Goal: Task Accomplishment & Management: Complete application form

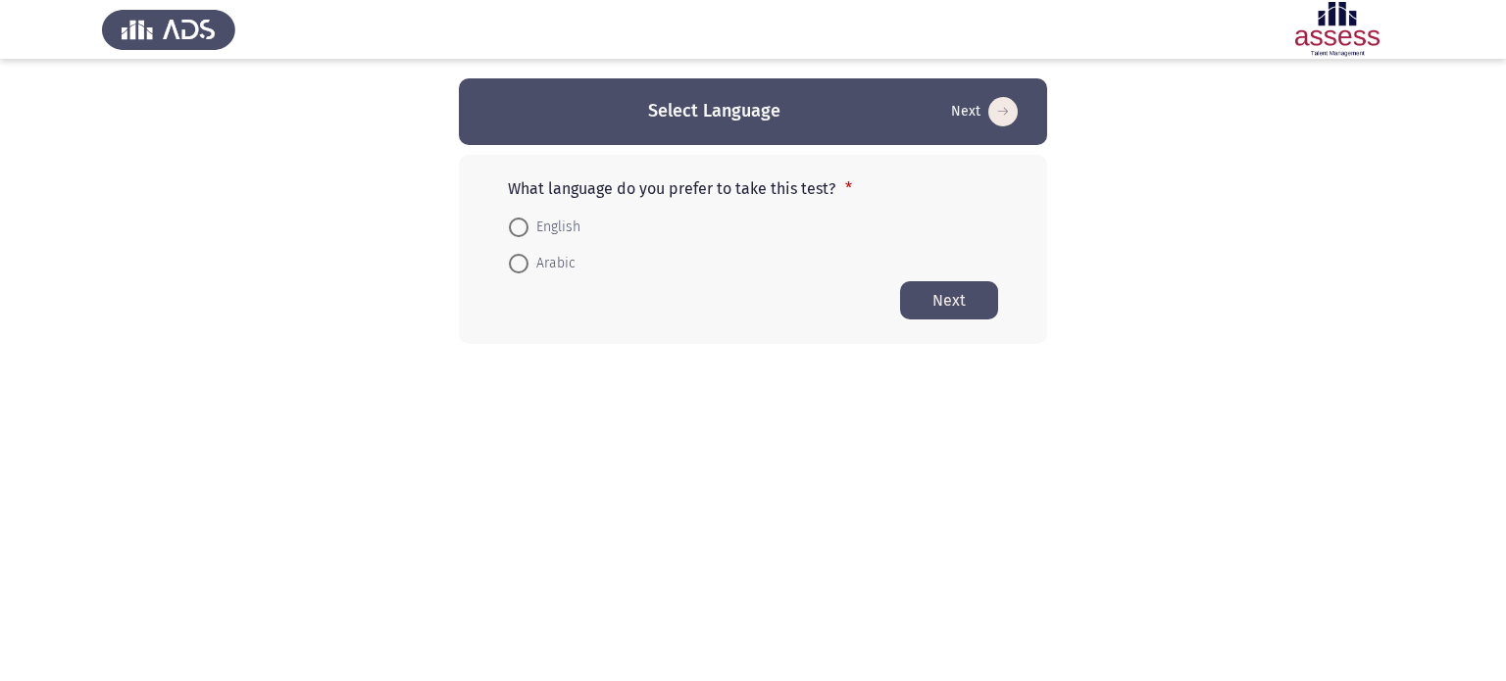
click at [551, 231] on span "English" at bounding box center [554, 228] width 52 height 24
click at [528, 231] on input "English" at bounding box center [519, 228] width 20 height 20
radio input "true"
click at [944, 299] on button "Next" at bounding box center [949, 299] width 98 height 38
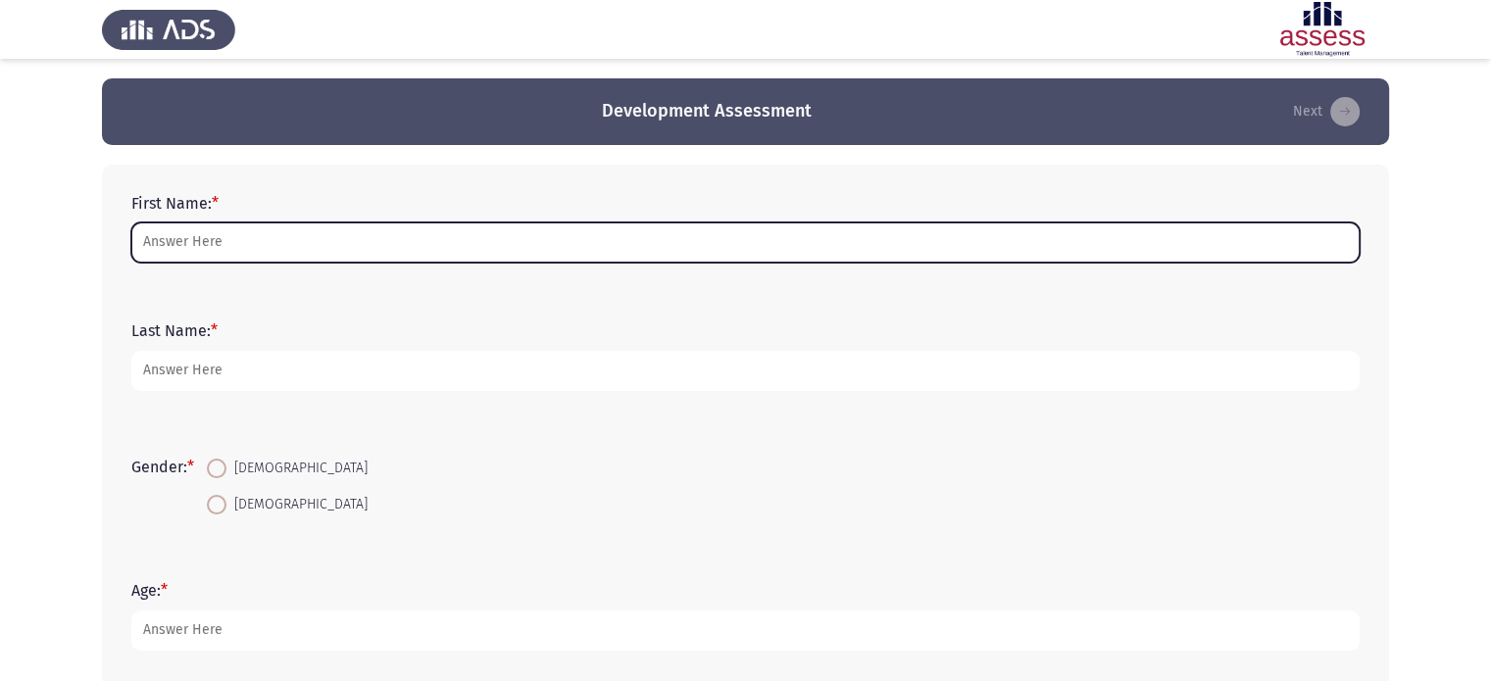
click at [215, 241] on input "First Name: *" at bounding box center [745, 243] width 1228 height 40
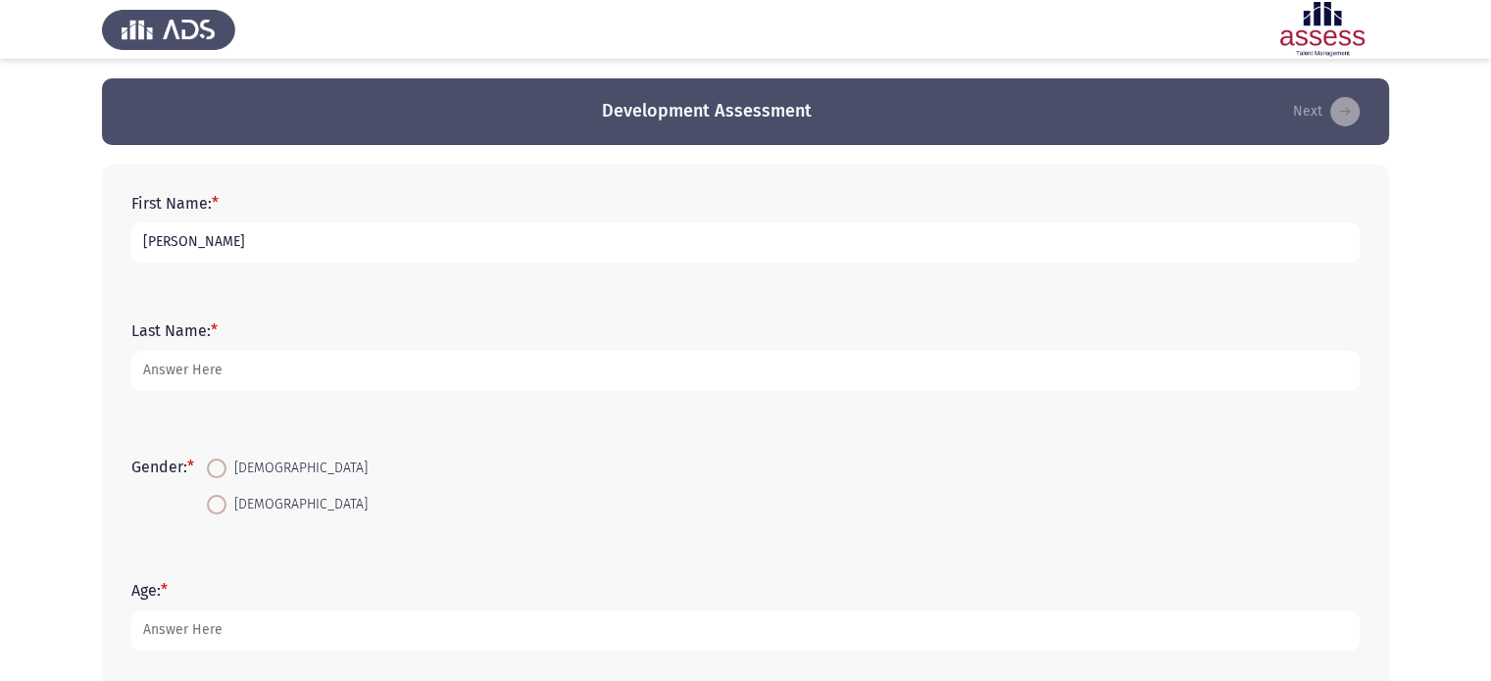
type input "[PERSON_NAME]"
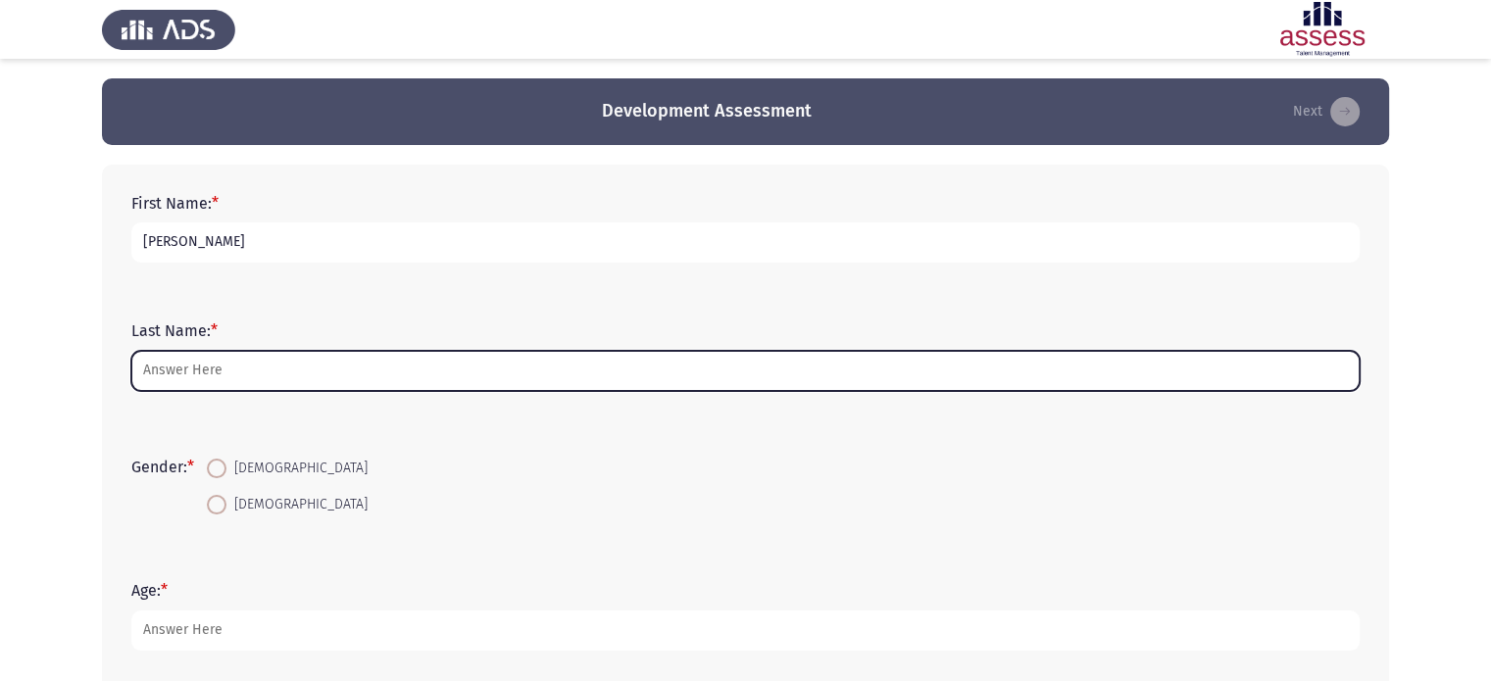
click at [215, 370] on input "Last Name: *" at bounding box center [745, 371] width 1228 height 40
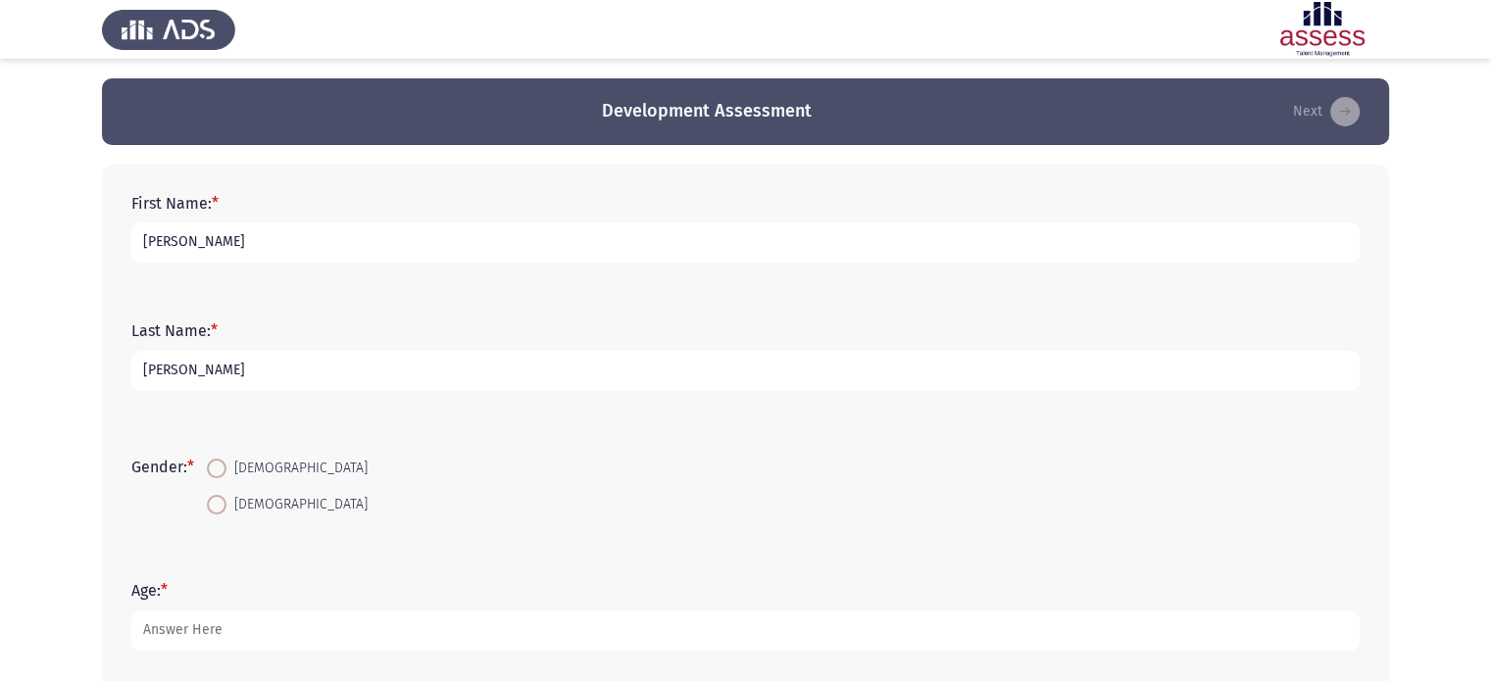
type input "[PERSON_NAME]"
drag, startPoint x: 286, startPoint y: 229, endPoint x: 192, endPoint y: 246, distance: 95.6
click at [192, 246] on input "[PERSON_NAME]" at bounding box center [745, 243] width 1228 height 40
type input "[PERSON_NAME]"
click at [12, 280] on app-assessment-container "Development Assessment Next First Name: * [PERSON_NAME] Name: * [PERSON_NAME] G…" at bounding box center [745, 629] width 1491 height 1102
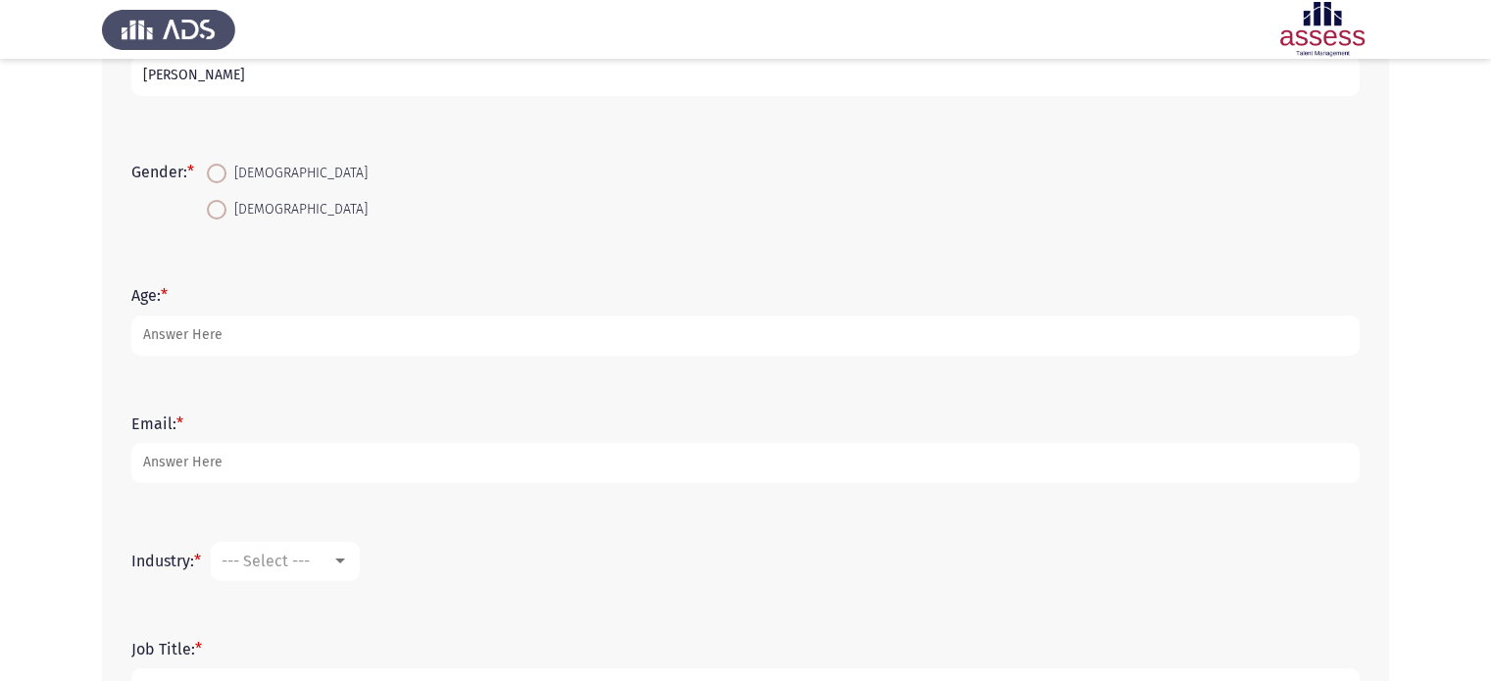
scroll to position [294, 0]
click at [216, 210] on span at bounding box center [217, 211] width 20 height 20
click at [216, 210] on input "[DEMOGRAPHIC_DATA]" at bounding box center [217, 211] width 20 height 20
radio input "true"
click at [133, 238] on div "Gender: * [DEMOGRAPHIC_DATA] [DEMOGRAPHIC_DATA]" at bounding box center [746, 192] width 1248 height 132
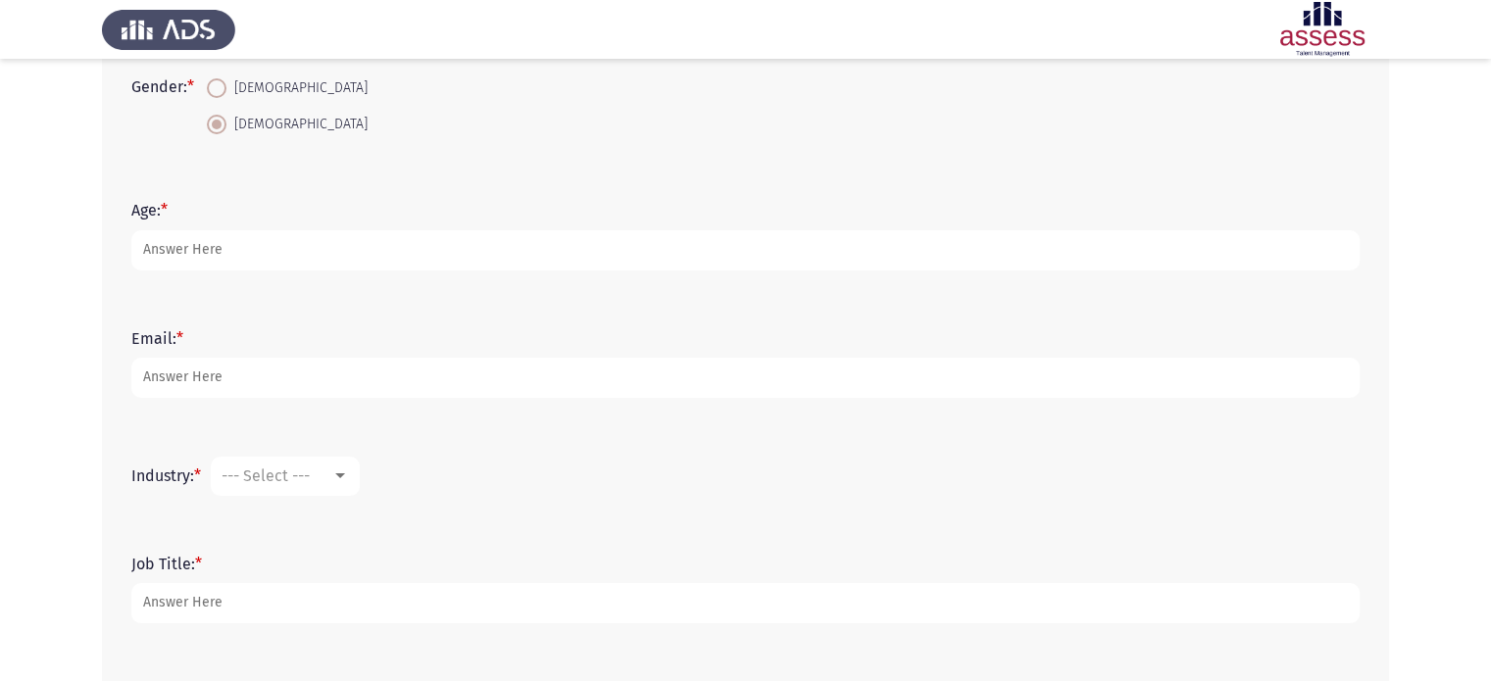
scroll to position [392, 0]
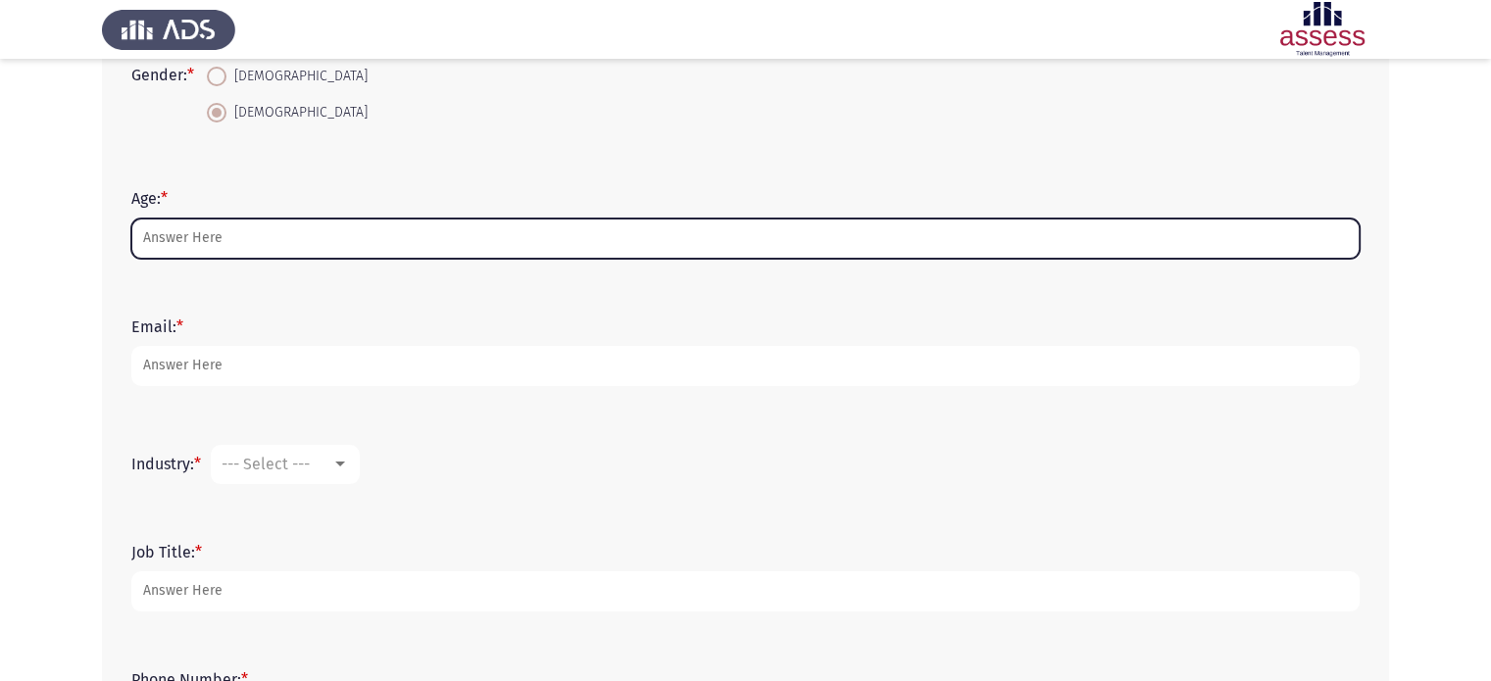
click at [196, 242] on input "Age: *" at bounding box center [745, 239] width 1228 height 40
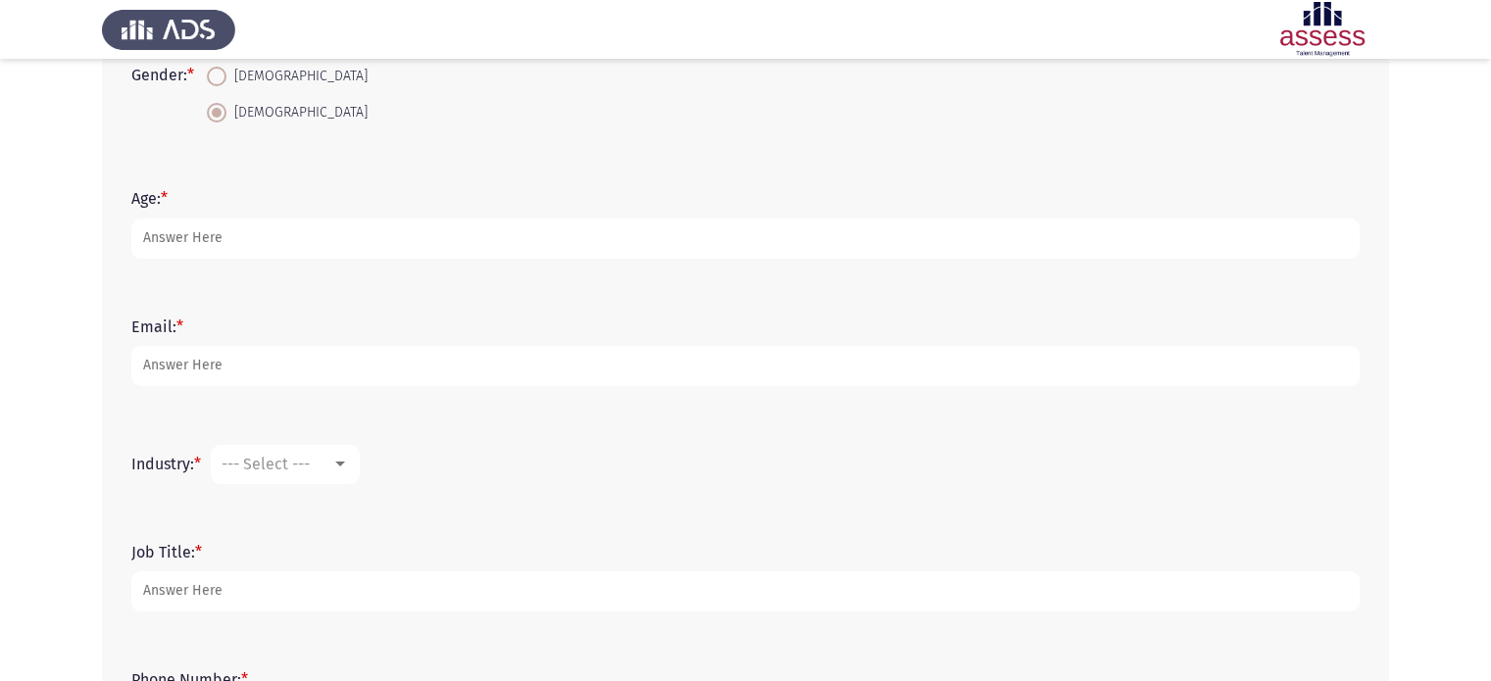
click at [0, 285] on app-assessment-container "Development Assessment Next First Name: * [PERSON_NAME] Name: * [PERSON_NAME] G…" at bounding box center [745, 237] width 1491 height 1102
click at [260, 266] on div "Age: *" at bounding box center [746, 223] width 1248 height 88
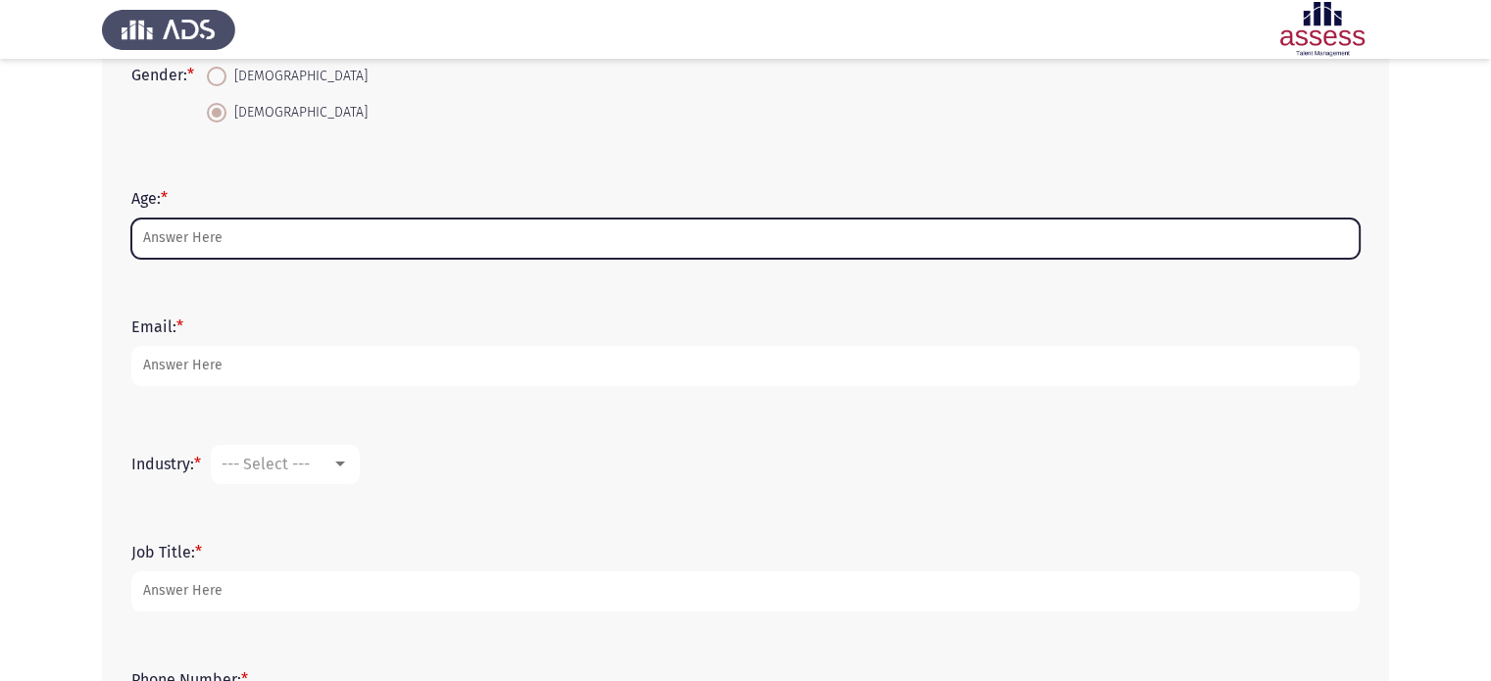
click at [256, 242] on input "Age: *" at bounding box center [745, 239] width 1228 height 40
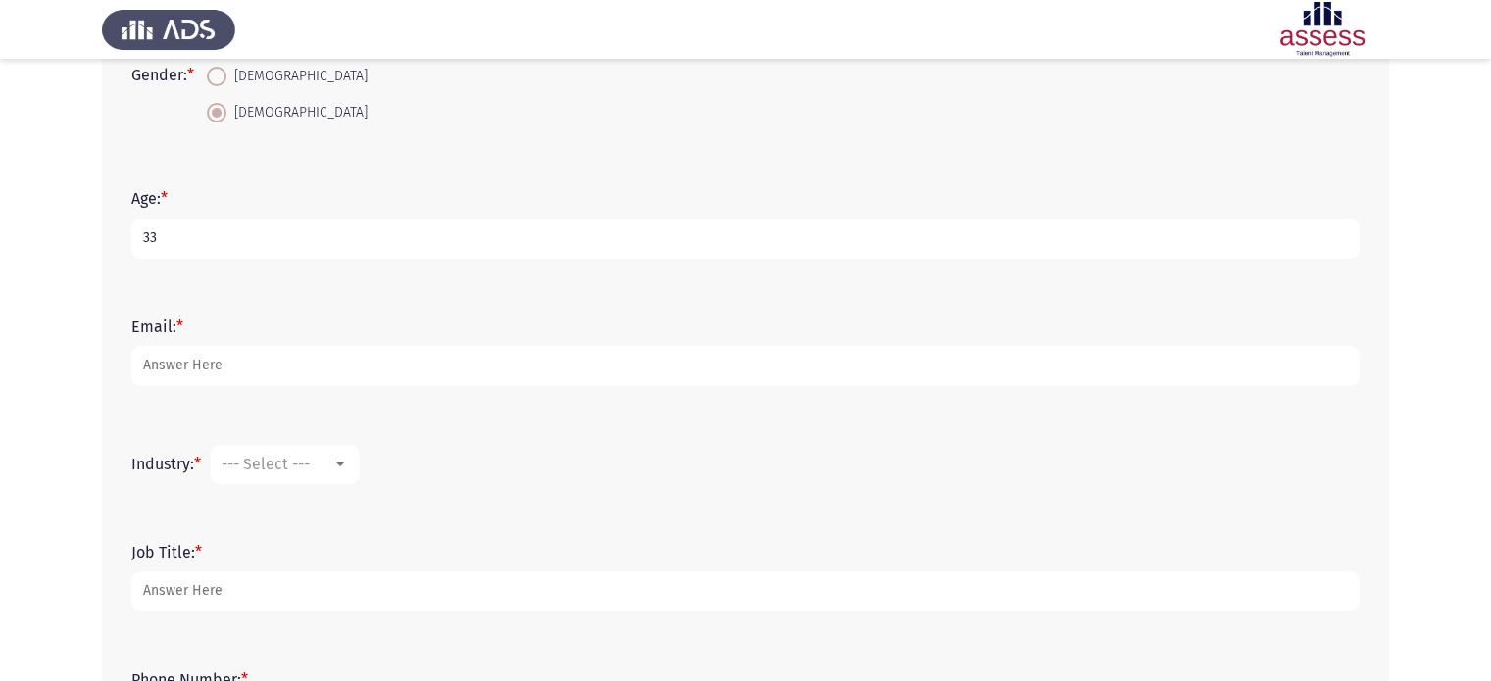
type input "33"
click at [20, 325] on app-assessment-container "Development Assessment Next First Name: * [PERSON_NAME] Name: * [PERSON_NAME] G…" at bounding box center [745, 237] width 1491 height 1102
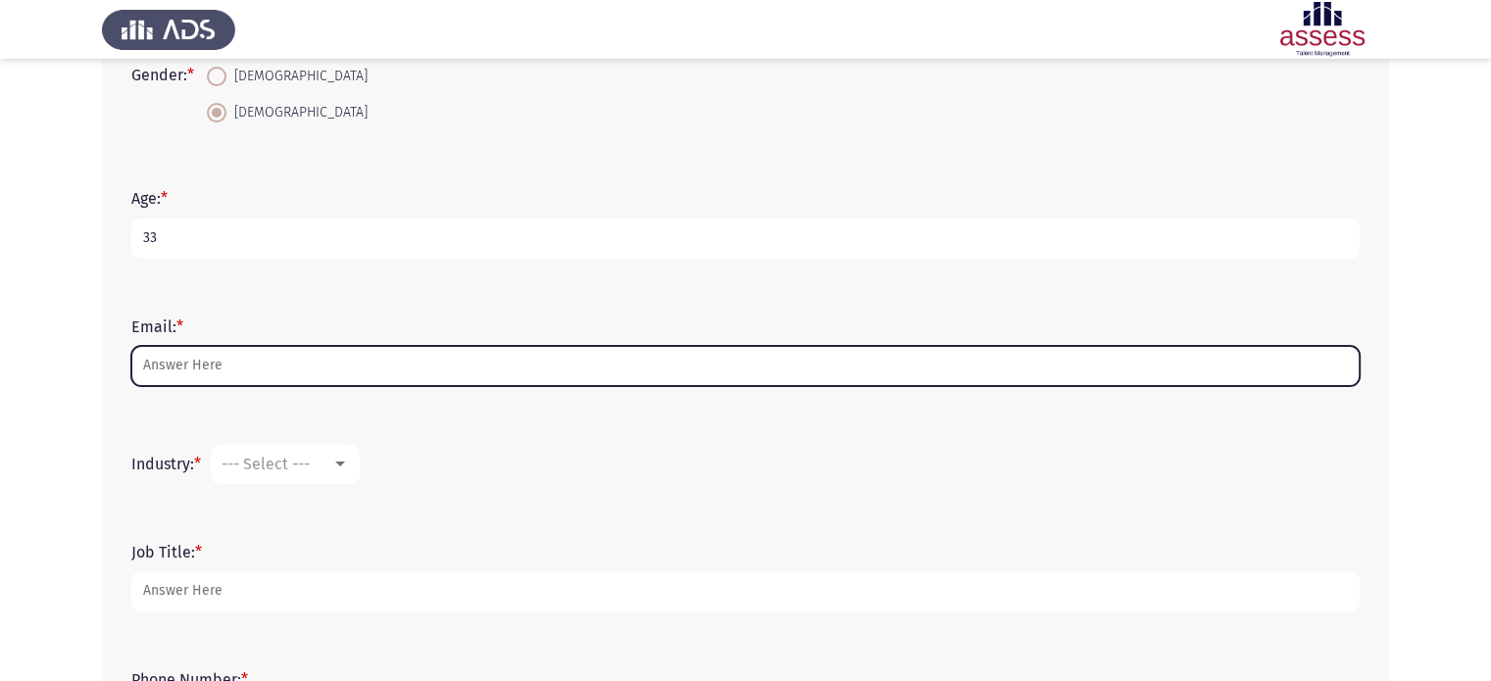
click at [219, 364] on input "Email: *" at bounding box center [745, 366] width 1228 height 40
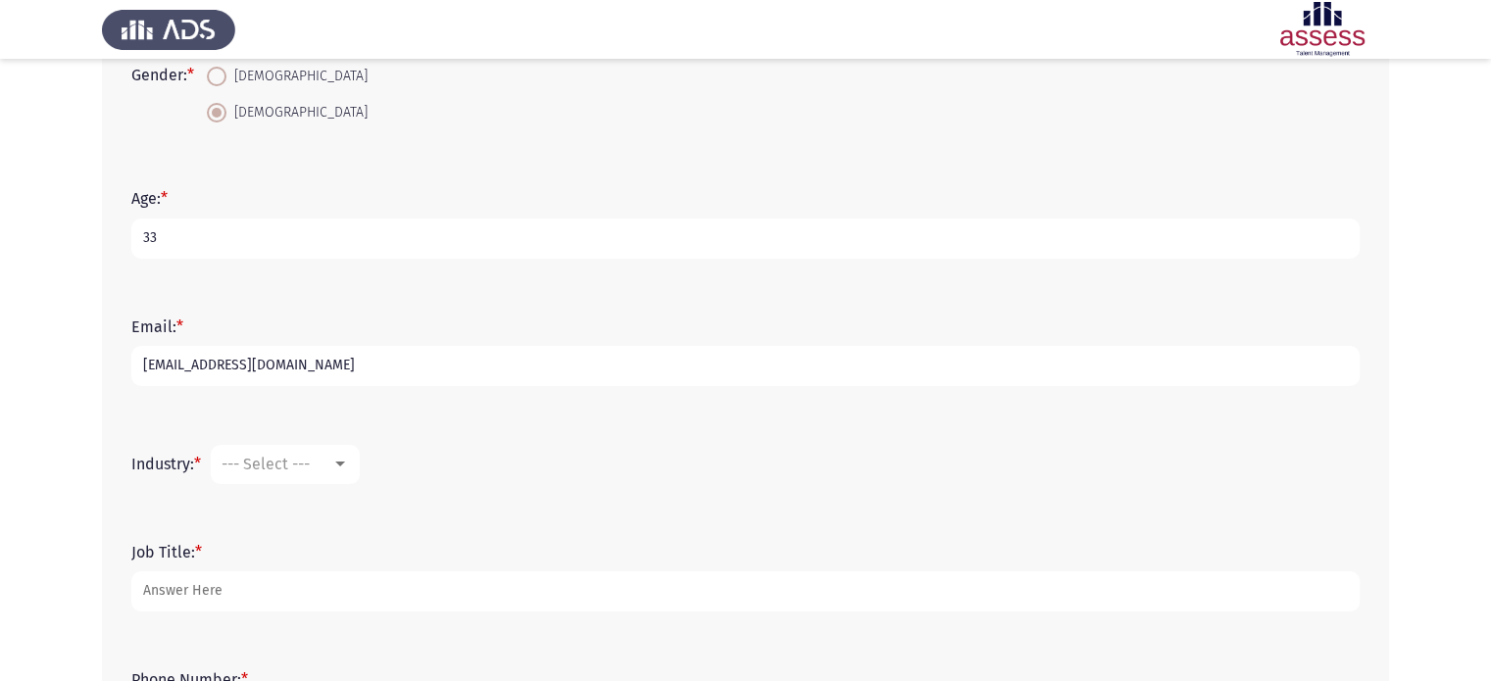
type input "[EMAIL_ADDRESS][DOMAIN_NAME]"
click at [228, 455] on span "--- Select ---" at bounding box center [266, 464] width 88 height 19
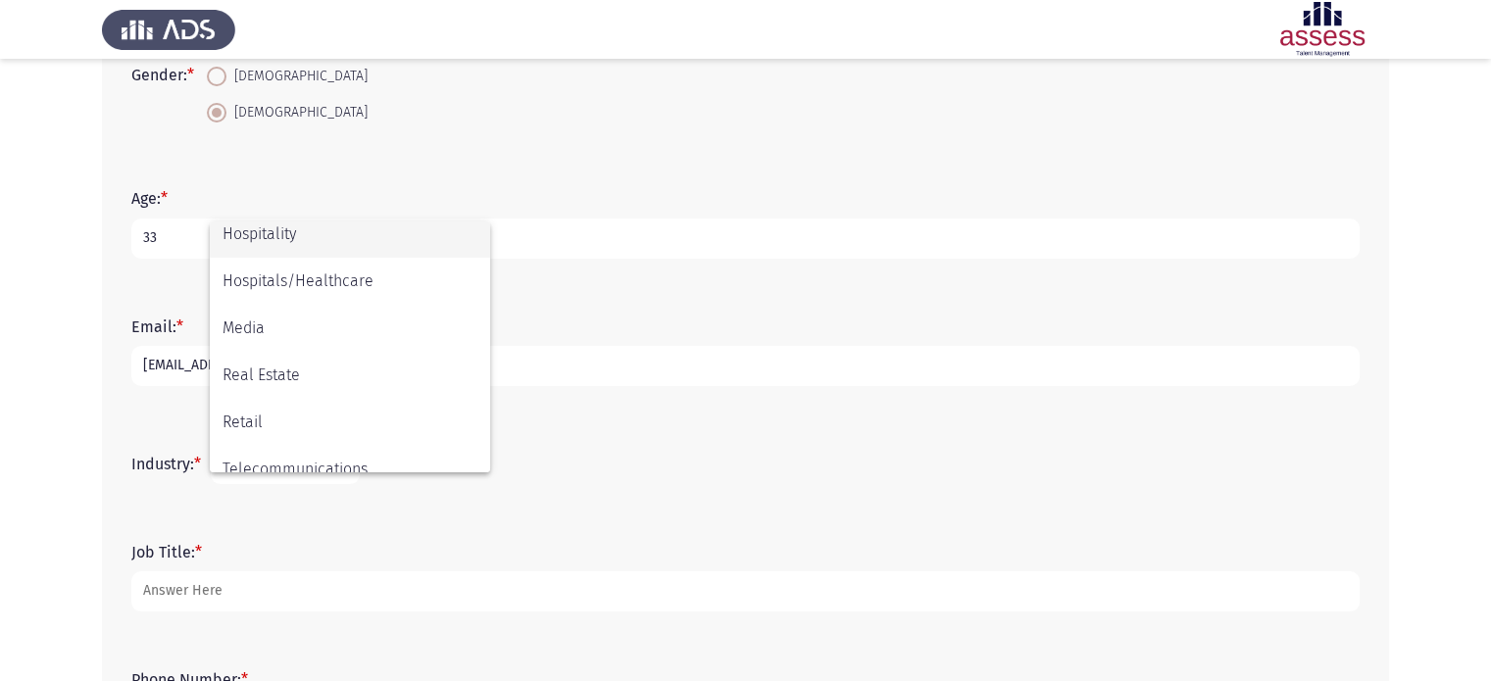
click at [249, 243] on span "Hospitality" at bounding box center [350, 234] width 255 height 47
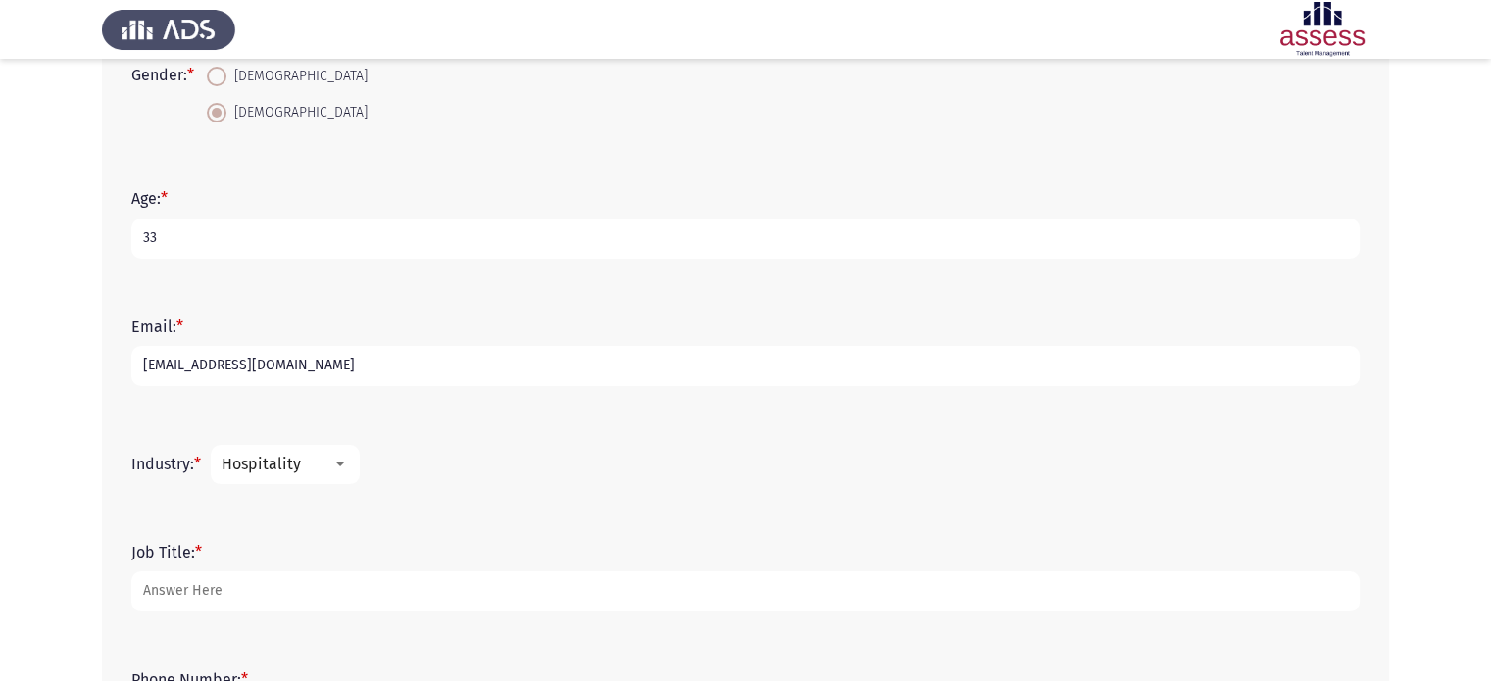
scroll to position [565, 0]
click at [0, 342] on app-assessment-container "Development Assessment Next First Name: * [PERSON_NAME] Name: * [PERSON_NAME] G…" at bounding box center [745, 237] width 1491 height 1102
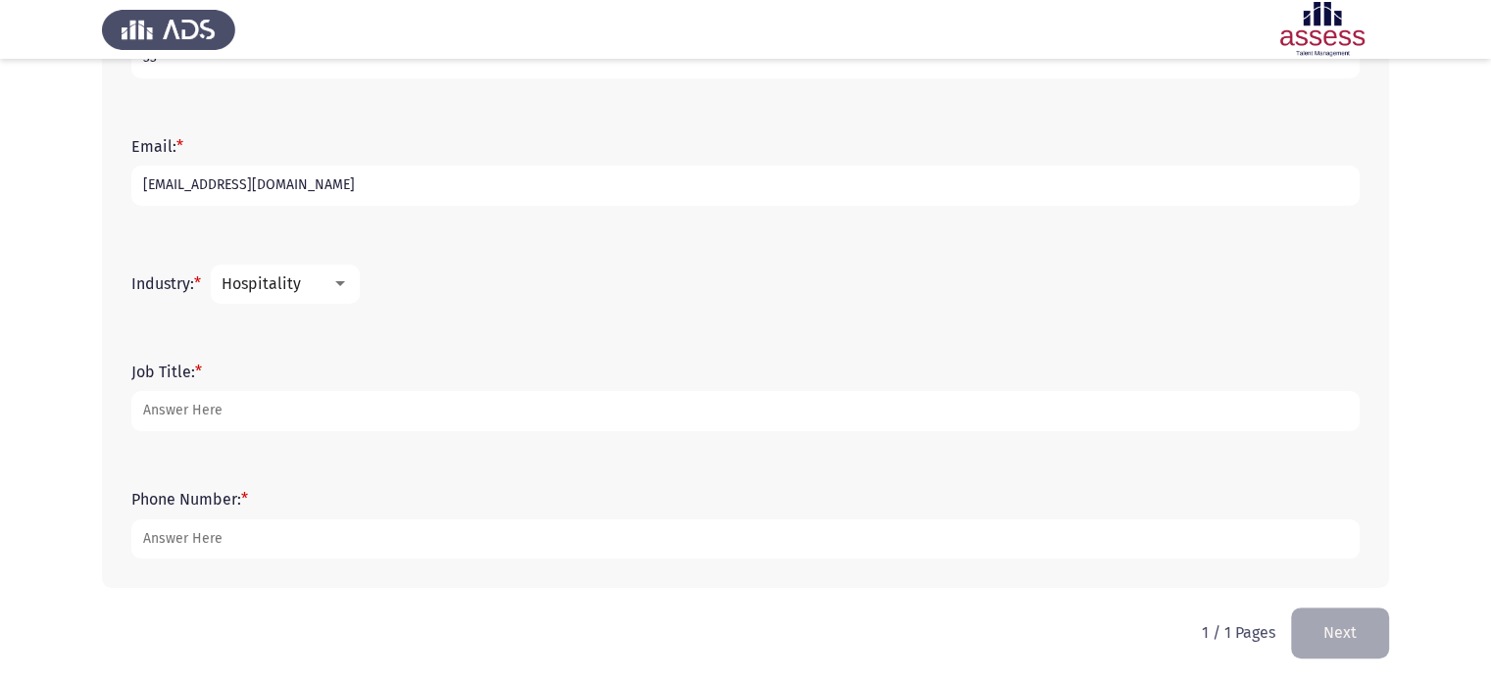
scroll to position [576, 0]
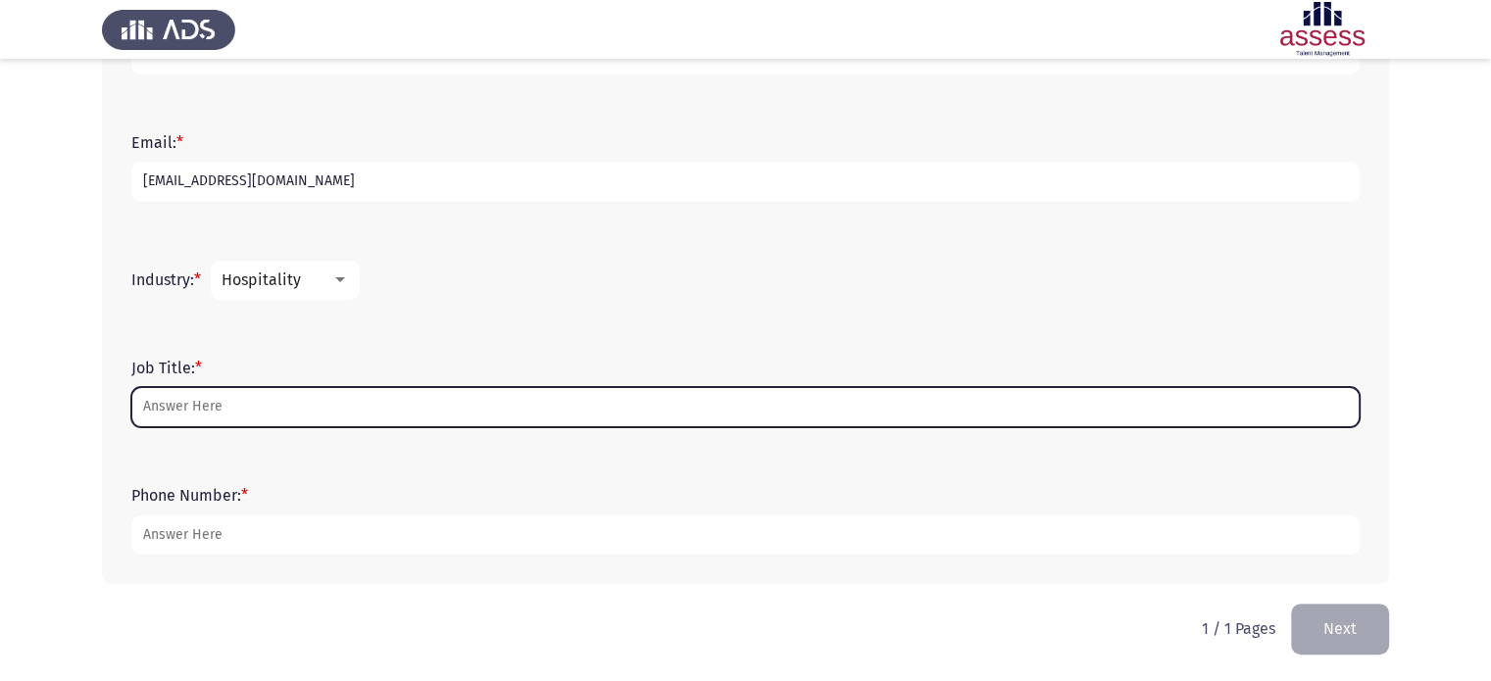
click at [212, 394] on input "Job Title: *" at bounding box center [745, 407] width 1228 height 40
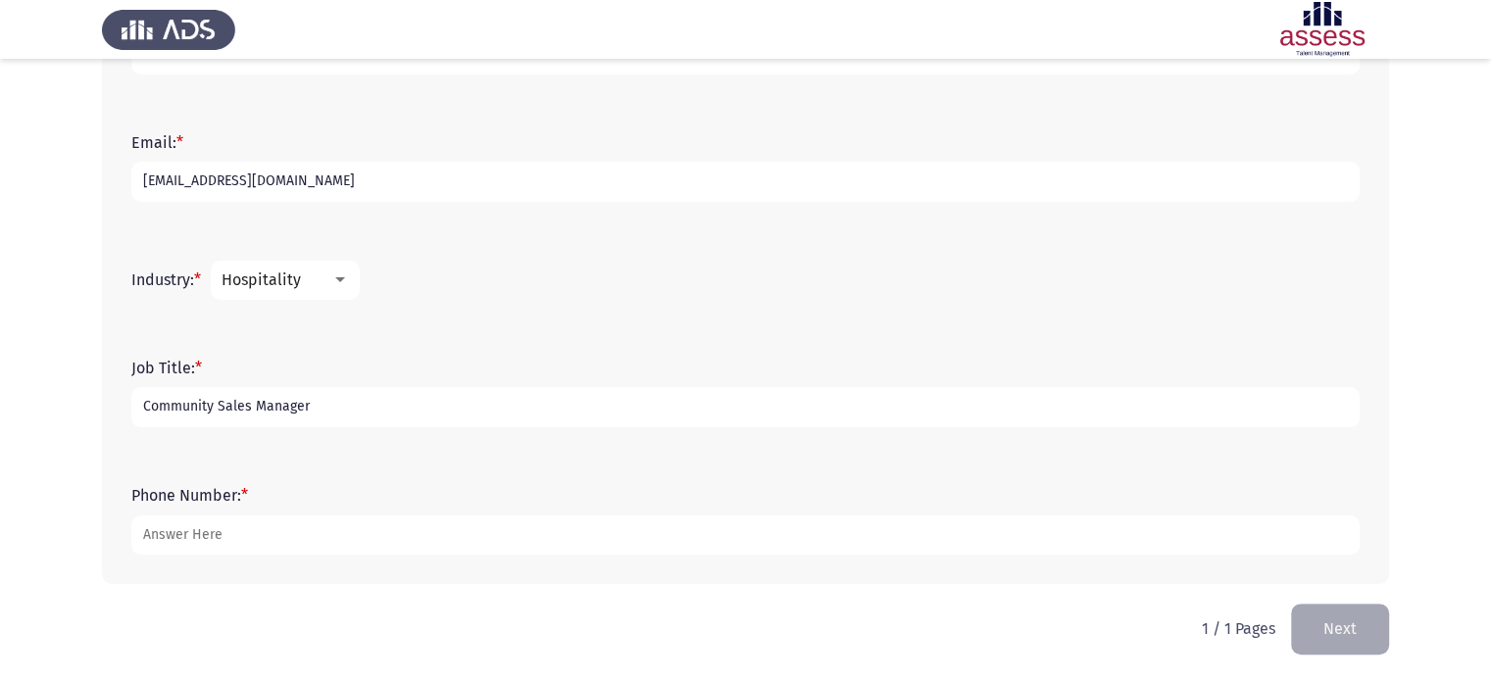
type input "Community Sales Manager"
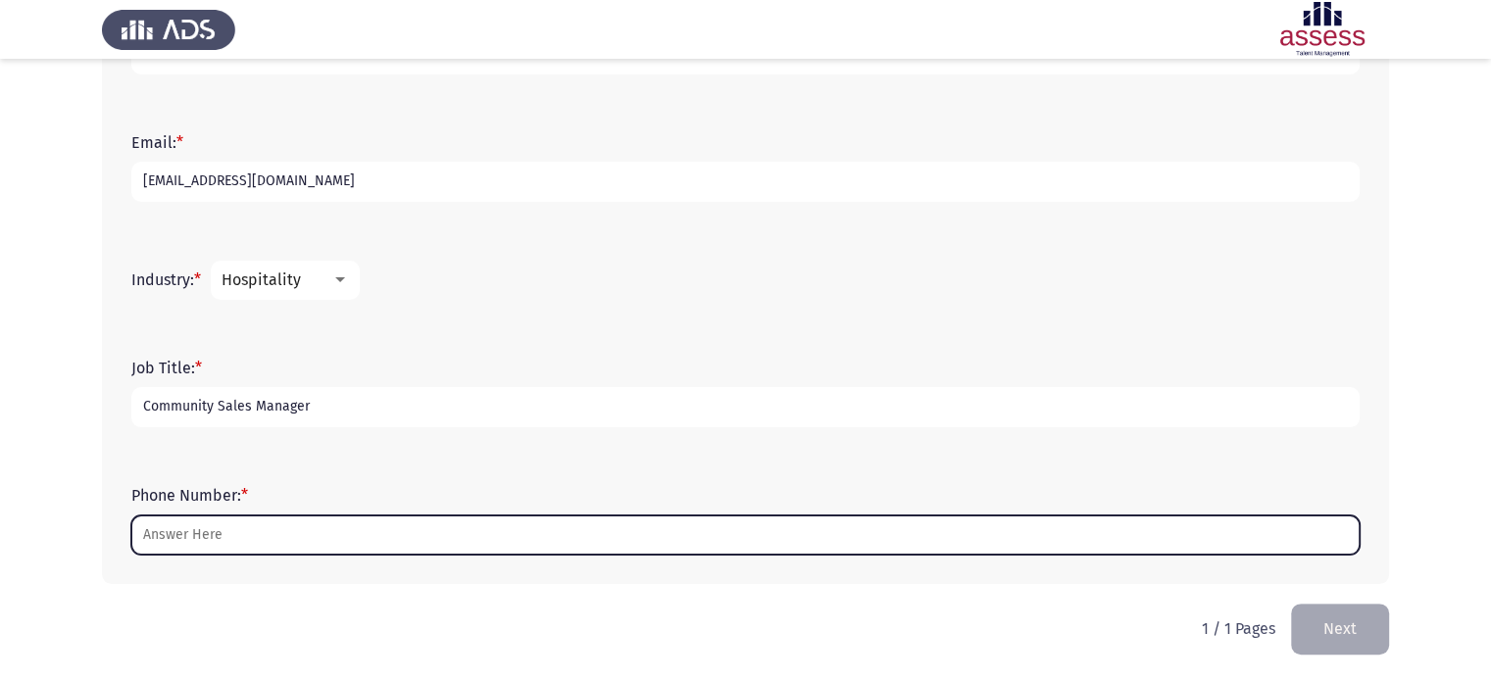
click at [196, 521] on input "Phone Number: *" at bounding box center [745, 536] width 1228 height 40
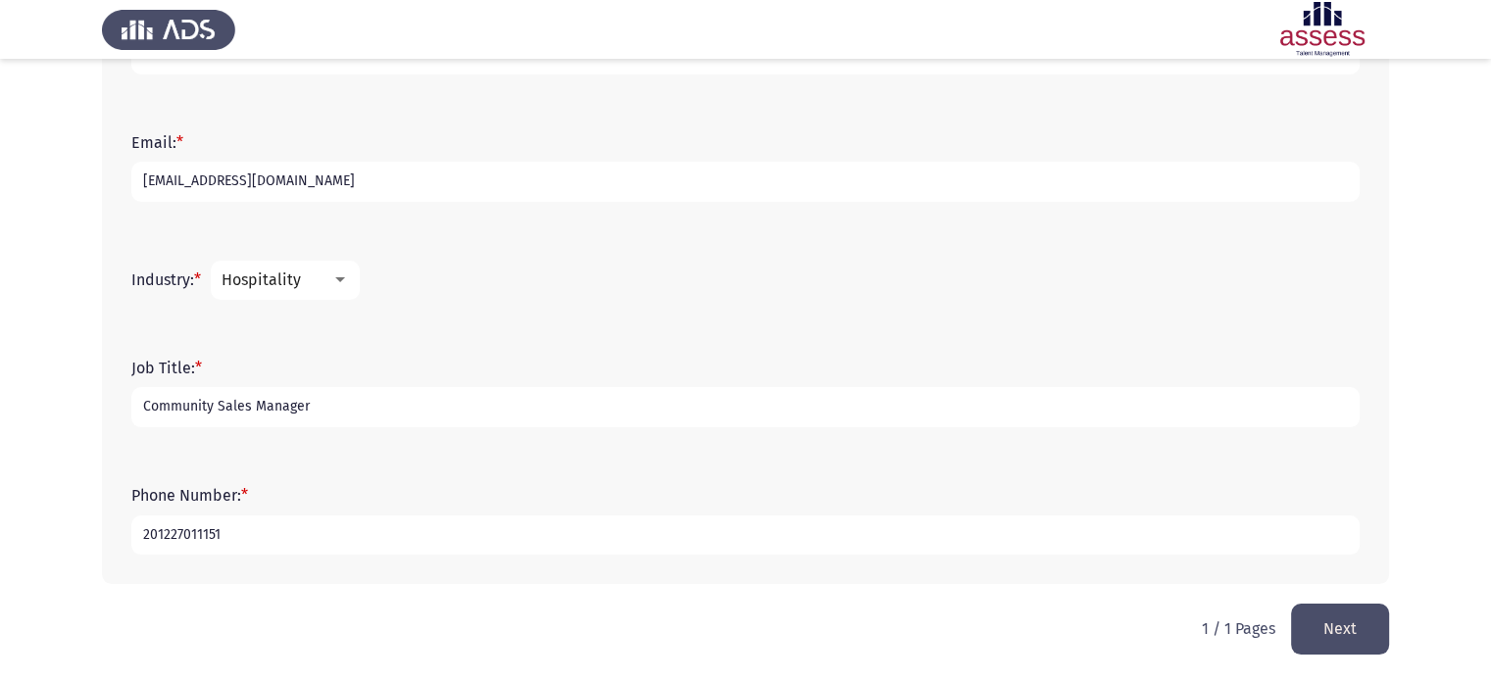
type input "201227011151"
click at [81, 488] on app-assessment-container "Development Assessment Next First Name: * [PERSON_NAME] Name: * [PERSON_NAME] G…" at bounding box center [745, 53] width 1491 height 1102
click at [1319, 628] on button "Next" at bounding box center [1340, 629] width 98 height 50
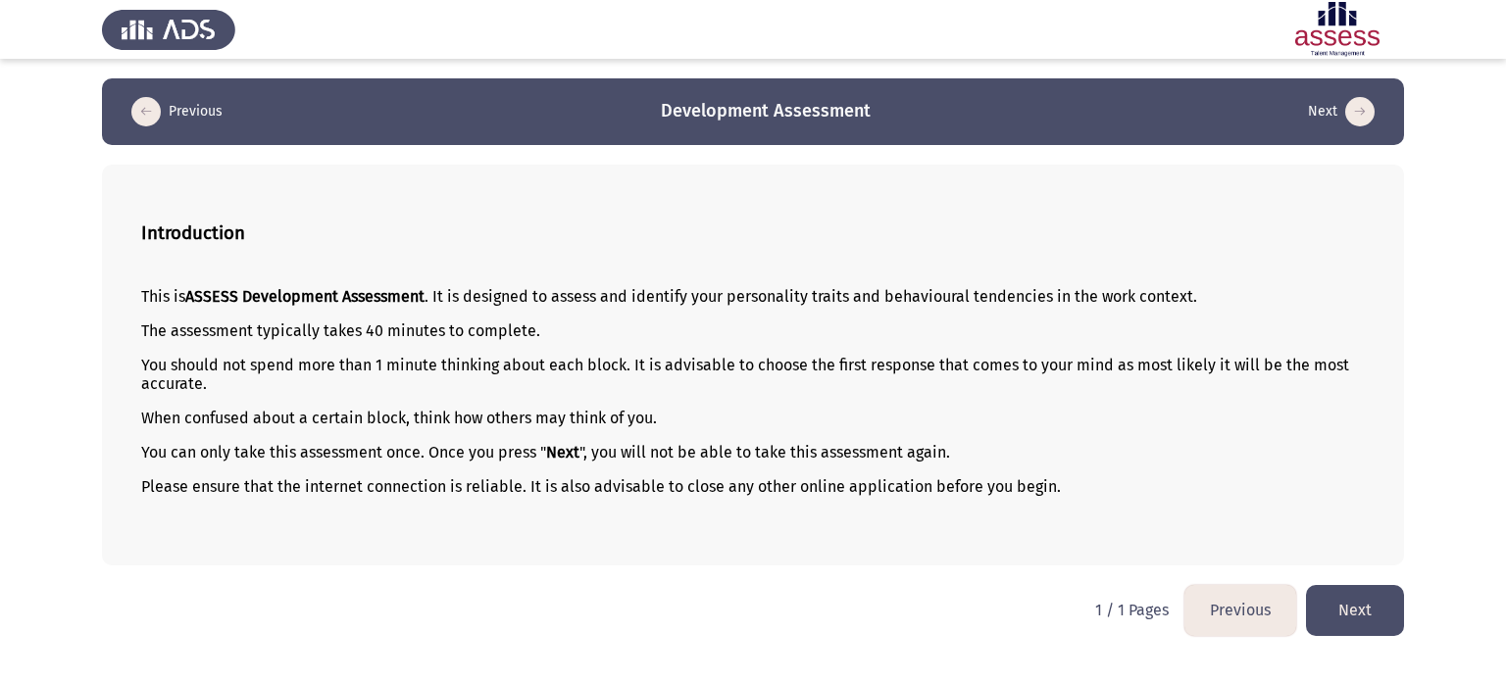
drag, startPoint x: 133, startPoint y: 296, endPoint x: 746, endPoint y: 303, distance: 612.7
click at [746, 303] on div "Introduction This is ASSESS Development Assessment . It is designed to assess a…" at bounding box center [753, 365] width 1302 height 401
click at [789, 315] on div "This is ASSESS Development Assessment . It is designed to assess and identify y…" at bounding box center [752, 409] width 1223 height 274
click at [1004, 415] on p "When confused about a certain block, think how others may think of you." at bounding box center [752, 418] width 1223 height 19
click at [1362, 609] on button "Next" at bounding box center [1355, 610] width 98 height 50
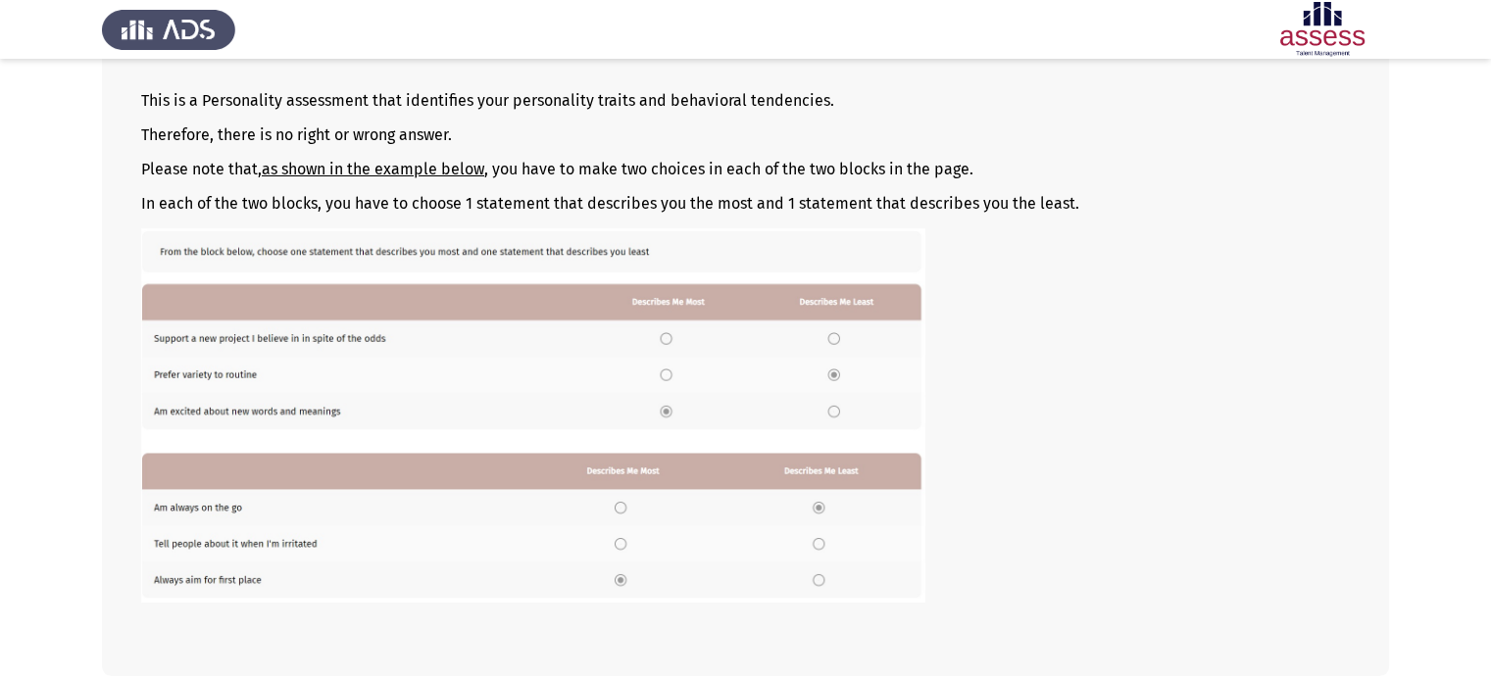
scroll to position [281, 0]
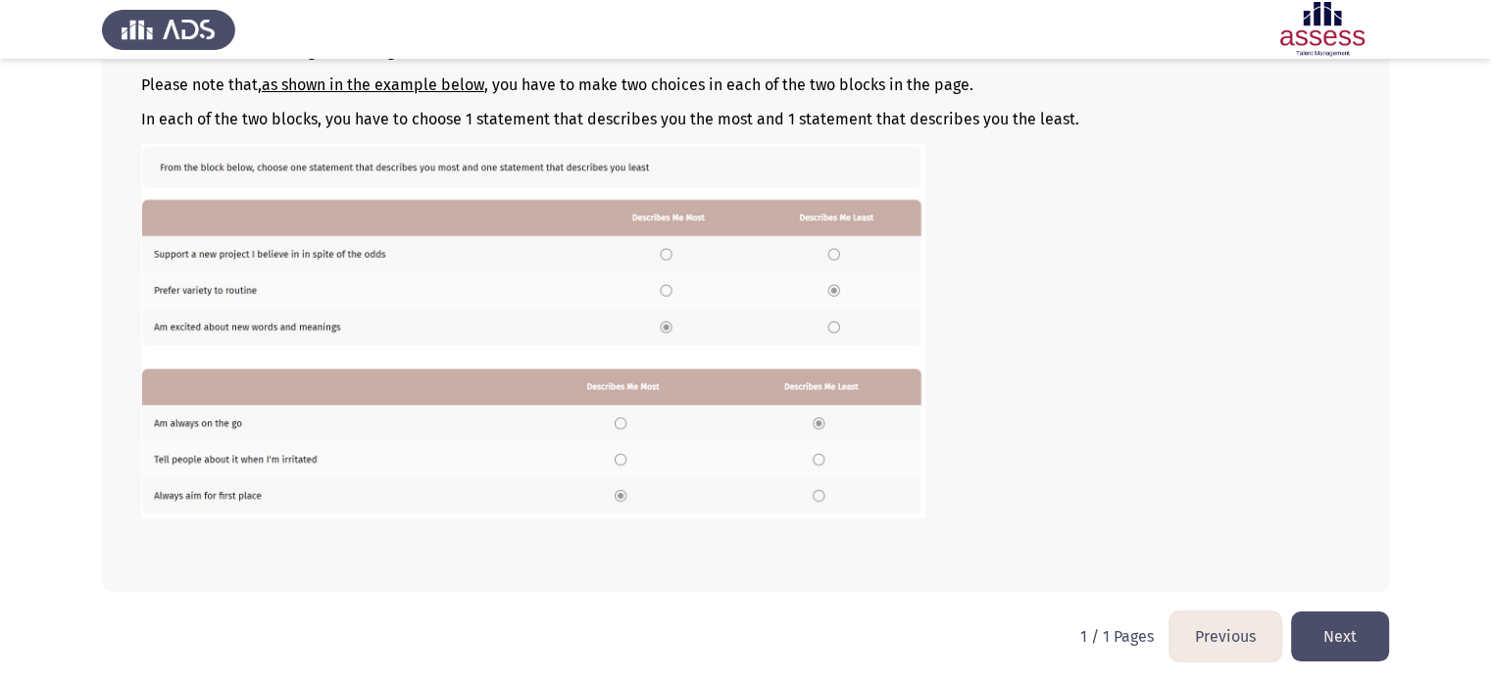
click at [1346, 634] on button "Next" at bounding box center [1340, 637] width 98 height 50
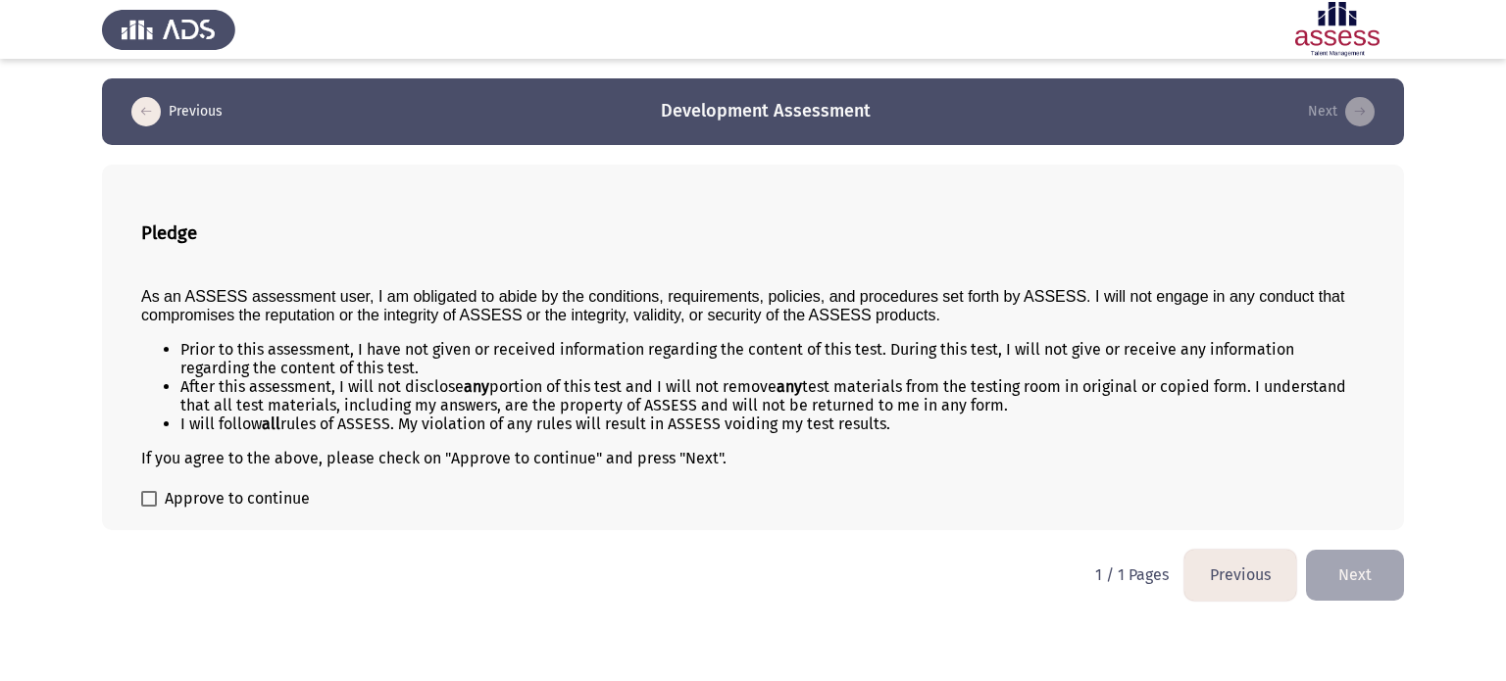
click at [132, 506] on div "Pledge As an ASSESS assessment user, I am obligated to abide by the conditions,…" at bounding box center [753, 348] width 1302 height 366
click at [165, 503] on span "Approve to continue" at bounding box center [237, 499] width 145 height 24
click at [149, 507] on input "Approve to continue" at bounding box center [148, 507] width 1 height 1
checkbox input "true"
click at [1350, 575] on button "Next" at bounding box center [1355, 575] width 98 height 50
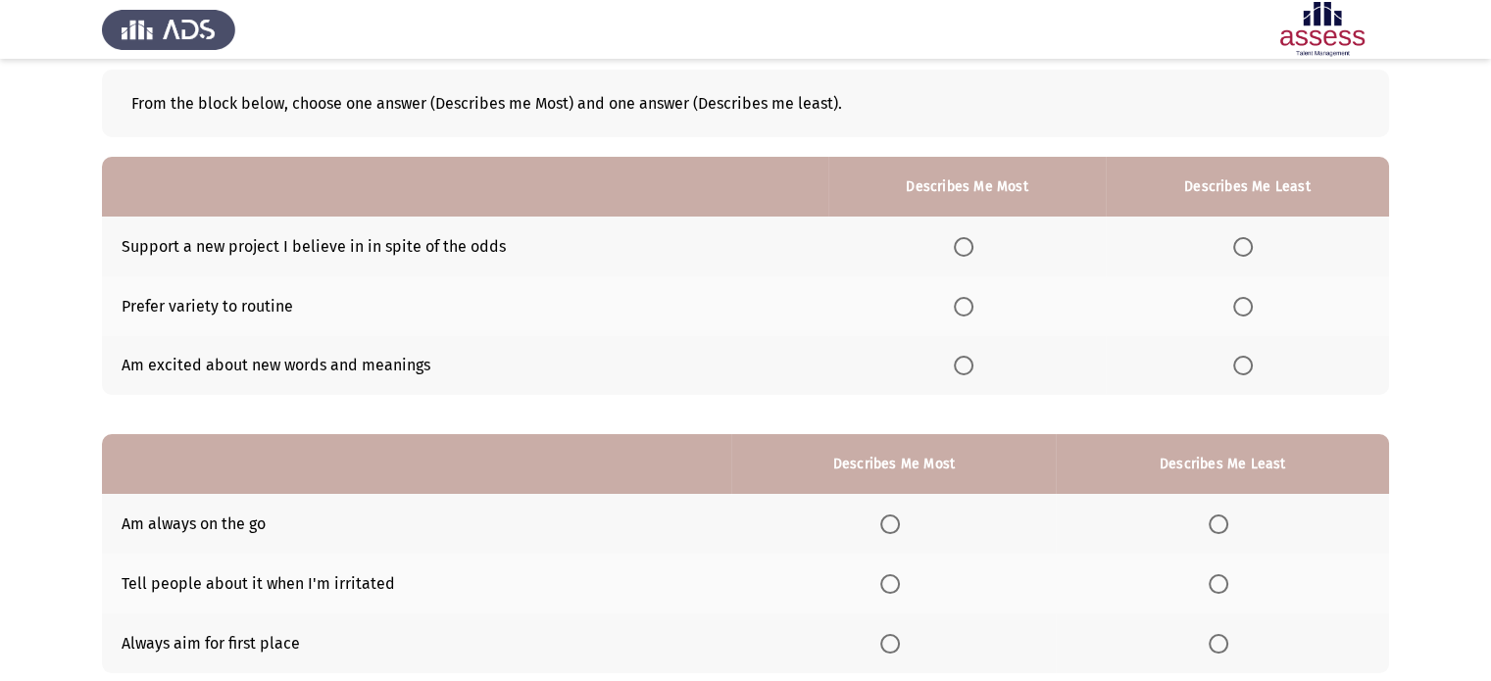
scroll to position [98, 0]
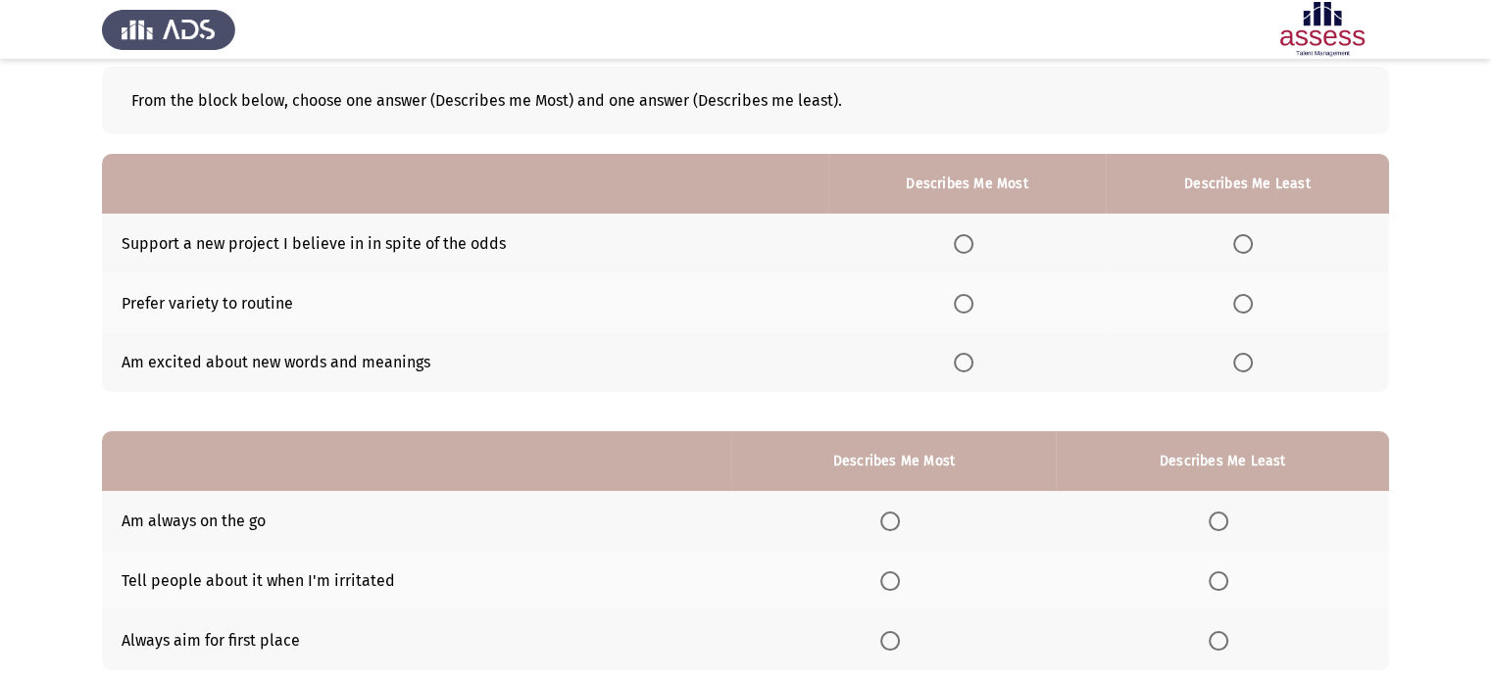
click at [0, 243] on app-assessment-container "Previous Development Assessment Next From the block below, choose one answer (D…" at bounding box center [745, 354] width 1491 height 749
click at [964, 244] on span "Select an option" at bounding box center [964, 244] width 0 height 0
click at [966, 243] on input "Select an option" at bounding box center [964, 244] width 20 height 20
click at [1248, 309] on span "Select an option" at bounding box center [1243, 304] width 20 height 20
click at [1248, 309] on input "Select an option" at bounding box center [1243, 304] width 20 height 20
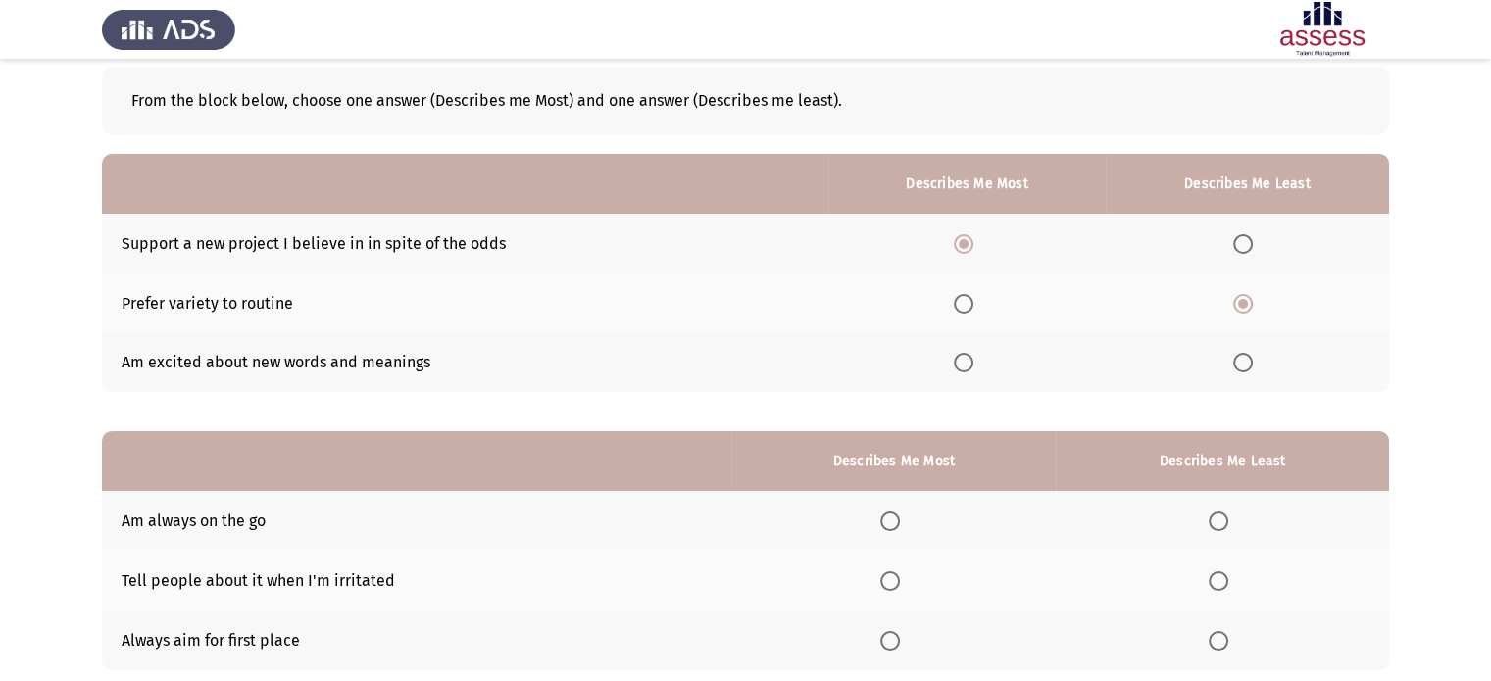
click at [966, 364] on span "Select an option" at bounding box center [964, 363] width 20 height 20
click at [966, 364] on input "Select an option" at bounding box center [964, 363] width 20 height 20
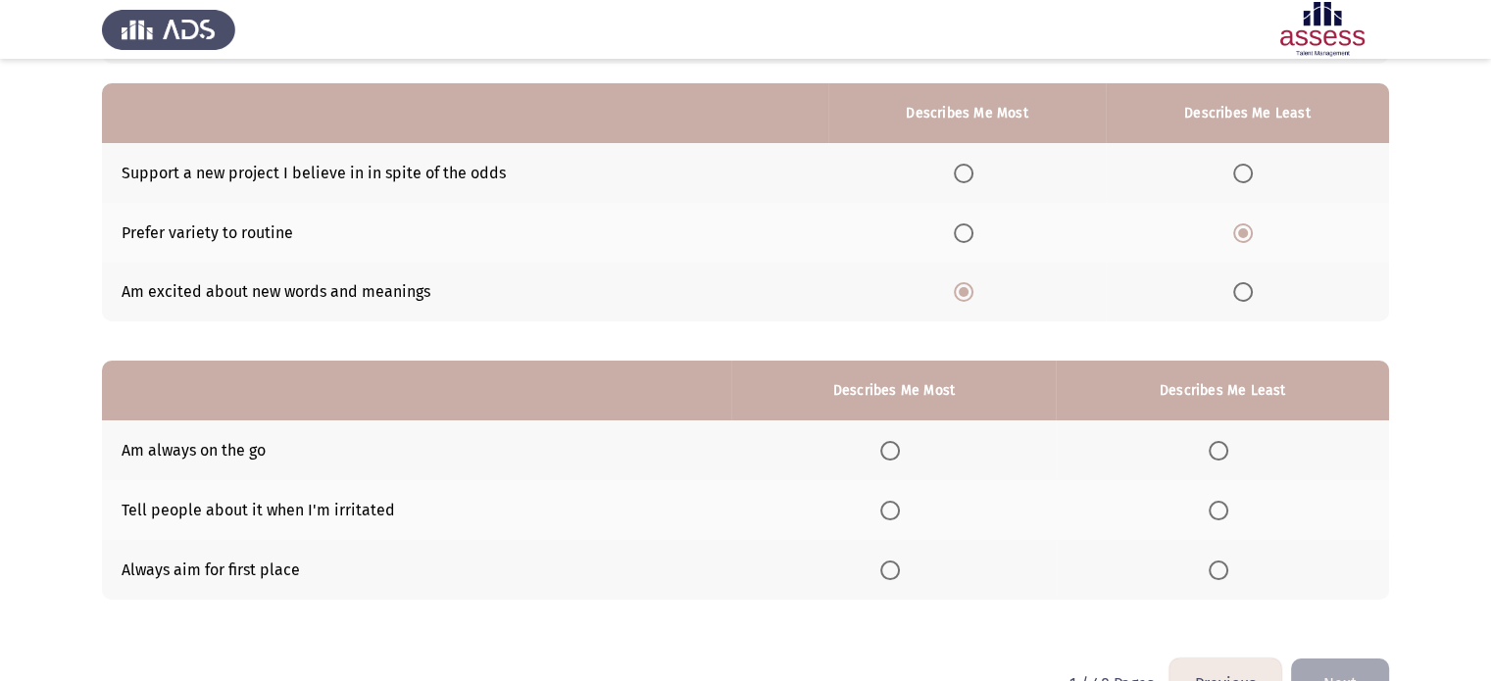
scroll to position [224, 0]
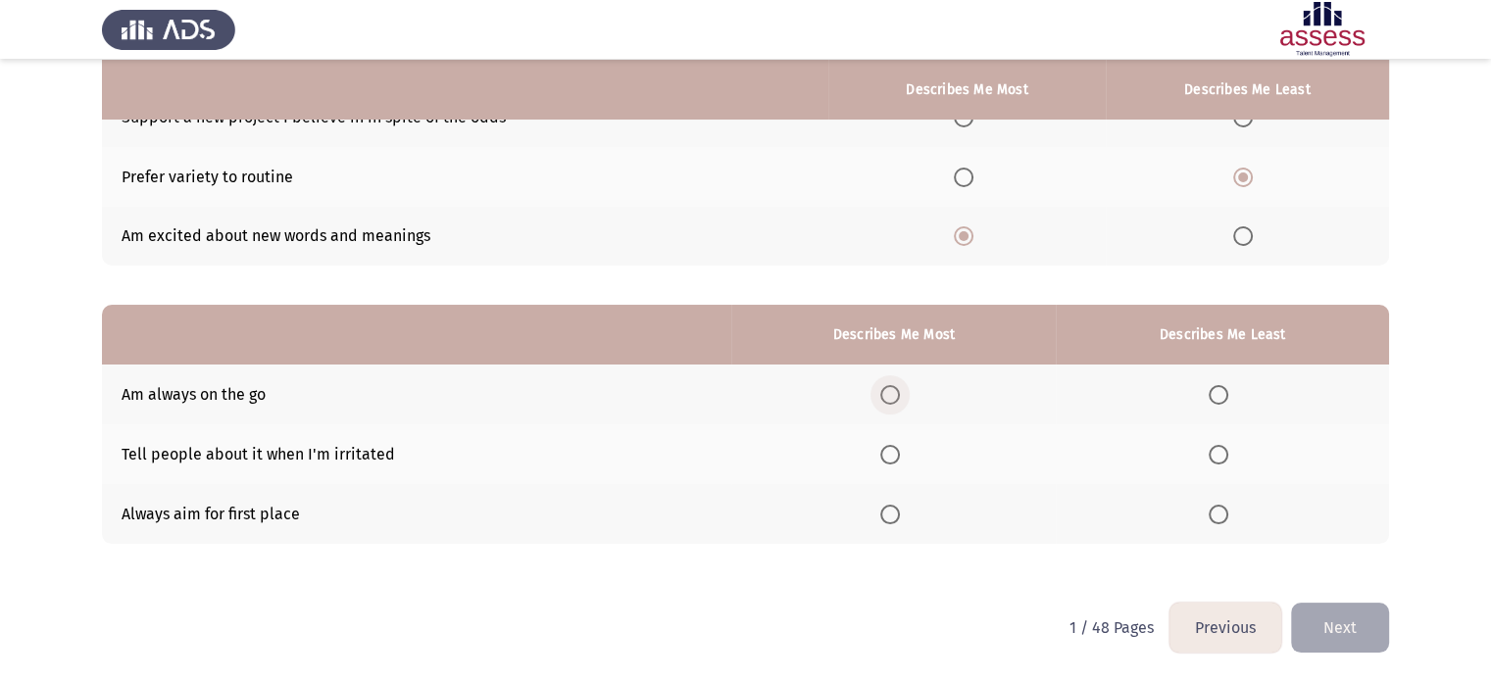
click at [893, 394] on span "Select an option" at bounding box center [890, 395] width 20 height 20
click at [893, 394] on input "Select an option" at bounding box center [890, 395] width 20 height 20
click at [890, 452] on span "Select an option" at bounding box center [890, 455] width 20 height 20
click at [890, 452] on input "Select an option" at bounding box center [890, 455] width 20 height 20
click at [886, 505] on tbody "Am always on the go Tell people about it when I'm irritated Always aim for firs…" at bounding box center [745, 454] width 1287 height 178
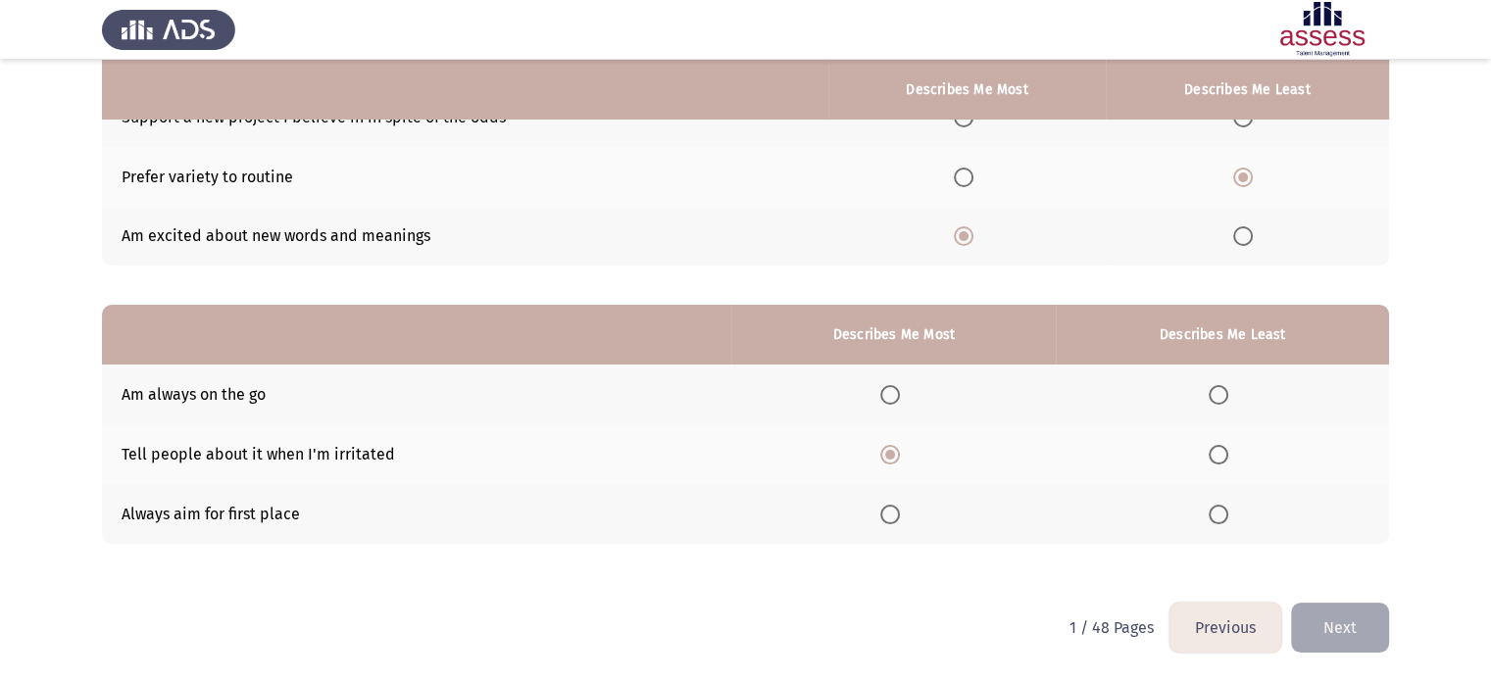
click at [887, 506] on span "Select an option" at bounding box center [890, 515] width 20 height 20
click at [887, 506] on input "Select an option" at bounding box center [890, 515] width 20 height 20
drag, startPoint x: 933, startPoint y: 581, endPoint x: 926, endPoint y: 543, distance: 38.8
click at [930, 572] on div "From the block below, choose one answer (Describes me Most) and one answer (Des…" at bounding box center [745, 252] width 1287 height 663
click at [892, 442] on th at bounding box center [893, 454] width 324 height 60
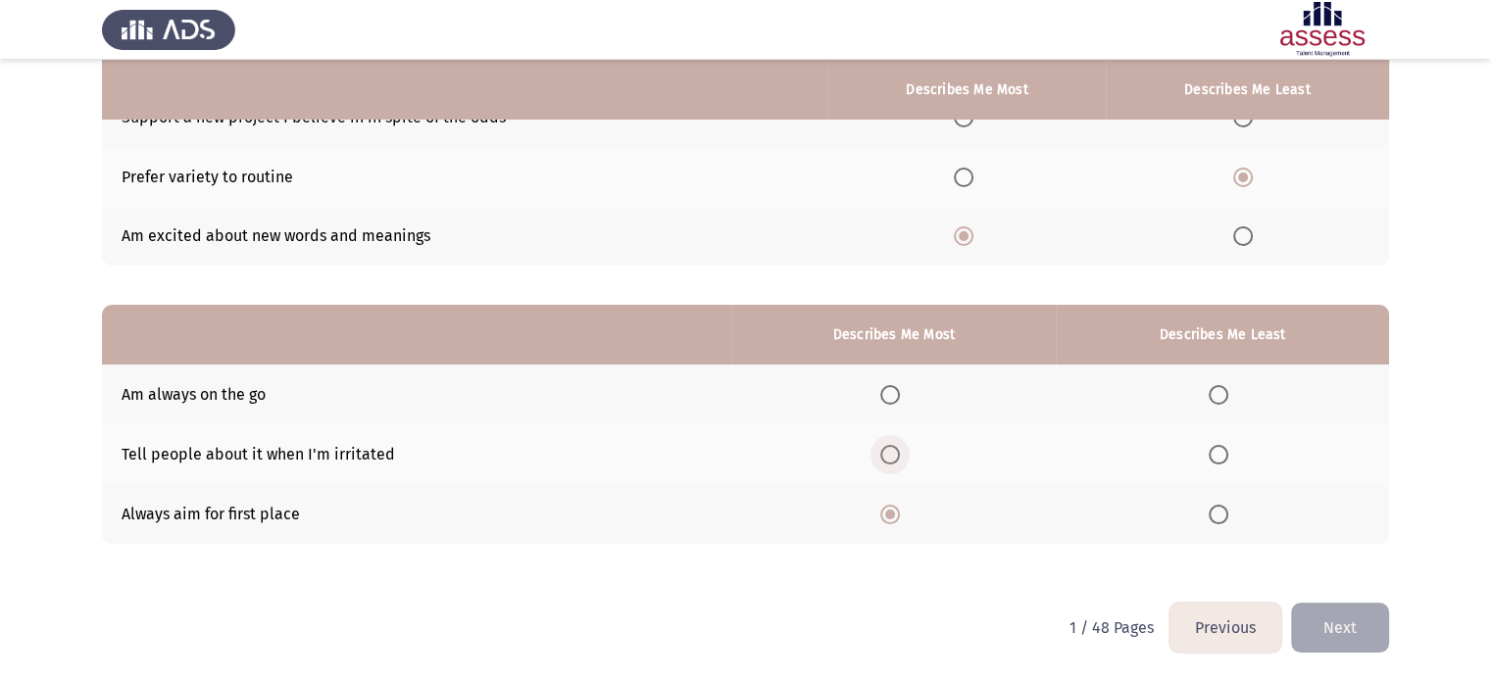
click at [886, 452] on span "Select an option" at bounding box center [890, 455] width 20 height 20
click at [886, 452] on input "Select an option" at bounding box center [890, 455] width 20 height 20
click at [894, 399] on span "Select an option" at bounding box center [890, 395] width 20 height 20
click at [894, 399] on input "Select an option" at bounding box center [890, 395] width 20 height 20
click at [1231, 381] on th at bounding box center [1222, 395] width 333 height 60
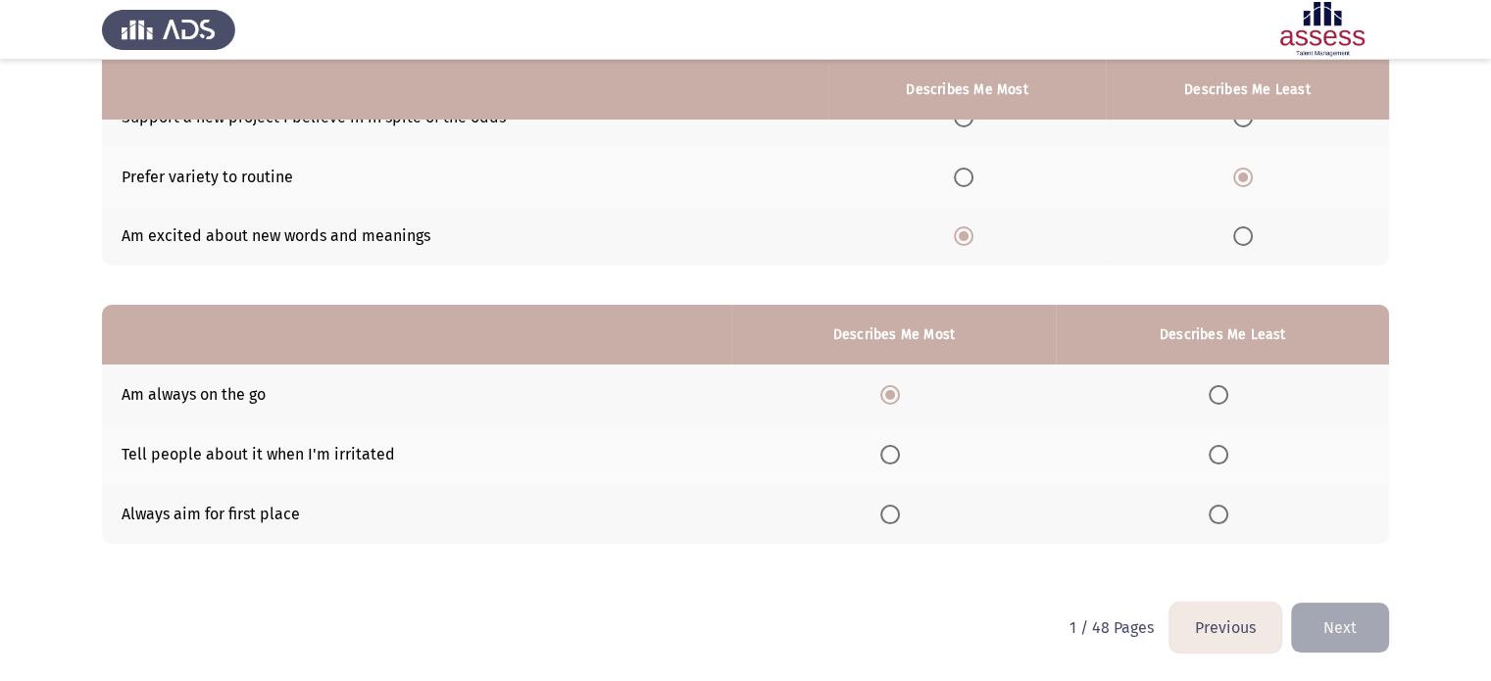
click at [1217, 393] on span "Select an option" at bounding box center [1219, 395] width 20 height 20
click at [1217, 393] on input "Select an option" at bounding box center [1219, 395] width 20 height 20
click at [1218, 461] on span "Select an option" at bounding box center [1219, 455] width 20 height 20
click at [1218, 461] on input "Select an option" at bounding box center [1219, 455] width 20 height 20
click at [1210, 509] on span "Select an option" at bounding box center [1219, 515] width 20 height 20
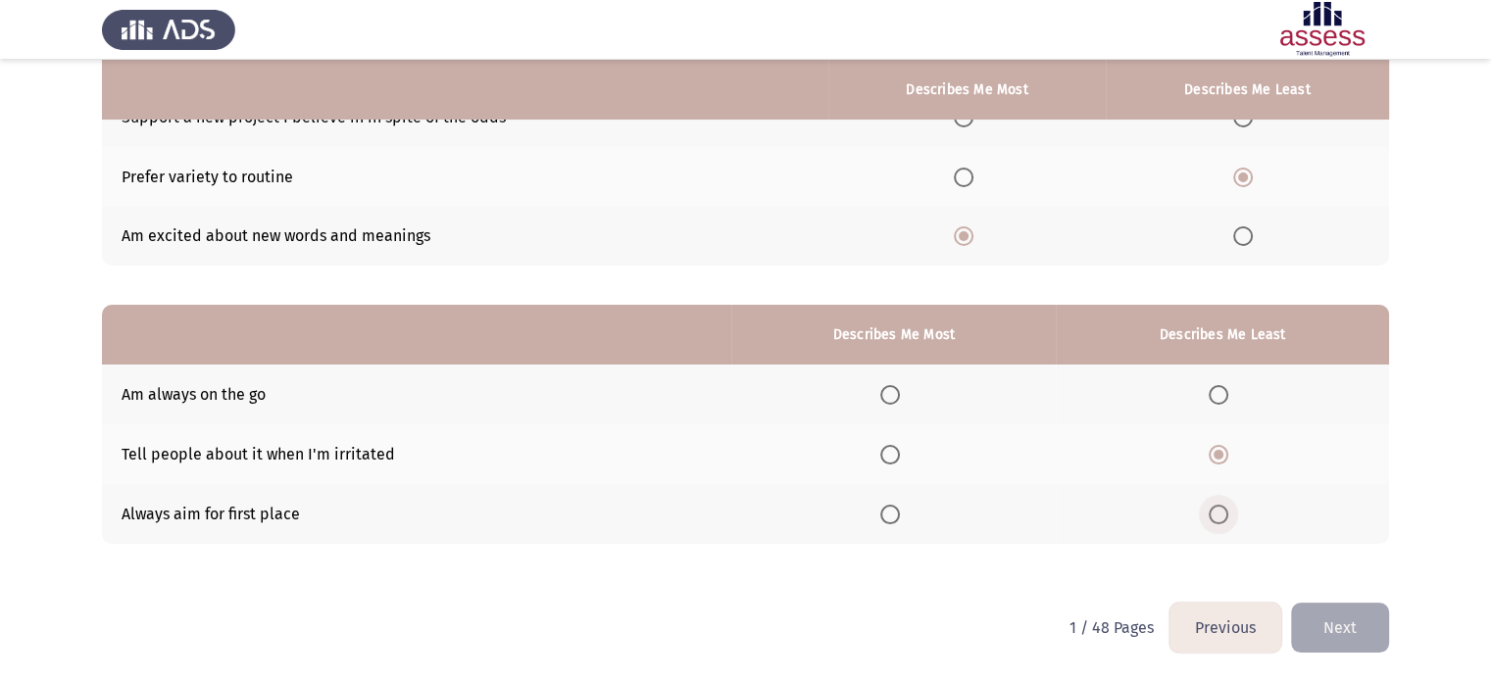
click at [1210, 509] on input "Select an option" at bounding box center [1219, 515] width 20 height 20
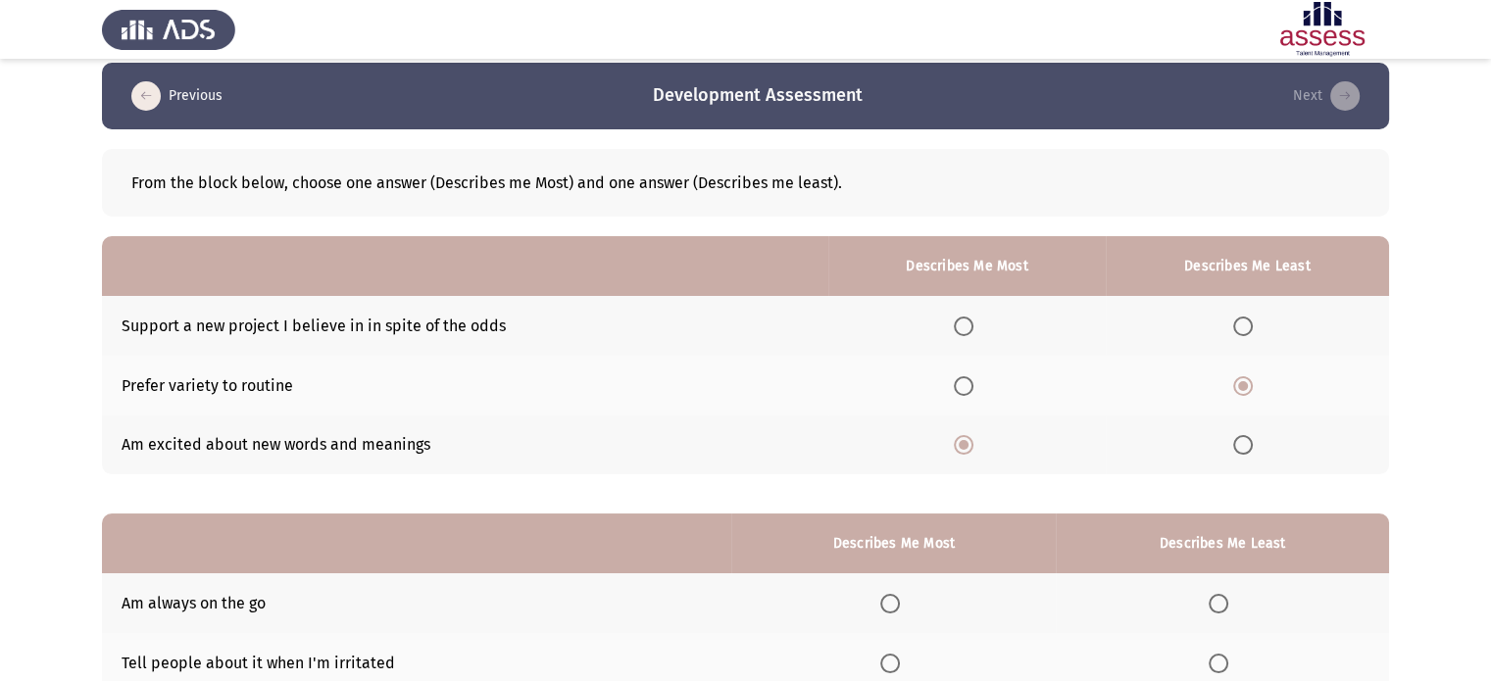
scroll to position [0, 0]
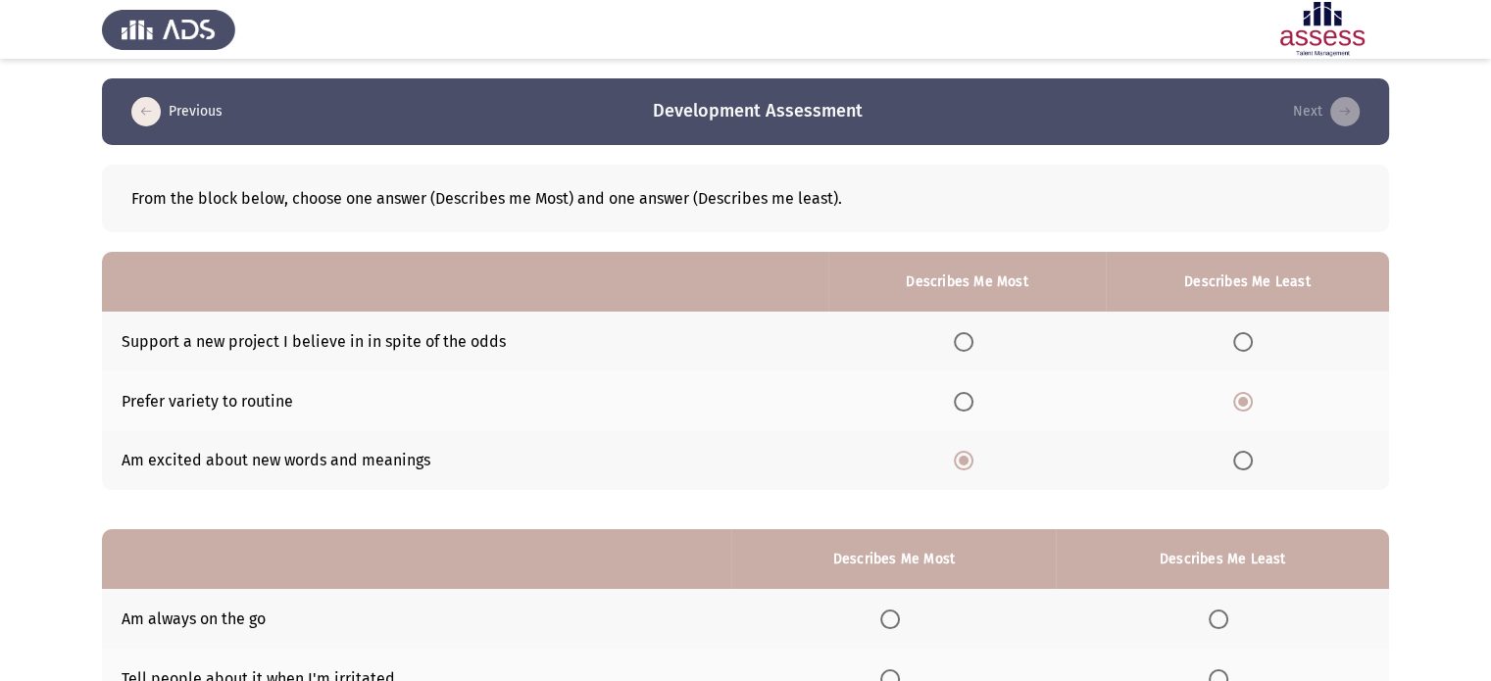
click at [35, 234] on app-assessment-container "Previous Development Assessment Next From the block below, choose one answer (D…" at bounding box center [745, 452] width 1491 height 749
click at [55, 313] on app-assessment-container "Previous Development Assessment Next From the block below, choose one answer (D…" at bounding box center [745, 452] width 1491 height 749
click at [962, 339] on span "Select an option" at bounding box center [964, 342] width 20 height 20
click at [962, 339] on input "Select an option" at bounding box center [964, 342] width 20 height 20
click at [980, 459] on label "Select an option" at bounding box center [967, 461] width 27 height 20
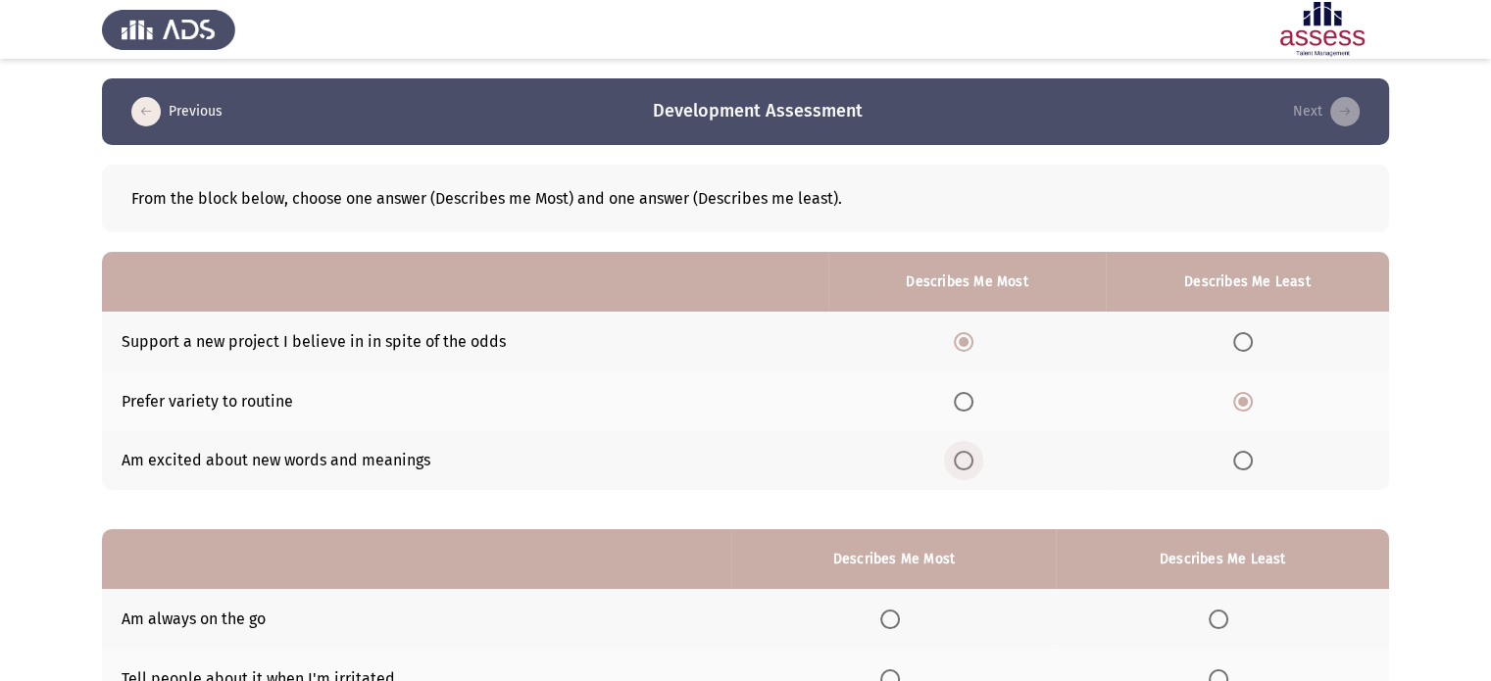
click at [973, 459] on input "Select an option" at bounding box center [964, 461] width 20 height 20
click at [961, 415] on th at bounding box center [966, 401] width 276 height 60
click at [1235, 339] on span "Select an option" at bounding box center [1243, 342] width 20 height 20
click at [1235, 339] on input "Select an option" at bounding box center [1243, 342] width 20 height 20
click at [1251, 469] on span "Select an option" at bounding box center [1243, 461] width 20 height 20
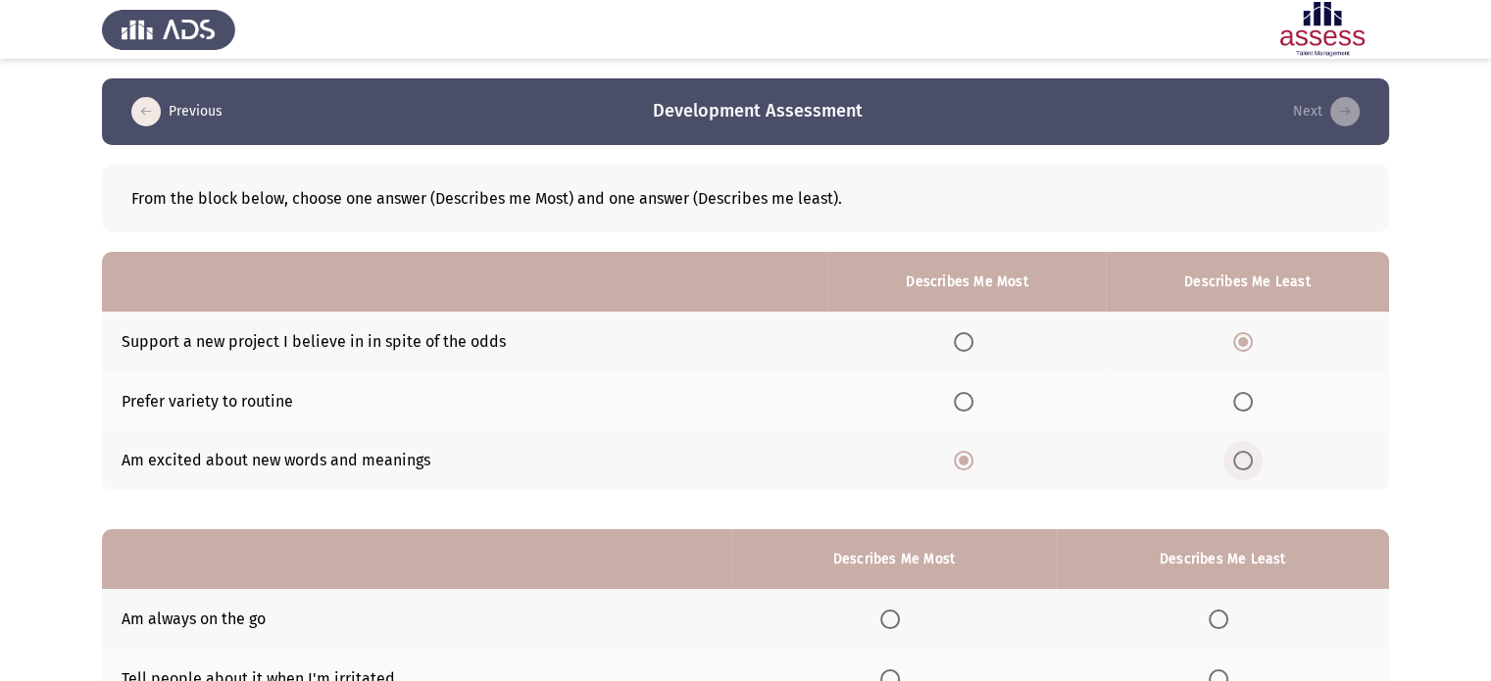
click at [1251, 469] on input "Select an option" at bounding box center [1243, 461] width 20 height 20
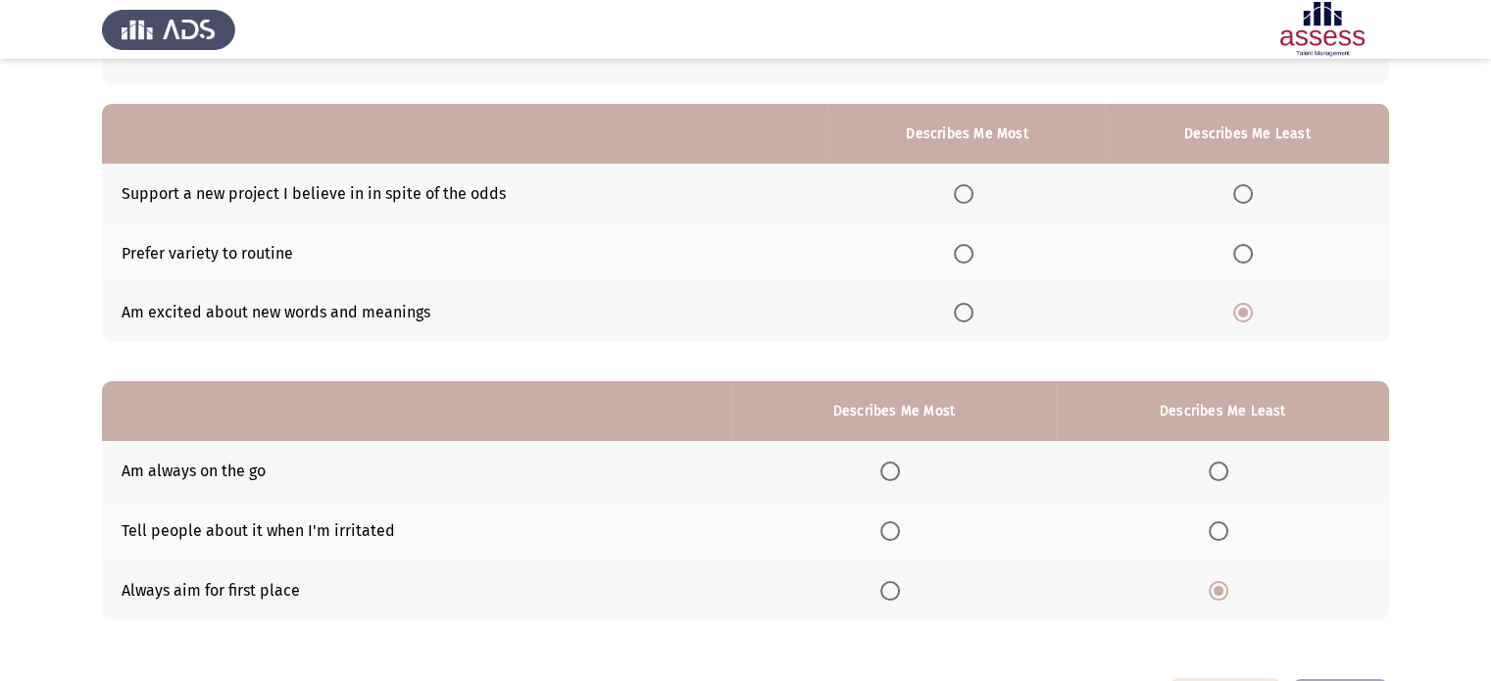
scroll to position [59, 0]
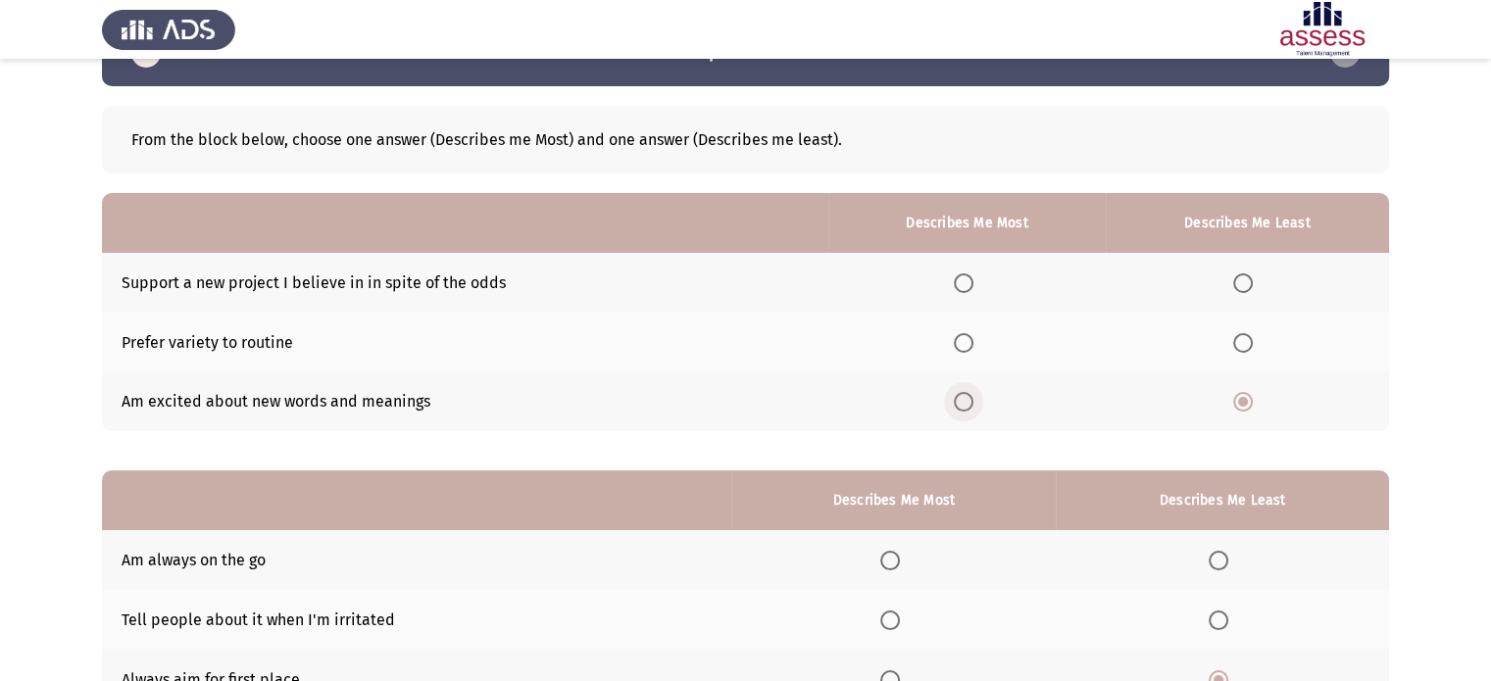
click at [980, 405] on label "Select an option" at bounding box center [967, 402] width 27 height 20
click at [973, 405] on input "Select an option" at bounding box center [964, 402] width 20 height 20
click at [965, 276] on span "Select an option" at bounding box center [964, 283] width 20 height 20
click at [965, 276] on input "Select an option" at bounding box center [964, 283] width 20 height 20
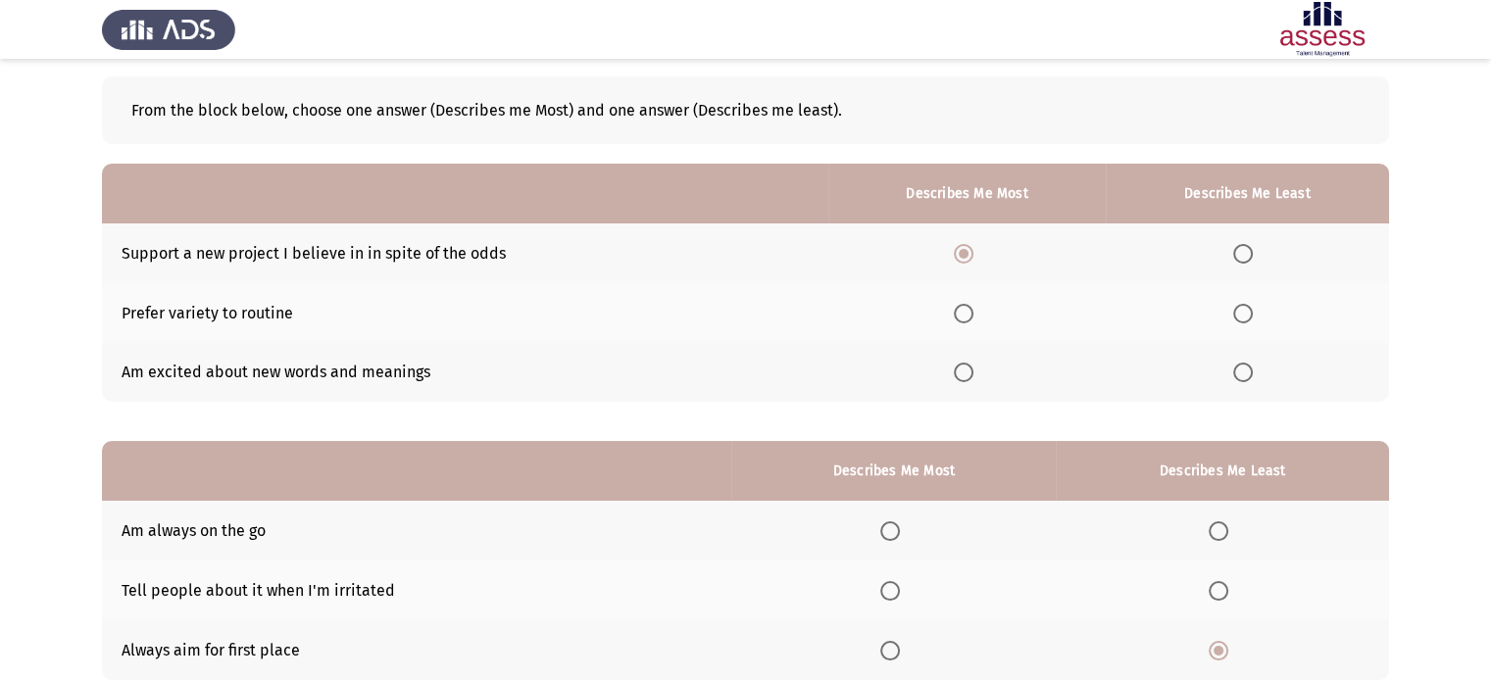
scroll to position [84, 0]
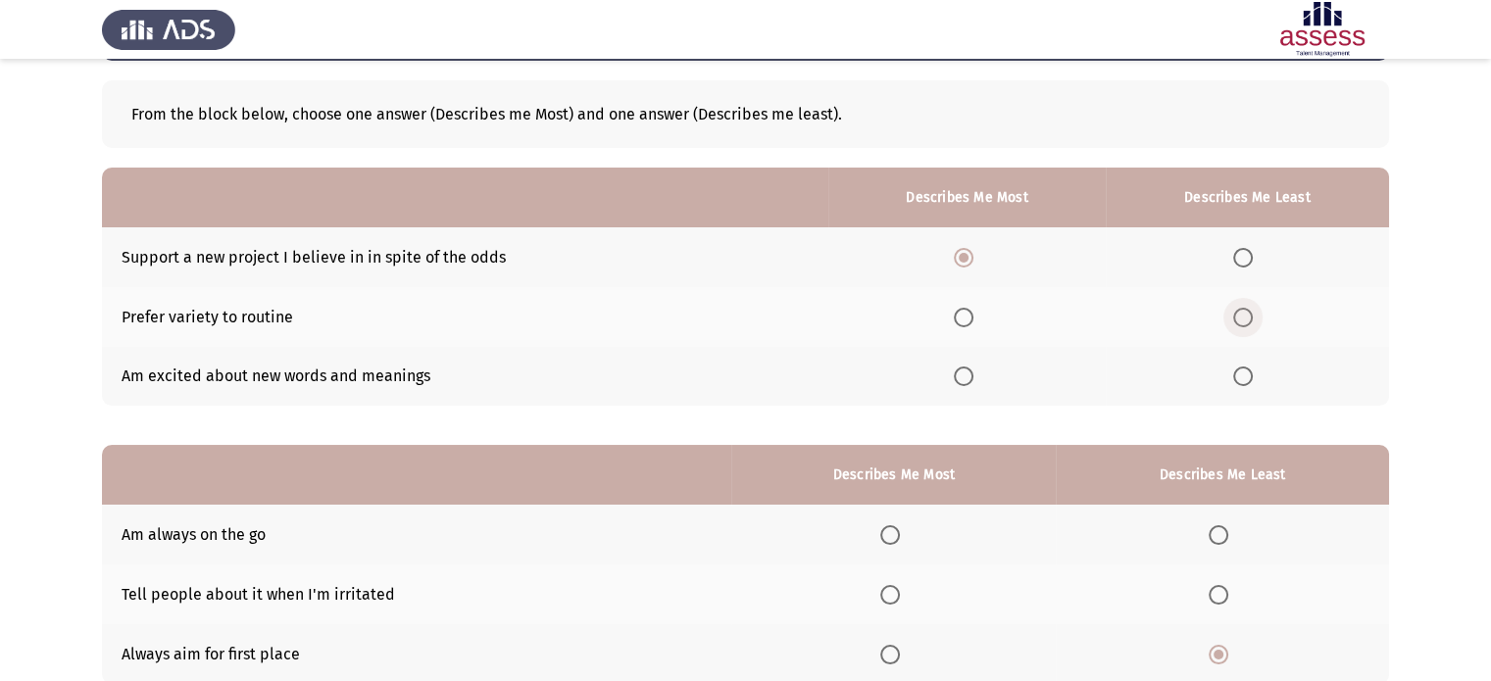
click at [1242, 318] on span "Select an option" at bounding box center [1243, 318] width 20 height 20
click at [1242, 318] on input "Select an option" at bounding box center [1243, 318] width 20 height 20
drag, startPoint x: 962, startPoint y: 256, endPoint x: 1073, endPoint y: 294, distance: 118.1
click at [966, 258] on span "Select an option" at bounding box center [964, 258] width 10 height 10
click at [966, 258] on input "Select an option" at bounding box center [964, 258] width 20 height 20
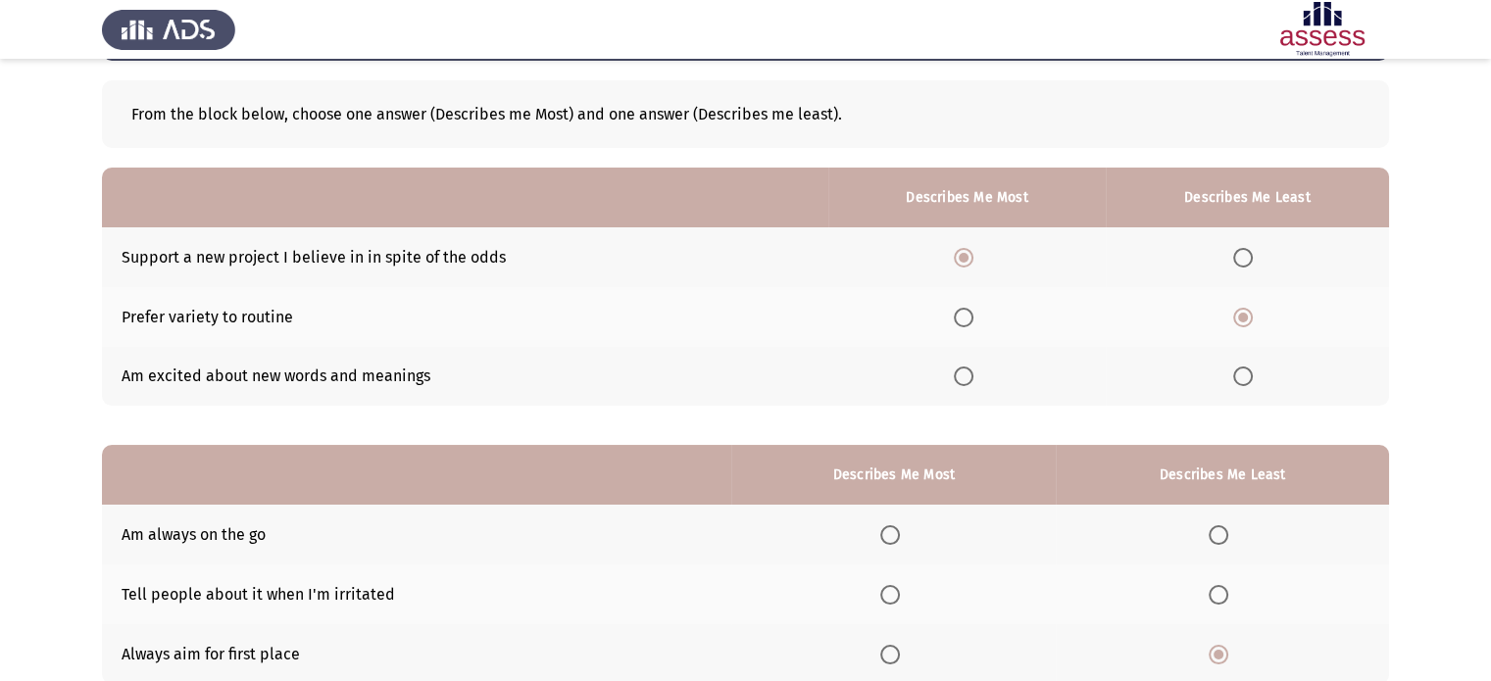
click at [973, 375] on span "Select an option" at bounding box center [964, 377] width 20 height 20
click at [973, 375] on input "Select an option" at bounding box center [964, 377] width 20 height 20
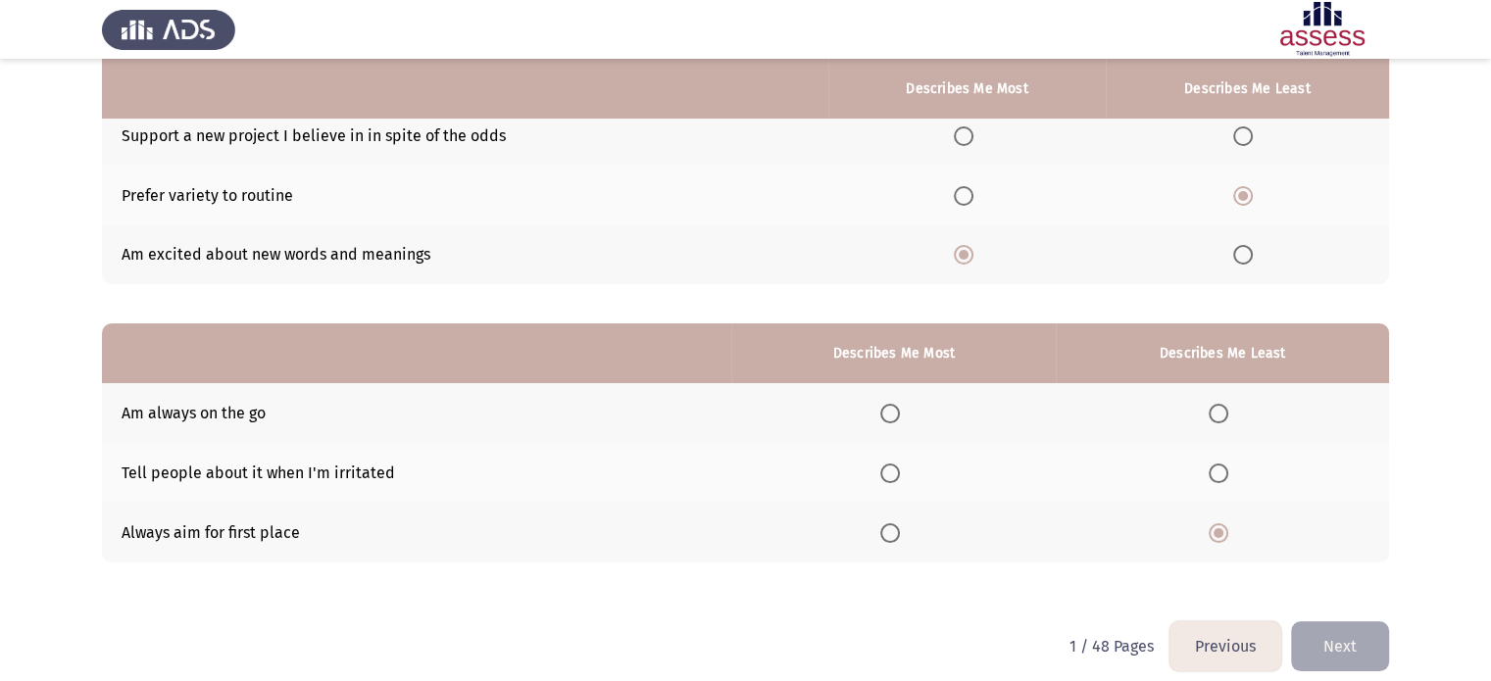
scroll to position [224, 0]
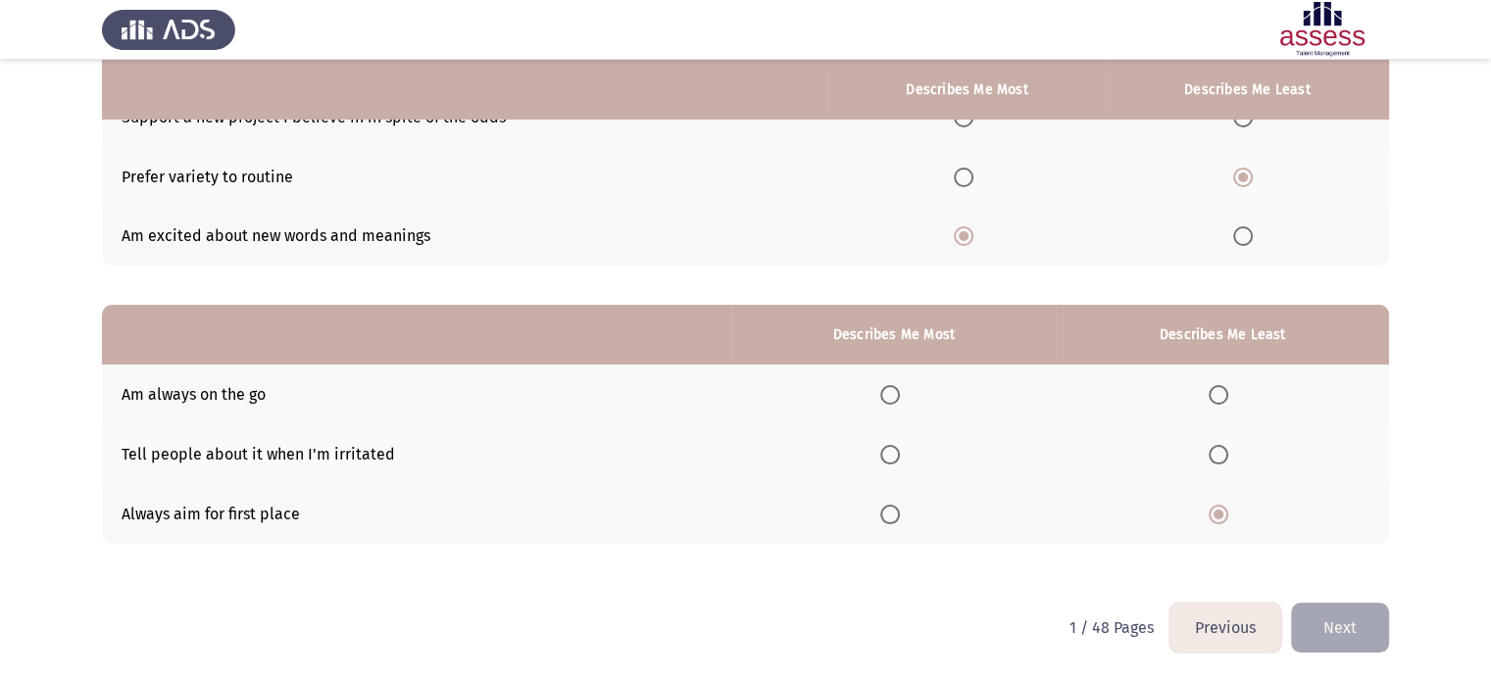
click at [1225, 387] on span "Select an option" at bounding box center [1219, 395] width 20 height 20
click at [1225, 387] on input "Select an option" at bounding box center [1219, 395] width 20 height 20
click at [280, 560] on div "From the block below, choose one answer (Describes me Most) and one answer (Des…" at bounding box center [745, 252] width 1287 height 663
click at [894, 517] on span "Select an option" at bounding box center [890, 515] width 20 height 20
click at [894, 517] on input "Select an option" at bounding box center [890, 515] width 20 height 20
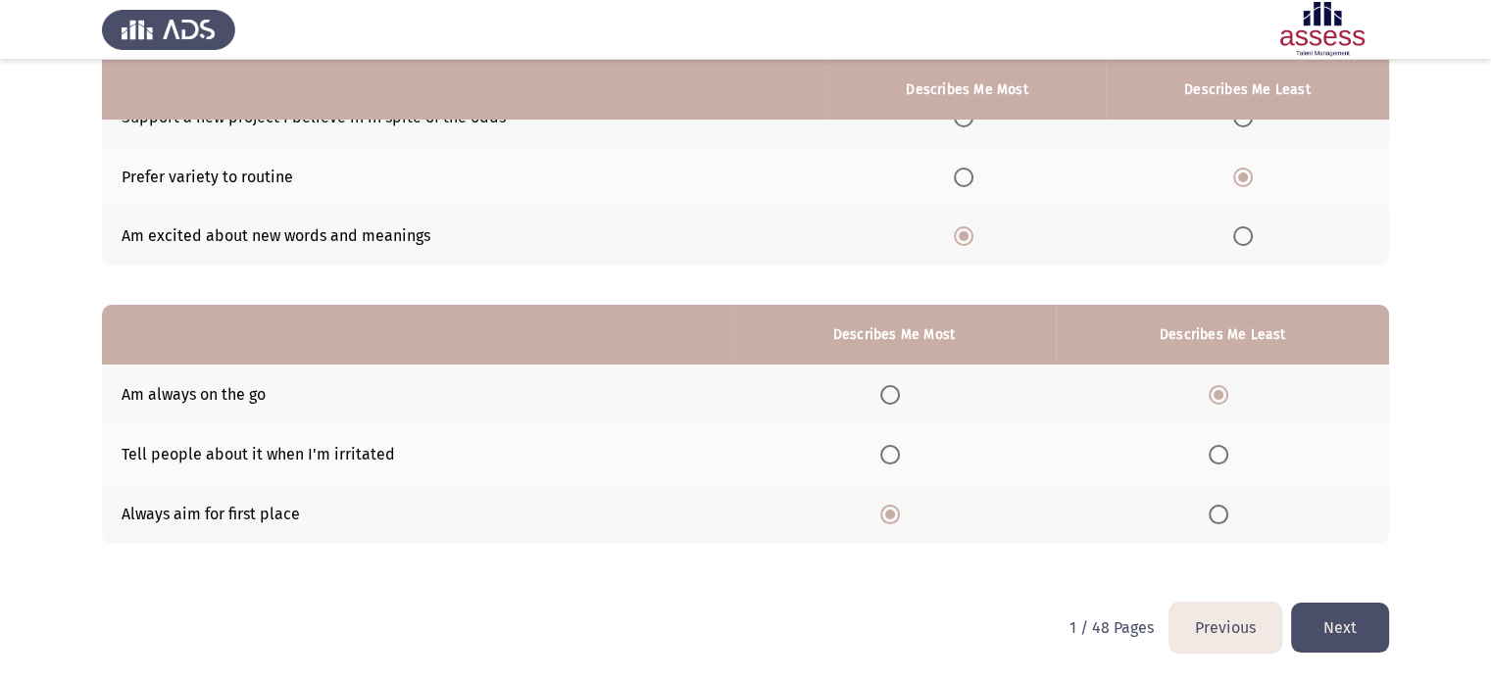
click at [1342, 640] on button "Next" at bounding box center [1340, 628] width 98 height 50
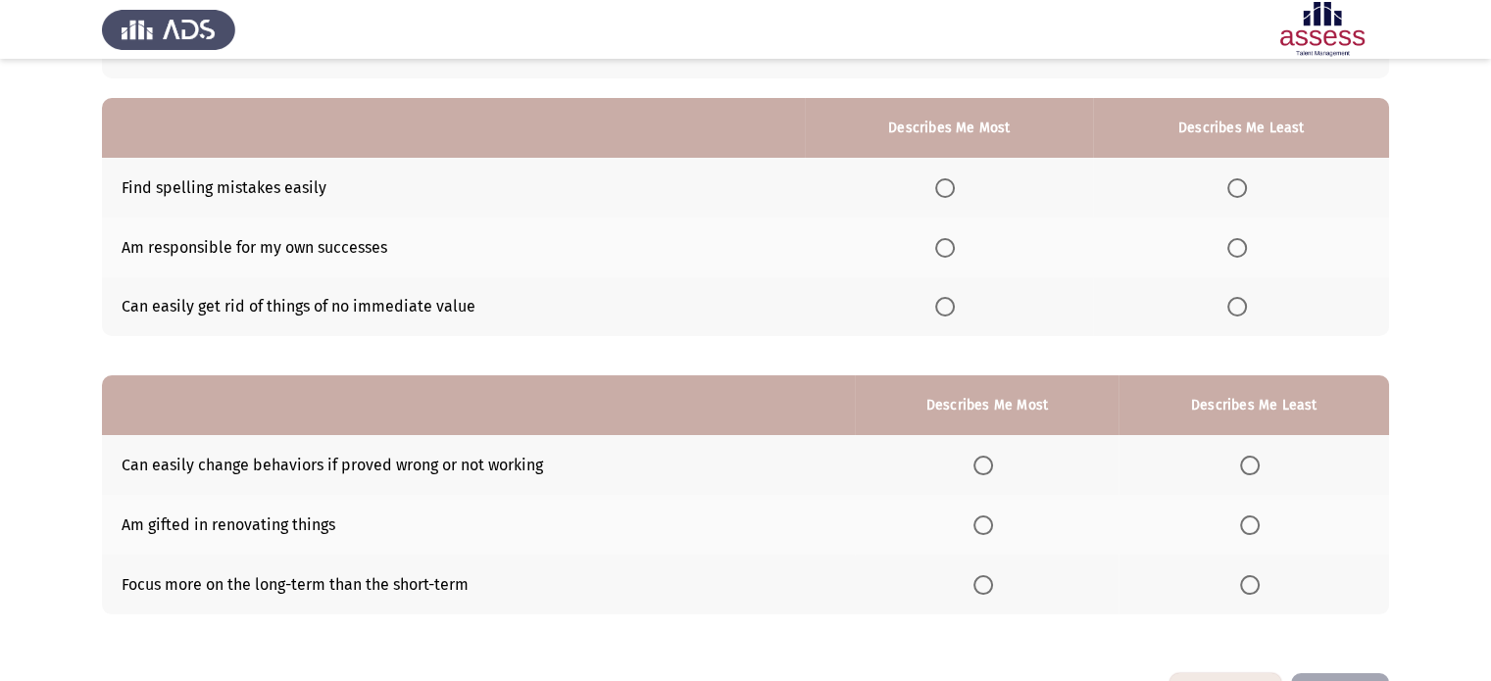
scroll to position [160, 0]
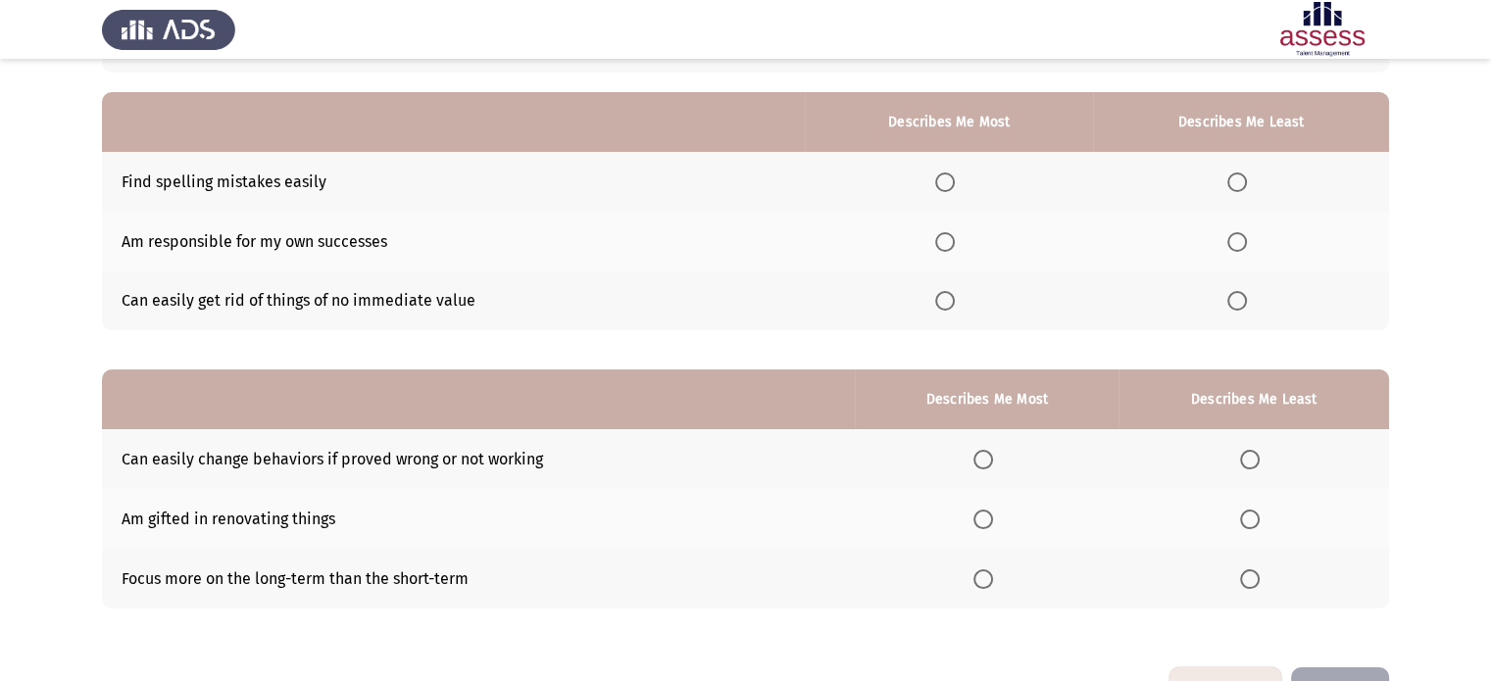
click at [941, 180] on span "Select an option" at bounding box center [945, 183] width 20 height 20
click at [941, 180] on input "Select an option" at bounding box center [945, 183] width 20 height 20
click at [1266, 298] on th at bounding box center [1241, 302] width 296 height 60
click at [1247, 300] on span "Select an option" at bounding box center [1237, 301] width 20 height 20
click at [1247, 300] on input "Select an option" at bounding box center [1237, 301] width 20 height 20
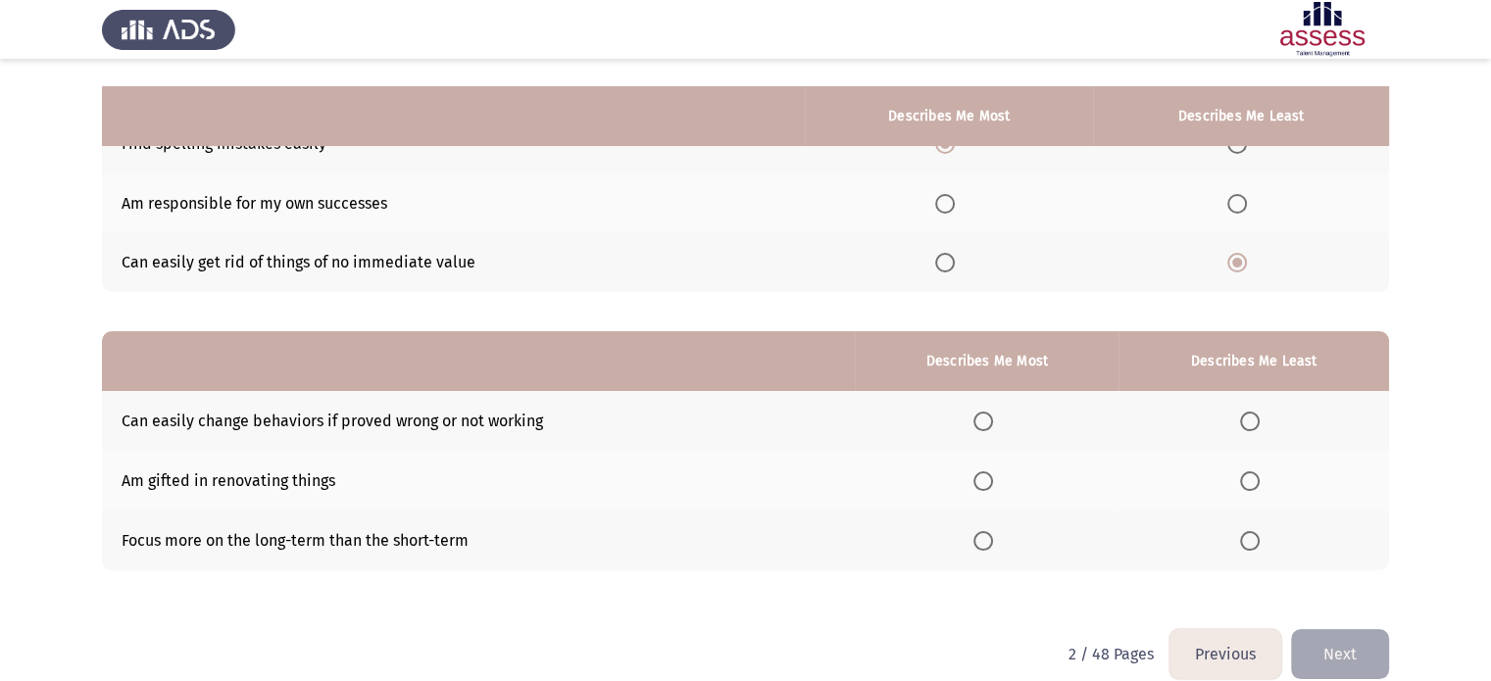
scroll to position [224, 0]
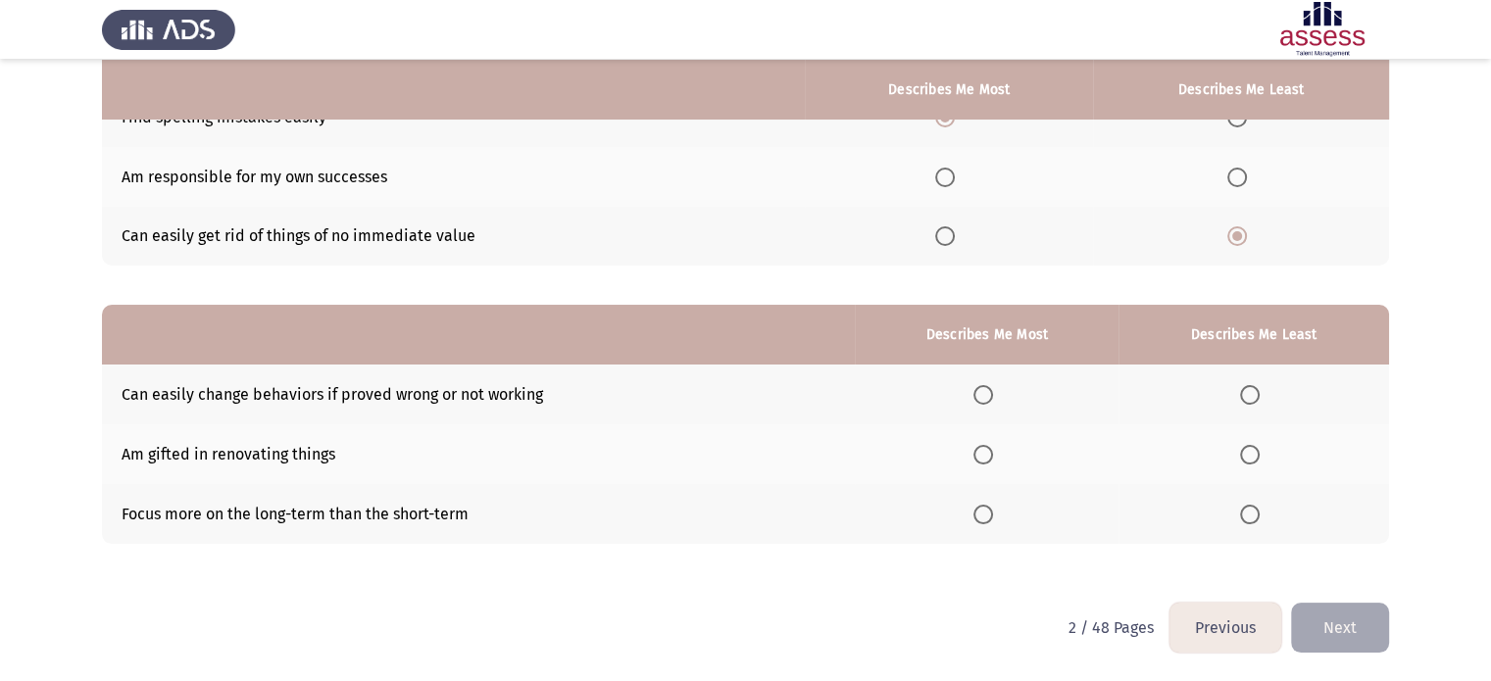
click at [969, 244] on th at bounding box center [949, 237] width 288 height 60
click at [955, 243] on span "Select an option" at bounding box center [945, 236] width 20 height 20
click at [955, 243] on input "Select an option" at bounding box center [945, 236] width 20 height 20
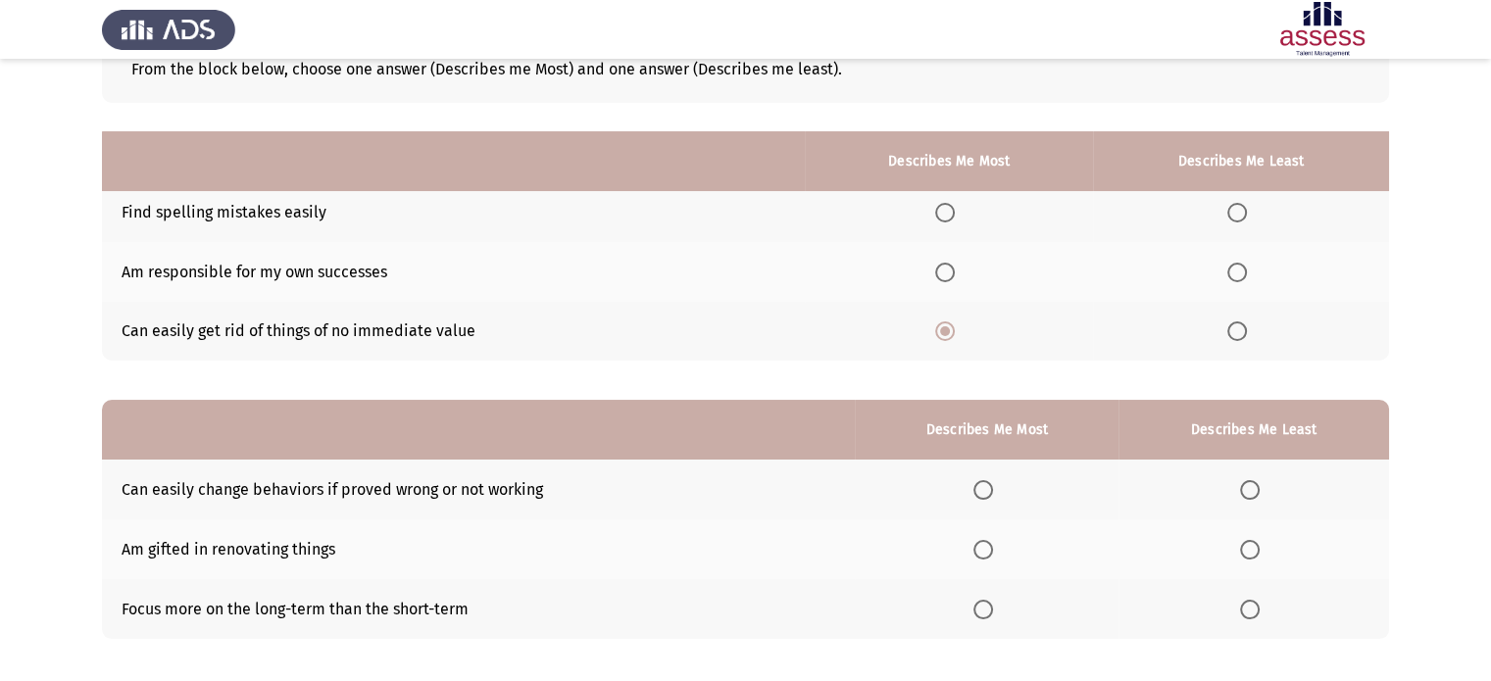
scroll to position [126, 0]
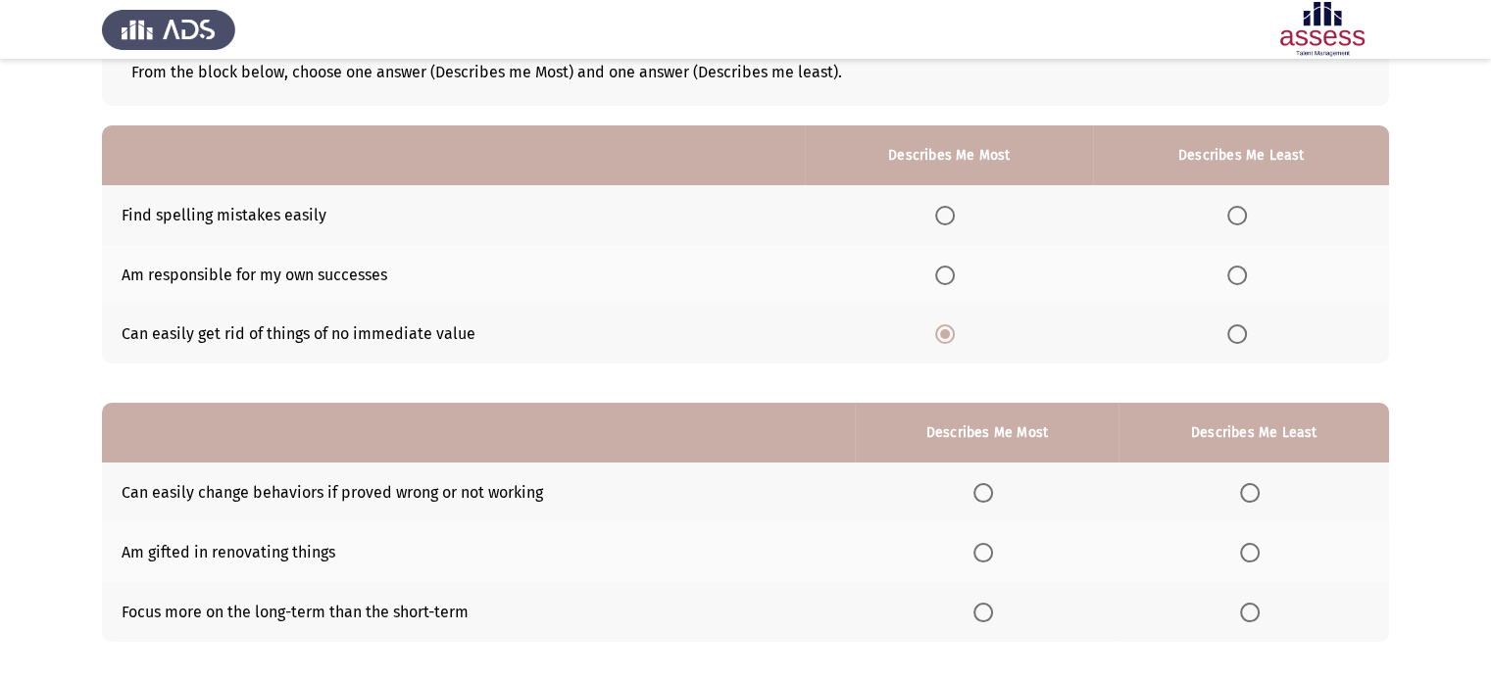
click at [1231, 280] on span "Select an option" at bounding box center [1237, 276] width 20 height 20
click at [1231, 280] on input "Select an option" at bounding box center [1237, 276] width 20 height 20
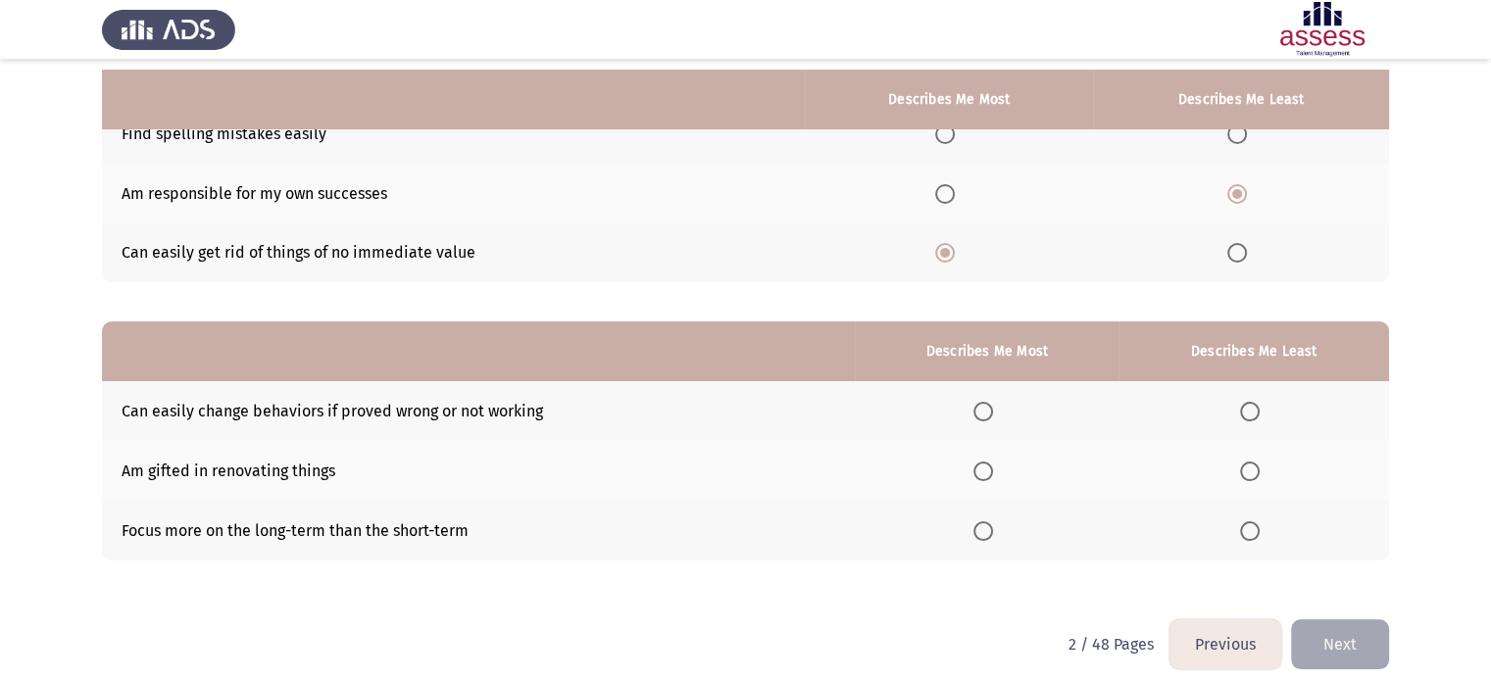
scroll to position [224, 0]
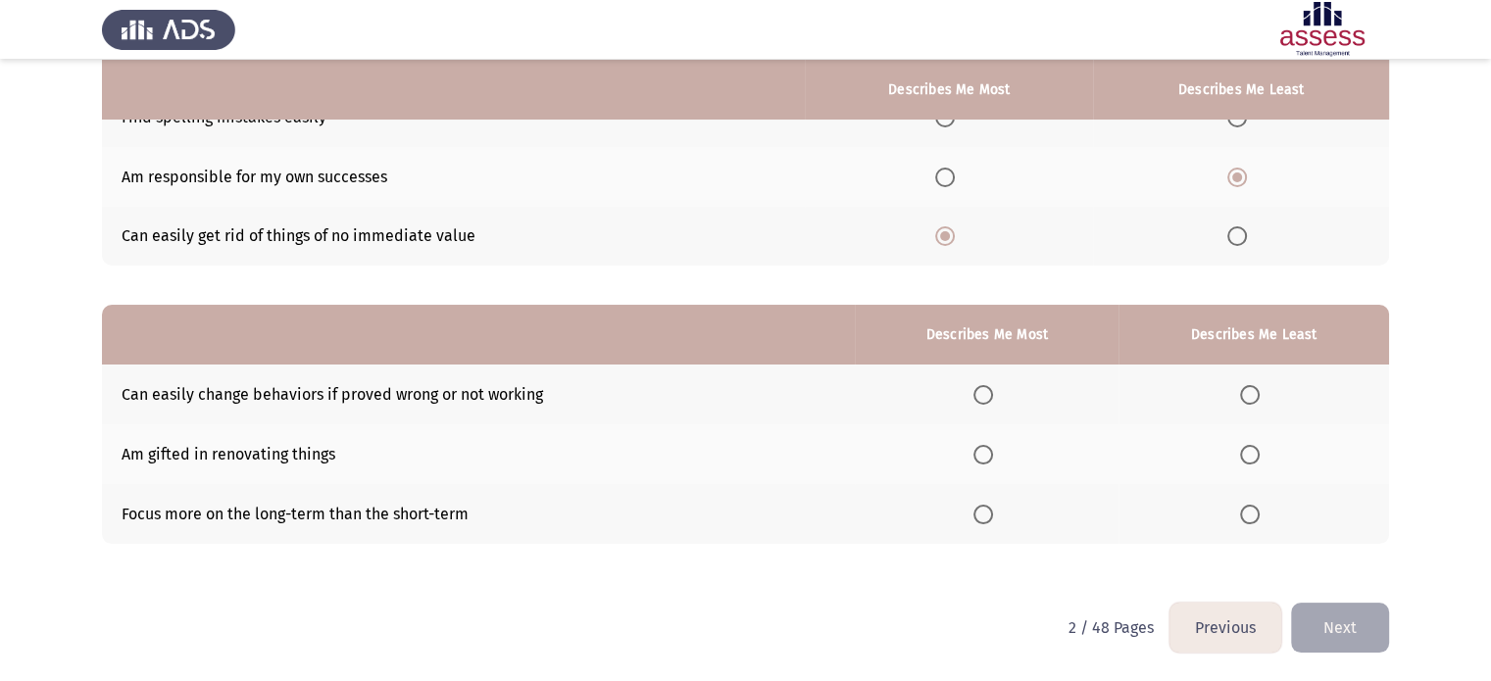
click at [976, 391] on th at bounding box center [987, 395] width 264 height 60
click at [988, 396] on span "Select an option" at bounding box center [983, 395] width 20 height 20
click at [988, 396] on input "Select an option" at bounding box center [983, 395] width 20 height 20
click at [989, 505] on span "Select an option" at bounding box center [983, 515] width 20 height 20
click at [989, 505] on input "Select an option" at bounding box center [983, 515] width 20 height 20
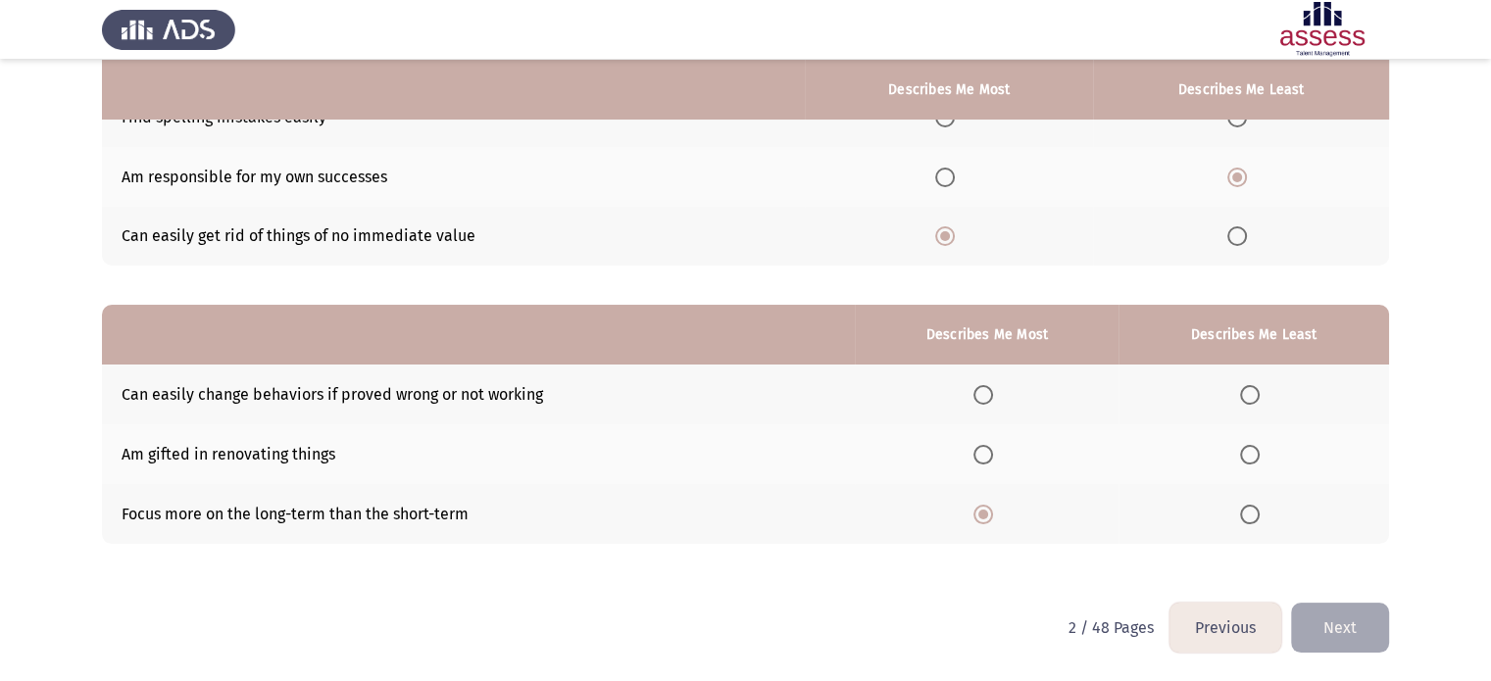
click at [1235, 461] on th at bounding box center [1253, 454] width 271 height 60
click at [1263, 454] on label "Select an option" at bounding box center [1253, 455] width 27 height 20
click at [1260, 454] on input "Select an option" at bounding box center [1250, 455] width 20 height 20
click at [1357, 640] on button "Next" at bounding box center [1340, 628] width 98 height 50
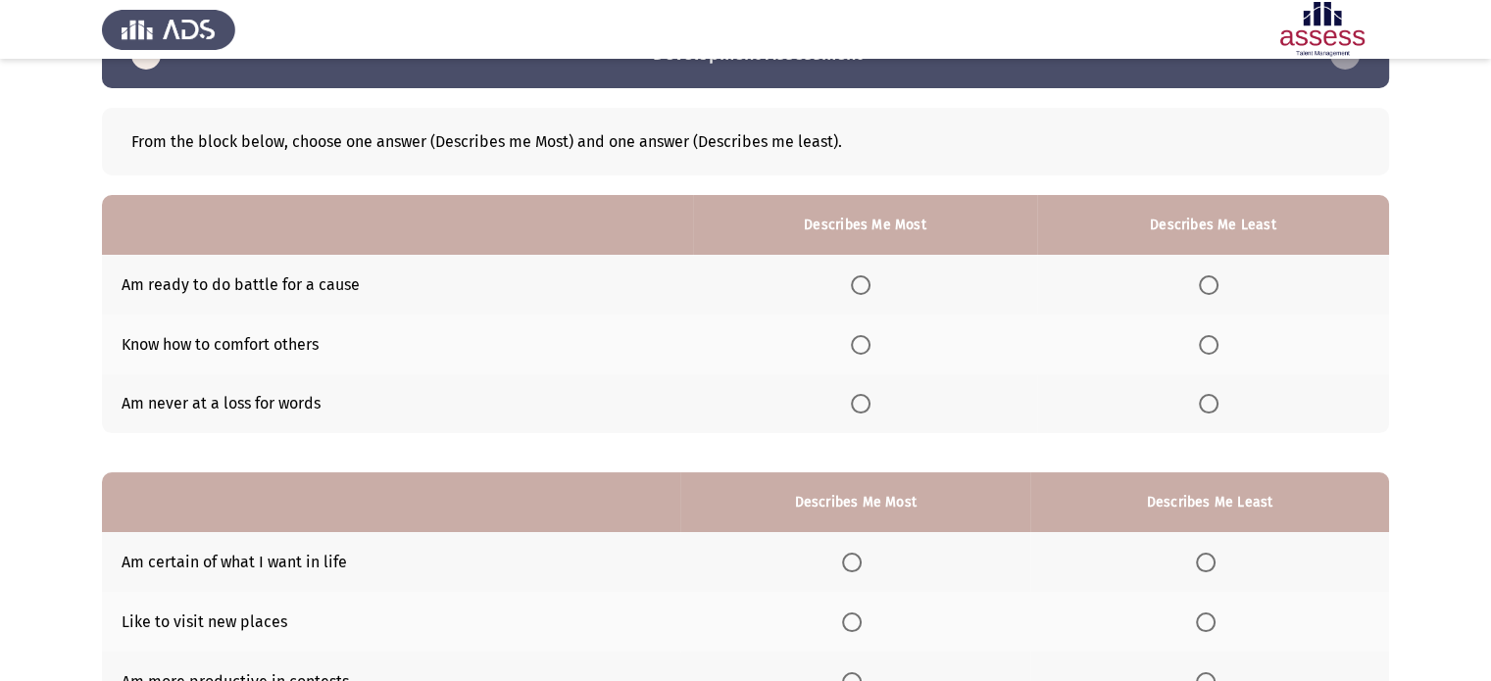
scroll to position [52, 0]
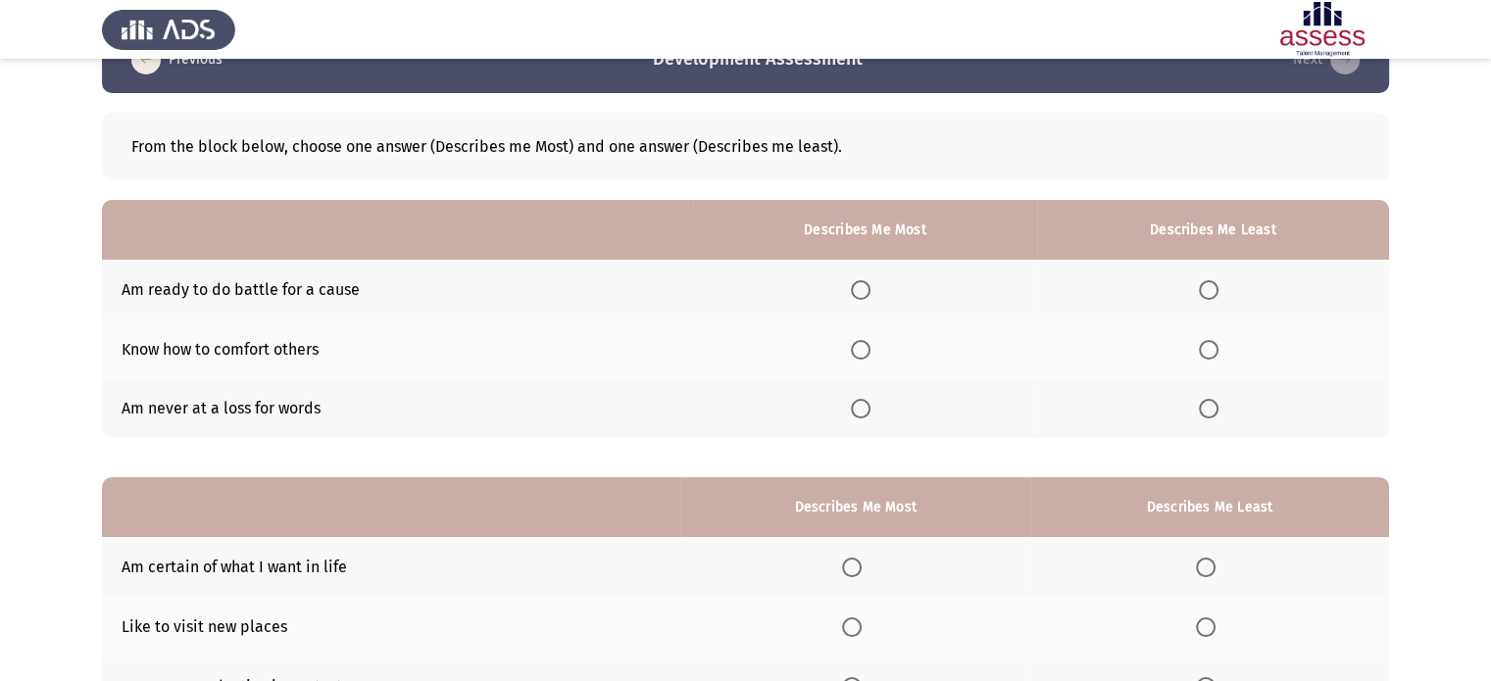
click at [1205, 346] on span "Select an option" at bounding box center [1209, 350] width 20 height 20
click at [1205, 346] on input "Select an option" at bounding box center [1209, 350] width 20 height 20
click at [866, 415] on span "Select an option" at bounding box center [861, 409] width 20 height 20
click at [866, 415] on input "Select an option" at bounding box center [861, 409] width 20 height 20
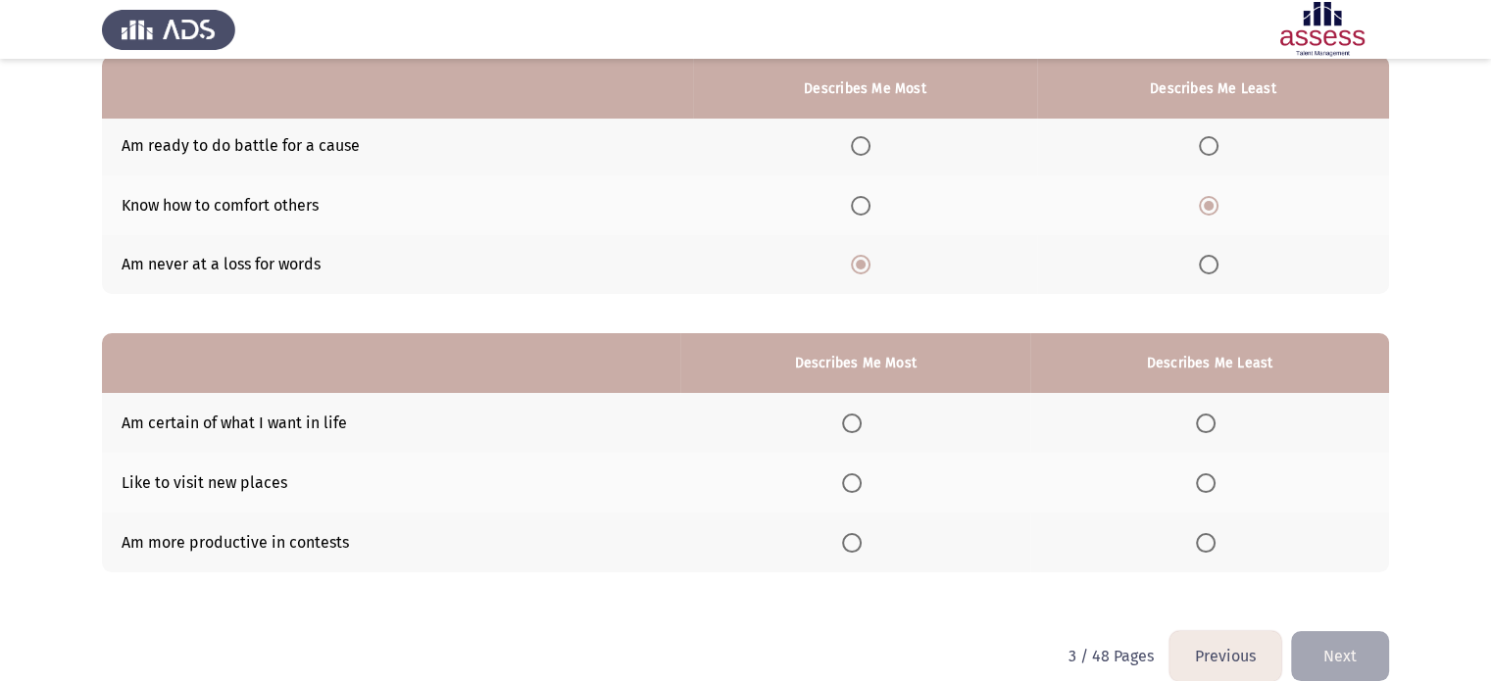
scroll to position [224, 0]
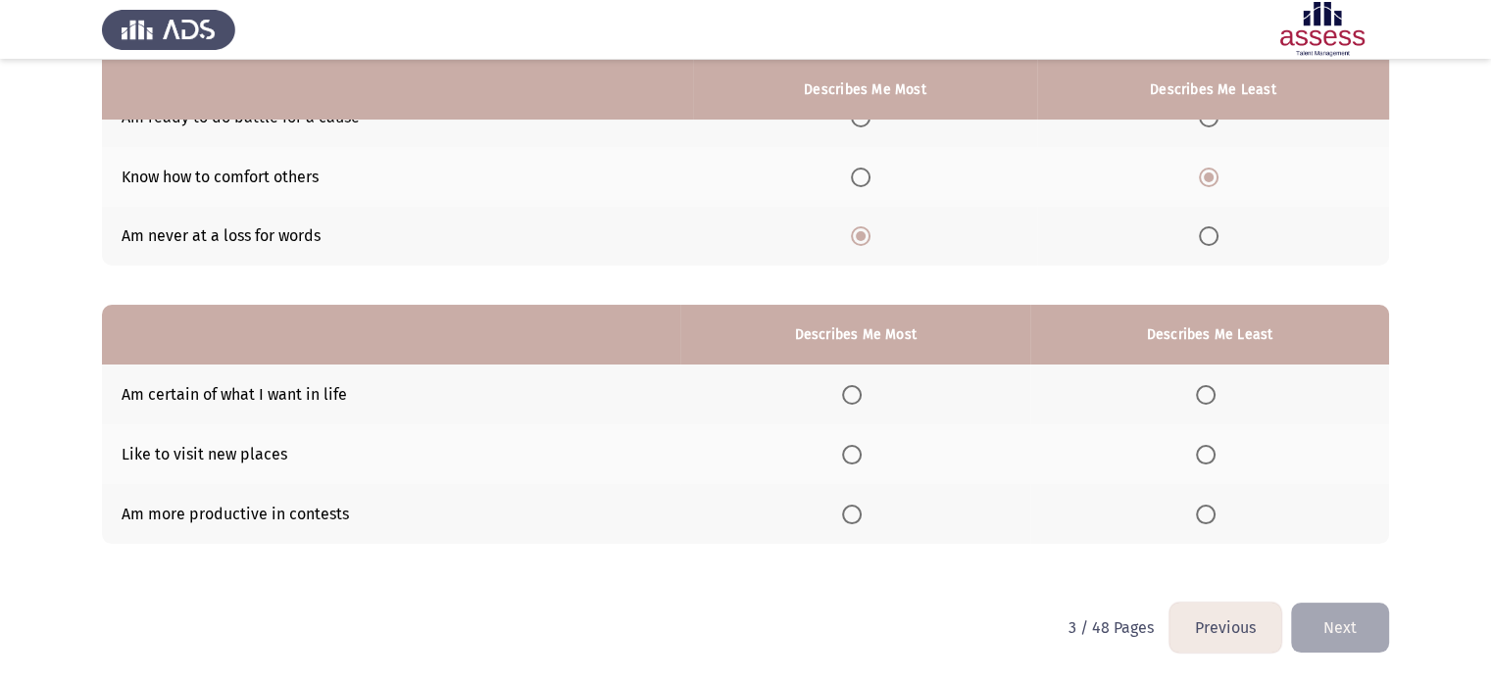
click at [1204, 393] on span "Select an option" at bounding box center [1206, 395] width 20 height 20
click at [1204, 393] on input "Select an option" at bounding box center [1206, 395] width 20 height 20
click at [844, 507] on th at bounding box center [855, 514] width 350 height 60
click at [856, 528] on th at bounding box center [855, 514] width 350 height 60
click at [864, 527] on th at bounding box center [855, 514] width 350 height 60
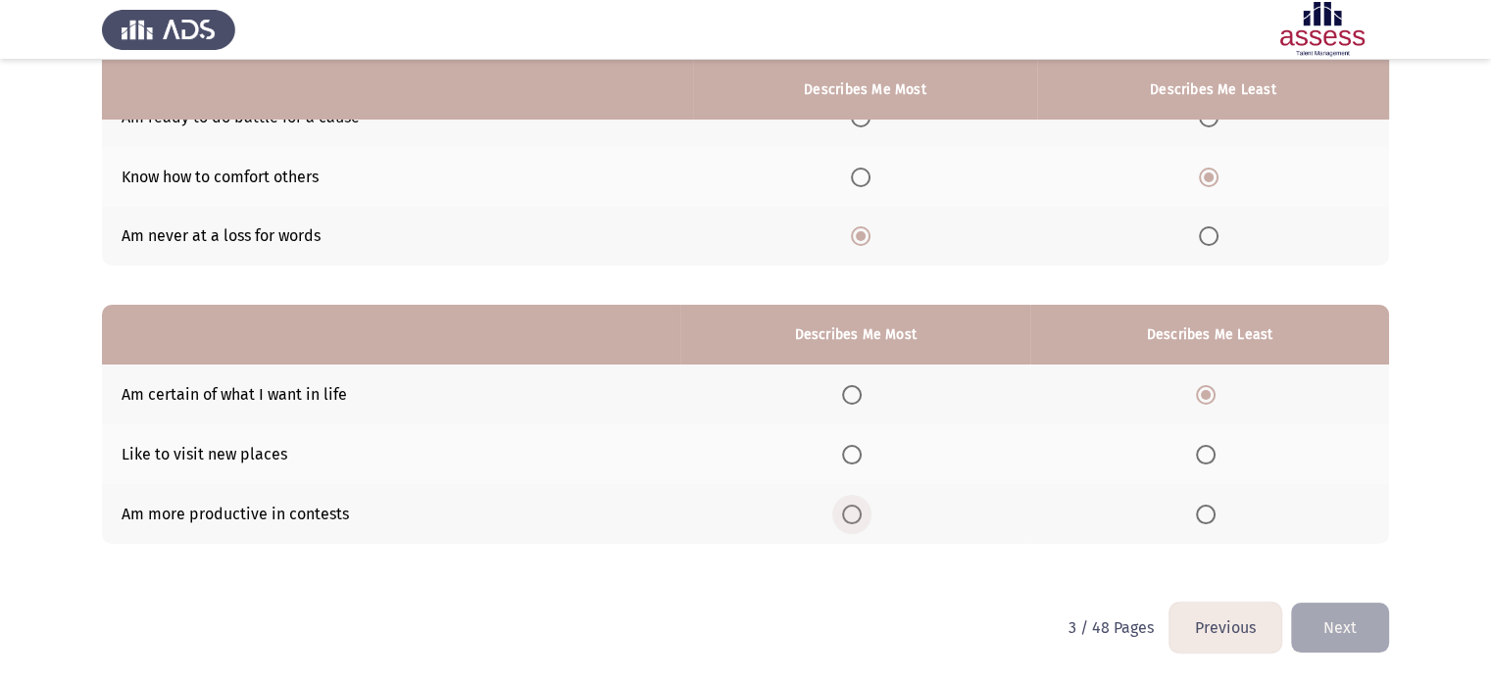
click at [855, 516] on span "Select an option" at bounding box center [852, 515] width 20 height 20
click at [855, 516] on input "Select an option" at bounding box center [852, 515] width 20 height 20
click at [1341, 630] on button "Next" at bounding box center [1340, 628] width 98 height 50
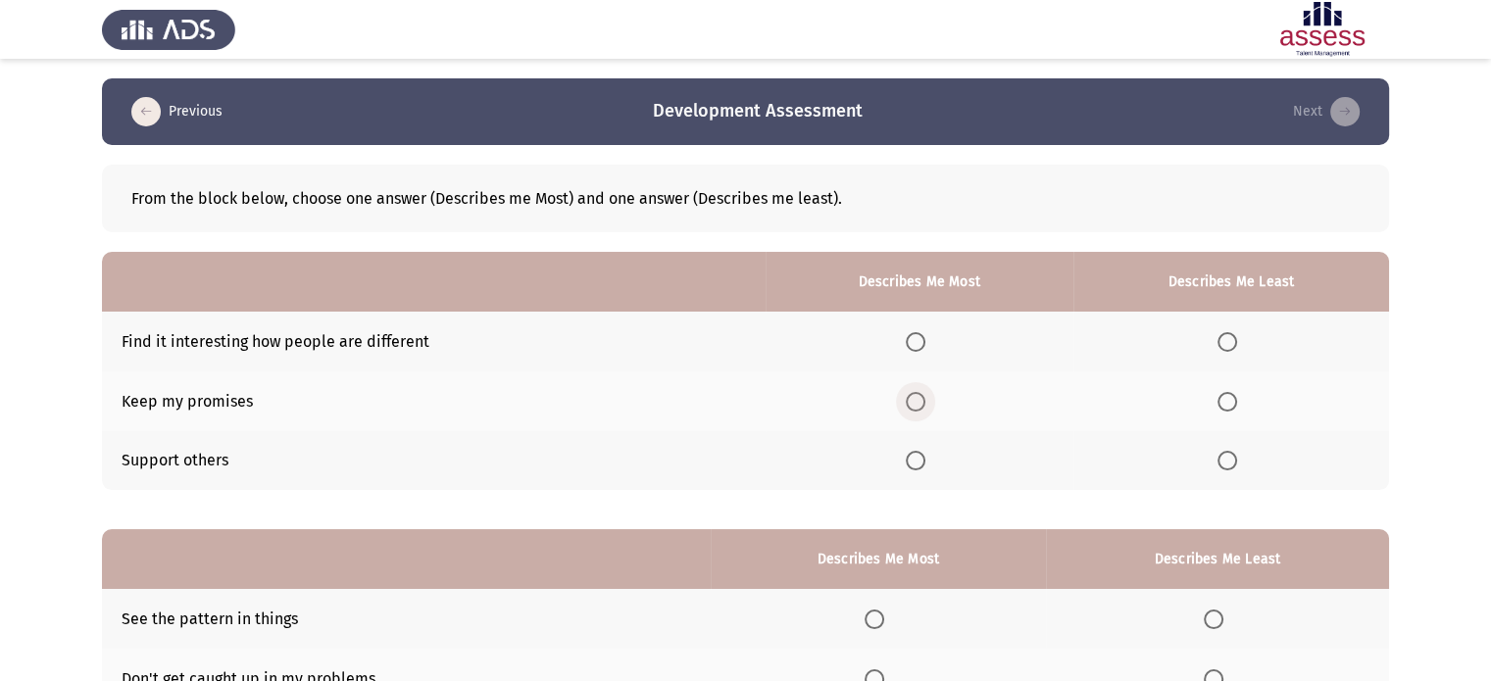
click at [923, 400] on span "Select an option" at bounding box center [916, 402] width 20 height 20
click at [923, 400] on input "Select an option" at bounding box center [916, 402] width 20 height 20
click at [1236, 339] on span "Select an option" at bounding box center [1227, 342] width 20 height 20
click at [1236, 339] on input "Select an option" at bounding box center [1227, 342] width 20 height 20
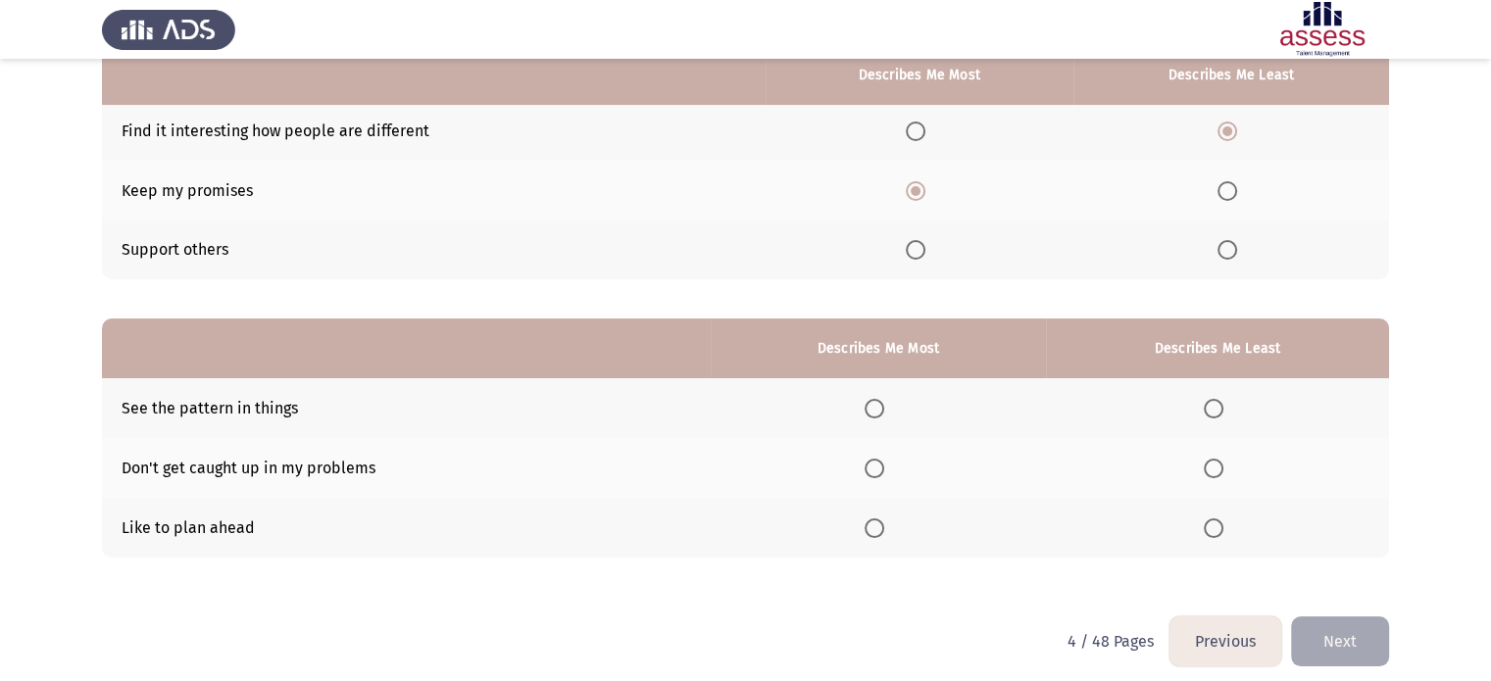
scroll to position [224, 0]
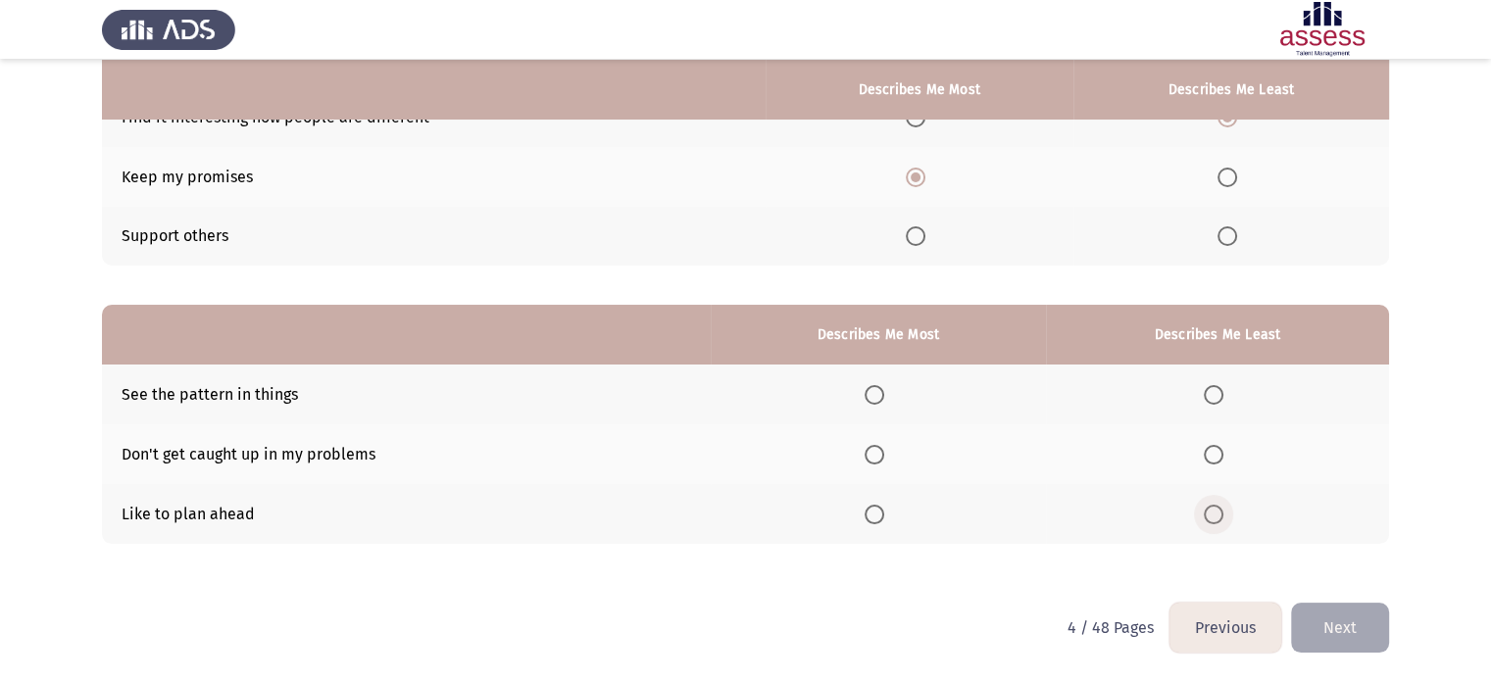
click at [1218, 515] on span "Select an option" at bounding box center [1214, 515] width 20 height 20
click at [1218, 515] on input "Select an option" at bounding box center [1214, 515] width 20 height 20
click at [883, 396] on span "Select an option" at bounding box center [875, 395] width 20 height 20
click at [883, 396] on input "Select an option" at bounding box center [875, 395] width 20 height 20
click at [1364, 634] on button "Next" at bounding box center [1340, 628] width 98 height 50
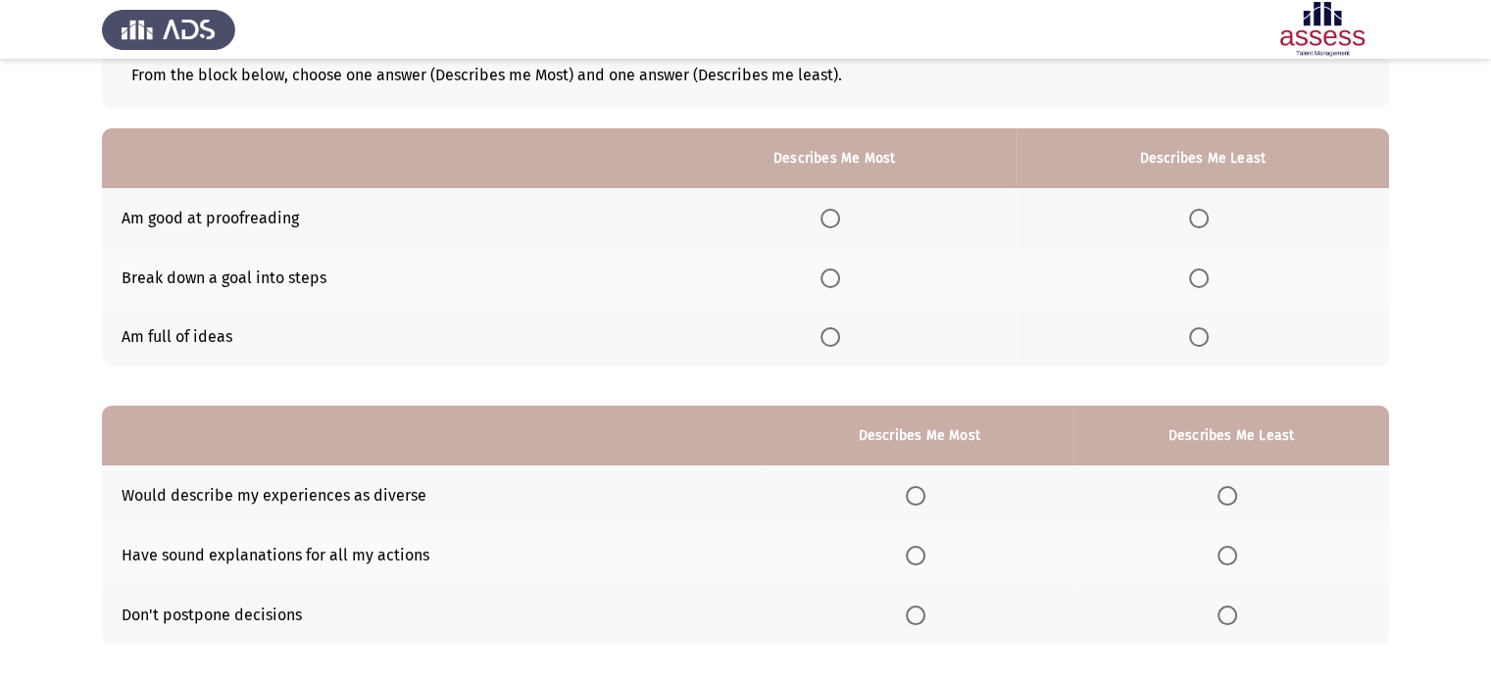
scroll to position [129, 0]
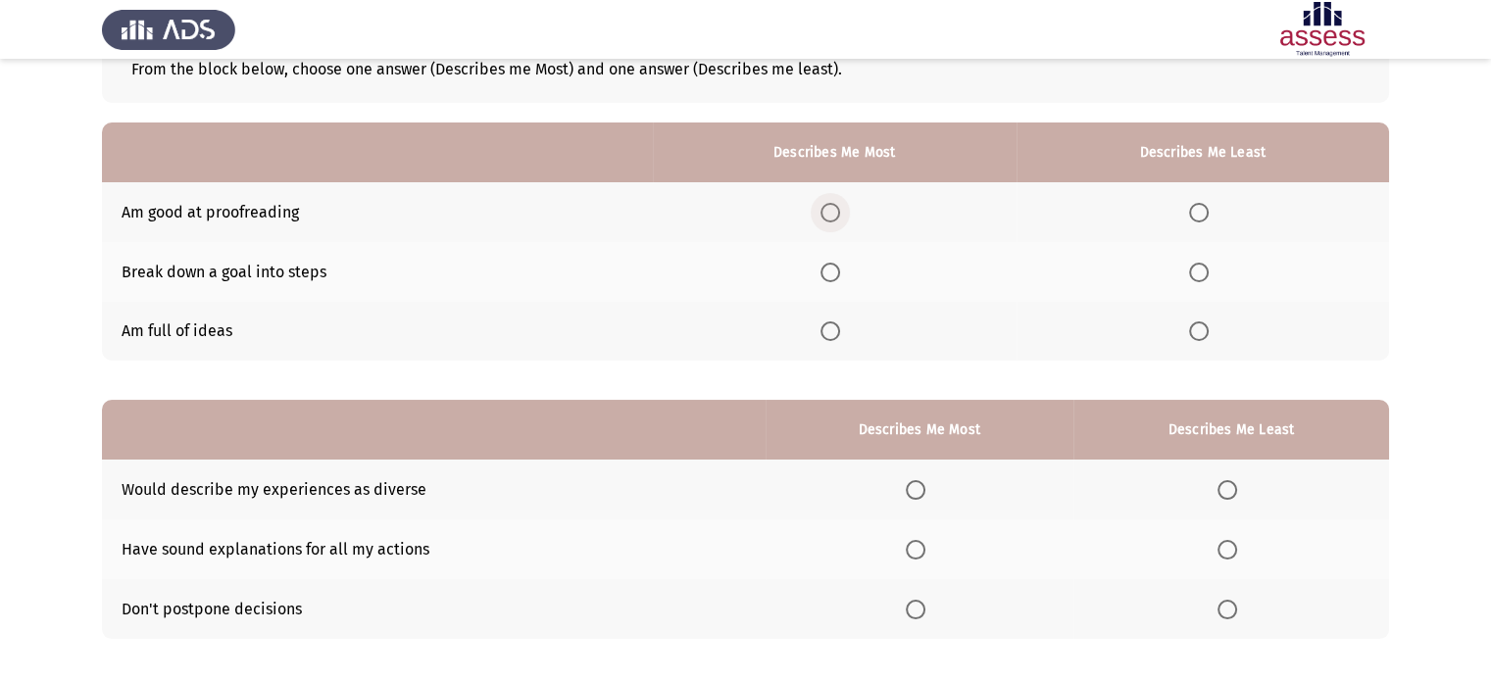
click at [835, 215] on span "Select an option" at bounding box center [830, 213] width 20 height 20
click at [835, 215] on input "Select an option" at bounding box center [830, 213] width 20 height 20
click at [1196, 335] on span "Select an option" at bounding box center [1199, 332] width 20 height 20
click at [1196, 335] on input "Select an option" at bounding box center [1199, 332] width 20 height 20
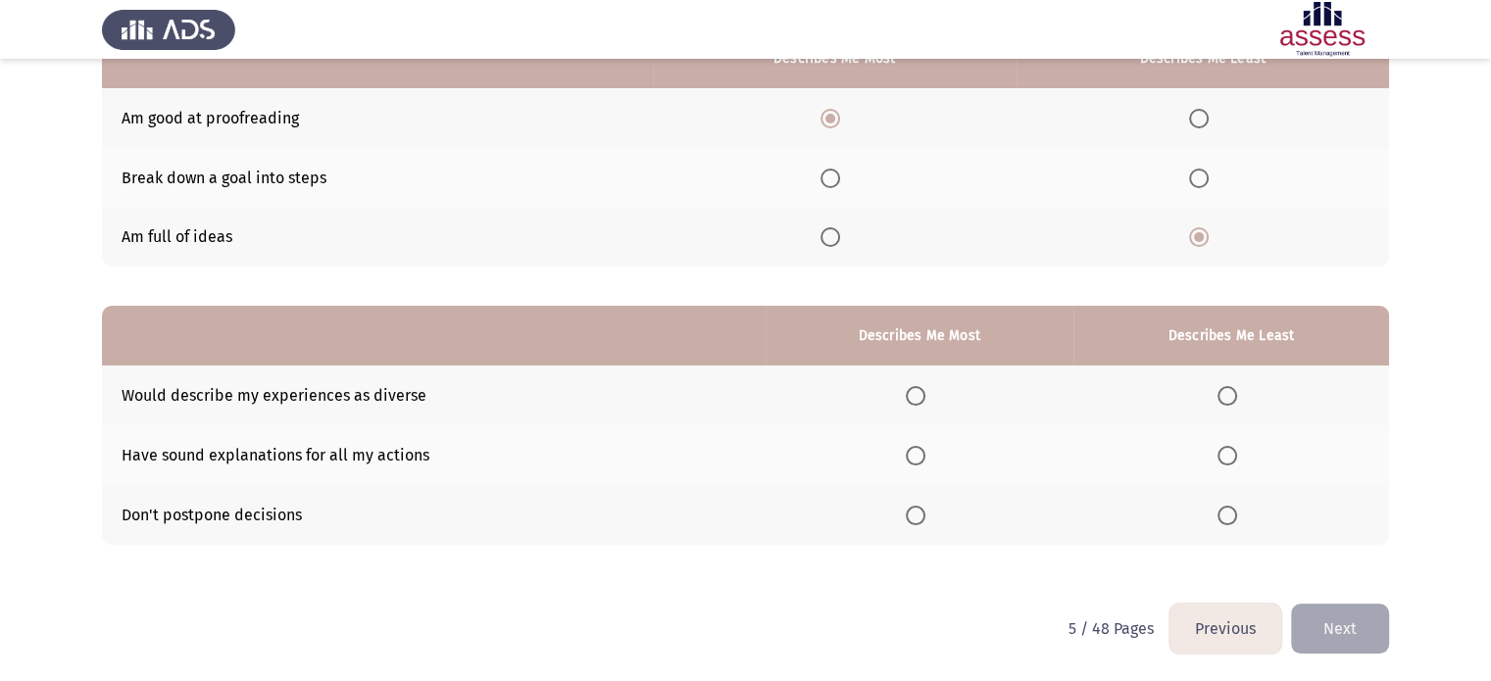
scroll to position [224, 0]
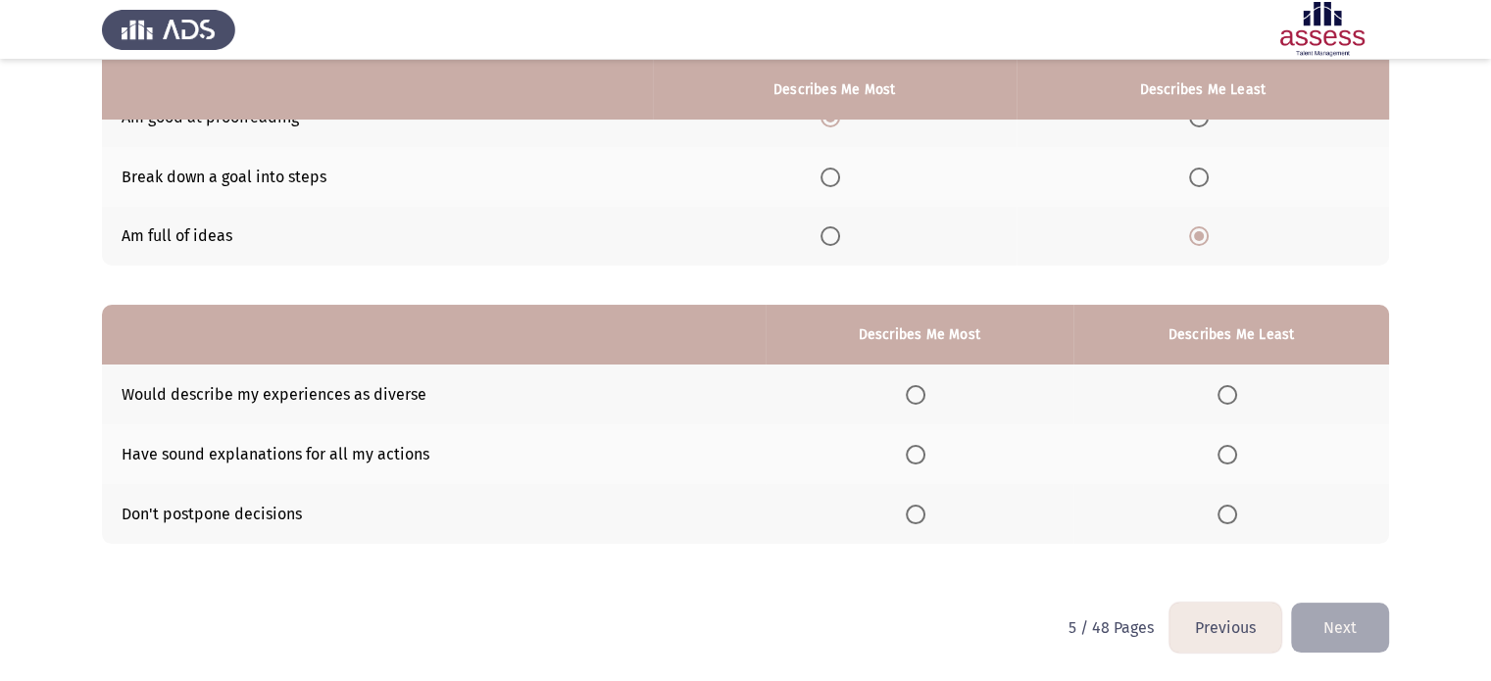
click at [1227, 397] on span "Select an option" at bounding box center [1227, 395] width 20 height 20
click at [1227, 397] on input "Select an option" at bounding box center [1227, 395] width 20 height 20
click at [922, 515] on span "Select an option" at bounding box center [916, 515] width 20 height 20
click at [922, 515] on input "Select an option" at bounding box center [916, 515] width 20 height 20
click at [1364, 637] on button "Next" at bounding box center [1340, 628] width 98 height 50
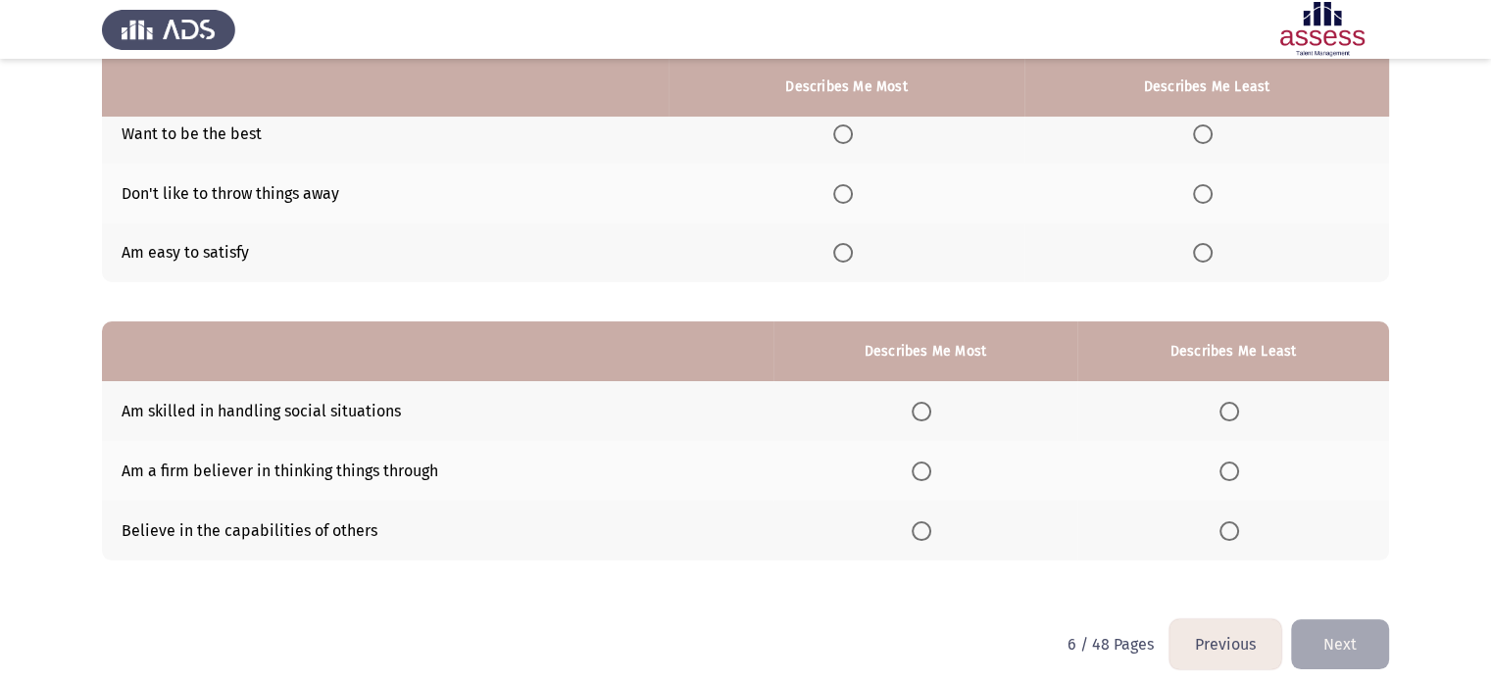
scroll to position [206, 0]
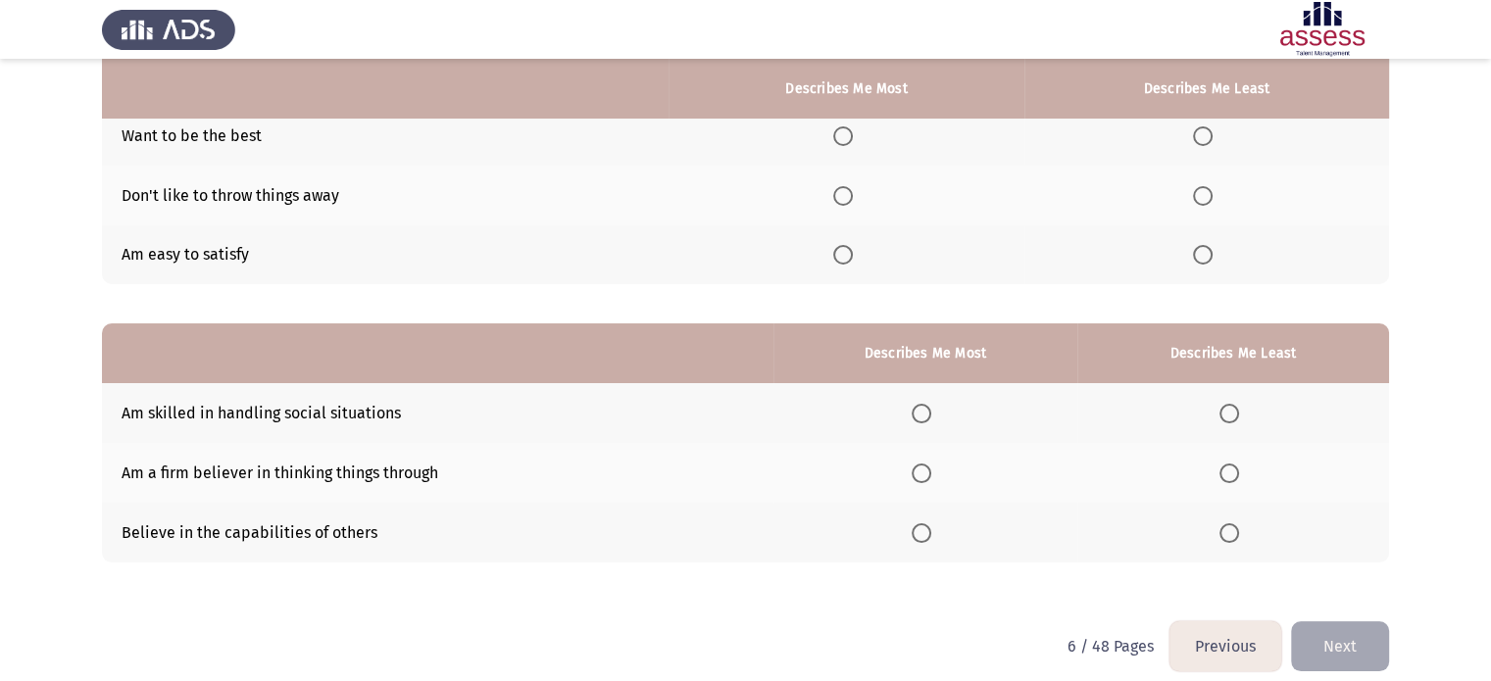
click at [1208, 646] on button "Previous" at bounding box center [1225, 646] width 112 height 50
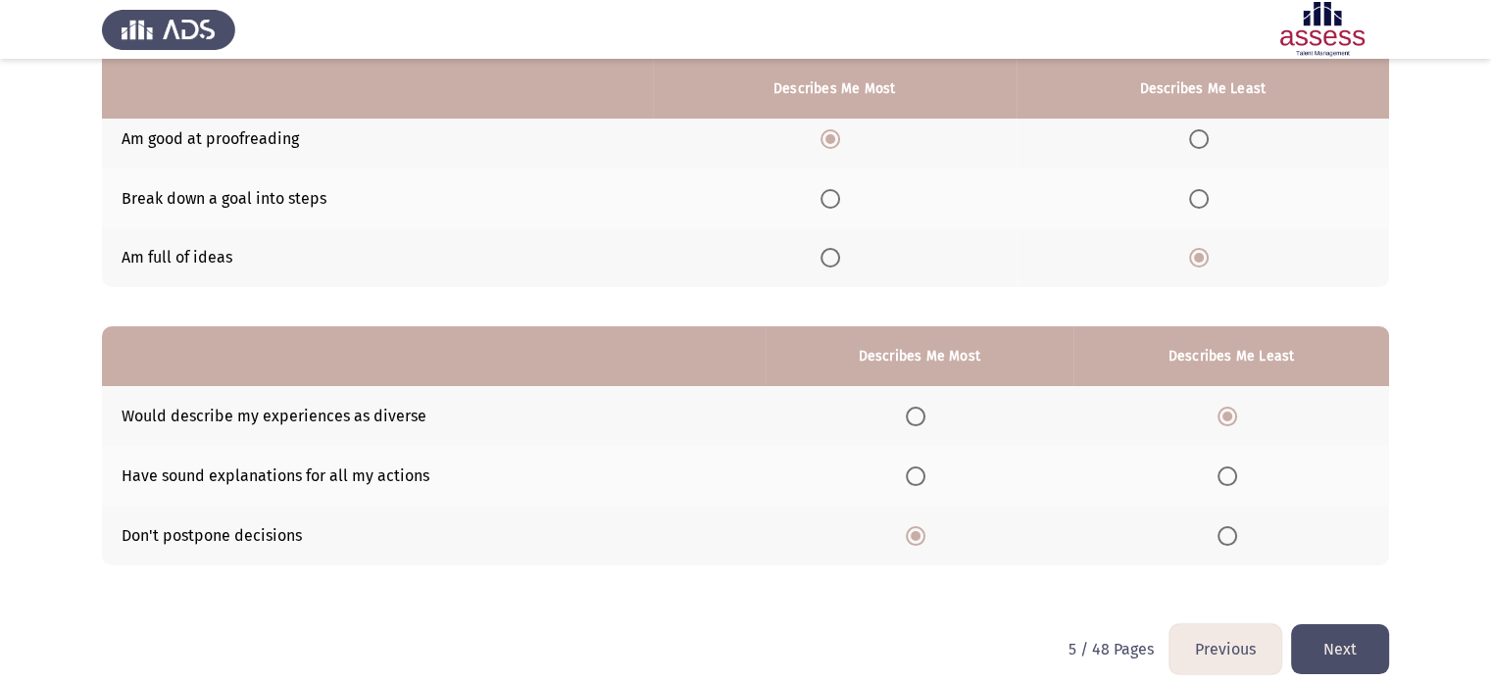
scroll to position [224, 0]
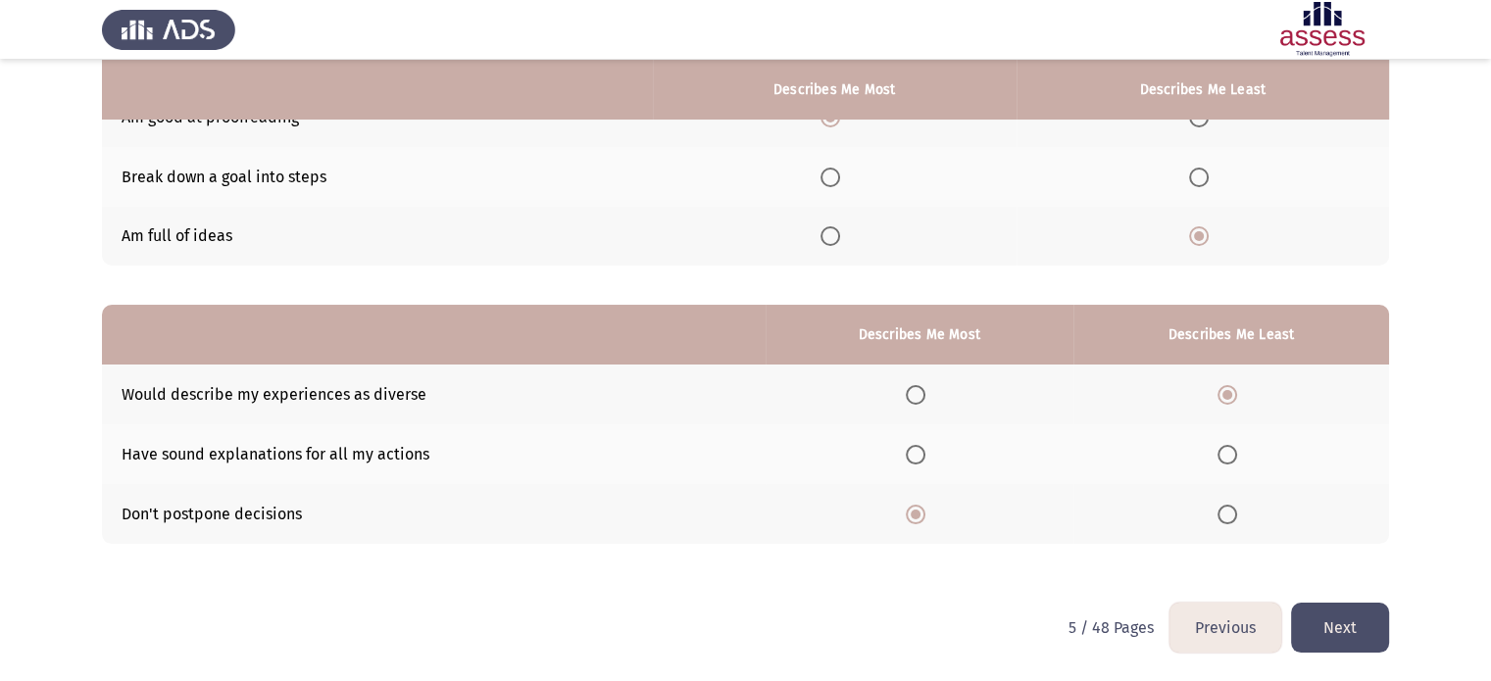
click at [1222, 508] on span "Select an option" at bounding box center [1227, 515] width 20 height 20
click at [1222, 508] on input "Select an option" at bounding box center [1227, 515] width 20 height 20
click at [917, 455] on span "Select an option" at bounding box center [916, 455] width 20 height 20
click at [917, 455] on input "Select an option" at bounding box center [916, 455] width 20 height 20
click at [1325, 619] on button "Next" at bounding box center [1340, 628] width 98 height 50
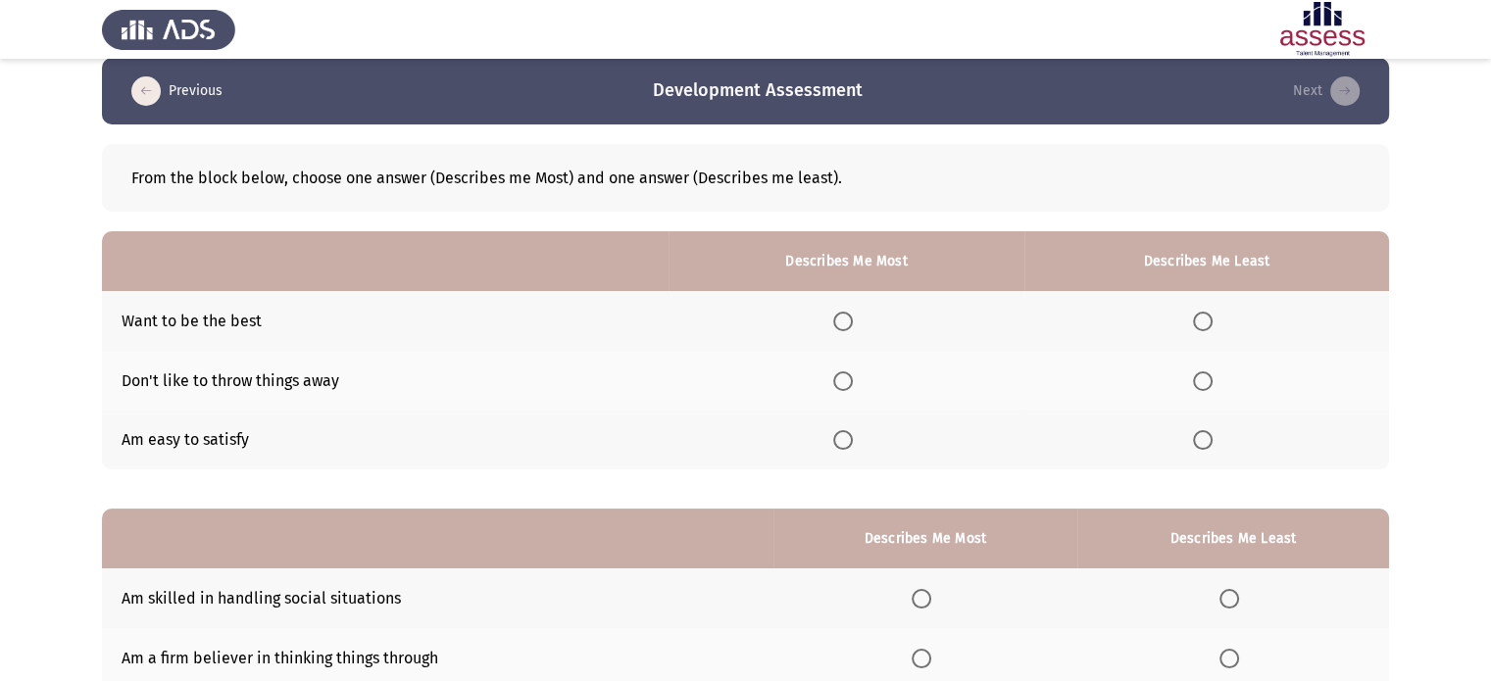
scroll to position [20, 0]
click at [1207, 386] on span "Select an option" at bounding box center [1203, 382] width 20 height 20
click at [1207, 386] on input "Select an option" at bounding box center [1203, 382] width 20 height 20
click at [853, 323] on span "Select an option" at bounding box center [843, 323] width 20 height 20
click at [853, 323] on input "Select an option" at bounding box center [843, 323] width 20 height 20
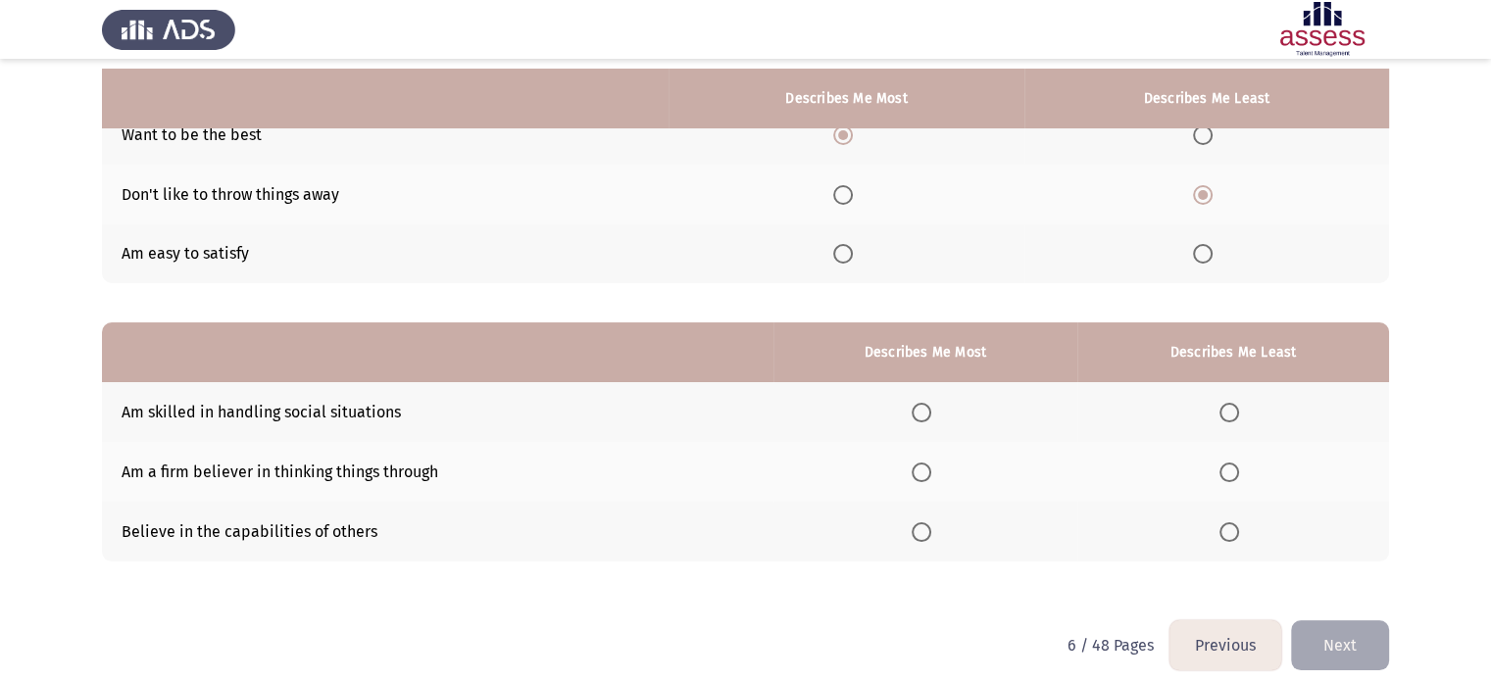
scroll to position [216, 0]
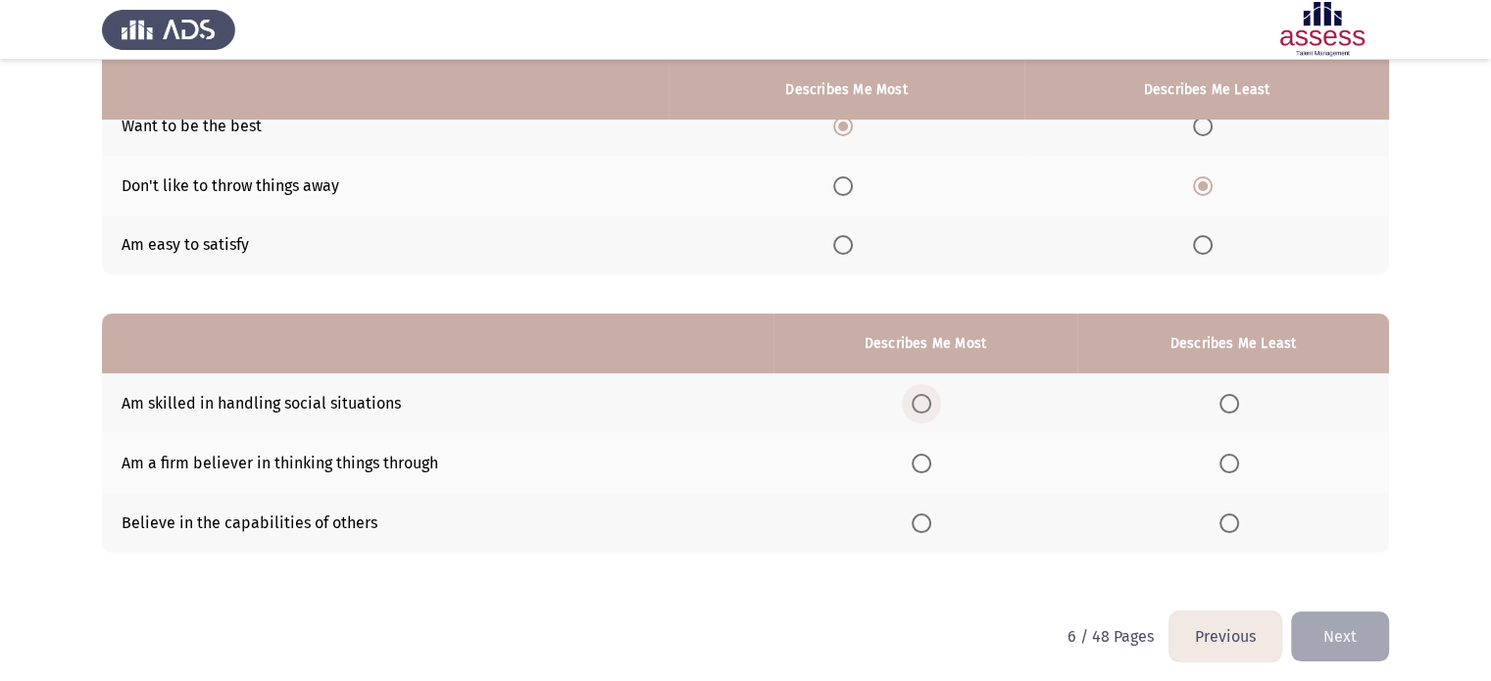
click at [931, 403] on span "Select an option" at bounding box center [922, 404] width 20 height 20
click at [931, 403] on input "Select an option" at bounding box center [922, 404] width 20 height 20
click at [1229, 398] on span "Select an option" at bounding box center [1229, 404] width 20 height 20
click at [1229, 398] on input "Select an option" at bounding box center [1229, 404] width 20 height 20
click at [925, 523] on span "Select an option" at bounding box center [922, 524] width 20 height 20
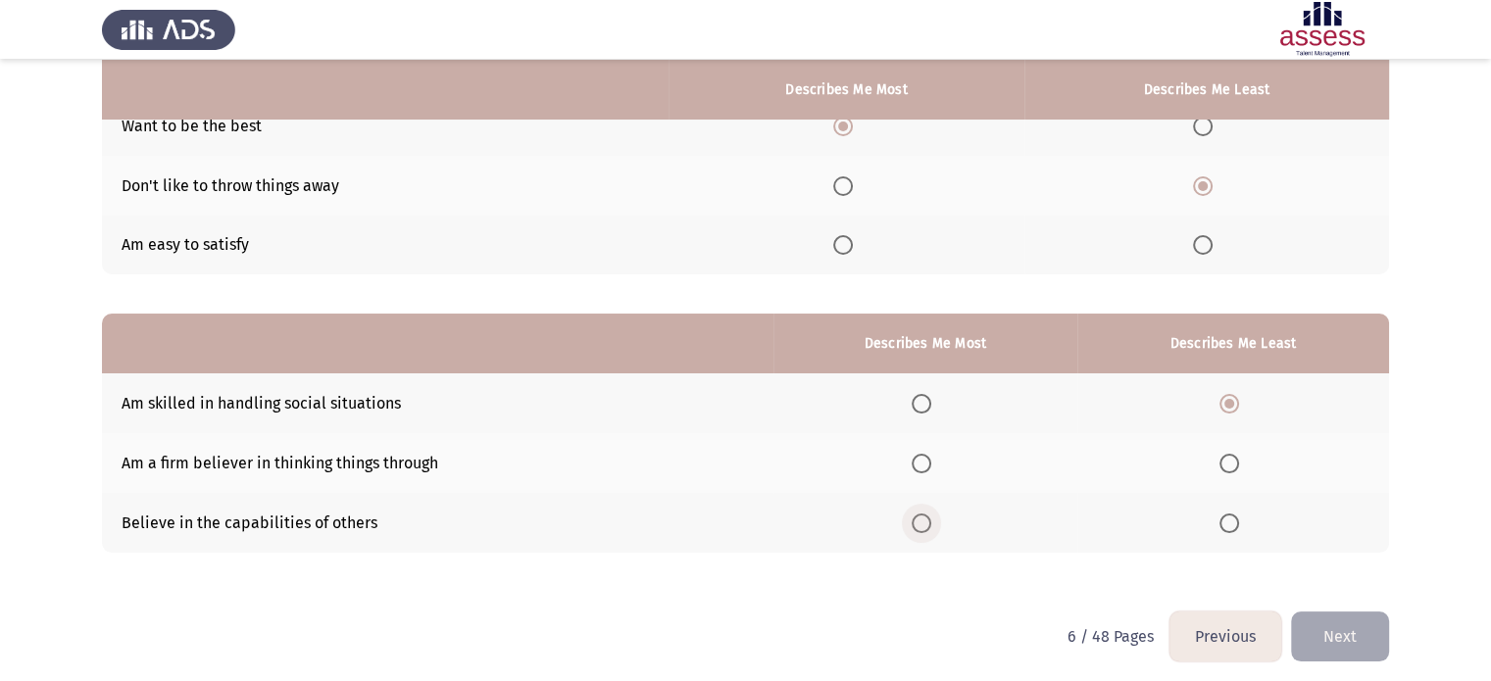
click at [925, 523] on input "Select an option" at bounding box center [922, 524] width 20 height 20
click at [1344, 634] on button "Next" at bounding box center [1340, 637] width 98 height 50
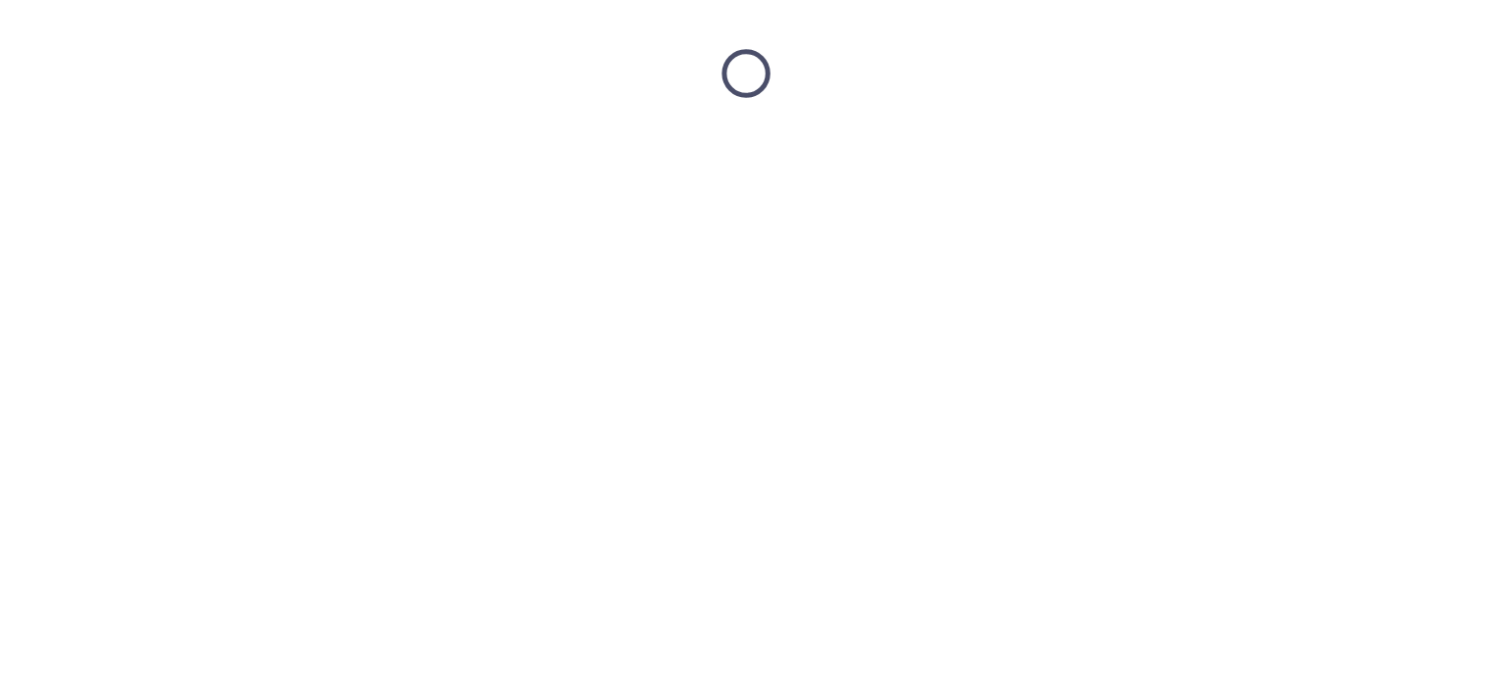
scroll to position [0, 0]
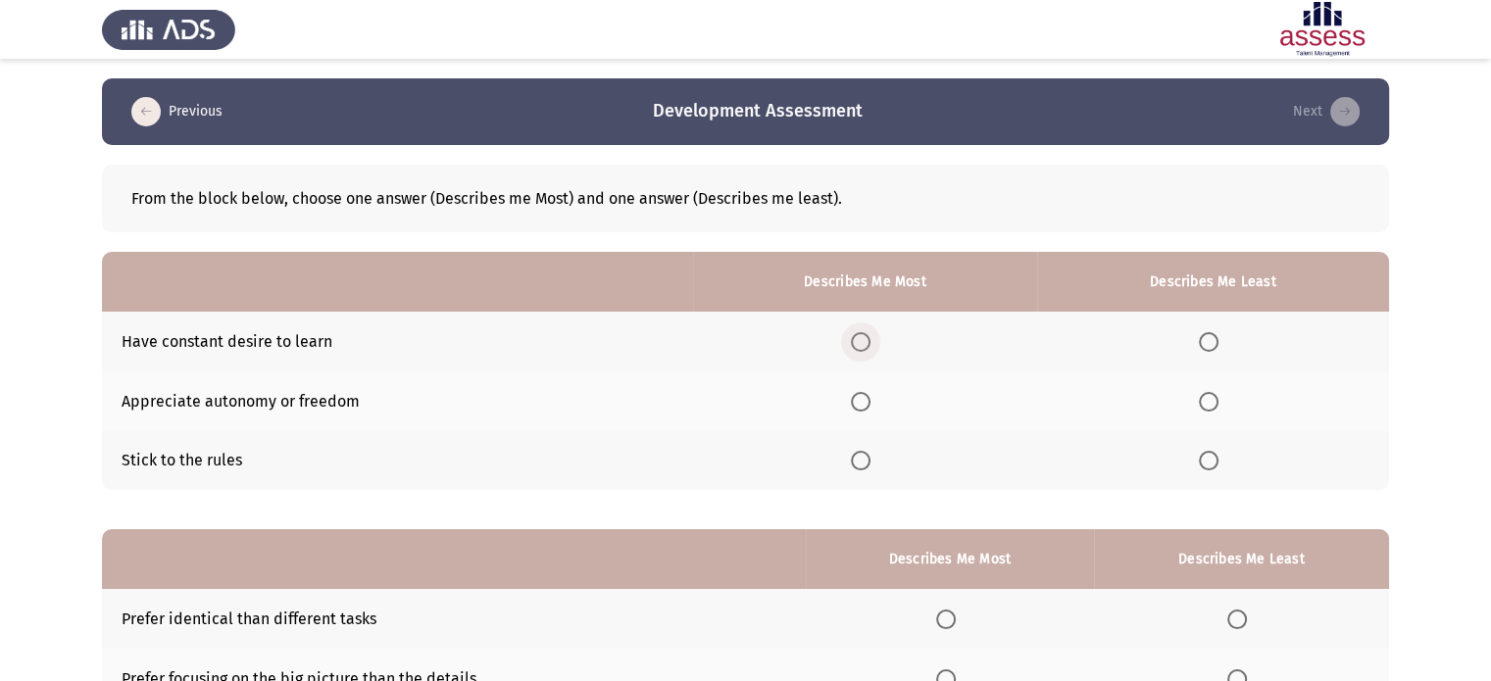
click at [867, 334] on span "Select an option" at bounding box center [861, 342] width 20 height 20
click at [867, 334] on input "Select an option" at bounding box center [861, 342] width 20 height 20
click at [869, 403] on span "Select an option" at bounding box center [861, 402] width 20 height 20
click at [869, 403] on input "Select an option" at bounding box center [861, 402] width 20 height 20
click at [1203, 462] on span "Select an option" at bounding box center [1209, 461] width 20 height 20
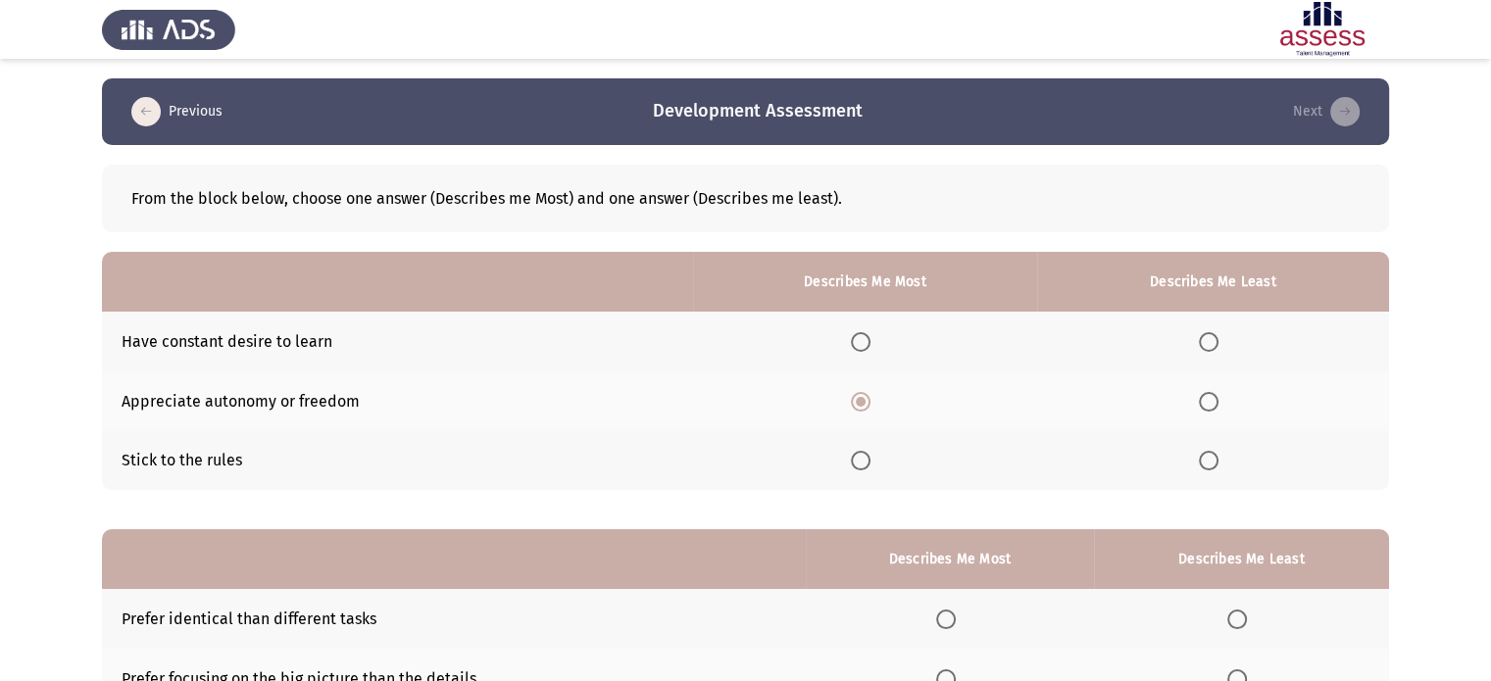
click at [1203, 462] on input "Select an option" at bounding box center [1209, 461] width 20 height 20
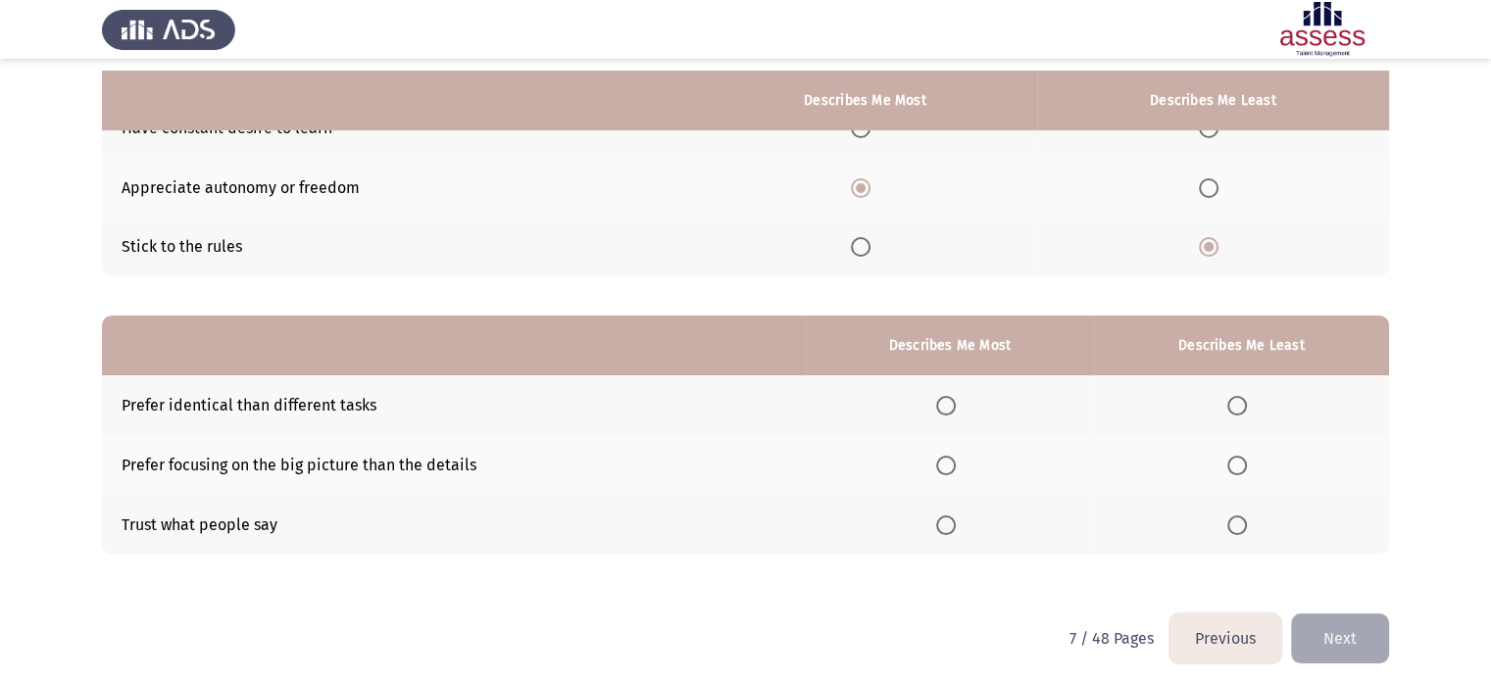
scroll to position [224, 0]
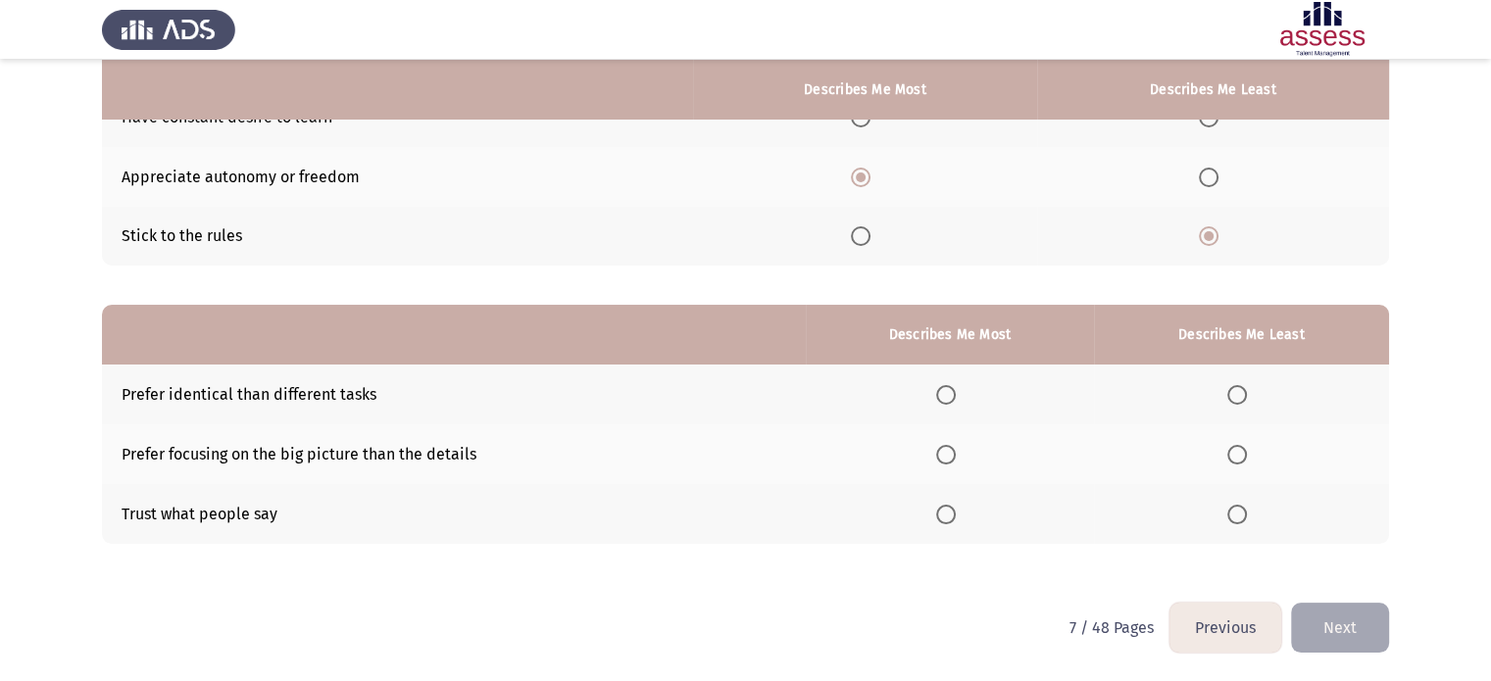
click at [1244, 518] on span "Select an option" at bounding box center [1237, 515] width 20 height 20
click at [1244, 518] on input "Select an option" at bounding box center [1237, 515] width 20 height 20
click at [934, 446] on th at bounding box center [950, 454] width 288 height 60
click at [941, 449] on span "Select an option" at bounding box center [946, 455] width 20 height 20
click at [941, 449] on input "Select an option" at bounding box center [946, 455] width 20 height 20
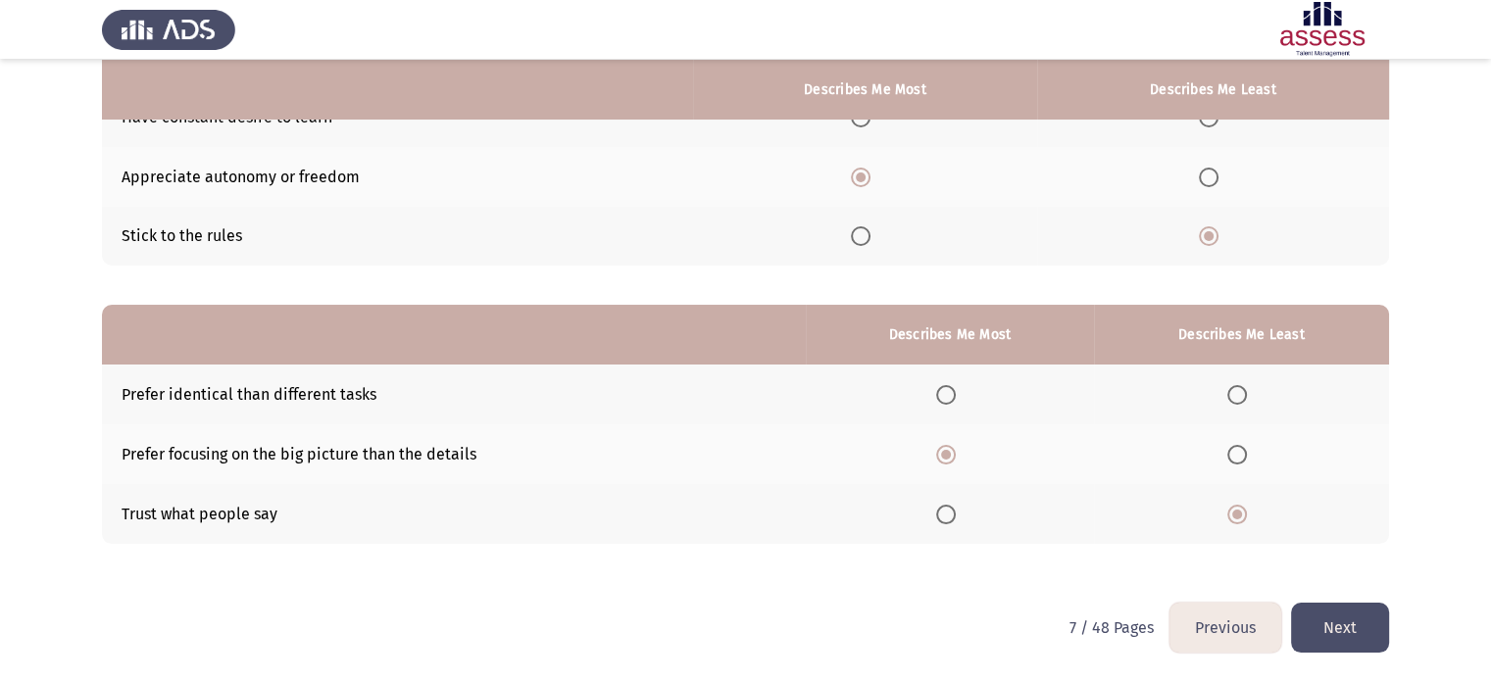
click at [953, 390] on span "Select an option" at bounding box center [946, 395] width 20 height 20
click at [953, 390] on input "Select an option" at bounding box center [946, 395] width 20 height 20
drag, startPoint x: 937, startPoint y: 445, endPoint x: 956, endPoint y: 470, distance: 30.8
click at [938, 448] on th at bounding box center [950, 454] width 288 height 60
click at [961, 470] on th at bounding box center [950, 454] width 288 height 60
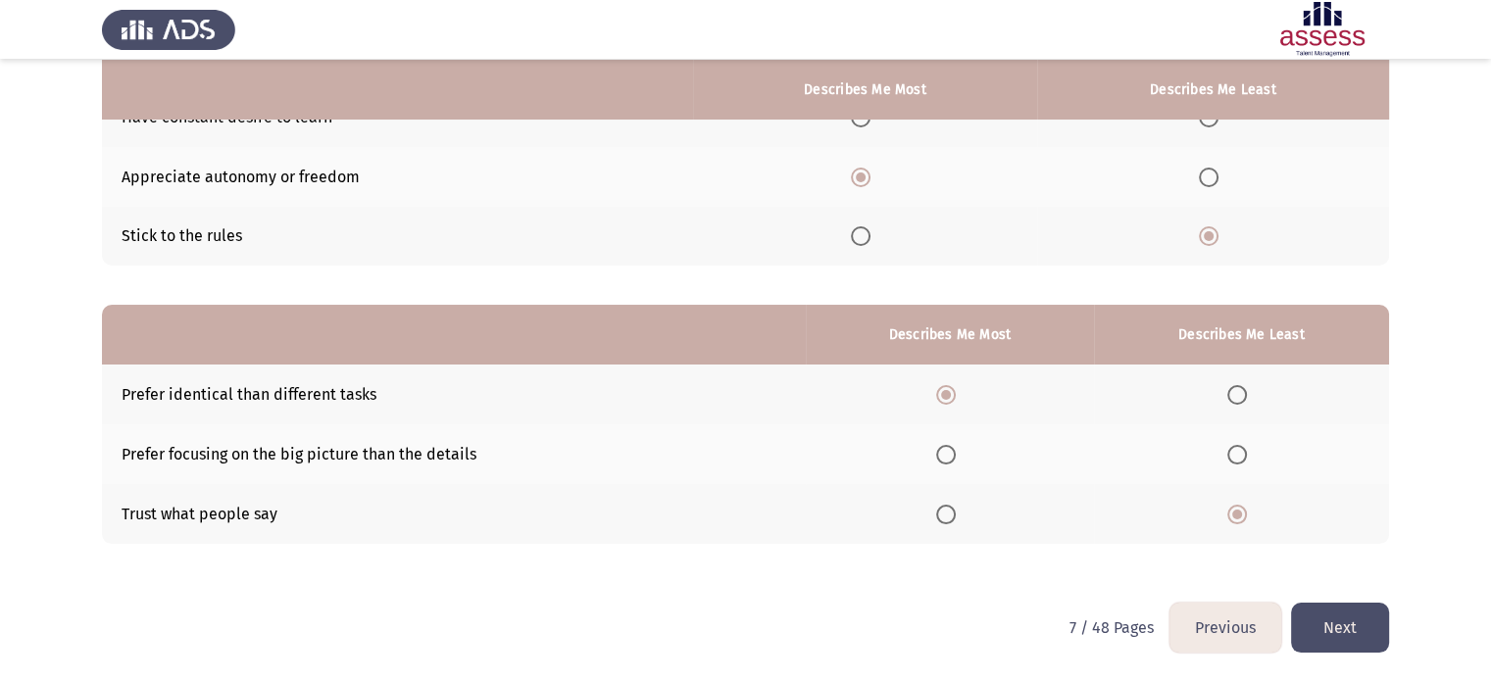
click at [1227, 398] on th at bounding box center [1241, 395] width 295 height 60
click at [1361, 637] on button "Next" at bounding box center [1340, 628] width 98 height 50
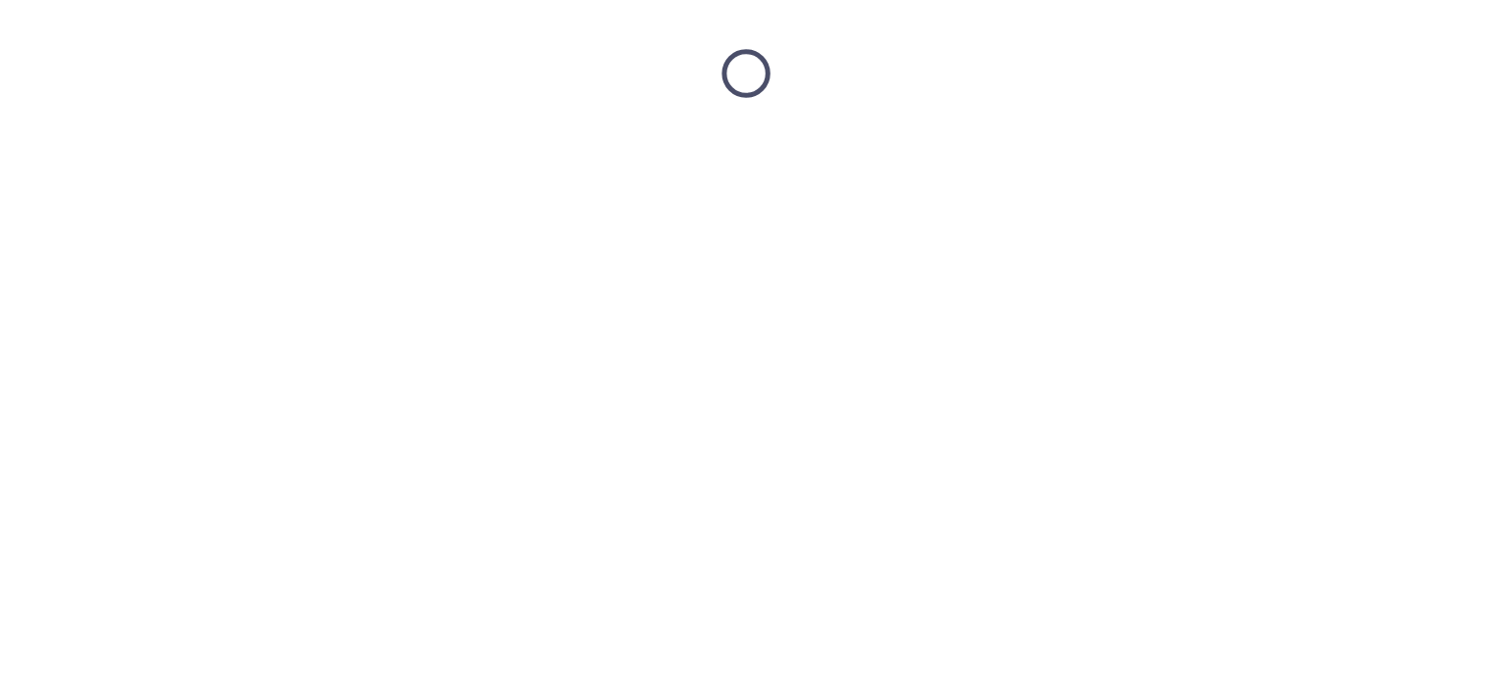
scroll to position [0, 0]
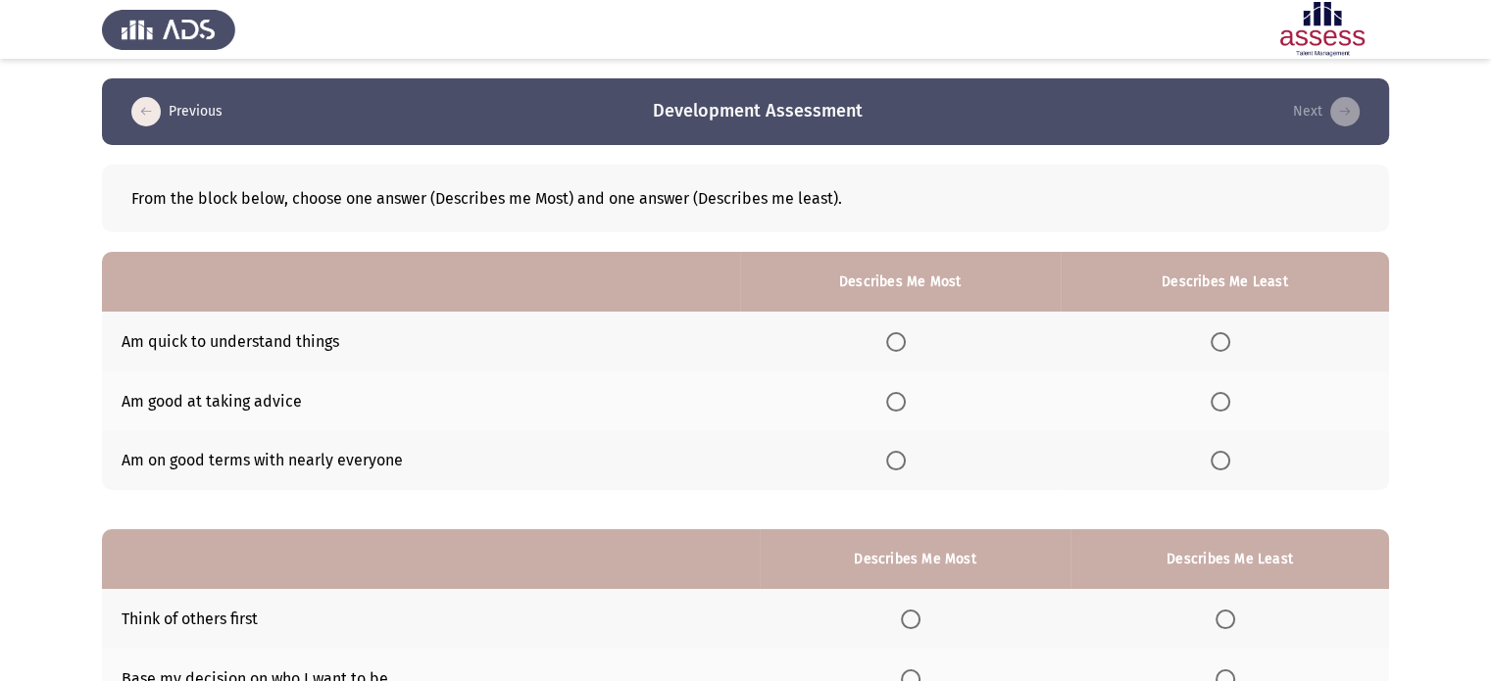
click at [1214, 345] on span "Select an option" at bounding box center [1221, 342] width 20 height 20
click at [1214, 345] on input "Select an option" at bounding box center [1221, 342] width 20 height 20
click at [903, 462] on span "Select an option" at bounding box center [896, 461] width 20 height 20
click at [903, 462] on input "Select an option" at bounding box center [896, 461] width 20 height 20
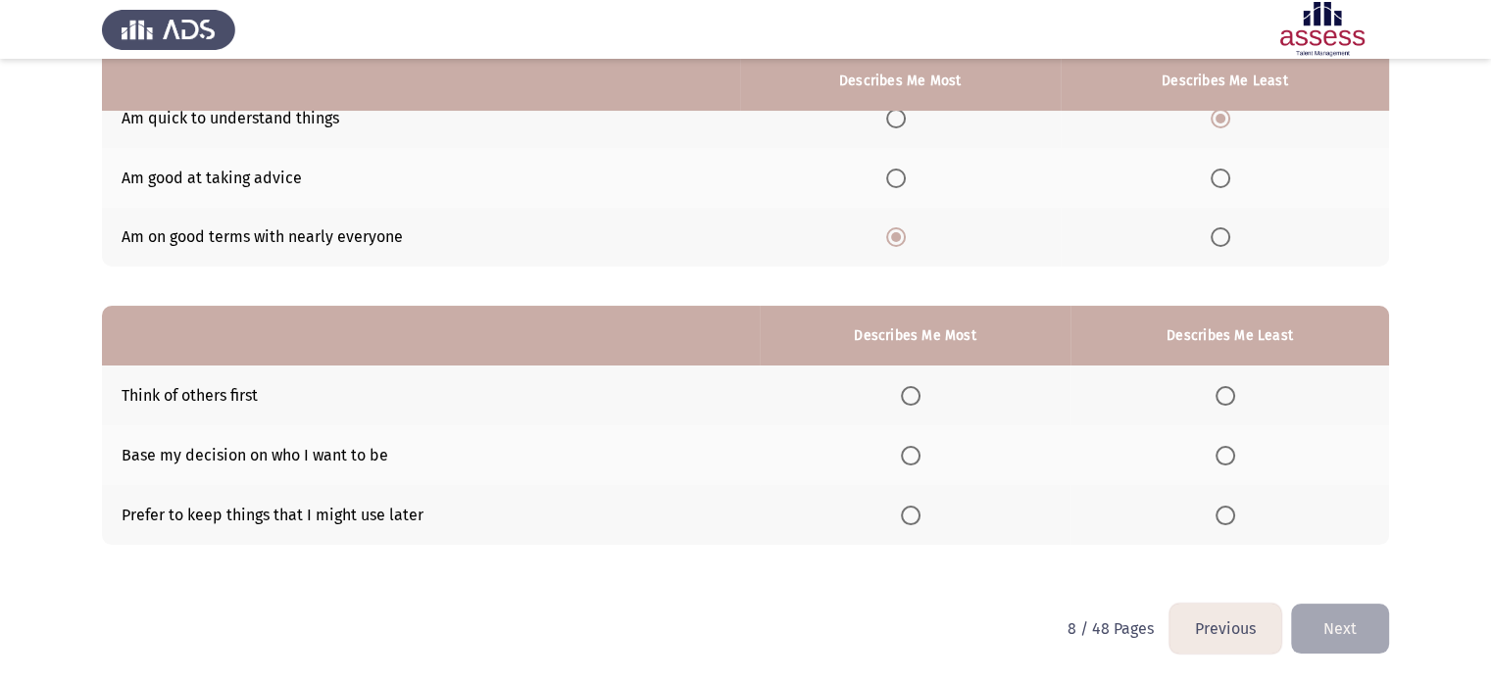
scroll to position [224, 0]
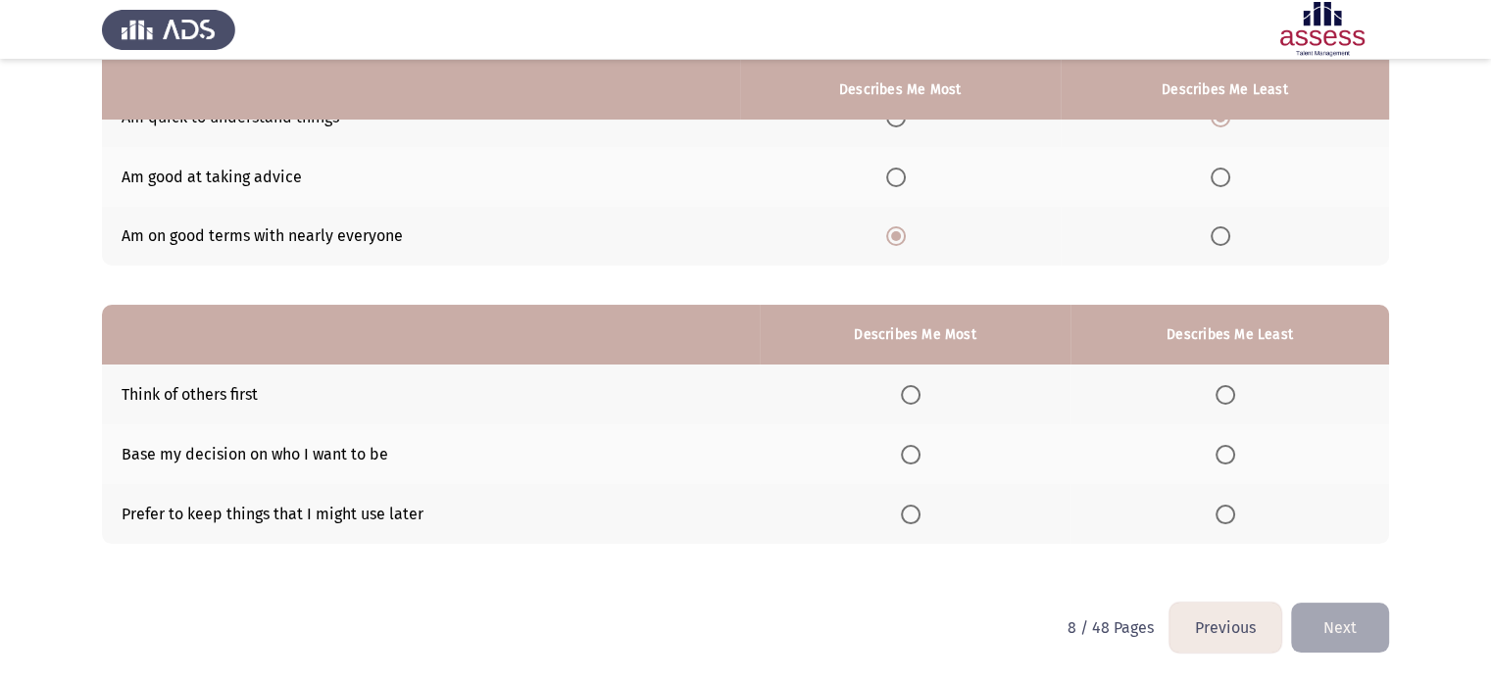
click at [920, 399] on span "Select an option" at bounding box center [911, 395] width 20 height 20
click at [920, 399] on input "Select an option" at bounding box center [911, 395] width 20 height 20
click at [1235, 390] on span "Select an option" at bounding box center [1225, 395] width 20 height 20
click at [1235, 390] on input "Select an option" at bounding box center [1225, 395] width 20 height 20
click at [910, 454] on span "Select an option" at bounding box center [911, 455] width 20 height 20
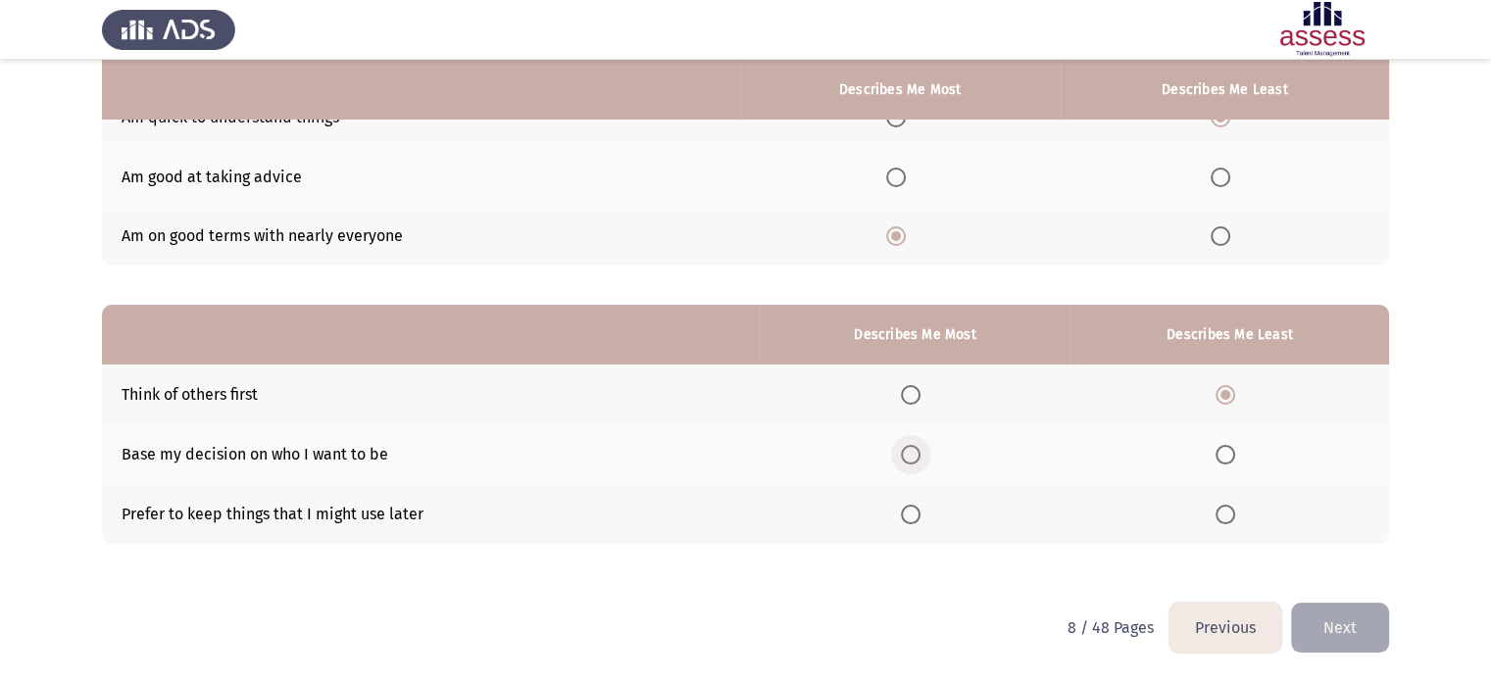
click at [910, 454] on input "Select an option" at bounding box center [911, 455] width 20 height 20
click at [914, 520] on span "Select an option" at bounding box center [911, 515] width 20 height 20
click at [914, 520] on input "Select an option" at bounding box center [911, 515] width 20 height 20
click at [1365, 617] on button "Next" at bounding box center [1340, 628] width 98 height 50
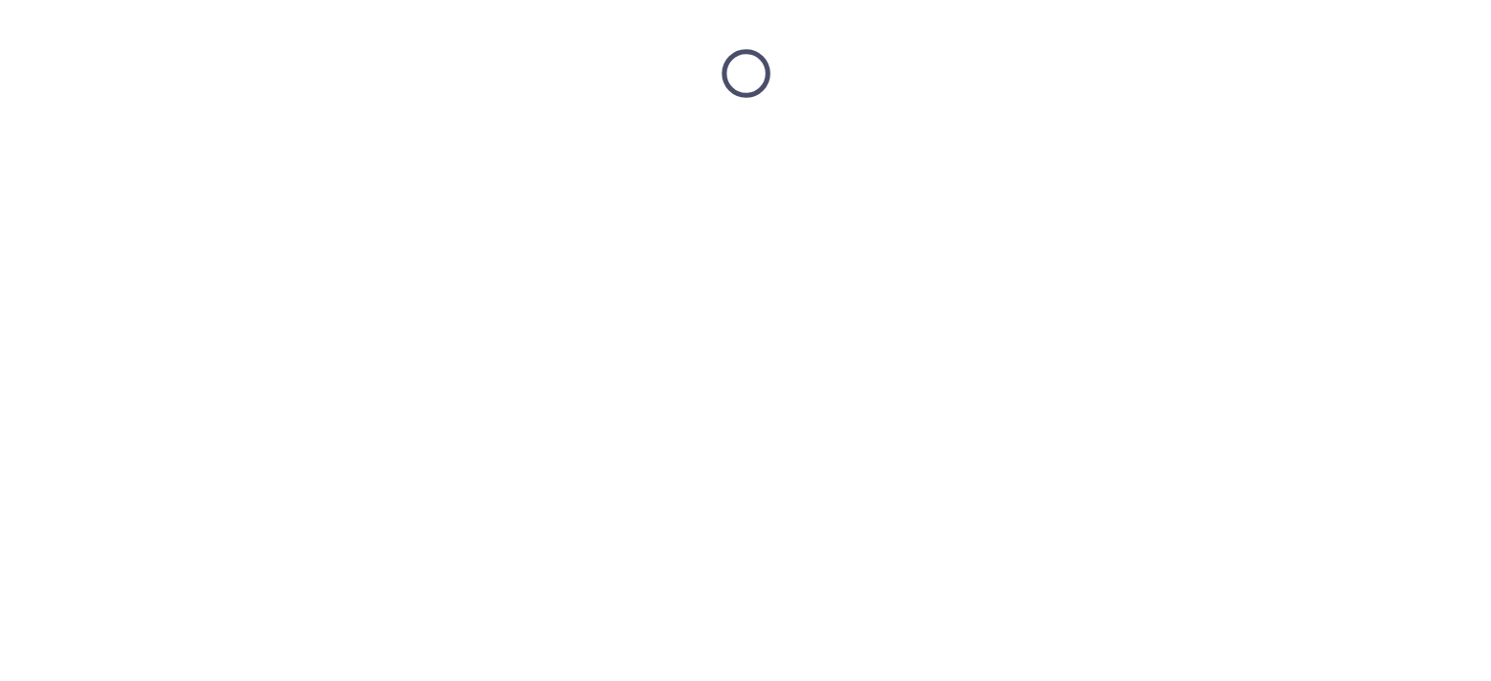
scroll to position [0, 0]
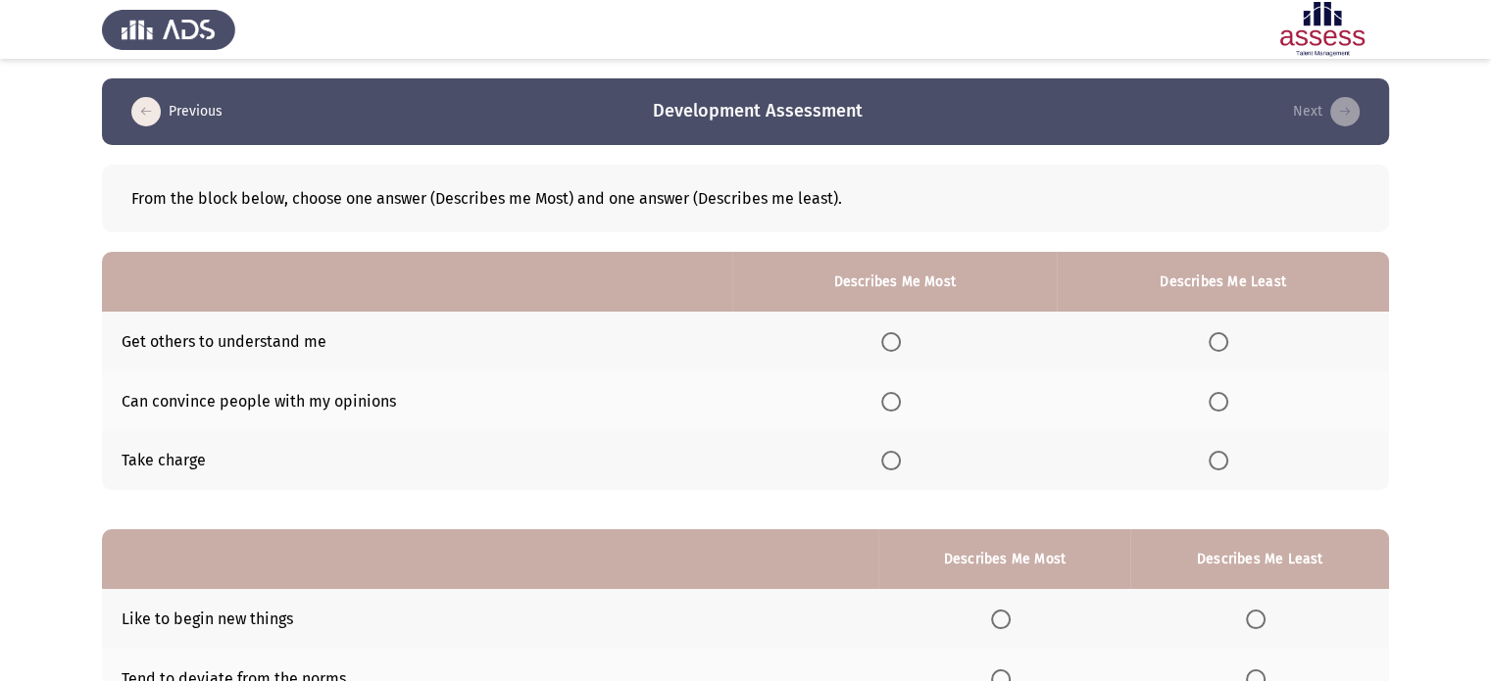
click at [30, 376] on app-assessment-container "Previous Development Assessment Next From the block below, choose one answer (D…" at bounding box center [745, 452] width 1491 height 749
click at [1221, 344] on span "Select an option" at bounding box center [1219, 342] width 20 height 20
click at [1221, 344] on input "Select an option" at bounding box center [1219, 342] width 20 height 20
click at [1217, 459] on span "Select an option" at bounding box center [1219, 461] width 20 height 20
click at [1217, 459] on input "Select an option" at bounding box center [1219, 461] width 20 height 20
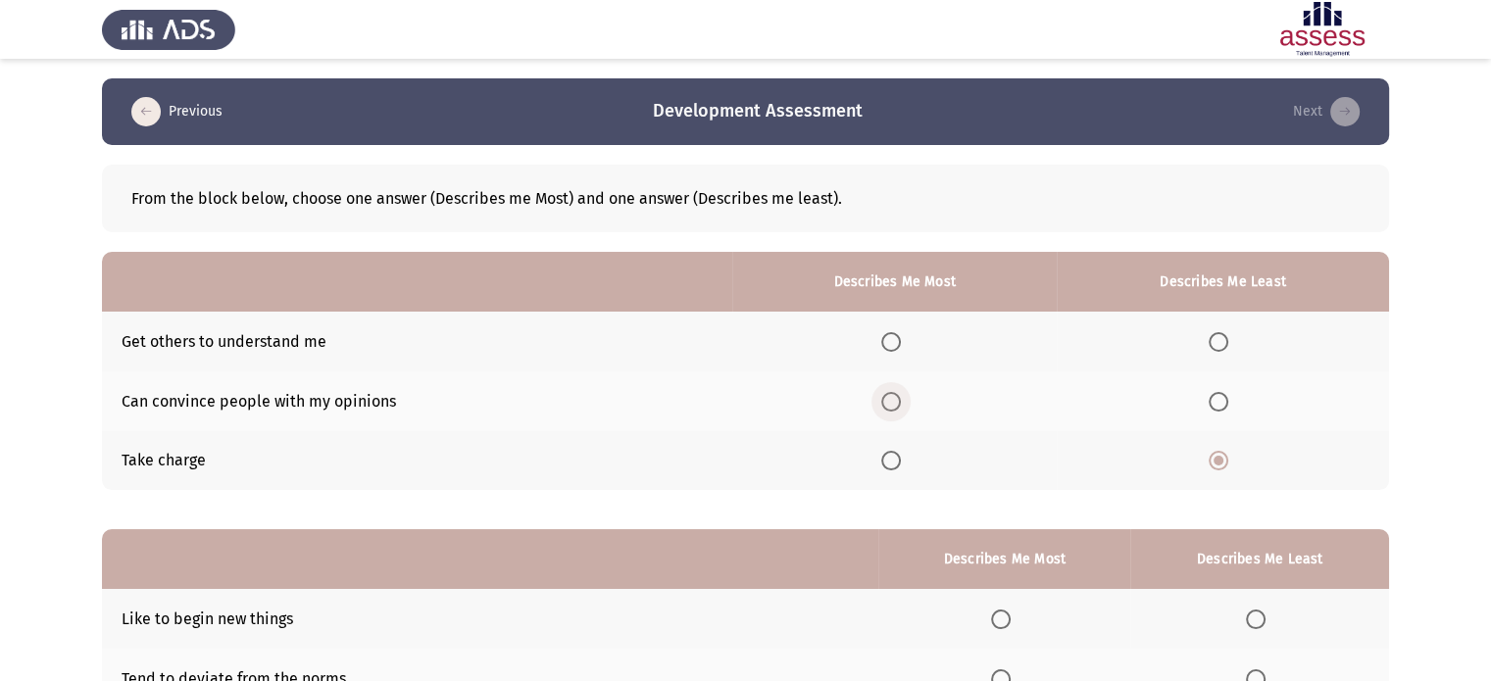
click at [892, 399] on span "Select an option" at bounding box center [891, 402] width 20 height 20
click at [892, 399] on input "Select an option" at bounding box center [891, 402] width 20 height 20
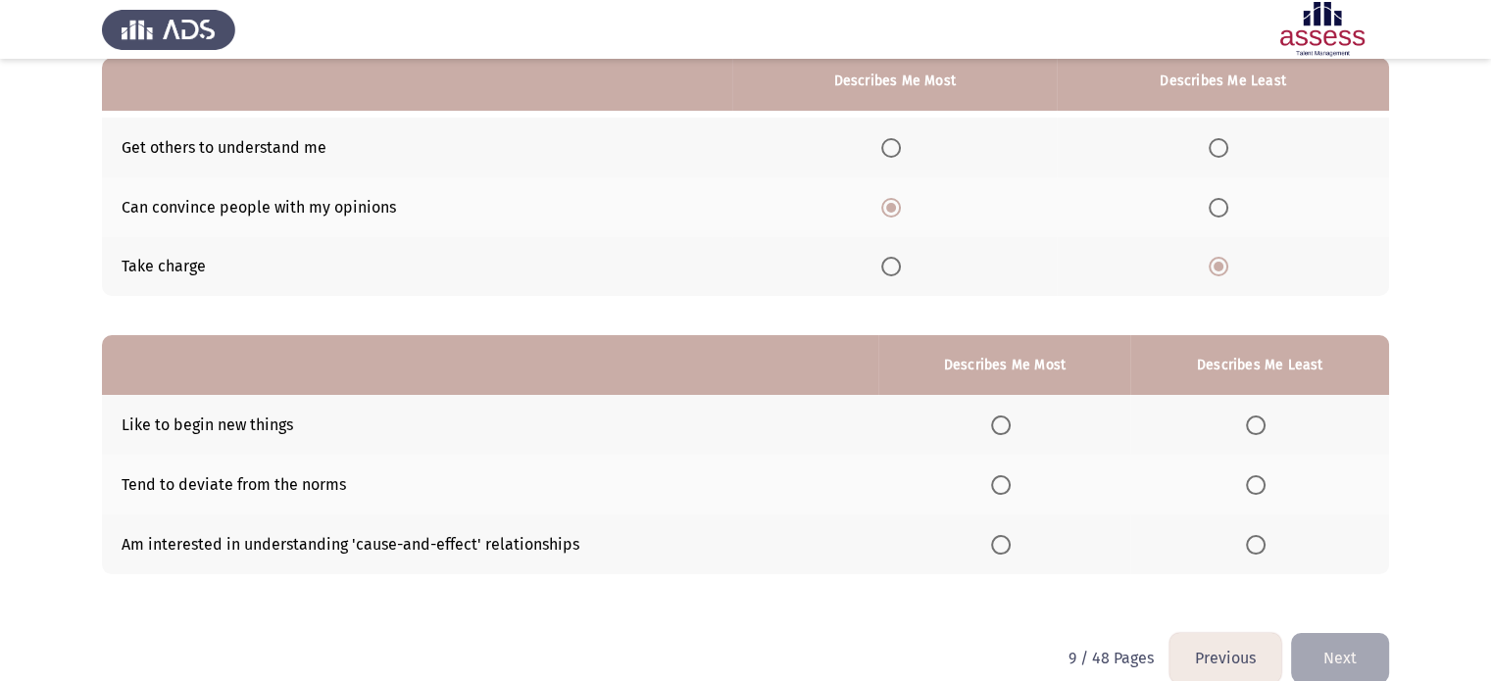
scroll to position [196, 0]
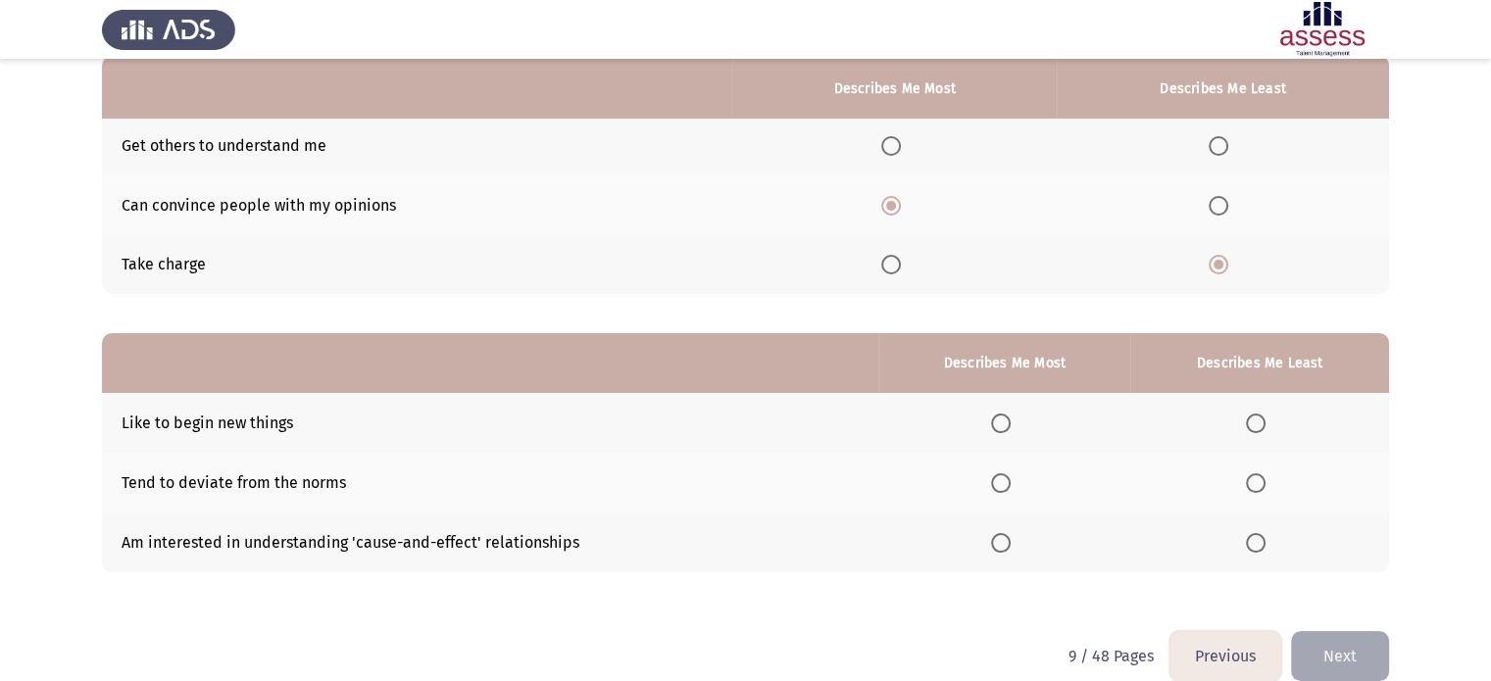
click at [997, 482] on span "Select an option" at bounding box center [1001, 483] width 20 height 20
click at [997, 482] on input "Select an option" at bounding box center [1001, 483] width 20 height 20
click at [1265, 431] on span "Select an option" at bounding box center [1256, 424] width 20 height 20
click at [1265, 431] on input "Select an option" at bounding box center [1256, 424] width 20 height 20
click at [1334, 648] on button "Next" at bounding box center [1340, 656] width 98 height 50
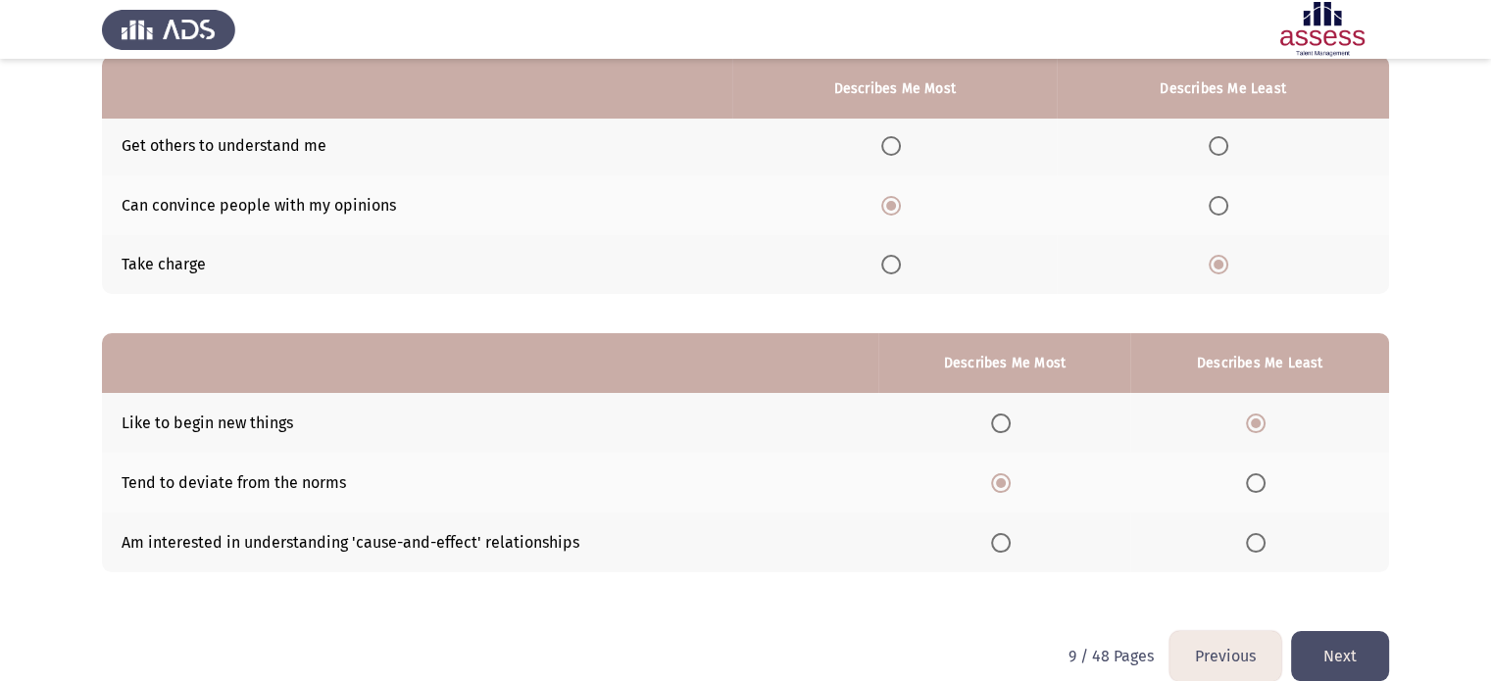
scroll to position [0, 0]
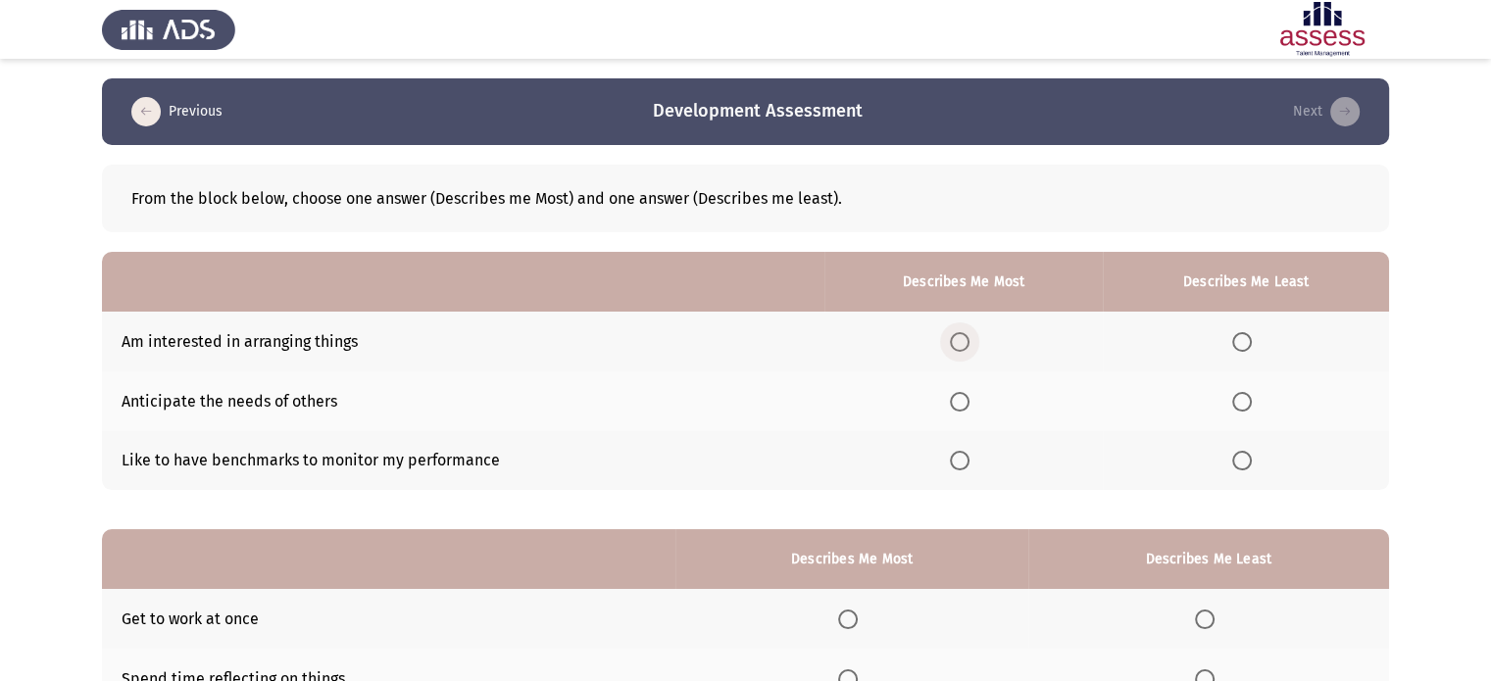
click at [966, 346] on span "Select an option" at bounding box center [960, 342] width 20 height 20
click at [966, 346] on input "Select an option" at bounding box center [960, 342] width 20 height 20
click at [1244, 397] on span "Select an option" at bounding box center [1242, 402] width 20 height 20
click at [1244, 397] on input "Select an option" at bounding box center [1242, 402] width 20 height 20
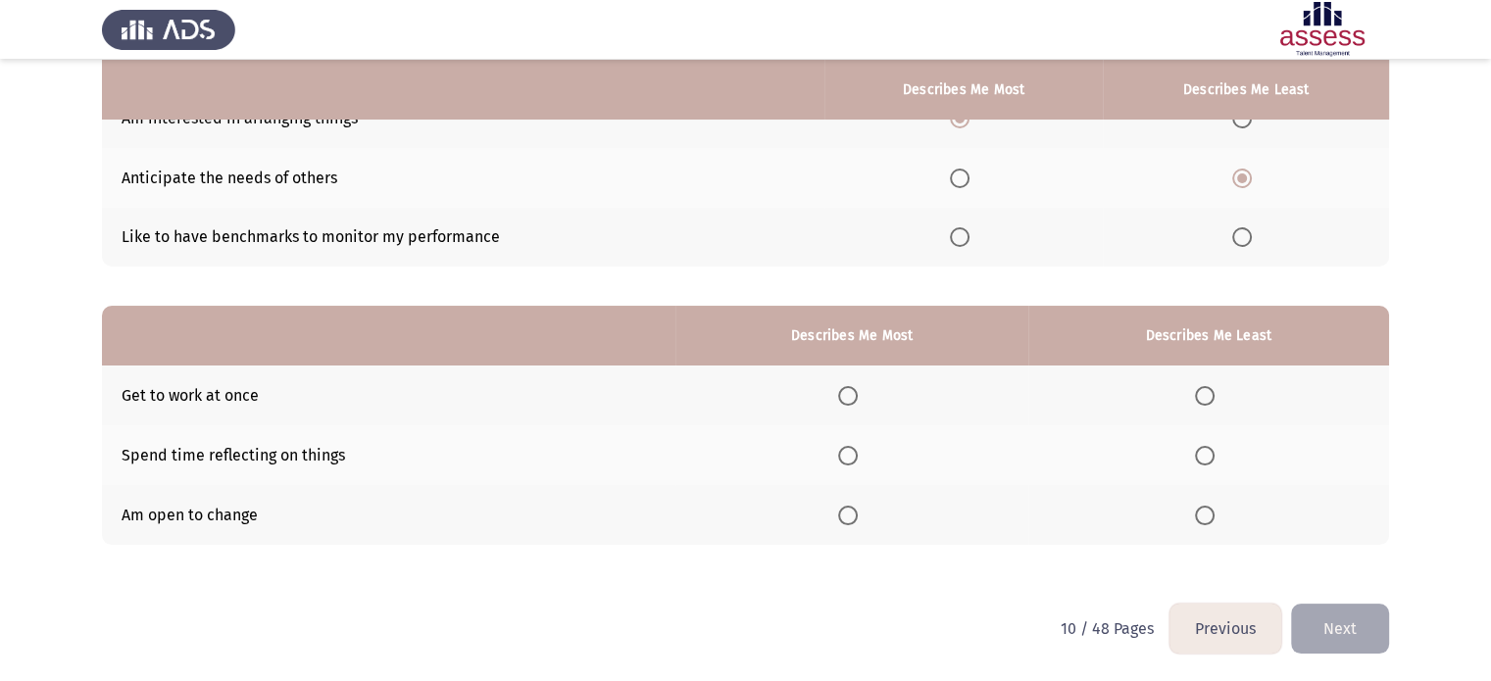
scroll to position [224, 0]
click at [858, 393] on span "Select an option" at bounding box center [848, 395] width 20 height 20
click at [858, 393] on input "Select an option" at bounding box center [848, 395] width 20 height 20
click at [1202, 460] on span "Select an option" at bounding box center [1205, 455] width 20 height 20
click at [1202, 460] on input "Select an option" at bounding box center [1205, 455] width 20 height 20
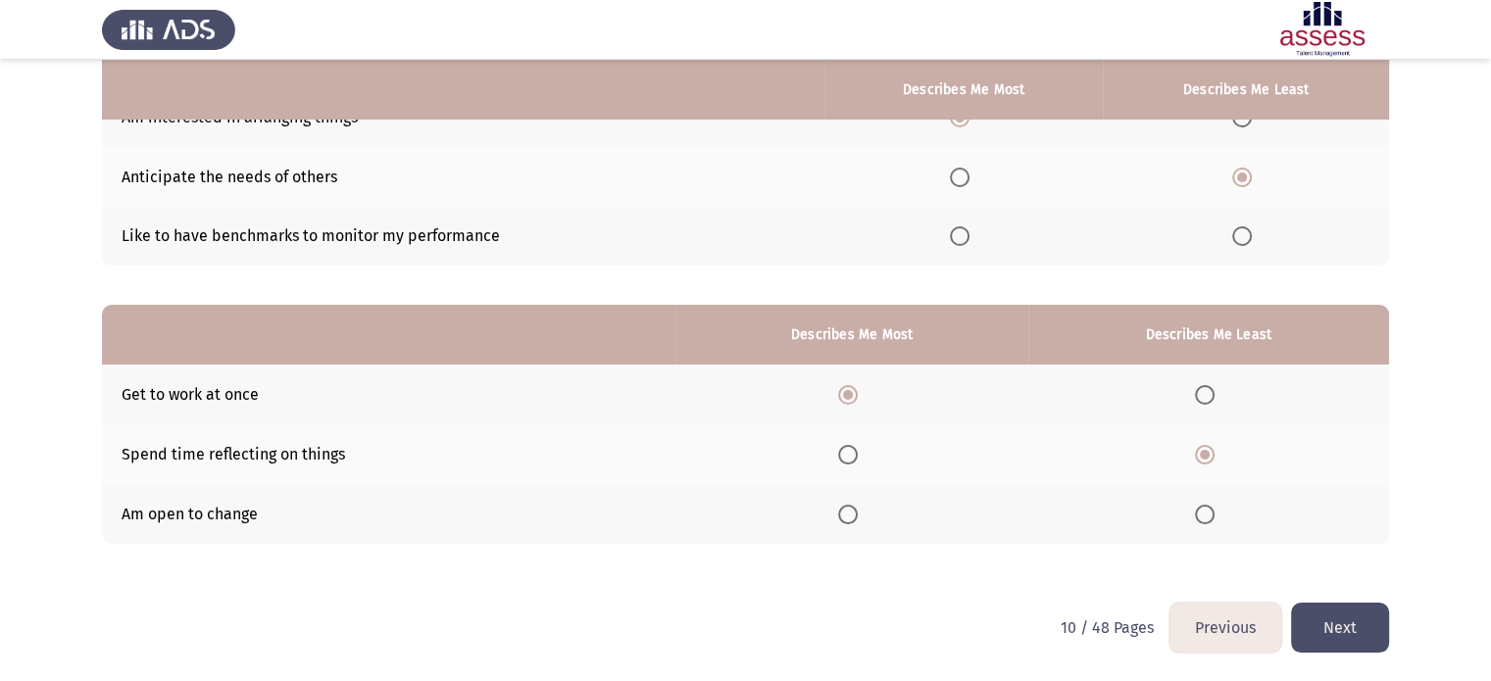
click at [1338, 638] on button "Next" at bounding box center [1340, 628] width 98 height 50
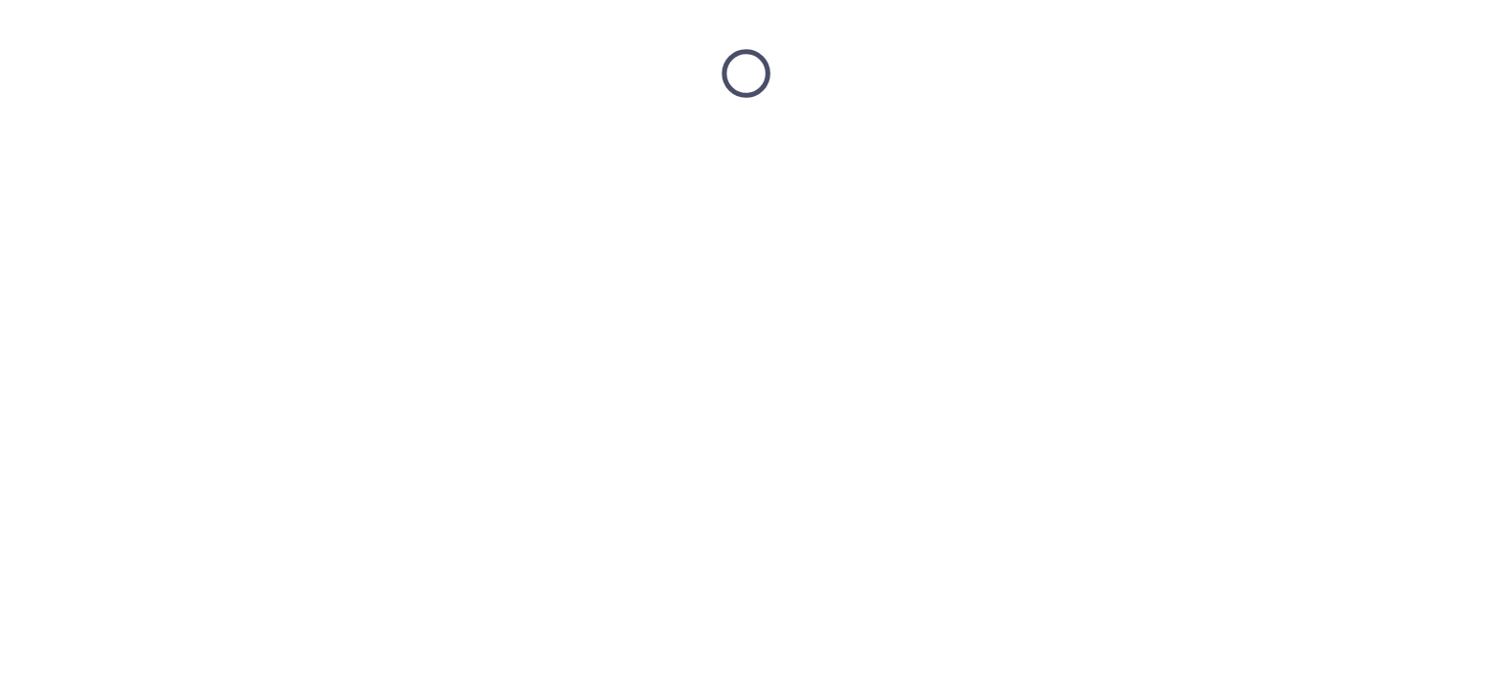
scroll to position [0, 0]
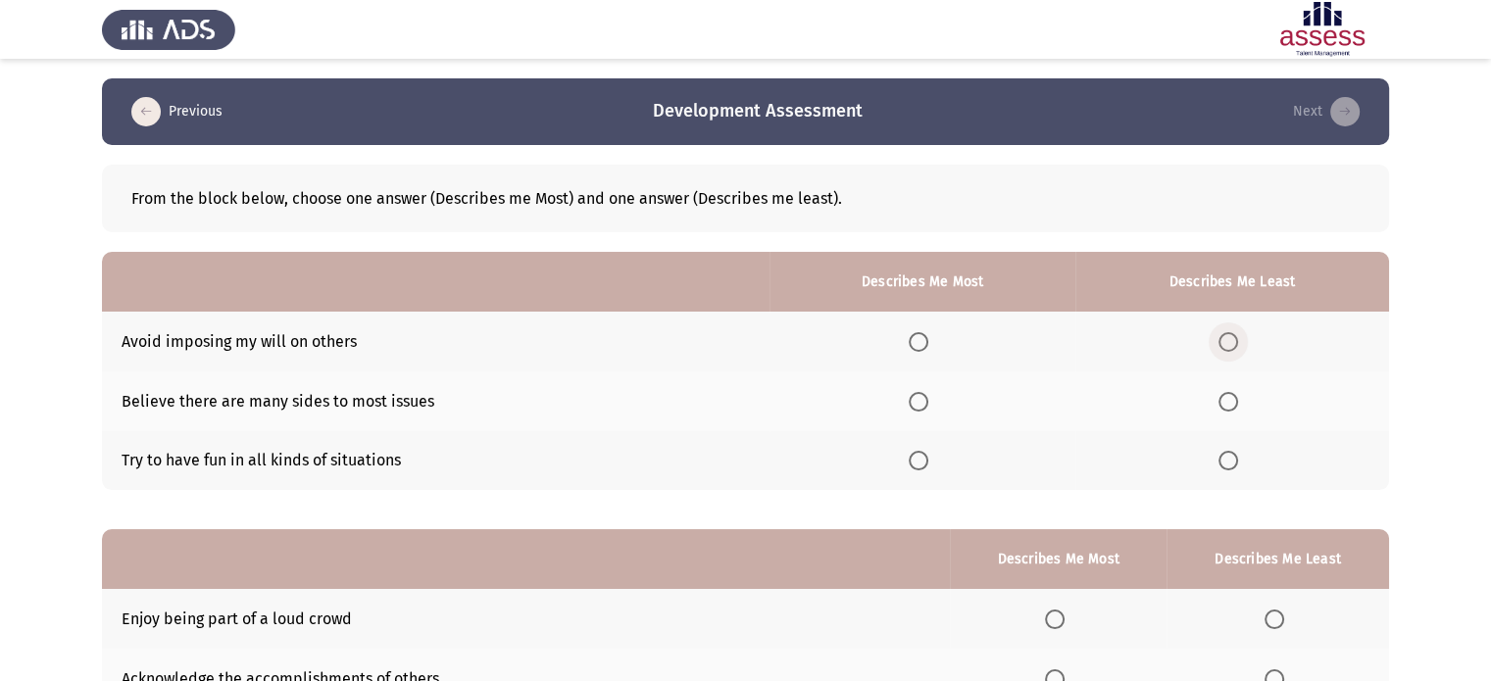
click at [1245, 336] on label "Select an option" at bounding box center [1231, 342] width 27 height 20
click at [1238, 336] on input "Select an option" at bounding box center [1228, 342] width 20 height 20
click at [933, 399] on label "Select an option" at bounding box center [922, 402] width 27 height 20
click at [928, 399] on input "Select an option" at bounding box center [919, 402] width 20 height 20
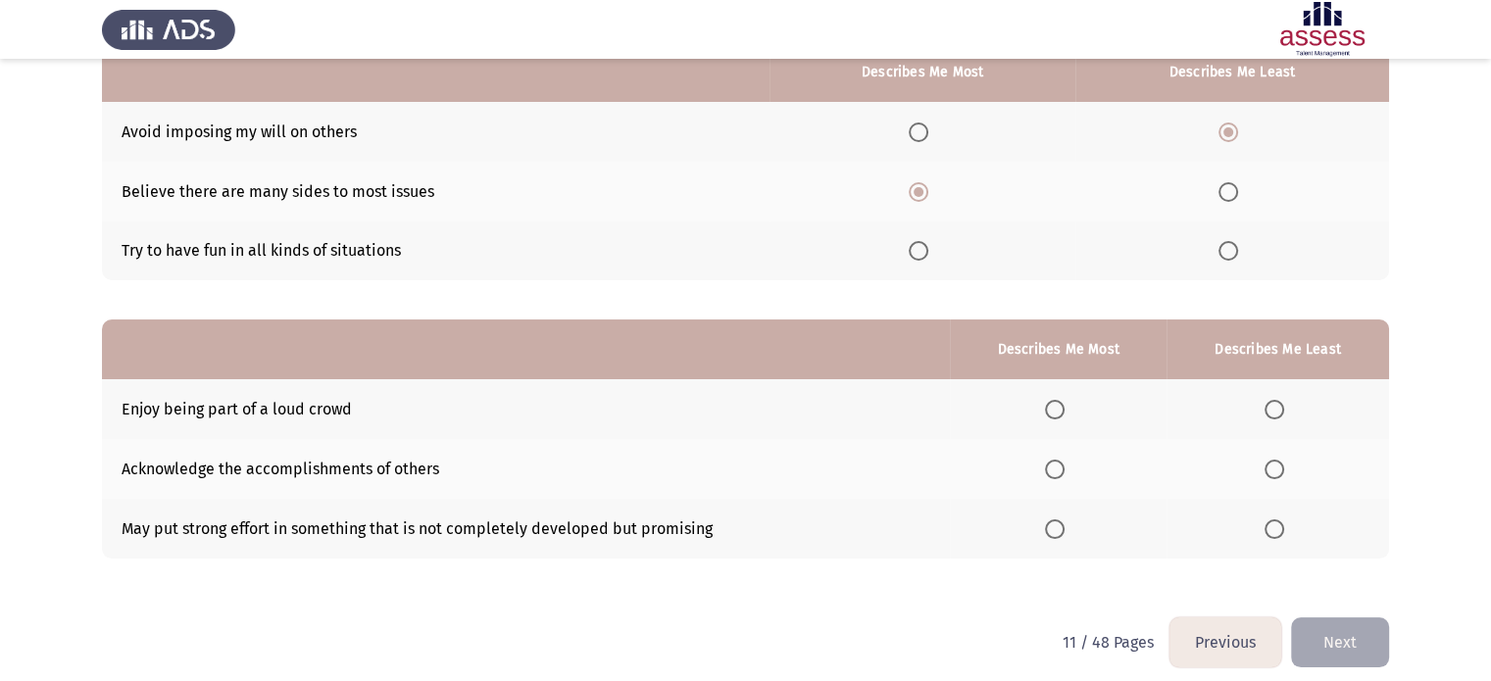
scroll to position [224, 0]
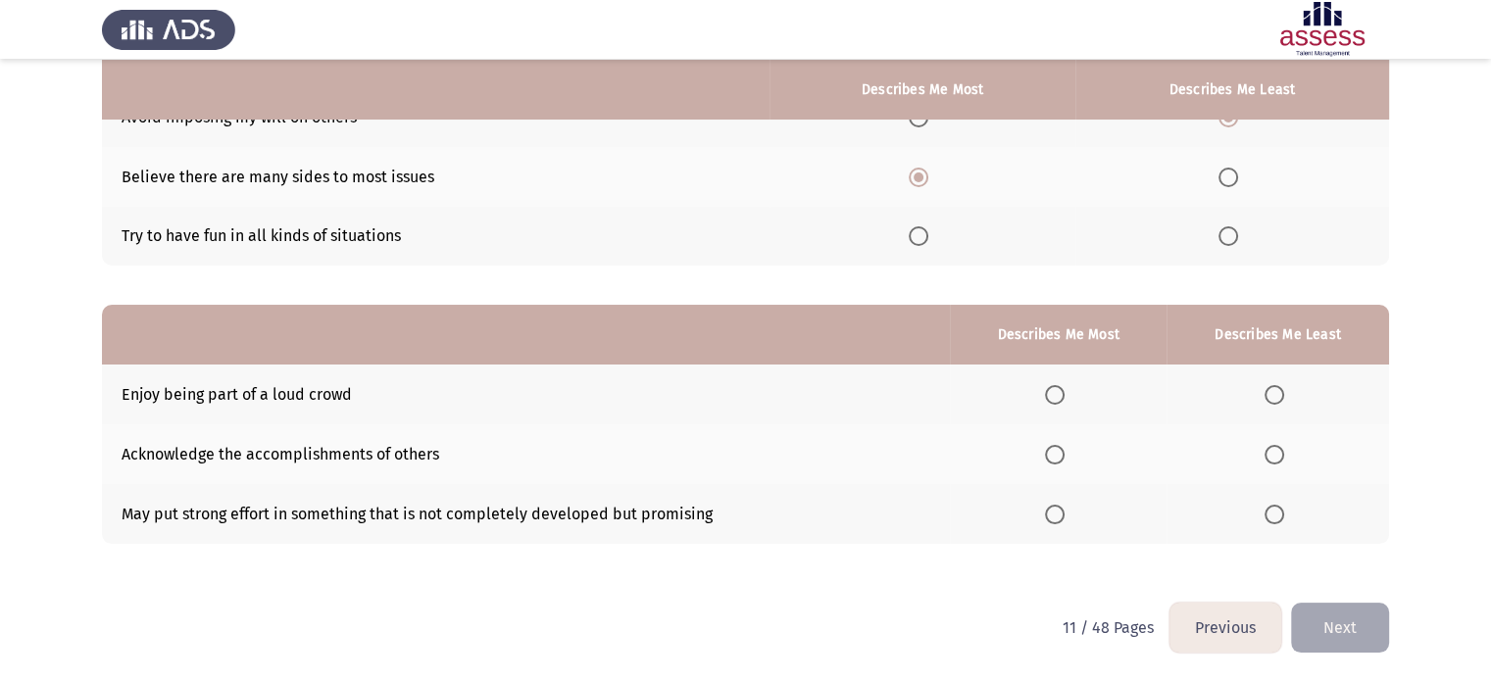
click at [1272, 397] on span "Select an option" at bounding box center [1274, 395] width 20 height 20
click at [1272, 397] on input "Select an option" at bounding box center [1274, 395] width 20 height 20
click at [1072, 454] on label "Select an option" at bounding box center [1058, 455] width 27 height 20
click at [1065, 454] on input "Select an option" at bounding box center [1055, 455] width 20 height 20
click at [744, 597] on div "From the block below, choose one answer (Describes me Most) and one answer (Des…" at bounding box center [745, 262] width 1287 height 682
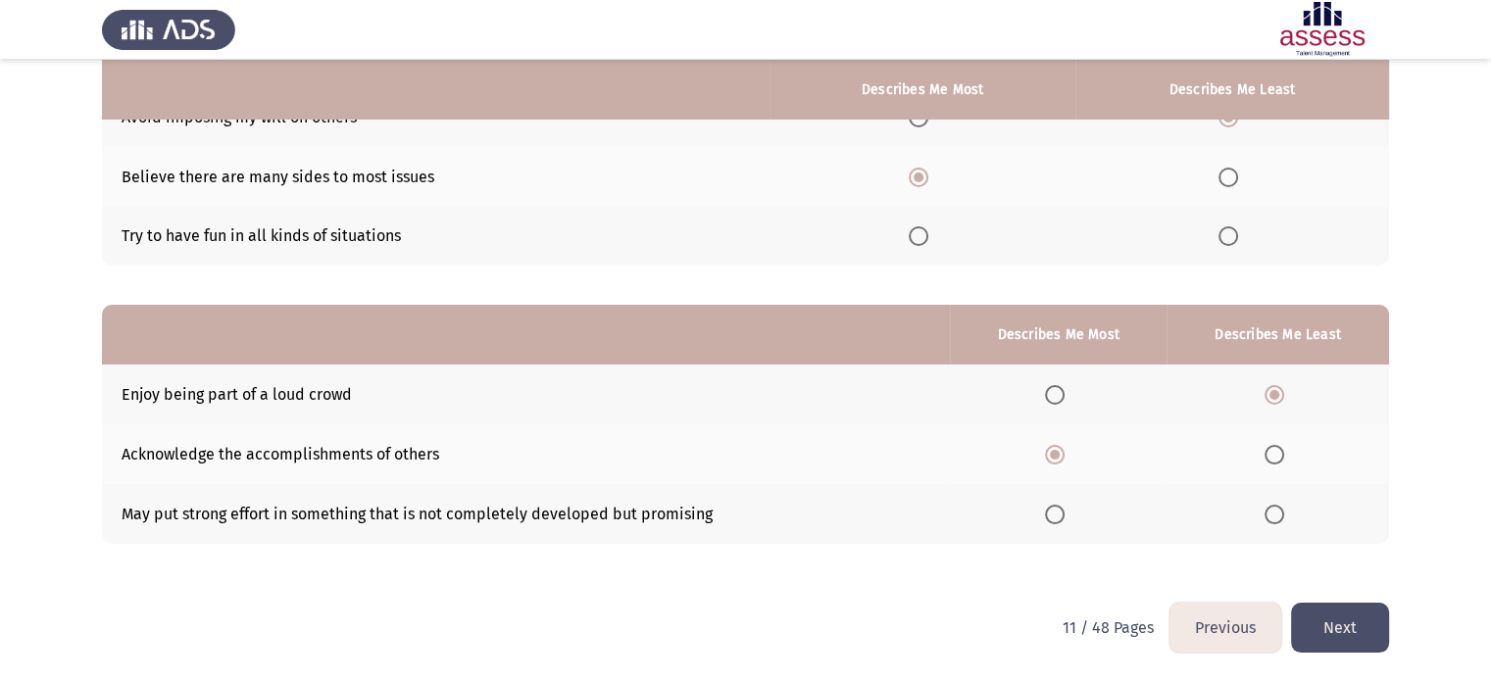
click at [1327, 629] on button "Next" at bounding box center [1340, 628] width 98 height 50
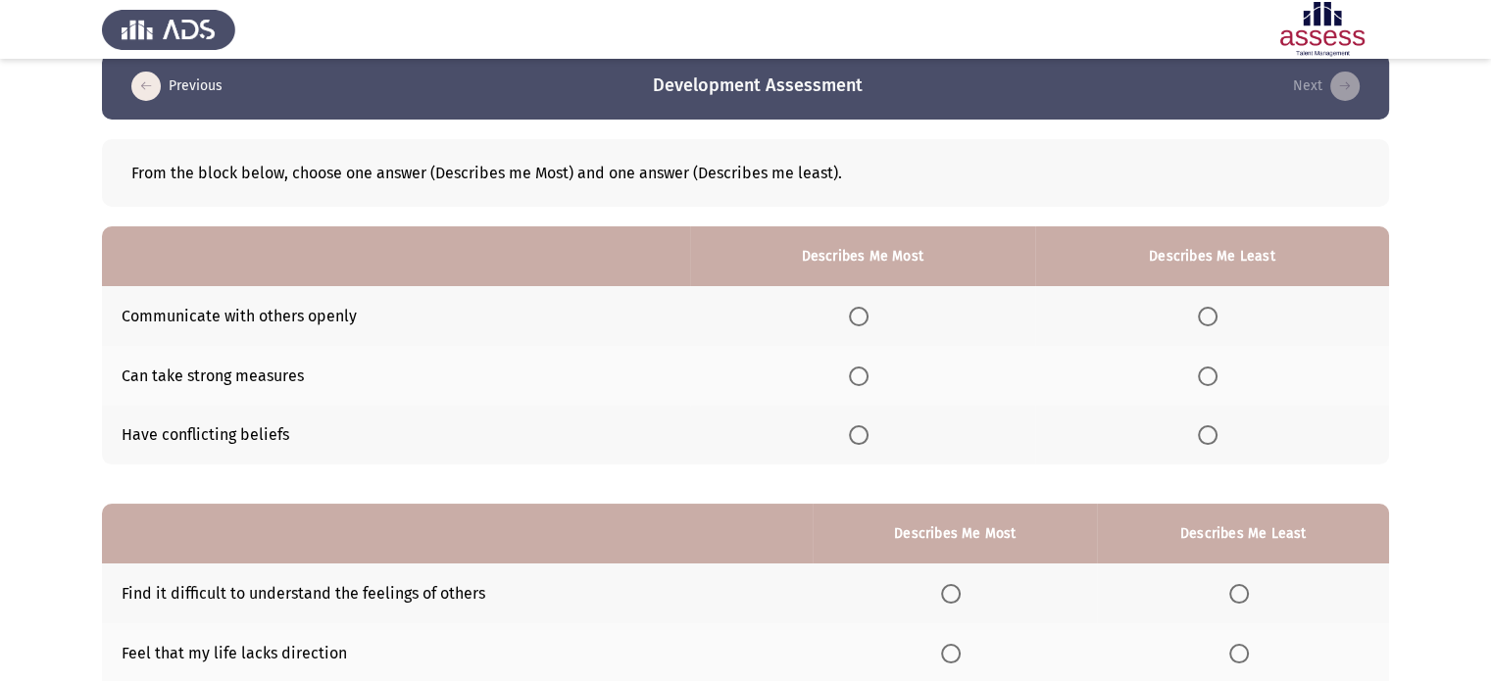
scroll to position [24, 0]
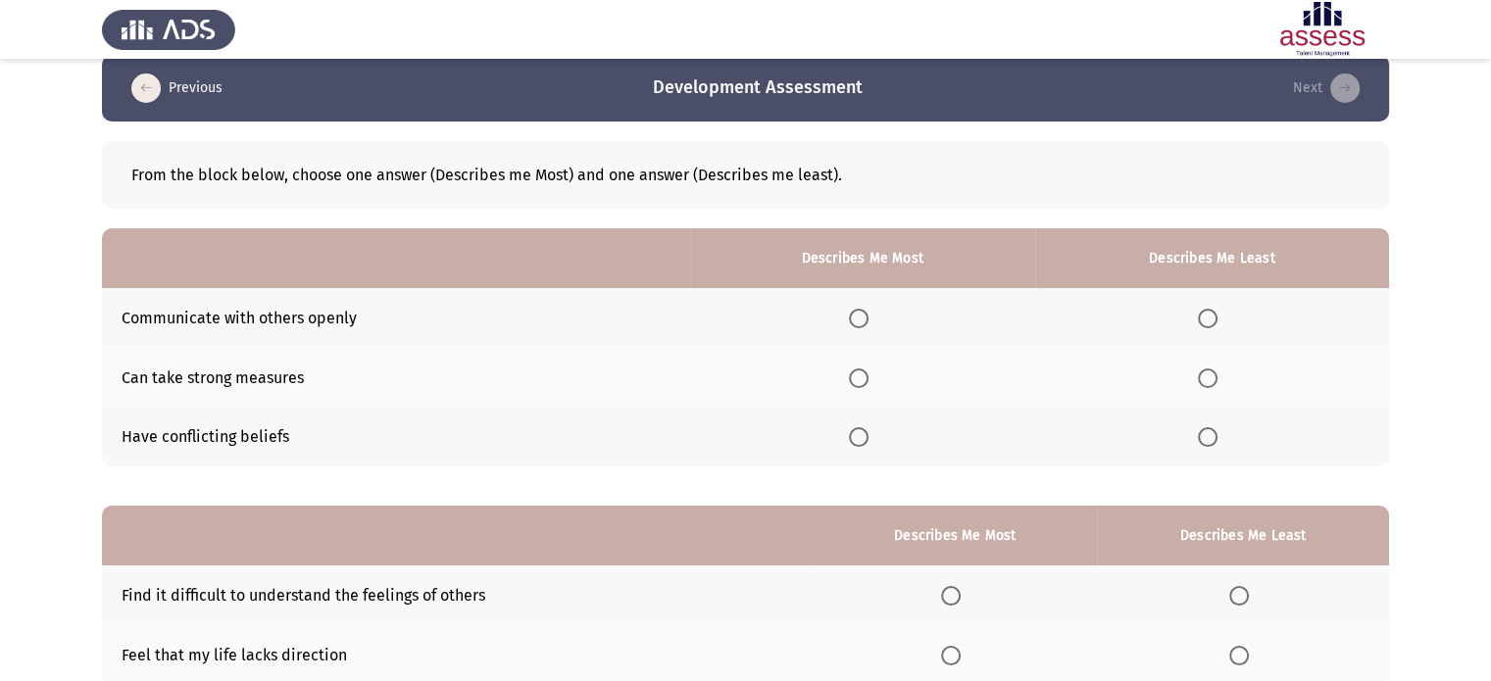
click at [859, 376] on span "Select an option" at bounding box center [859, 379] width 20 height 20
click at [859, 376] on input "Select an option" at bounding box center [859, 379] width 20 height 20
click at [1210, 440] on span "Select an option" at bounding box center [1208, 437] width 20 height 20
click at [1210, 440] on input "Select an option" at bounding box center [1208, 437] width 20 height 20
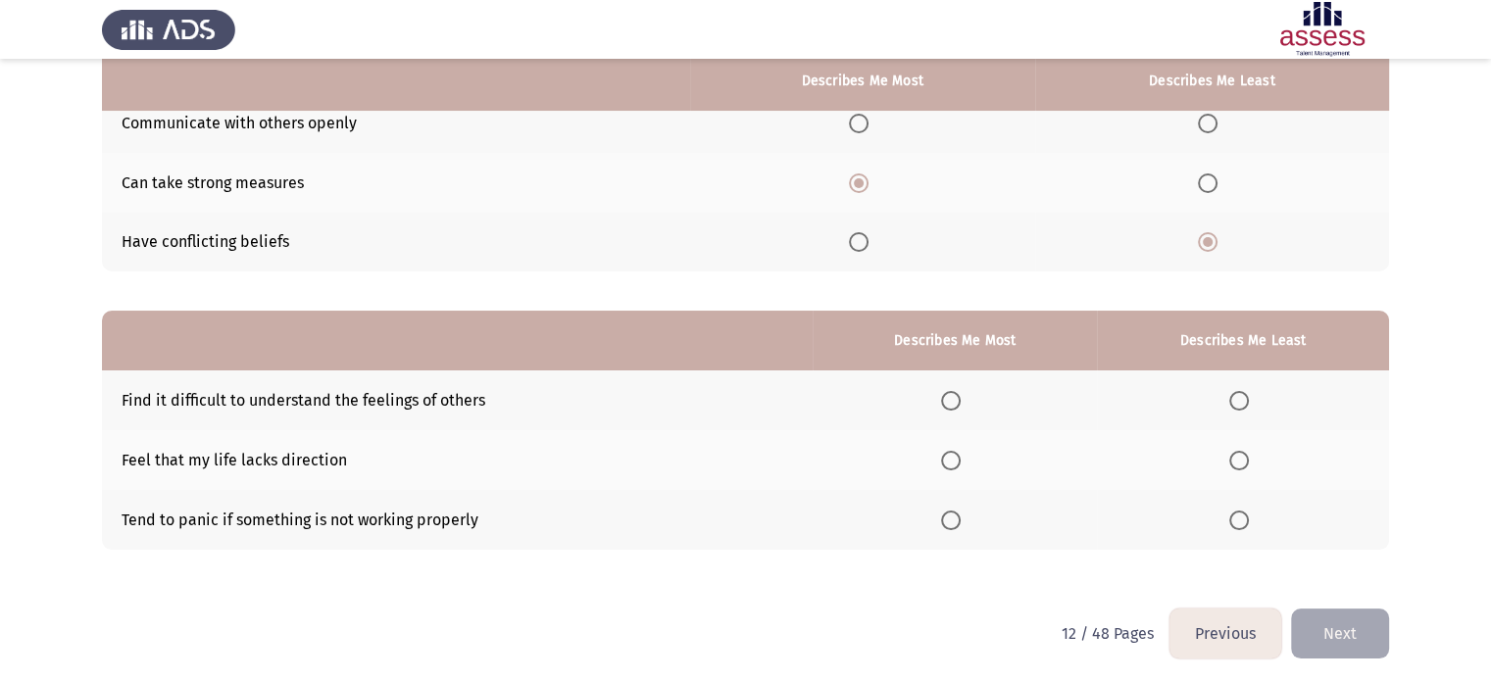
scroll to position [224, 0]
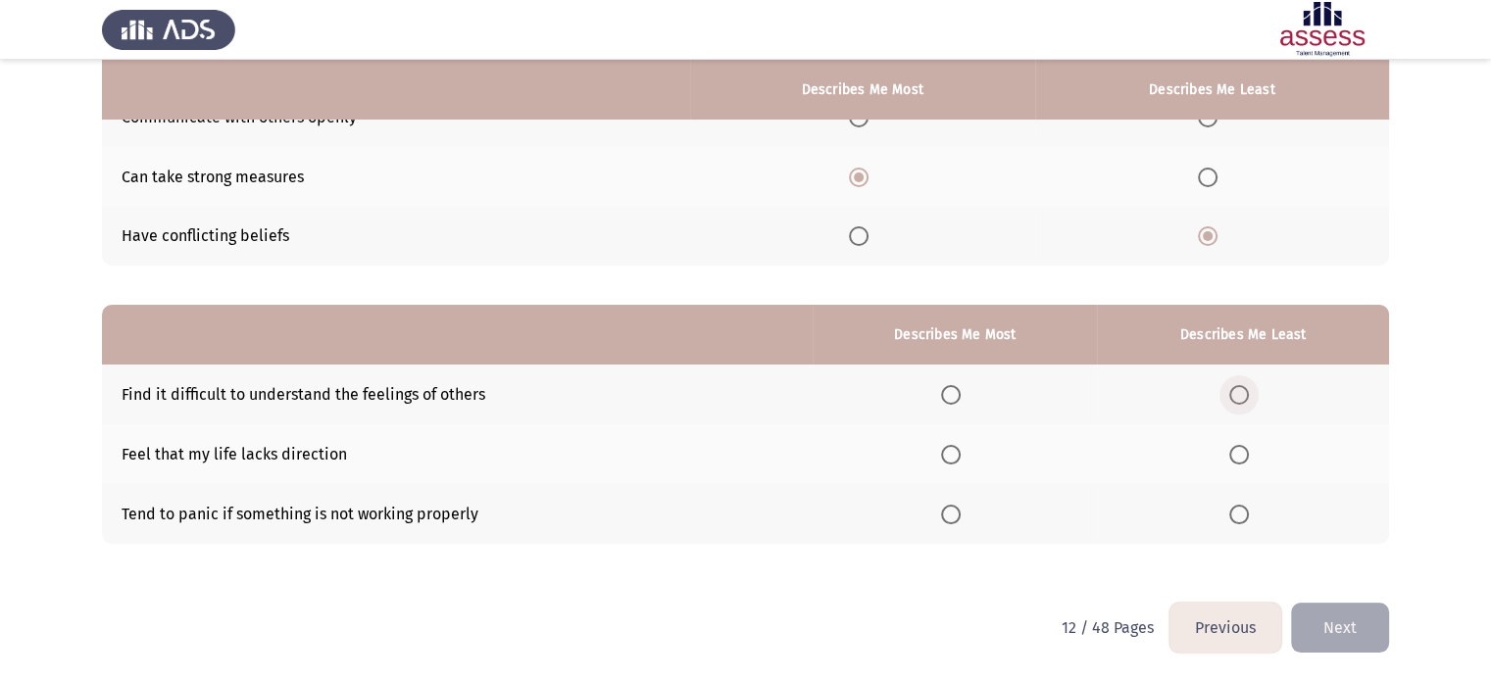
click at [1252, 399] on label "Select an option" at bounding box center [1242, 395] width 27 height 20
click at [1249, 399] on input "Select an option" at bounding box center [1239, 395] width 20 height 20
click at [953, 454] on span "Select an option" at bounding box center [951, 455] width 20 height 20
click at [953, 454] on input "Select an option" at bounding box center [951, 455] width 20 height 20
click at [1396, 627] on html "Previous Development Assessment Next From the block below, choose one answer (D…" at bounding box center [745, 229] width 1491 height 906
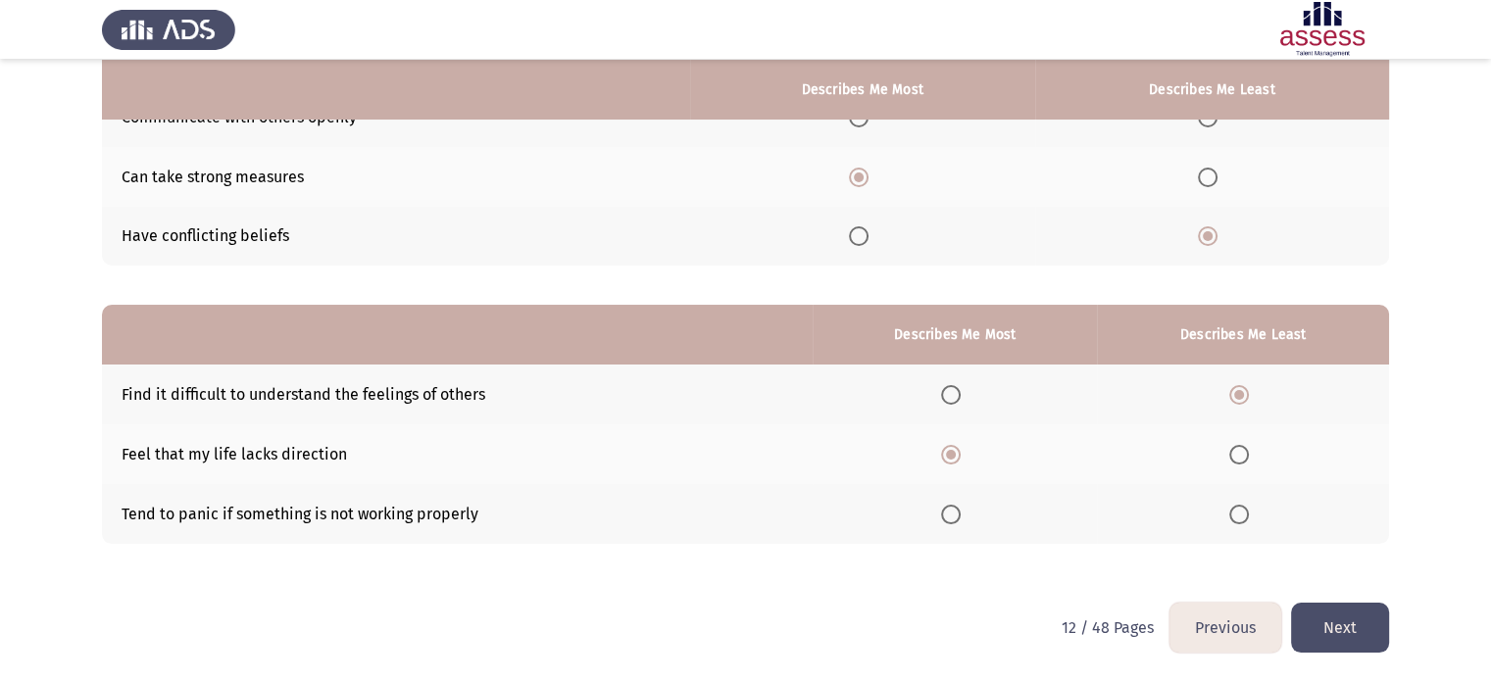
click at [1349, 625] on button "Next" at bounding box center [1340, 628] width 98 height 50
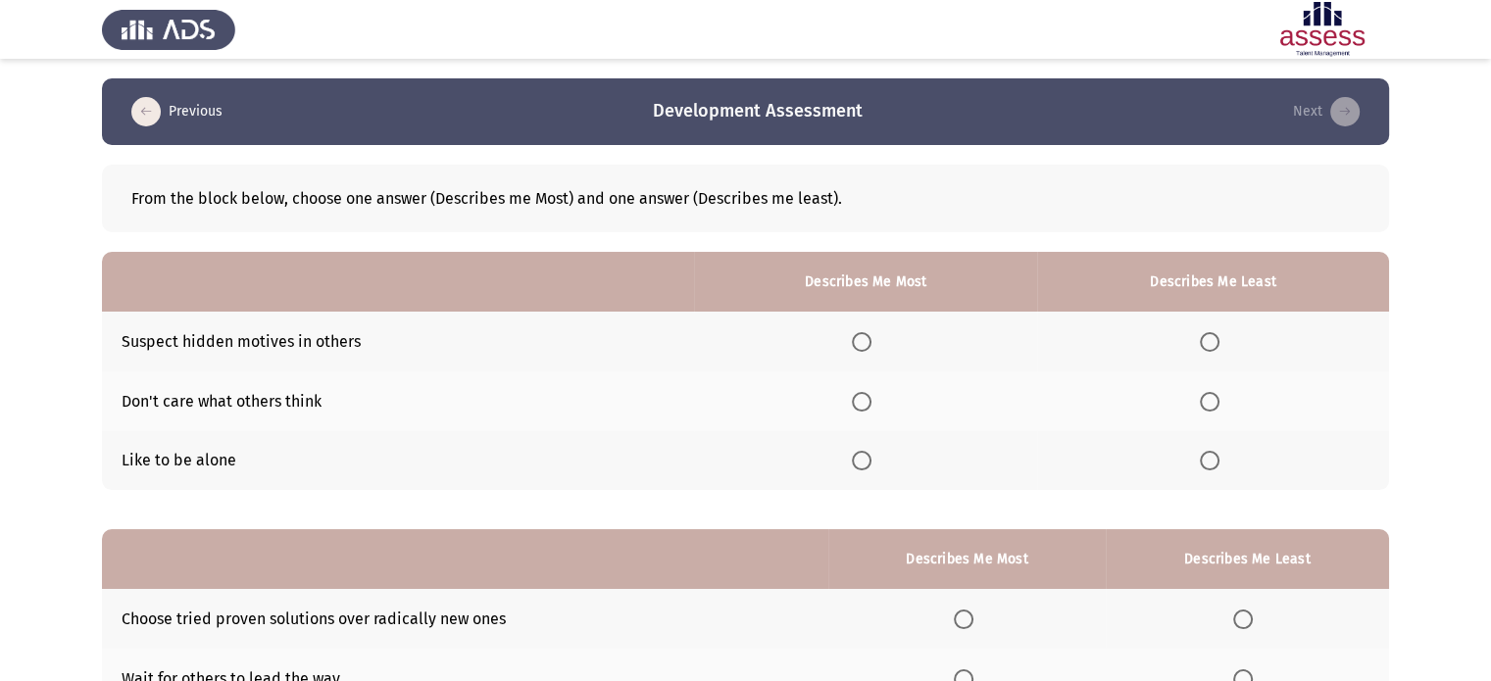
click at [865, 461] on span "Select an option" at bounding box center [862, 461] width 20 height 20
click at [865, 461] on input "Select an option" at bounding box center [862, 461] width 20 height 20
click at [867, 348] on span "Select an option" at bounding box center [862, 342] width 20 height 20
click at [867, 348] on input "Select an option" at bounding box center [862, 342] width 20 height 20
click at [1212, 399] on span "Select an option" at bounding box center [1210, 402] width 20 height 20
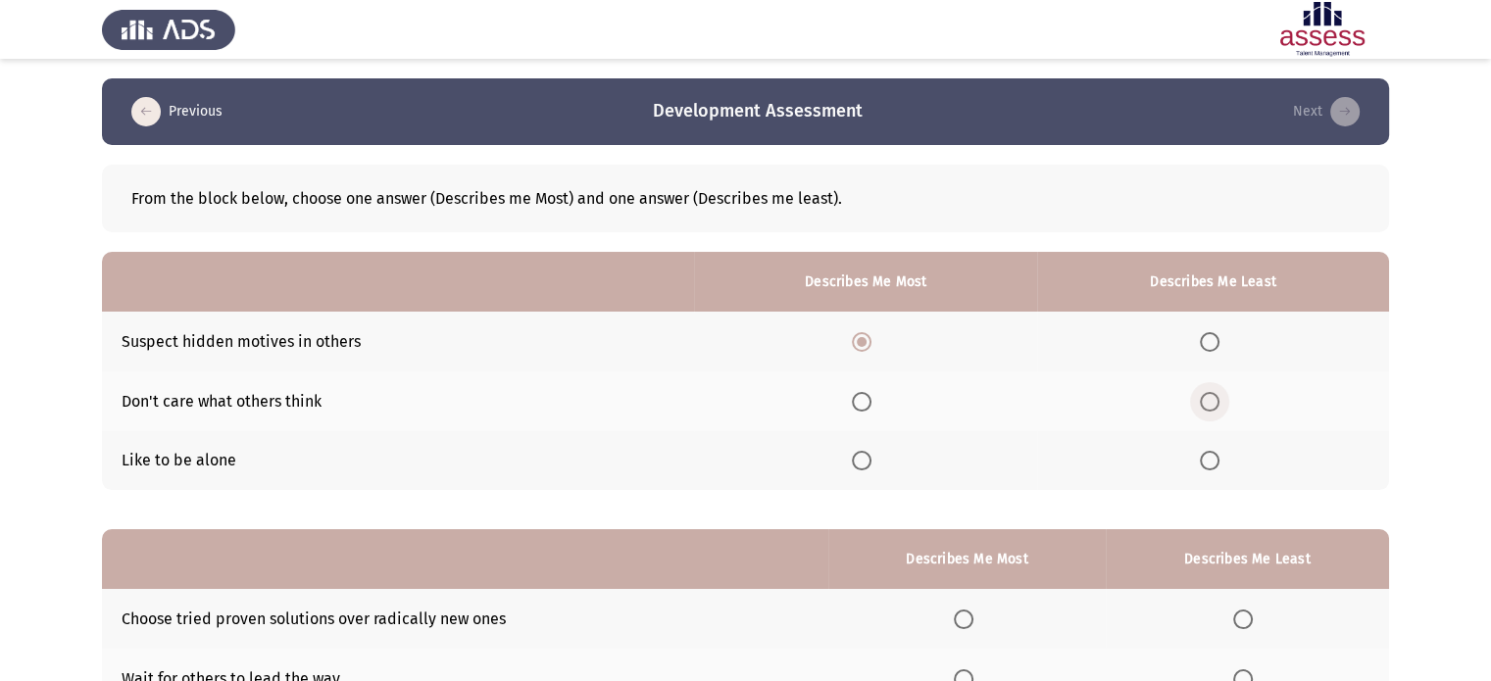
click at [1212, 399] on input "Select an option" at bounding box center [1210, 402] width 20 height 20
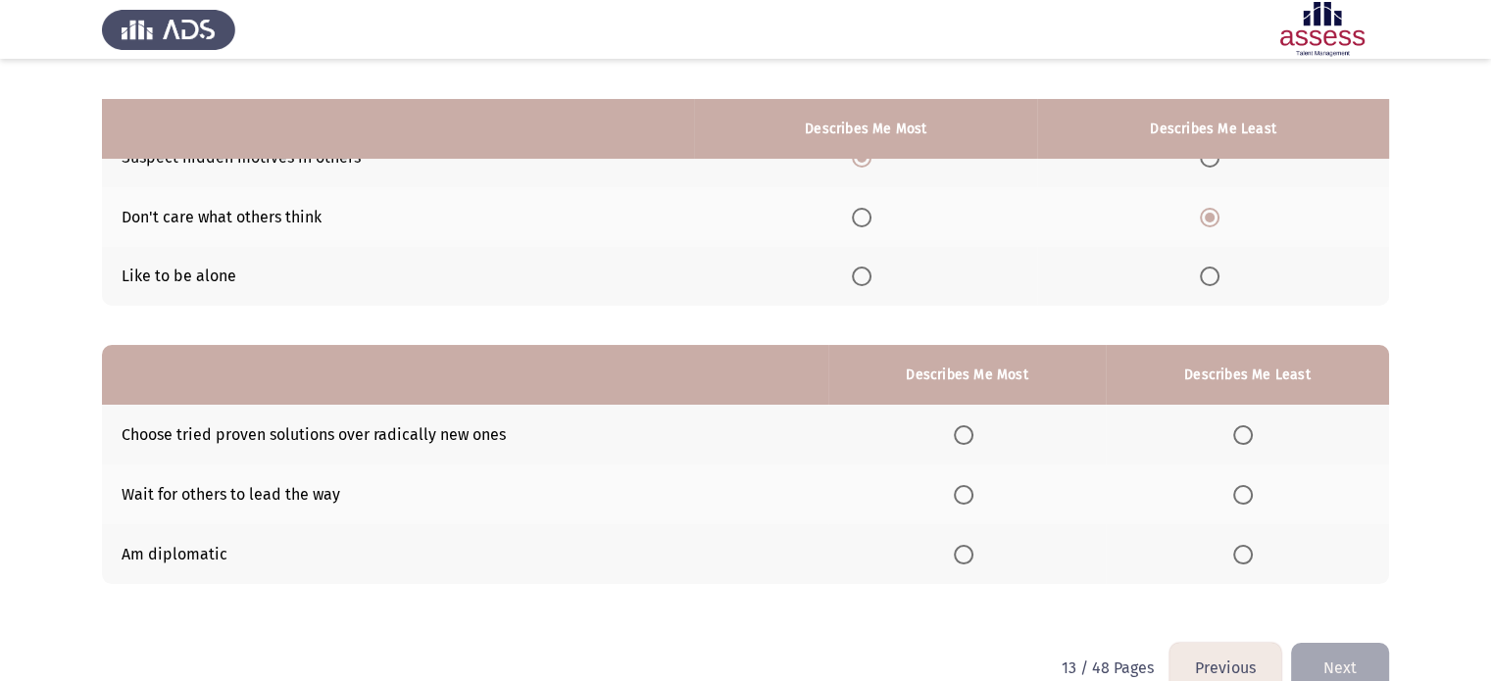
scroll to position [224, 0]
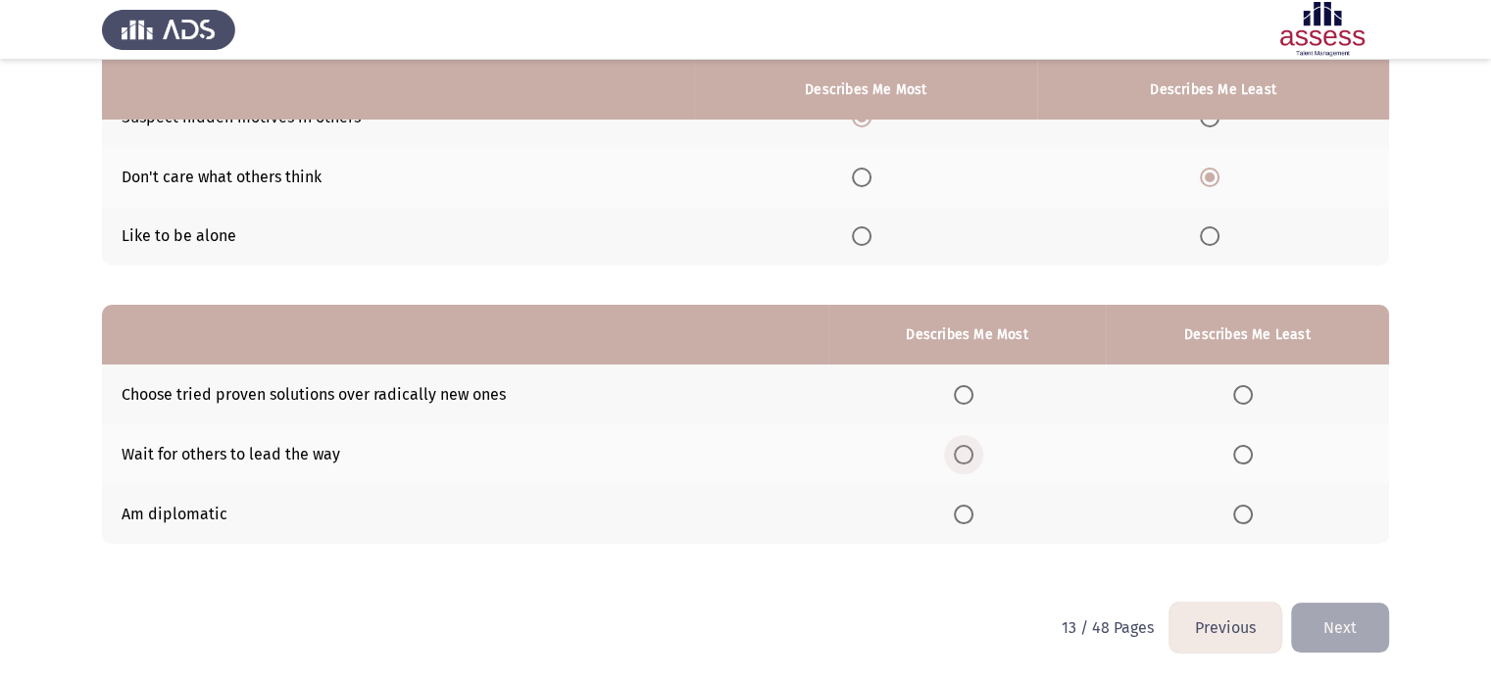
click at [972, 456] on span "Select an option" at bounding box center [964, 455] width 20 height 20
click at [972, 456] on input "Select an option" at bounding box center [964, 455] width 20 height 20
click at [992, 516] on th at bounding box center [966, 514] width 276 height 60
click at [966, 515] on span "Select an option" at bounding box center [964, 515] width 20 height 20
click at [966, 515] on input "Select an option" at bounding box center [964, 515] width 20 height 20
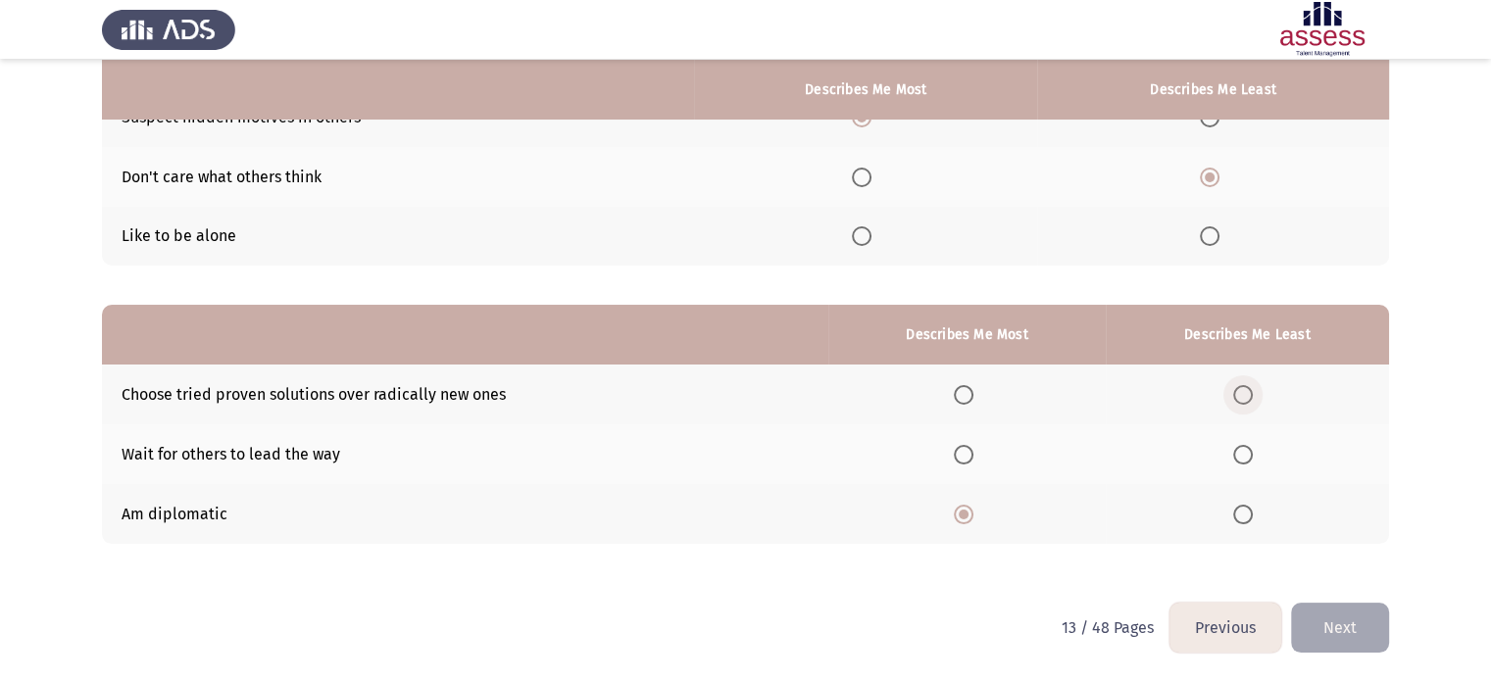
click at [1250, 387] on span "Select an option" at bounding box center [1243, 395] width 20 height 20
click at [1250, 387] on input "Select an option" at bounding box center [1243, 395] width 20 height 20
click at [1353, 617] on button "Next" at bounding box center [1340, 628] width 98 height 50
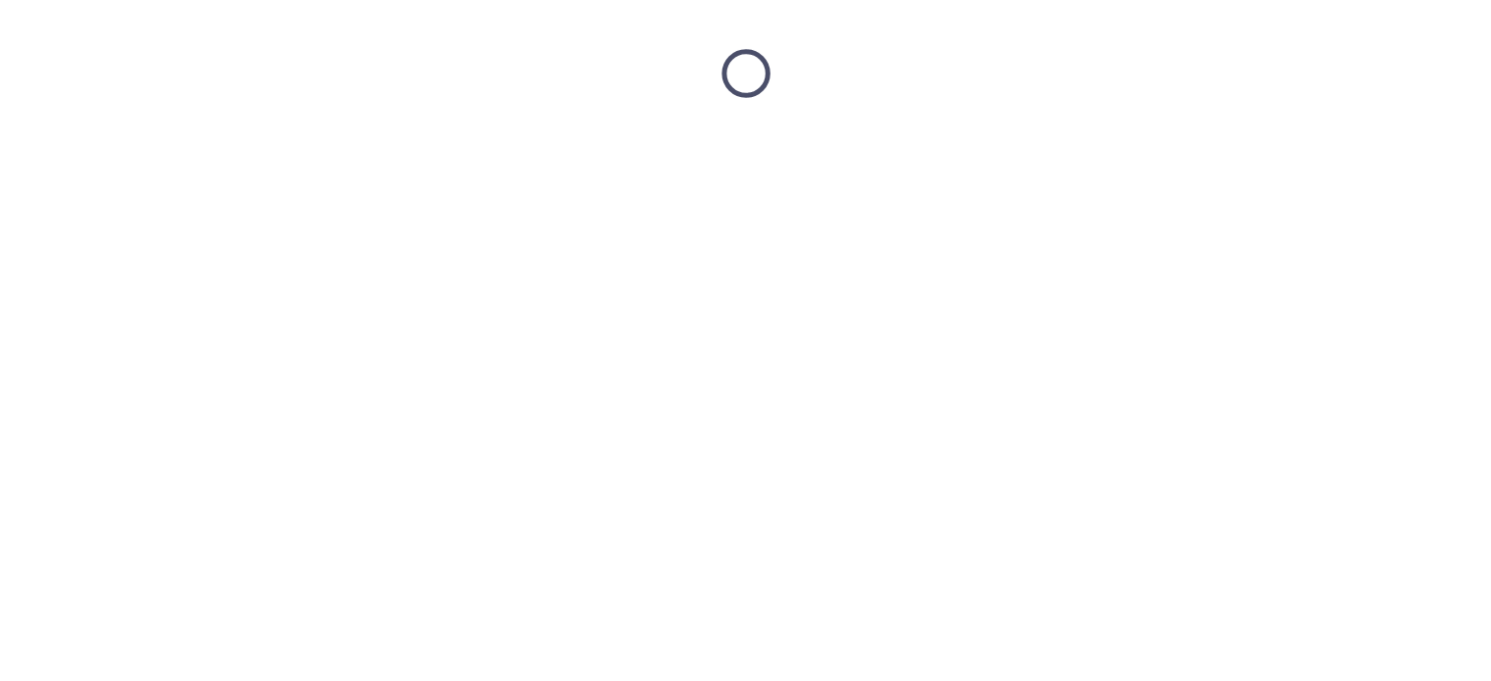
scroll to position [0, 0]
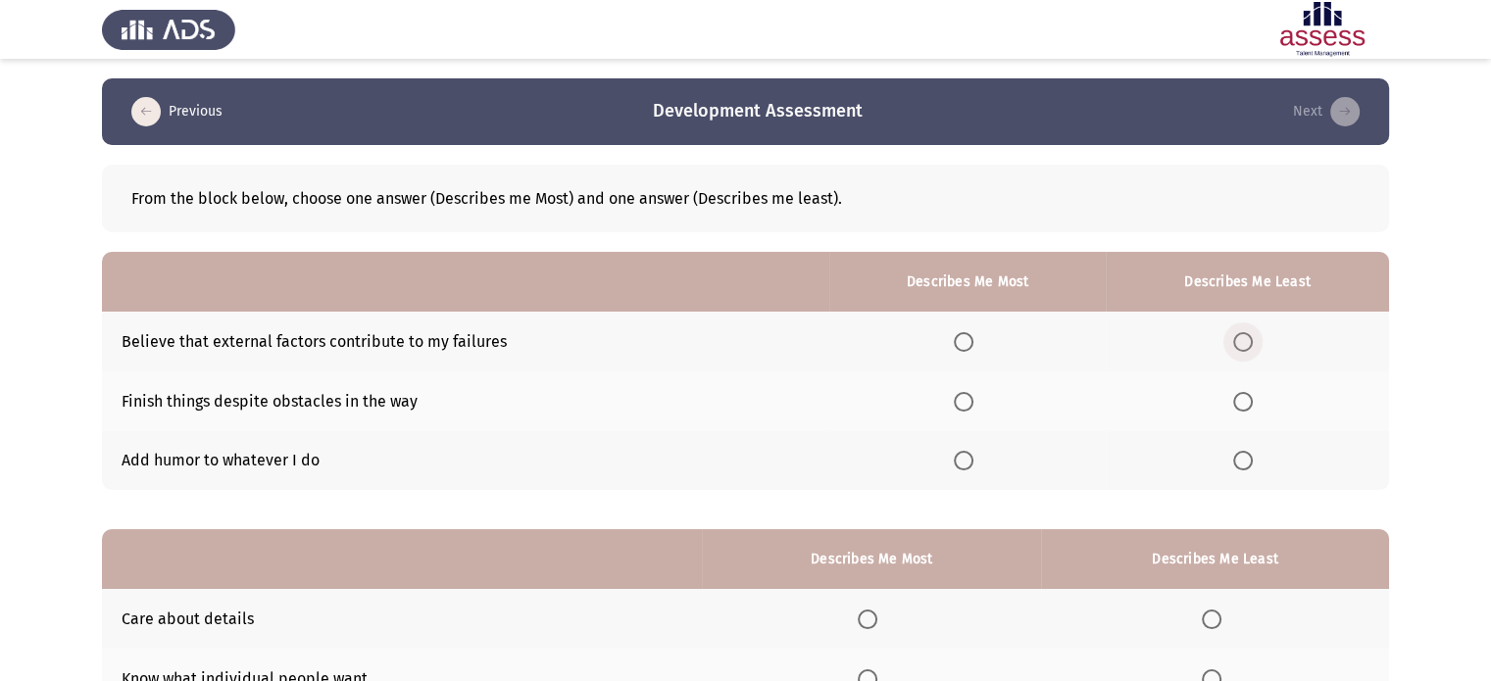
click at [1239, 337] on span "Select an option" at bounding box center [1243, 342] width 20 height 20
click at [1239, 337] on input "Select an option" at bounding box center [1243, 342] width 20 height 20
click at [964, 410] on span "Select an option" at bounding box center [964, 402] width 20 height 20
click at [964, 410] on input "Select an option" at bounding box center [964, 402] width 20 height 20
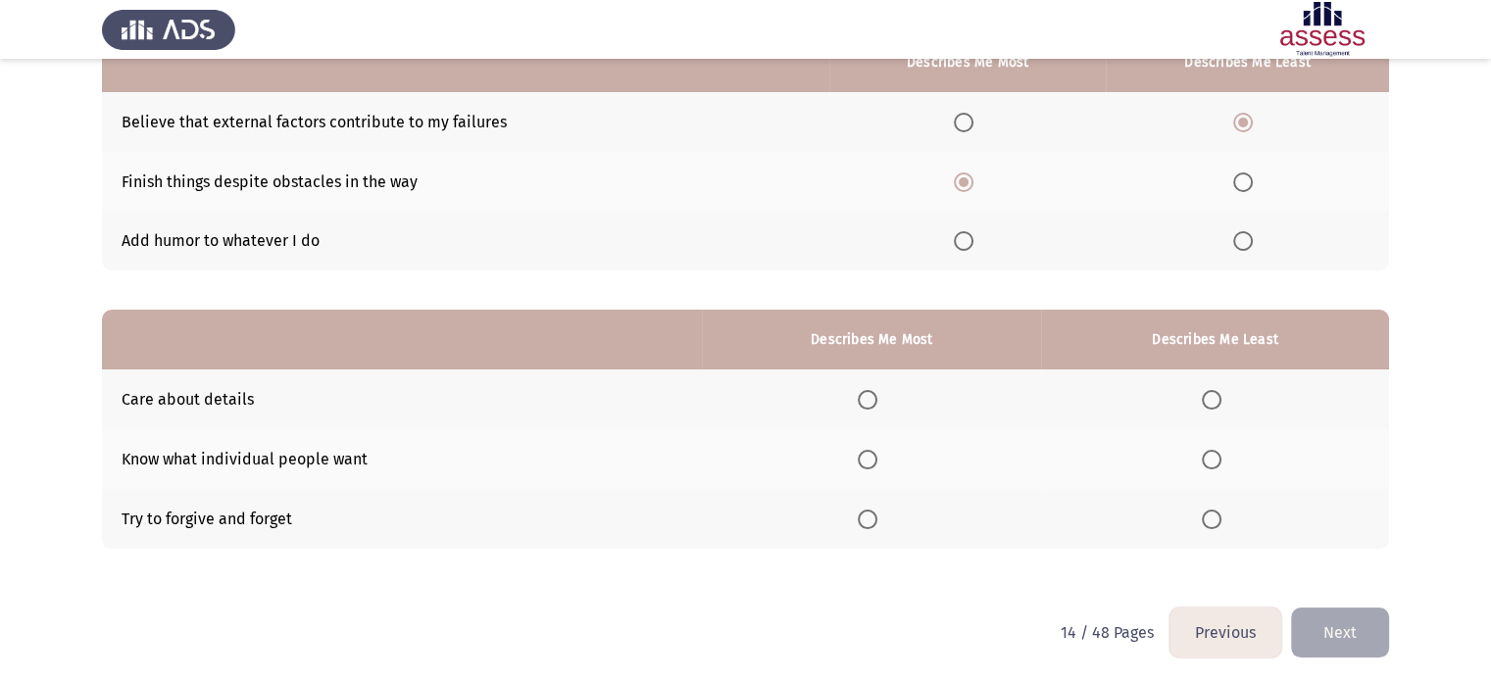
scroll to position [224, 0]
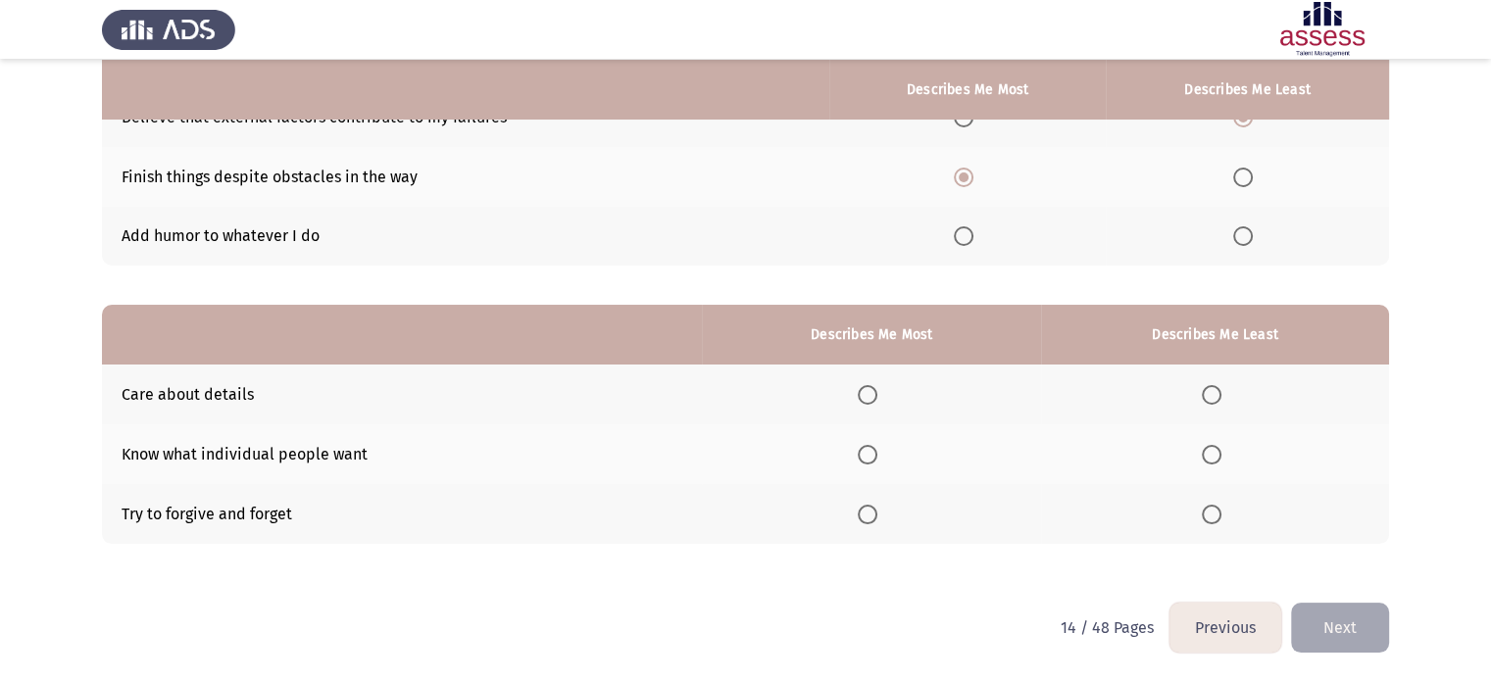
click at [868, 400] on span "Select an option" at bounding box center [868, 395] width 20 height 20
click at [868, 400] on input "Select an option" at bounding box center [868, 395] width 20 height 20
click at [1215, 515] on span "Select an option" at bounding box center [1212, 515] width 20 height 20
click at [1215, 515] on input "Select an option" at bounding box center [1212, 515] width 20 height 20
click at [1347, 612] on button "Next" at bounding box center [1340, 628] width 98 height 50
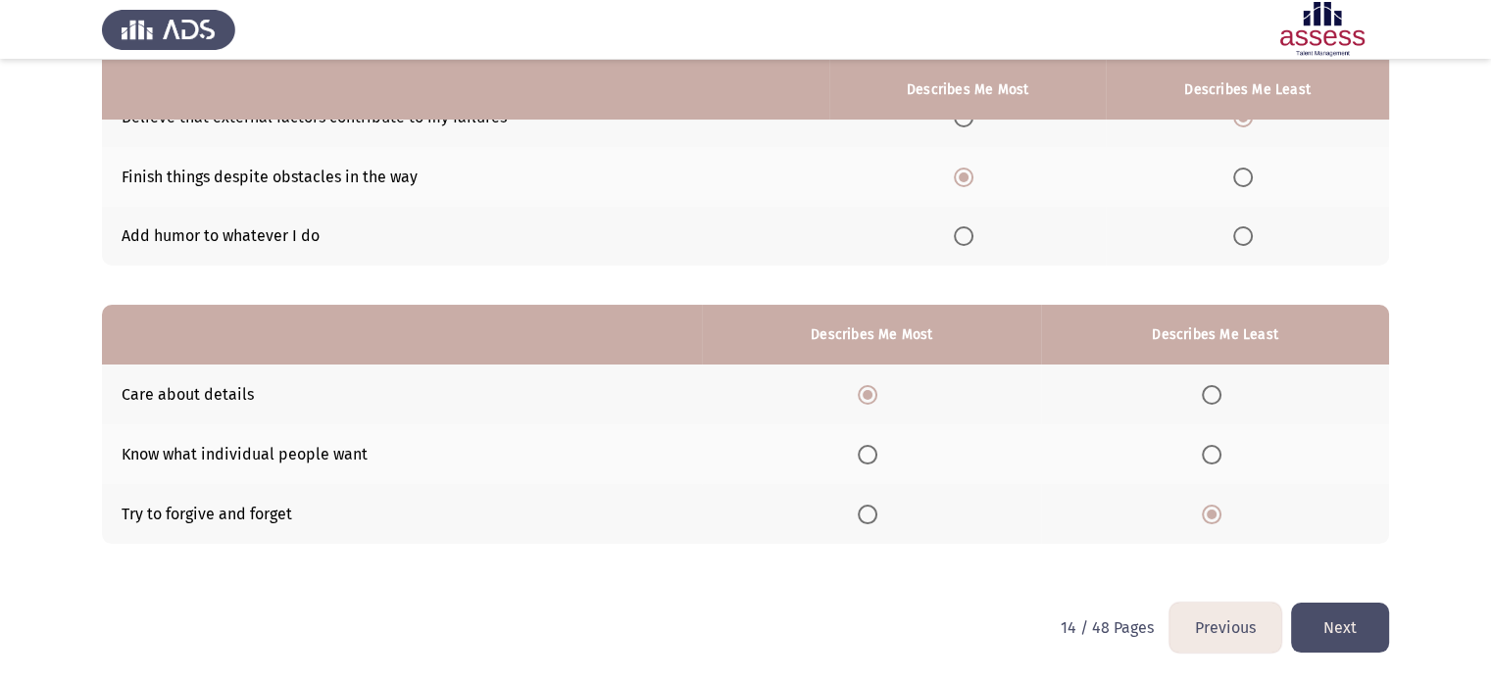
scroll to position [0, 0]
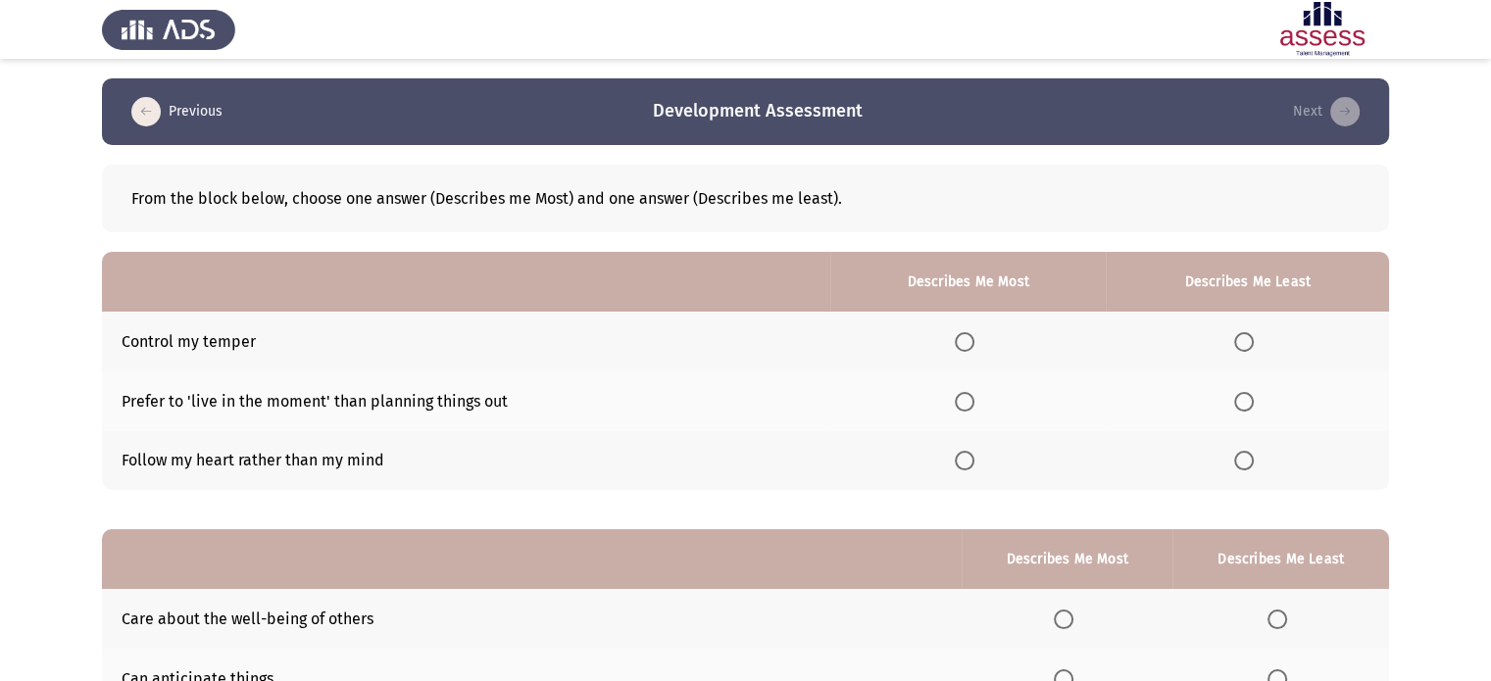
click at [966, 342] on span "Select an option" at bounding box center [965, 342] width 20 height 20
click at [966, 342] on input "Select an option" at bounding box center [965, 342] width 20 height 20
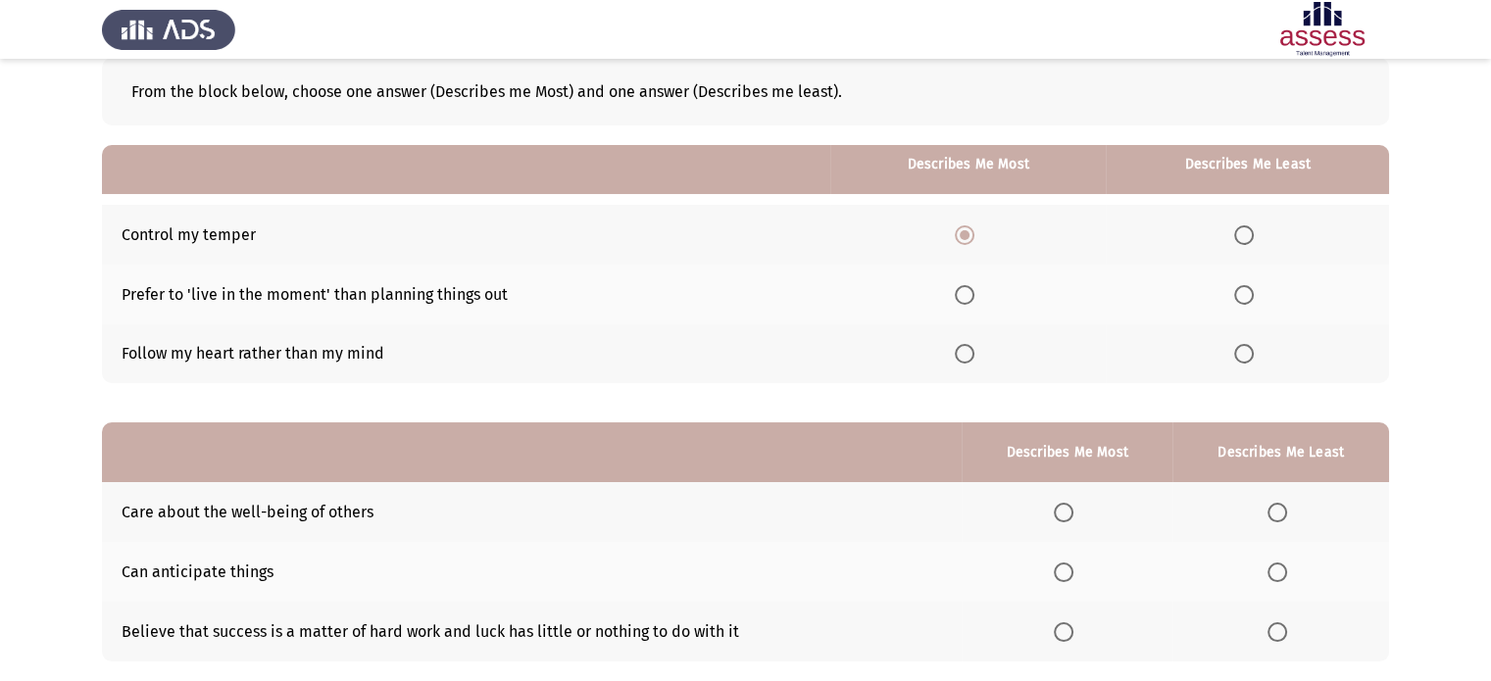
scroll to position [98, 0]
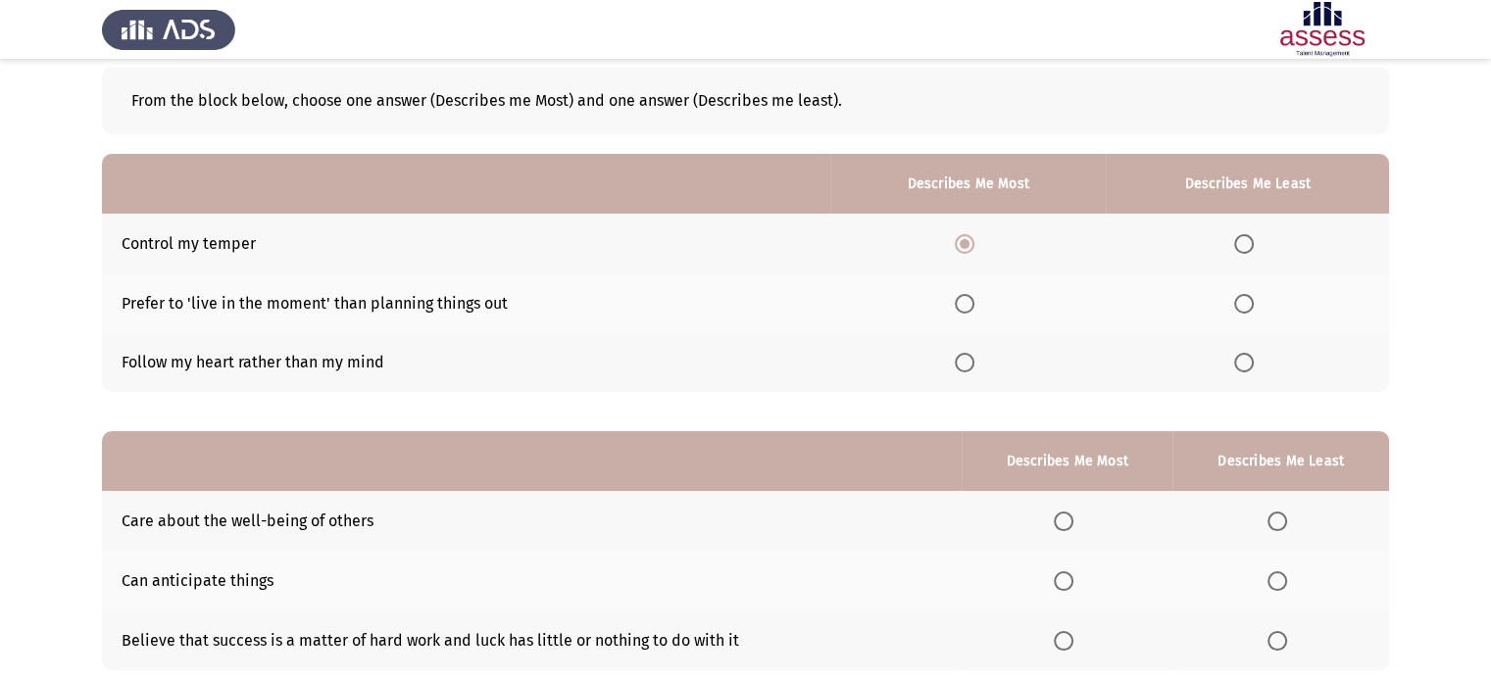
click at [1239, 363] on span "Select an option" at bounding box center [1244, 363] width 20 height 20
click at [1239, 363] on input "Select an option" at bounding box center [1244, 363] width 20 height 20
click at [974, 371] on span "Select an option" at bounding box center [965, 363] width 20 height 20
click at [974, 371] on input "Select an option" at bounding box center [965, 363] width 20 height 20
click at [966, 238] on span "Select an option" at bounding box center [965, 244] width 20 height 20
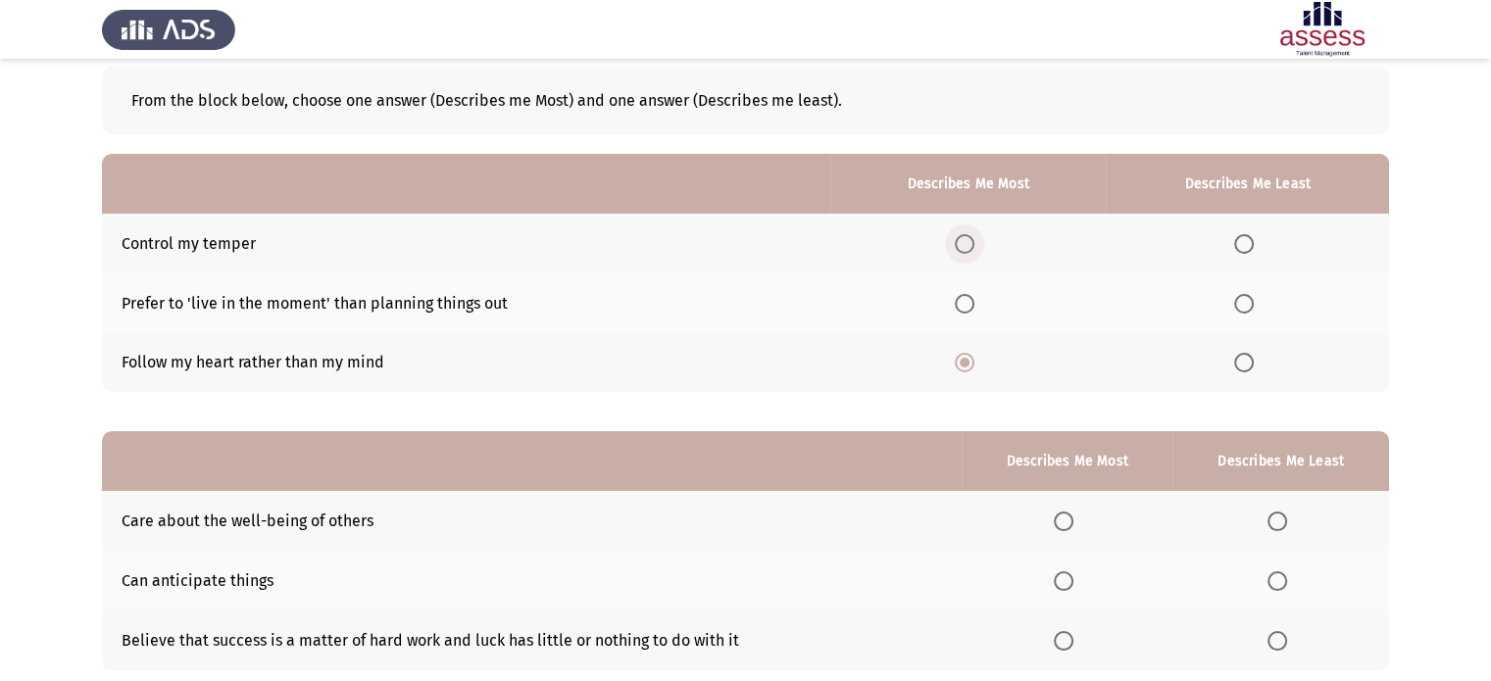
click at [966, 238] on input "Select an option" at bounding box center [965, 244] width 20 height 20
click at [1238, 302] on span "Select an option" at bounding box center [1244, 304] width 20 height 20
click at [1238, 302] on input "Select an option" at bounding box center [1244, 304] width 20 height 20
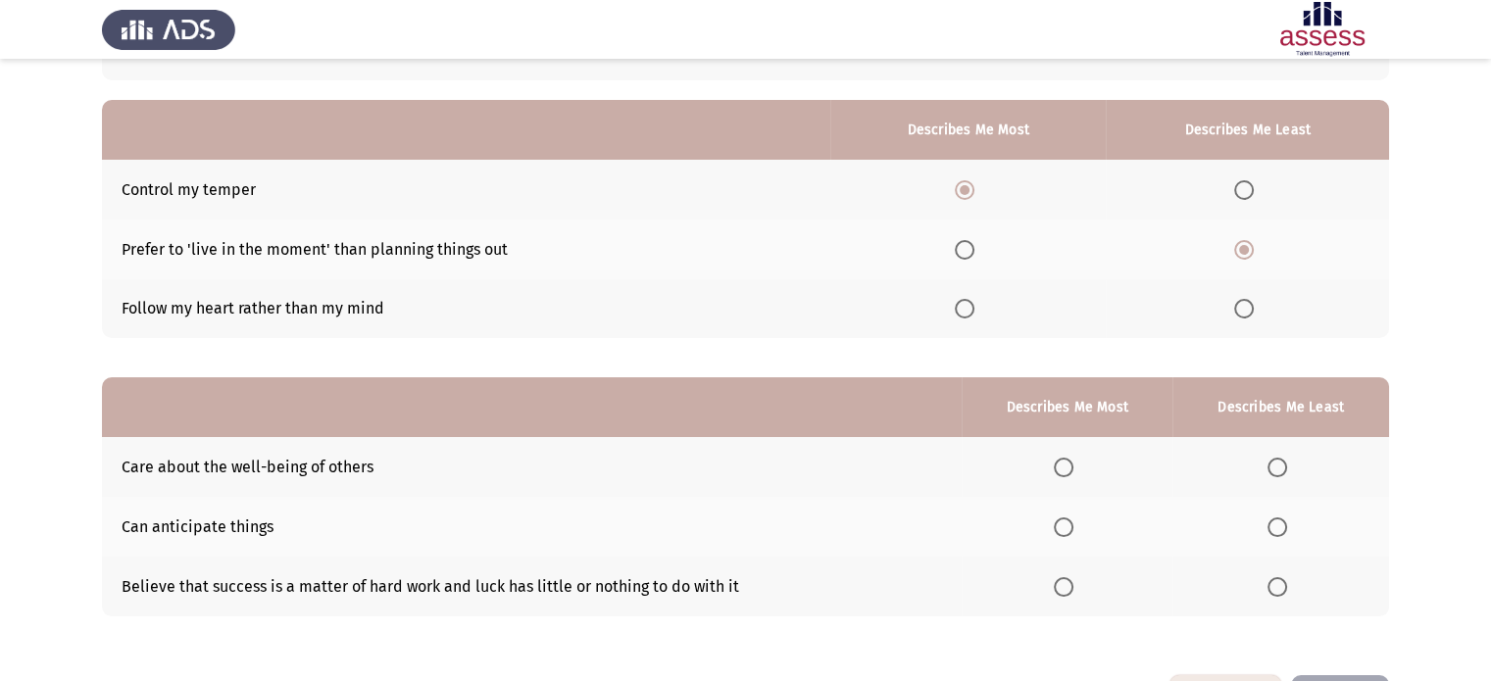
scroll to position [224, 0]
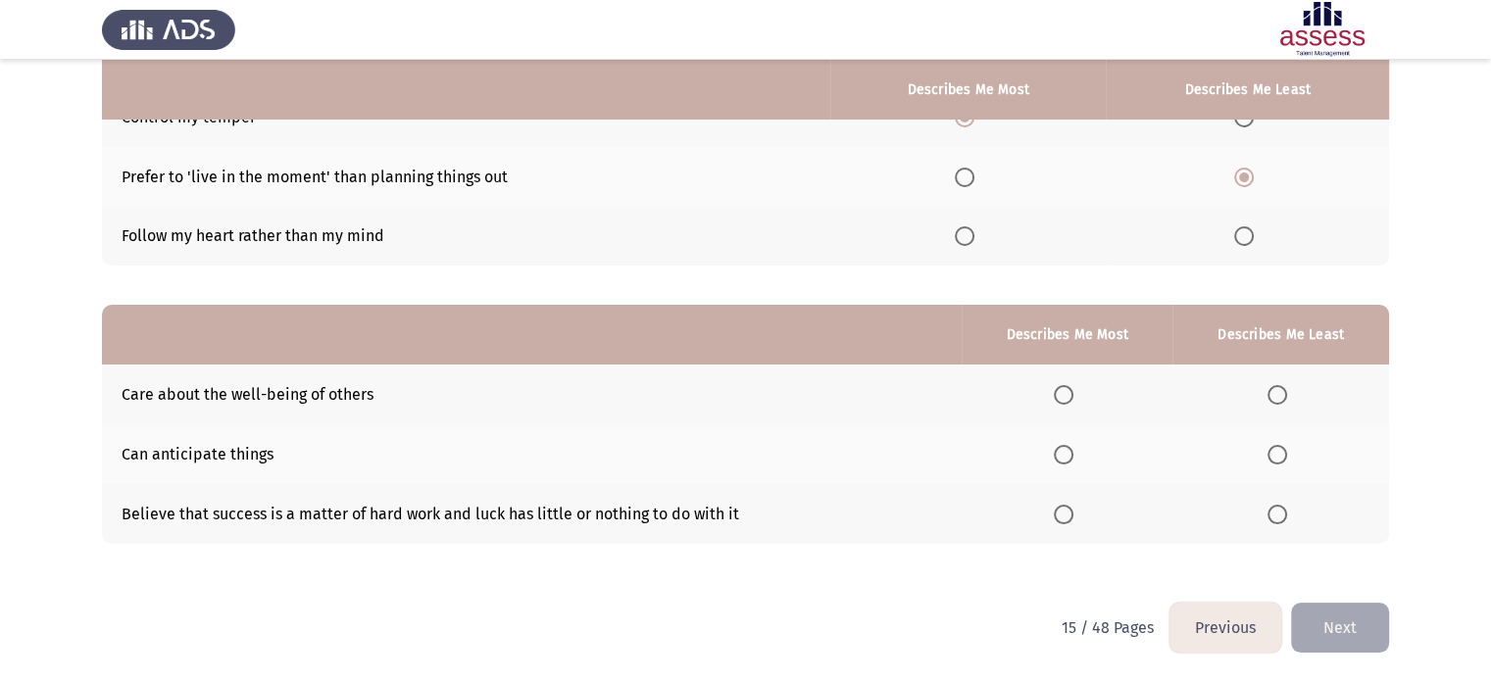
drag, startPoint x: 308, startPoint y: 403, endPoint x: 815, endPoint y: 465, distance: 510.5
click at [788, 465] on tbody "Care about the well-being of others Can anticipate things Believe that success …" at bounding box center [745, 454] width 1287 height 178
click at [1066, 391] on span "Select an option" at bounding box center [1064, 395] width 20 height 20
click at [1066, 391] on input "Select an option" at bounding box center [1064, 395] width 20 height 20
click at [1279, 459] on span "Select an option" at bounding box center [1277, 455] width 20 height 20
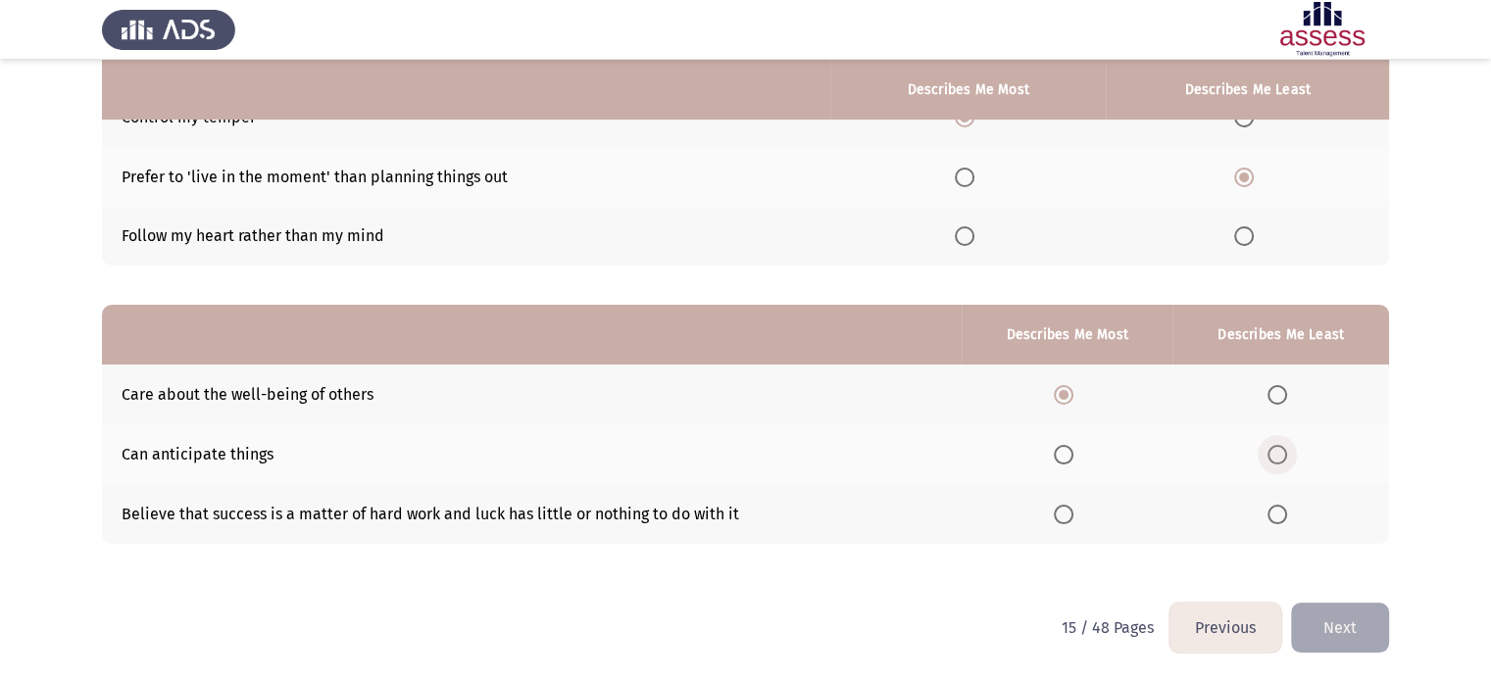
click at [1279, 459] on input "Select an option" at bounding box center [1277, 455] width 20 height 20
click at [1330, 630] on button "Next" at bounding box center [1340, 628] width 98 height 50
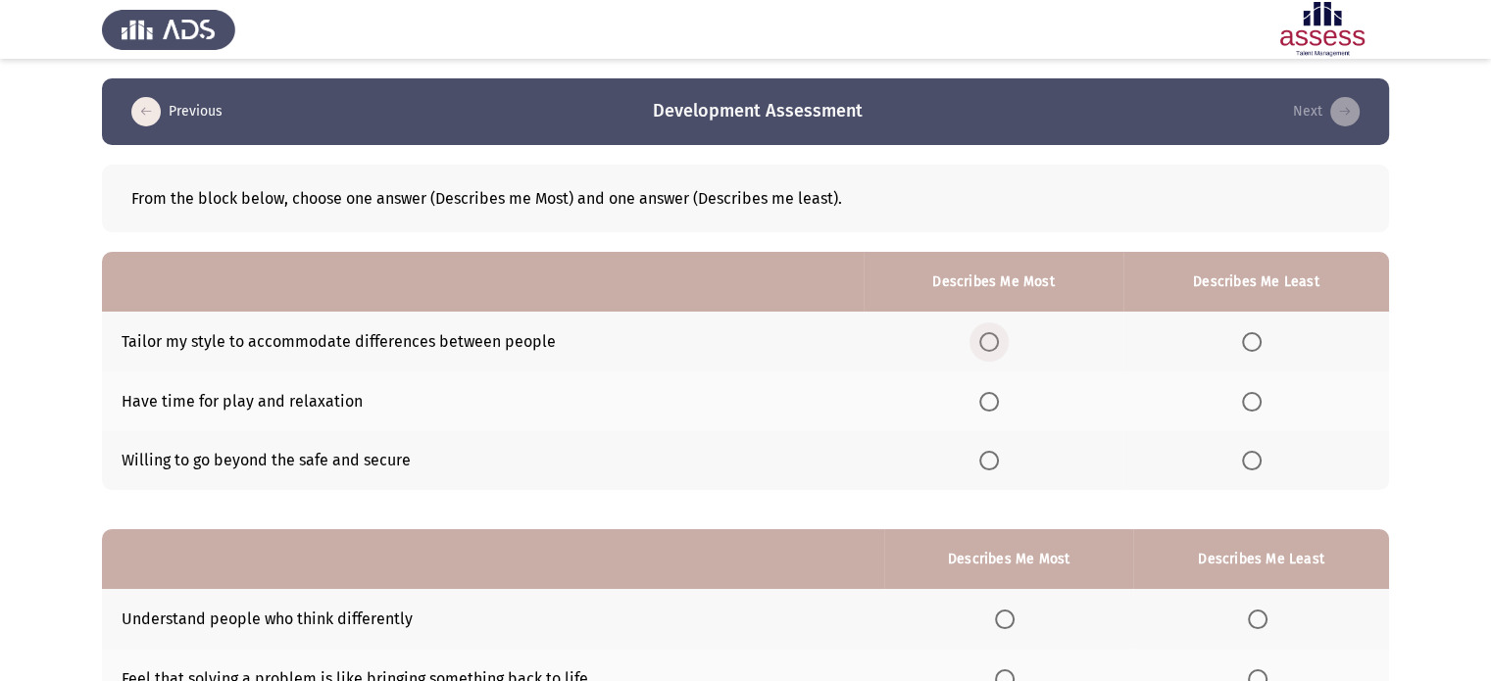
click at [994, 336] on span "Select an option" at bounding box center [989, 342] width 20 height 20
click at [994, 336] on input "Select an option" at bounding box center [989, 342] width 20 height 20
drag, startPoint x: 1252, startPoint y: 458, endPoint x: 1429, endPoint y: 369, distance: 198.6
drag, startPoint x: 1443, startPoint y: 361, endPoint x: 1505, endPoint y: 363, distance: 61.8
click at [1455, 363] on app-assessment-container "Previous Development Assessment Next From the block below, choose one answer (D…" at bounding box center [745, 452] width 1491 height 749
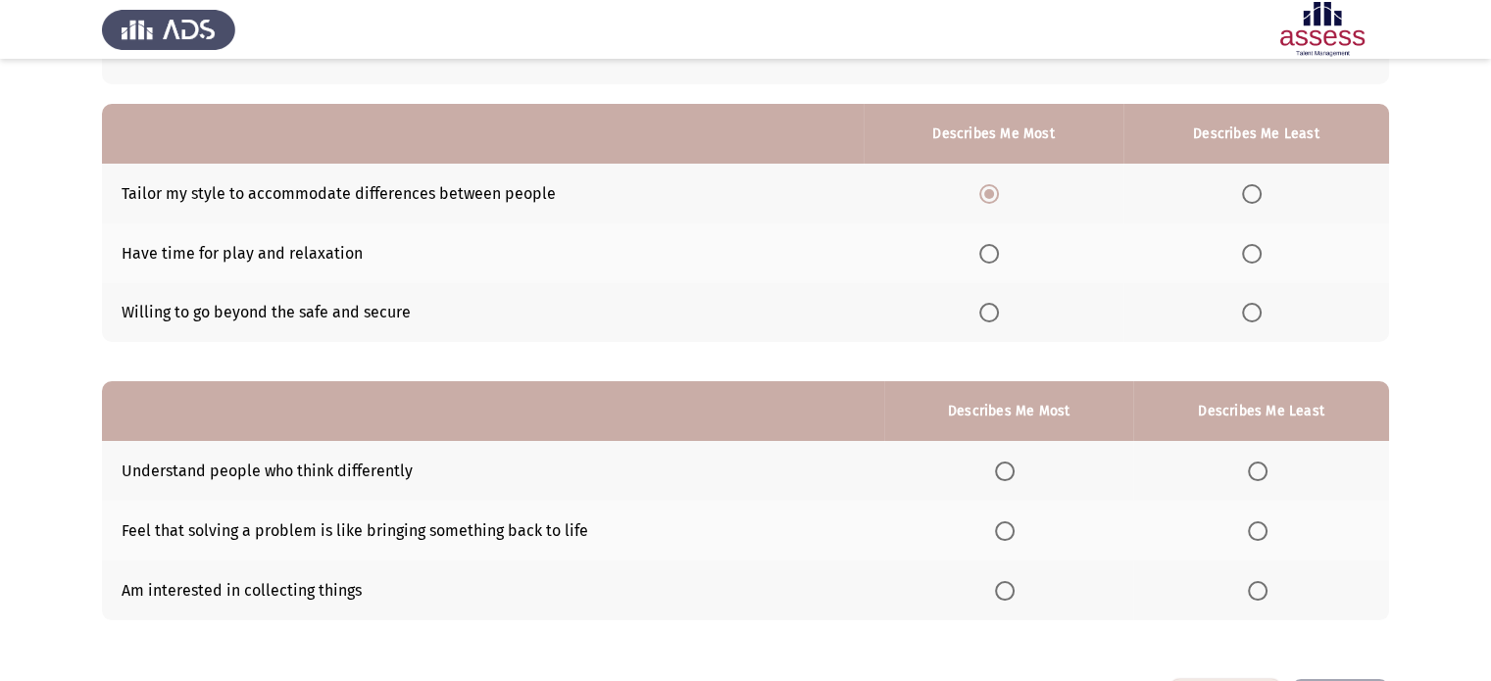
scroll to position [133, 0]
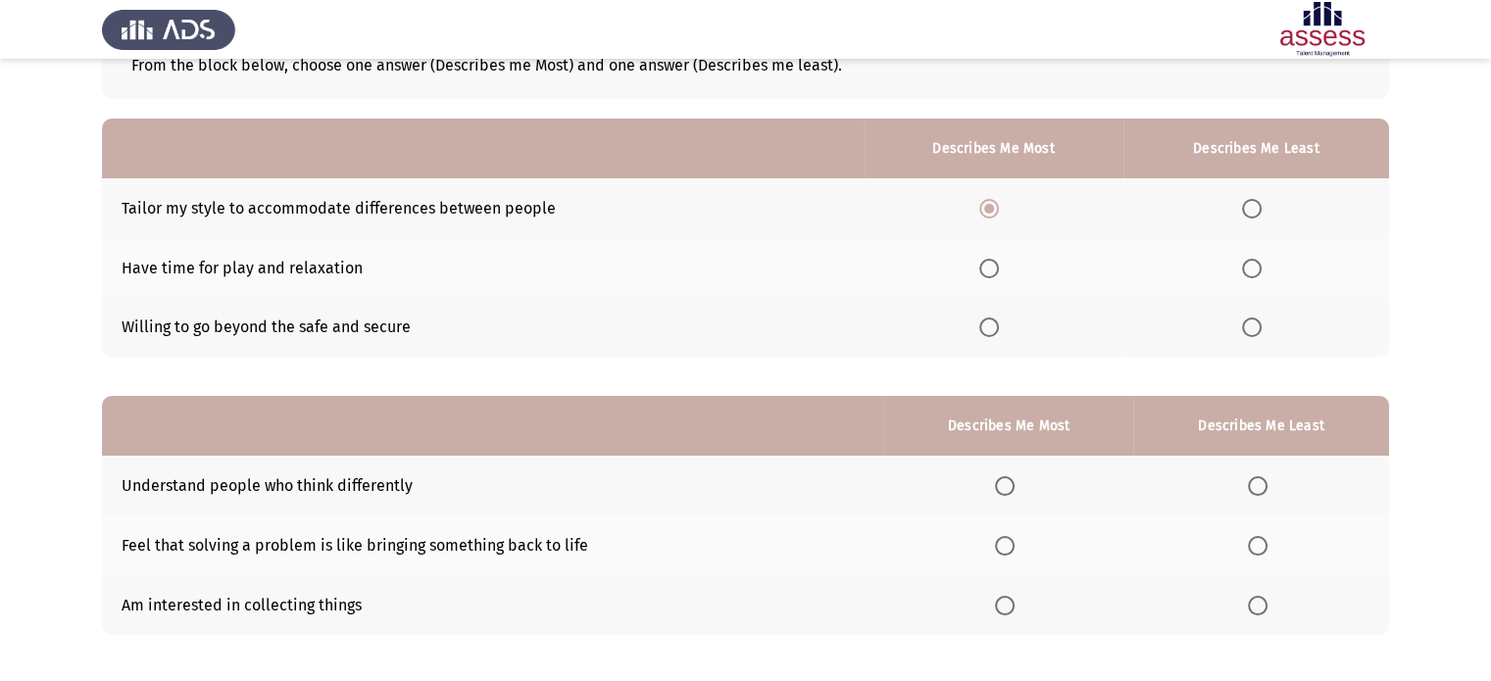
click at [1236, 339] on th at bounding box center [1256, 328] width 266 height 60
click at [1243, 329] on span "Select an option" at bounding box center [1252, 328] width 20 height 20
click at [1243, 329] on input "Select an option" at bounding box center [1252, 328] width 20 height 20
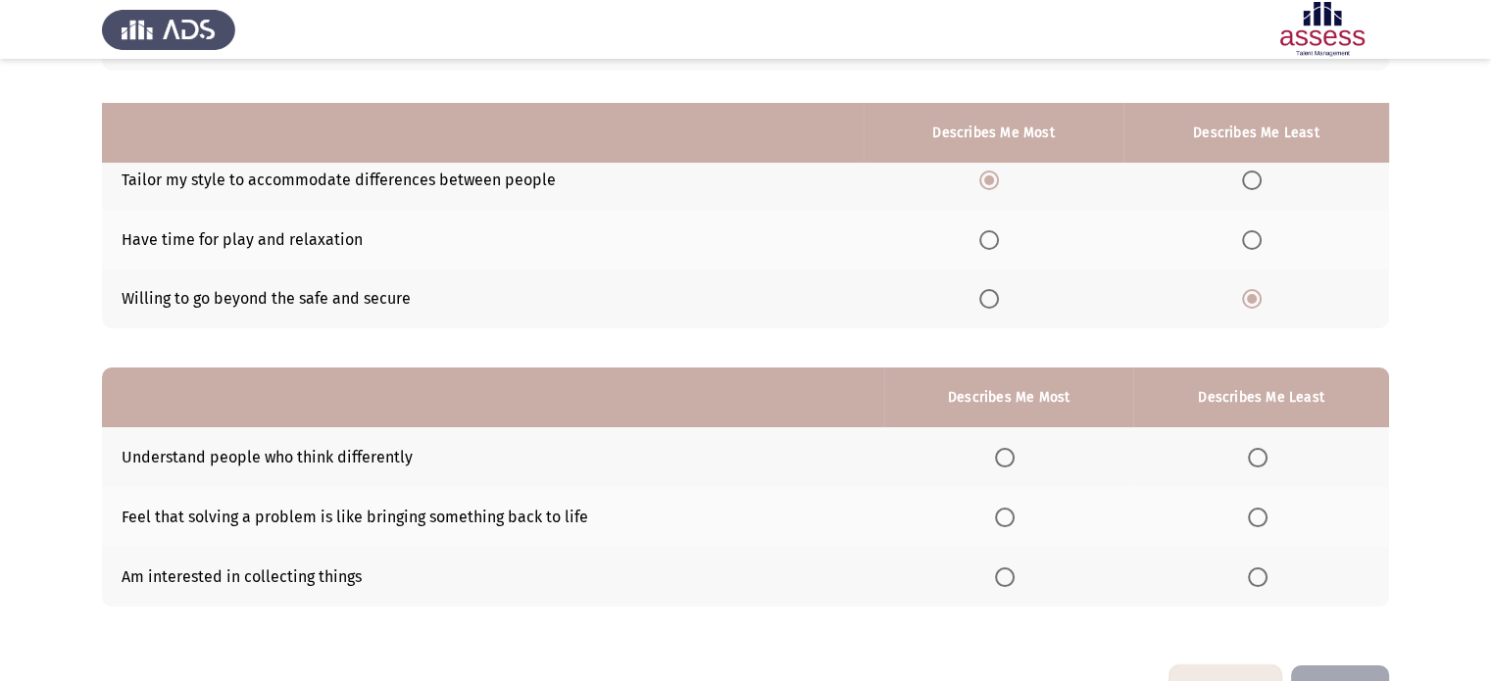
scroll to position [224, 0]
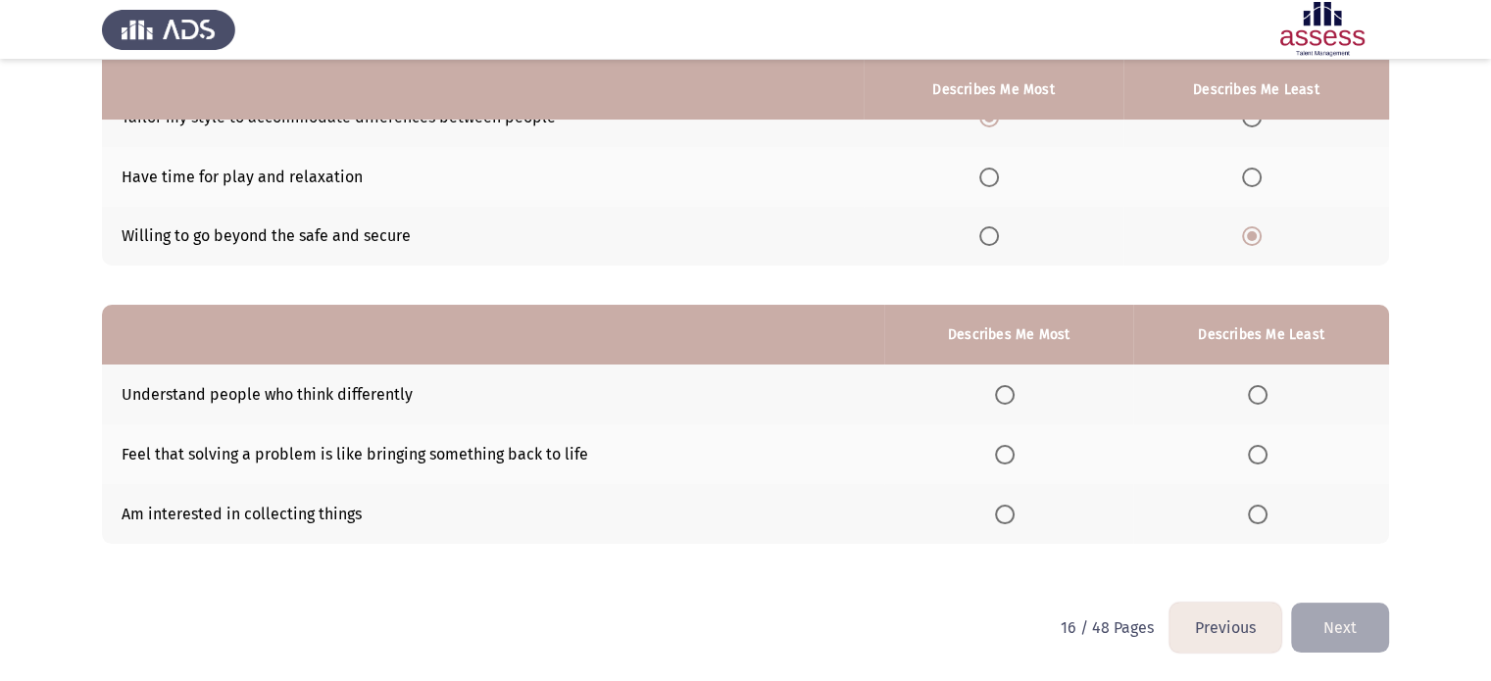
click at [93, 519] on app-assessment-container "Previous Development Assessment Next From the block below, choose one answer (D…" at bounding box center [745, 228] width 1491 height 749
click at [34, 403] on app-assessment-container "Previous Development Assessment Next From the block below, choose one answer (D…" at bounding box center [745, 228] width 1491 height 749
drag, startPoint x: 126, startPoint y: 461, endPoint x: 622, endPoint y: 463, distance: 496.0
click at [627, 462] on td "Feel that solving a problem is like bringing something back to life" at bounding box center [493, 454] width 782 height 60
click at [48, 363] on app-assessment-container "Previous Development Assessment Next From the block below, choose one answer (D…" at bounding box center [745, 228] width 1491 height 749
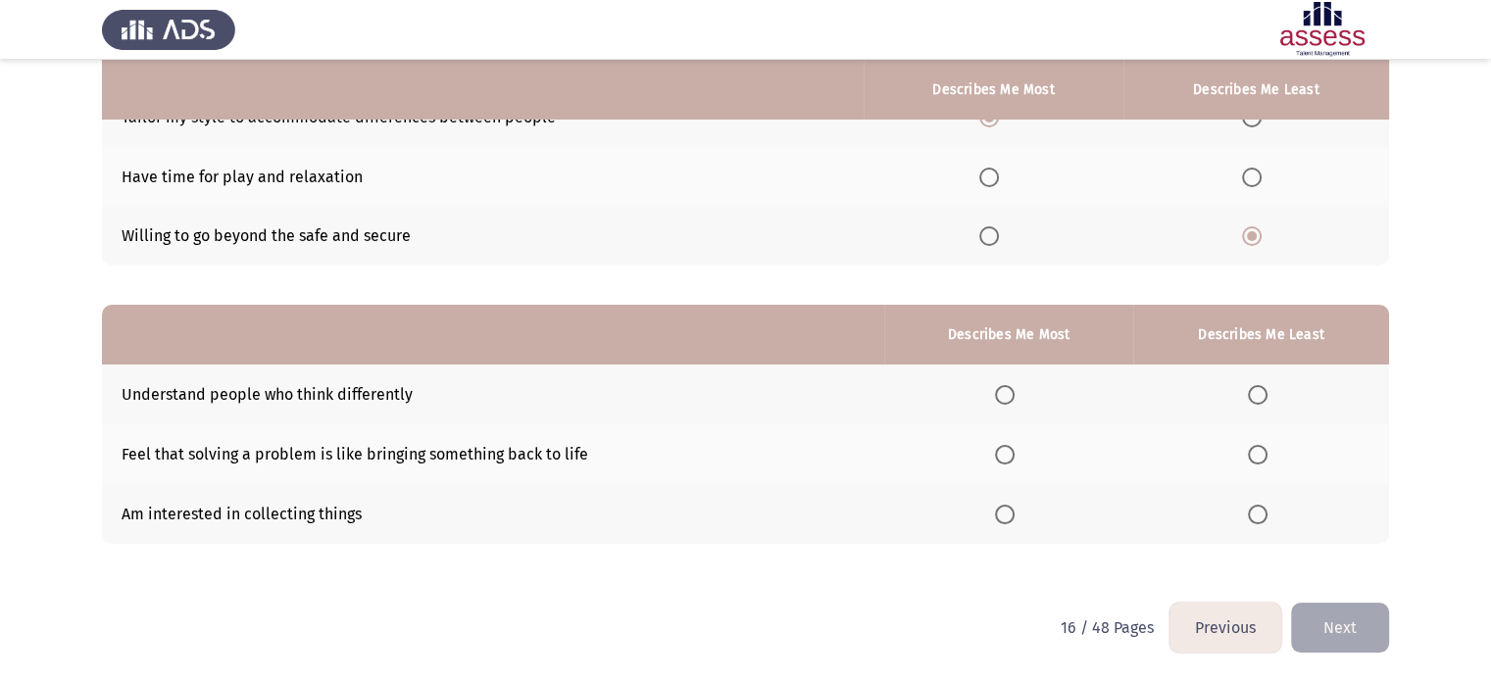
drag, startPoint x: 434, startPoint y: 569, endPoint x: 669, endPoint y: 550, distance: 235.0
click at [435, 570] on div "From the block below, choose one answer (Describes me Most) and one answer (Des…" at bounding box center [745, 252] width 1287 height 663
click at [1260, 518] on span "Select an option" at bounding box center [1258, 515] width 20 height 20
click at [1260, 518] on input "Select an option" at bounding box center [1258, 515] width 20 height 20
click at [1008, 391] on span "Select an option" at bounding box center [1005, 395] width 20 height 20
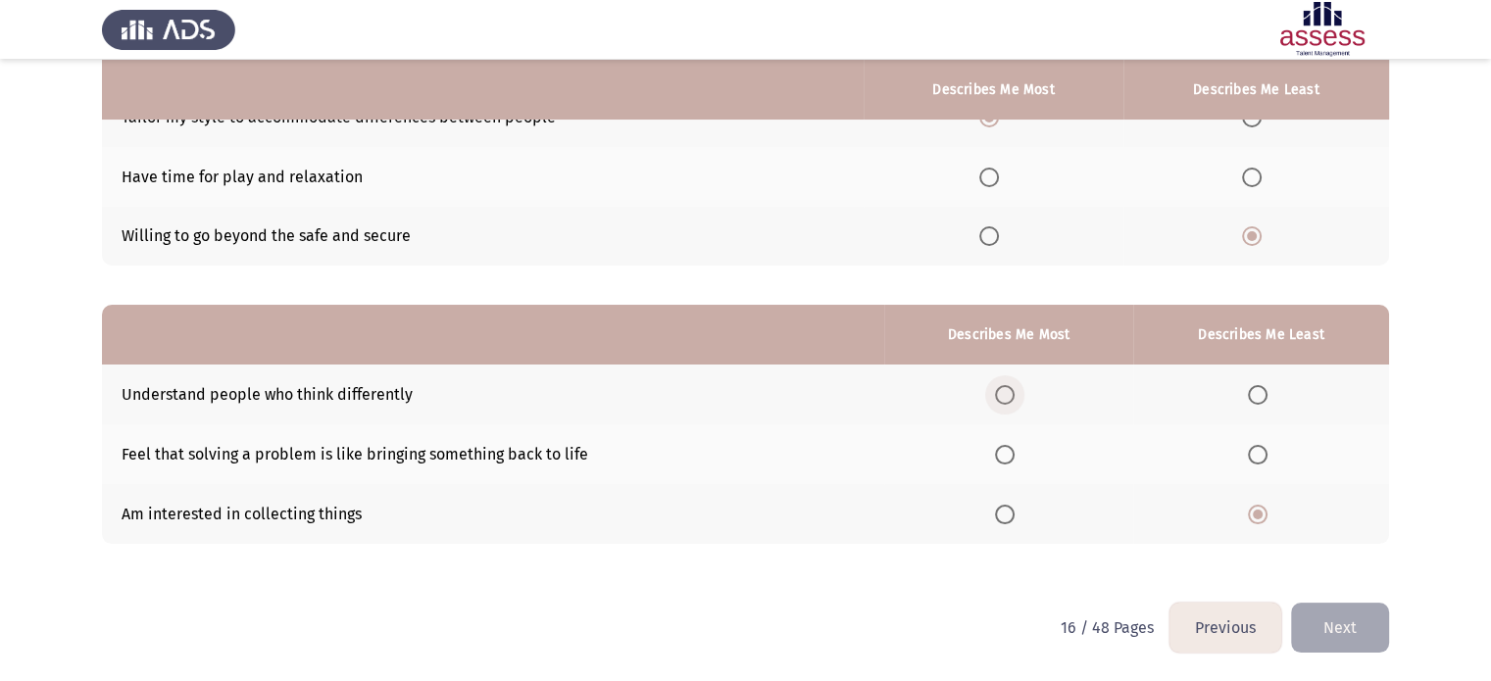
click at [1008, 391] on input "Select an option" at bounding box center [1005, 395] width 20 height 20
click at [1348, 628] on button "Next" at bounding box center [1340, 628] width 98 height 50
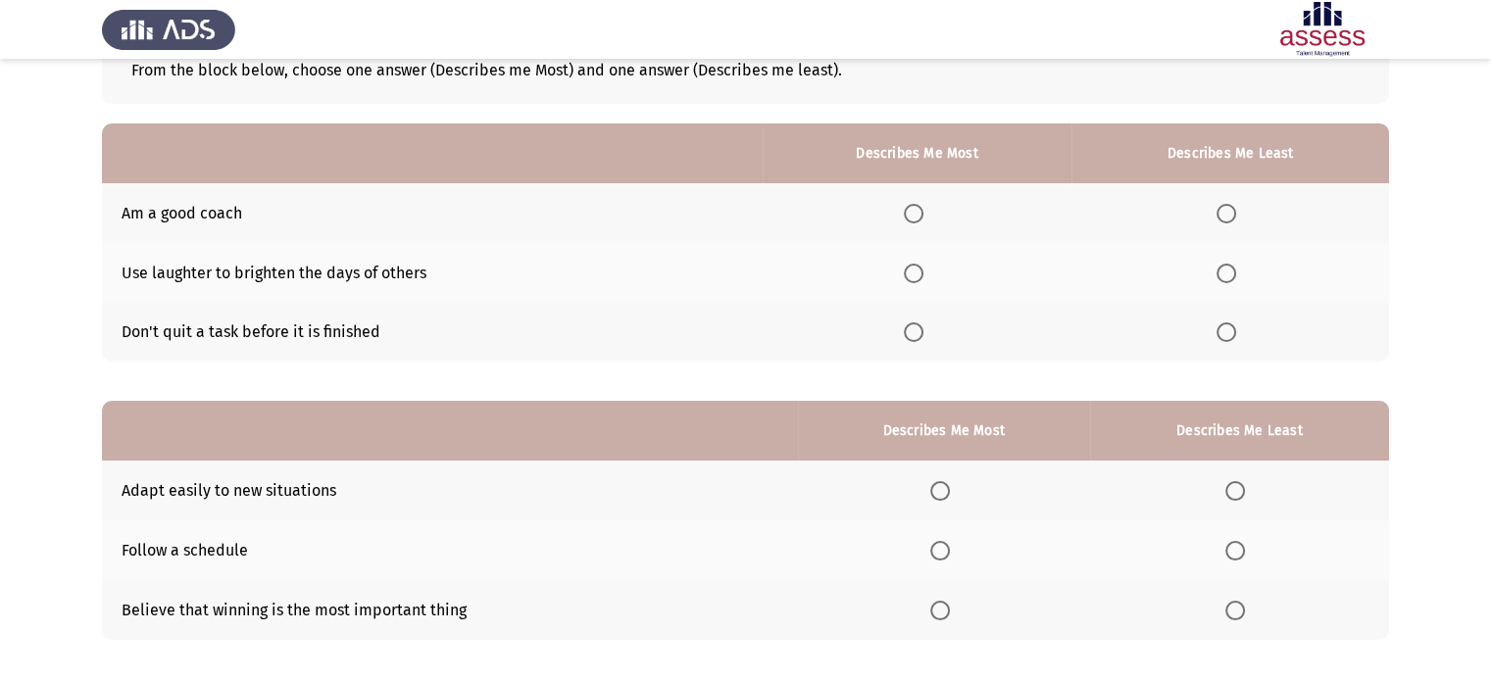
scroll to position [126, 0]
click at [923, 211] on span "Select an option" at bounding box center [914, 216] width 20 height 20
click at [923, 211] on input "Select an option" at bounding box center [914, 216] width 20 height 20
click at [1215, 273] on th at bounding box center [1230, 275] width 318 height 60
click at [1236, 270] on span "Select an option" at bounding box center [1226, 276] width 20 height 20
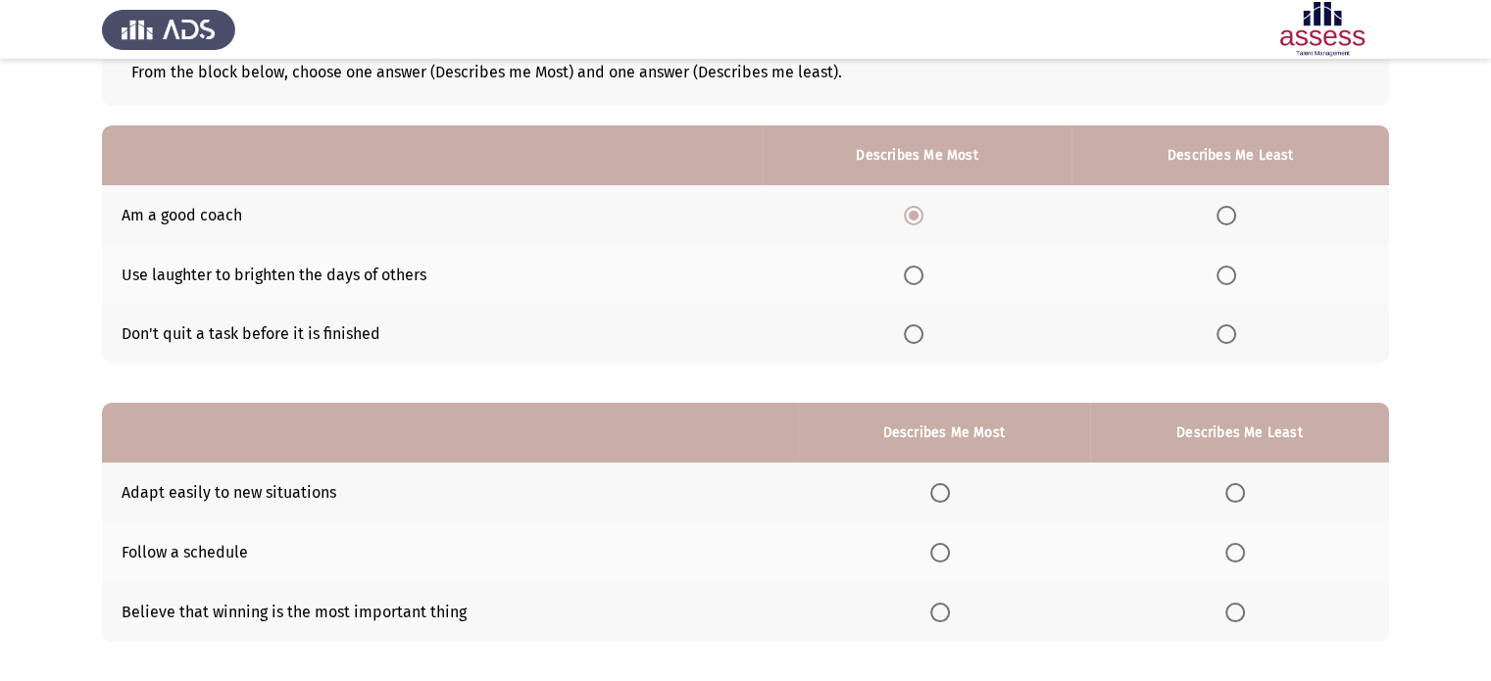
click at [1236, 270] on input "Select an option" at bounding box center [1226, 276] width 20 height 20
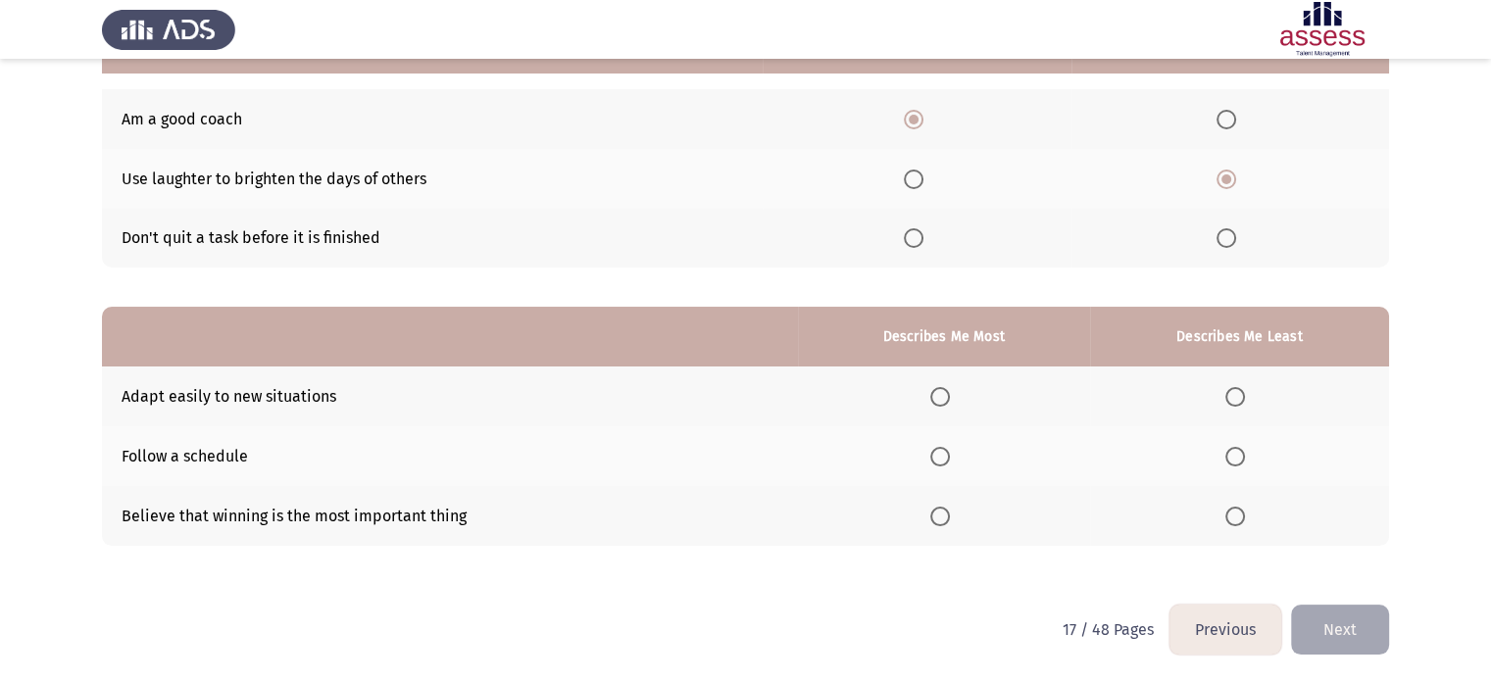
scroll to position [224, 0]
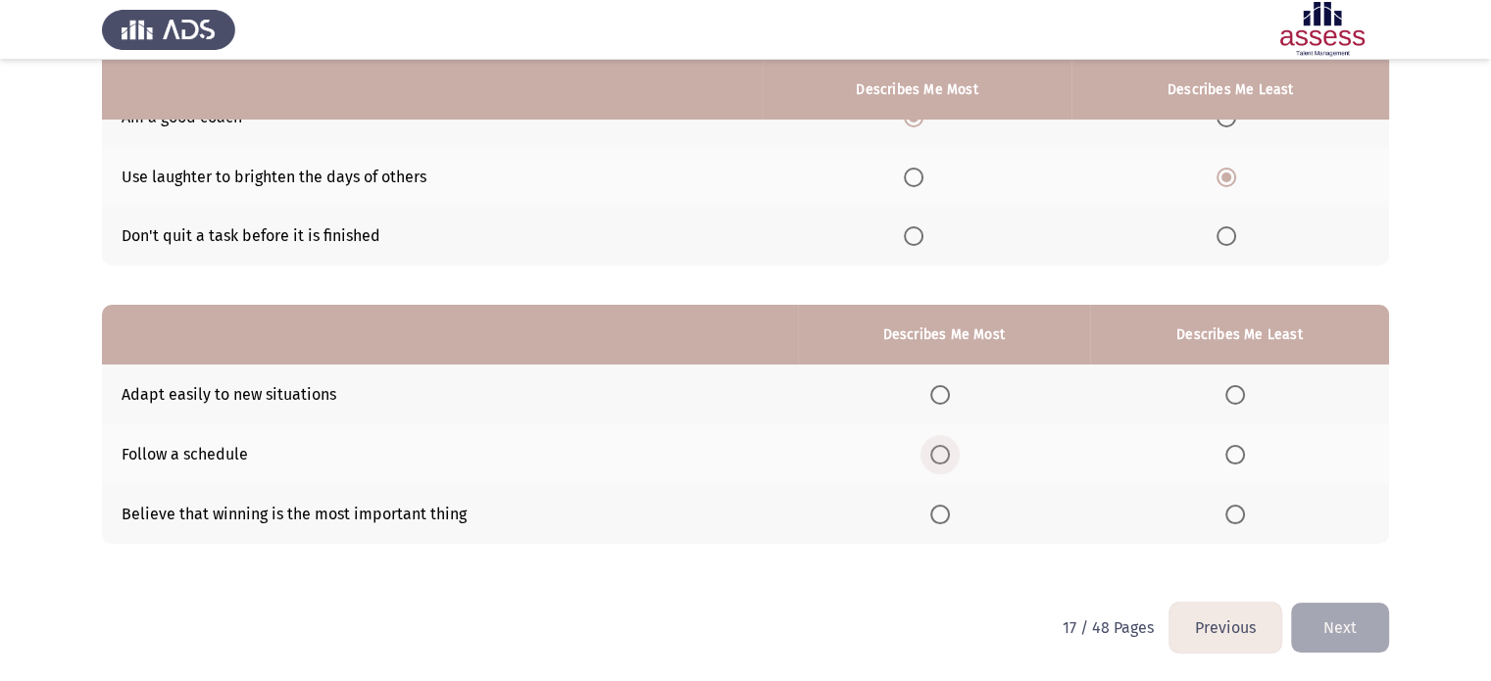
click at [943, 448] on span "Select an option" at bounding box center [940, 455] width 20 height 20
click at [943, 448] on input "Select an option" at bounding box center [940, 455] width 20 height 20
click at [1239, 514] on span "Select an option" at bounding box center [1235, 515] width 20 height 20
click at [1239, 514] on input "Select an option" at bounding box center [1235, 515] width 20 height 20
click at [1338, 627] on button "Next" at bounding box center [1340, 628] width 98 height 50
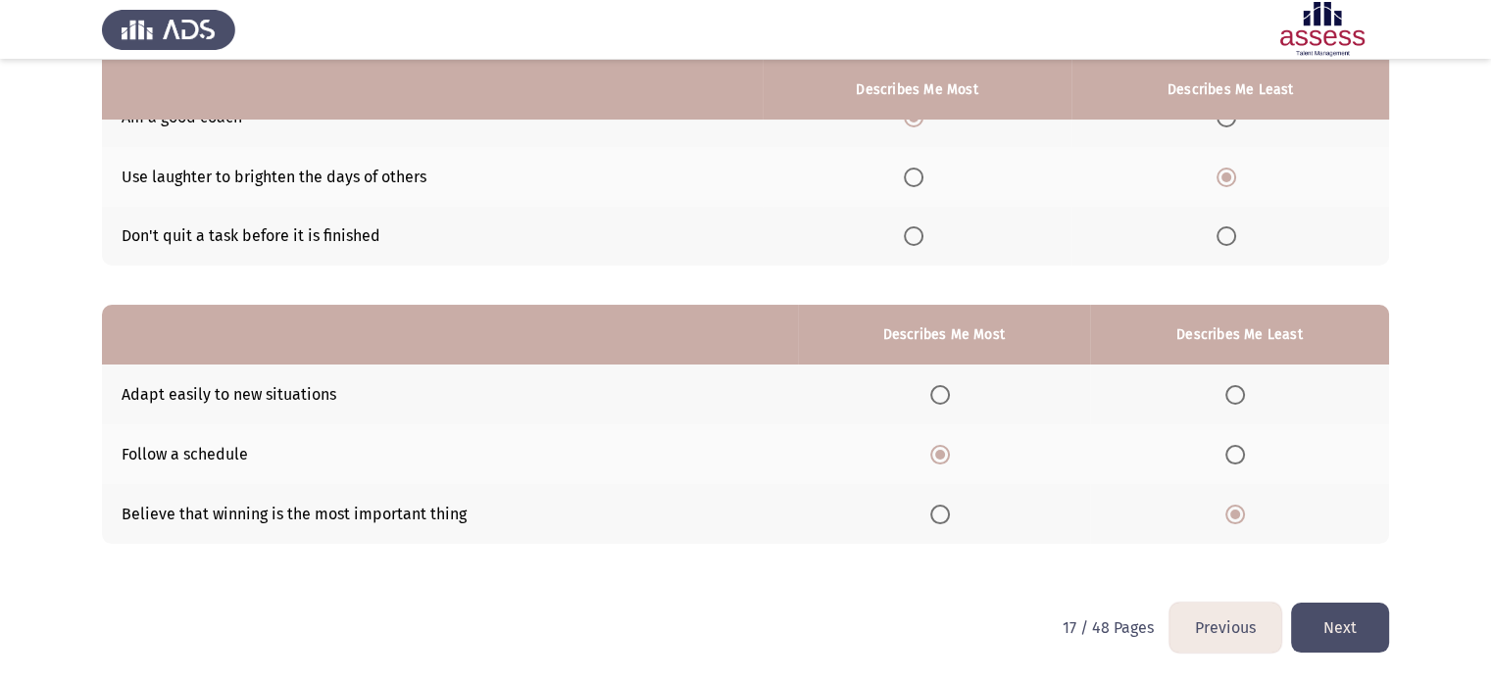
scroll to position [0, 0]
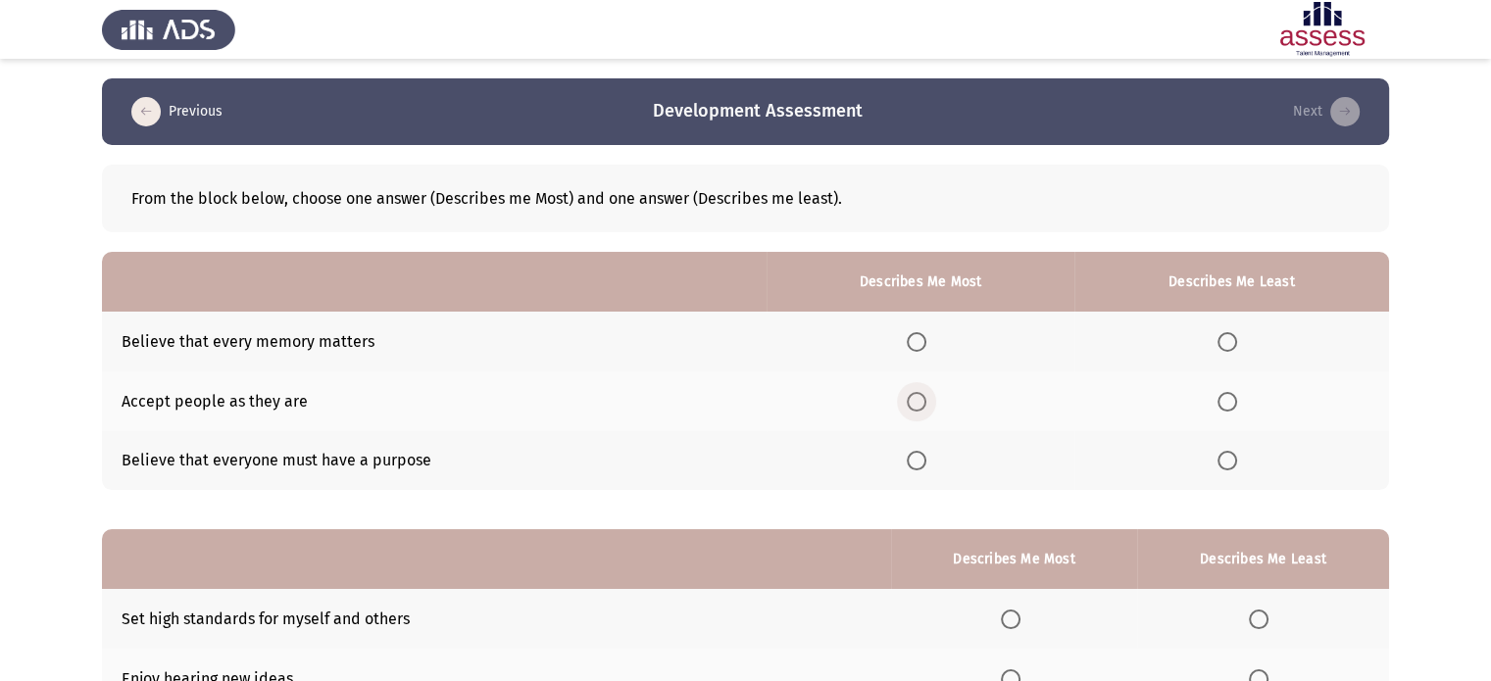
click at [919, 395] on span "Select an option" at bounding box center [917, 402] width 20 height 20
click at [919, 395] on input "Select an option" at bounding box center [917, 402] width 20 height 20
click at [1225, 468] on span "Select an option" at bounding box center [1227, 461] width 20 height 20
click at [1225, 468] on input "Select an option" at bounding box center [1227, 461] width 20 height 20
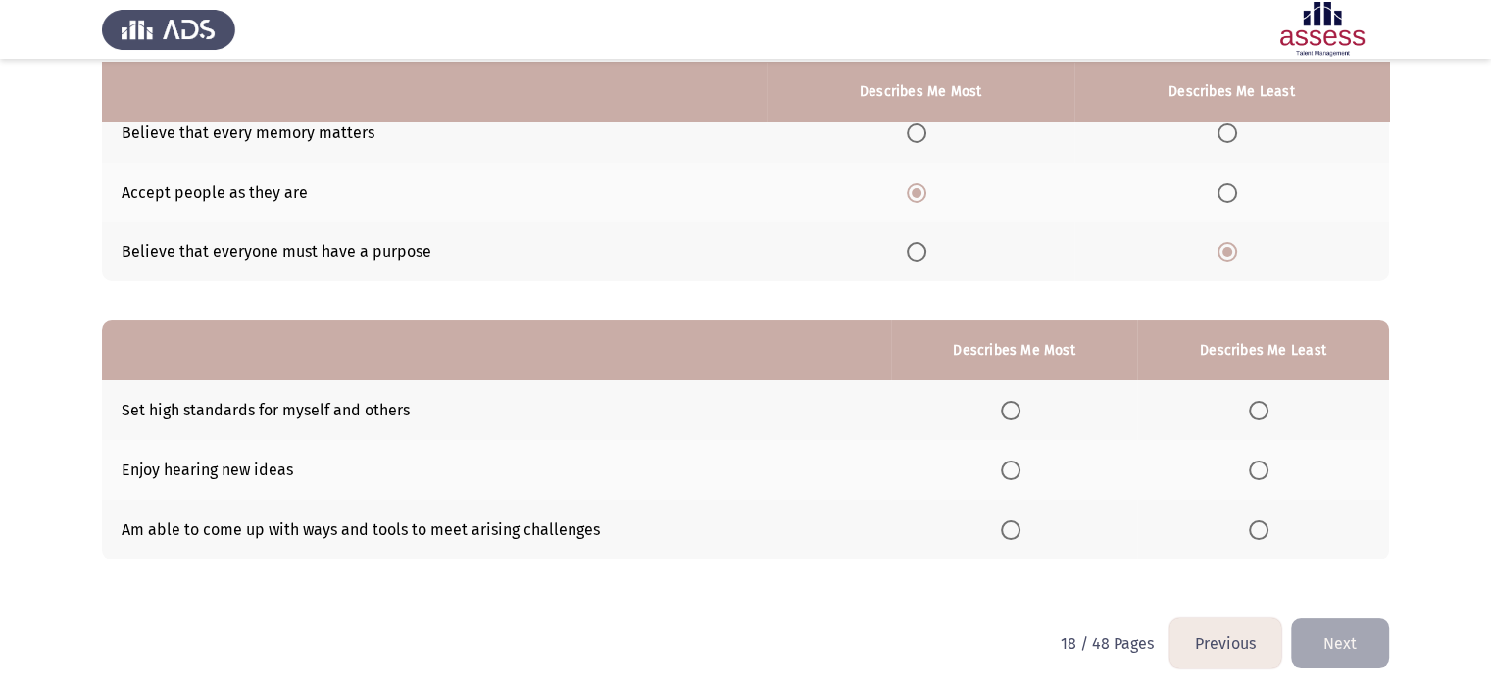
scroll to position [224, 0]
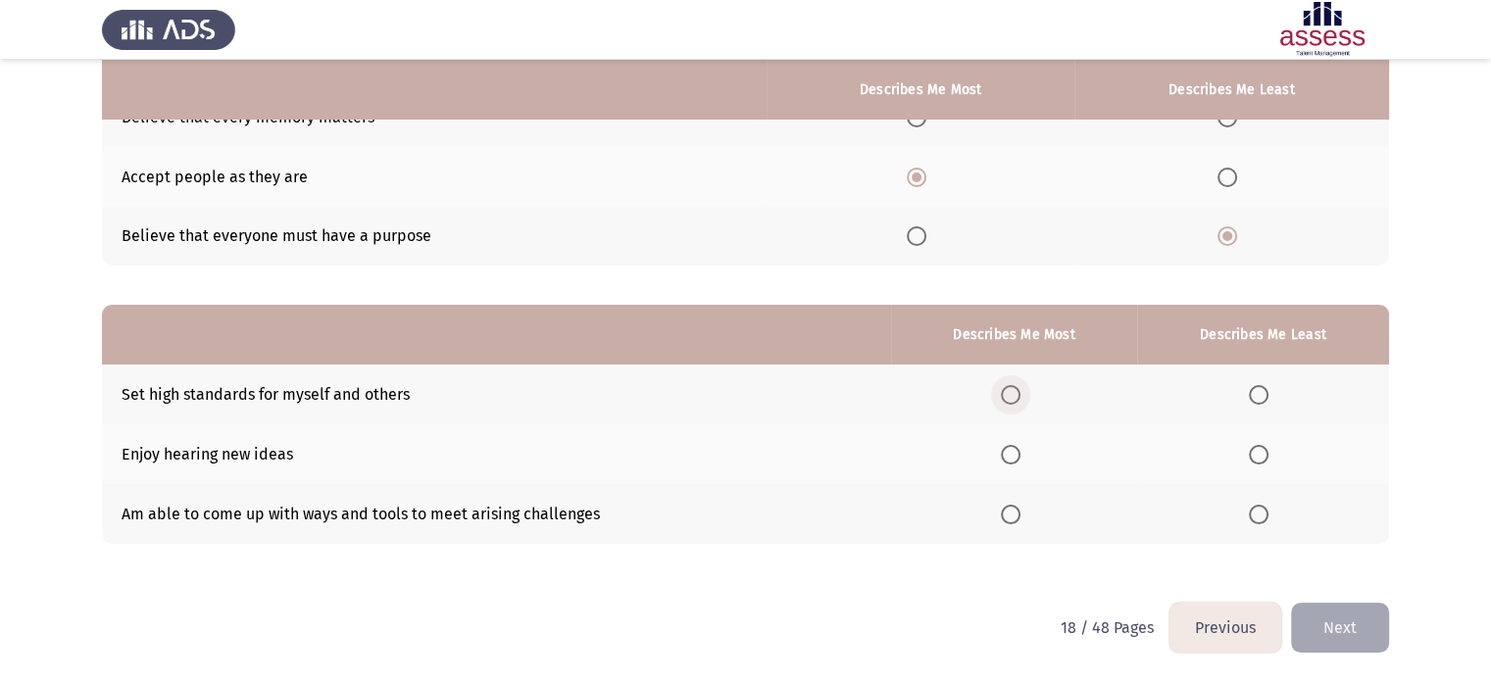
click at [1019, 395] on span "Select an option" at bounding box center [1011, 395] width 20 height 20
click at [1019, 395] on input "Select an option" at bounding box center [1011, 395] width 20 height 20
click at [1263, 454] on span "Select an option" at bounding box center [1259, 455] width 20 height 20
click at [1263, 454] on input "Select an option" at bounding box center [1259, 455] width 20 height 20
click at [1326, 643] on button "Next" at bounding box center [1340, 628] width 98 height 50
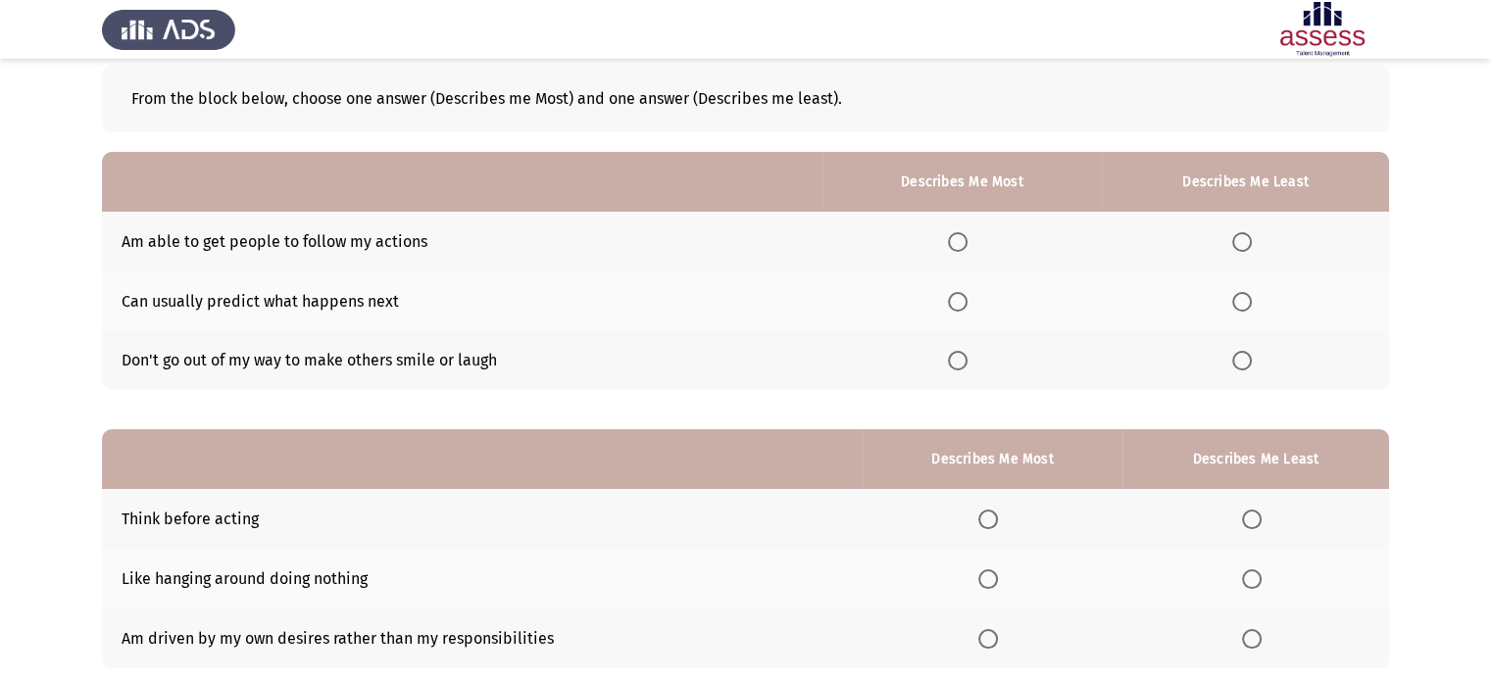
scroll to position [98, 0]
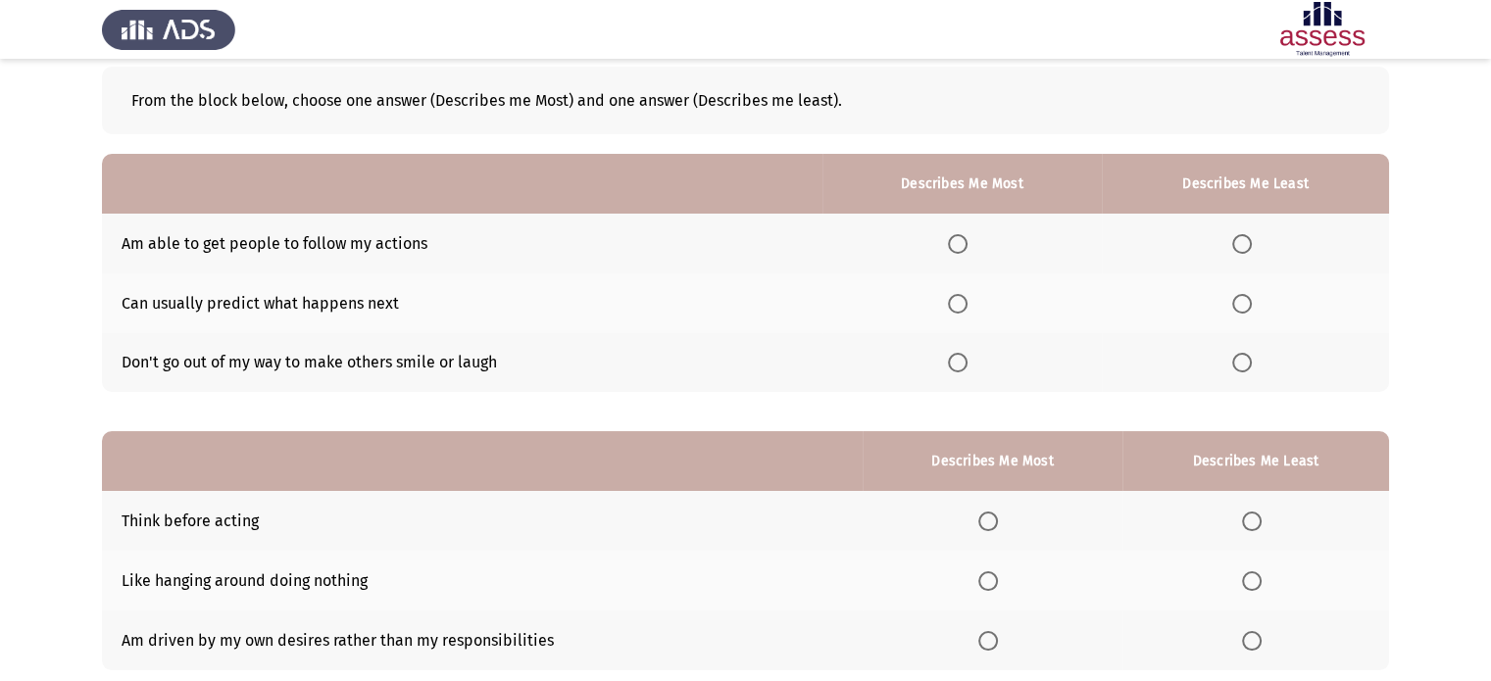
click at [967, 371] on span "Select an option" at bounding box center [958, 363] width 20 height 20
click at [967, 371] on input "Select an option" at bounding box center [958, 363] width 20 height 20
click at [1247, 295] on span "Select an option" at bounding box center [1242, 304] width 20 height 20
click at [1247, 295] on input "Select an option" at bounding box center [1242, 304] width 20 height 20
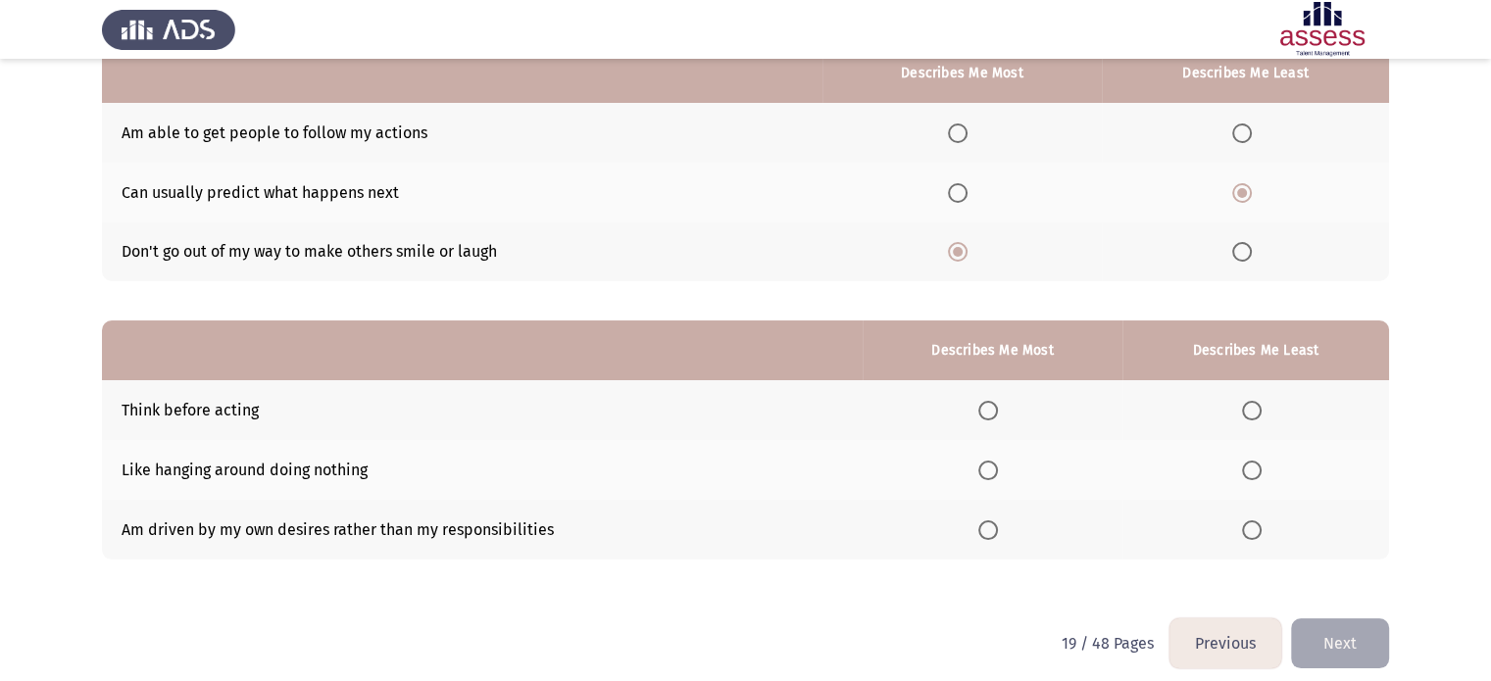
scroll to position [224, 0]
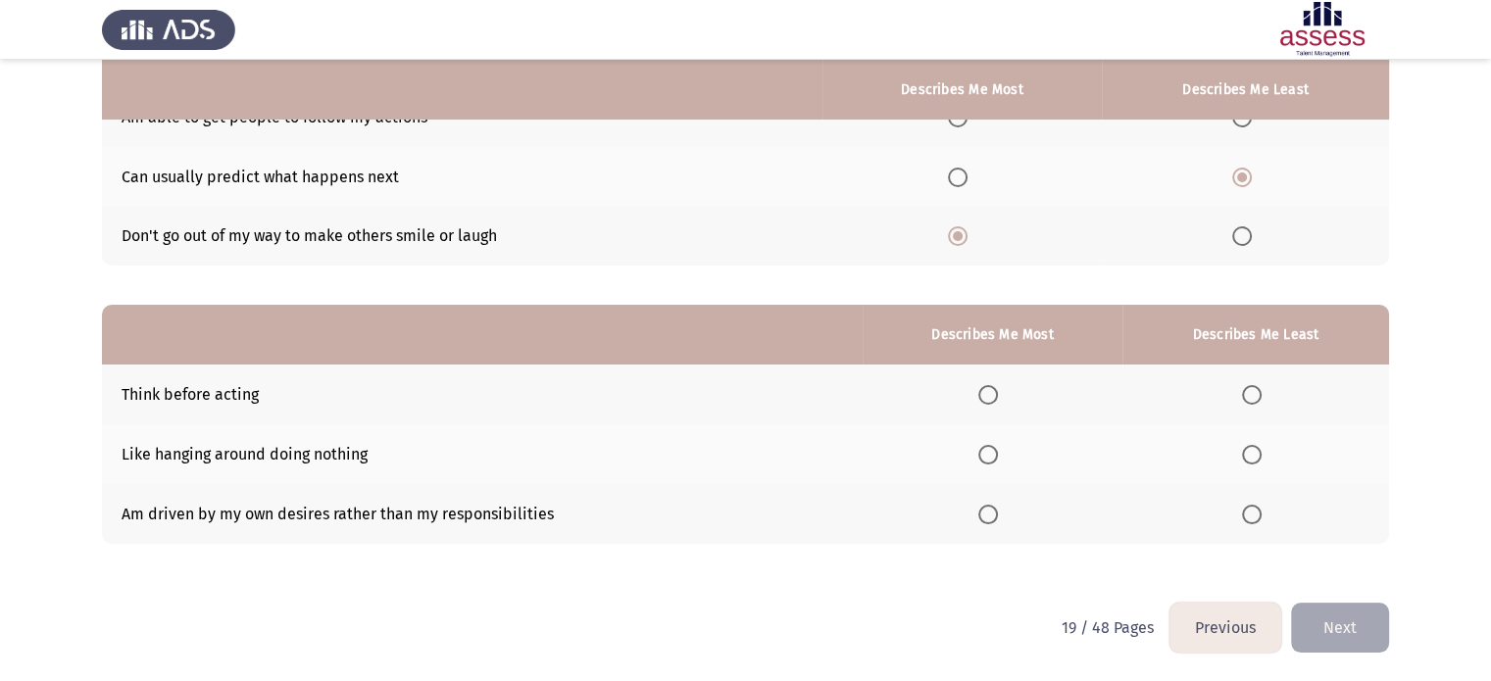
click at [988, 387] on span "Select an option" at bounding box center [988, 395] width 20 height 20
click at [988, 387] on input "Select an option" at bounding box center [988, 395] width 20 height 20
drag, startPoint x: 120, startPoint y: 517, endPoint x: 469, endPoint y: 608, distance: 360.7
click at [529, 530] on td "Am driven by my own desires rather than my responsibilities" at bounding box center [482, 514] width 761 height 60
drag, startPoint x: 443, startPoint y: 628, endPoint x: 414, endPoint y: 610, distance: 34.8
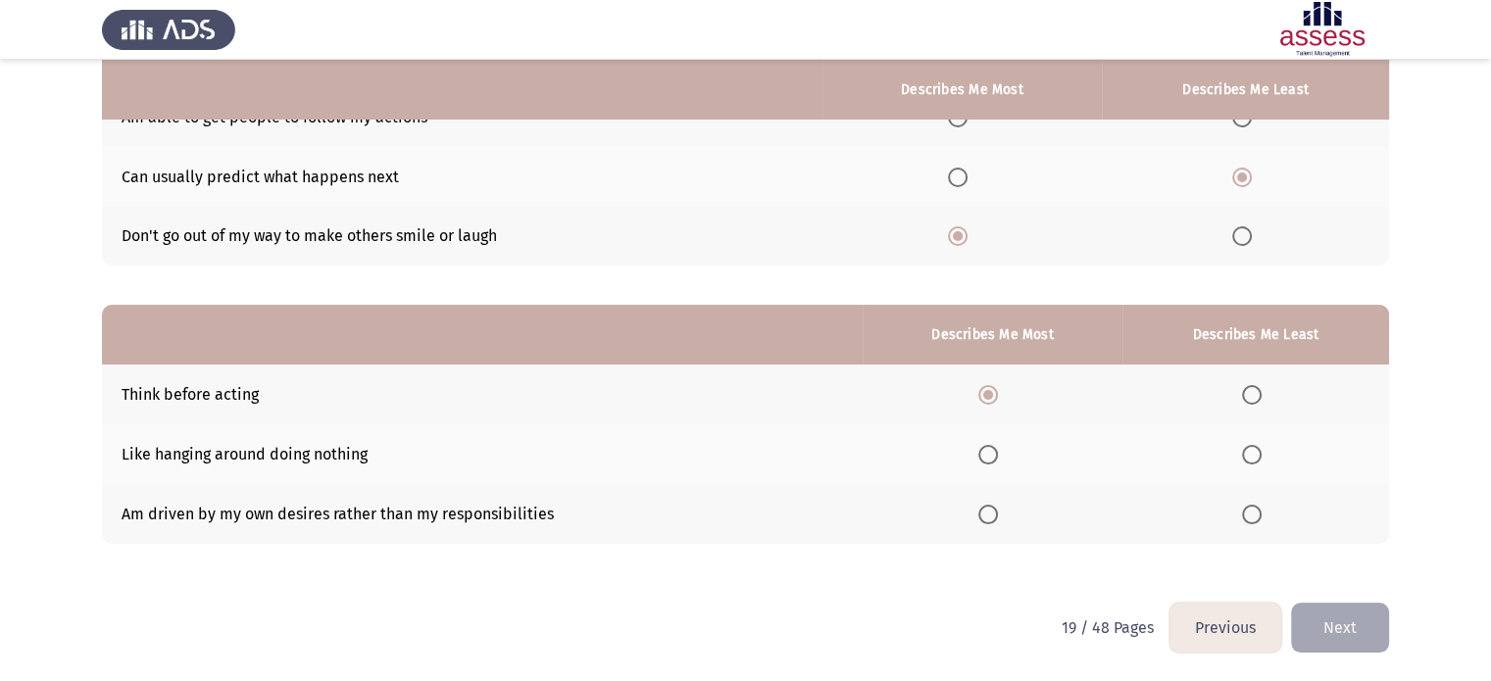
click at [435, 626] on html "Previous Development Assessment Next From the block below, choose one answer (D…" at bounding box center [745, 229] width 1491 height 906
click at [994, 509] on span "Select an option" at bounding box center [988, 515] width 20 height 20
click at [994, 509] on input "Select an option" at bounding box center [988, 515] width 20 height 20
click at [993, 396] on span "Select an option" at bounding box center [988, 395] width 20 height 20
click at [993, 396] on input "Select an option" at bounding box center [988, 395] width 20 height 20
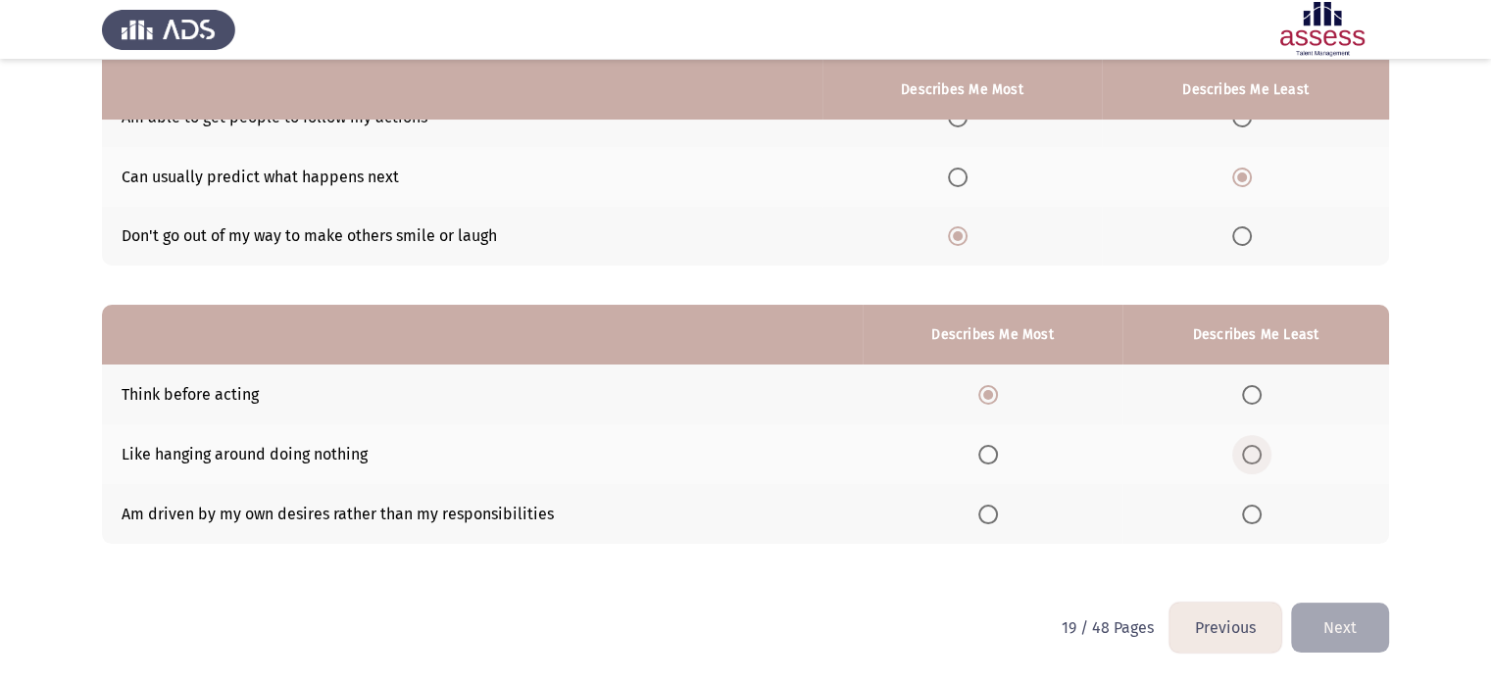
click at [1248, 455] on span "Select an option" at bounding box center [1252, 455] width 20 height 20
click at [1248, 455] on input "Select an option" at bounding box center [1252, 455] width 20 height 20
click at [1322, 616] on button "Next" at bounding box center [1340, 628] width 98 height 50
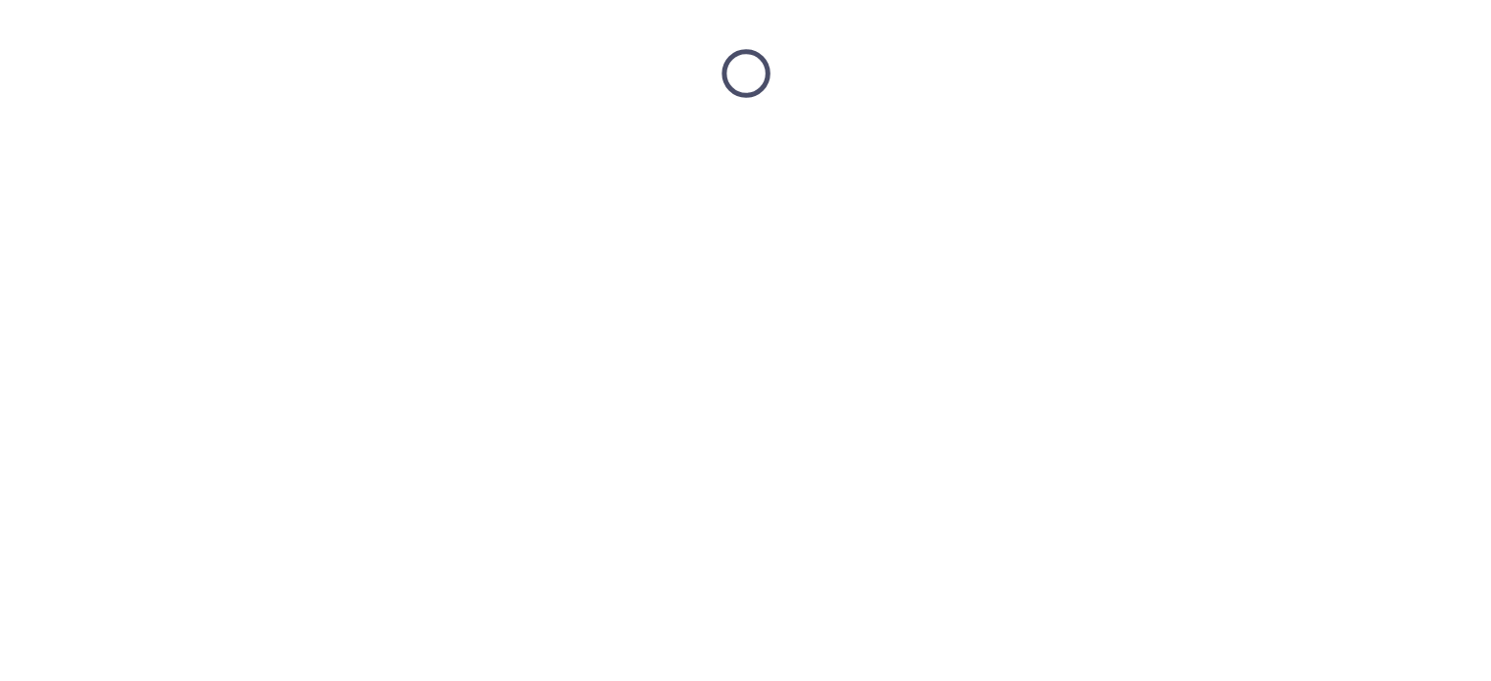
scroll to position [0, 0]
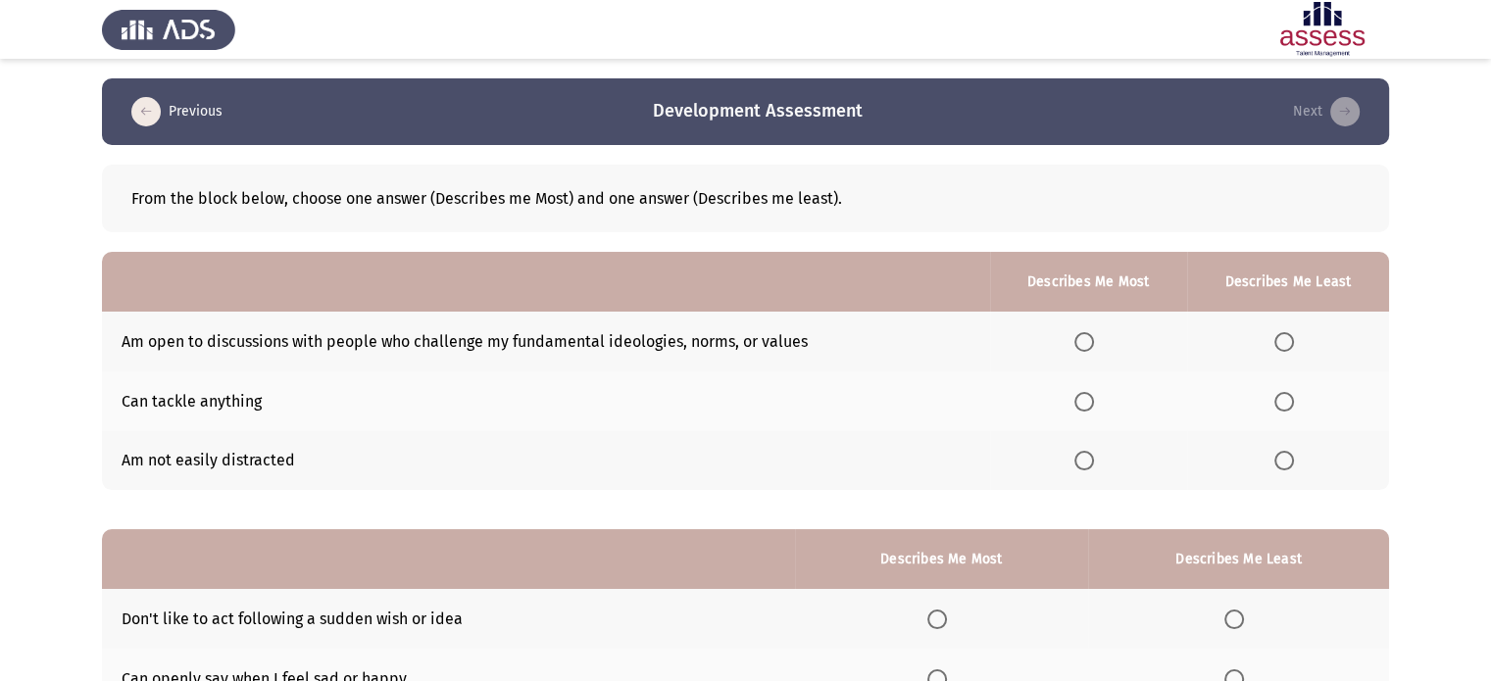
click at [1281, 462] on span "Select an option" at bounding box center [1284, 461] width 20 height 20
click at [1281, 462] on input "Select an option" at bounding box center [1284, 461] width 20 height 20
click at [1092, 403] on span "Select an option" at bounding box center [1084, 402] width 20 height 20
click at [1092, 403] on input "Select an option" at bounding box center [1084, 402] width 20 height 20
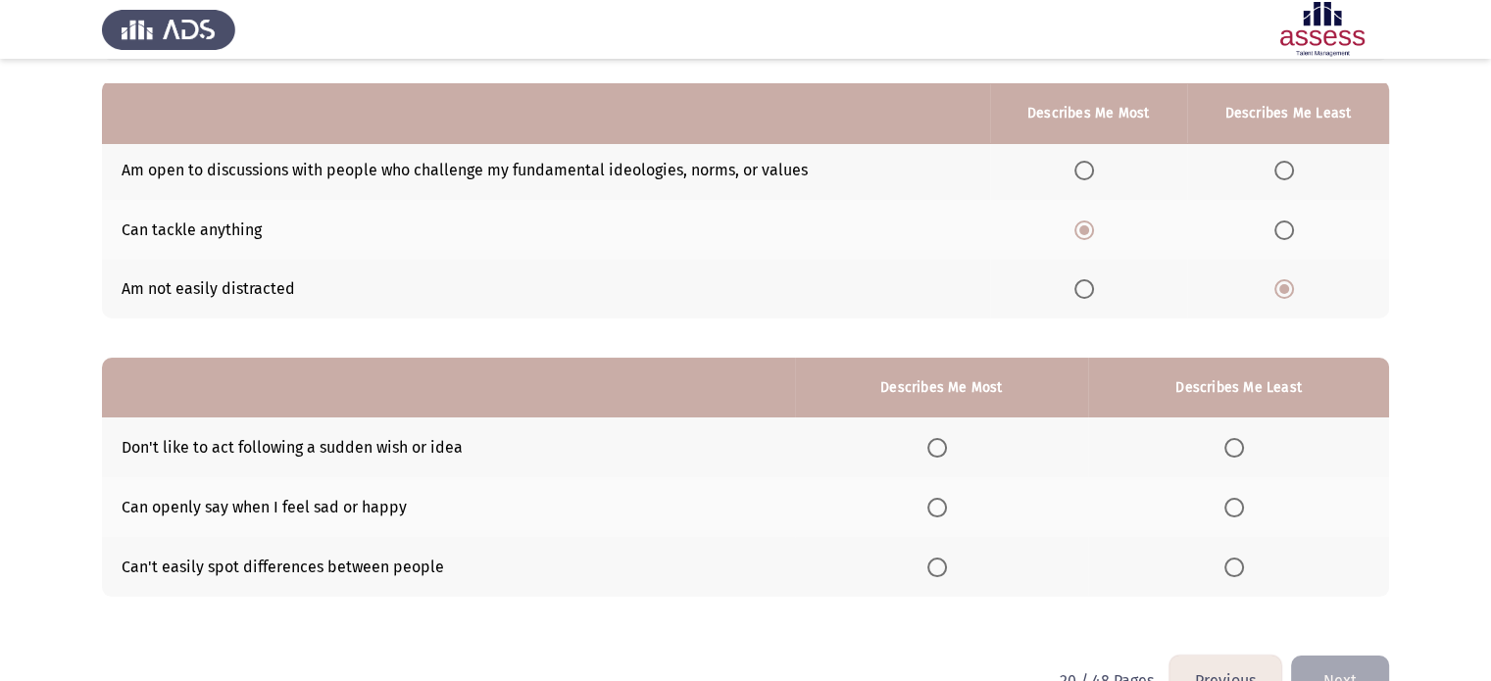
scroll to position [196, 0]
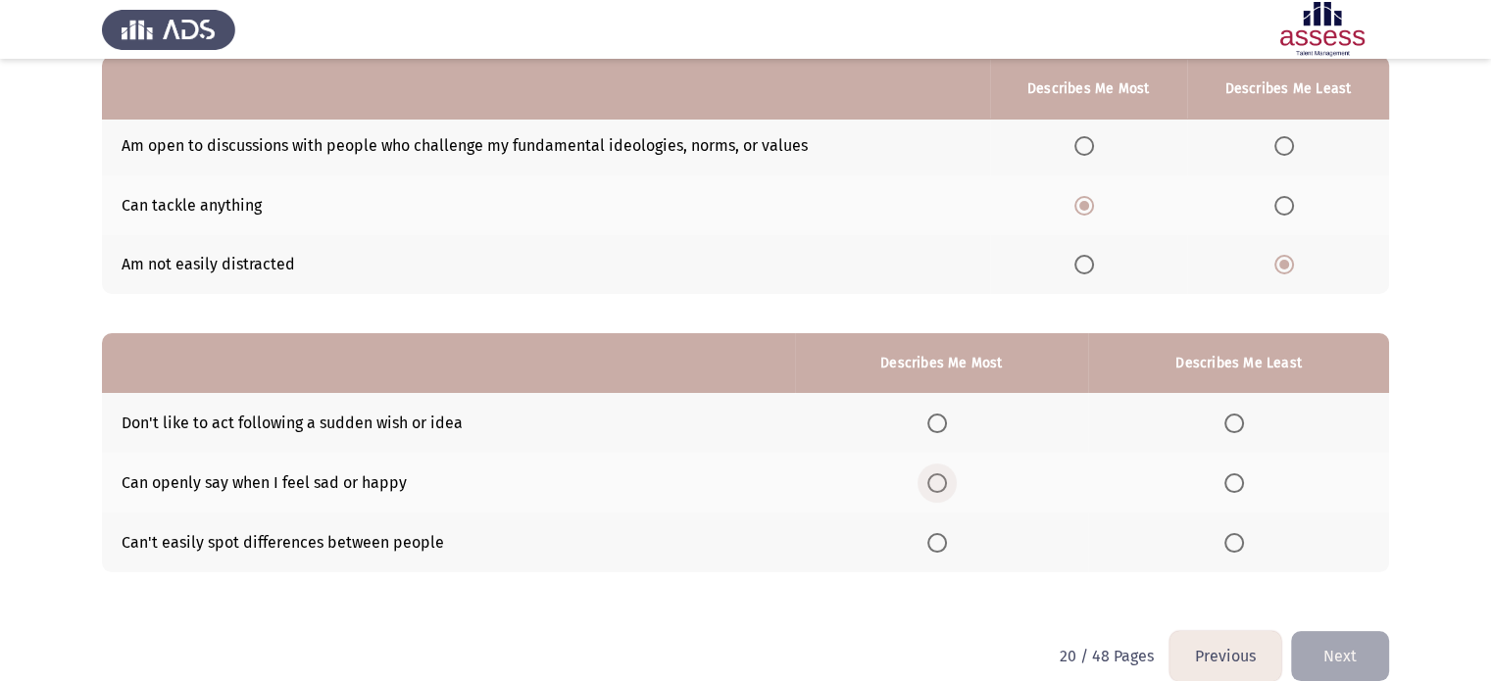
click at [942, 486] on span "Select an option" at bounding box center [937, 483] width 20 height 20
click at [942, 486] on input "Select an option" at bounding box center [937, 483] width 20 height 20
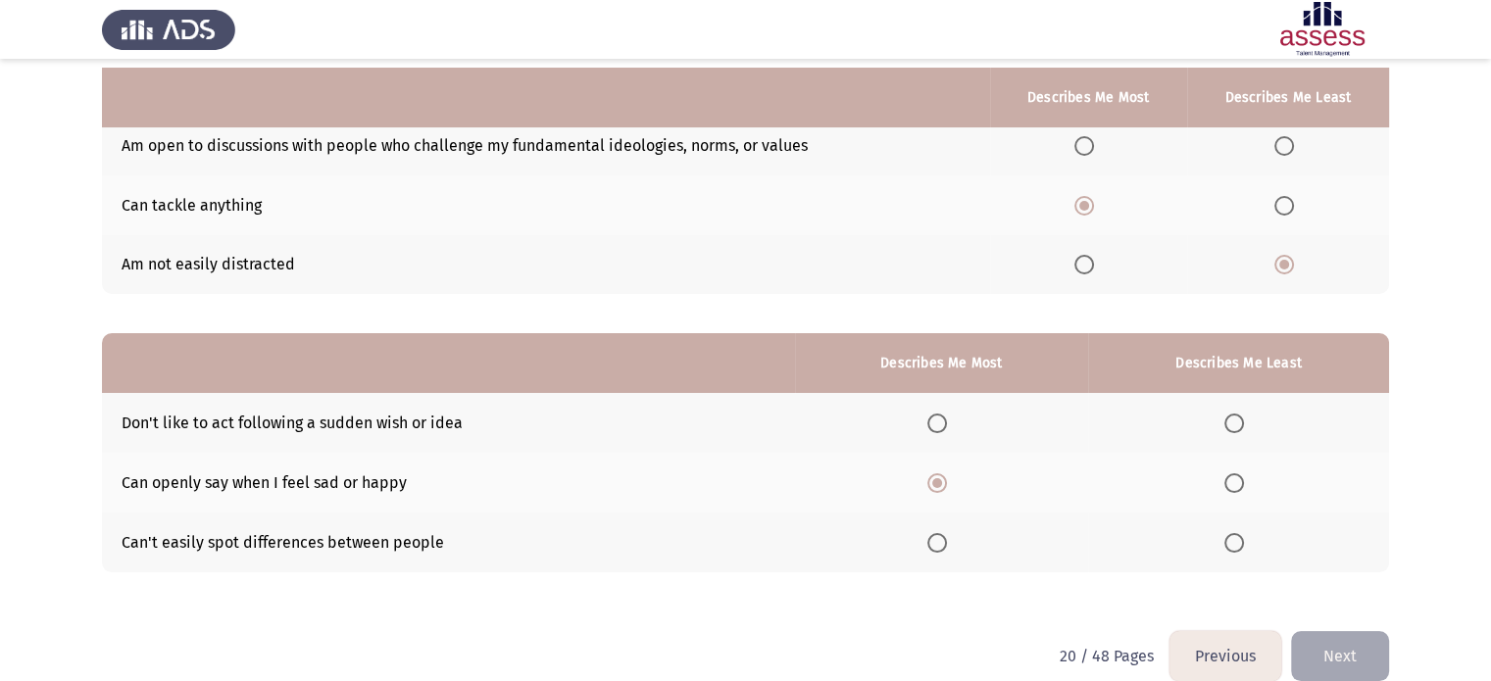
scroll to position [224, 0]
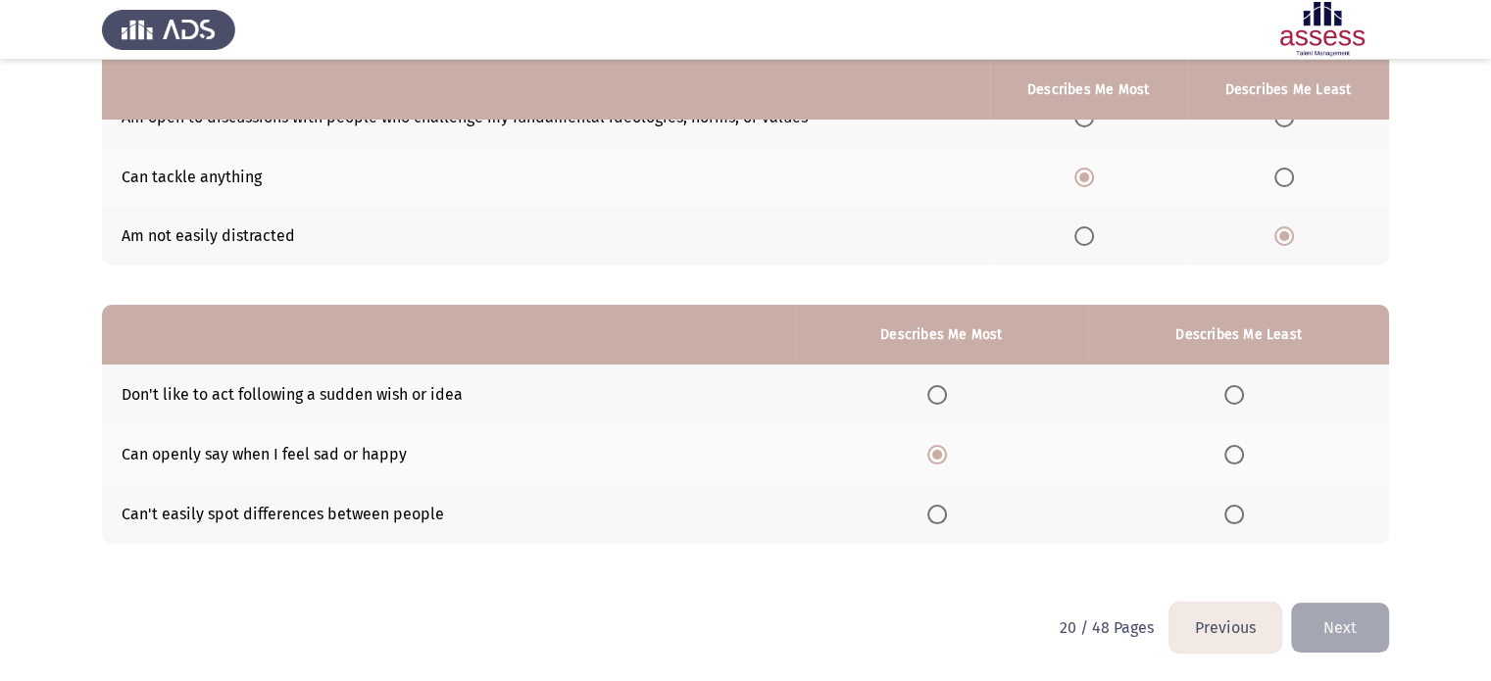
drag, startPoint x: 1209, startPoint y: 438, endPoint x: 1209, endPoint y: 371, distance: 67.6
click at [1201, 388] on th at bounding box center [1238, 395] width 301 height 60
click at [1235, 391] on span "Select an option" at bounding box center [1234, 395] width 20 height 20
click at [1235, 391] on input "Select an option" at bounding box center [1234, 395] width 20 height 20
click at [1328, 624] on button "Next" at bounding box center [1340, 628] width 98 height 50
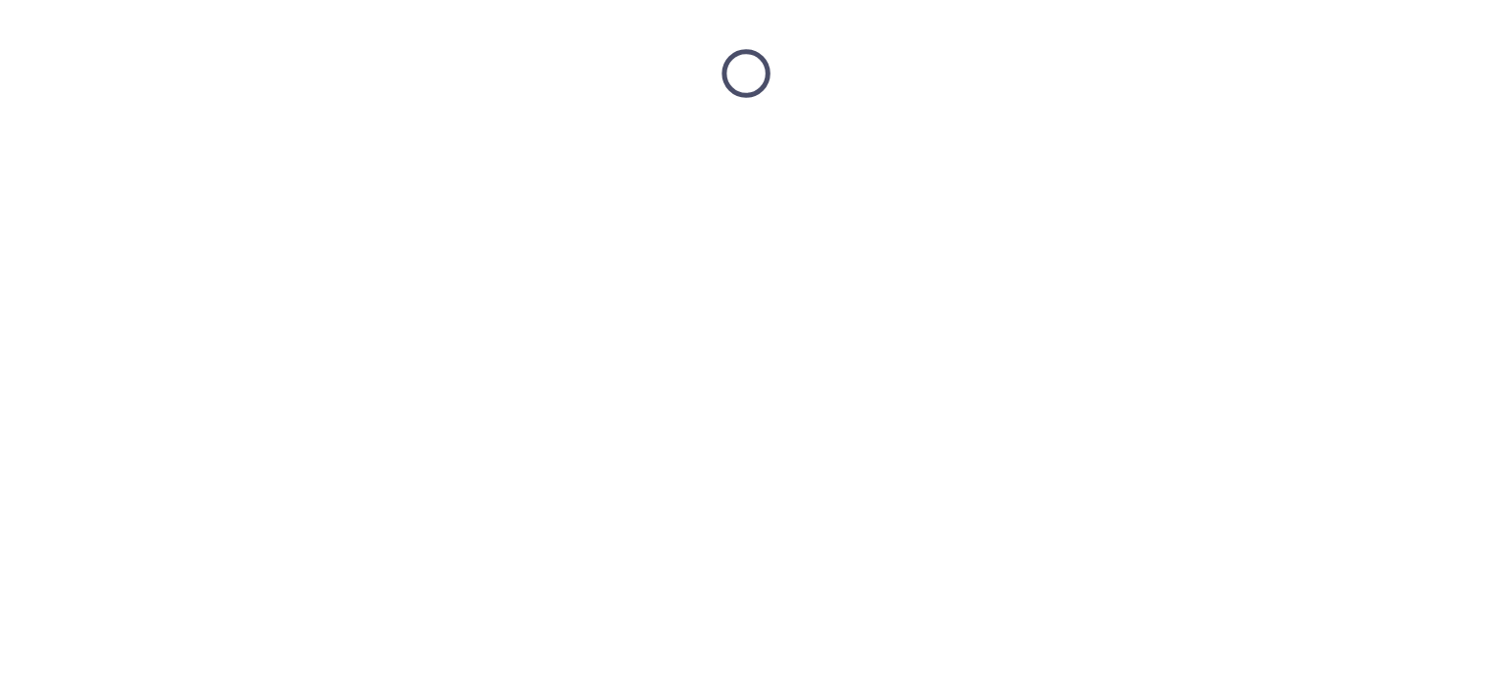
scroll to position [0, 0]
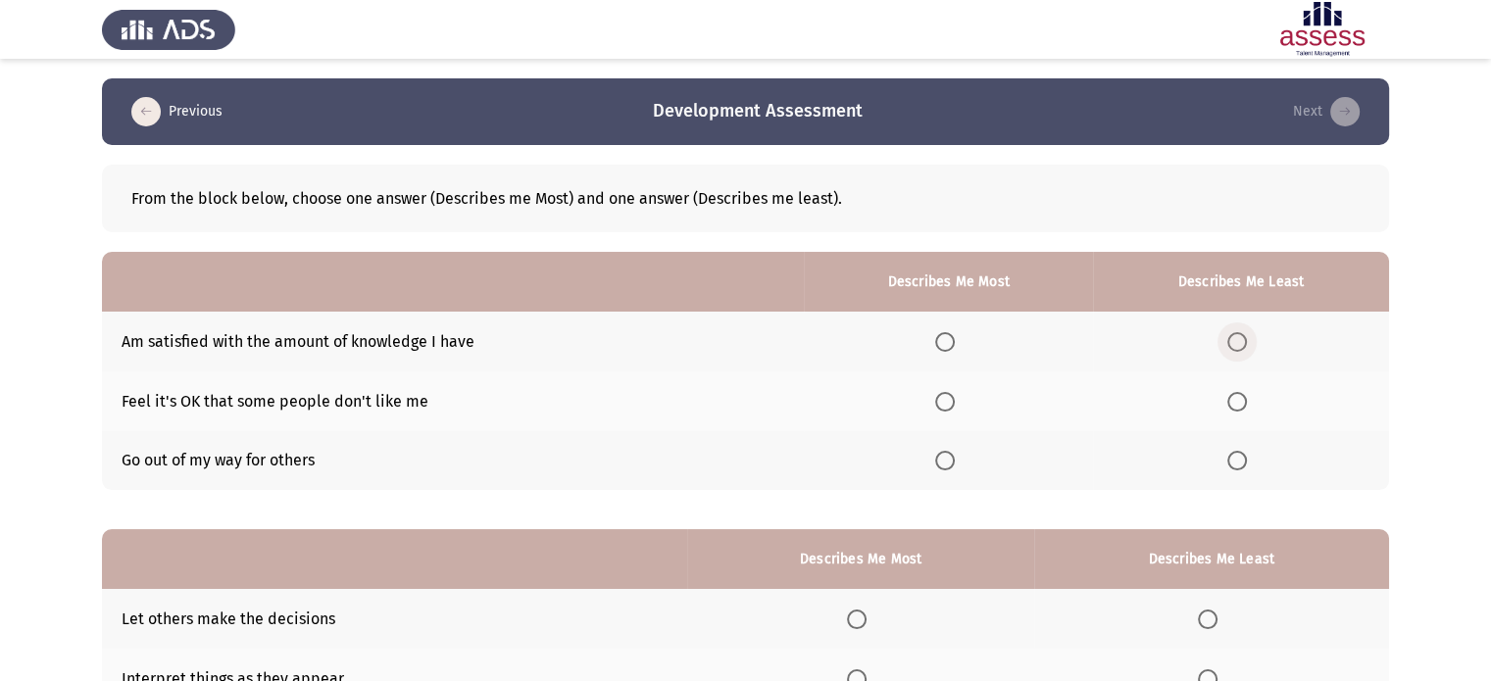
click at [1246, 350] on span "Select an option" at bounding box center [1237, 342] width 20 height 20
click at [1246, 350] on input "Select an option" at bounding box center [1237, 342] width 20 height 20
click at [955, 403] on span "Select an option" at bounding box center [945, 402] width 20 height 20
click at [955, 403] on input "Select an option" at bounding box center [945, 402] width 20 height 20
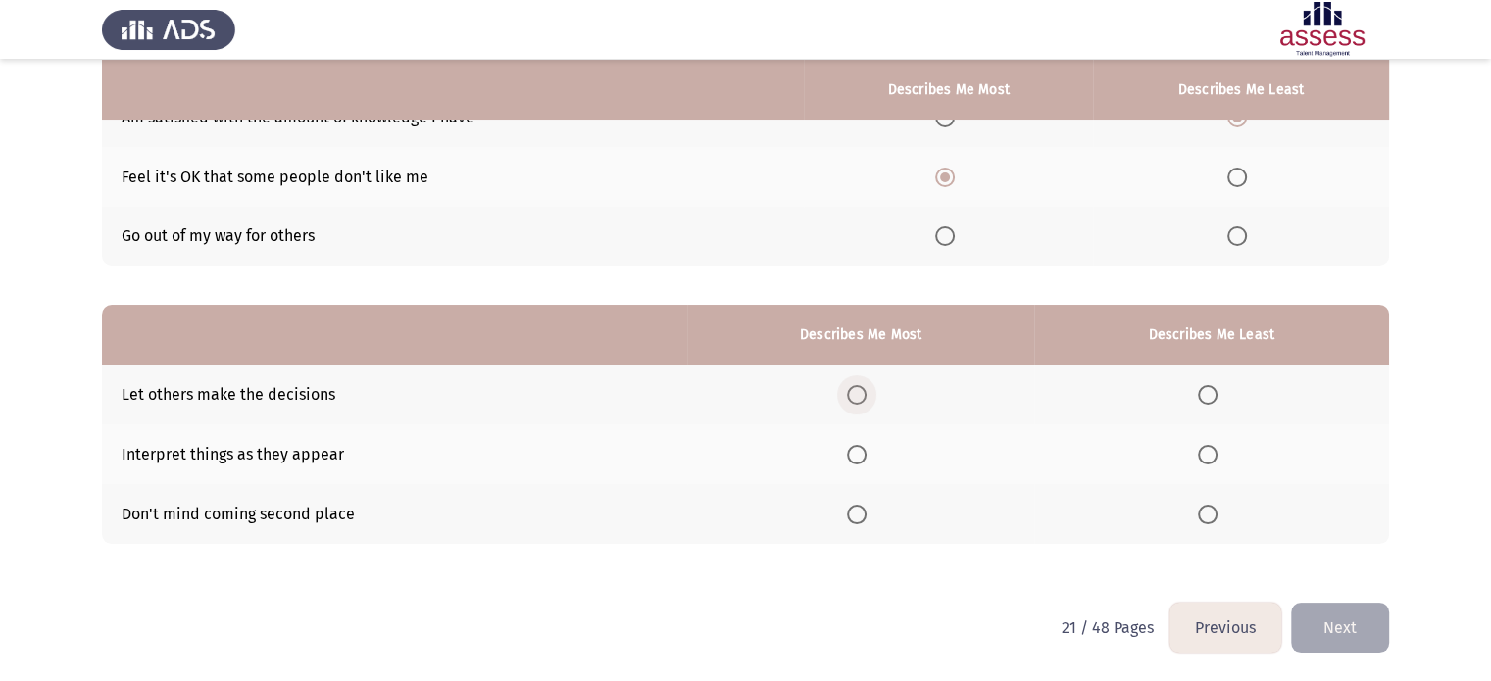
click at [858, 395] on span "Select an option" at bounding box center [857, 395] width 20 height 20
click at [858, 395] on input "Select an option" at bounding box center [857, 395] width 20 height 20
click at [1215, 454] on span "Select an option" at bounding box center [1208, 455] width 20 height 20
click at [1215, 454] on input "Select an option" at bounding box center [1208, 455] width 20 height 20
click at [1310, 616] on button "Next" at bounding box center [1340, 628] width 98 height 50
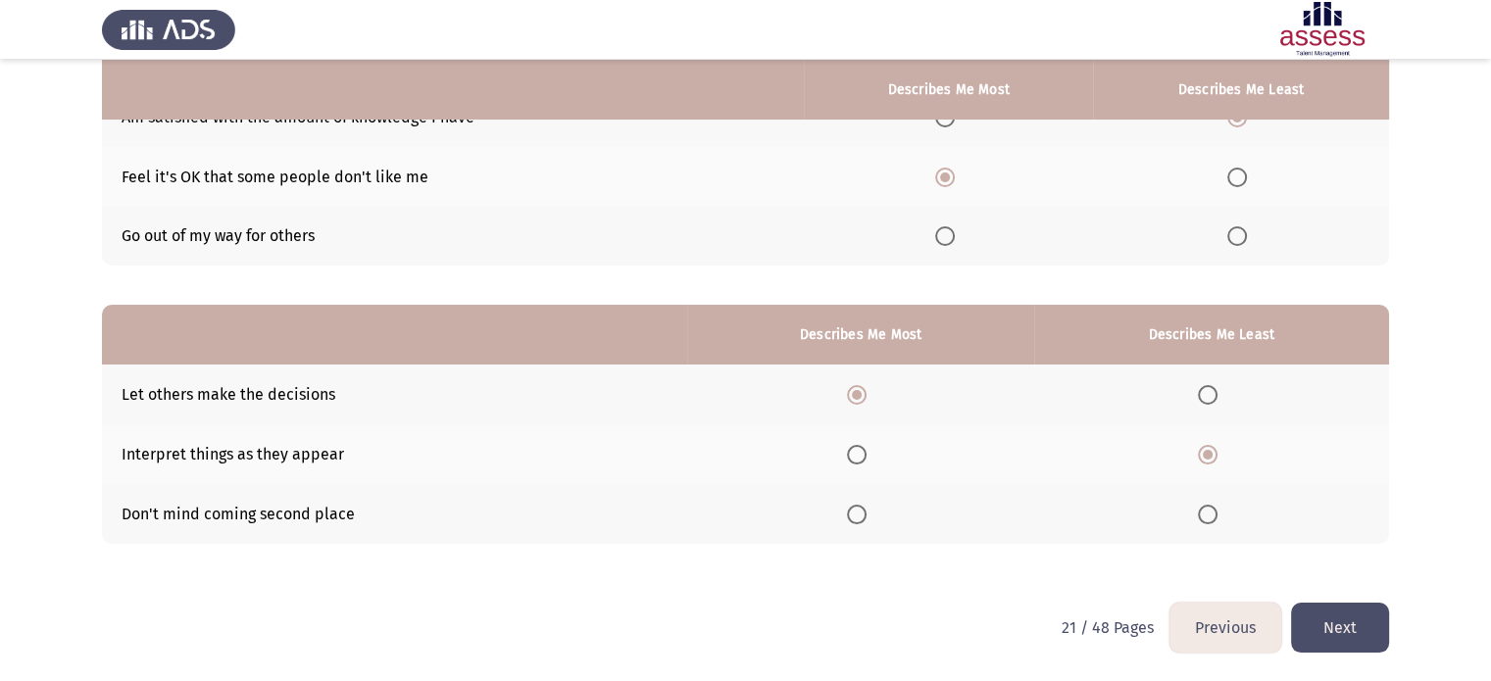
scroll to position [0, 0]
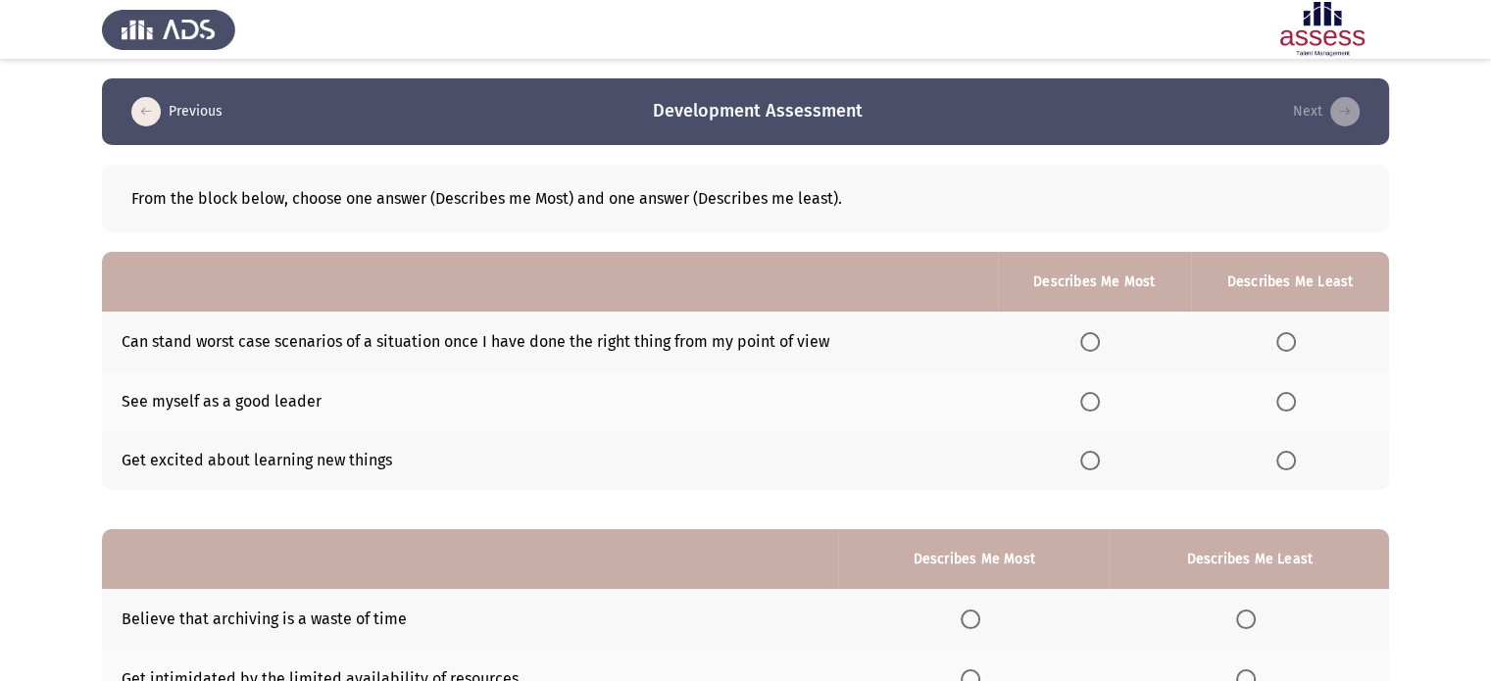
click at [1279, 402] on span "Select an option" at bounding box center [1286, 402] width 20 height 20
click at [1279, 402] on input "Select an option" at bounding box center [1286, 402] width 20 height 20
click at [1090, 460] on span "Select an option" at bounding box center [1090, 461] width 20 height 20
click at [1090, 460] on input "Select an option" at bounding box center [1090, 461] width 20 height 20
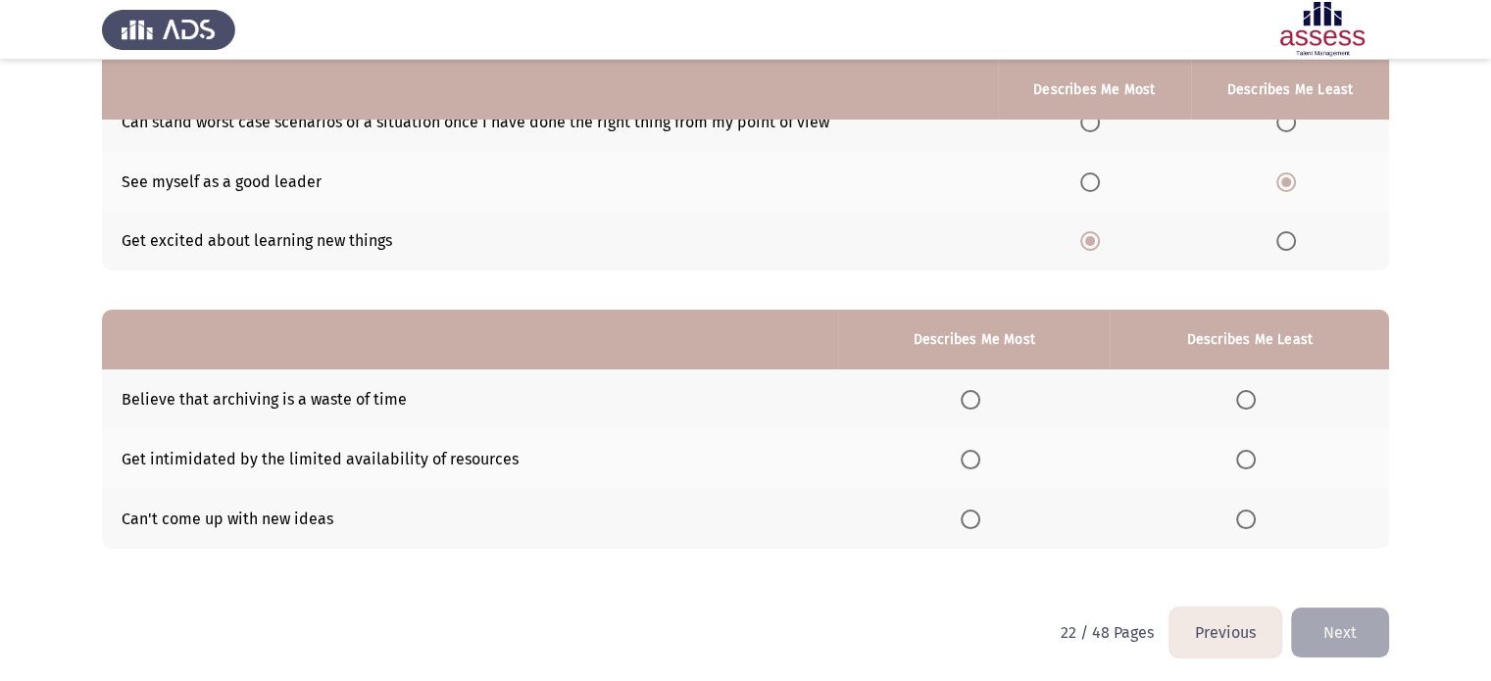
scroll to position [224, 0]
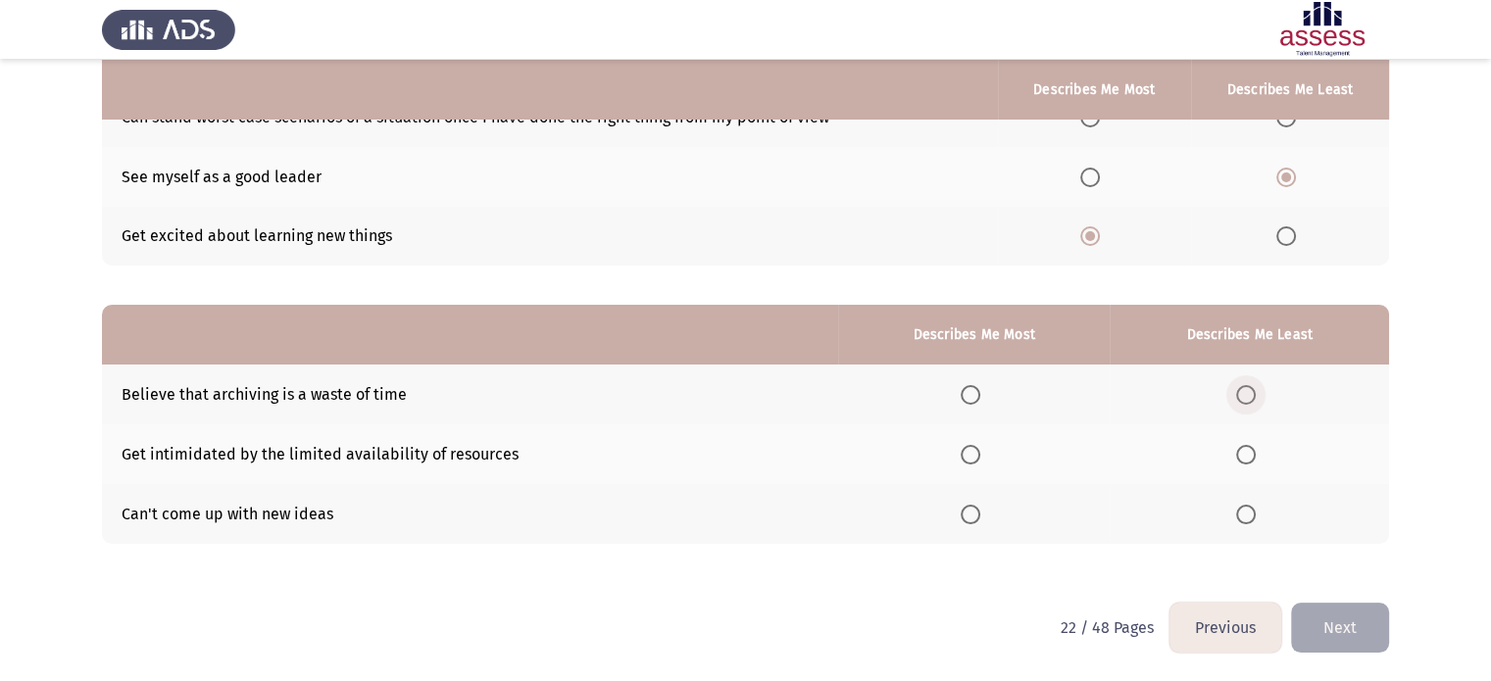
click at [1250, 390] on span "Select an option" at bounding box center [1246, 395] width 20 height 20
click at [1250, 390] on input "Select an option" at bounding box center [1246, 395] width 20 height 20
click at [964, 523] on span "Select an option" at bounding box center [971, 515] width 20 height 20
click at [964, 523] on input "Select an option" at bounding box center [971, 515] width 20 height 20
click at [1323, 631] on button "Next" at bounding box center [1340, 628] width 98 height 50
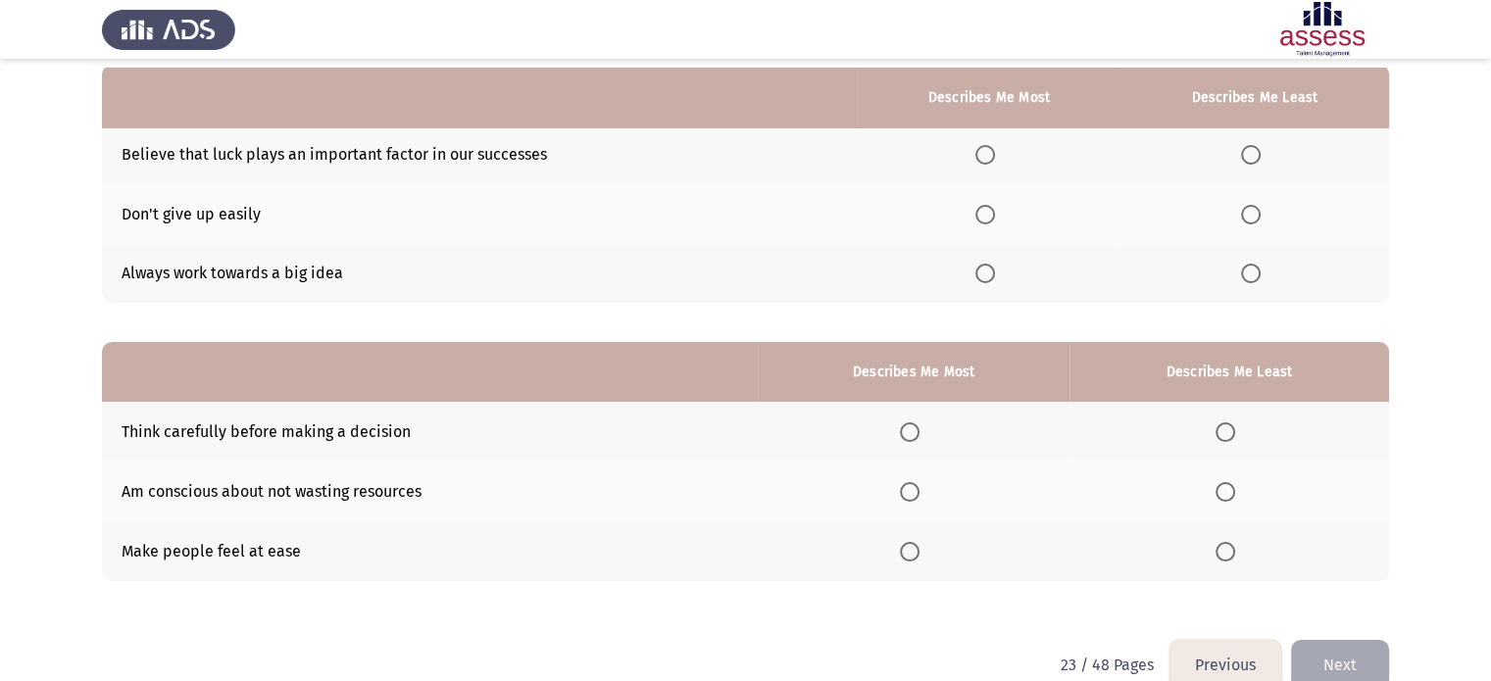
scroll to position [196, 0]
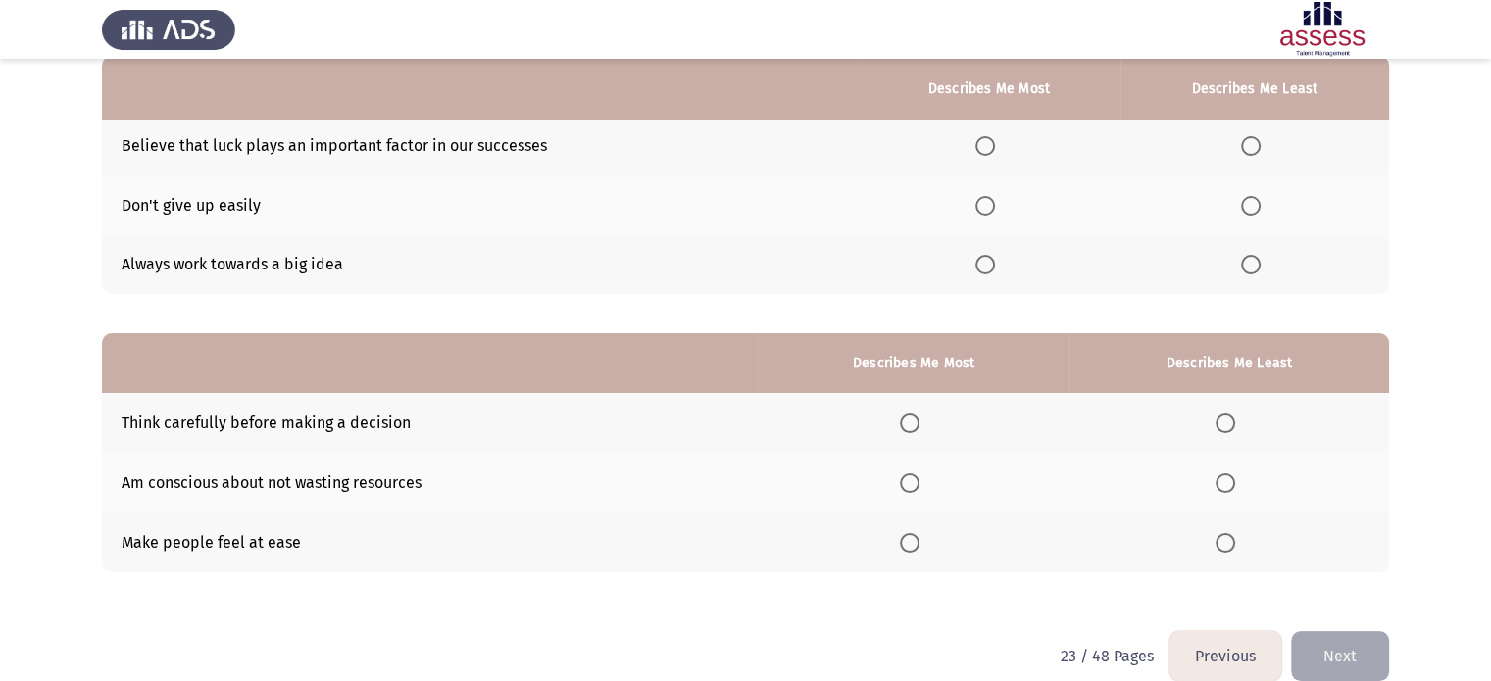
click at [1003, 147] on label "Select an option" at bounding box center [988, 146] width 27 height 20
click at [995, 147] on input "Select an option" at bounding box center [985, 146] width 20 height 20
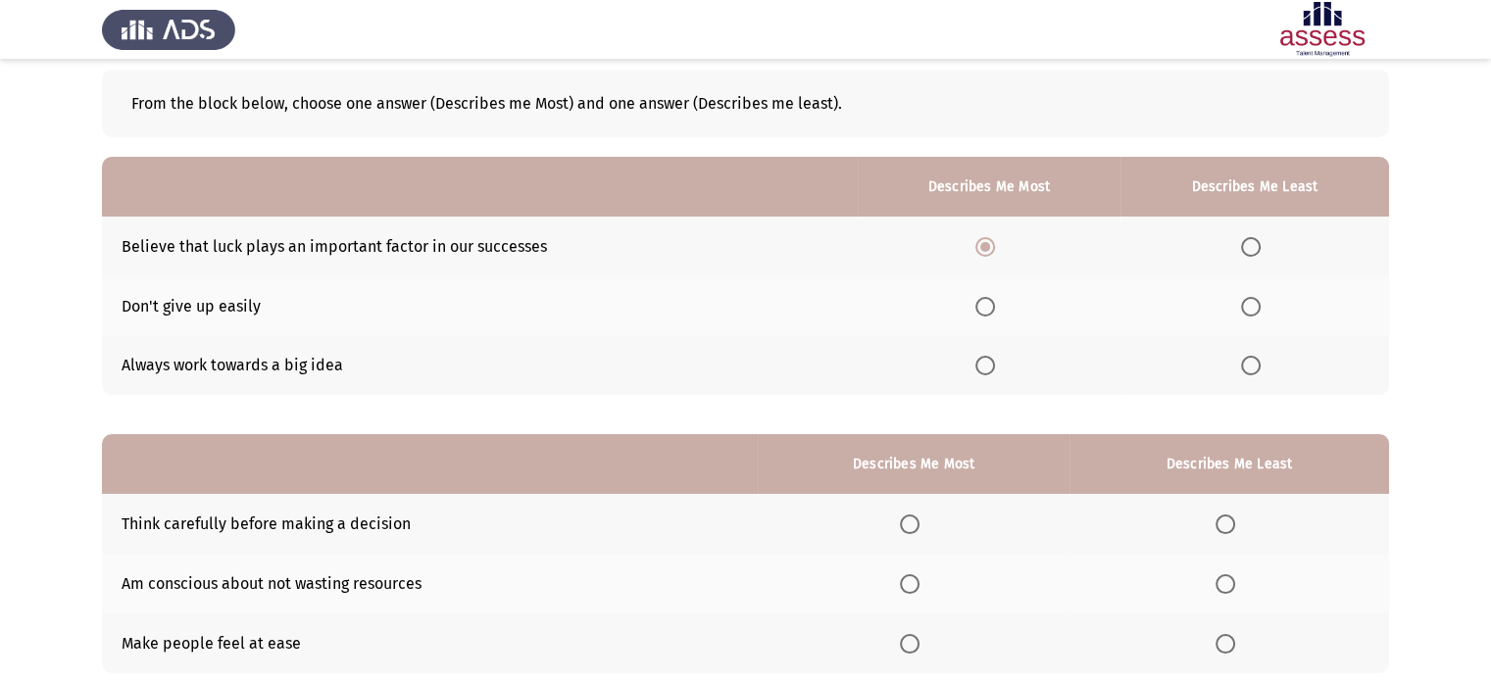
scroll to position [98, 0]
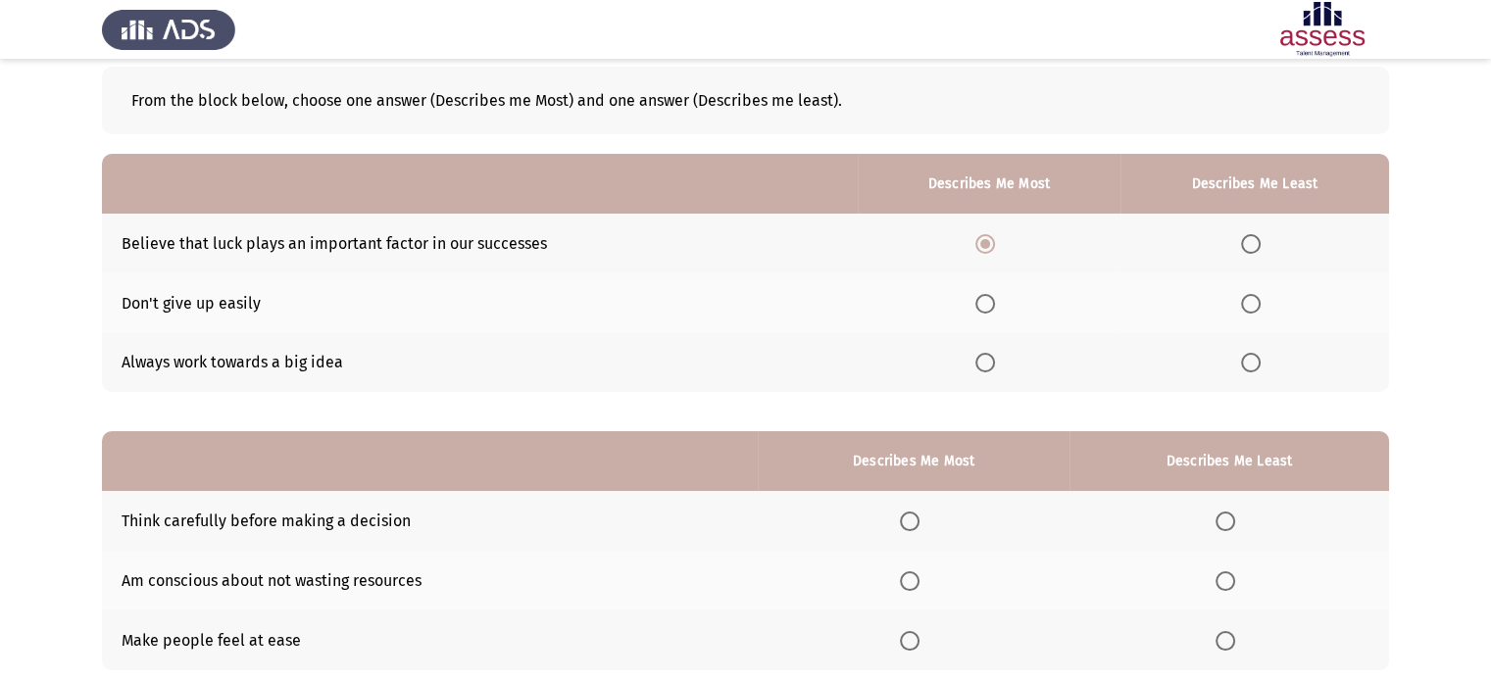
click at [1247, 356] on span "Select an option" at bounding box center [1251, 363] width 20 height 20
click at [1247, 356] on input "Select an option" at bounding box center [1251, 363] width 20 height 20
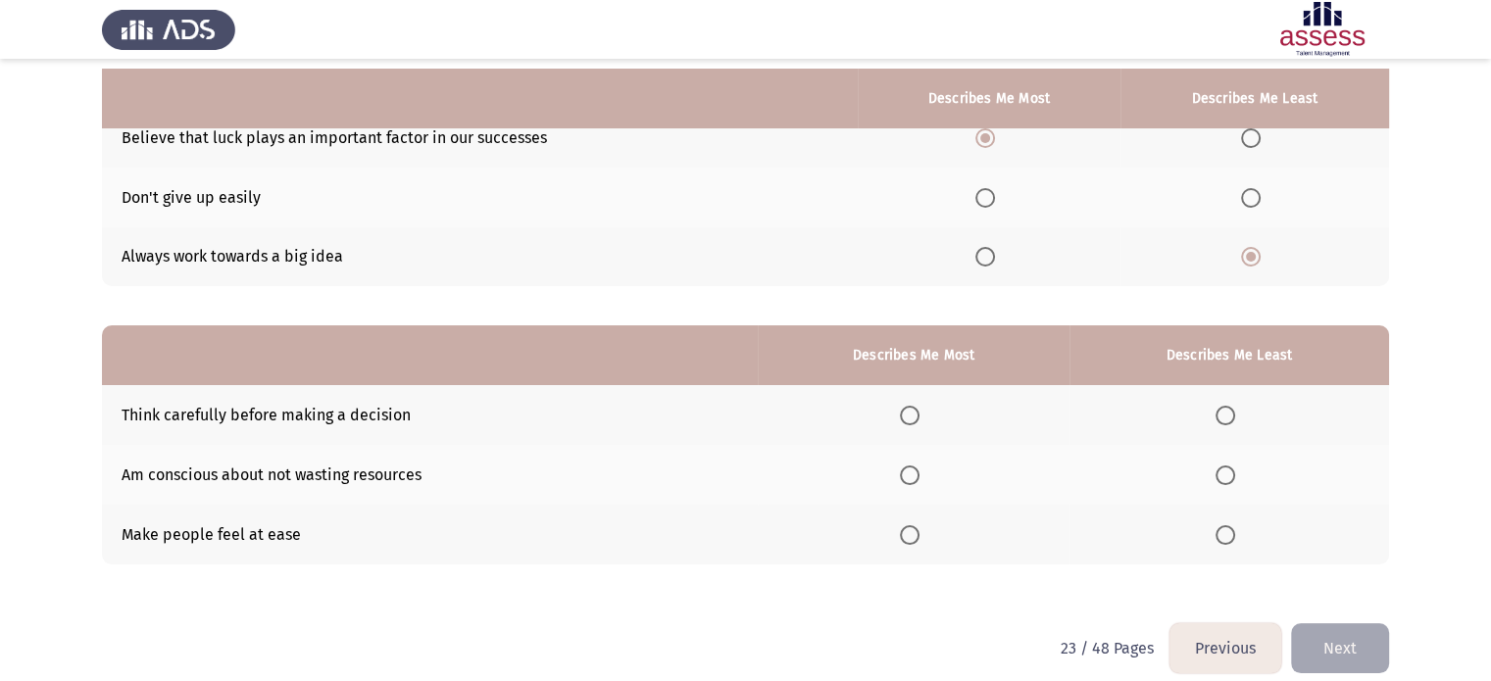
scroll to position [224, 0]
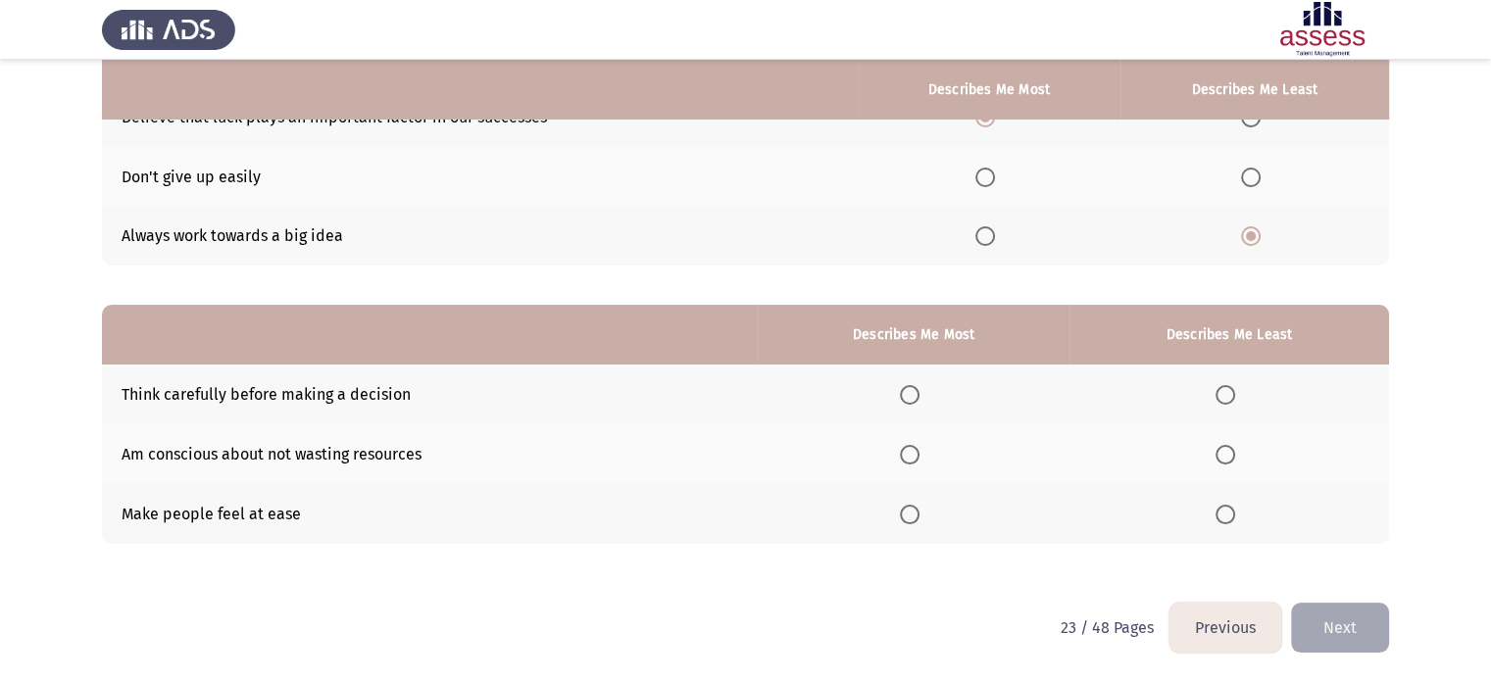
click at [52, 364] on app-assessment-container "Previous Development Assessment Next From the block below, choose one answer (D…" at bounding box center [745, 228] width 1491 height 749
click at [916, 398] on span "Select an option" at bounding box center [910, 395] width 20 height 20
click at [916, 398] on input "Select an option" at bounding box center [910, 395] width 20 height 20
click at [1243, 510] on label "Select an option" at bounding box center [1228, 515] width 27 height 20
click at [1235, 510] on input "Select an option" at bounding box center [1225, 515] width 20 height 20
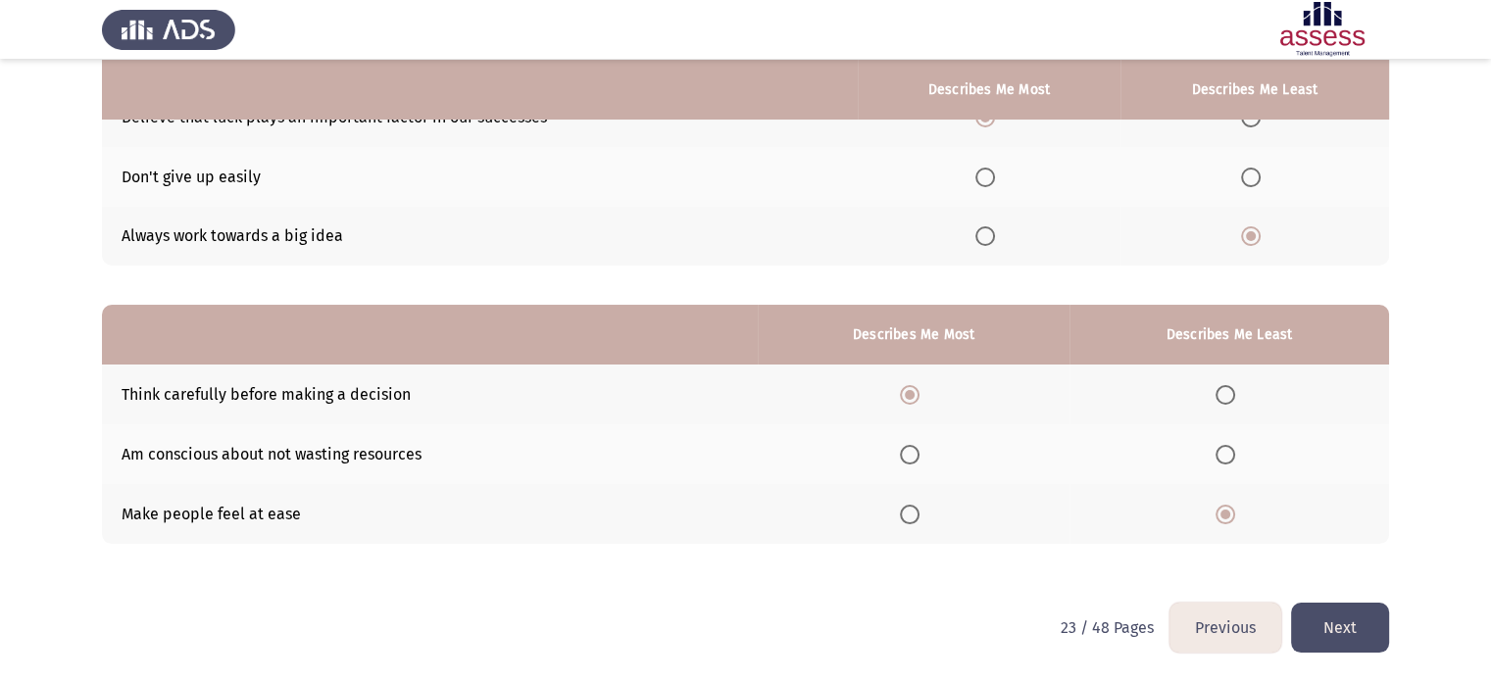
click at [1323, 618] on button "Next" at bounding box center [1340, 628] width 98 height 50
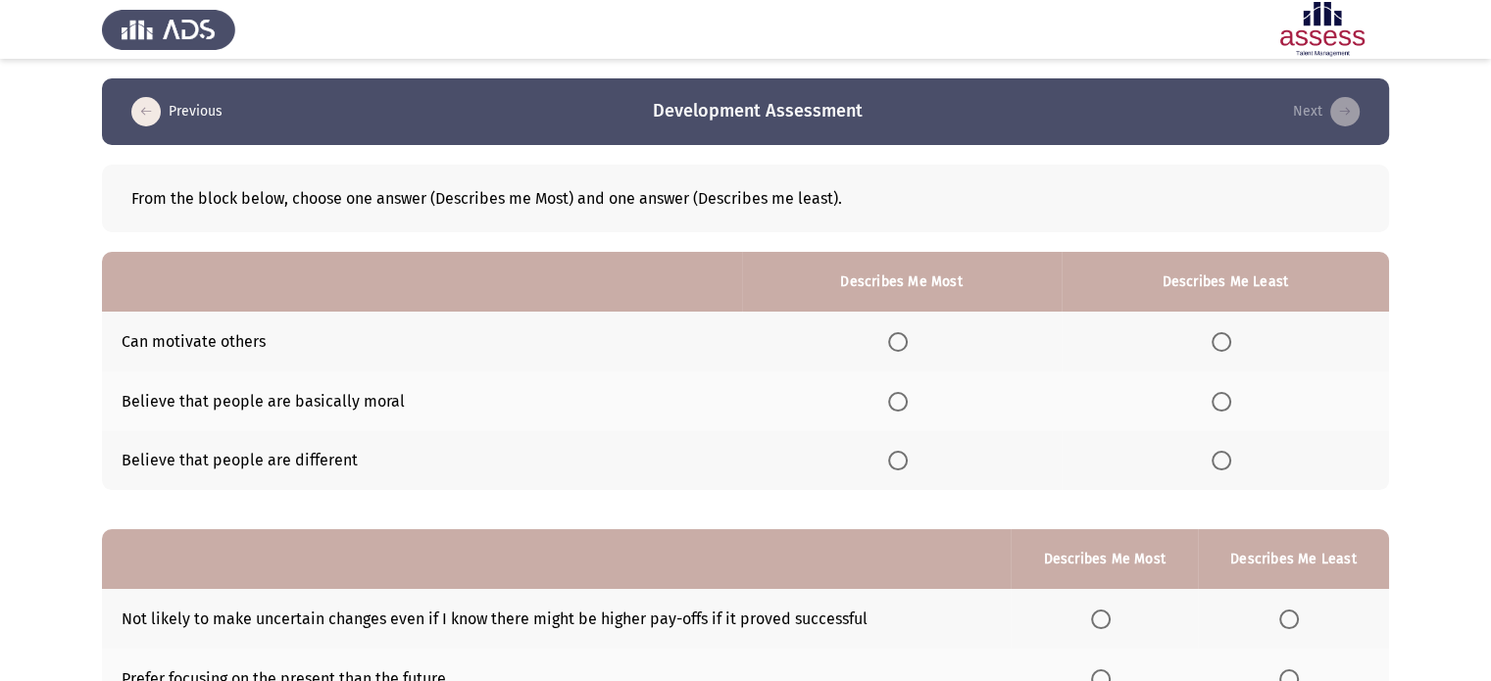
scroll to position [0, 0]
click at [898, 348] on span "Select an option" at bounding box center [898, 342] width 20 height 20
click at [898, 348] on input "Select an option" at bounding box center [898, 342] width 20 height 20
click at [1224, 406] on span "Select an option" at bounding box center [1222, 402] width 20 height 20
click at [1224, 406] on input "Select an option" at bounding box center [1222, 402] width 20 height 20
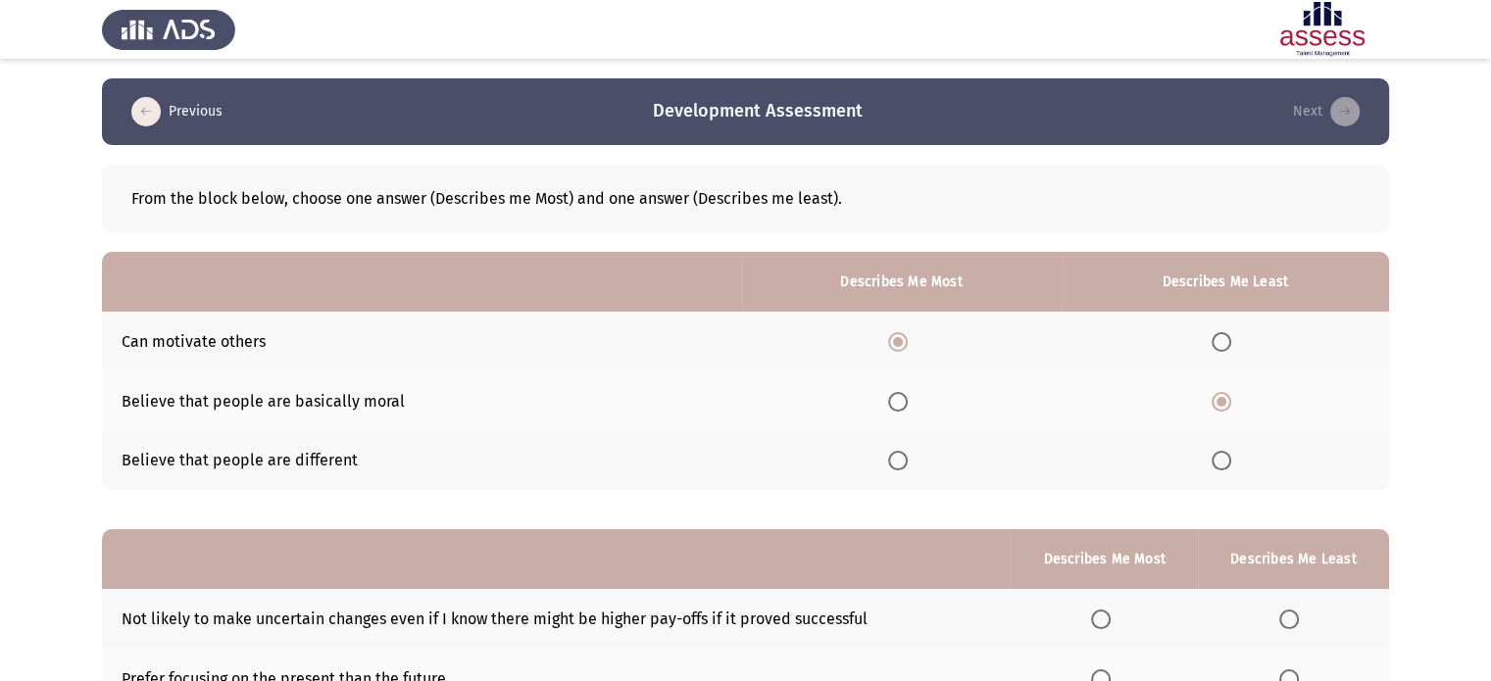
click at [1226, 462] on span "Select an option" at bounding box center [1222, 461] width 20 height 20
click at [1226, 462] on input "Select an option" at bounding box center [1222, 461] width 20 height 20
click at [1239, 556] on th "Describes Me Least" at bounding box center [1293, 559] width 191 height 60
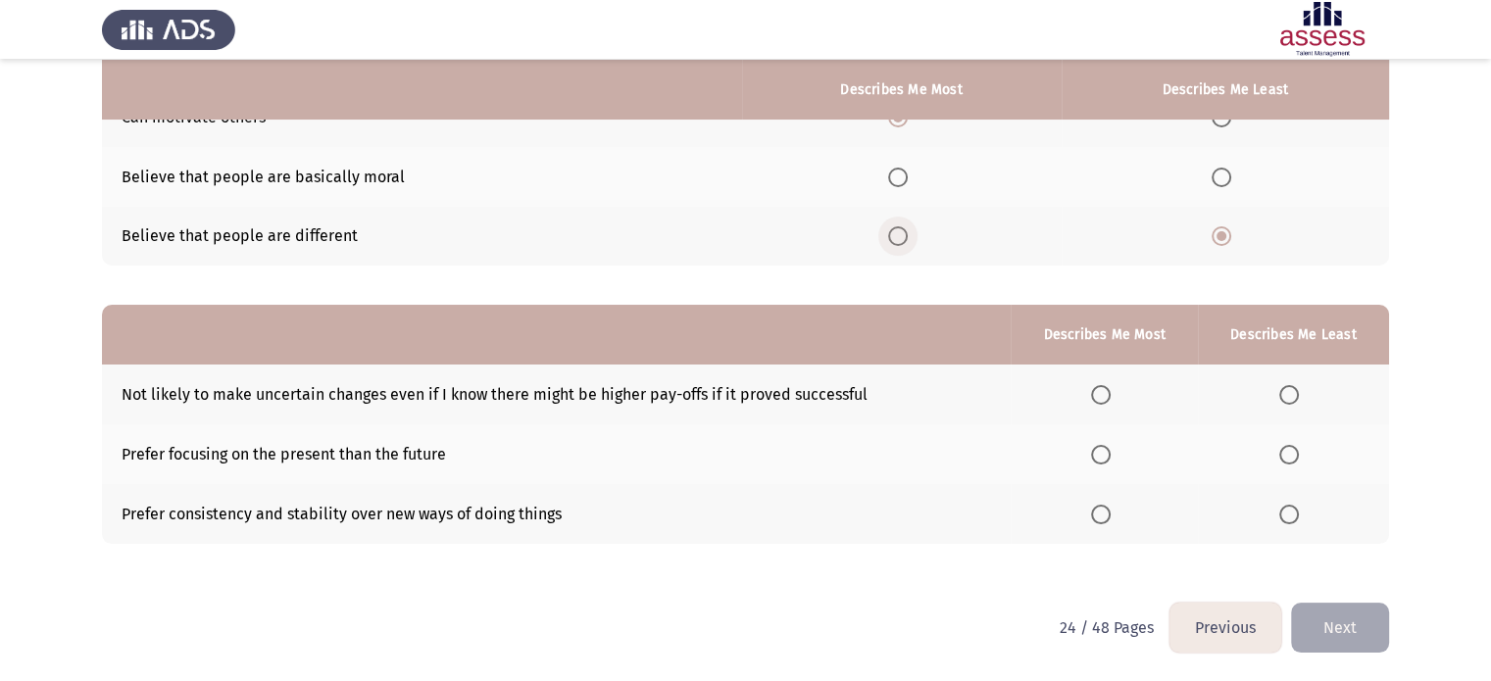
click at [902, 233] on span "Select an option" at bounding box center [898, 236] width 20 height 20
click at [902, 233] on input "Select an option" at bounding box center [898, 236] width 20 height 20
click at [1231, 234] on span "Select an option" at bounding box center [1222, 236] width 20 height 20
click at [1231, 234] on input "Select an option" at bounding box center [1222, 236] width 20 height 20
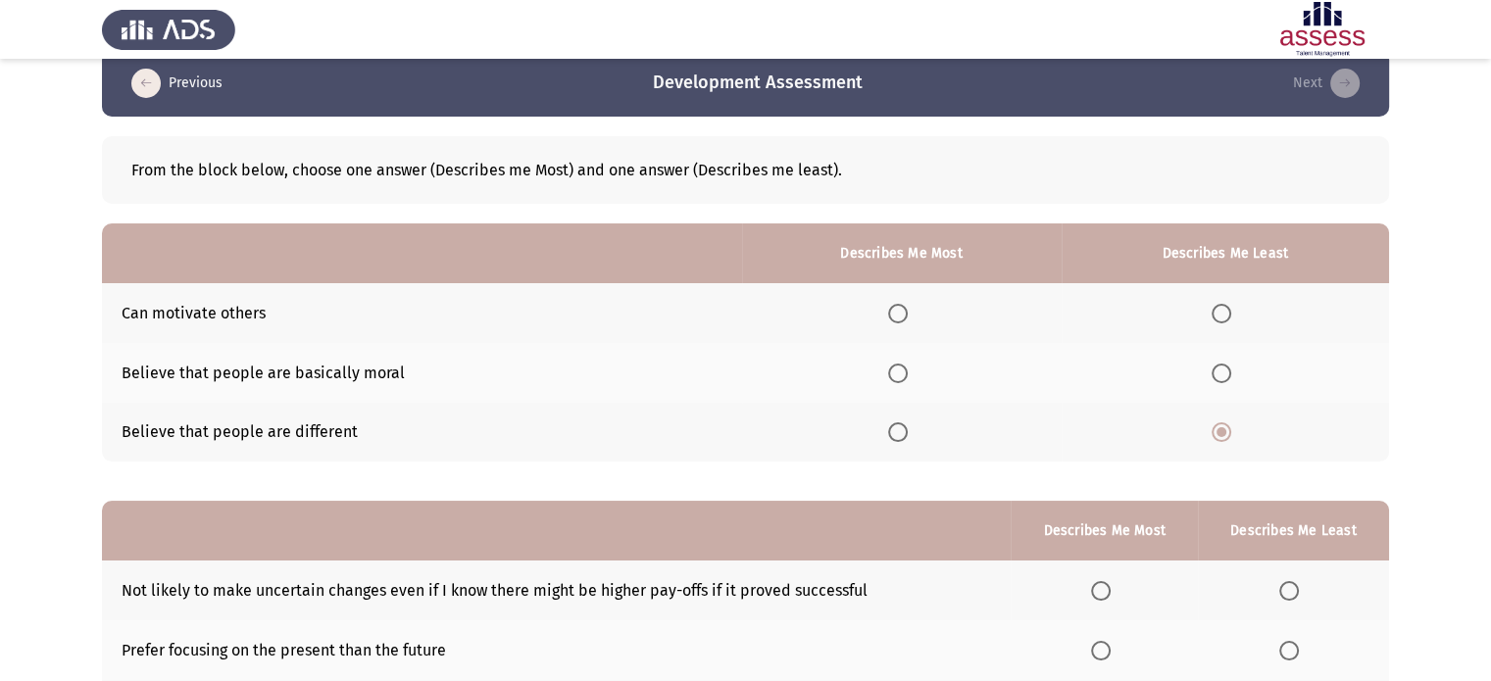
click at [888, 314] on span "Select an option" at bounding box center [898, 314] width 20 height 20
click at [888, 314] on input "Select an option" at bounding box center [898, 314] width 20 height 20
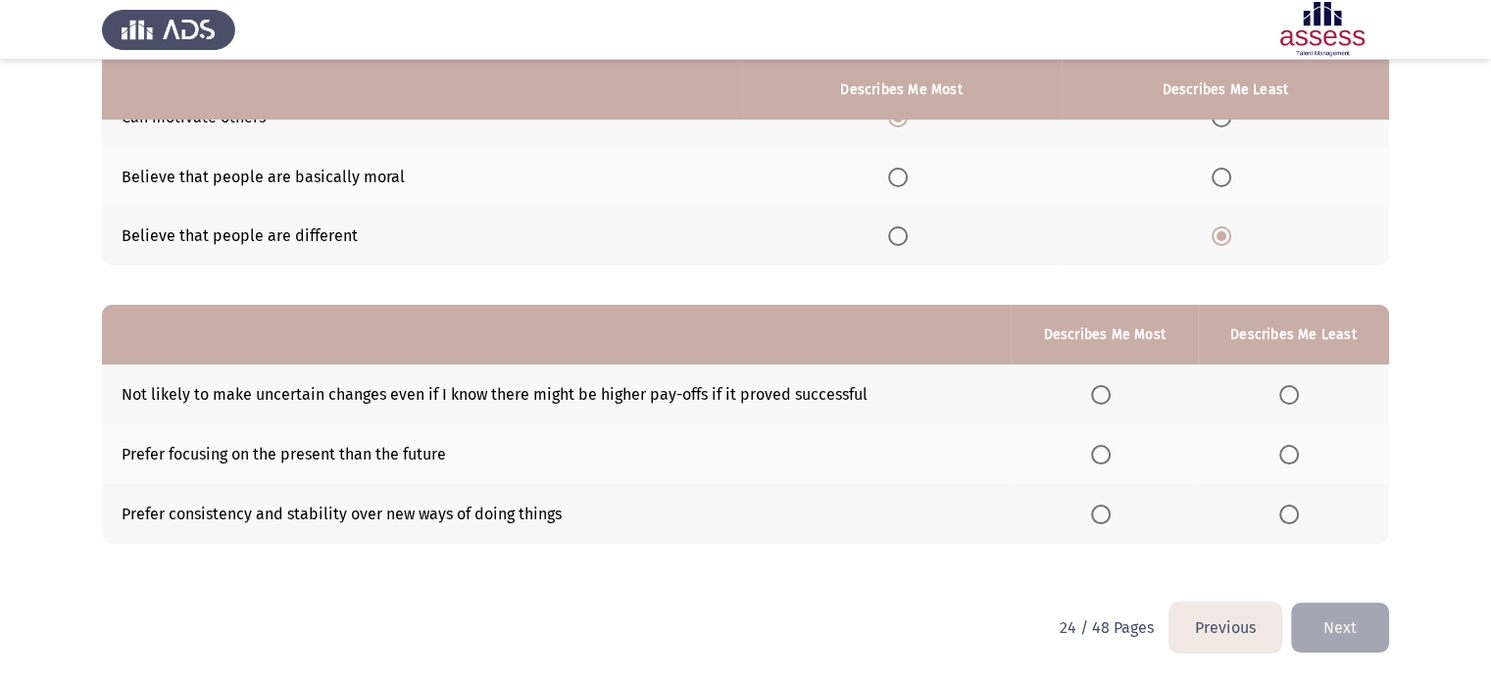
drag, startPoint x: 115, startPoint y: 454, endPoint x: 392, endPoint y: 462, distance: 277.5
click at [436, 457] on td "Prefer focusing on the present than the future" at bounding box center [556, 454] width 909 height 60
click at [0, 400] on app-assessment-container "Previous Development Assessment Next From the block below, choose one answer (D…" at bounding box center [745, 228] width 1491 height 749
click at [1287, 450] on span "Select an option" at bounding box center [1289, 455] width 20 height 20
click at [1287, 450] on input "Select an option" at bounding box center [1289, 455] width 20 height 20
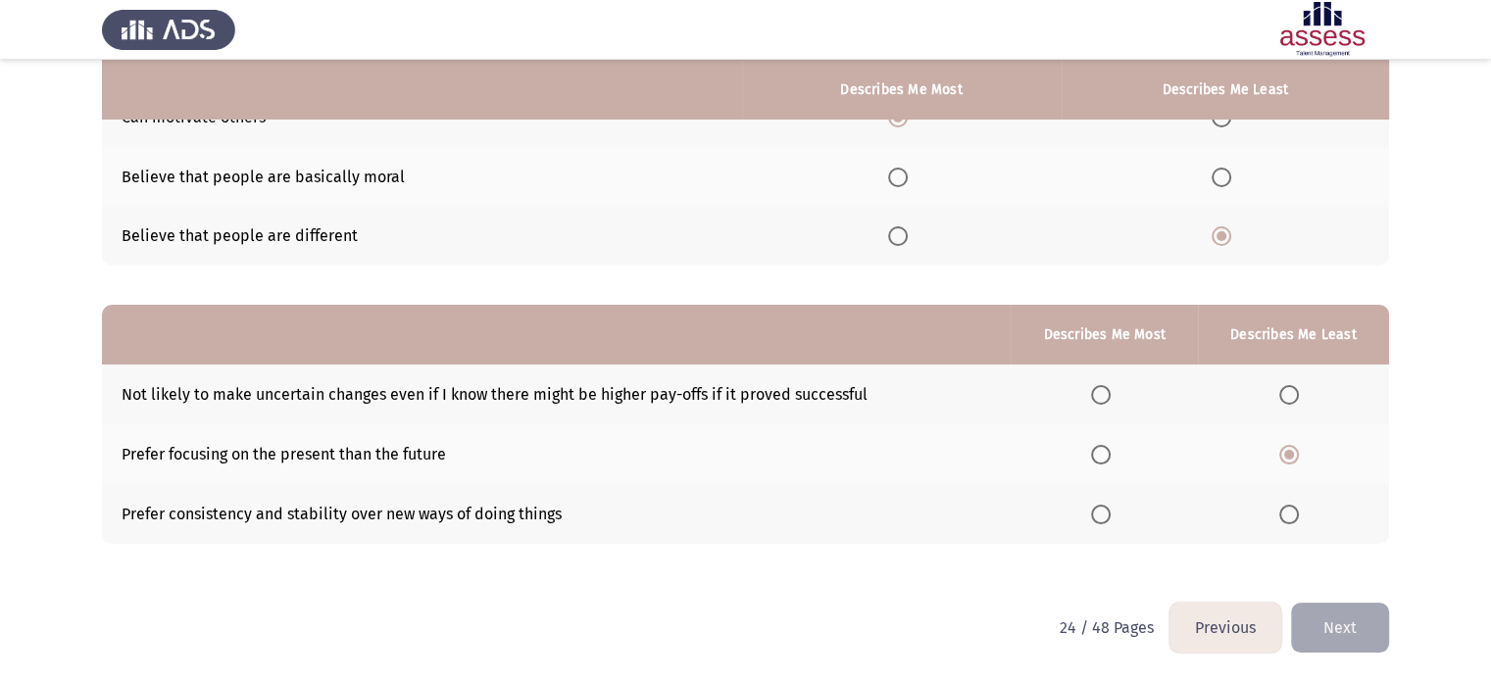
click at [1092, 392] on th at bounding box center [1104, 395] width 186 height 60
click at [1345, 652] on button "Next" at bounding box center [1340, 628] width 98 height 50
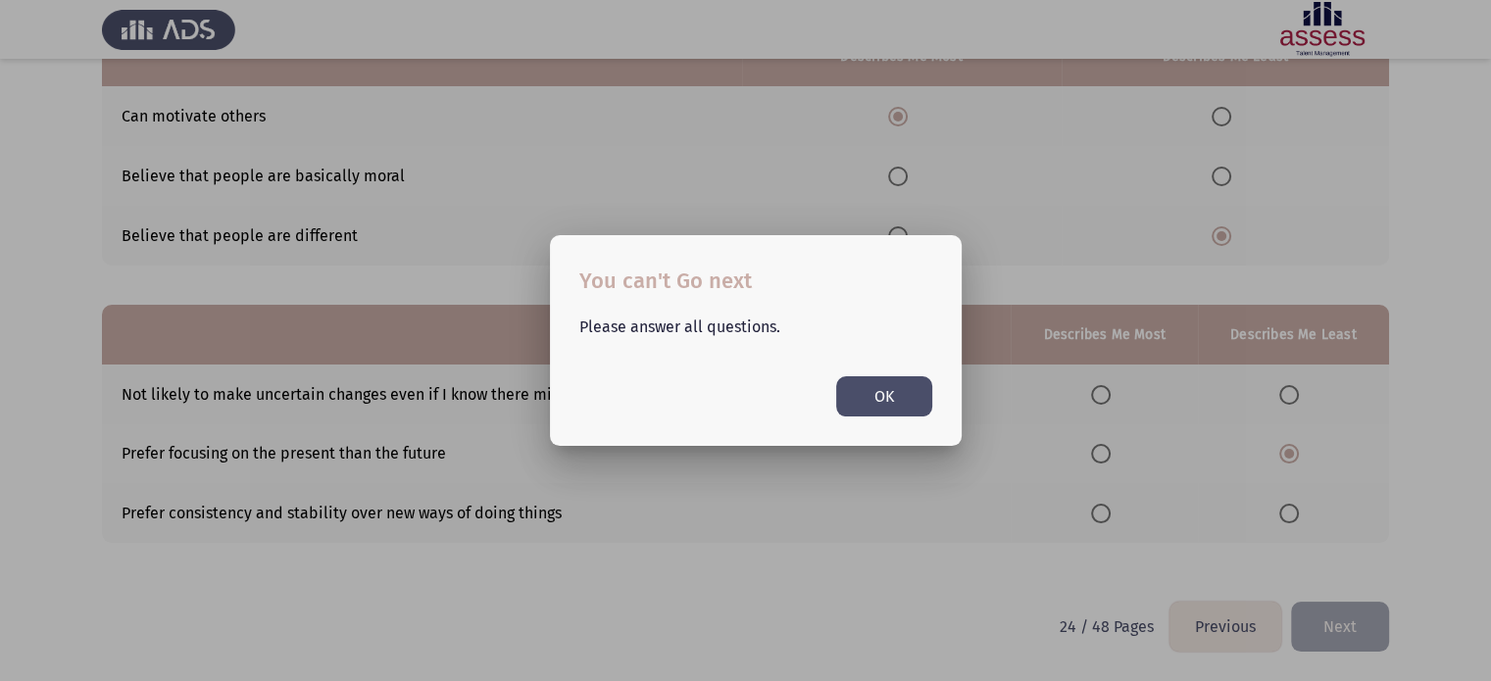
drag, startPoint x: 866, startPoint y: 391, endPoint x: 1050, endPoint y: 395, distance: 184.3
click at [872, 395] on button "OK" at bounding box center [884, 396] width 96 height 40
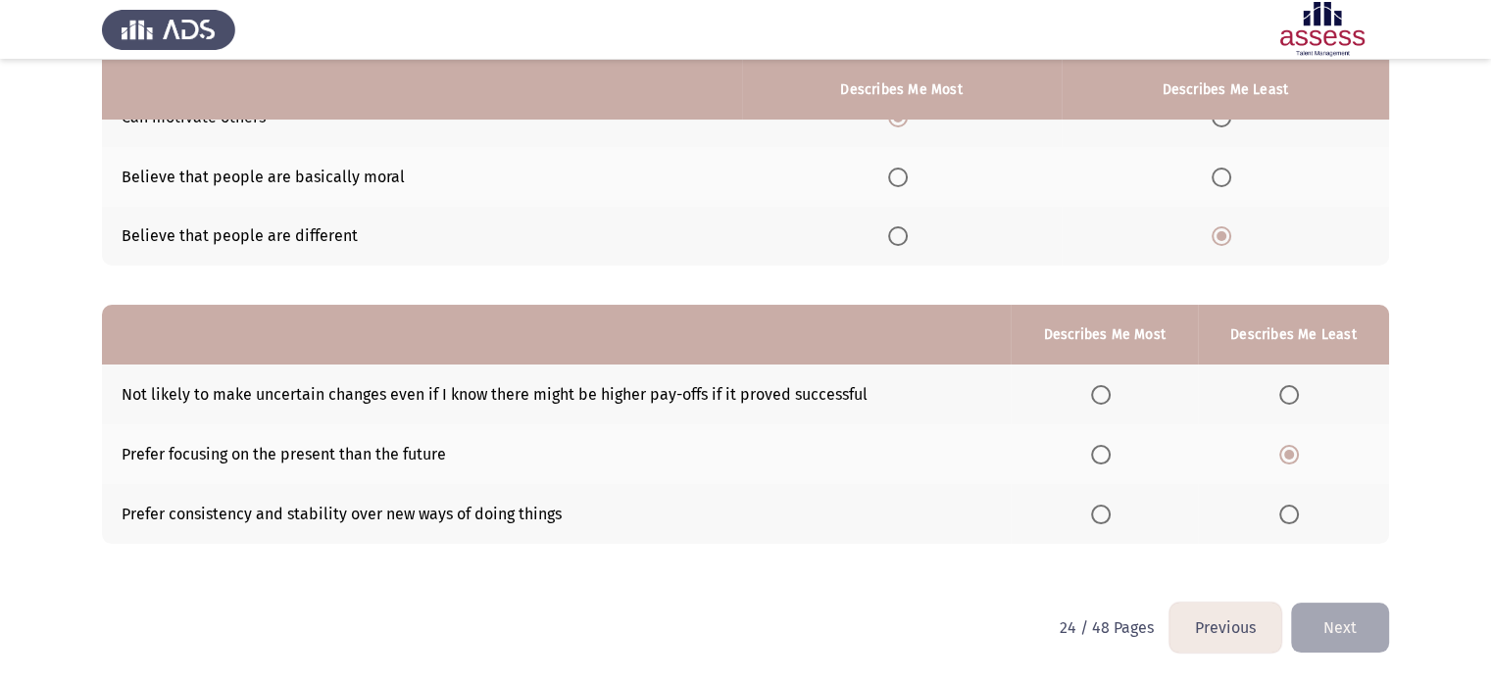
click at [1103, 391] on span "Select an option" at bounding box center [1101, 395] width 20 height 20
click at [1103, 391] on input "Select an option" at bounding box center [1101, 395] width 20 height 20
drag, startPoint x: 1355, startPoint y: 637, endPoint x: 1341, endPoint y: 622, distance: 20.1
click at [1350, 630] on button "Next" at bounding box center [1340, 628] width 98 height 50
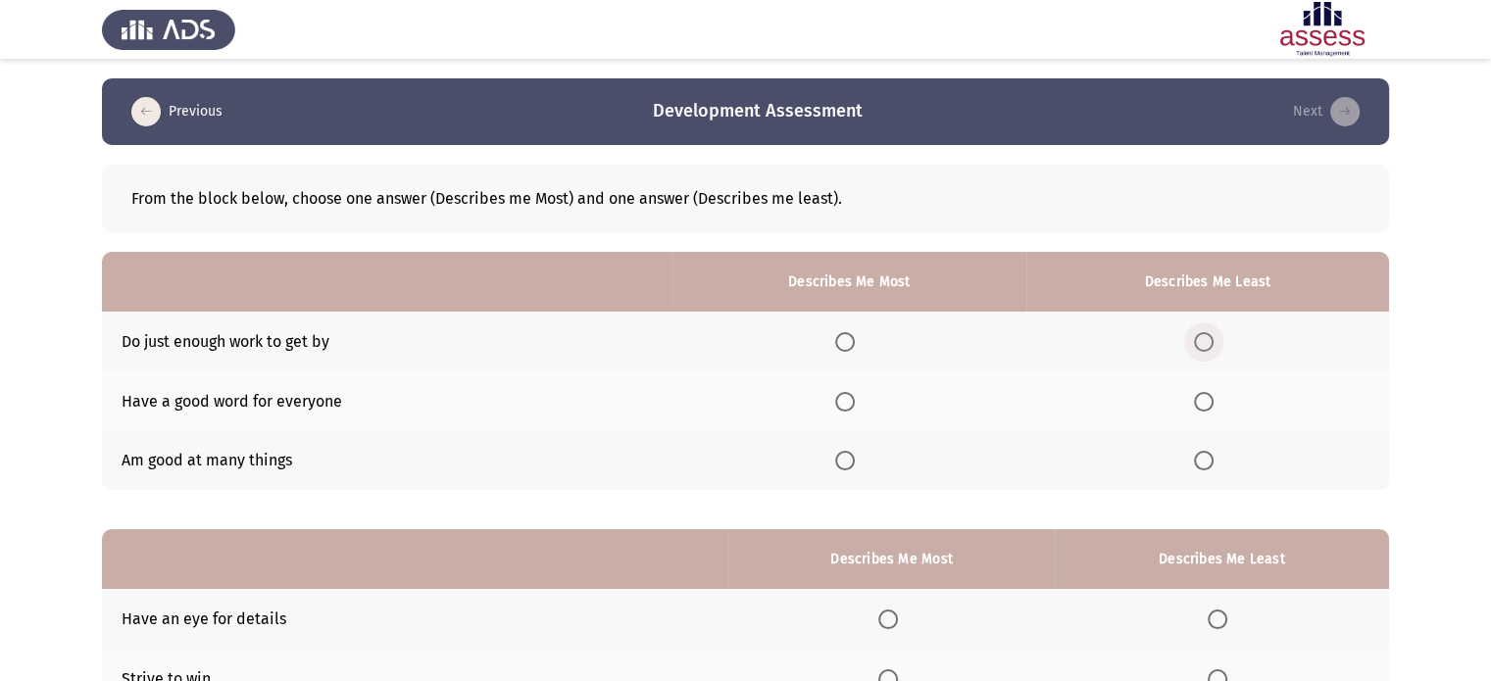
click at [1211, 342] on span "Select an option" at bounding box center [1204, 342] width 20 height 20
click at [1211, 342] on input "Select an option" at bounding box center [1204, 342] width 20 height 20
drag, startPoint x: 840, startPoint y: 407, endPoint x: 863, endPoint y: 403, distance: 22.9
click at [840, 406] on th at bounding box center [849, 401] width 354 height 60
click at [855, 400] on span "Select an option" at bounding box center [845, 402] width 20 height 20
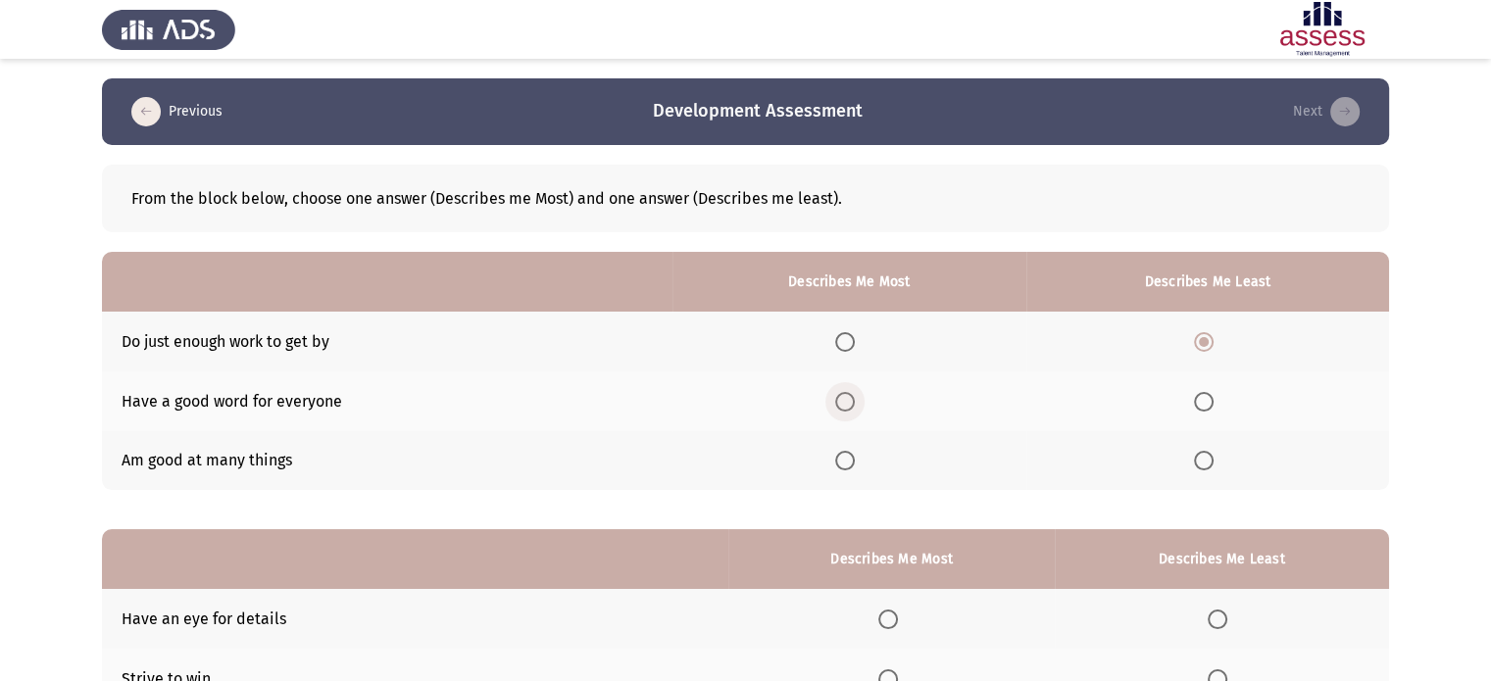
click at [855, 400] on input "Select an option" at bounding box center [845, 402] width 20 height 20
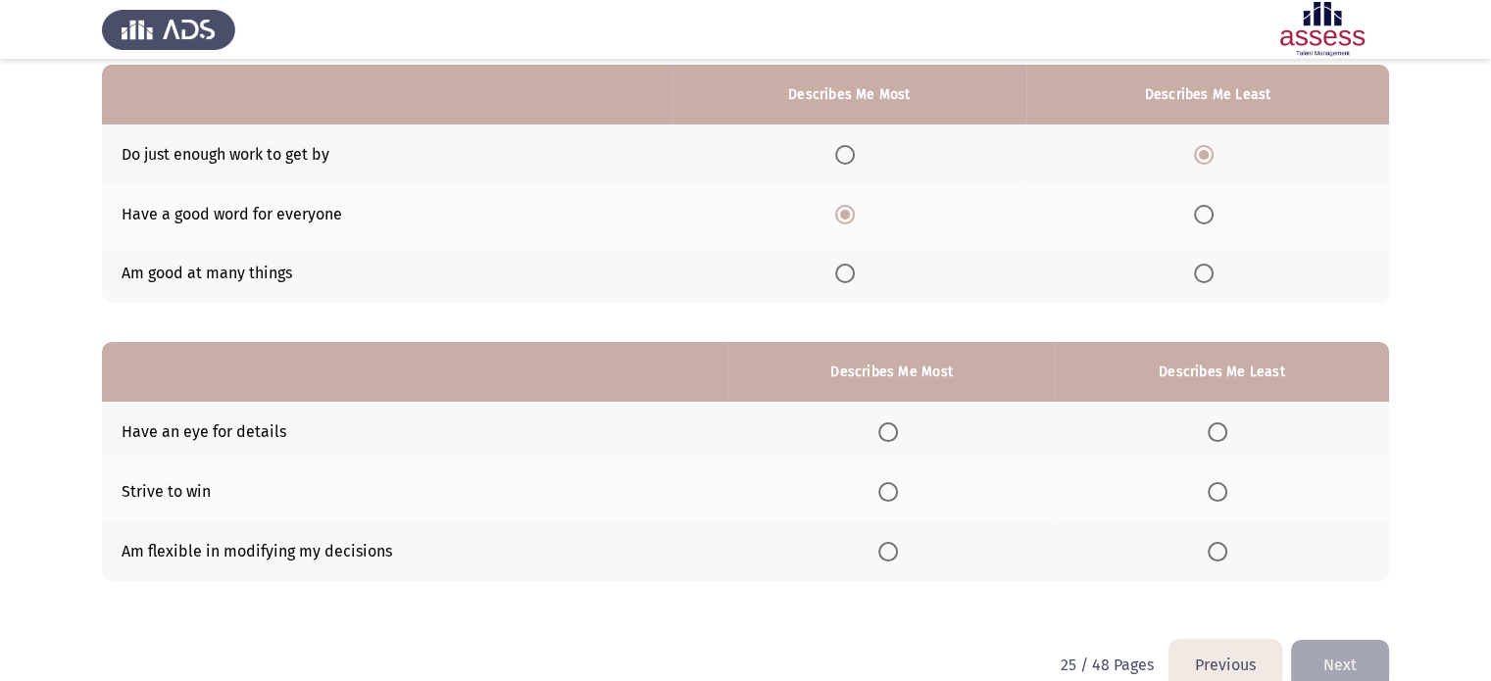
scroll to position [224, 0]
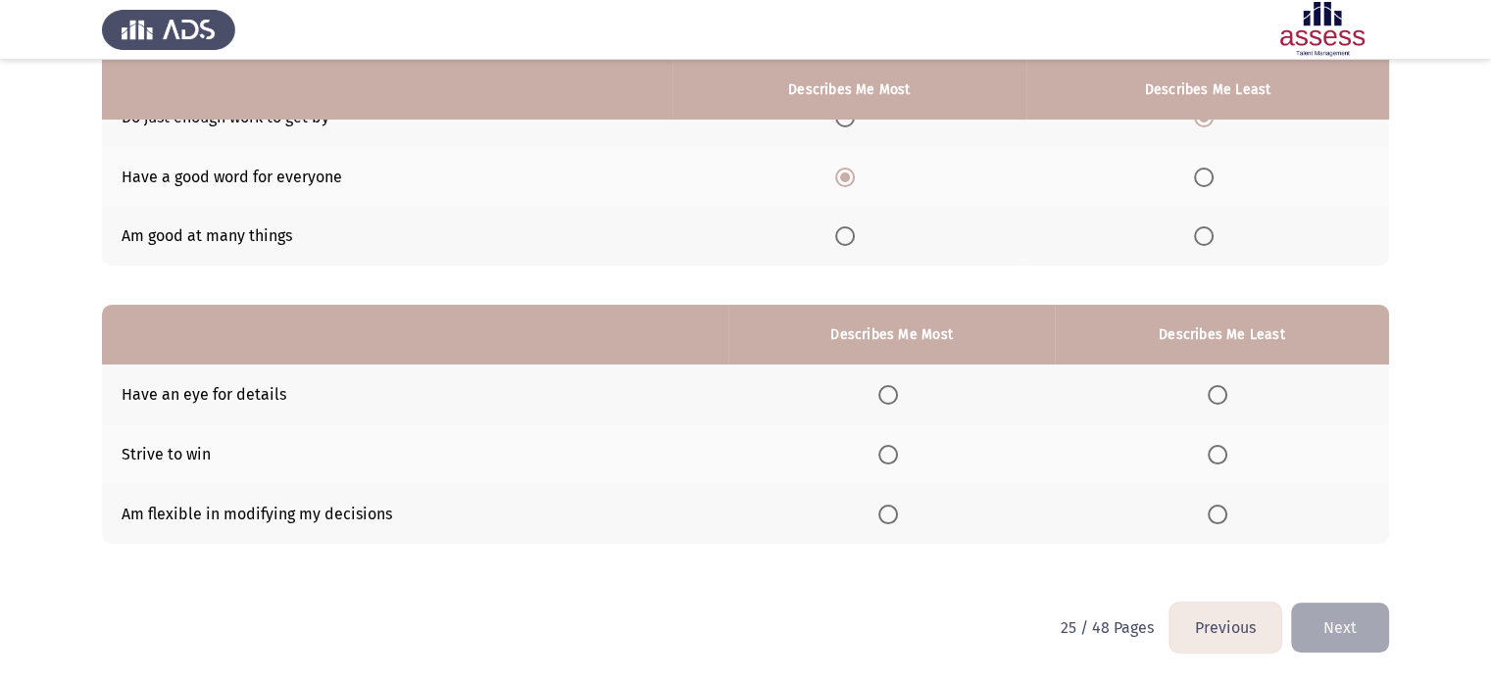
click at [890, 397] on span "Select an option" at bounding box center [888, 395] width 20 height 20
click at [890, 397] on input "Select an option" at bounding box center [888, 395] width 20 height 20
click at [1213, 514] on span "Select an option" at bounding box center [1218, 515] width 20 height 20
click at [1213, 514] on input "Select an option" at bounding box center [1218, 515] width 20 height 20
drag, startPoint x: 1315, startPoint y: 595, endPoint x: 1346, endPoint y: 619, distance: 39.0
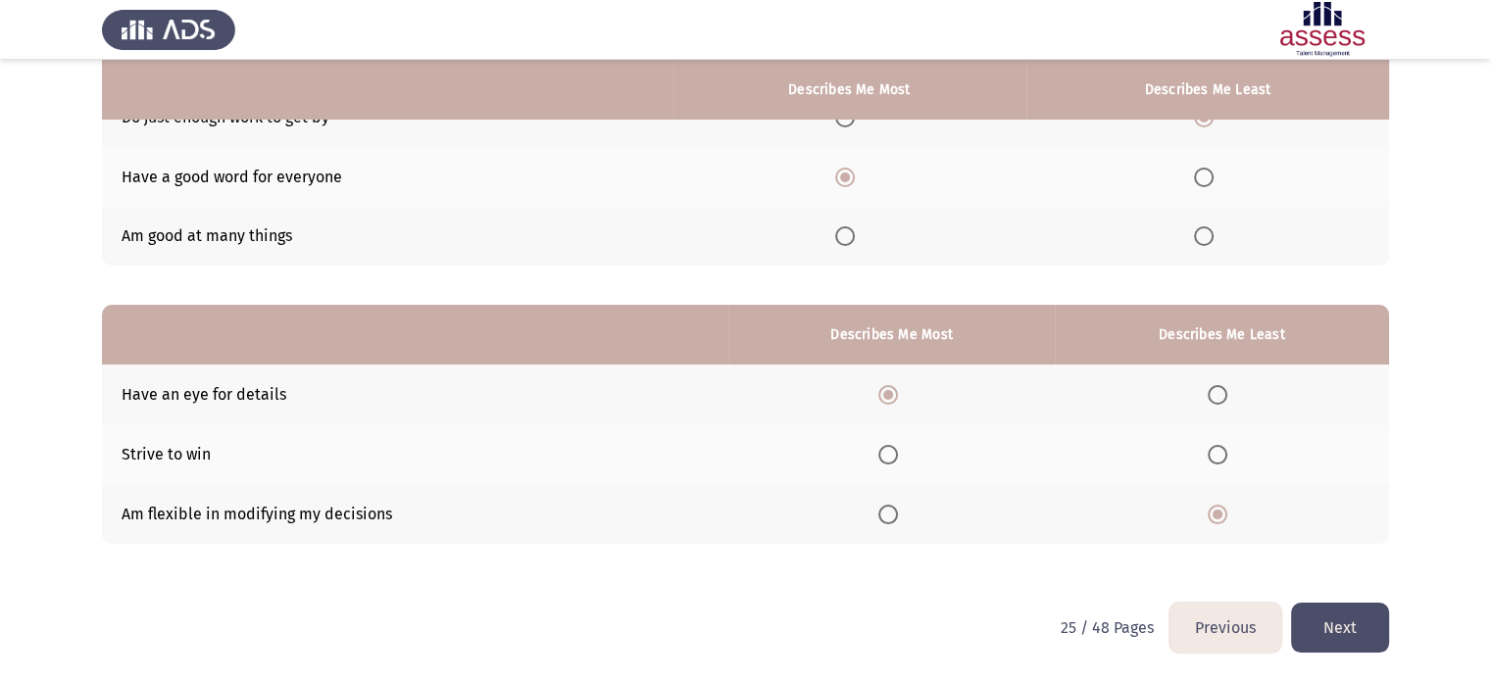
click at [1346, 619] on button "Next" at bounding box center [1340, 628] width 98 height 50
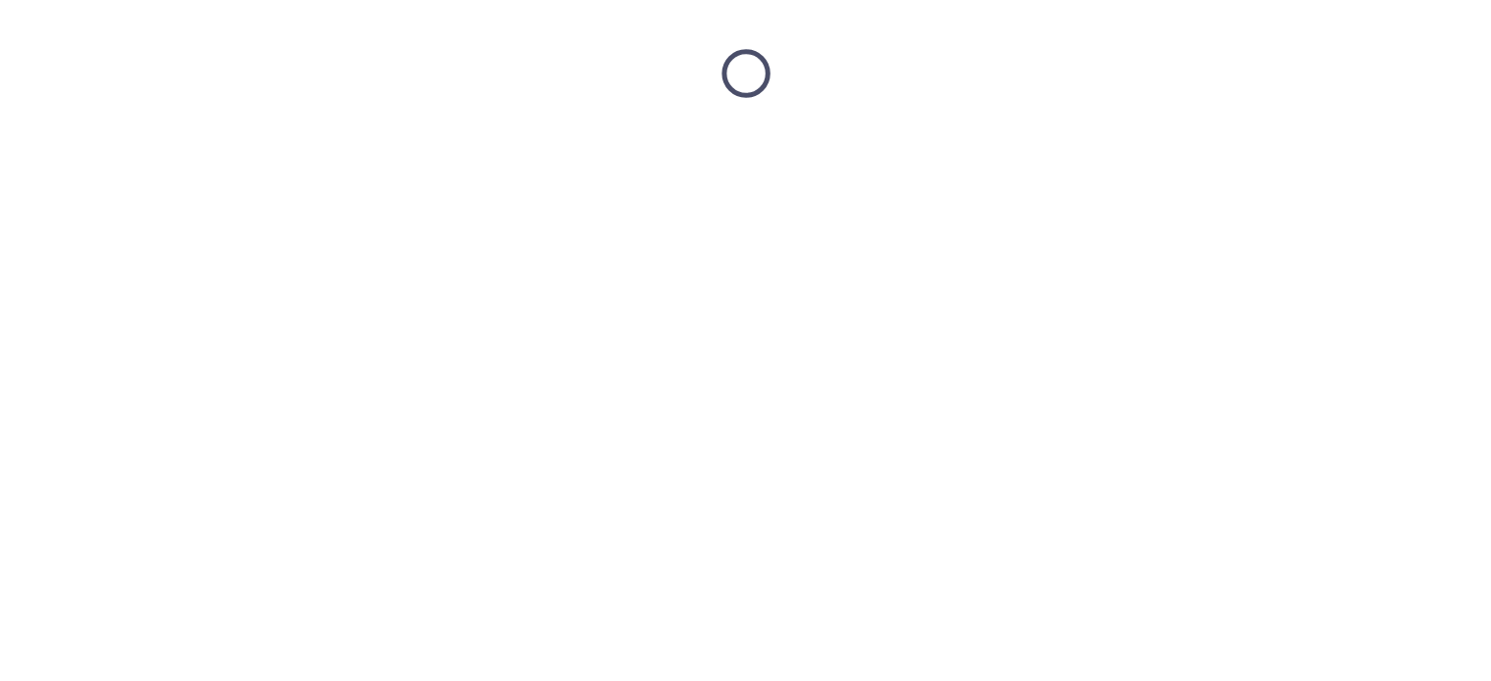
scroll to position [0, 0]
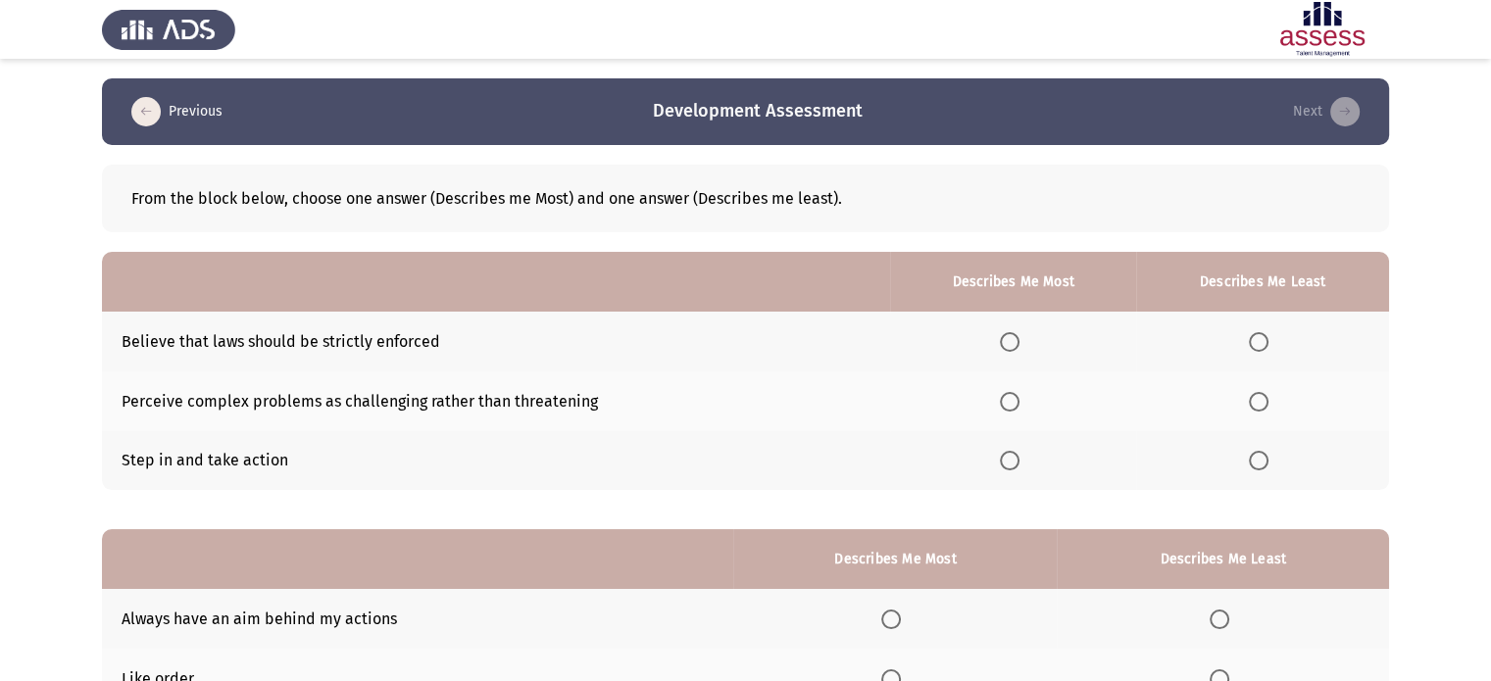
click at [1262, 465] on span "Select an option" at bounding box center [1259, 461] width 20 height 20
click at [1262, 465] on input "Select an option" at bounding box center [1259, 461] width 20 height 20
click at [1014, 340] on span "Select an option" at bounding box center [1010, 342] width 20 height 20
click at [1014, 340] on input "Select an option" at bounding box center [1010, 342] width 20 height 20
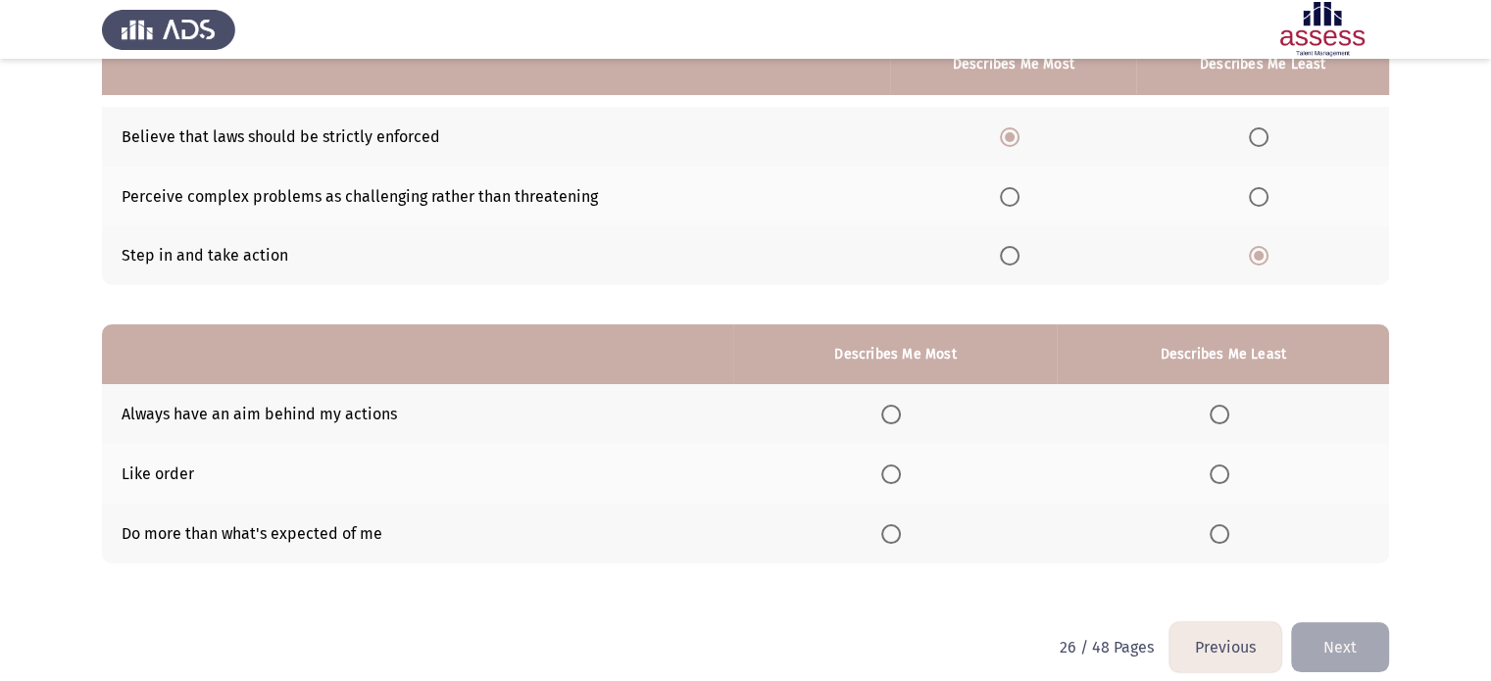
scroll to position [224, 0]
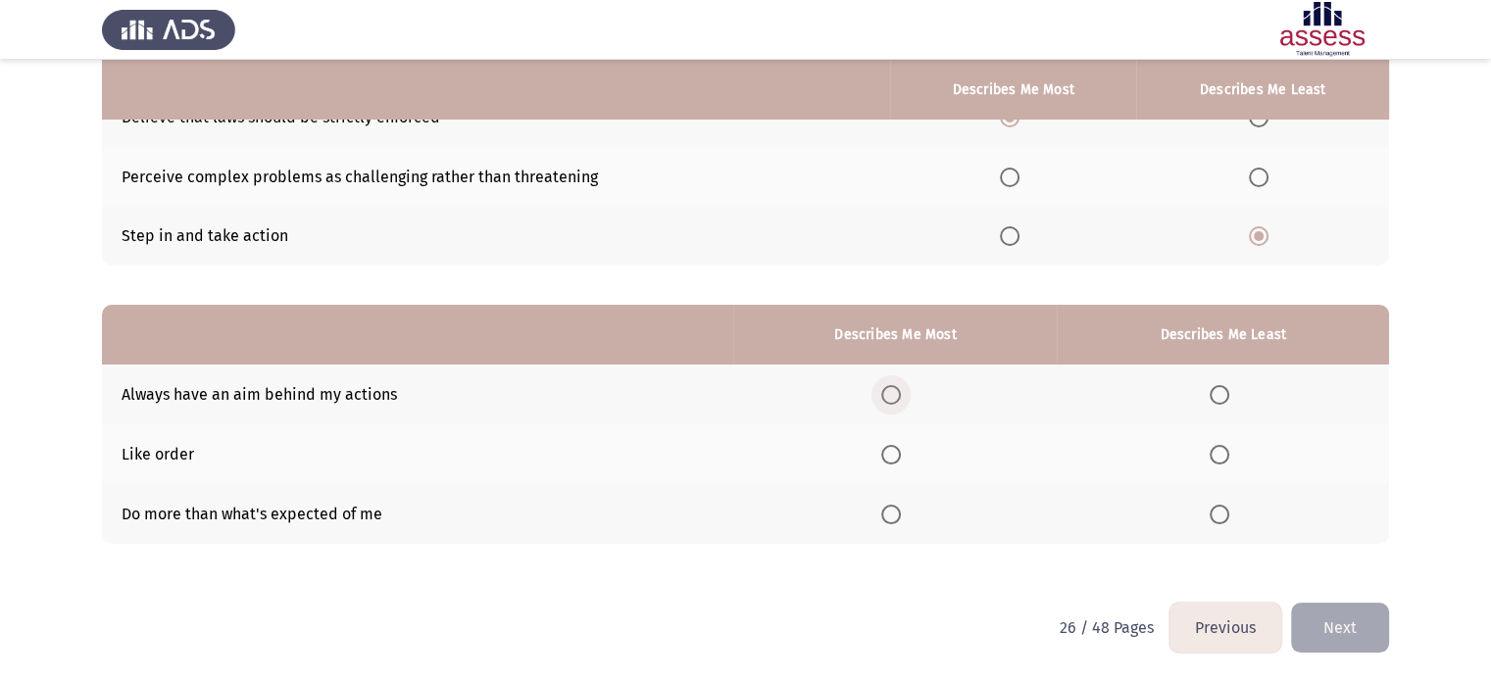
click at [901, 393] on span "Select an option" at bounding box center [891, 395] width 20 height 20
click at [901, 393] on input "Select an option" at bounding box center [891, 395] width 20 height 20
click at [889, 456] on span "Select an option" at bounding box center [891, 455] width 20 height 20
click at [889, 456] on input "Select an option" at bounding box center [891, 455] width 20 height 20
click at [1221, 524] on span "Select an option" at bounding box center [1220, 515] width 20 height 20
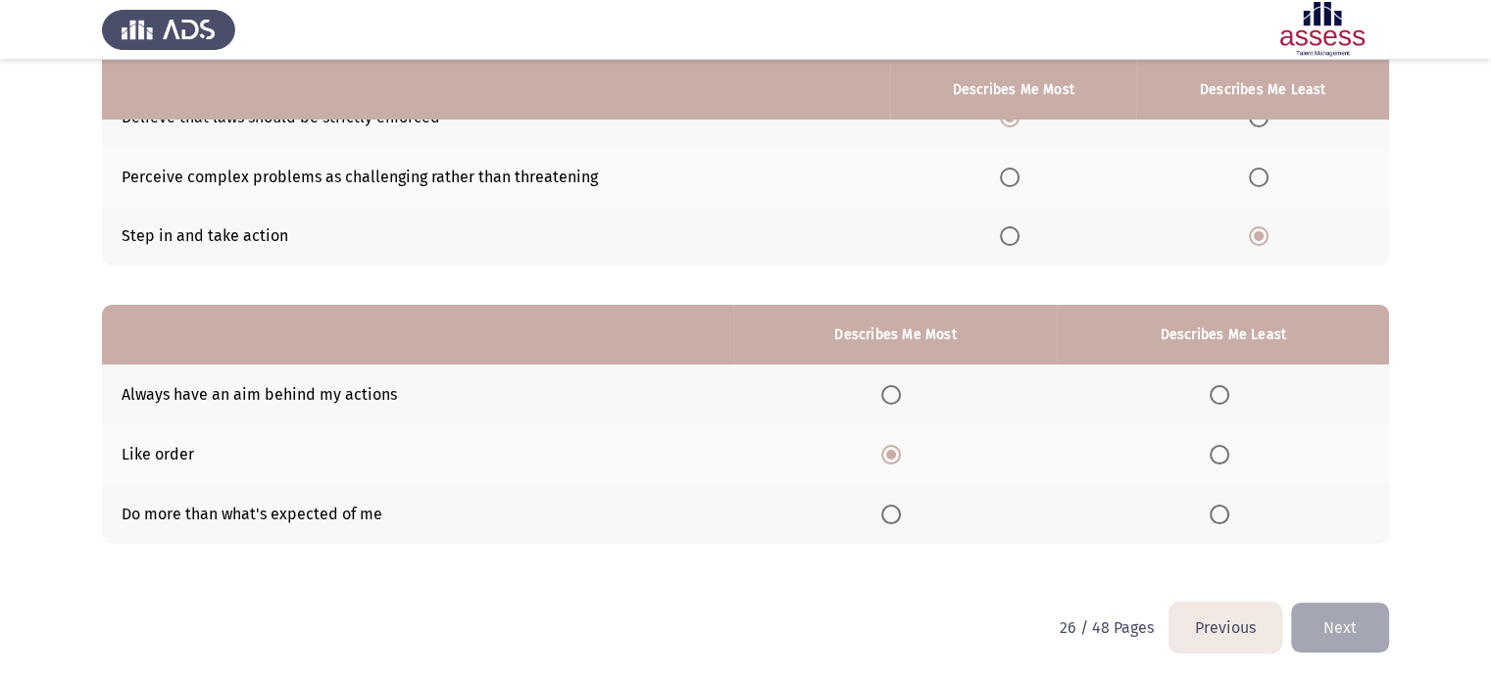
click at [1221, 524] on input "Select an option" at bounding box center [1220, 515] width 20 height 20
click at [882, 507] on th at bounding box center [894, 514] width 323 height 60
click at [887, 513] on span "Select an option" at bounding box center [891, 515] width 20 height 20
click at [887, 513] on input "Select an option" at bounding box center [891, 515] width 20 height 20
drag, startPoint x: 1203, startPoint y: 389, endPoint x: 1231, endPoint y: 411, distance: 35.7
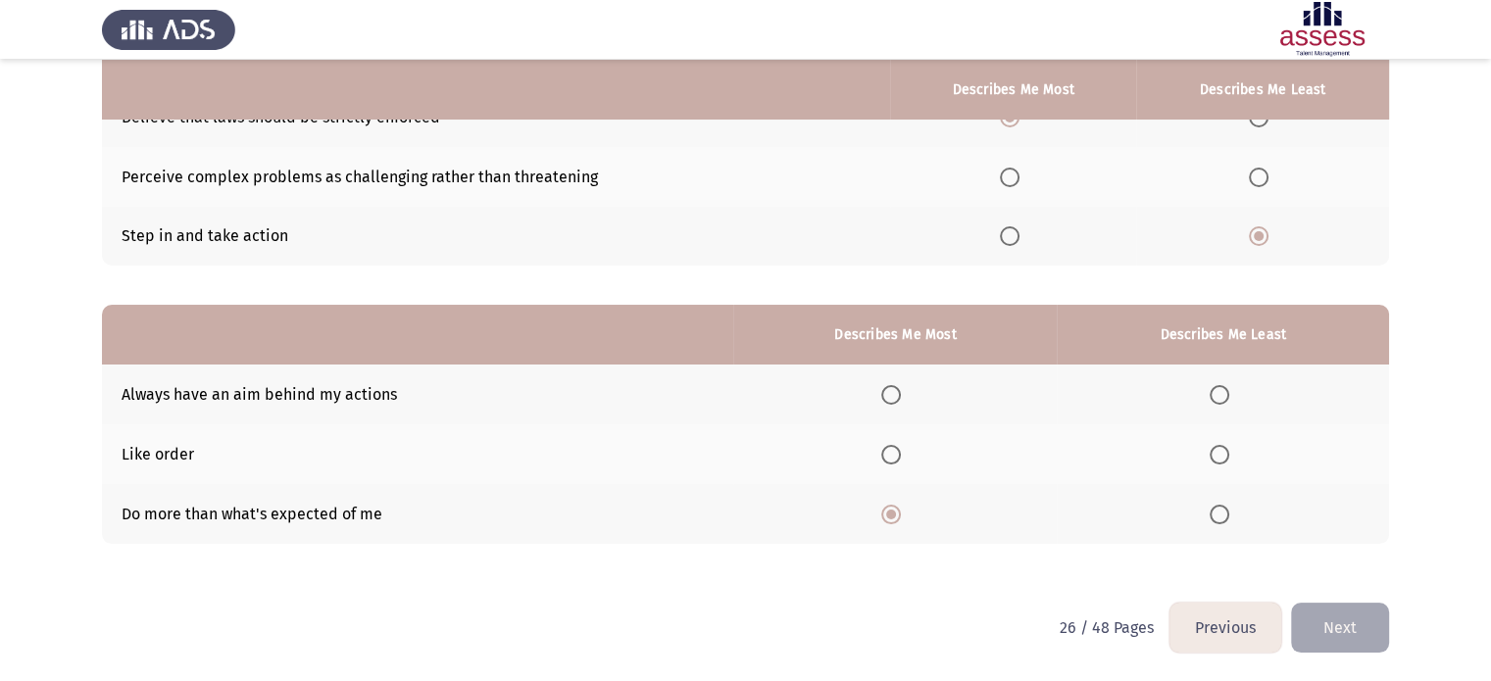
click at [1204, 389] on th at bounding box center [1223, 395] width 332 height 60
drag, startPoint x: 1231, startPoint y: 411, endPoint x: 1209, endPoint y: 395, distance: 27.5
click at [1221, 406] on th at bounding box center [1223, 395] width 332 height 60
click at [1209, 395] on th at bounding box center [1223, 395] width 332 height 60
click at [1223, 395] on span "Select an option" at bounding box center [1220, 395] width 20 height 20
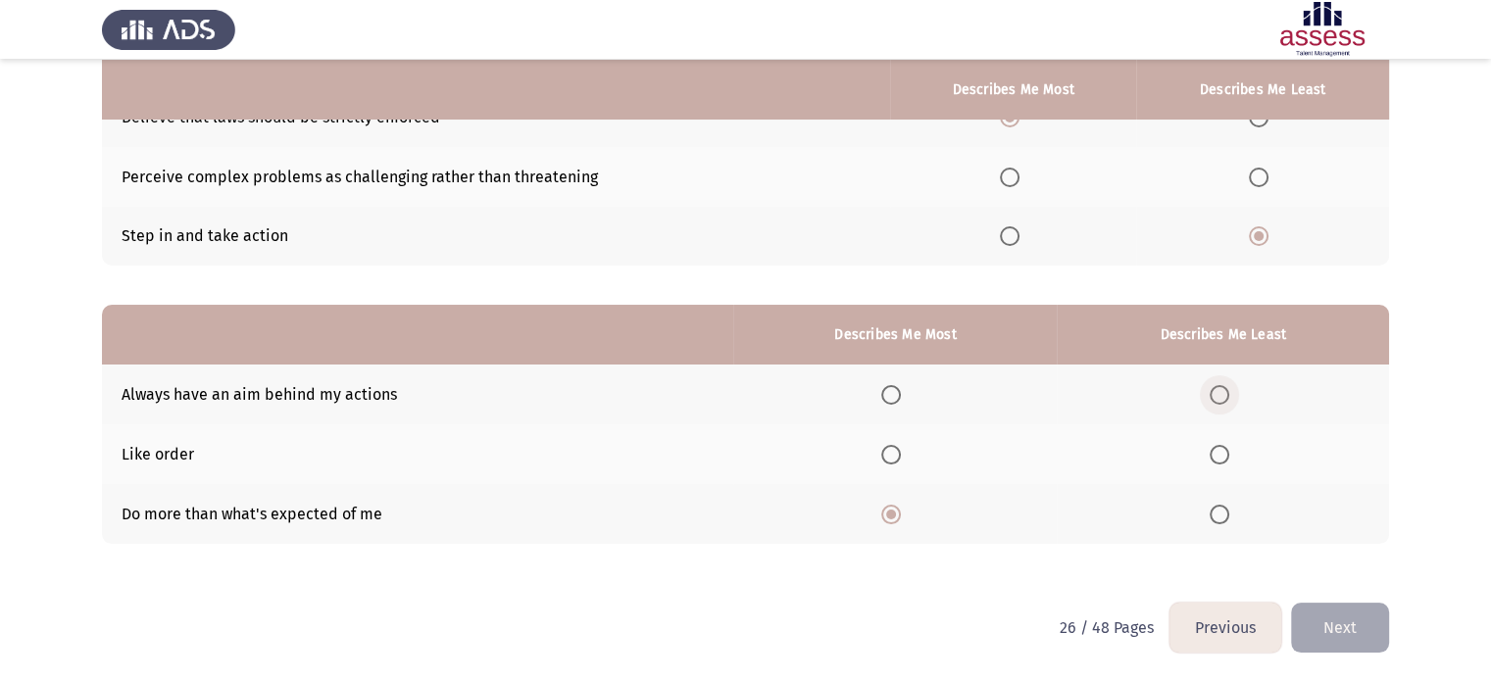
click at [1223, 395] on input "Select an option" at bounding box center [1220, 395] width 20 height 20
click at [1336, 637] on button "Next" at bounding box center [1340, 628] width 98 height 50
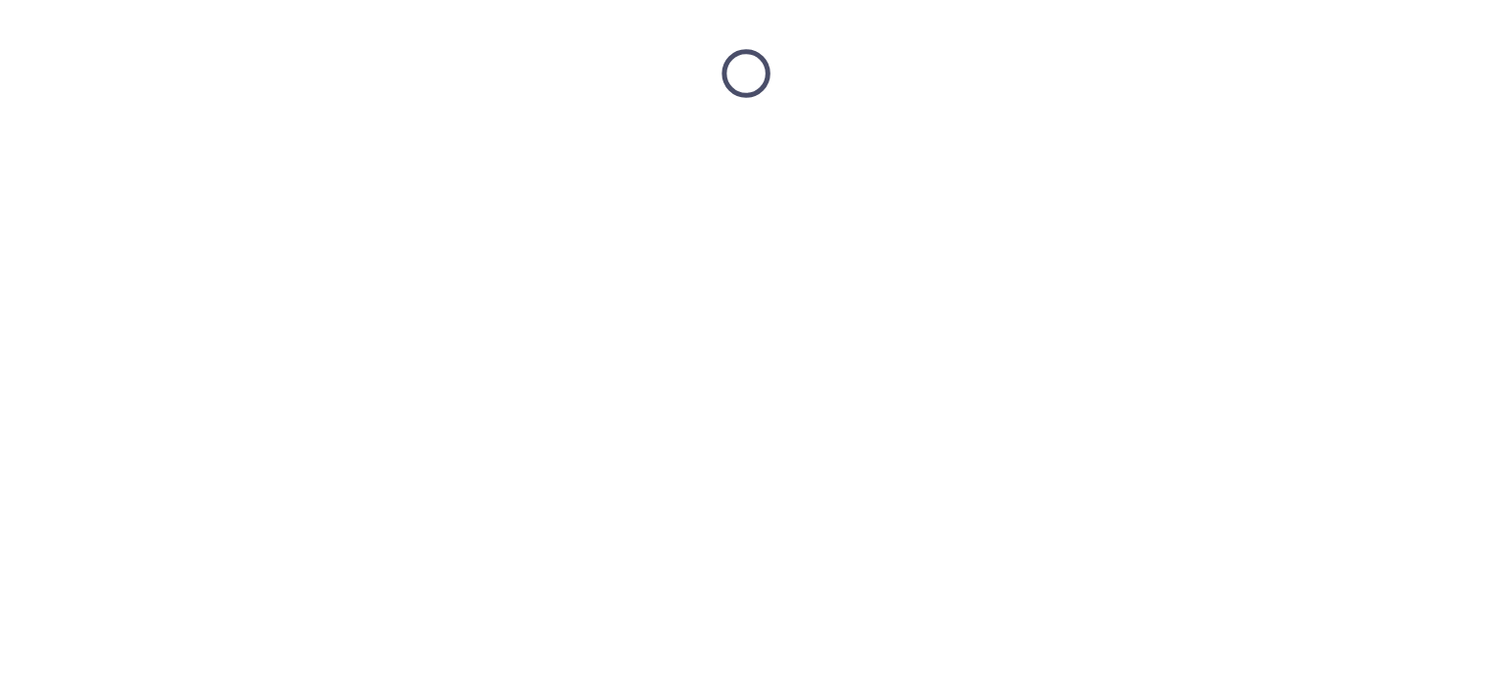
scroll to position [0, 0]
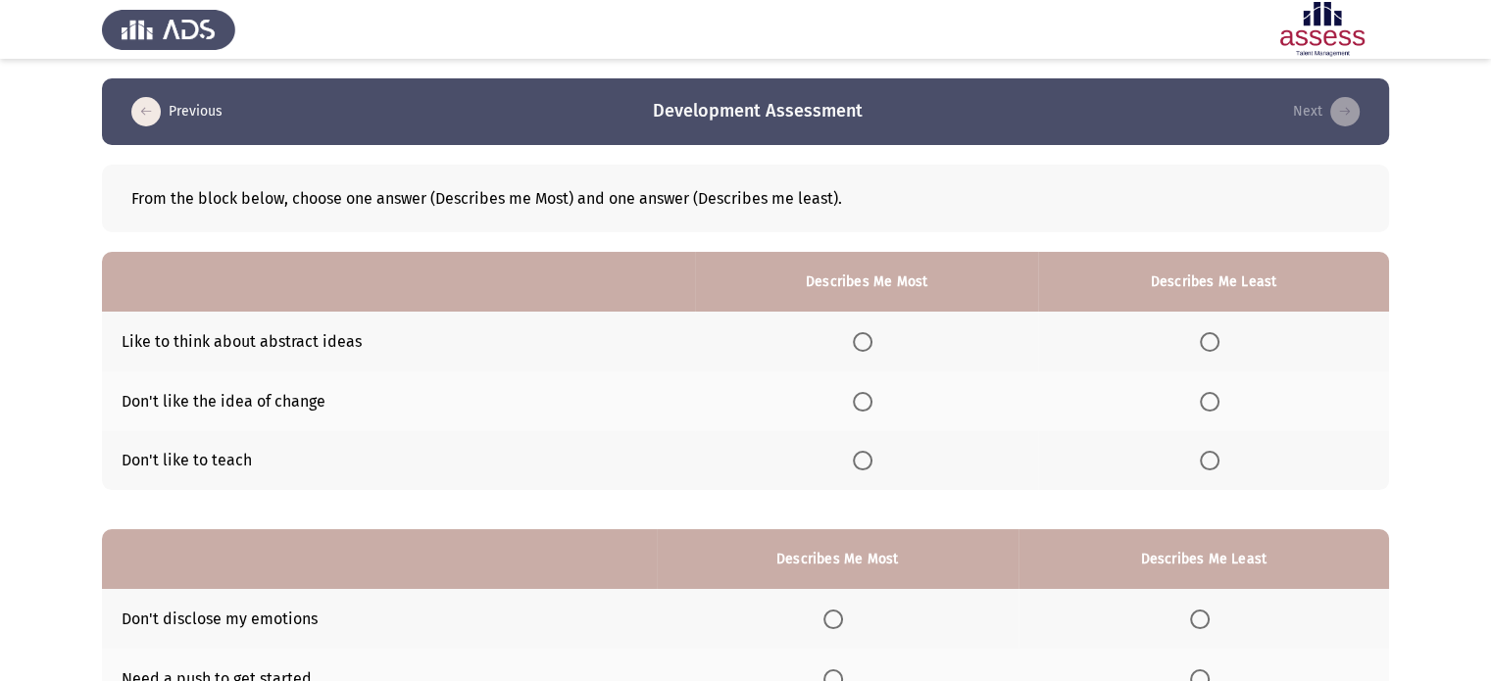
click at [1214, 341] on span "Select an option" at bounding box center [1210, 342] width 20 height 20
click at [1214, 341] on input "Select an option" at bounding box center [1210, 342] width 20 height 20
click at [866, 406] on span "Select an option" at bounding box center [863, 402] width 20 height 20
click at [866, 406] on input "Select an option" at bounding box center [863, 402] width 20 height 20
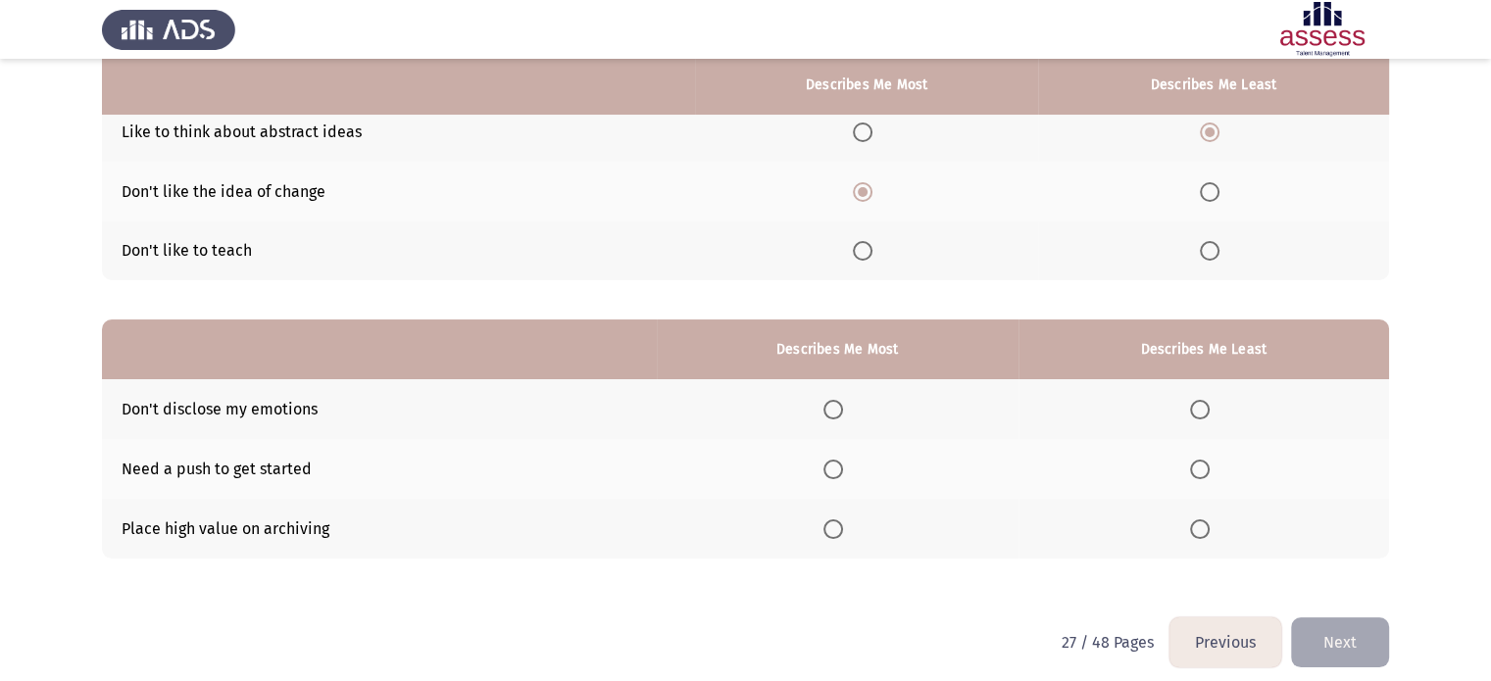
scroll to position [224, 0]
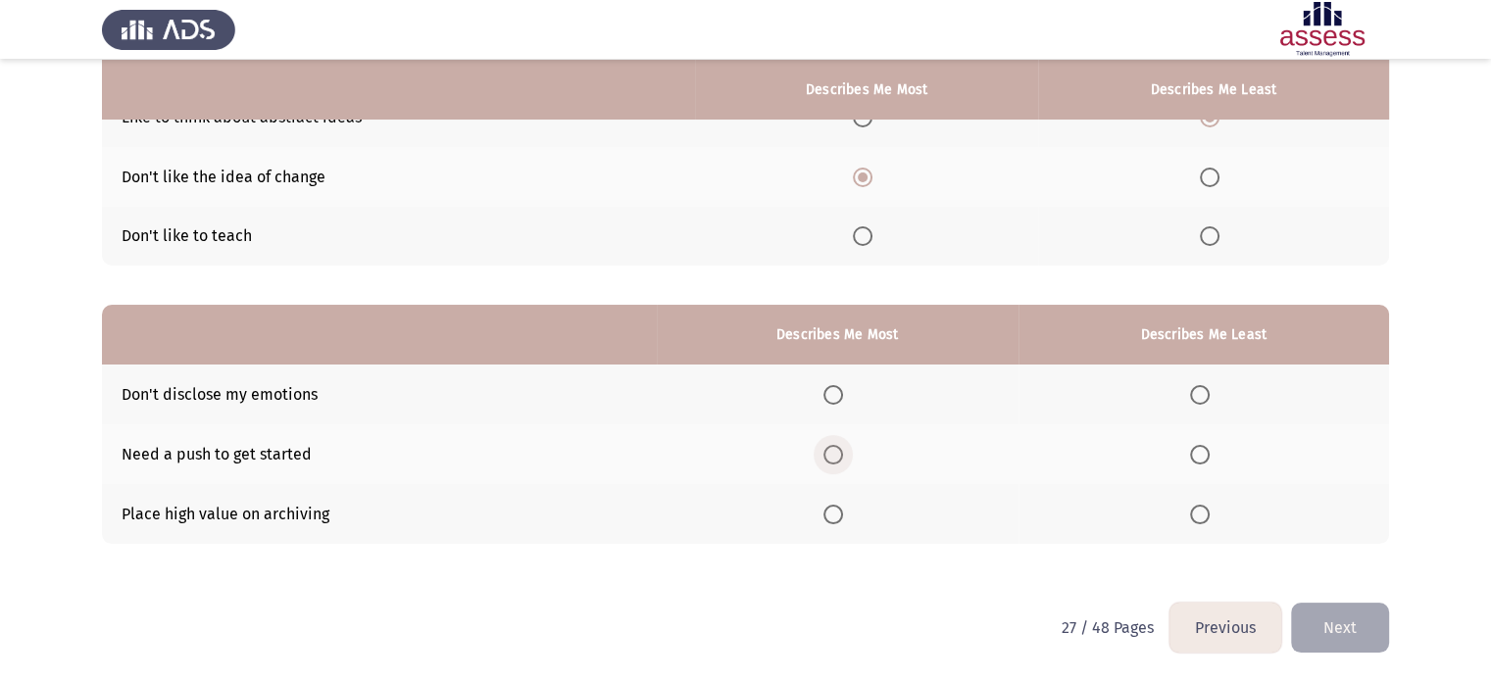
click at [836, 456] on span "Select an option" at bounding box center [833, 455] width 20 height 20
click at [836, 456] on input "Select an option" at bounding box center [833, 455] width 20 height 20
click at [836, 520] on span "Select an option" at bounding box center [833, 515] width 20 height 20
click at [836, 520] on input "Select an option" at bounding box center [833, 515] width 20 height 20
click at [842, 462] on span "Select an option" at bounding box center [833, 455] width 20 height 20
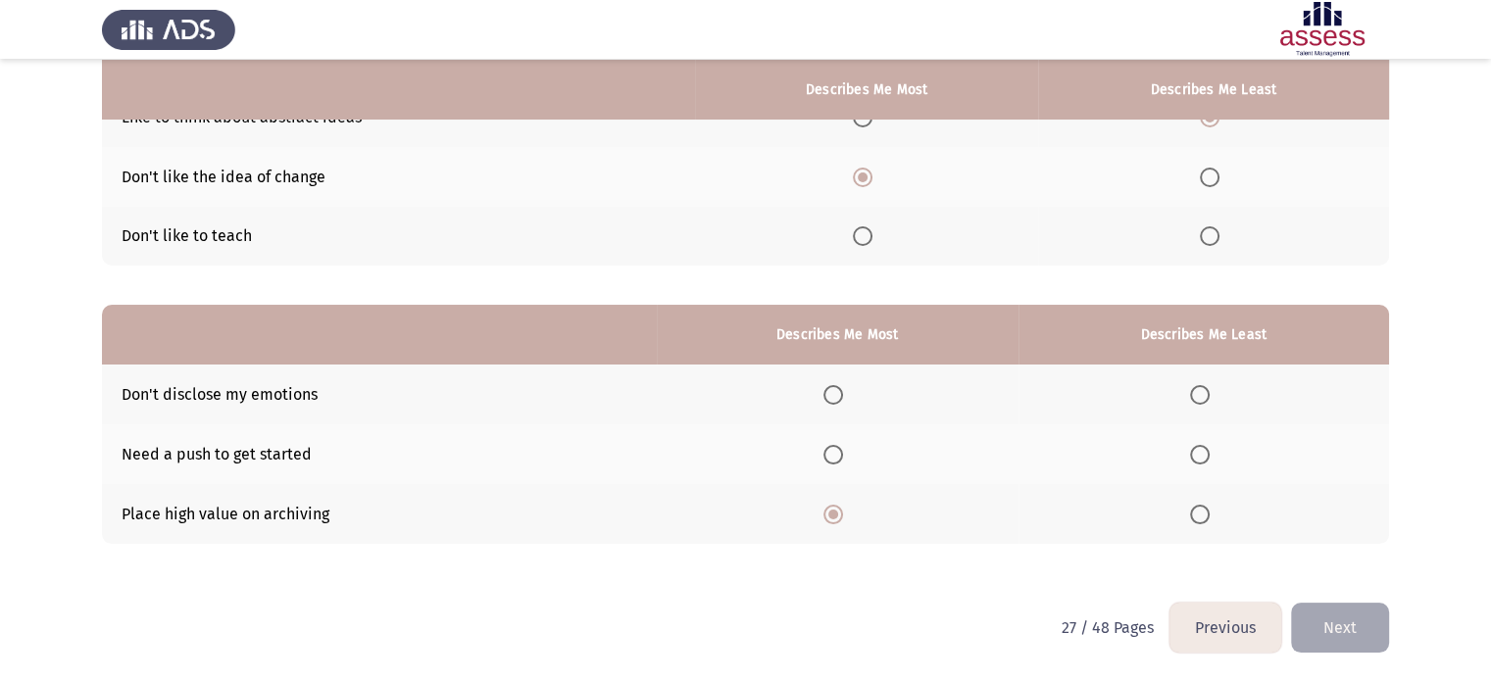
click at [842, 462] on input "Select an option" at bounding box center [833, 455] width 20 height 20
click at [1212, 399] on label "Select an option" at bounding box center [1203, 395] width 27 height 20
click at [1210, 399] on input "Select an option" at bounding box center [1200, 395] width 20 height 20
click at [1337, 616] on button "Next" at bounding box center [1340, 628] width 98 height 50
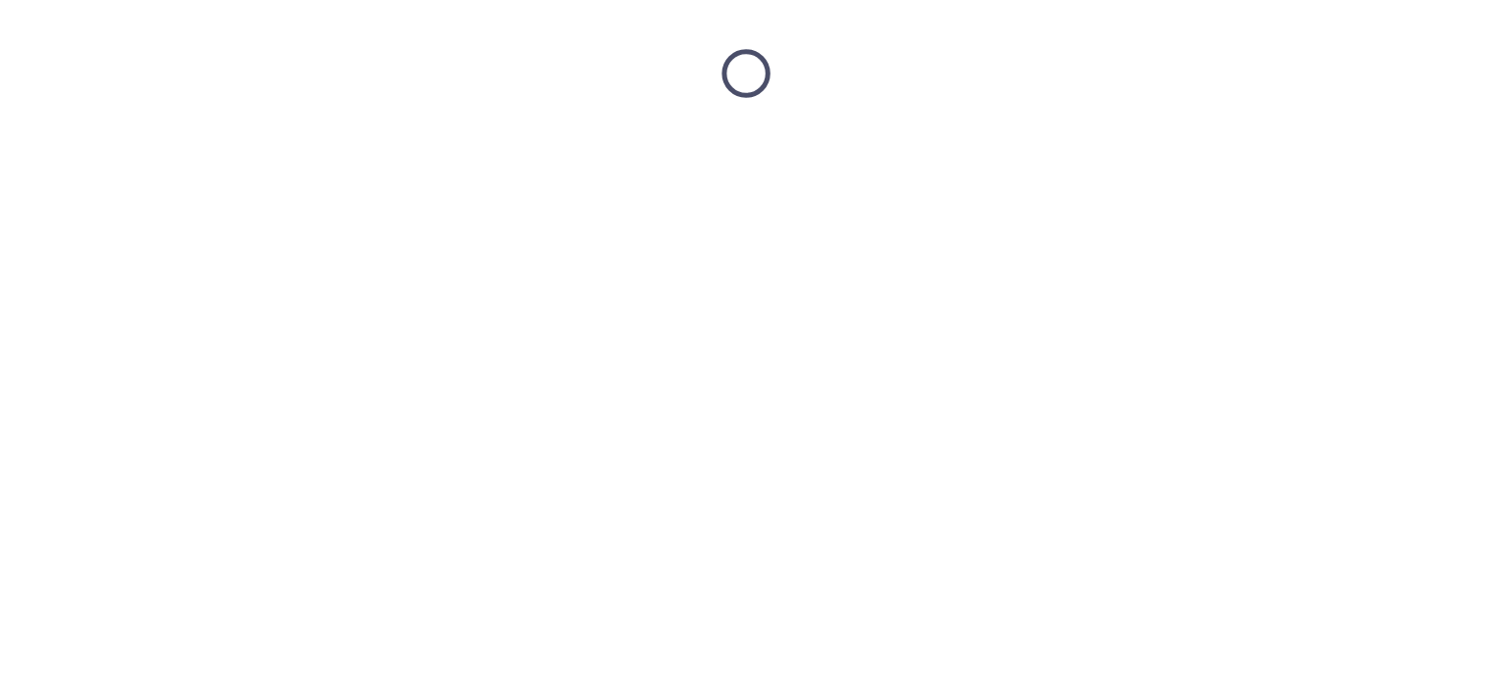
scroll to position [0, 0]
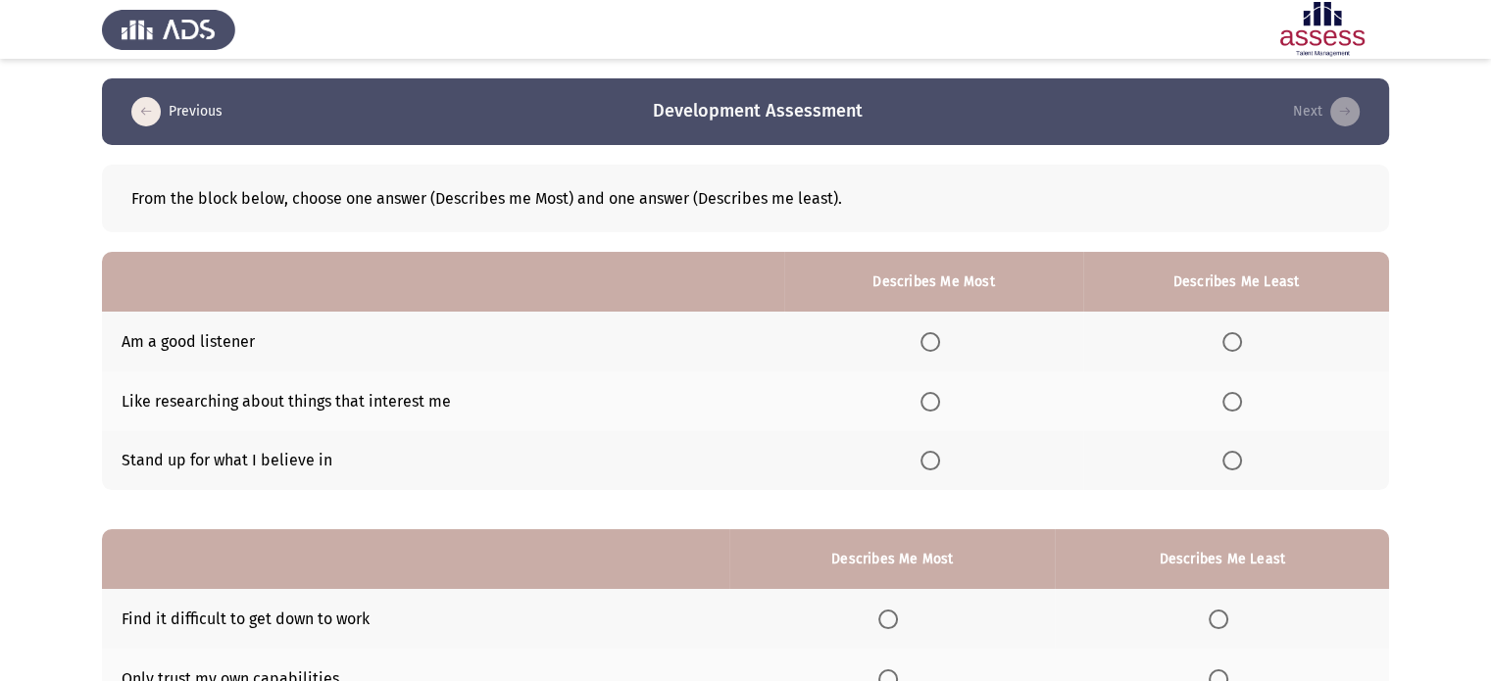
click at [938, 344] on span "Select an option" at bounding box center [930, 342] width 20 height 20
click at [938, 344] on input "Select an option" at bounding box center [930, 342] width 20 height 20
click at [1248, 342] on label "Select an option" at bounding box center [1235, 342] width 27 height 20
click at [1242, 342] on input "Select an option" at bounding box center [1232, 342] width 20 height 20
click at [929, 405] on span "Select an option" at bounding box center [930, 402] width 20 height 20
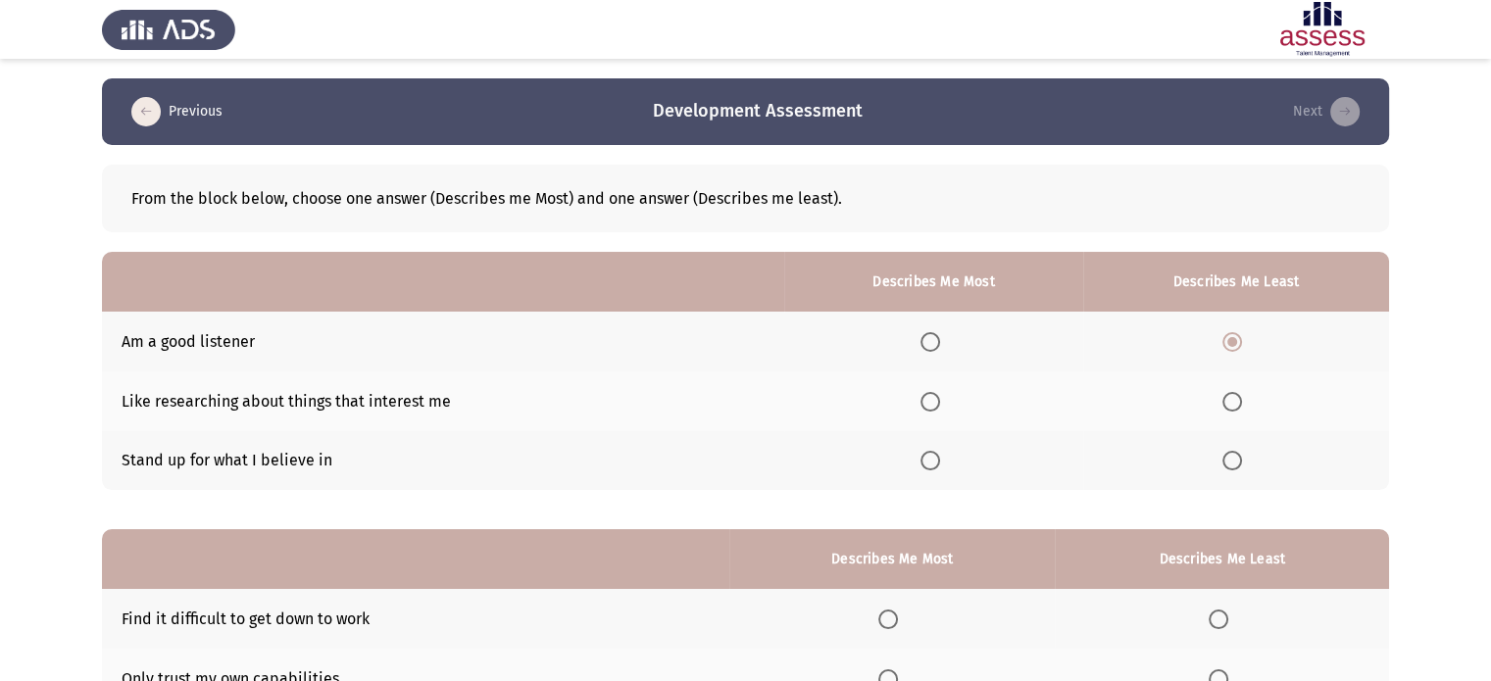
click at [929, 405] on input "Select an option" at bounding box center [930, 402] width 20 height 20
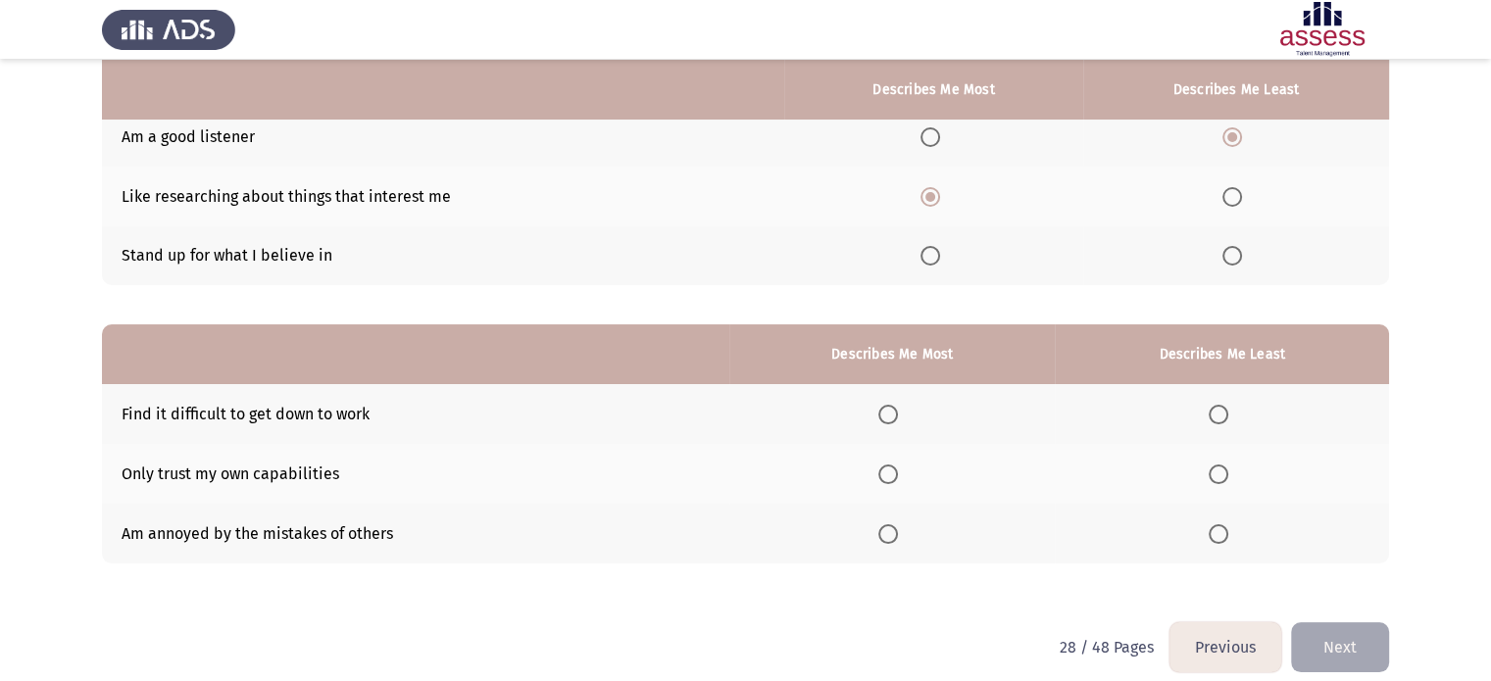
scroll to position [224, 0]
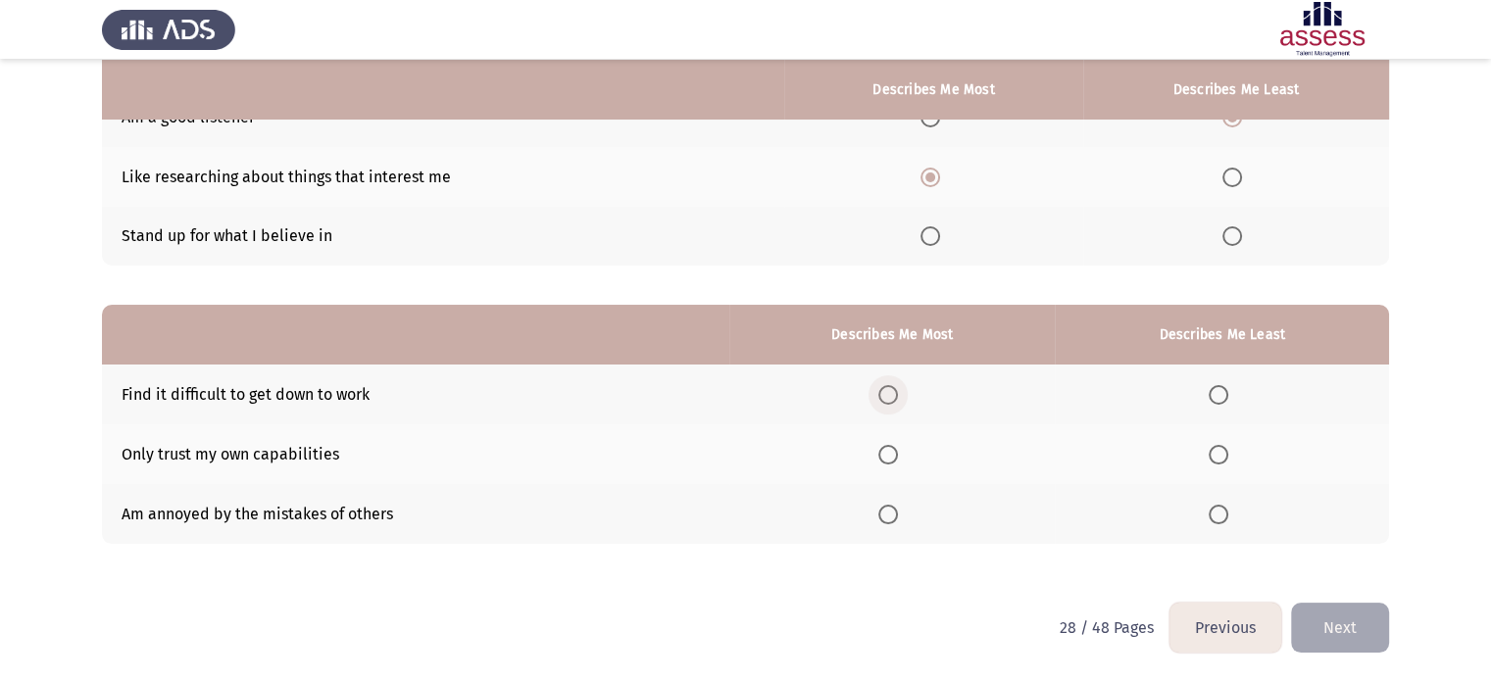
click at [905, 404] on label "Select an option" at bounding box center [891, 395] width 27 height 20
click at [898, 404] on input "Select an option" at bounding box center [888, 395] width 20 height 20
click at [1217, 387] on span "Select an option" at bounding box center [1219, 395] width 20 height 20
click at [1217, 387] on input "Select an option" at bounding box center [1219, 395] width 20 height 20
click at [894, 517] on span "Select an option" at bounding box center [888, 515] width 20 height 20
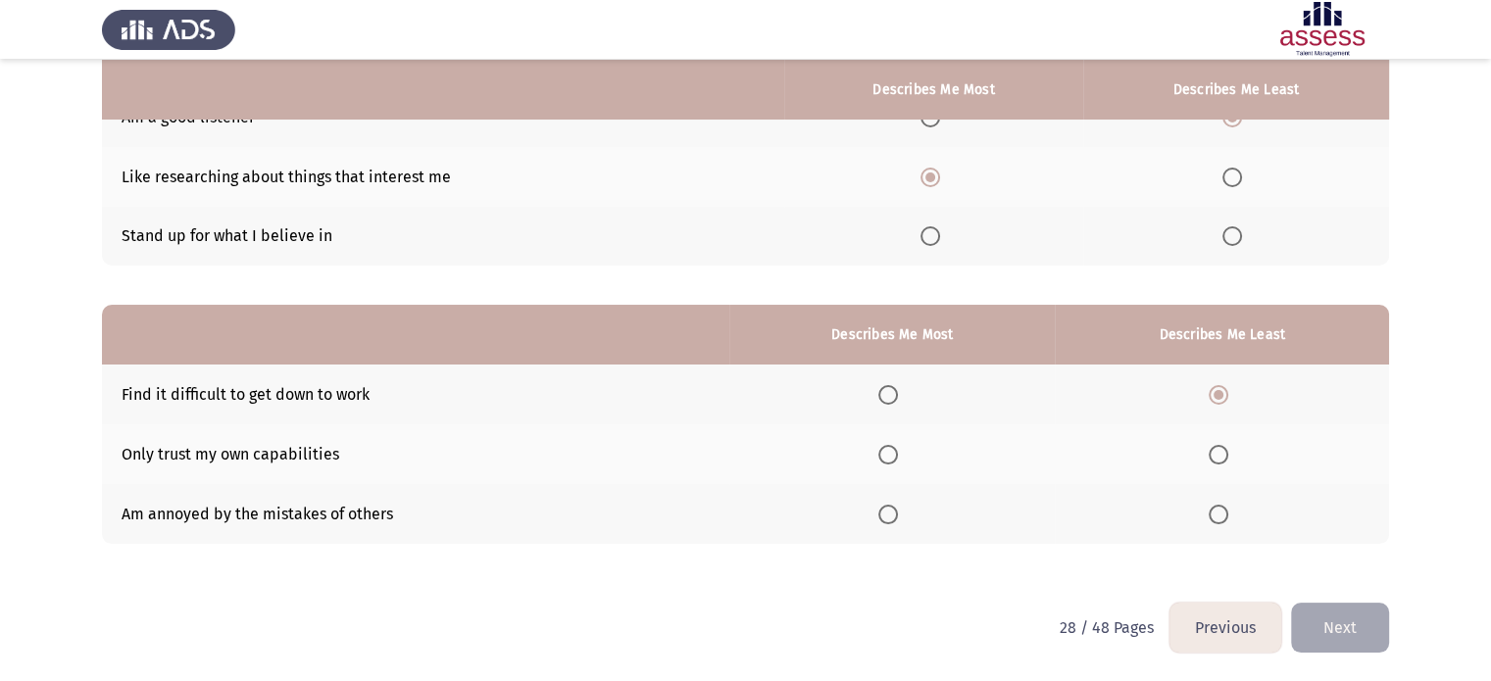
click at [894, 517] on input "Select an option" at bounding box center [888, 515] width 20 height 20
click at [1362, 620] on button "Next" at bounding box center [1340, 628] width 98 height 50
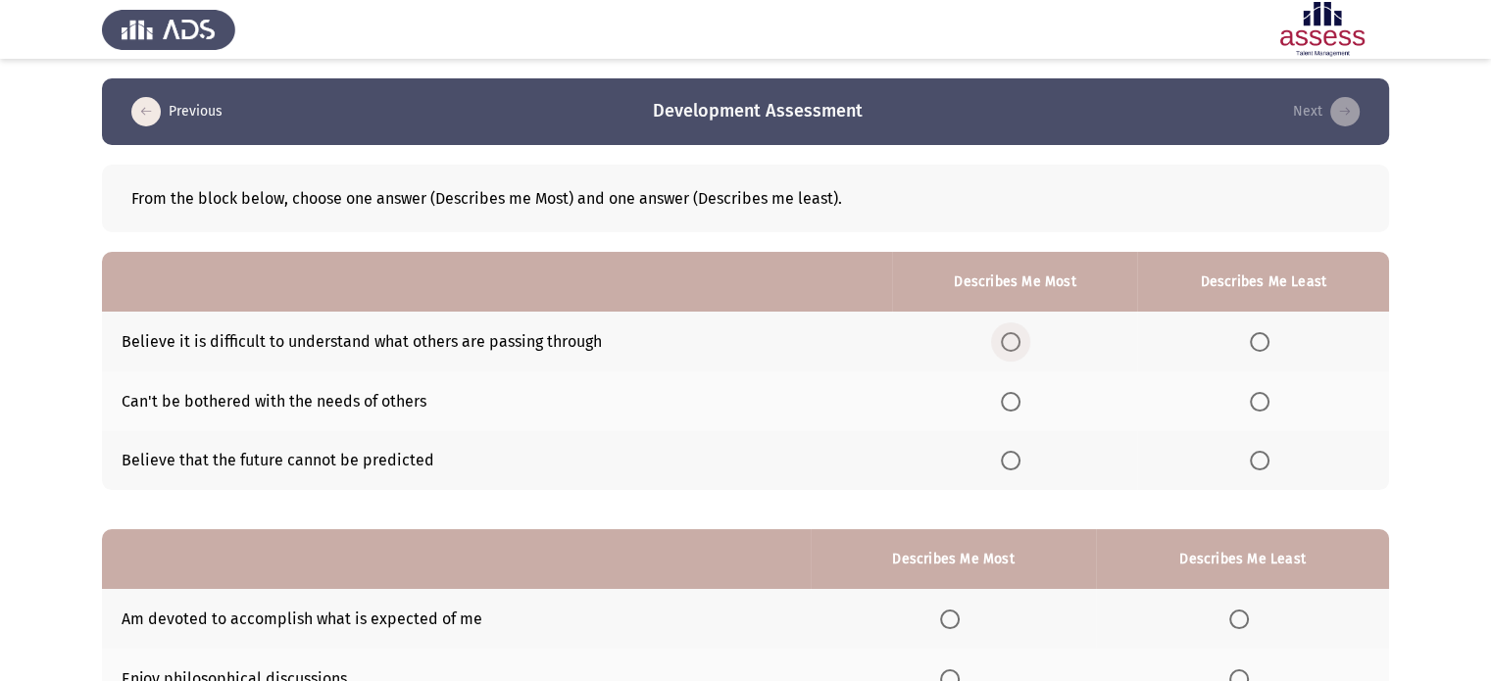
click at [1013, 340] on span "Select an option" at bounding box center [1011, 342] width 20 height 20
click at [1013, 340] on input "Select an option" at bounding box center [1011, 342] width 20 height 20
click at [1263, 466] on span "Select an option" at bounding box center [1260, 461] width 20 height 20
click at [1263, 466] on input "Select an option" at bounding box center [1260, 461] width 20 height 20
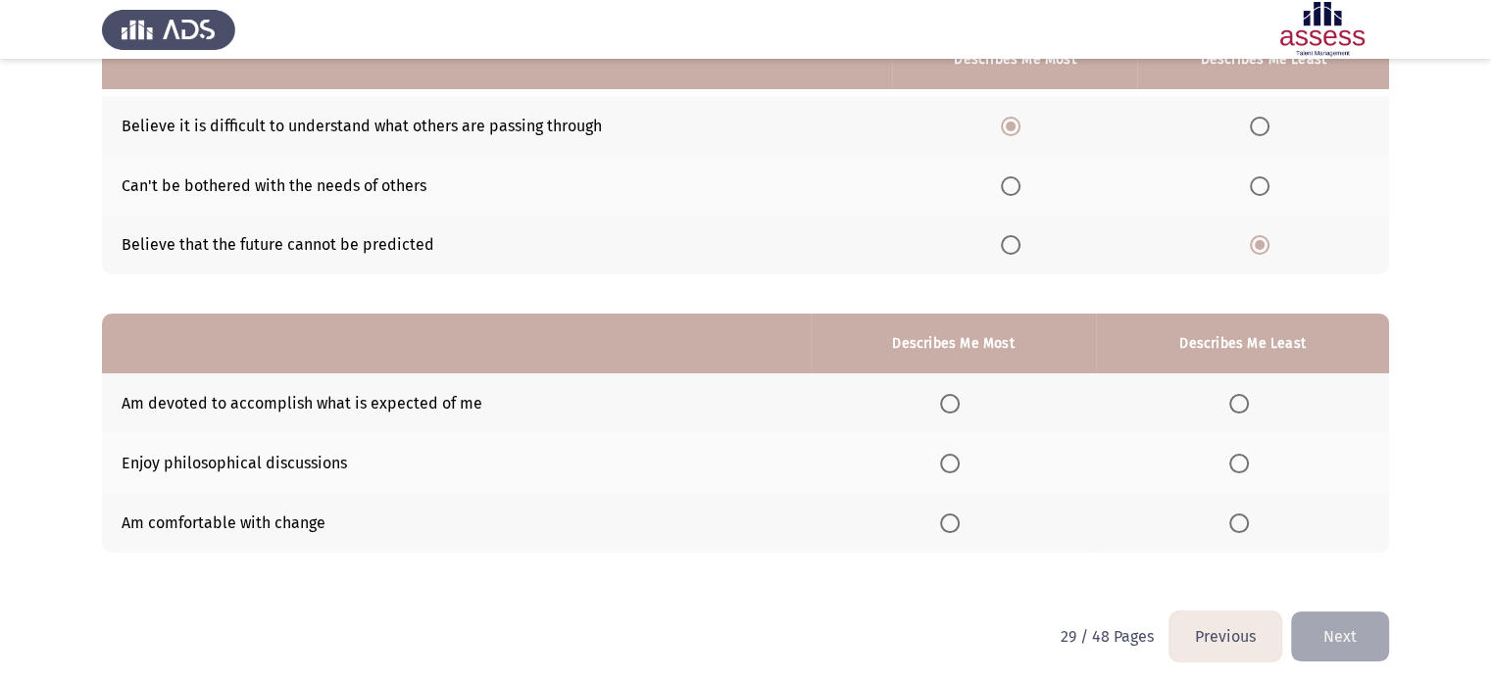
scroll to position [224, 0]
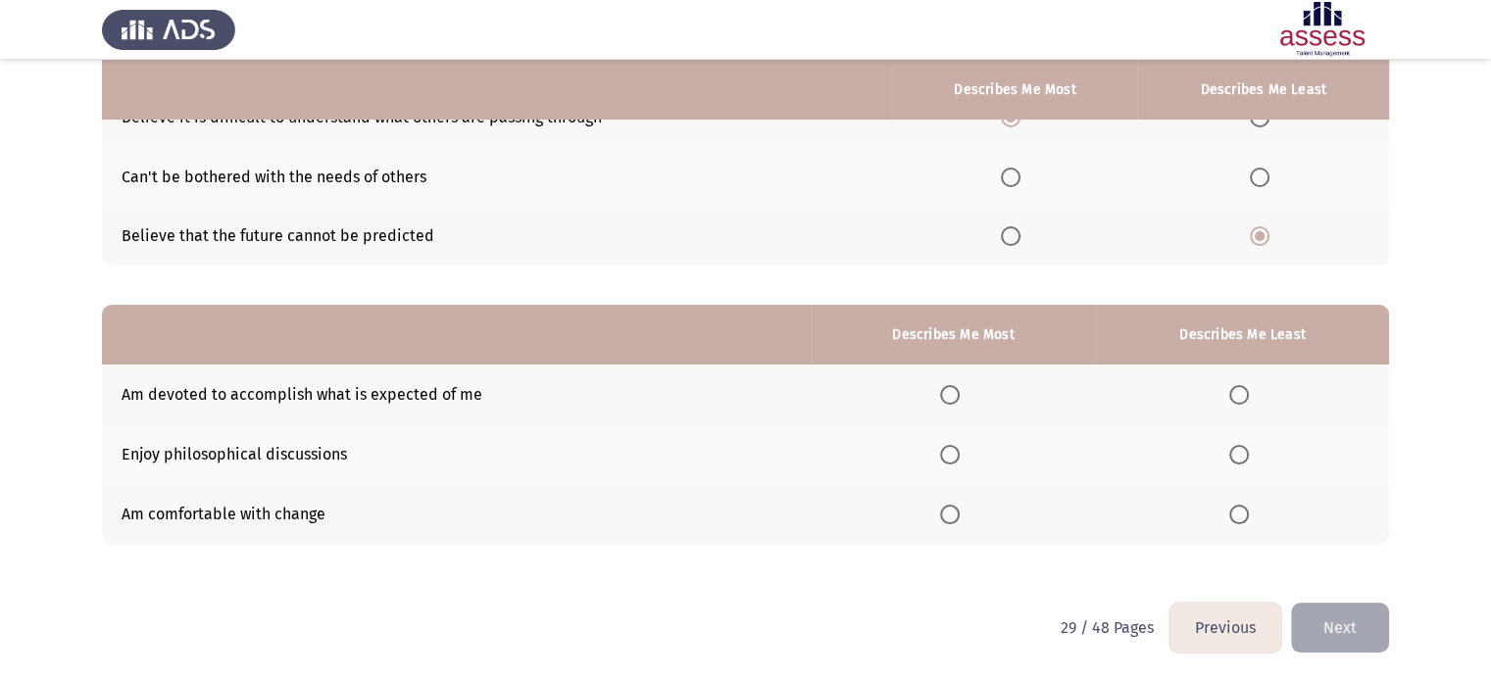
click at [945, 393] on span "Select an option" at bounding box center [950, 395] width 20 height 20
click at [945, 393] on input "Select an option" at bounding box center [950, 395] width 20 height 20
click at [955, 457] on span "Select an option" at bounding box center [950, 455] width 20 height 20
click at [955, 457] on input "Select an option" at bounding box center [950, 455] width 20 height 20
click at [1251, 399] on label "Select an option" at bounding box center [1242, 395] width 27 height 20
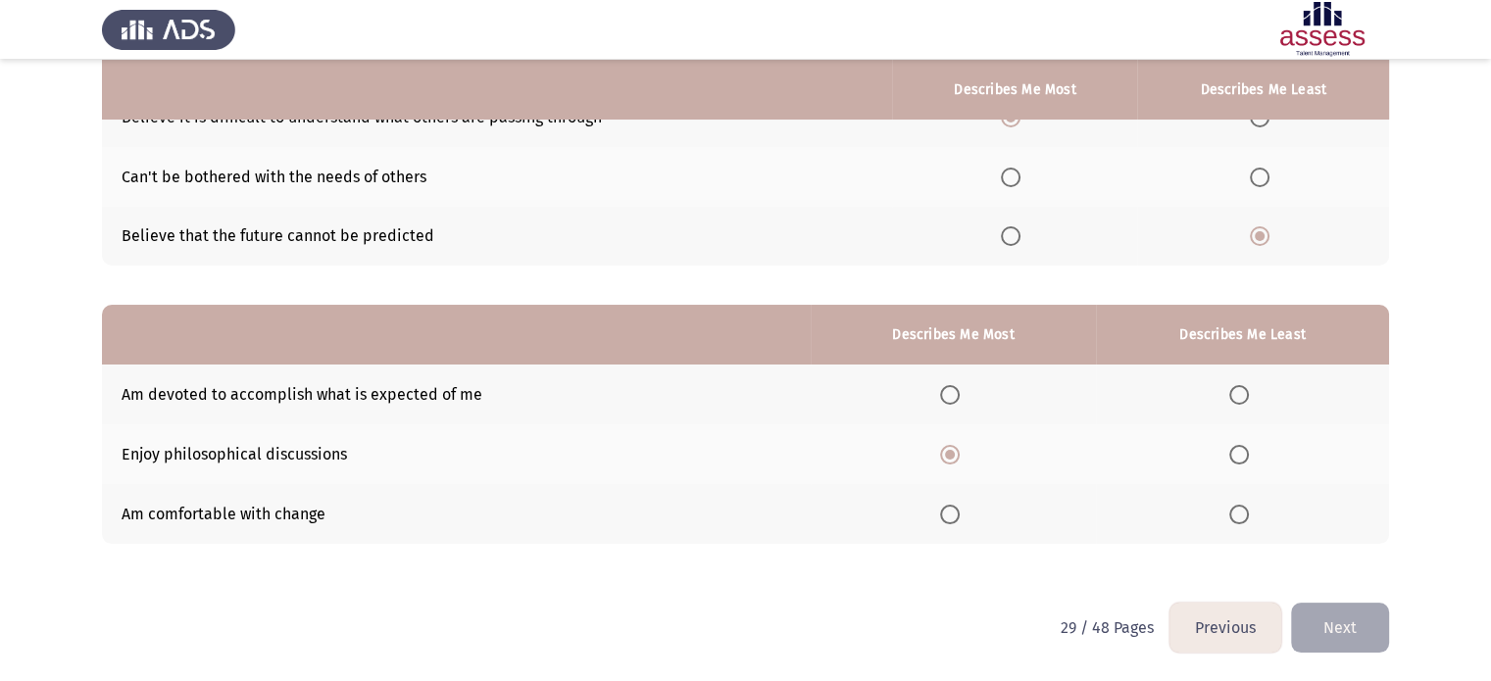
click at [1249, 399] on input "Select an option" at bounding box center [1239, 395] width 20 height 20
drag, startPoint x: 955, startPoint y: 391, endPoint x: 968, endPoint y: 398, distance: 15.3
click at [967, 398] on label "Select an option" at bounding box center [953, 395] width 27 height 20
click at [960, 398] on input "Select an option" at bounding box center [950, 395] width 20 height 20
click at [1234, 467] on th at bounding box center [1242, 454] width 293 height 60
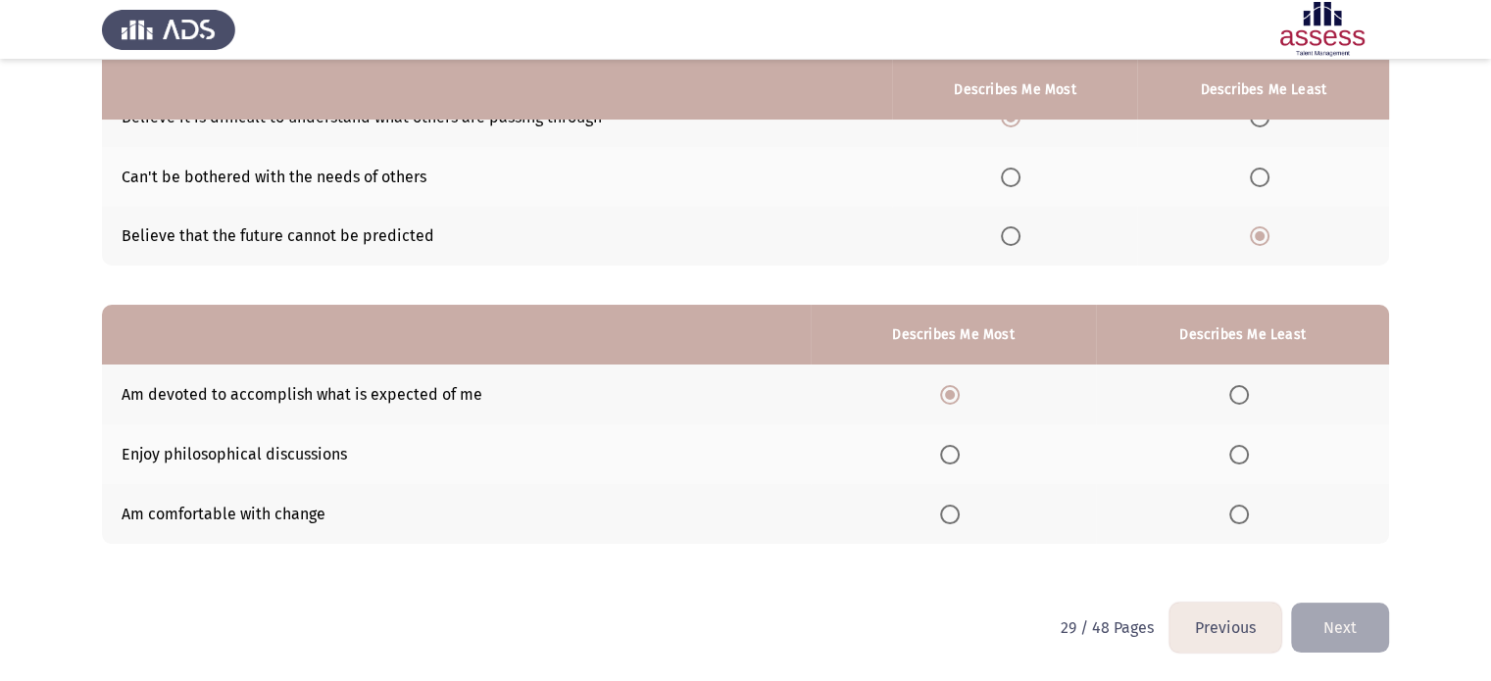
click at [1234, 454] on span "Select an option" at bounding box center [1239, 455] width 20 height 20
click at [1234, 454] on input "Select an option" at bounding box center [1239, 455] width 20 height 20
click at [1319, 613] on button "Next" at bounding box center [1340, 628] width 98 height 50
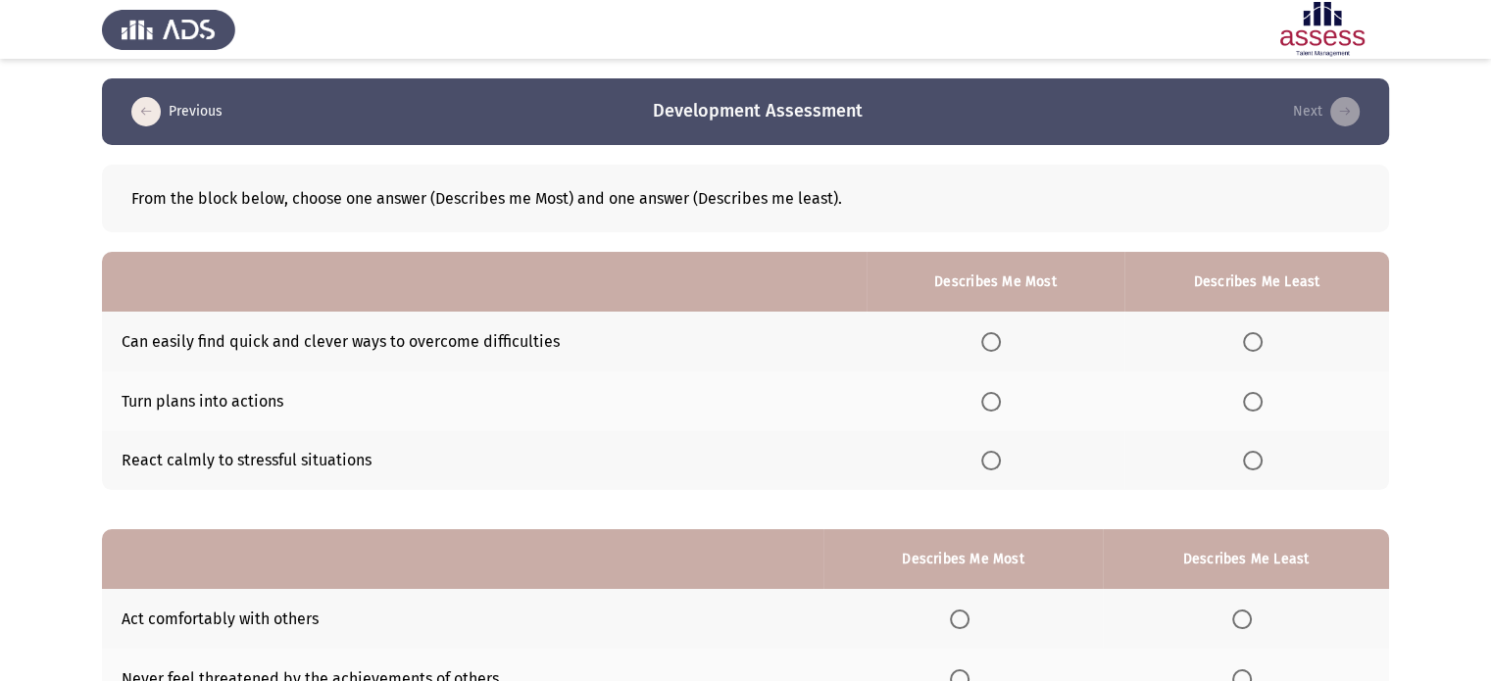
click at [302, 333] on td "Can easily find quick and clever ways to overcome difficulties" at bounding box center [484, 342] width 765 height 60
click at [1259, 337] on span "Select an option" at bounding box center [1253, 342] width 20 height 20
click at [1259, 337] on input "Select an option" at bounding box center [1253, 342] width 20 height 20
click at [1253, 461] on span "Select an option" at bounding box center [1253, 461] width 20 height 20
click at [1253, 461] on input "Select an option" at bounding box center [1253, 461] width 20 height 20
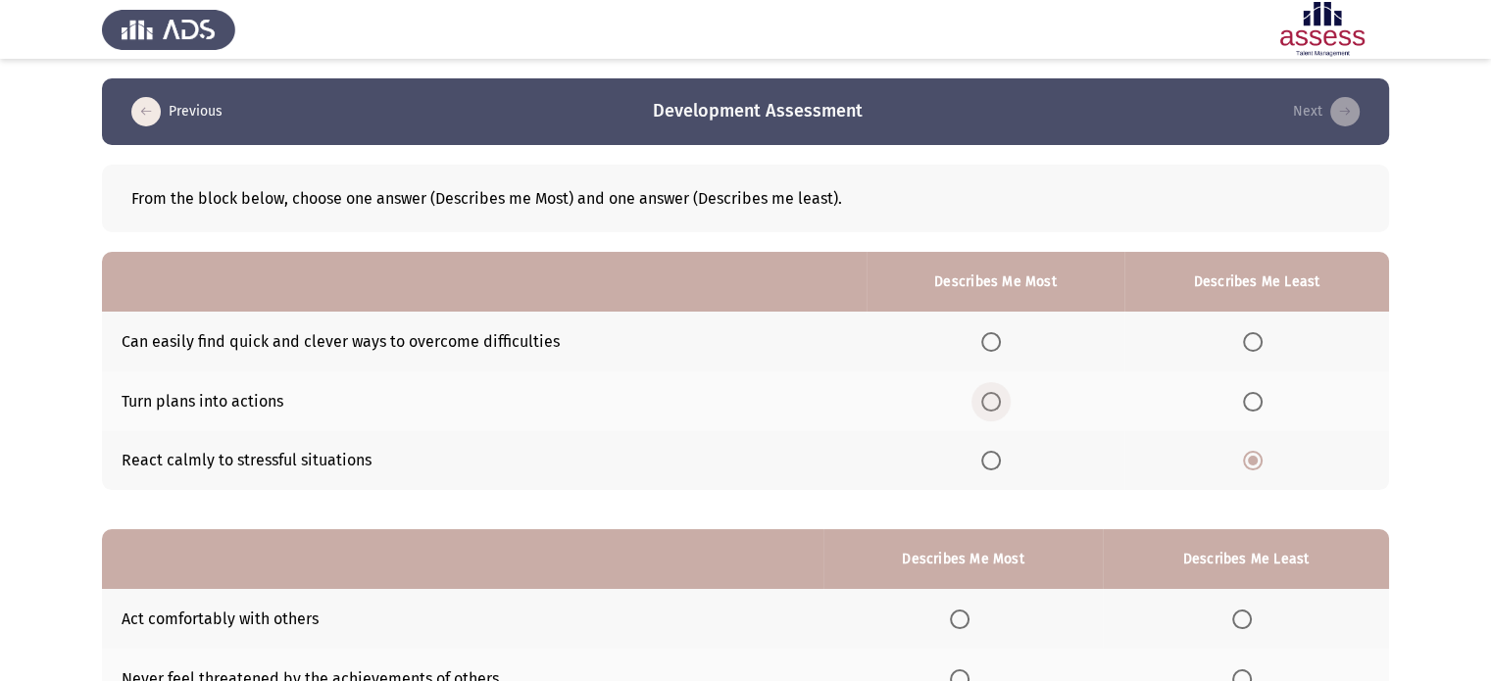
click at [989, 396] on span "Select an option" at bounding box center [991, 402] width 20 height 20
click at [989, 396] on input "Select an option" at bounding box center [991, 402] width 20 height 20
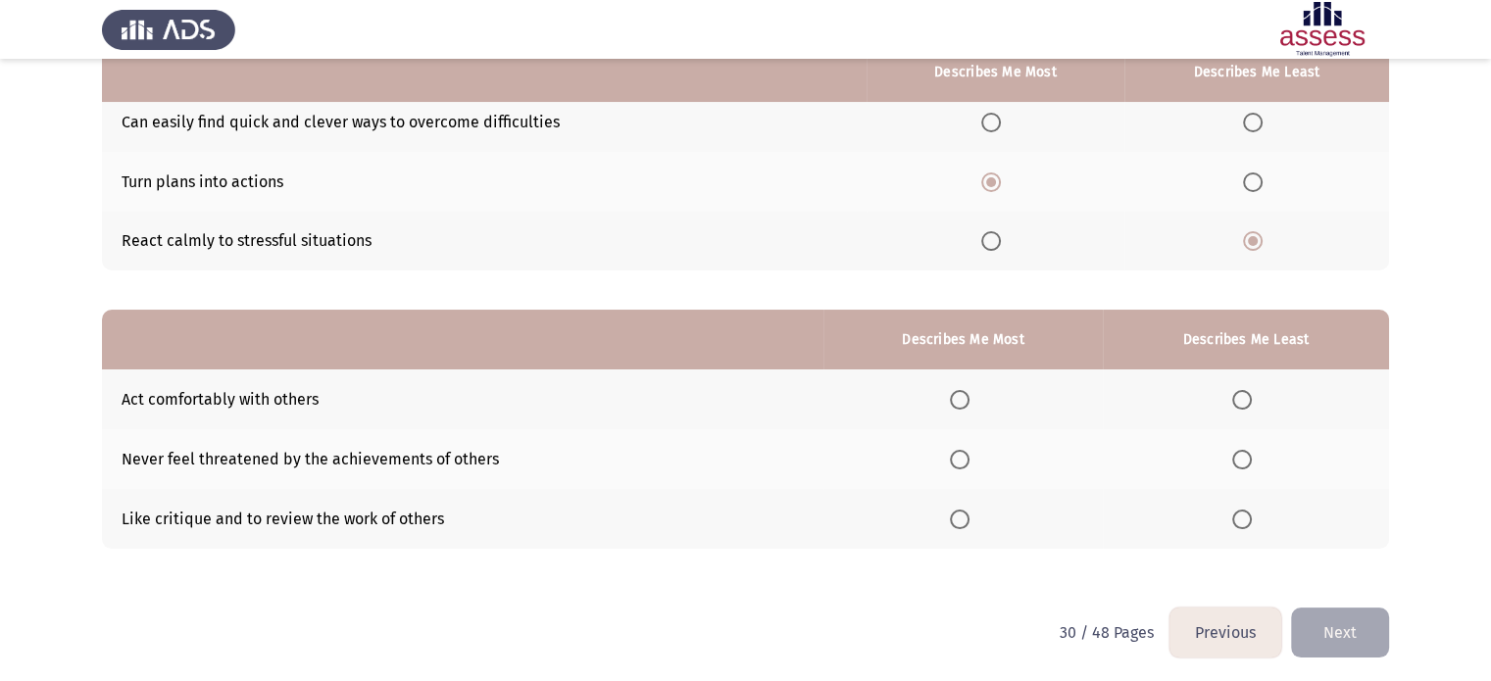
scroll to position [224, 0]
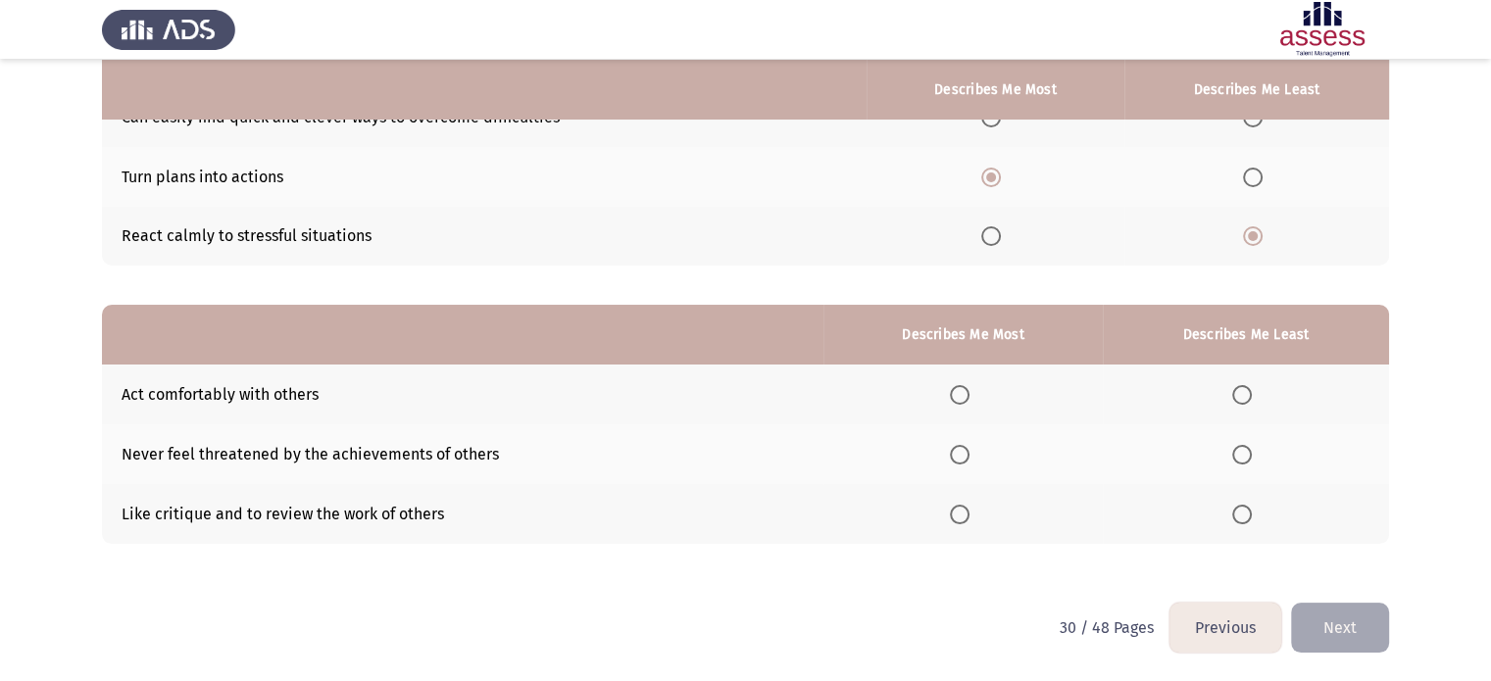
click at [1235, 402] on span "Select an option" at bounding box center [1242, 395] width 20 height 20
click at [1235, 402] on input "Select an option" at bounding box center [1242, 395] width 20 height 20
click at [965, 448] on span "Select an option" at bounding box center [960, 455] width 20 height 20
click at [965, 448] on input "Select an option" at bounding box center [960, 455] width 20 height 20
click at [1348, 641] on button "Next" at bounding box center [1340, 628] width 98 height 50
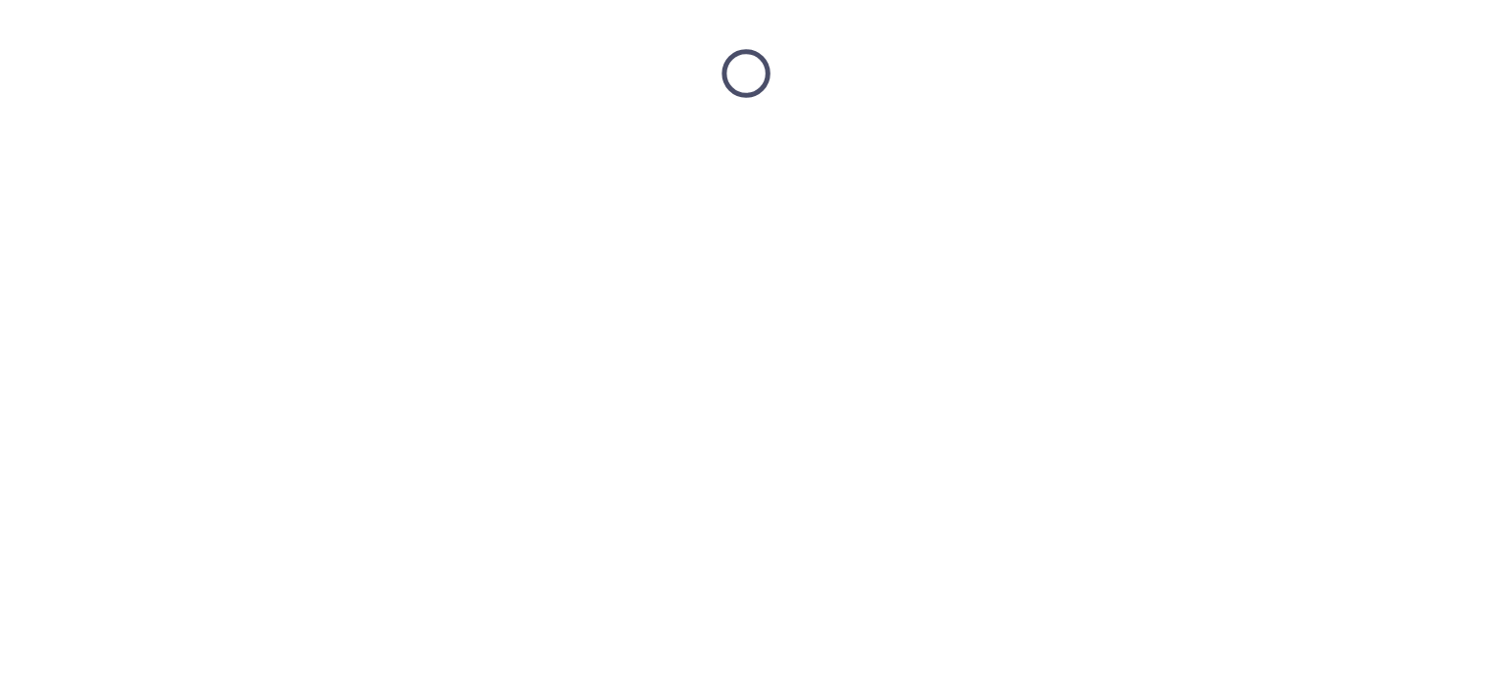
scroll to position [0, 0]
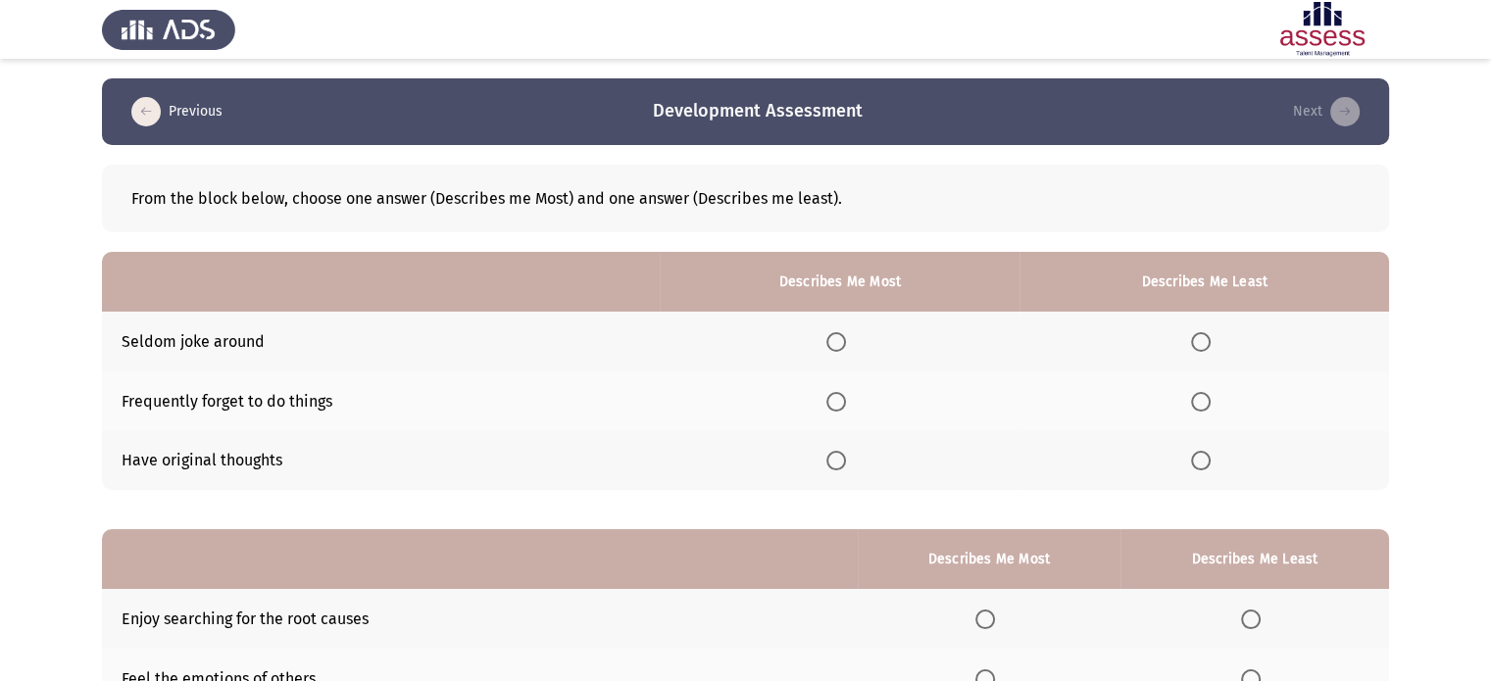
click at [1213, 337] on label "Select an option" at bounding box center [1204, 342] width 27 height 20
click at [1211, 337] on input "Select an option" at bounding box center [1201, 342] width 20 height 20
click at [840, 400] on span "Select an option" at bounding box center [836, 402] width 20 height 20
click at [840, 400] on input "Select an option" at bounding box center [836, 402] width 20 height 20
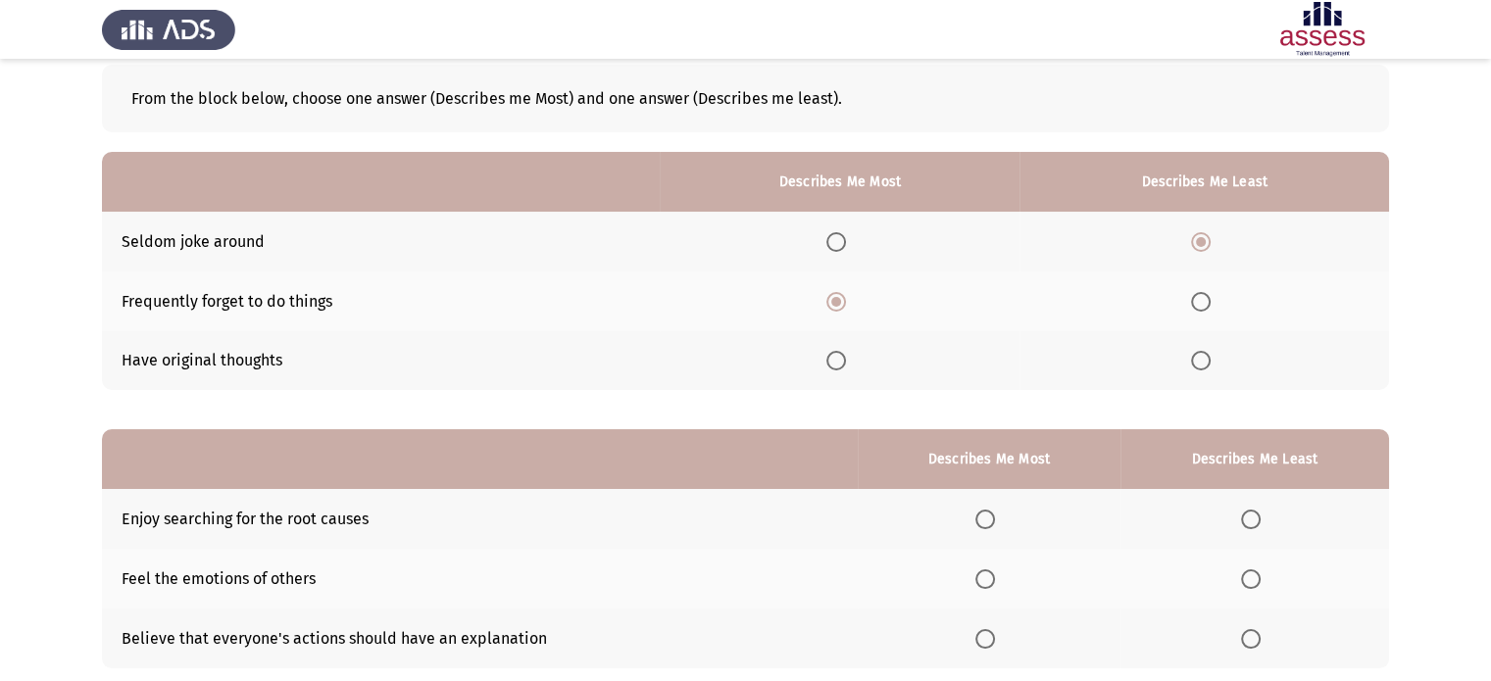
scroll to position [196, 0]
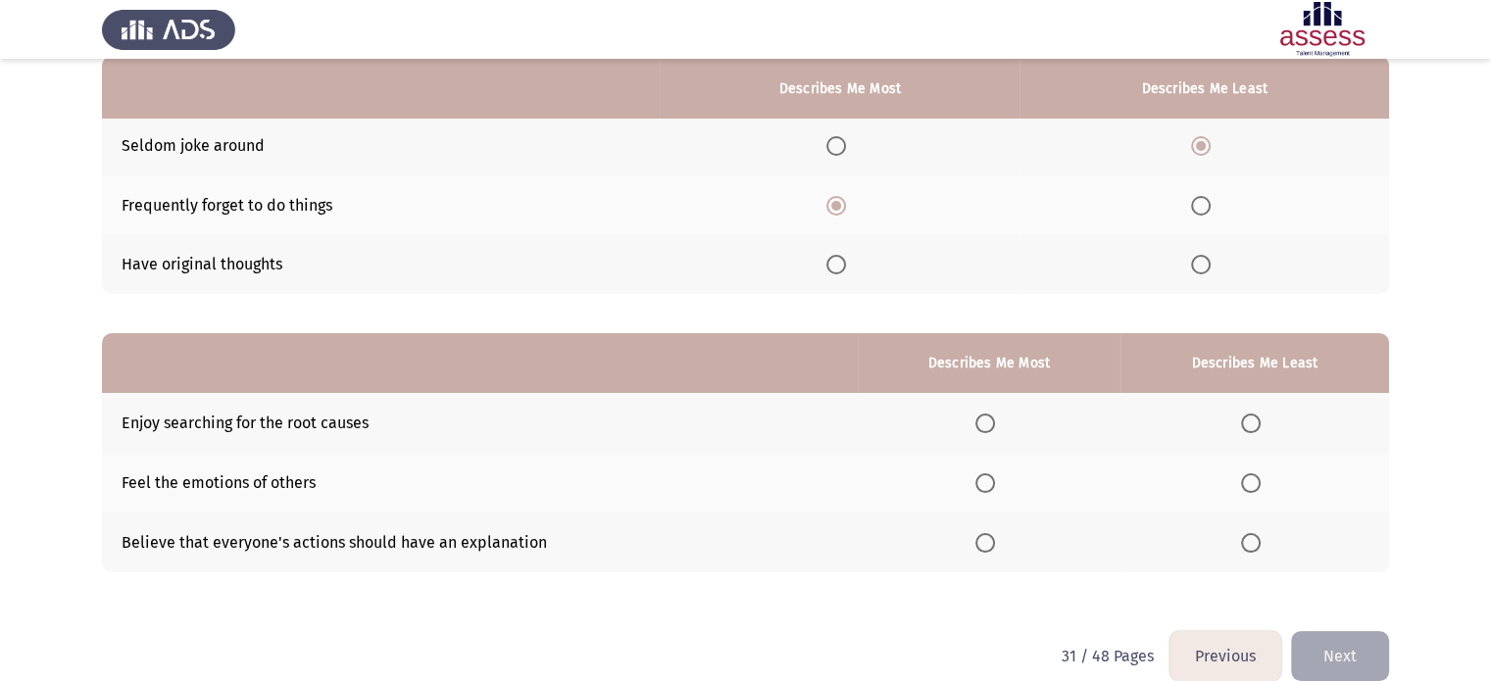
drag, startPoint x: 0, startPoint y: 404, endPoint x: 73, endPoint y: 409, distance: 72.7
click at [8, 409] on app-assessment-container "Previous Development Assessment Next From the block below, choose one answer (D…" at bounding box center [745, 256] width 1491 height 749
drag, startPoint x: 983, startPoint y: 425, endPoint x: 1415, endPoint y: 430, distance: 432.3
click at [1415, 430] on app-assessment-container "Previous Development Assessment Next From the block below, choose one answer (D…" at bounding box center [745, 256] width 1491 height 749
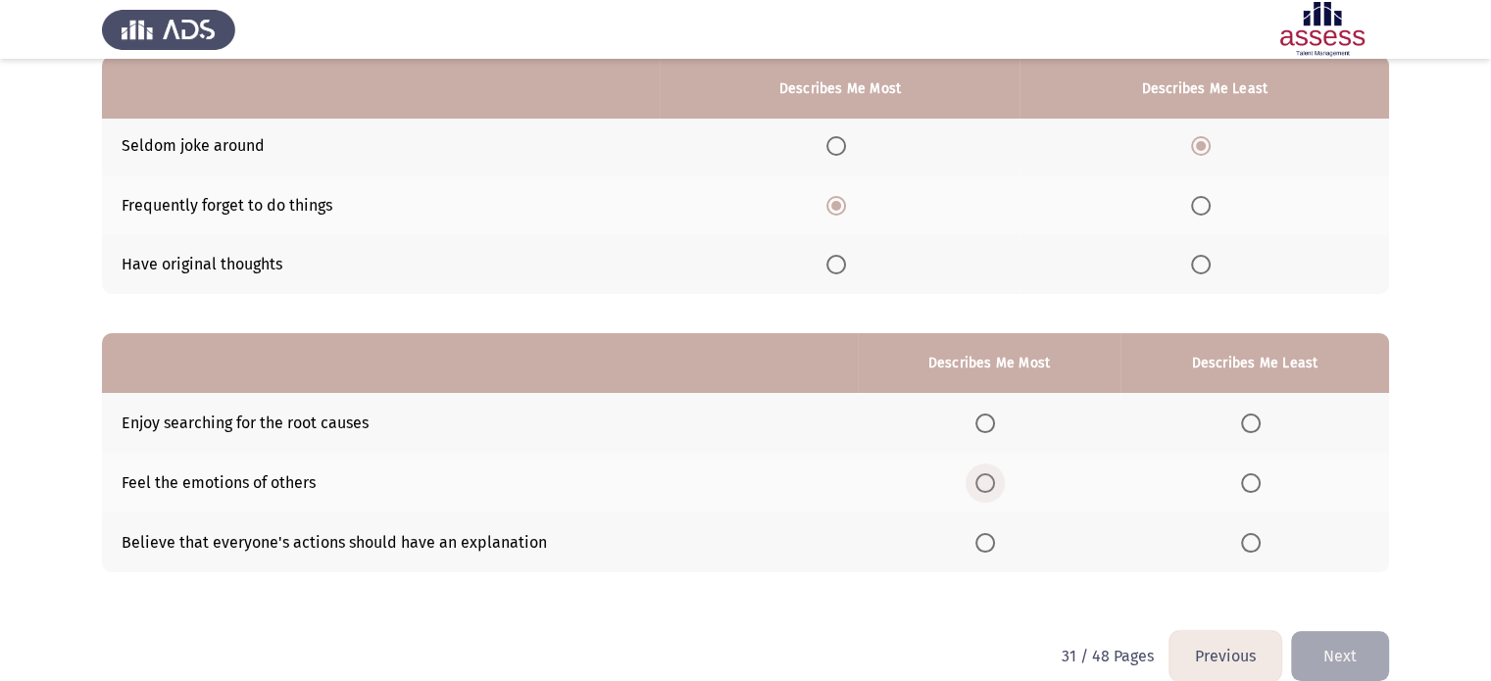
click at [981, 484] on span "Select an option" at bounding box center [985, 483] width 20 height 20
click at [981, 484] on input "Select an option" at bounding box center [985, 483] width 20 height 20
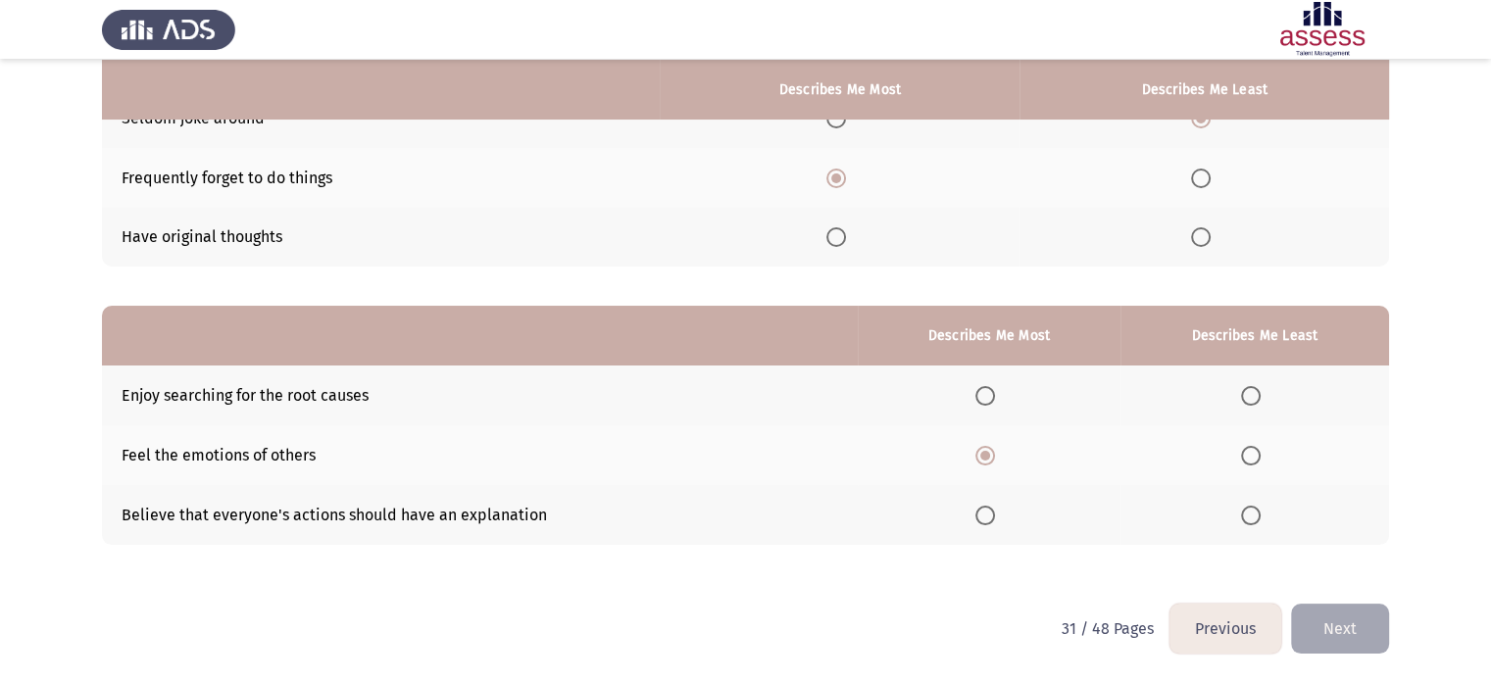
scroll to position [224, 0]
click at [1252, 524] on span "Select an option" at bounding box center [1251, 515] width 20 height 20
click at [1252, 524] on input "Select an option" at bounding box center [1251, 515] width 20 height 20
click at [1321, 612] on button "Next" at bounding box center [1340, 628] width 98 height 50
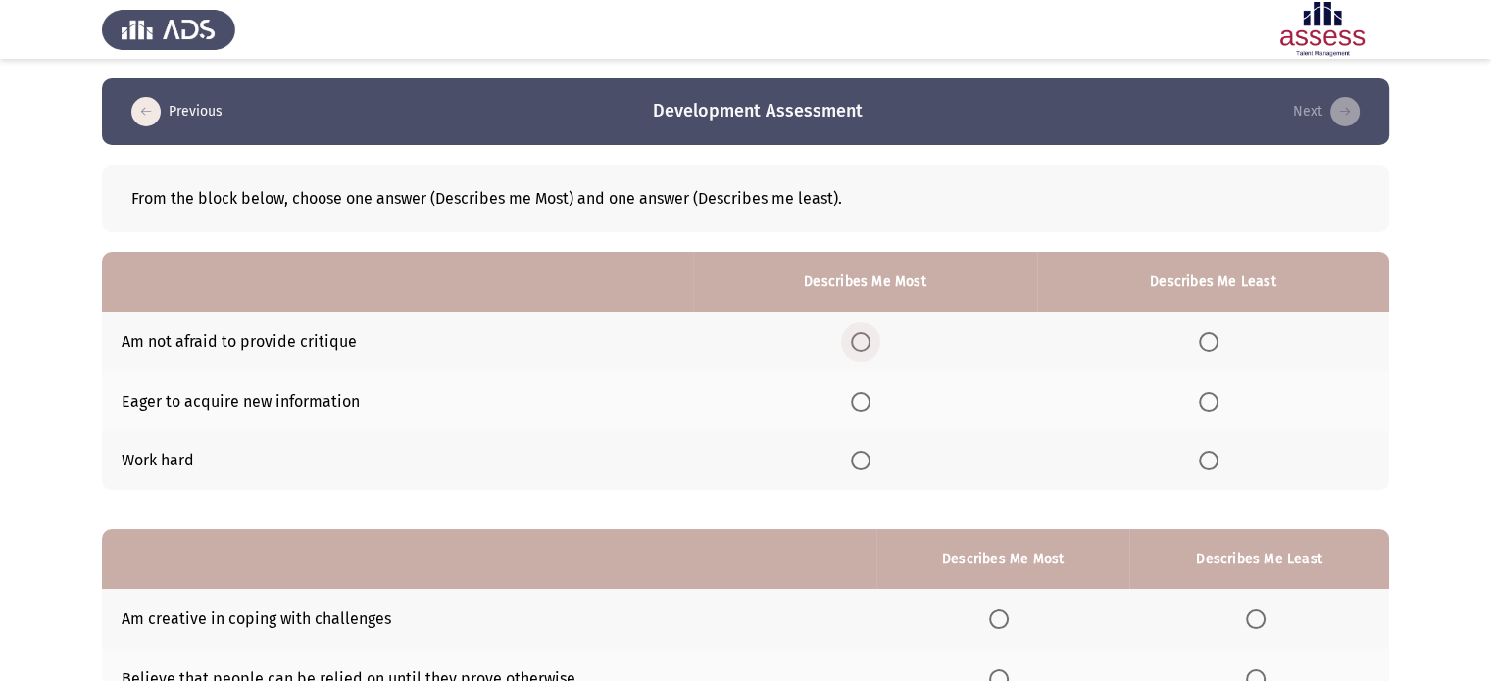
click at [868, 348] on span "Select an option" at bounding box center [861, 342] width 20 height 20
click at [868, 348] on input "Select an option" at bounding box center [861, 342] width 20 height 20
click at [863, 465] on span "Select an option" at bounding box center [861, 461] width 20 height 20
click at [863, 465] on input "Select an option" at bounding box center [861, 461] width 20 height 20
click at [1208, 344] on span "Select an option" at bounding box center [1209, 342] width 20 height 20
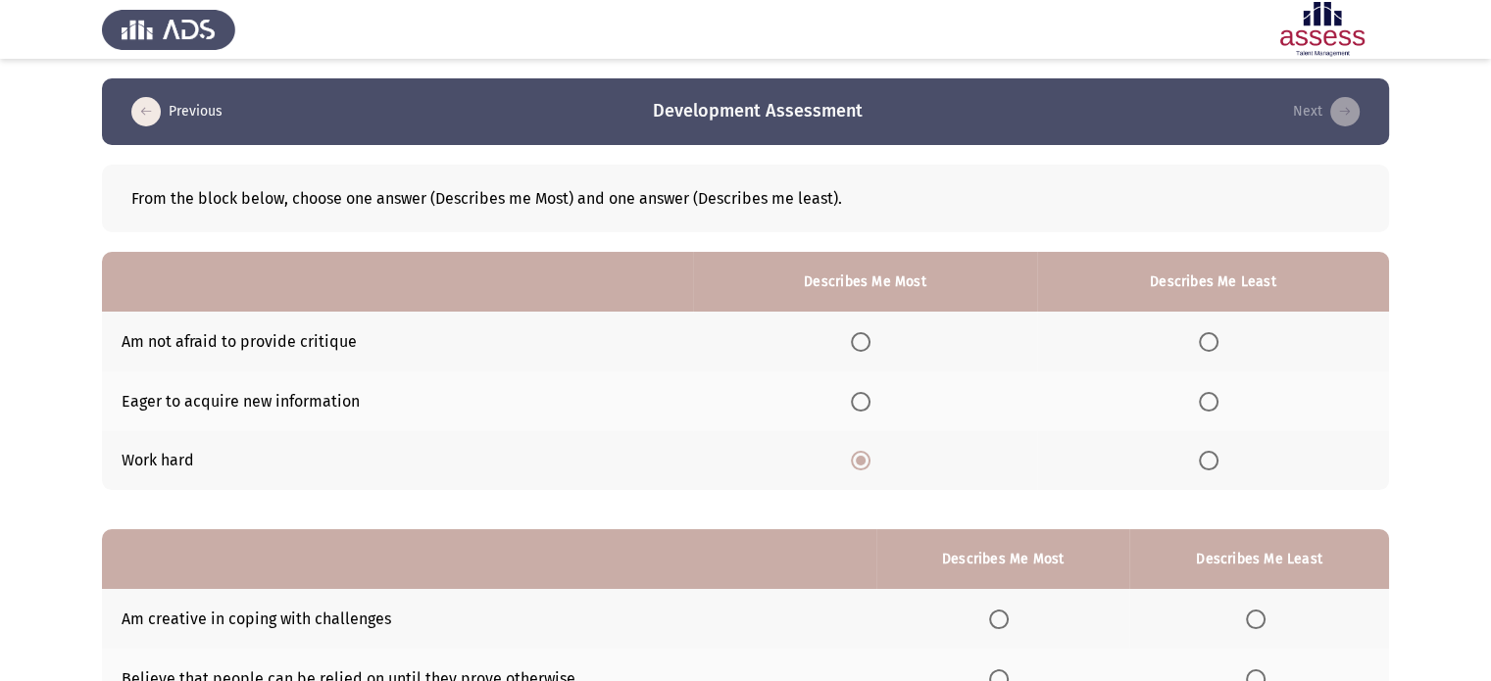
click at [1208, 344] on input "Select an option" at bounding box center [1209, 342] width 20 height 20
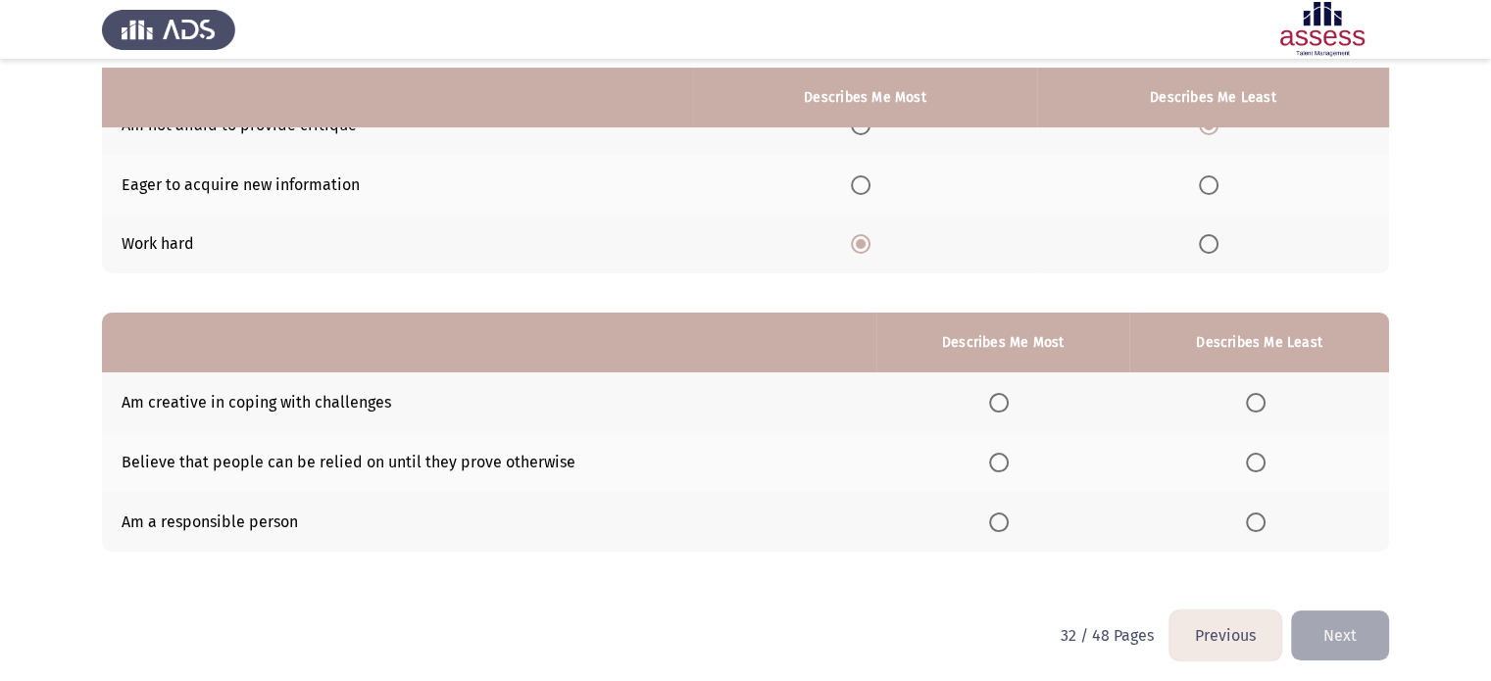
scroll to position [224, 0]
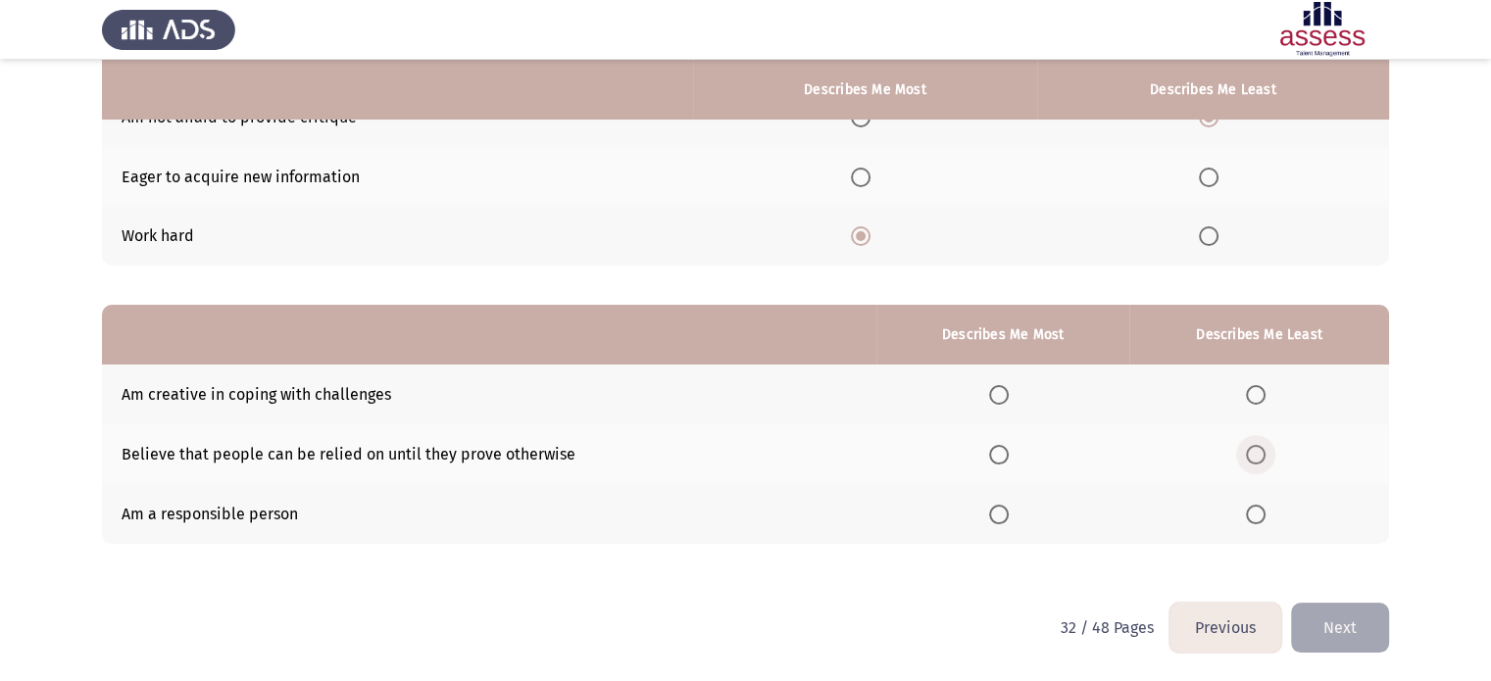
click at [1266, 456] on label "Select an option" at bounding box center [1259, 455] width 27 height 20
click at [1265, 456] on input "Select an option" at bounding box center [1256, 455] width 20 height 20
click at [1009, 516] on span "Select an option" at bounding box center [999, 515] width 20 height 20
click at [1009, 516] on input "Select an option" at bounding box center [999, 515] width 20 height 20
click at [1330, 626] on button "Next" at bounding box center [1340, 628] width 98 height 50
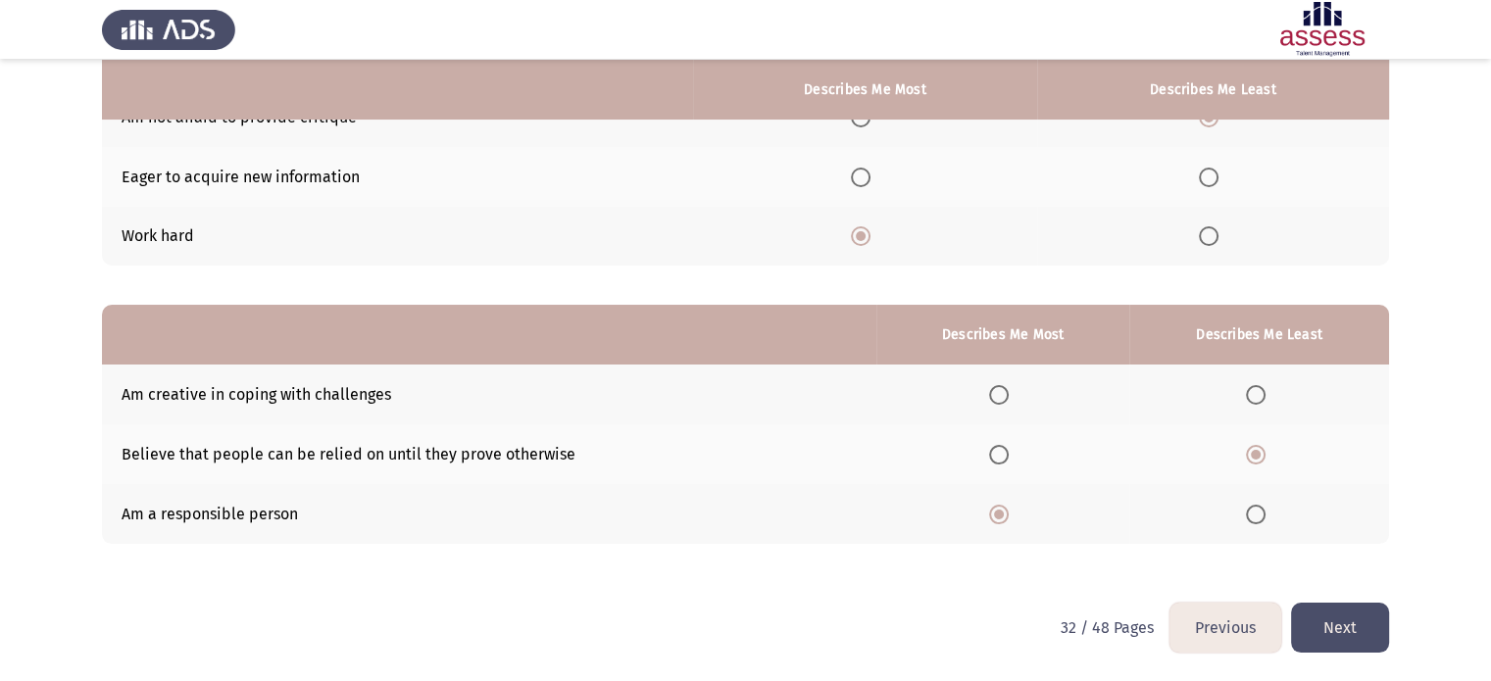
scroll to position [0, 0]
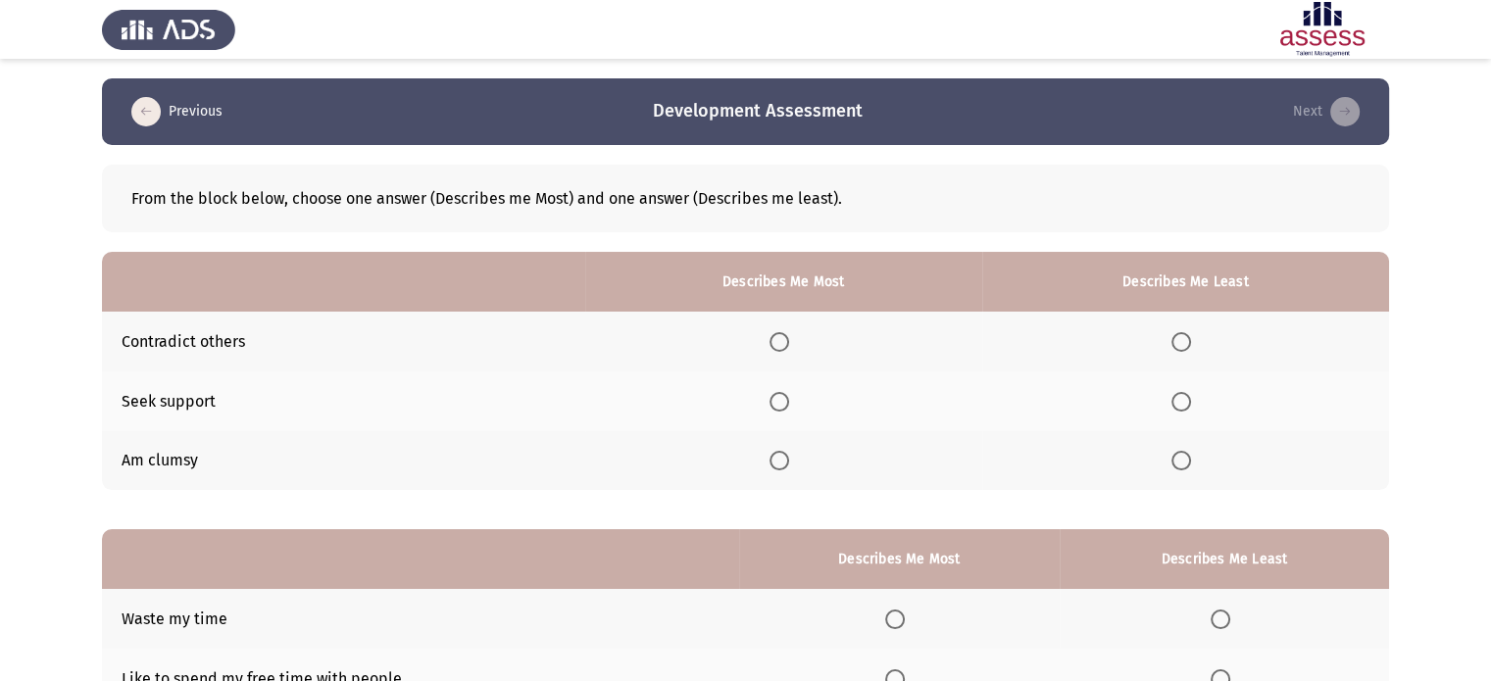
click at [1189, 398] on span "Select an option" at bounding box center [1181, 402] width 20 height 20
click at [1189, 398] on input "Select an option" at bounding box center [1181, 402] width 20 height 20
click at [779, 469] on span "Select an option" at bounding box center [779, 461] width 20 height 20
click at [779, 469] on input "Select an option" at bounding box center [779, 461] width 20 height 20
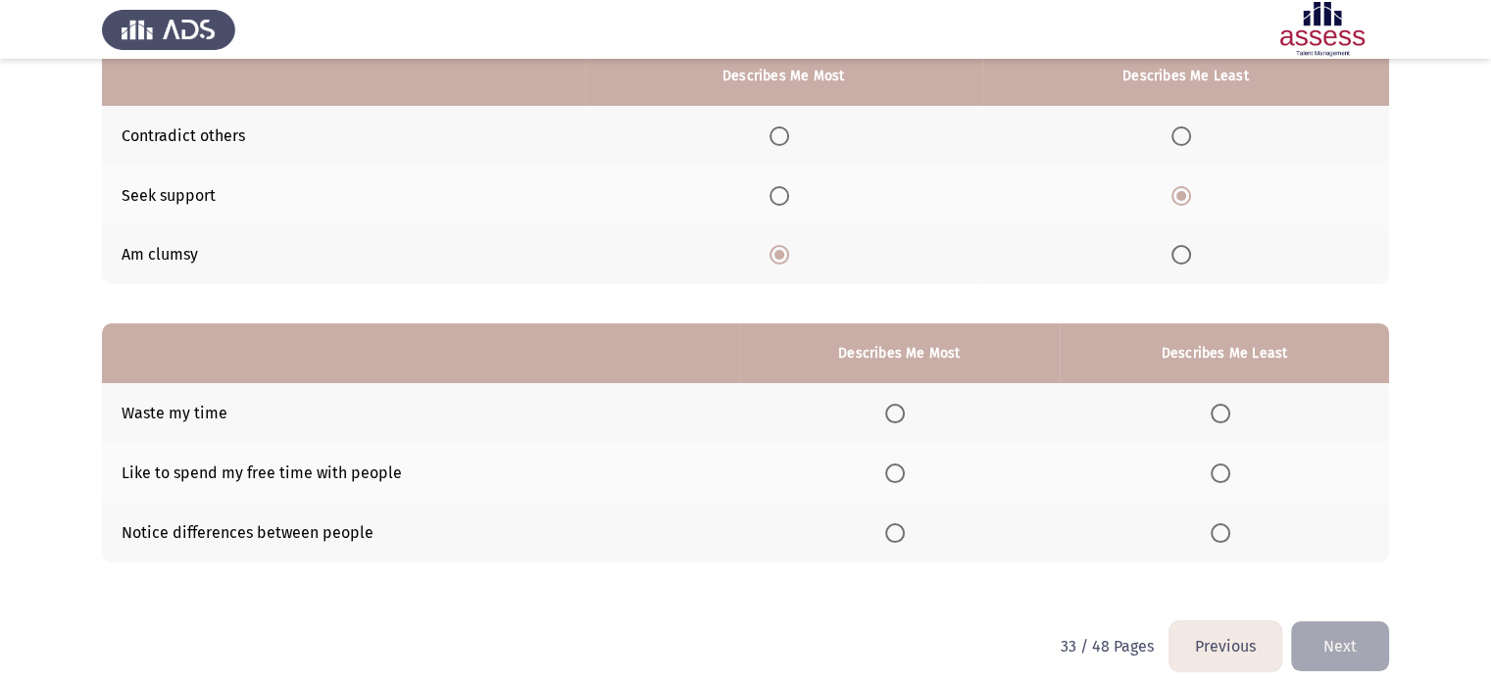
scroll to position [224, 0]
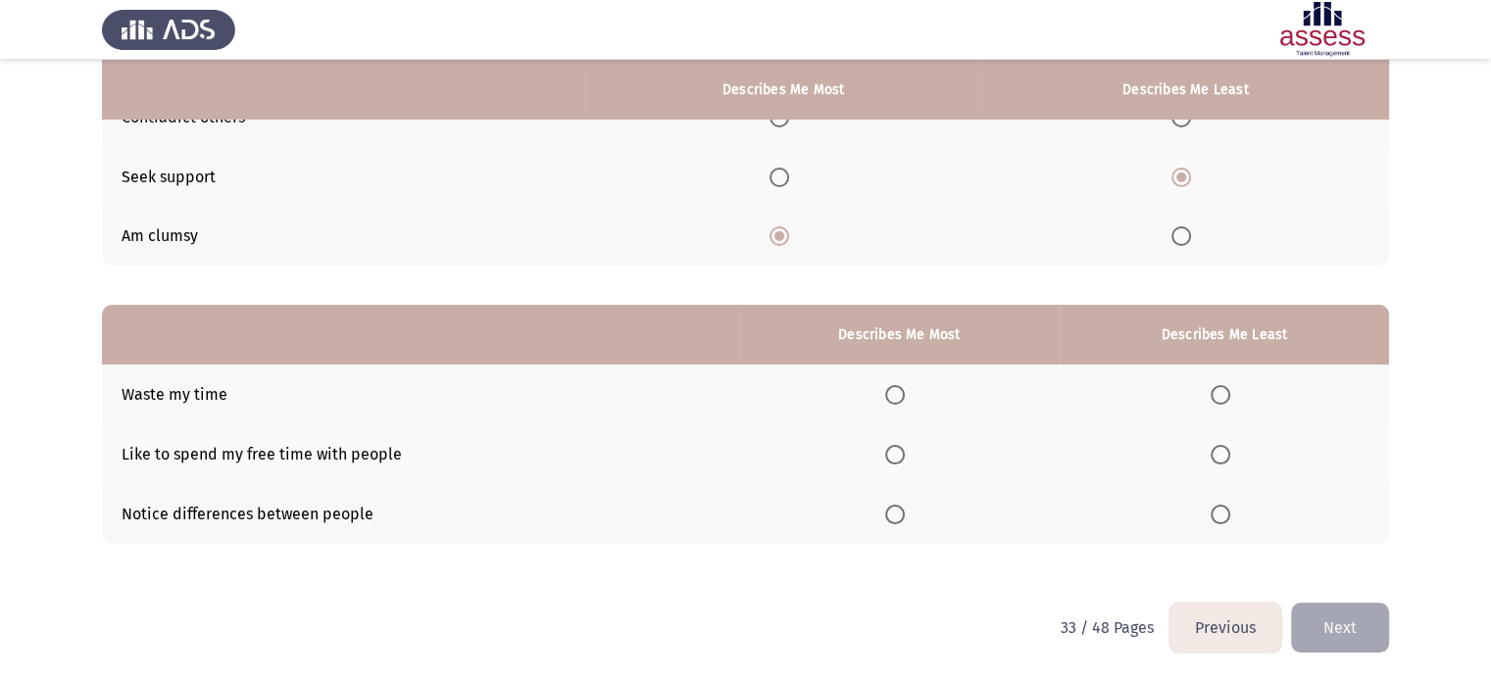
click at [900, 403] on span "Select an option" at bounding box center [895, 395] width 20 height 20
click at [900, 403] on input "Select an option" at bounding box center [895, 395] width 20 height 20
click at [1213, 462] on span "Select an option" at bounding box center [1221, 455] width 20 height 20
click at [1213, 462] on input "Select an option" at bounding box center [1221, 455] width 20 height 20
click at [896, 523] on span "Select an option" at bounding box center [895, 515] width 20 height 20
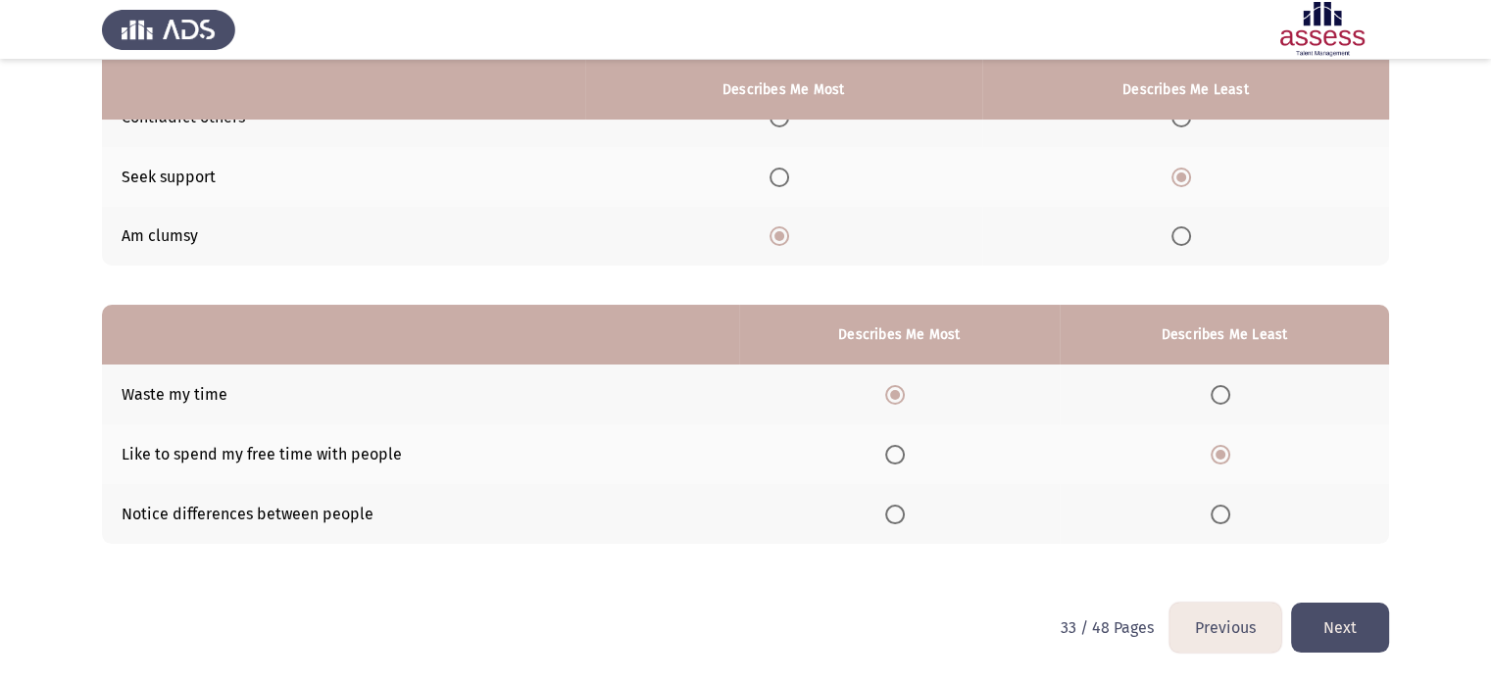
click at [896, 523] on input "Select an option" at bounding box center [895, 515] width 20 height 20
click at [1401, 622] on html "Previous Development Assessment Next From the block below, choose one answer (D…" at bounding box center [745, 229] width 1491 height 906
click at [1381, 619] on button "Next" at bounding box center [1340, 628] width 98 height 50
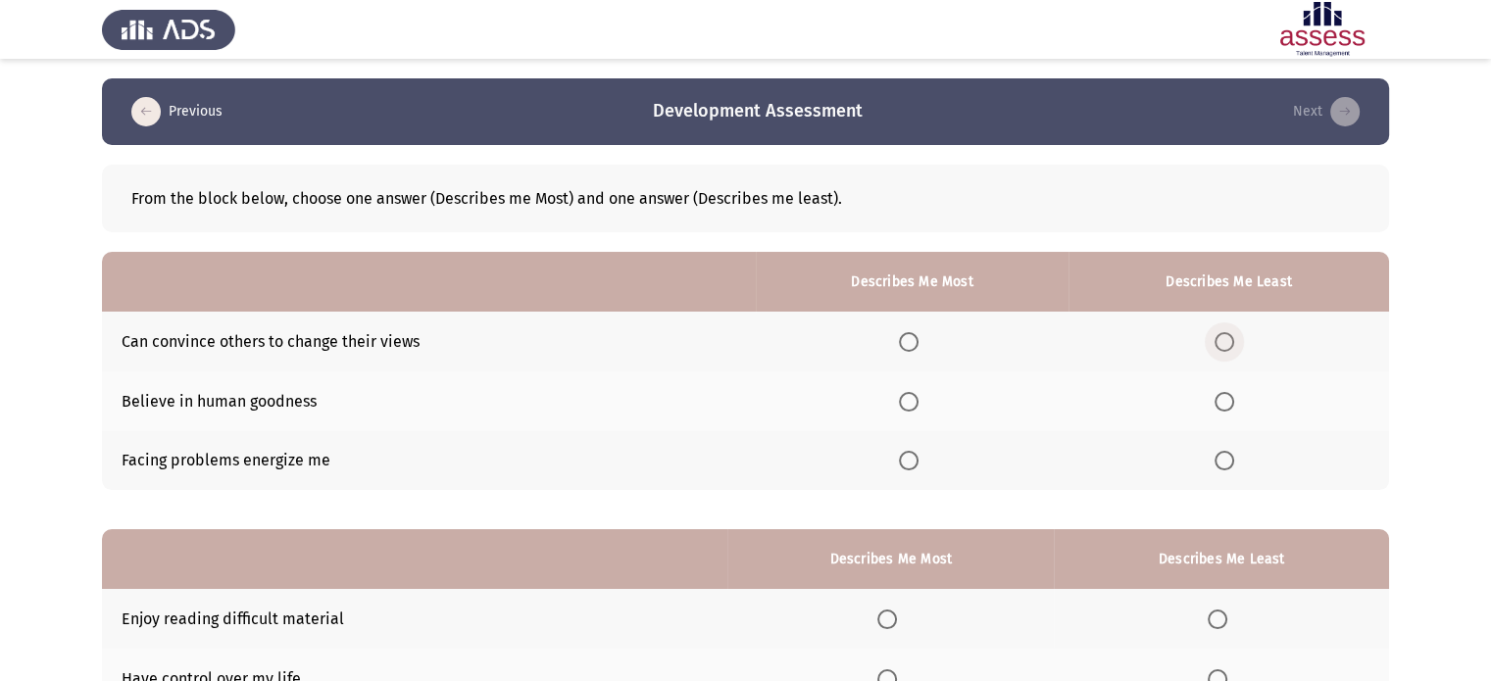
click at [1227, 342] on span "Select an option" at bounding box center [1224, 342] width 20 height 20
click at [1227, 342] on input "Select an option" at bounding box center [1224, 342] width 20 height 20
click at [914, 455] on span "Select an option" at bounding box center [909, 461] width 20 height 20
click at [914, 455] on input "Select an option" at bounding box center [909, 461] width 20 height 20
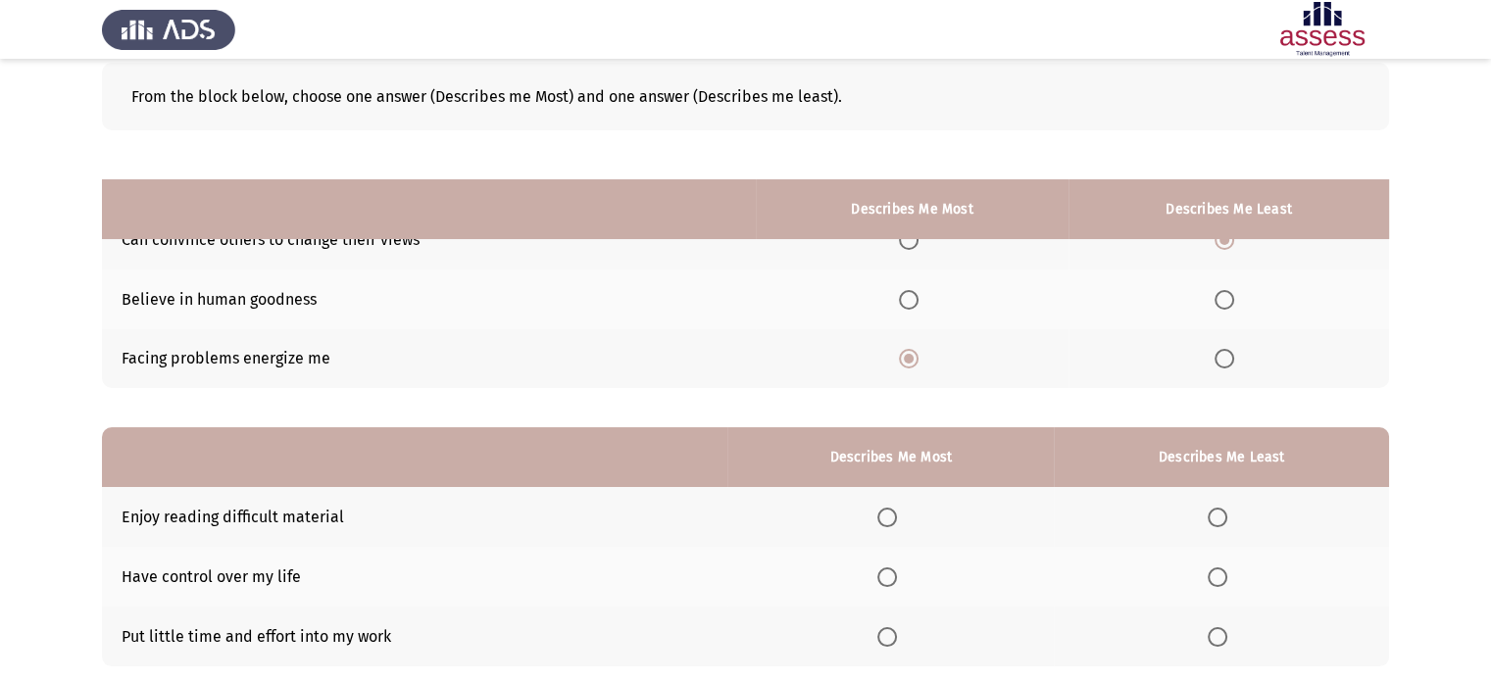
scroll to position [224, 0]
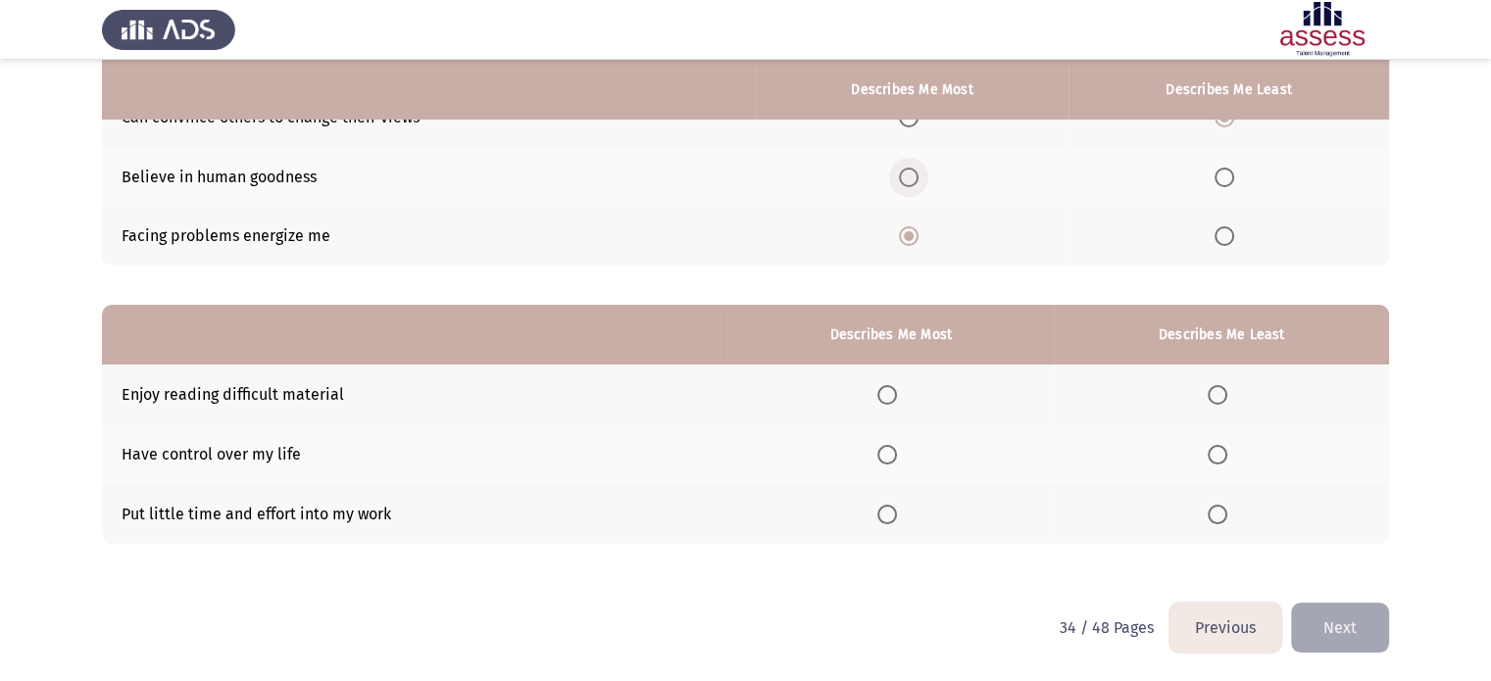
click at [905, 171] on span "Select an option" at bounding box center [909, 178] width 20 height 20
click at [905, 171] on input "Select an option" at bounding box center [909, 178] width 20 height 20
click at [1210, 517] on span "Select an option" at bounding box center [1218, 515] width 20 height 20
click at [1210, 517] on input "Select an option" at bounding box center [1218, 515] width 20 height 20
click at [895, 399] on span "Select an option" at bounding box center [887, 395] width 20 height 20
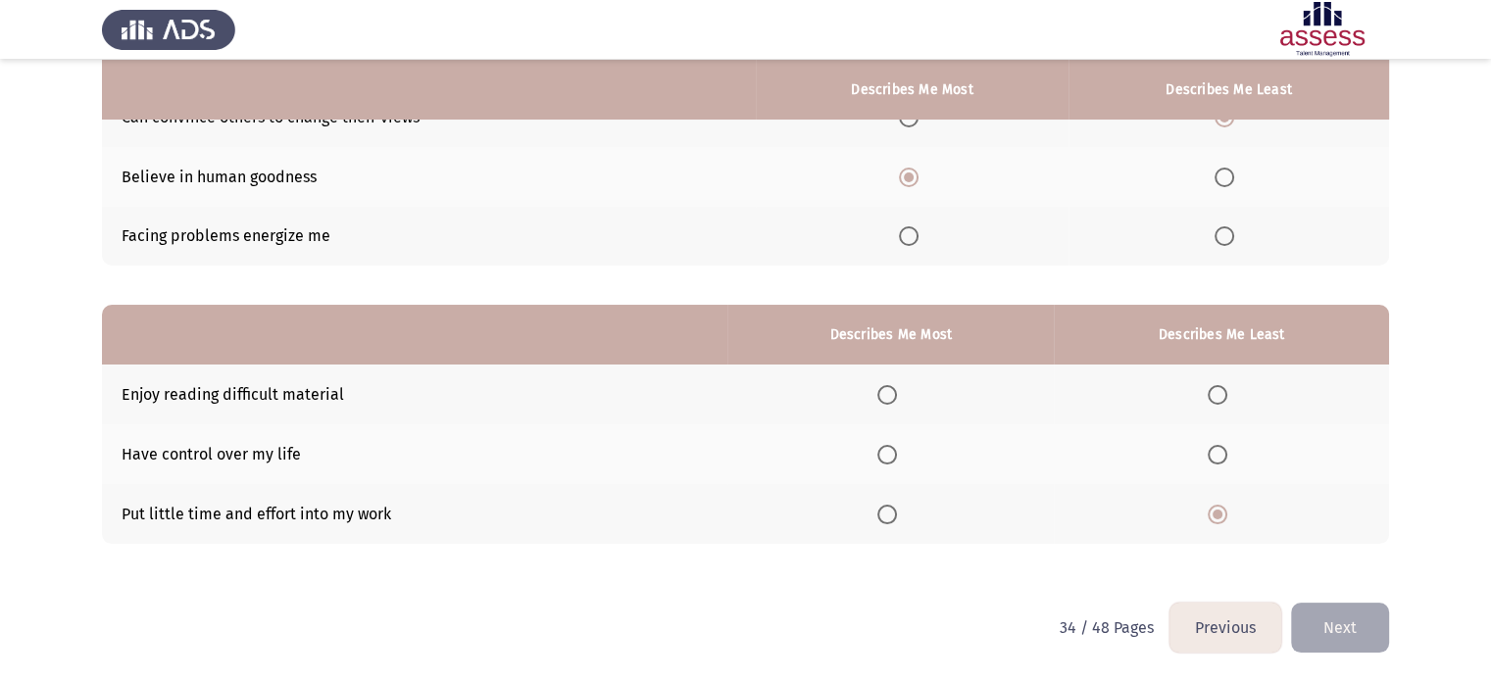
click at [895, 399] on input "Select an option" at bounding box center [887, 395] width 20 height 20
click at [1325, 616] on button "Next" at bounding box center [1340, 628] width 98 height 50
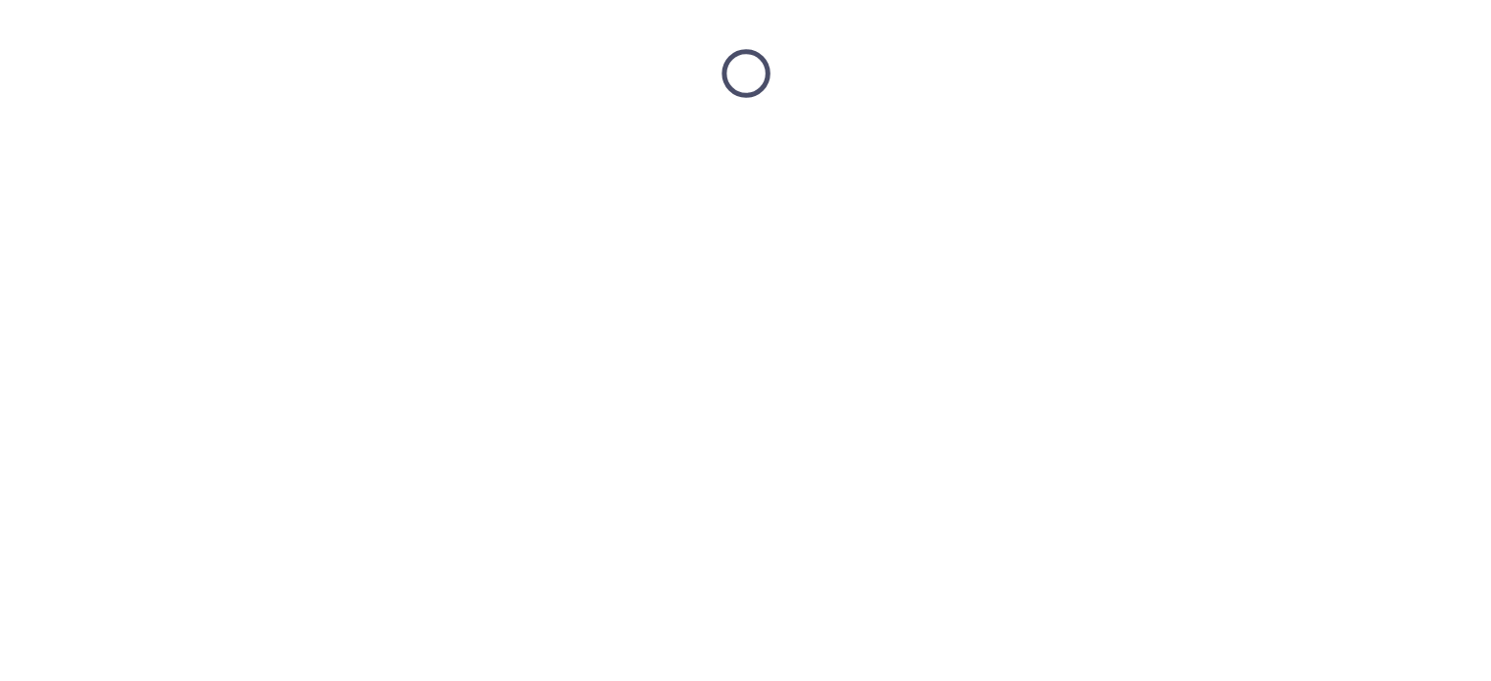
scroll to position [0, 0]
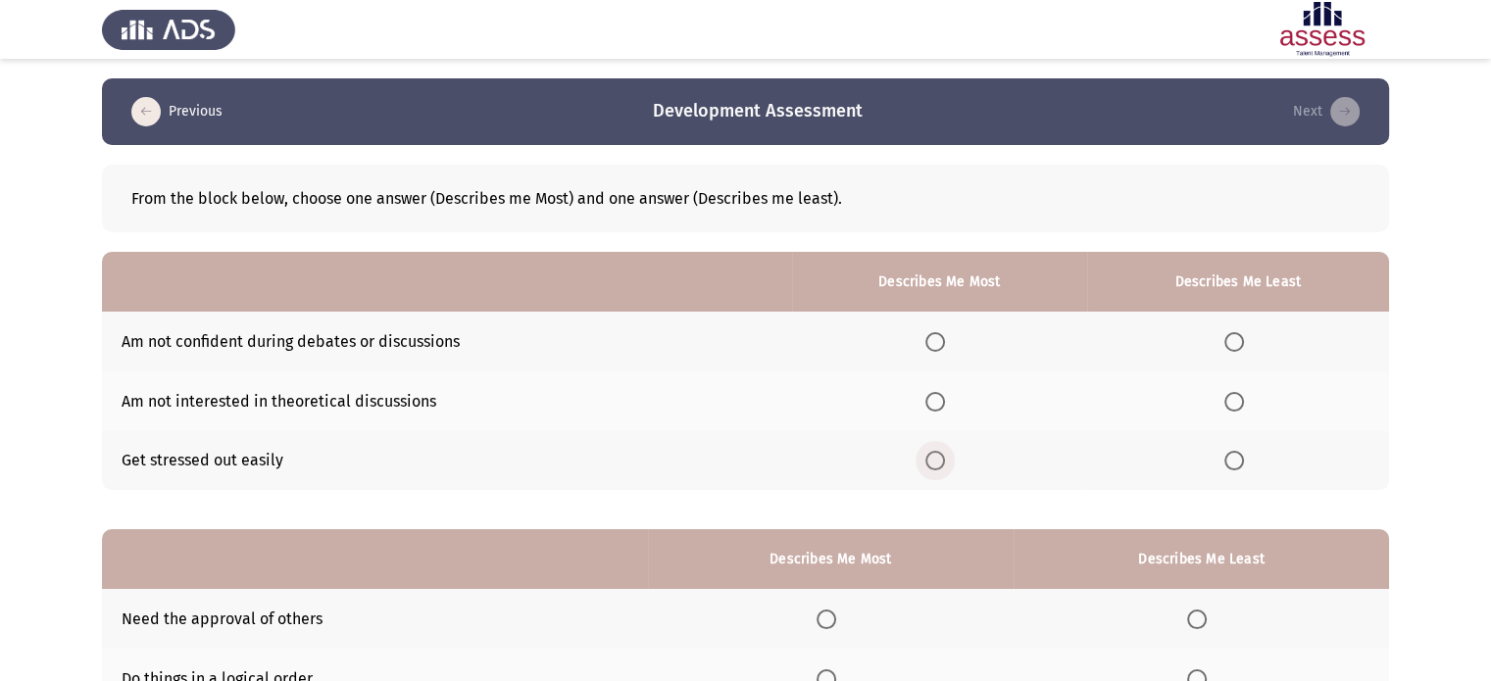
click at [941, 461] on span "Select an option" at bounding box center [935, 461] width 20 height 20
click at [941, 461] on input "Select an option" at bounding box center [935, 461] width 20 height 20
click at [1246, 404] on label "Select an option" at bounding box center [1237, 402] width 27 height 20
click at [1244, 404] on input "Select an option" at bounding box center [1234, 402] width 20 height 20
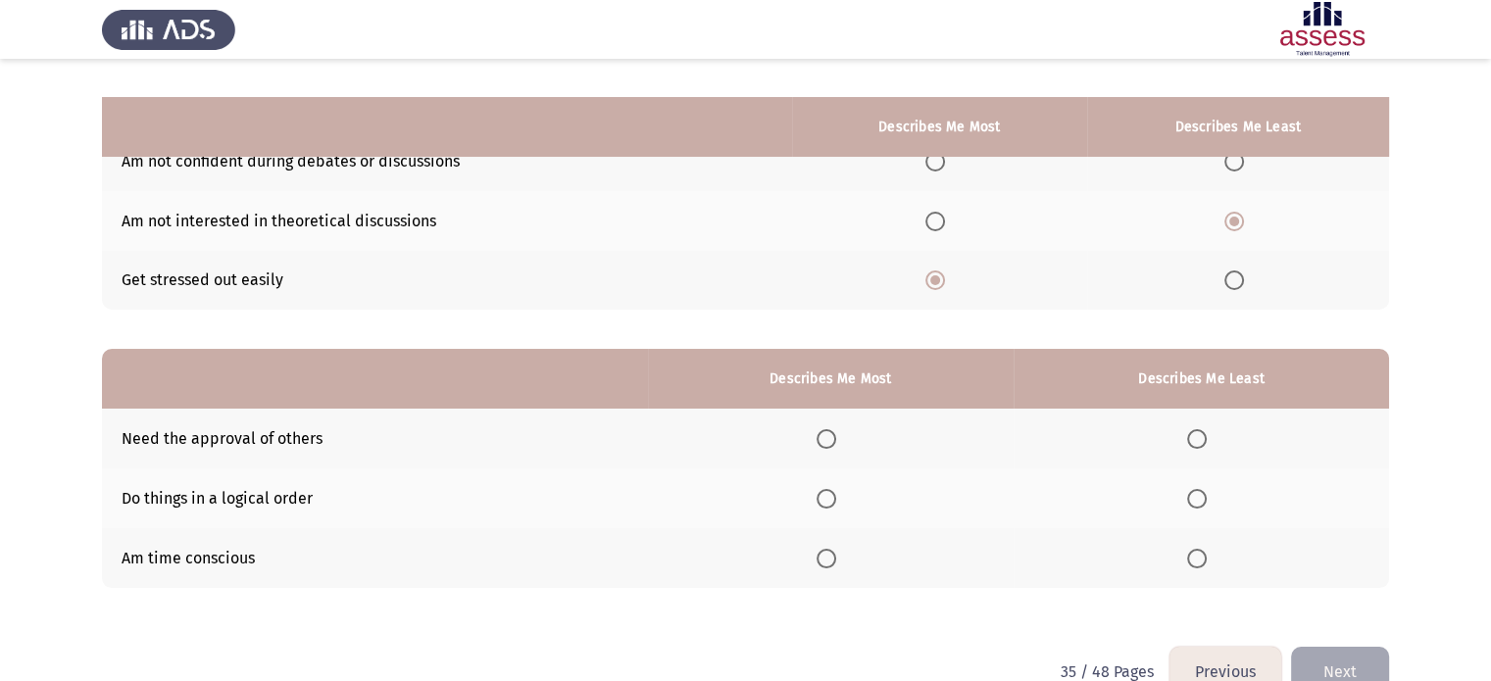
scroll to position [126, 0]
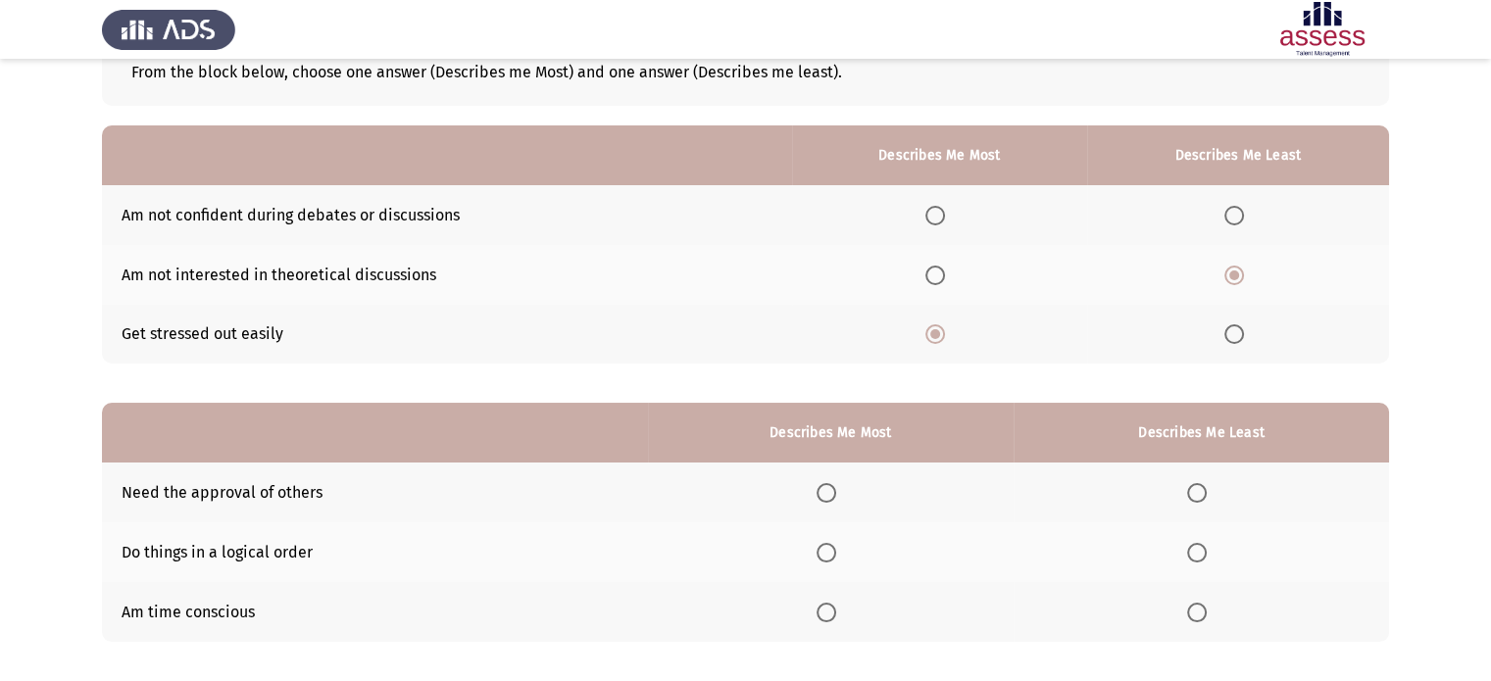
click at [1235, 224] on span "Select an option" at bounding box center [1234, 216] width 20 height 20
click at [1235, 224] on input "Select an option" at bounding box center [1234, 216] width 20 height 20
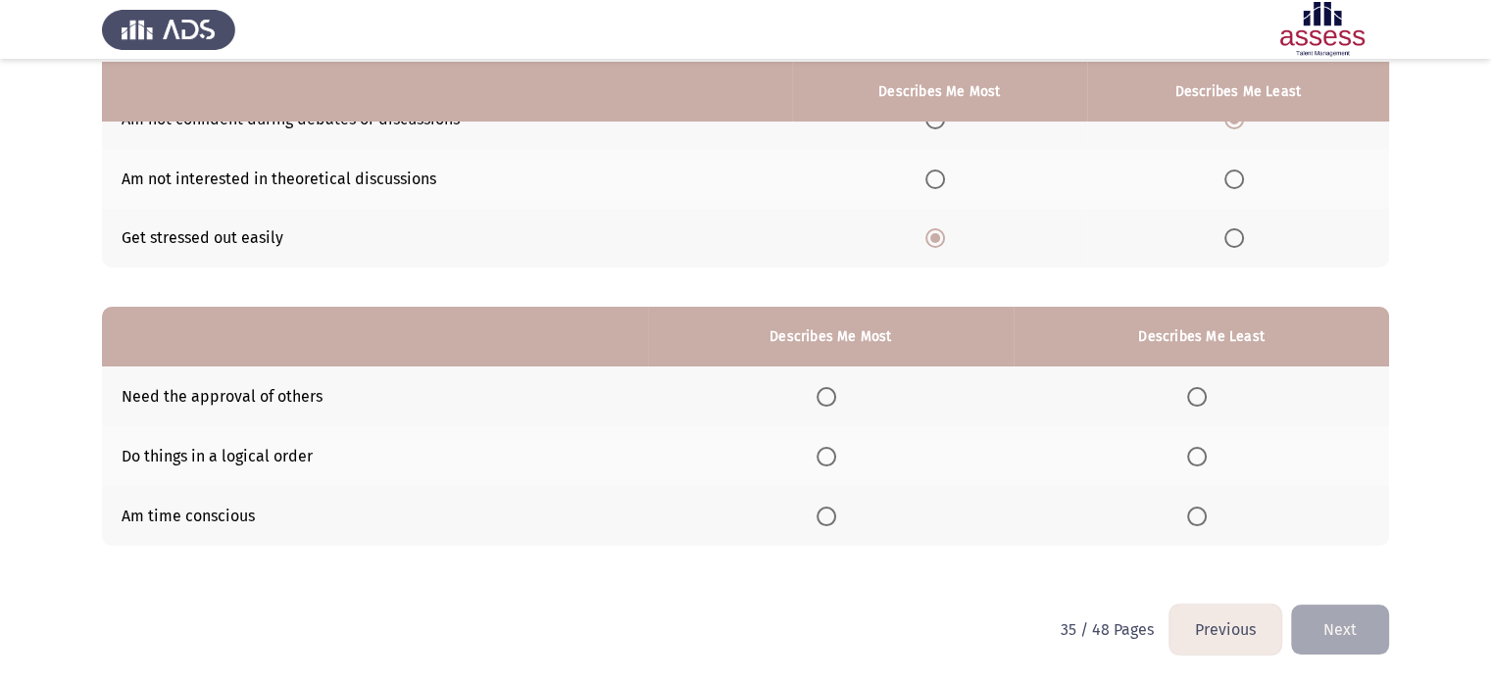
scroll to position [224, 0]
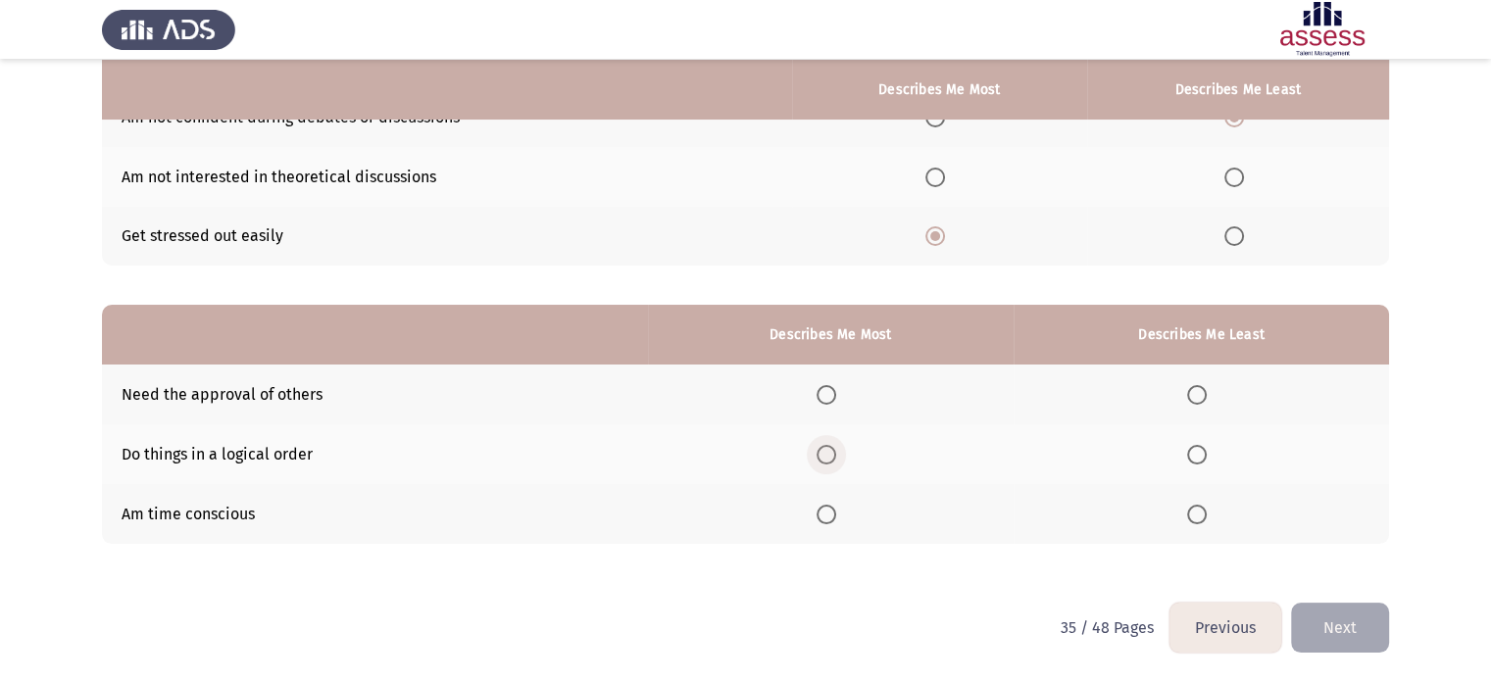
click at [831, 462] on span "Select an option" at bounding box center [827, 455] width 20 height 20
click at [831, 462] on input "Select an option" at bounding box center [827, 455] width 20 height 20
click at [1203, 517] on span "Select an option" at bounding box center [1197, 515] width 20 height 20
click at [1203, 517] on input "Select an option" at bounding box center [1197, 515] width 20 height 20
click at [1337, 633] on button "Next" at bounding box center [1340, 628] width 98 height 50
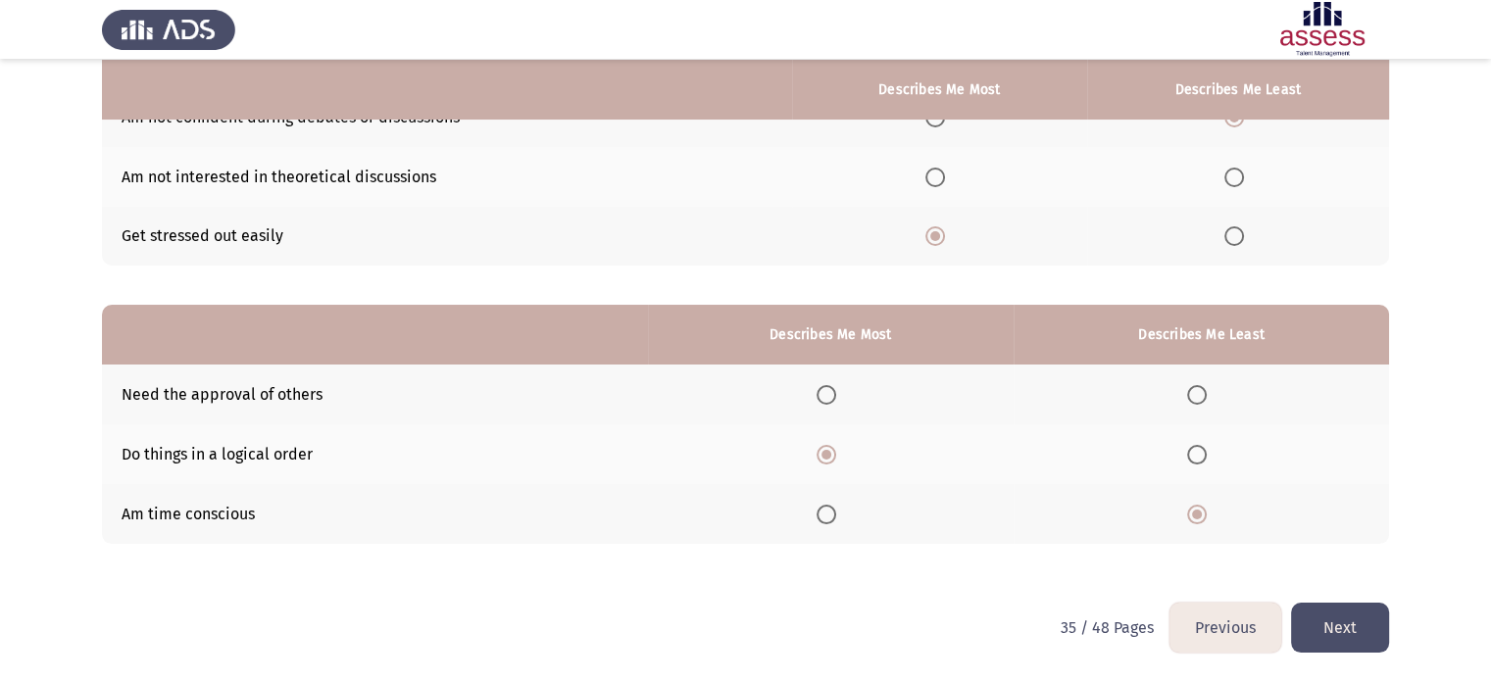
scroll to position [0, 0]
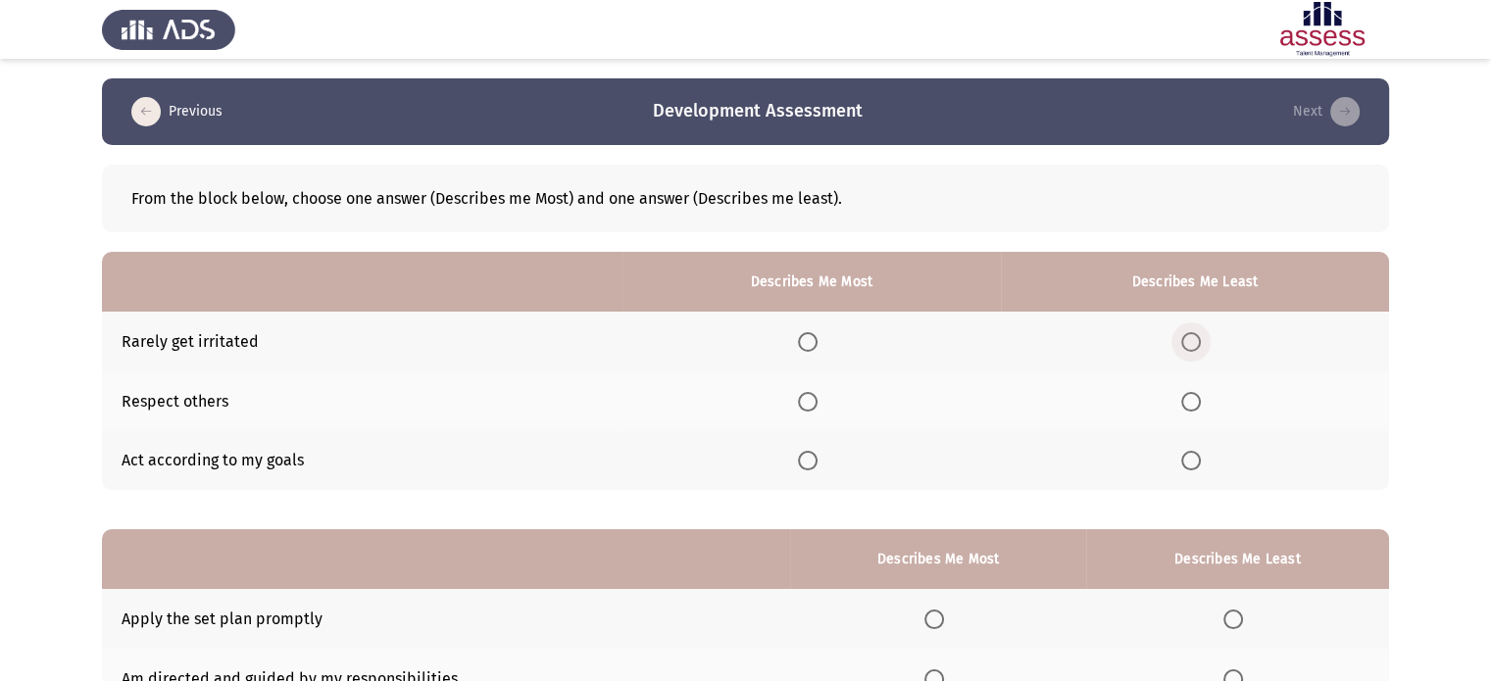
click at [1196, 342] on span "Select an option" at bounding box center [1191, 342] width 20 height 20
click at [1196, 342] on input "Select an option" at bounding box center [1191, 342] width 20 height 20
click at [817, 397] on span "Select an option" at bounding box center [808, 402] width 20 height 20
click at [817, 397] on input "Select an option" at bounding box center [808, 402] width 20 height 20
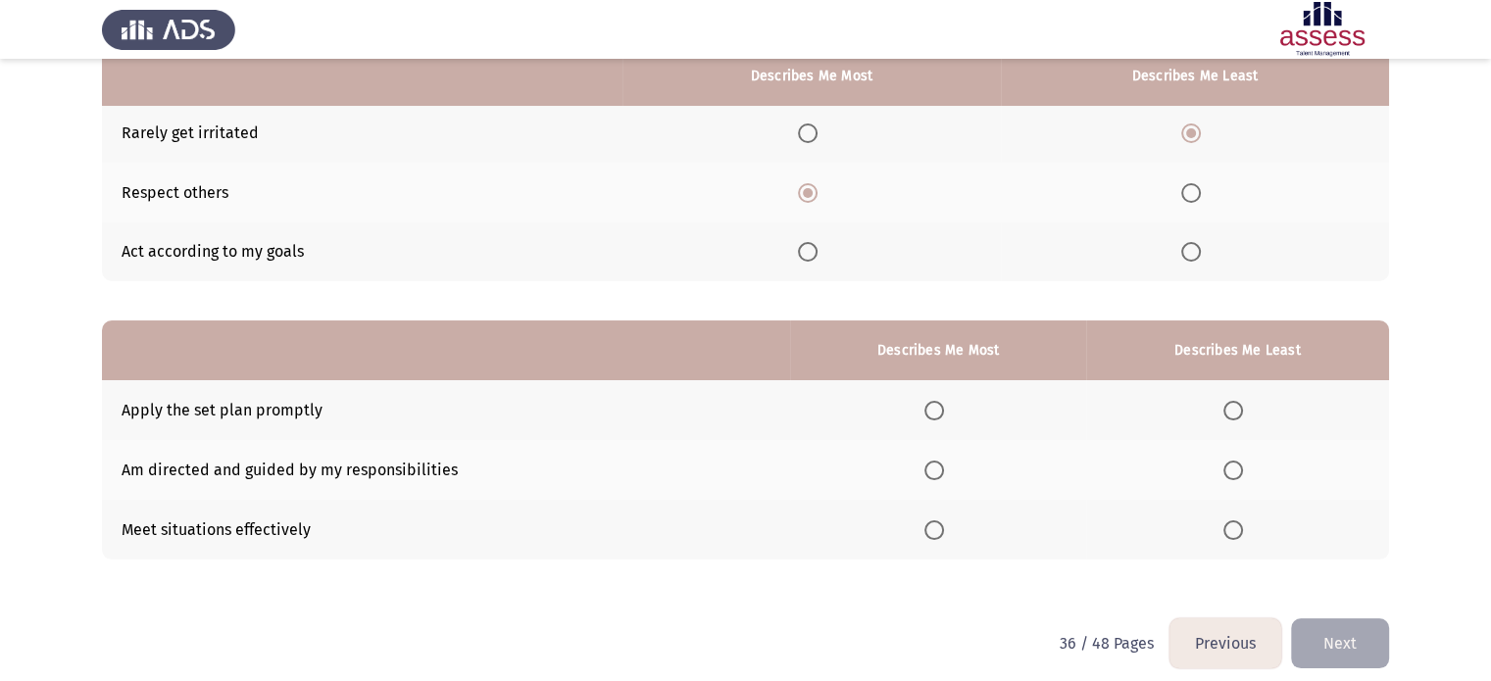
scroll to position [224, 0]
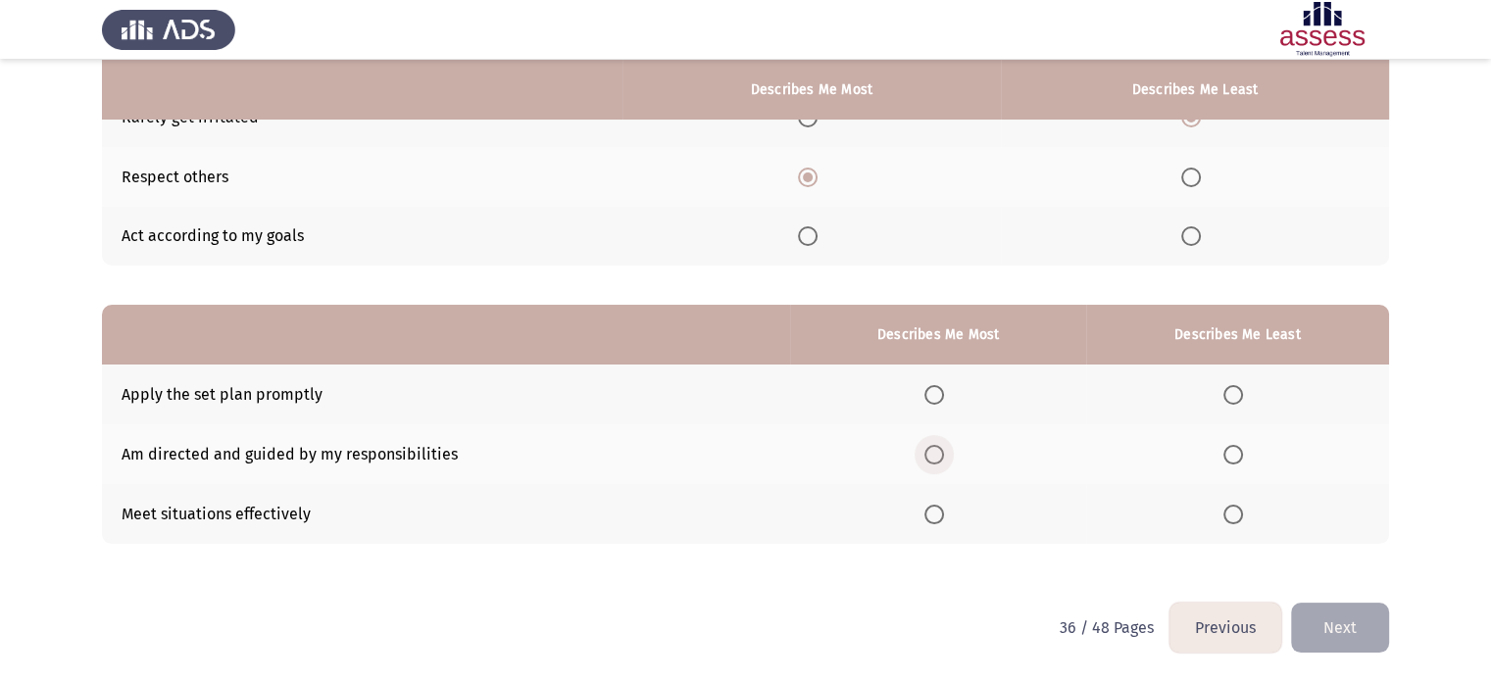
click at [931, 462] on span "Select an option" at bounding box center [934, 455] width 20 height 20
click at [931, 462] on input "Select an option" at bounding box center [934, 455] width 20 height 20
click at [1231, 513] on span "Select an option" at bounding box center [1233, 515] width 20 height 20
click at [1231, 513] on input "Select an option" at bounding box center [1233, 515] width 20 height 20
click at [1367, 614] on button "Next" at bounding box center [1340, 628] width 98 height 50
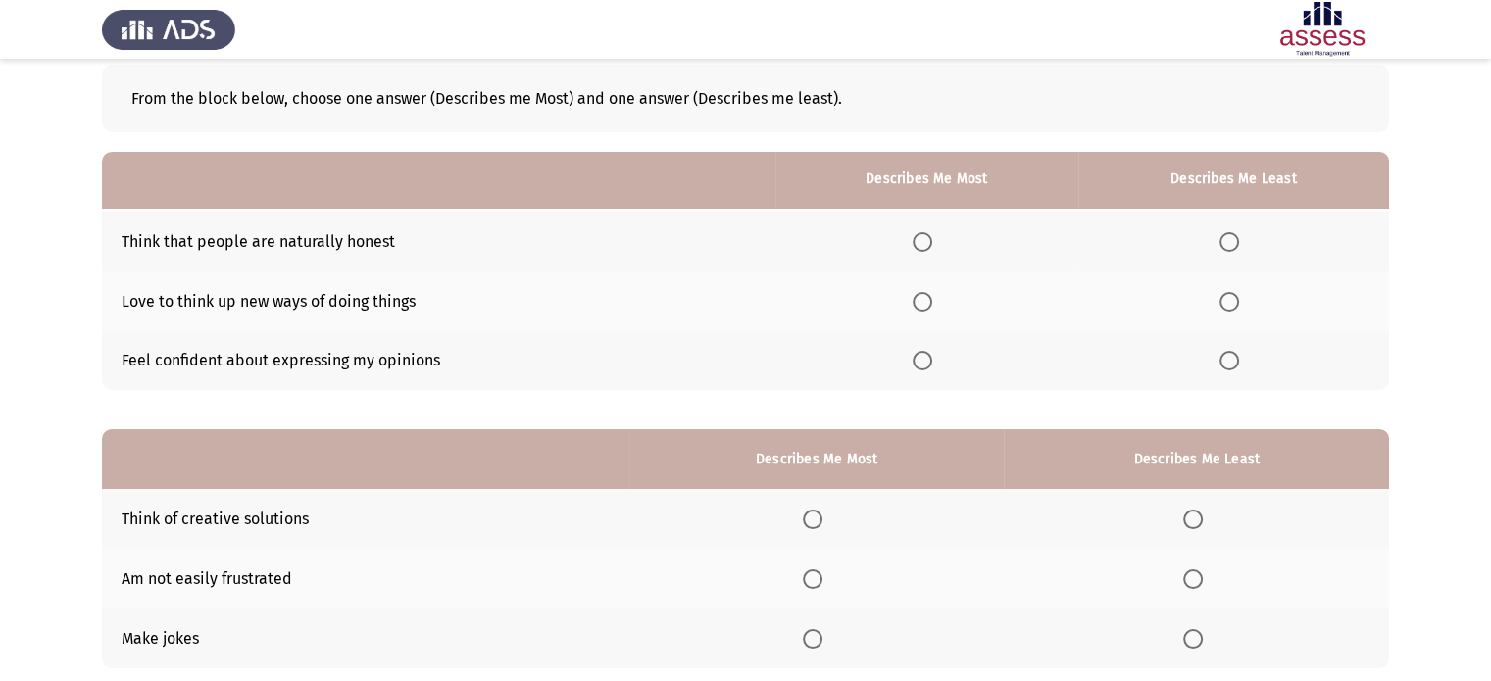
scroll to position [98, 0]
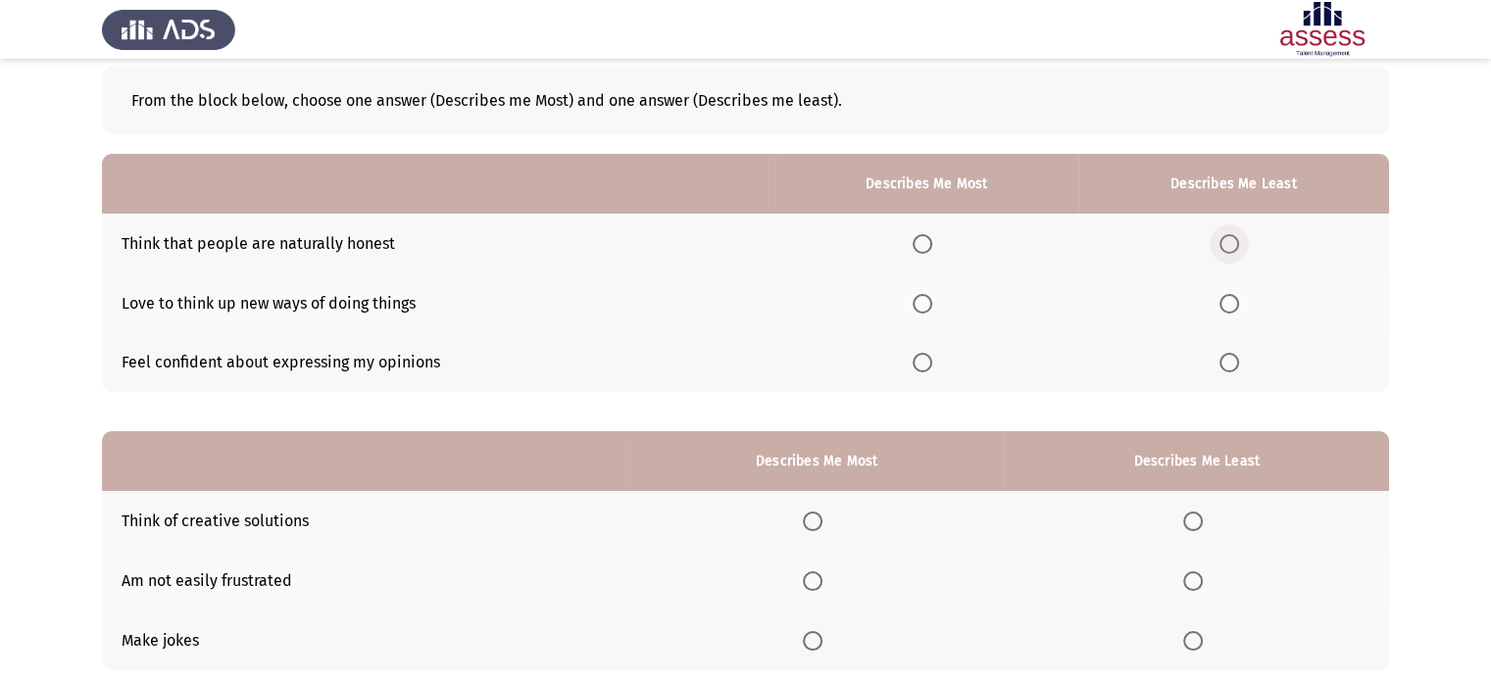
click at [1228, 246] on span "Select an option" at bounding box center [1229, 244] width 20 height 20
click at [1228, 246] on input "Select an option" at bounding box center [1229, 244] width 20 height 20
click at [926, 244] on span "Select an option" at bounding box center [923, 244] width 20 height 20
click at [926, 244] on input "Select an option" at bounding box center [923, 244] width 20 height 20
click at [1233, 308] on span "Select an option" at bounding box center [1229, 304] width 20 height 20
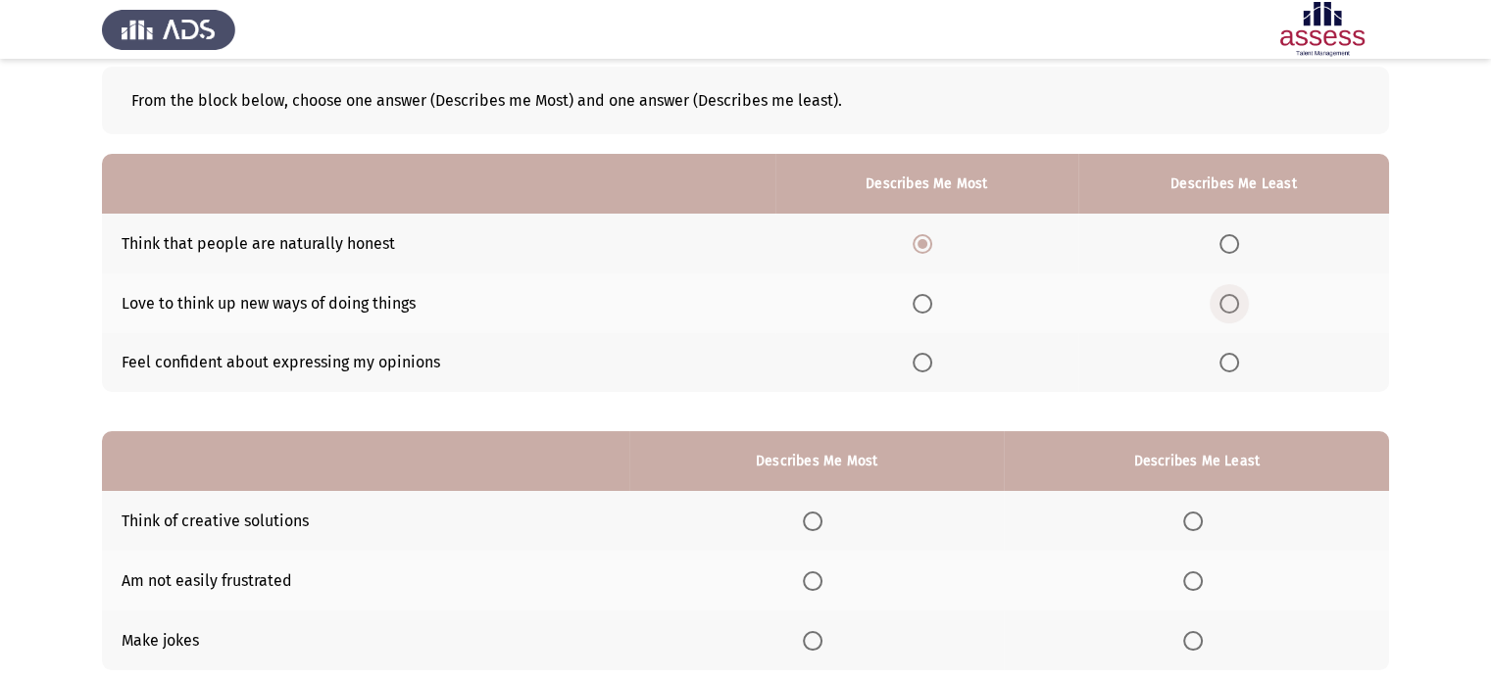
click at [1233, 308] on input "Select an option" at bounding box center [1229, 304] width 20 height 20
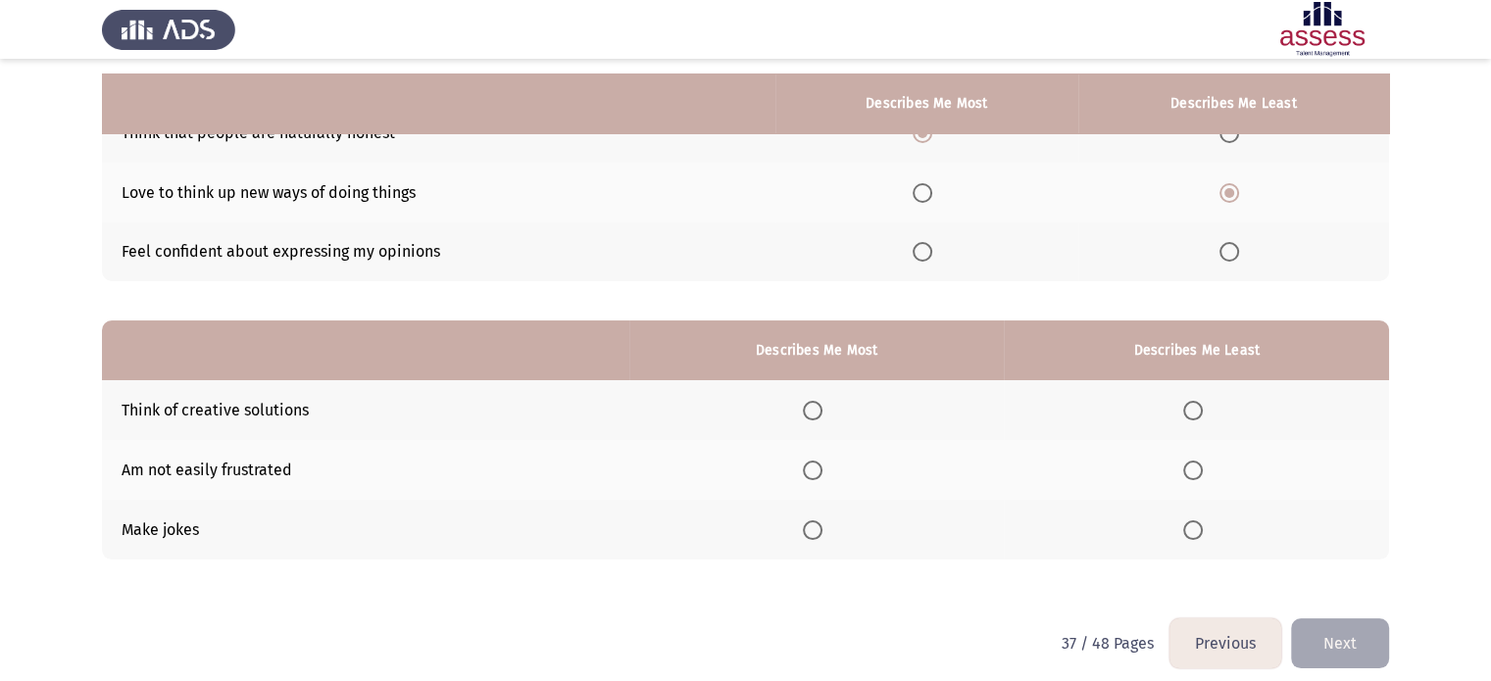
scroll to position [224, 0]
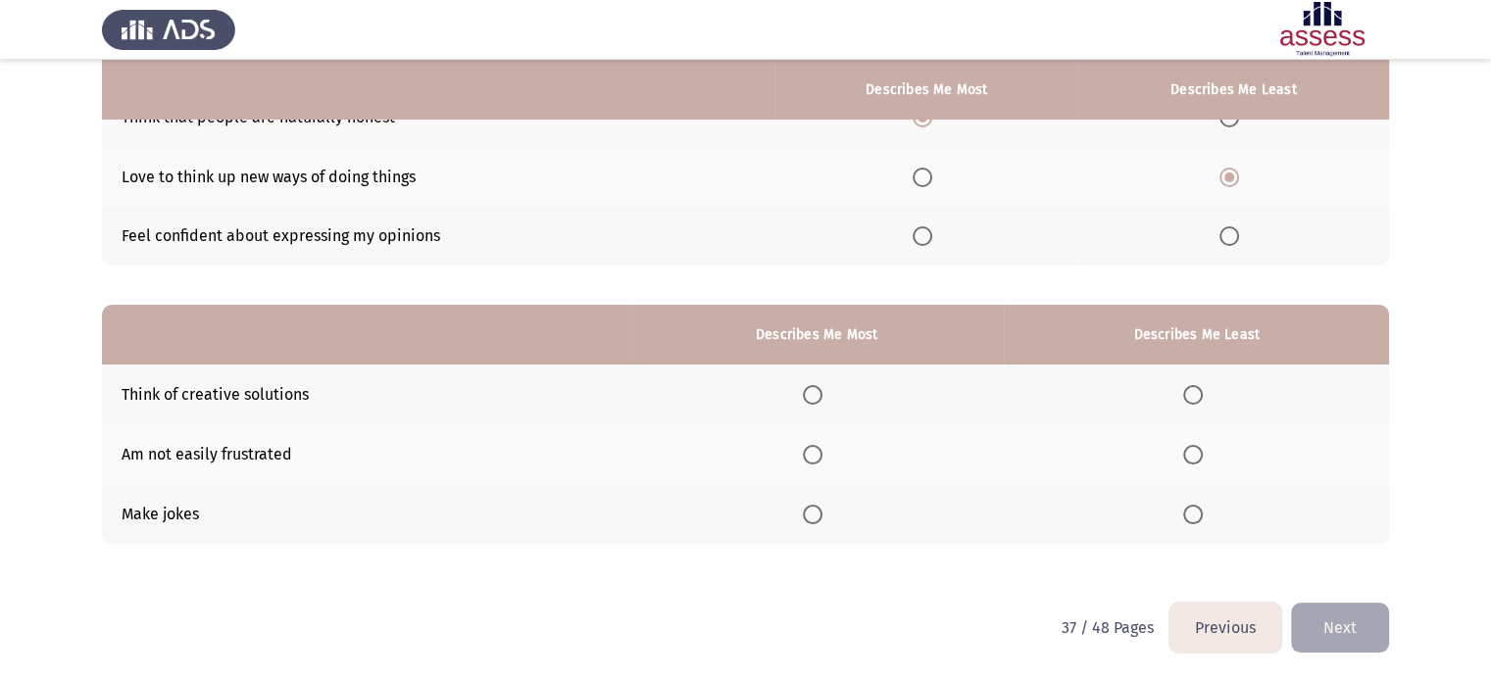
click at [1203, 394] on span "Select an option" at bounding box center [1193, 395] width 20 height 20
click at [1203, 394] on input "Select an option" at bounding box center [1193, 395] width 20 height 20
click at [819, 509] on span "Select an option" at bounding box center [813, 515] width 20 height 20
click at [819, 509] on input "Select an option" at bounding box center [813, 515] width 20 height 20
click at [1360, 643] on button "Next" at bounding box center [1340, 628] width 98 height 50
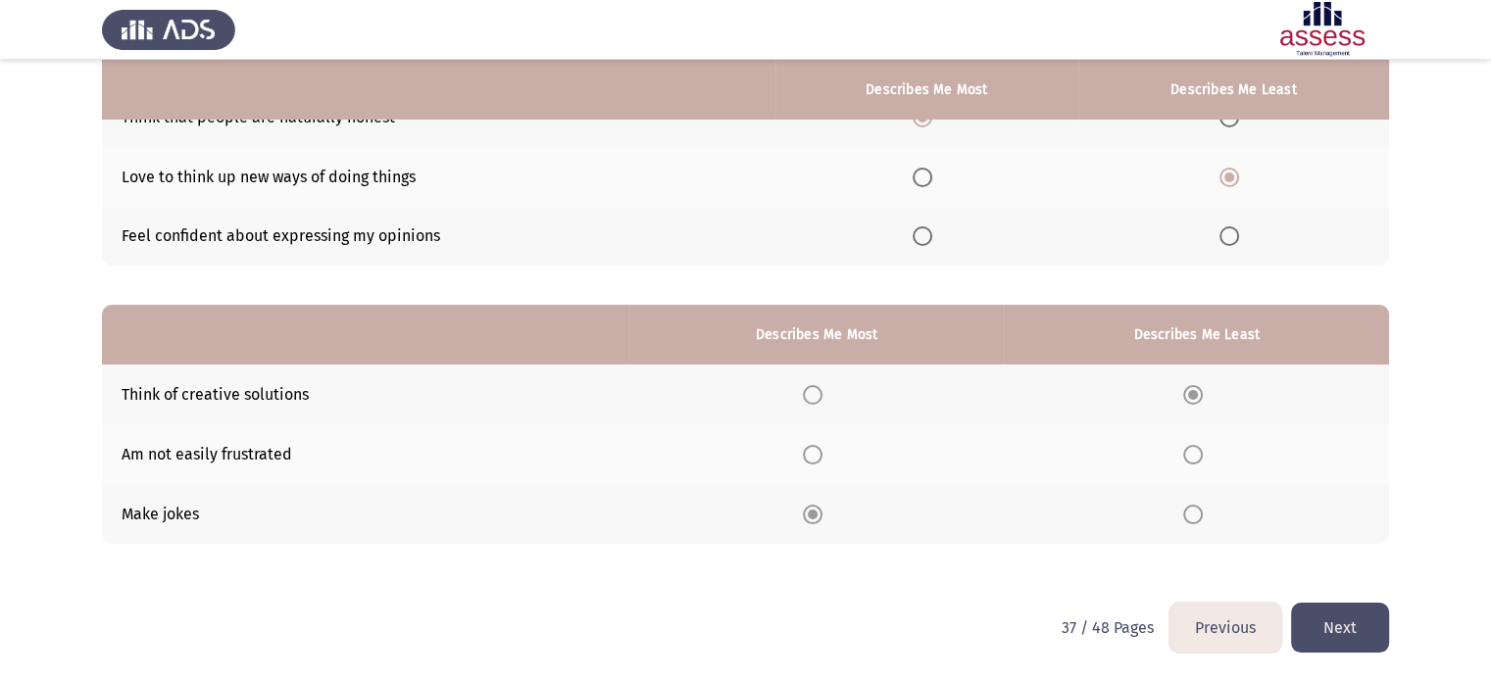
scroll to position [0, 0]
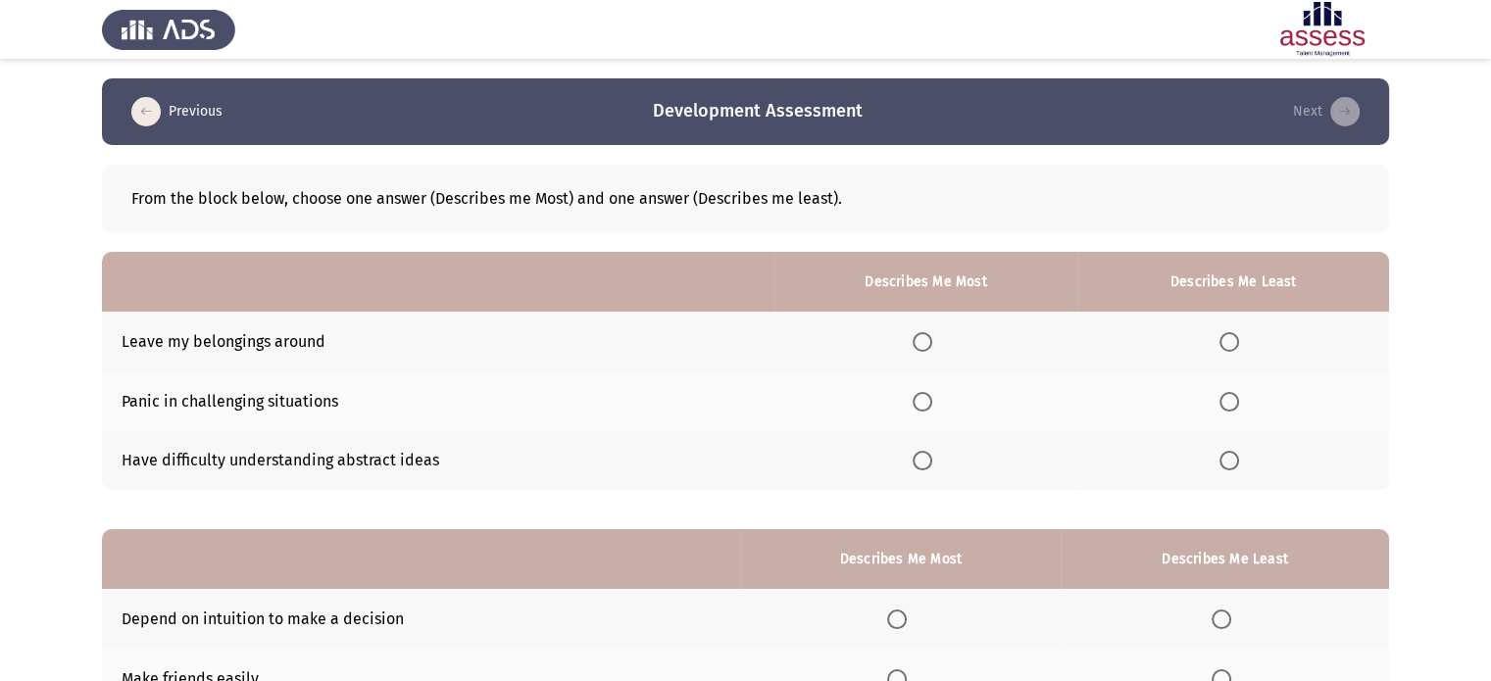
click at [1219, 333] on th at bounding box center [1233, 342] width 312 height 60
click at [1246, 336] on label "Select an option" at bounding box center [1232, 342] width 27 height 20
click at [1239, 336] on input "Select an option" at bounding box center [1229, 342] width 20 height 20
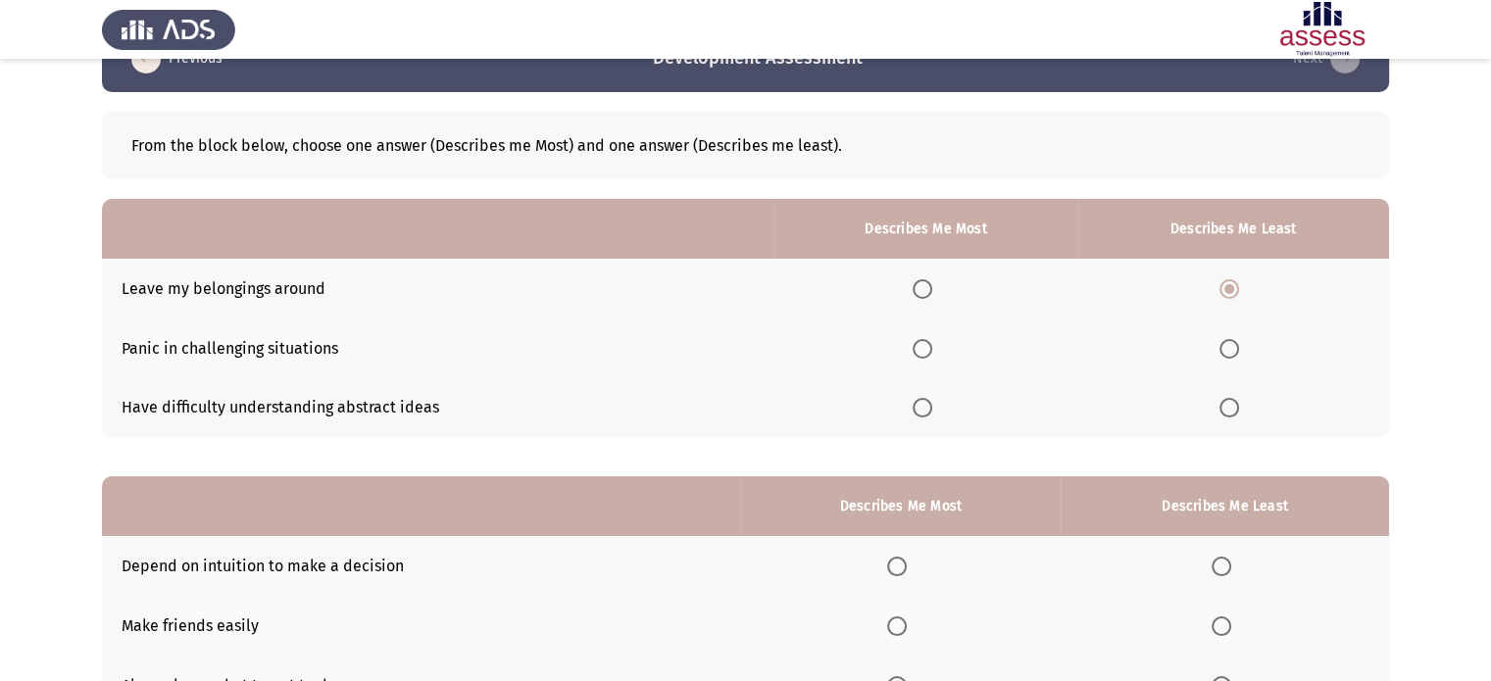
scroll to position [98, 0]
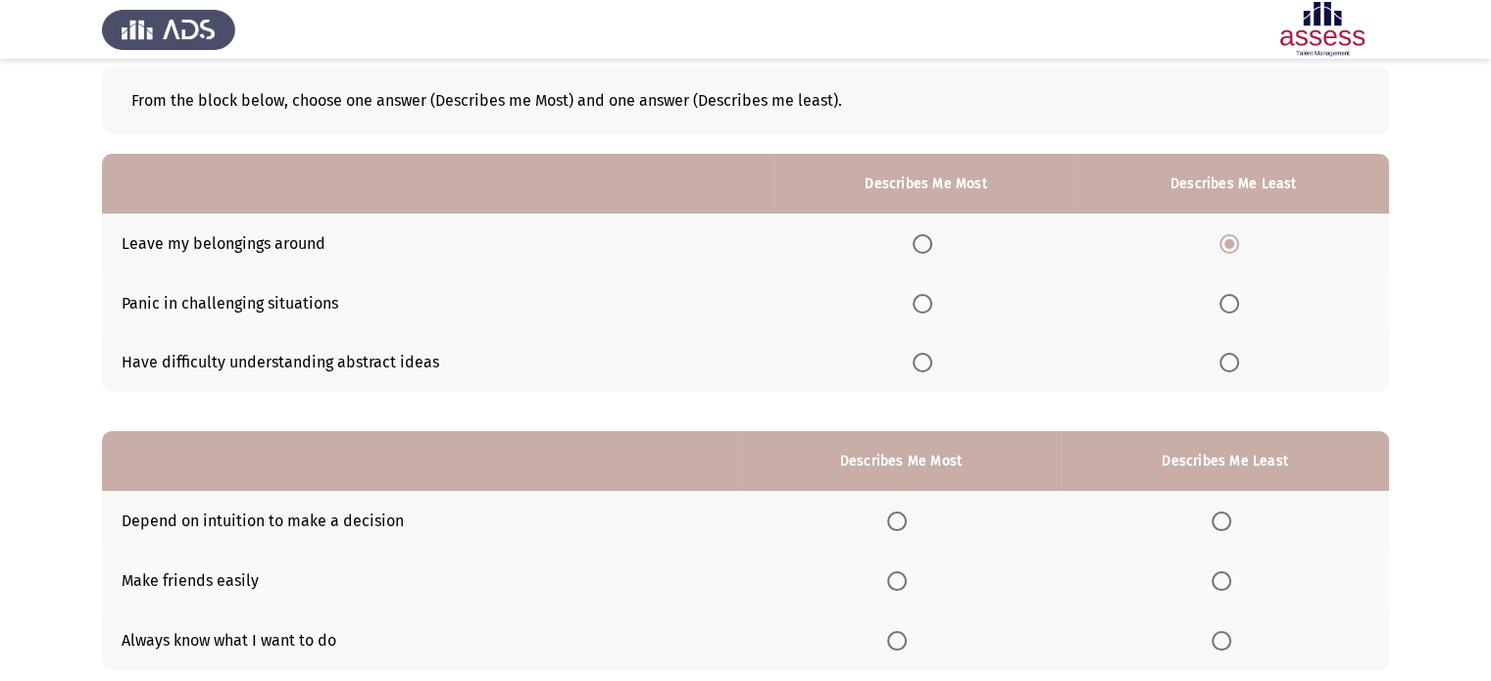
click at [922, 292] on th at bounding box center [926, 303] width 304 height 60
click at [914, 305] on th at bounding box center [926, 303] width 304 height 60
click at [932, 304] on span "Select an option" at bounding box center [923, 304] width 20 height 20
click at [932, 304] on input "Select an option" at bounding box center [923, 304] width 20 height 20
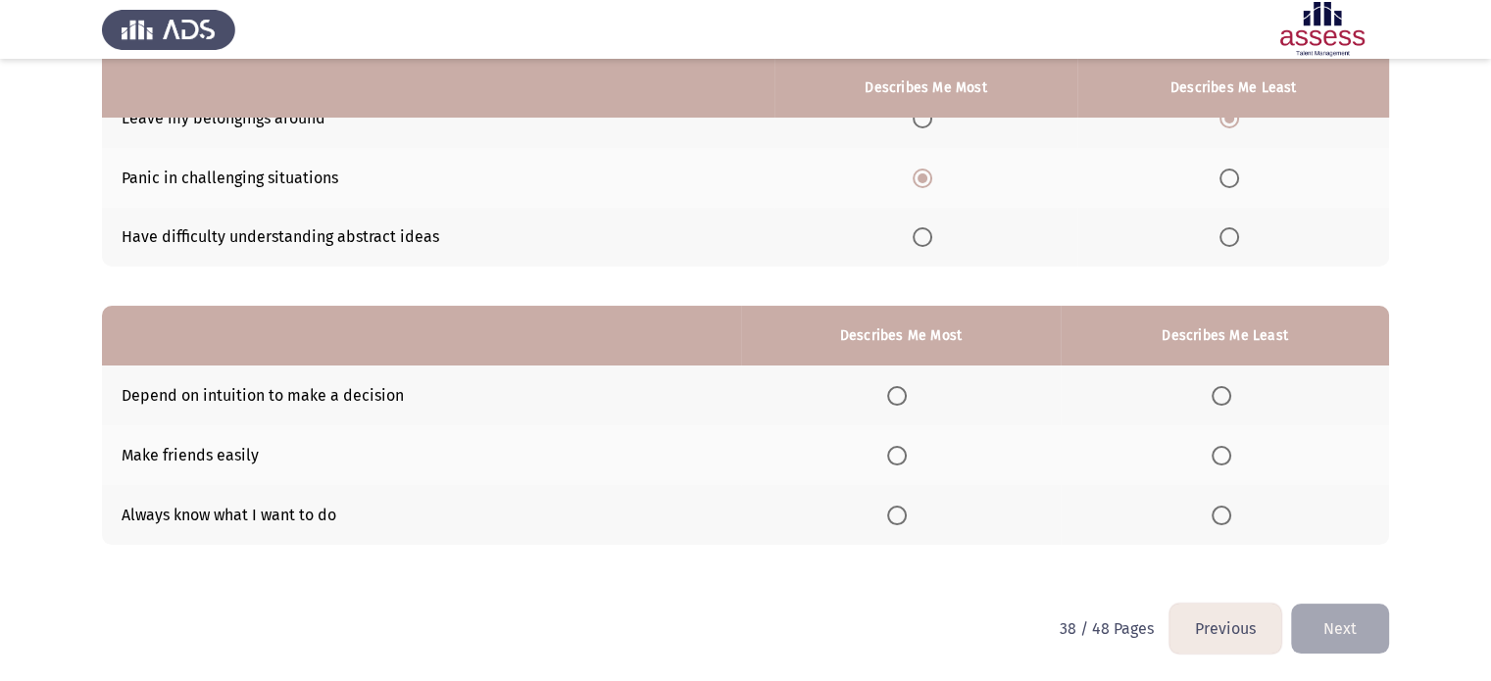
scroll to position [224, 0]
click at [1216, 459] on span "Select an option" at bounding box center [1222, 455] width 20 height 20
click at [1216, 459] on input "Select an option" at bounding box center [1222, 455] width 20 height 20
click at [895, 388] on span "Select an option" at bounding box center [897, 395] width 20 height 20
click at [895, 388] on input "Select an option" at bounding box center [897, 395] width 20 height 20
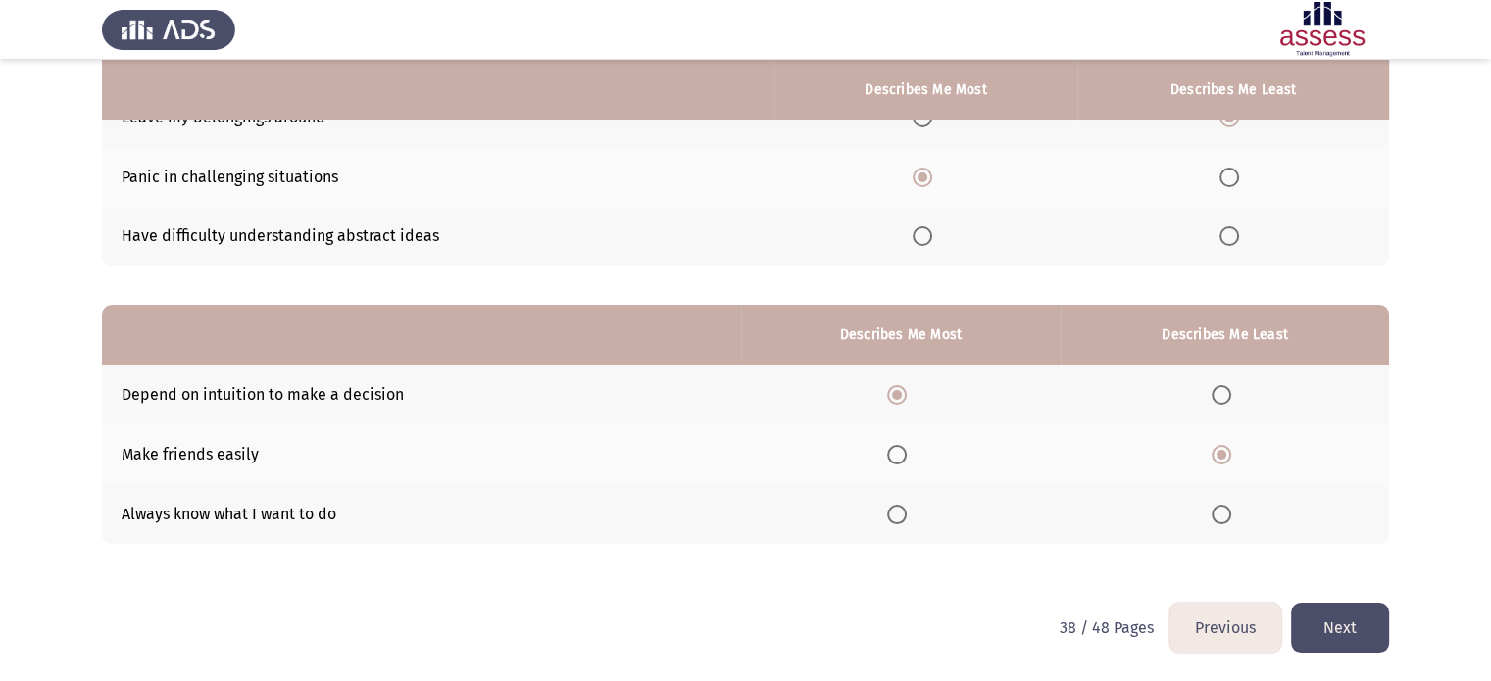
click at [1404, 631] on html "Previous Development Assessment Next From the block below, choose one answer (D…" at bounding box center [745, 229] width 1491 height 906
click at [1382, 627] on button "Next" at bounding box center [1340, 628] width 98 height 50
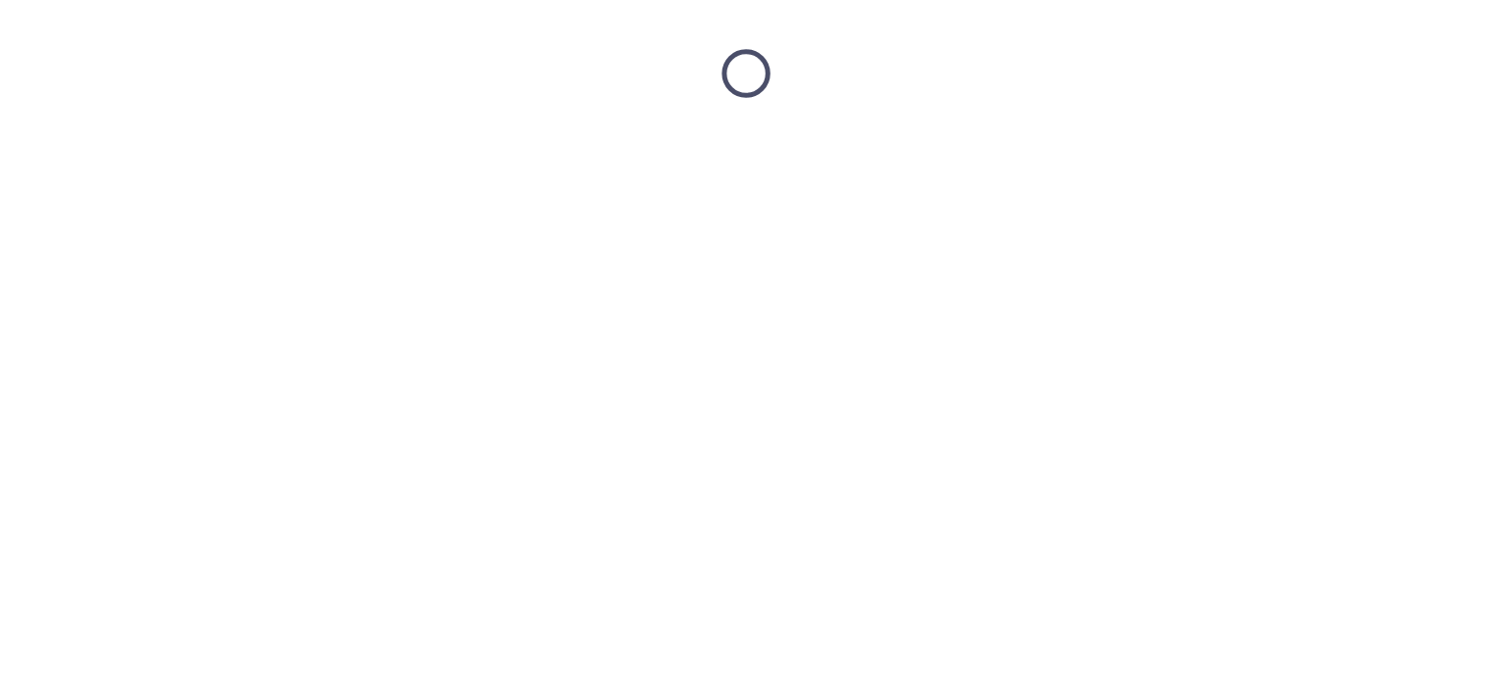
scroll to position [0, 0]
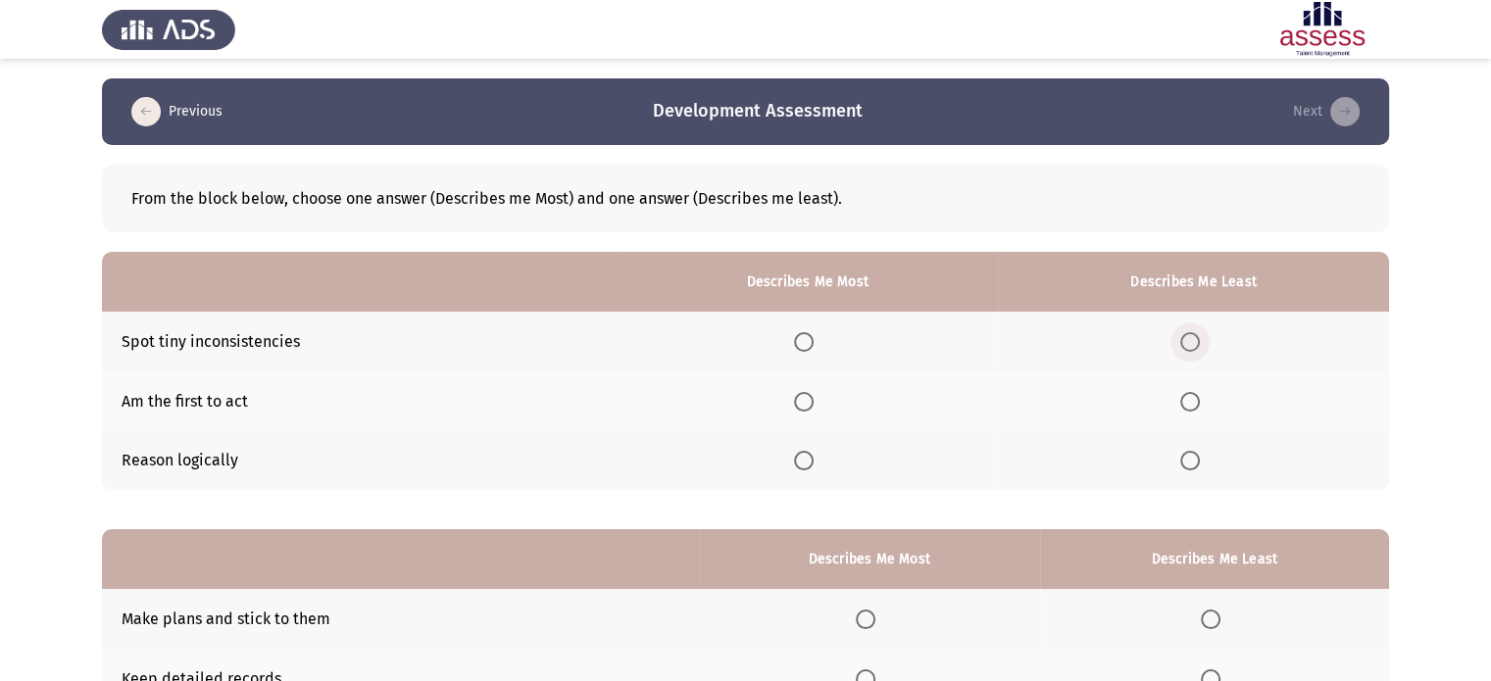
click at [1193, 350] on span "Select an option" at bounding box center [1190, 342] width 20 height 20
click at [1193, 350] on input "Select an option" at bounding box center [1190, 342] width 20 height 20
click at [809, 343] on span "Select an option" at bounding box center [804, 342] width 20 height 20
click at [809, 343] on input "Select an option" at bounding box center [804, 342] width 20 height 20
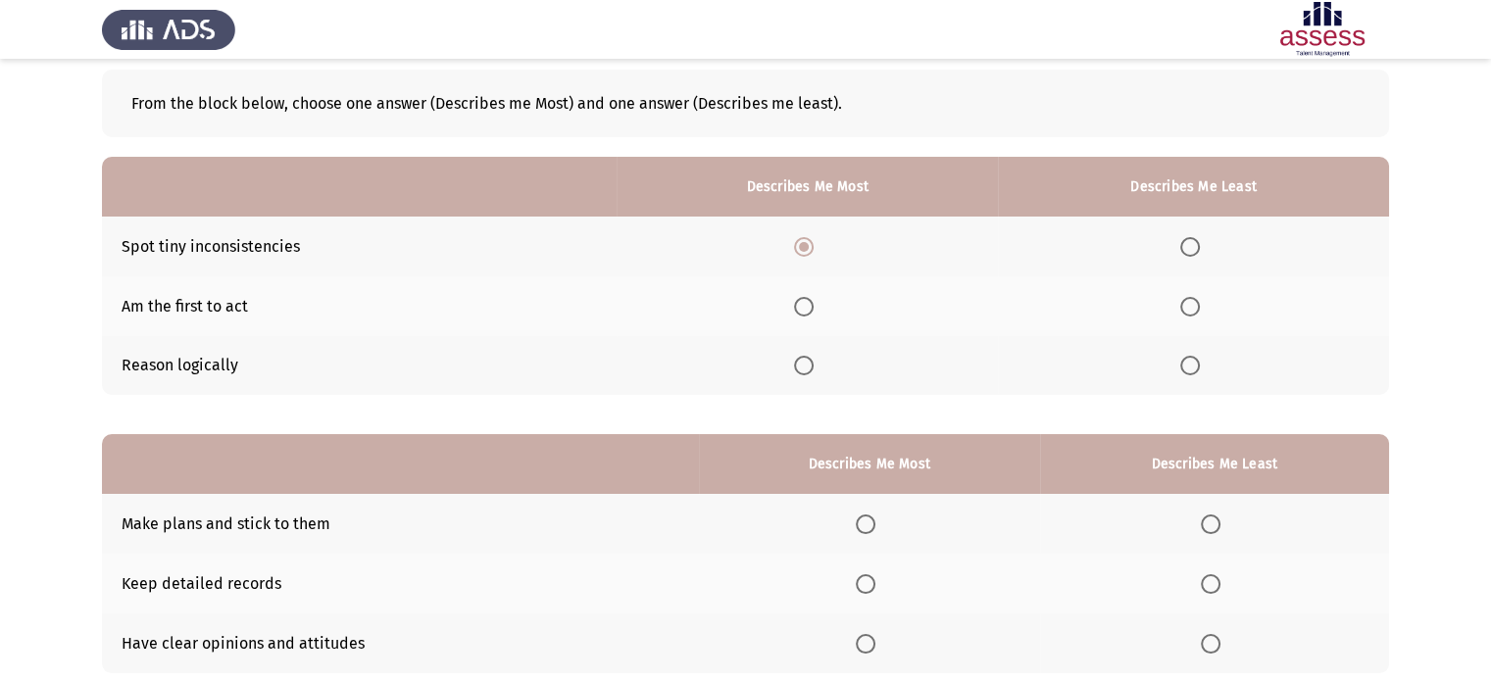
scroll to position [98, 0]
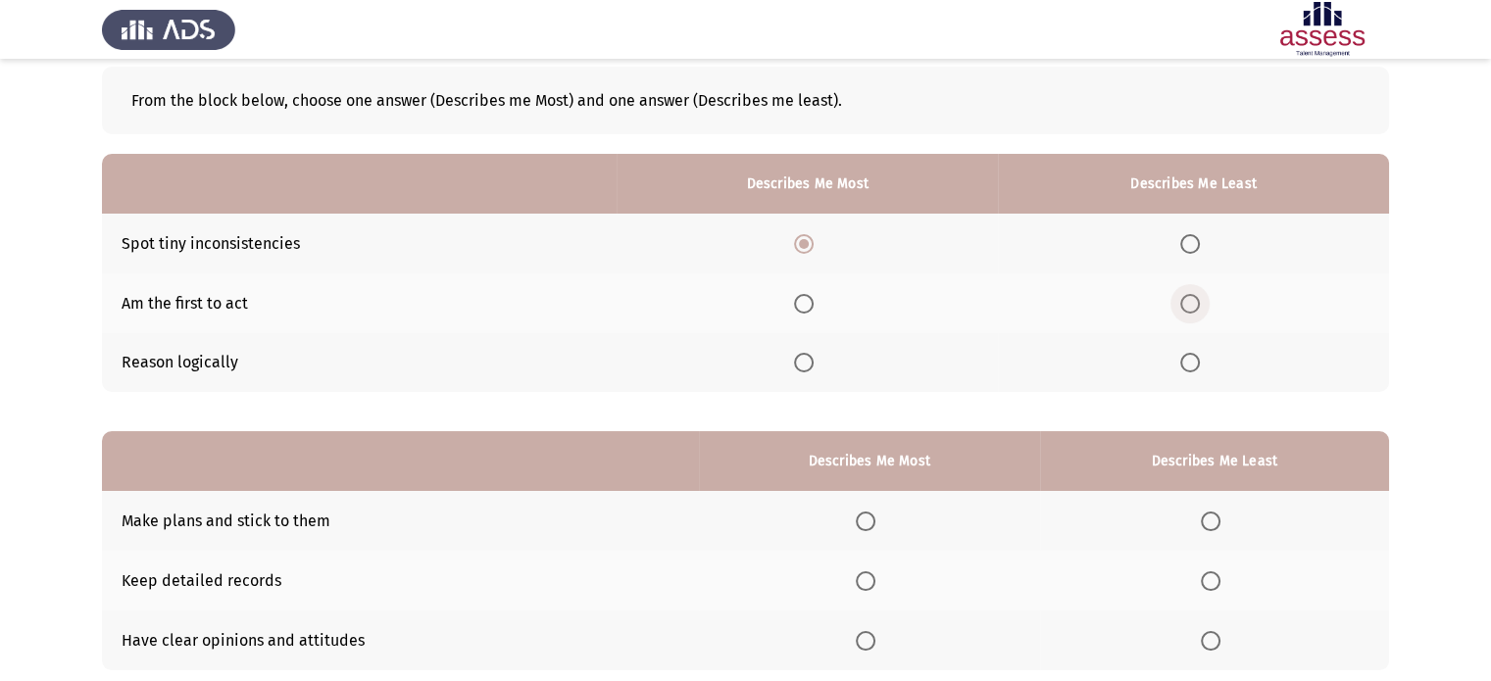
click at [1190, 310] on span "Select an option" at bounding box center [1190, 304] width 20 height 20
click at [1190, 310] on input "Select an option" at bounding box center [1190, 304] width 20 height 20
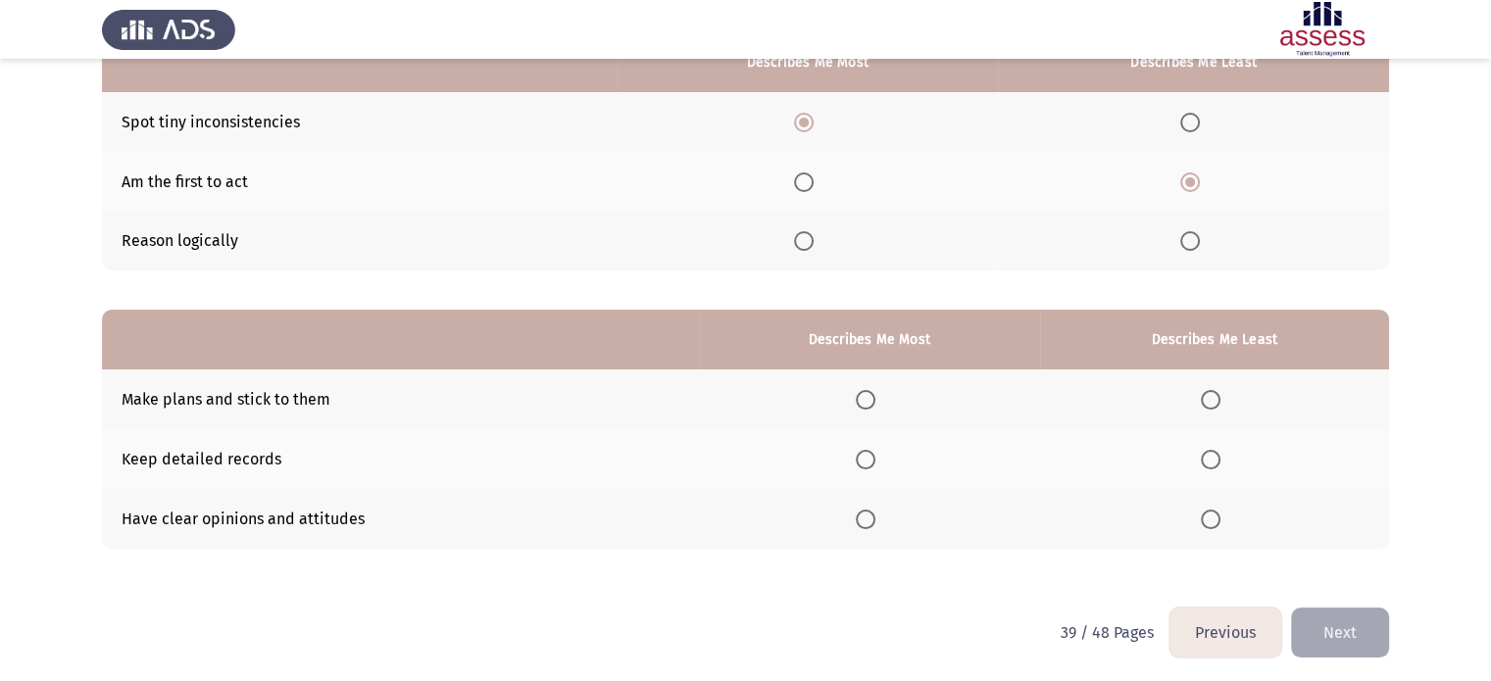
scroll to position [224, 0]
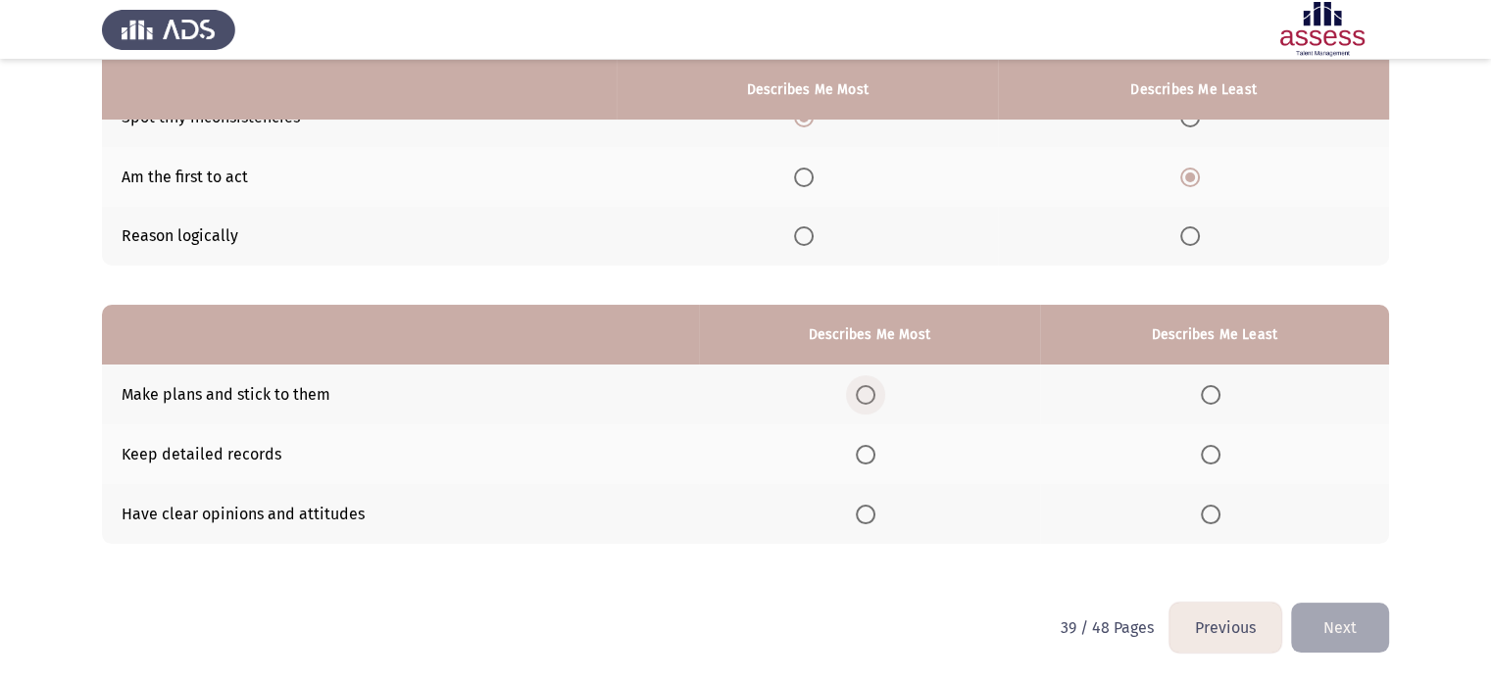
click at [872, 395] on span "Select an option" at bounding box center [866, 395] width 20 height 20
click at [872, 395] on input "Select an option" at bounding box center [866, 395] width 20 height 20
click at [865, 517] on span "Select an option" at bounding box center [866, 515] width 20 height 20
click at [865, 517] on input "Select an option" at bounding box center [866, 515] width 20 height 20
click at [1208, 397] on span "Select an option" at bounding box center [1211, 395] width 20 height 20
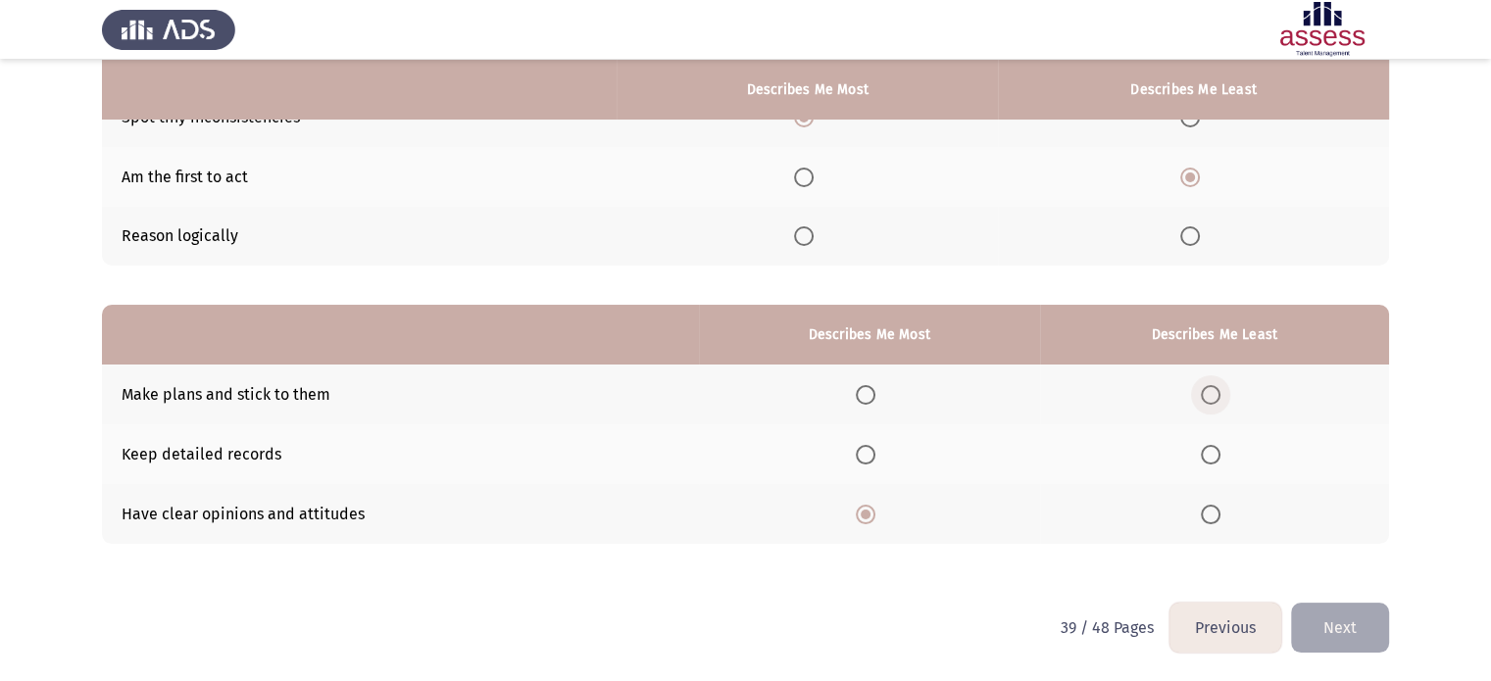
click at [1208, 397] on input "Select an option" at bounding box center [1211, 395] width 20 height 20
click at [1333, 648] on button "Next" at bounding box center [1340, 628] width 98 height 50
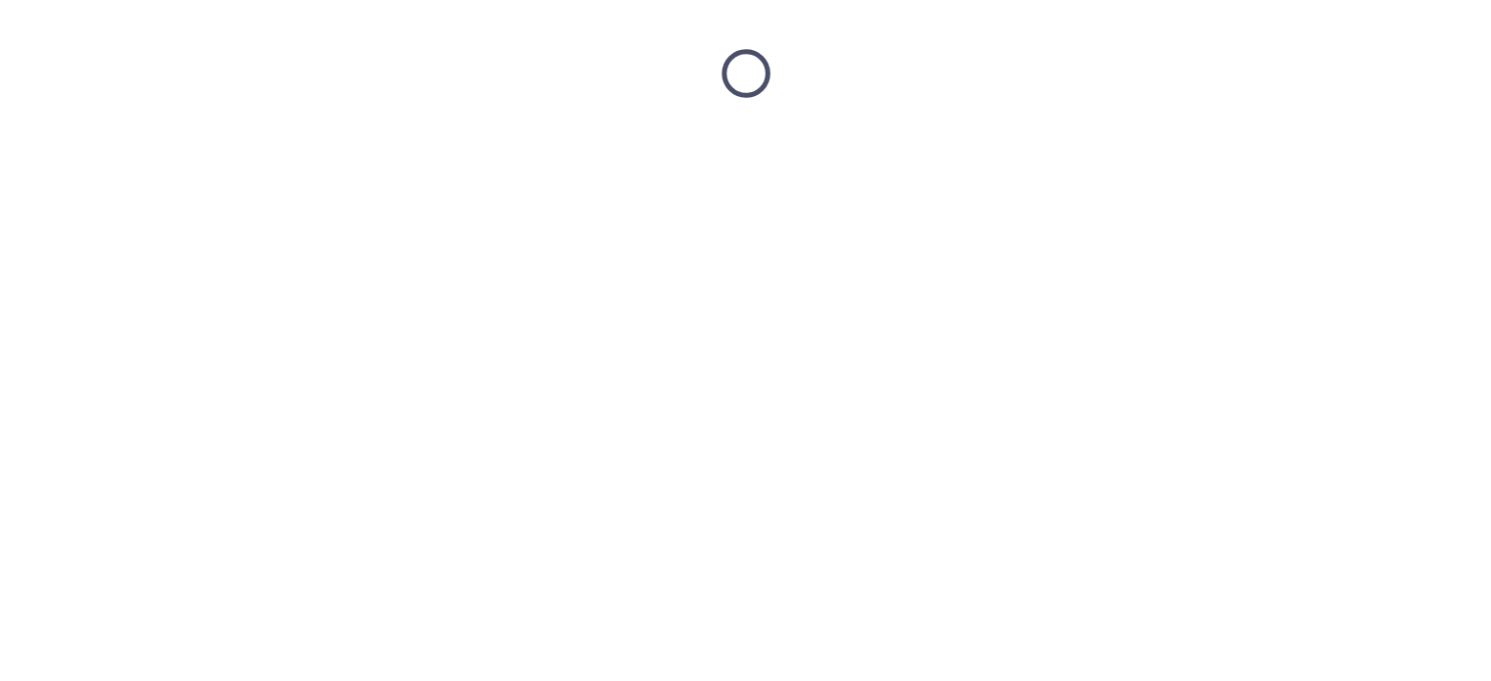
scroll to position [0, 0]
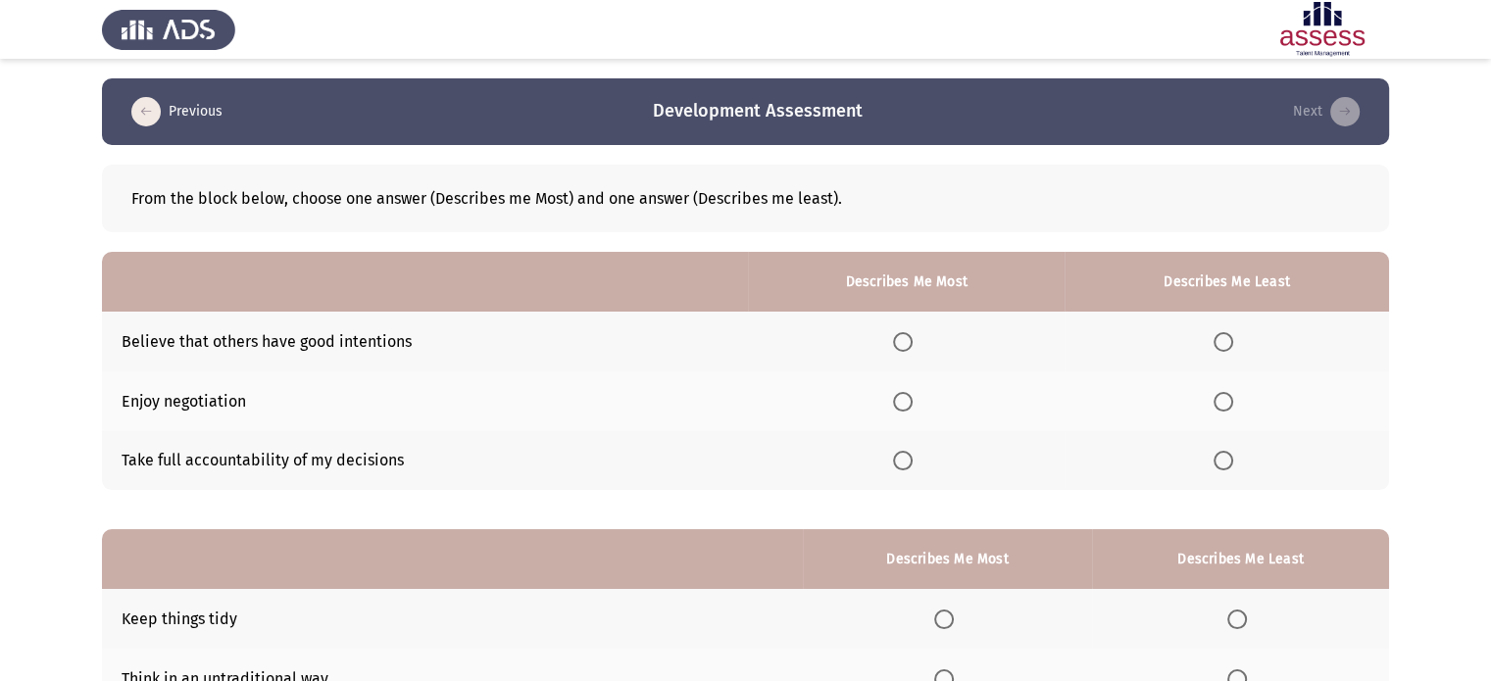
drag, startPoint x: 910, startPoint y: 342, endPoint x: 1231, endPoint y: 346, distance: 321.5
click at [1231, 346] on tr "Believe that others have good intentions" at bounding box center [745, 342] width 1287 height 60
click at [1230, 341] on span "Select an option" at bounding box center [1224, 342] width 20 height 20
click at [1230, 341] on input "Select an option" at bounding box center [1224, 342] width 20 height 20
click at [910, 402] on span "Select an option" at bounding box center [903, 402] width 20 height 20
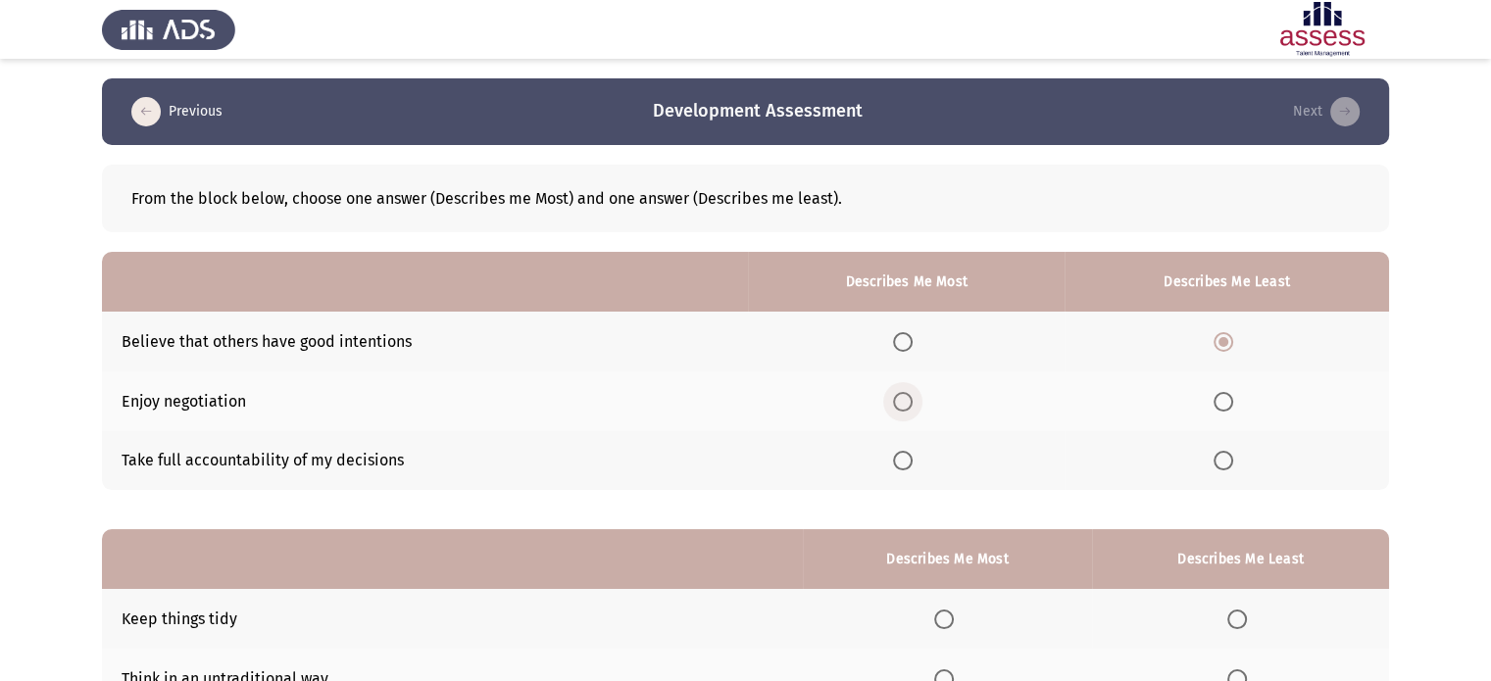
click at [910, 402] on input "Select an option" at bounding box center [903, 402] width 20 height 20
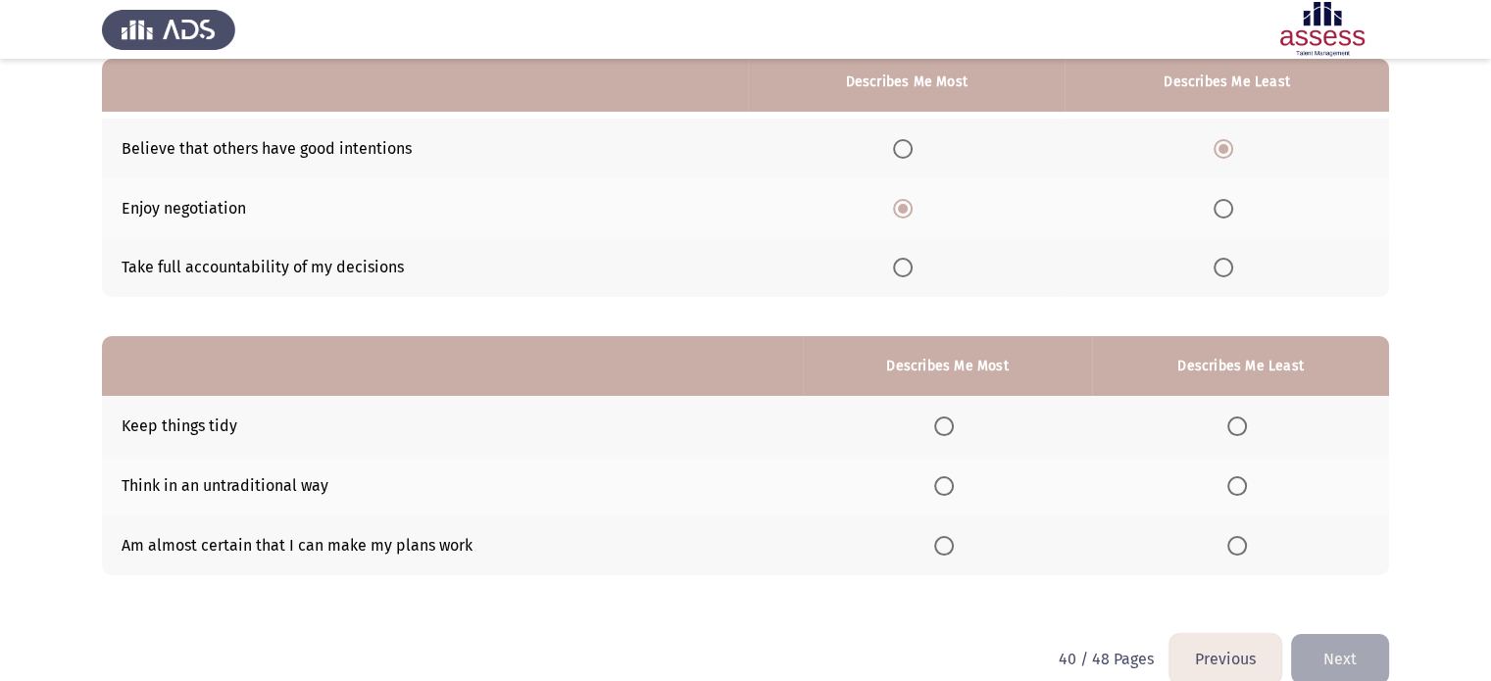
scroll to position [224, 0]
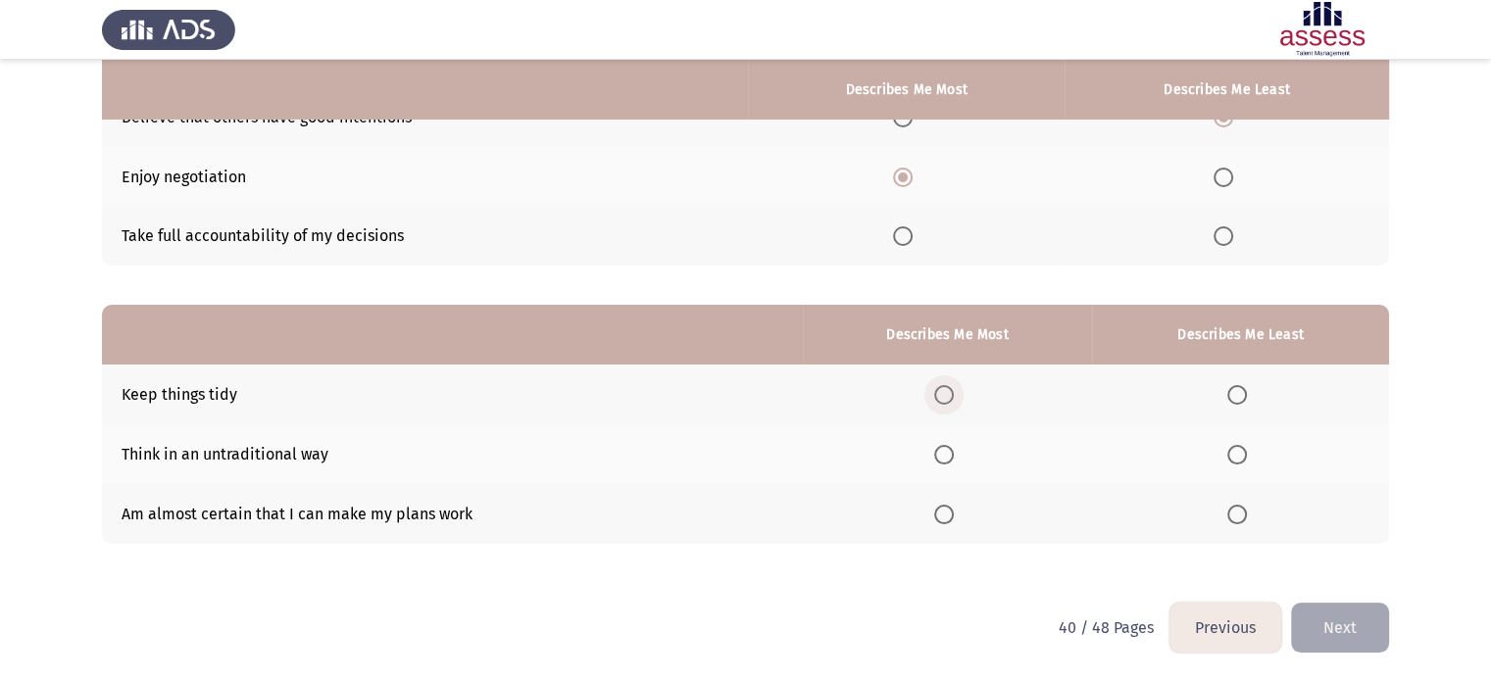
click at [952, 392] on span "Select an option" at bounding box center [944, 395] width 20 height 20
click at [952, 392] on input "Select an option" at bounding box center [944, 395] width 20 height 20
click at [1235, 454] on span "Select an option" at bounding box center [1237, 455] width 20 height 20
click at [1235, 454] on input "Select an option" at bounding box center [1237, 455] width 20 height 20
click at [1367, 628] on button "Next" at bounding box center [1340, 628] width 98 height 50
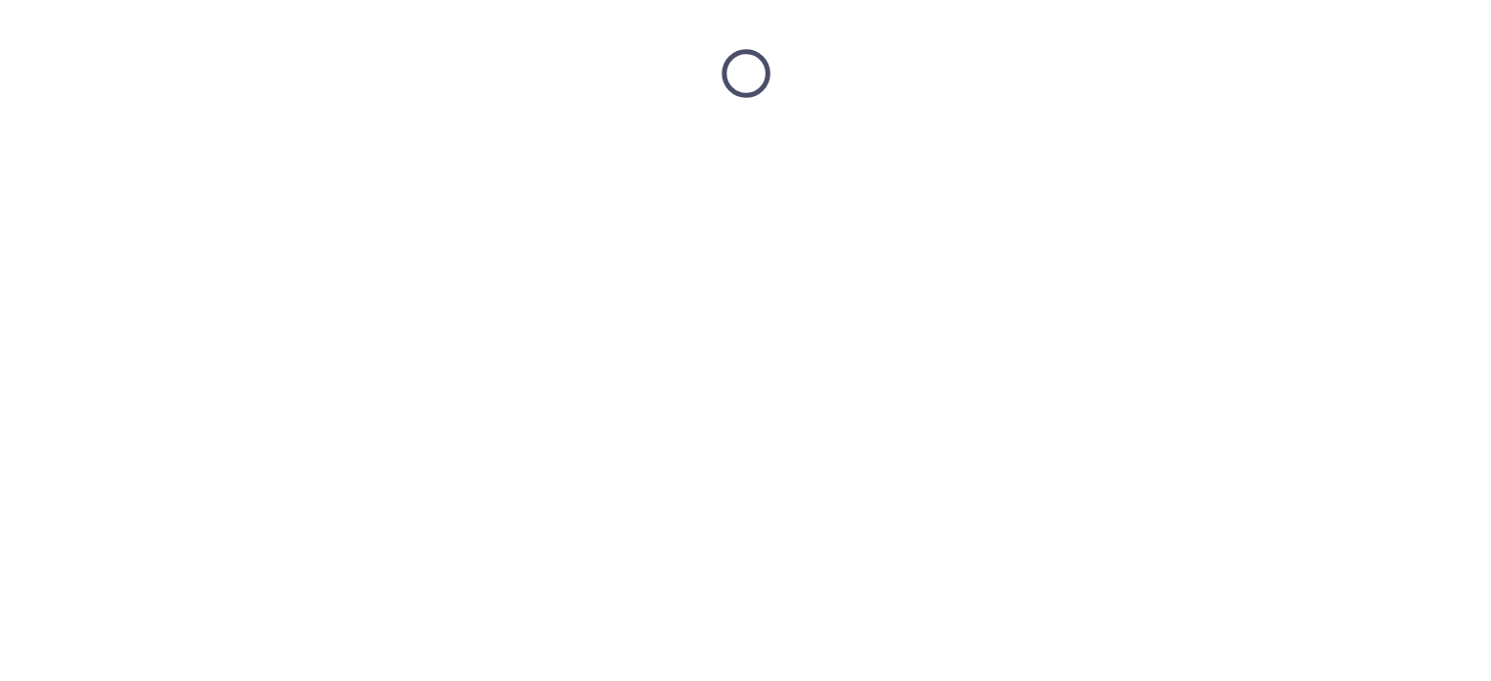
scroll to position [0, 0]
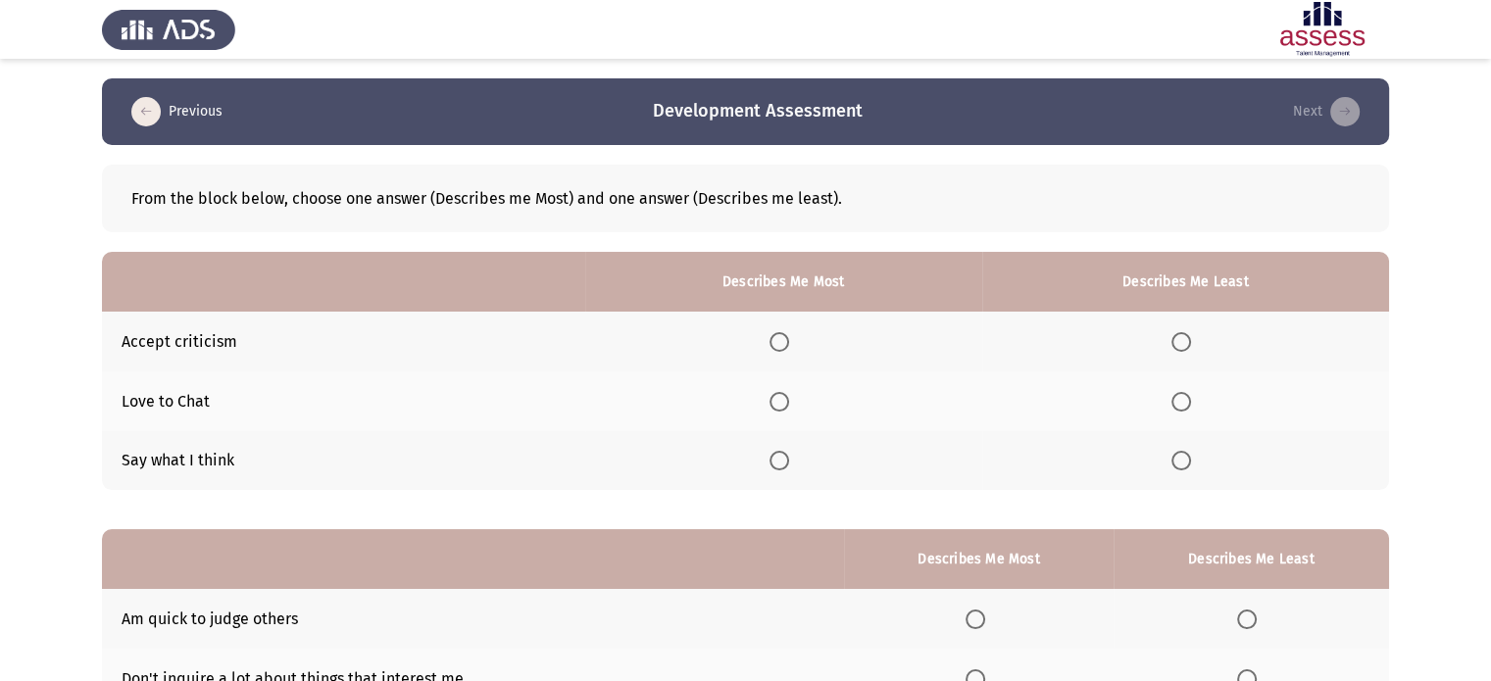
click at [781, 344] on span "Select an option" at bounding box center [779, 342] width 20 height 20
click at [781, 344] on input "Select an option" at bounding box center [779, 342] width 20 height 20
click at [1172, 407] on th at bounding box center [1185, 401] width 407 height 60
click at [1183, 404] on span "Select an option" at bounding box center [1181, 402] width 20 height 20
click at [1183, 404] on input "Select an option" at bounding box center [1181, 402] width 20 height 20
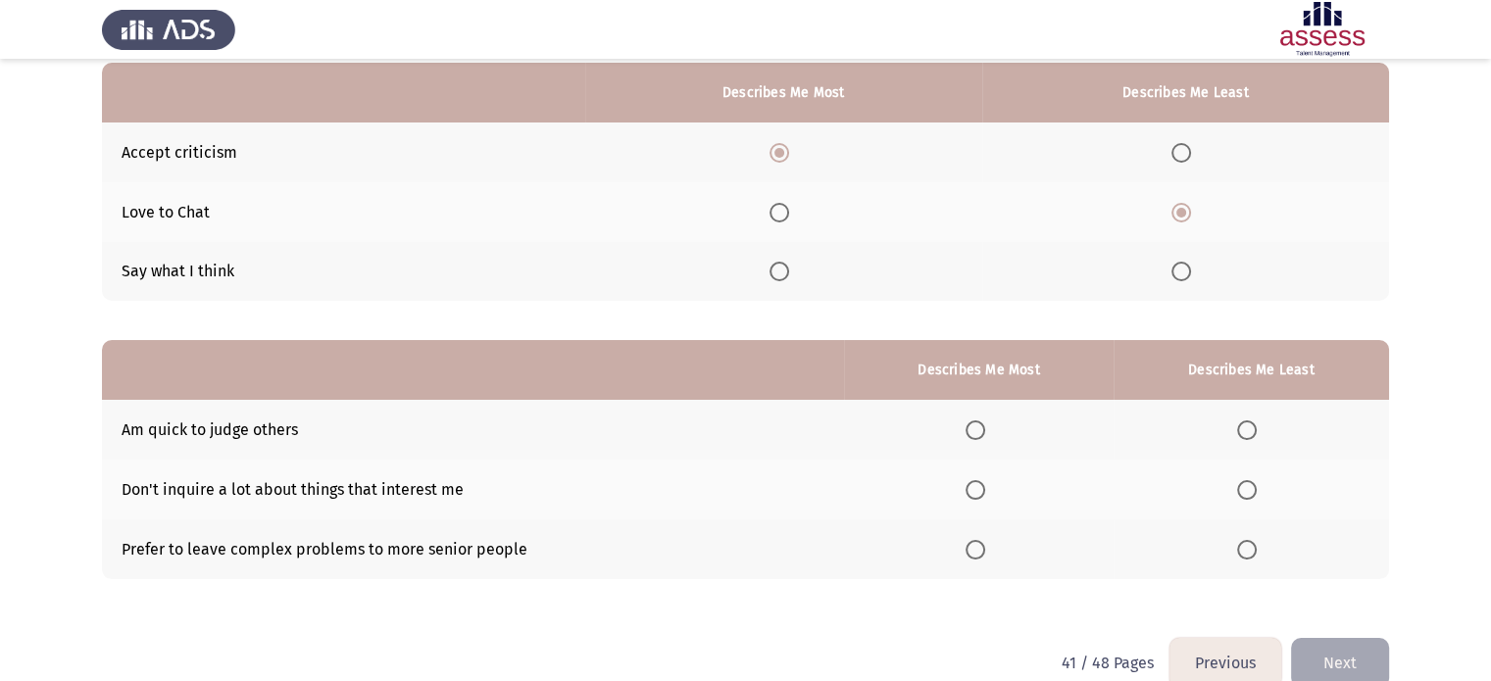
scroll to position [224, 0]
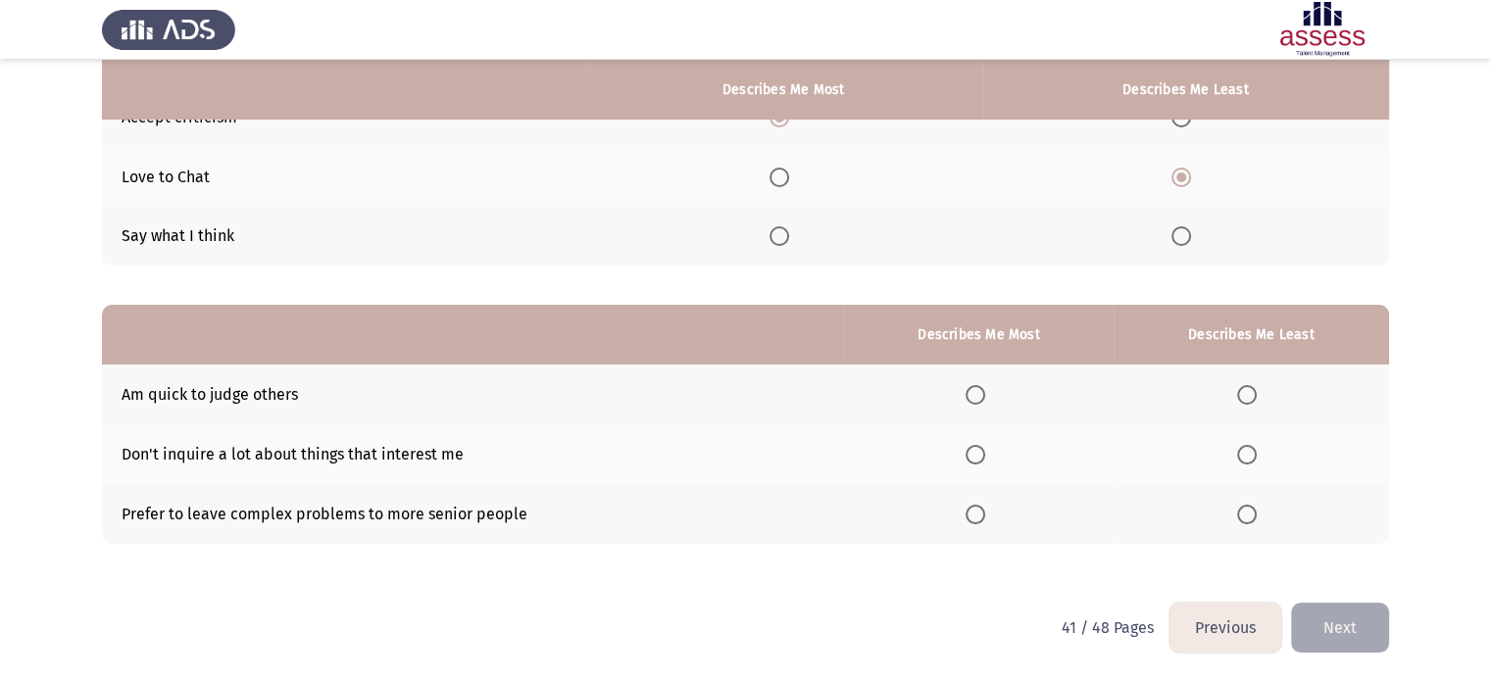
click at [1250, 455] on span "Select an option" at bounding box center [1247, 455] width 20 height 20
click at [1250, 455] on input "Select an option" at bounding box center [1247, 455] width 20 height 20
click at [968, 520] on span "Select an option" at bounding box center [976, 515] width 20 height 20
click at [968, 520] on input "Select an option" at bounding box center [976, 515] width 20 height 20
click at [1325, 616] on button "Next" at bounding box center [1340, 628] width 98 height 50
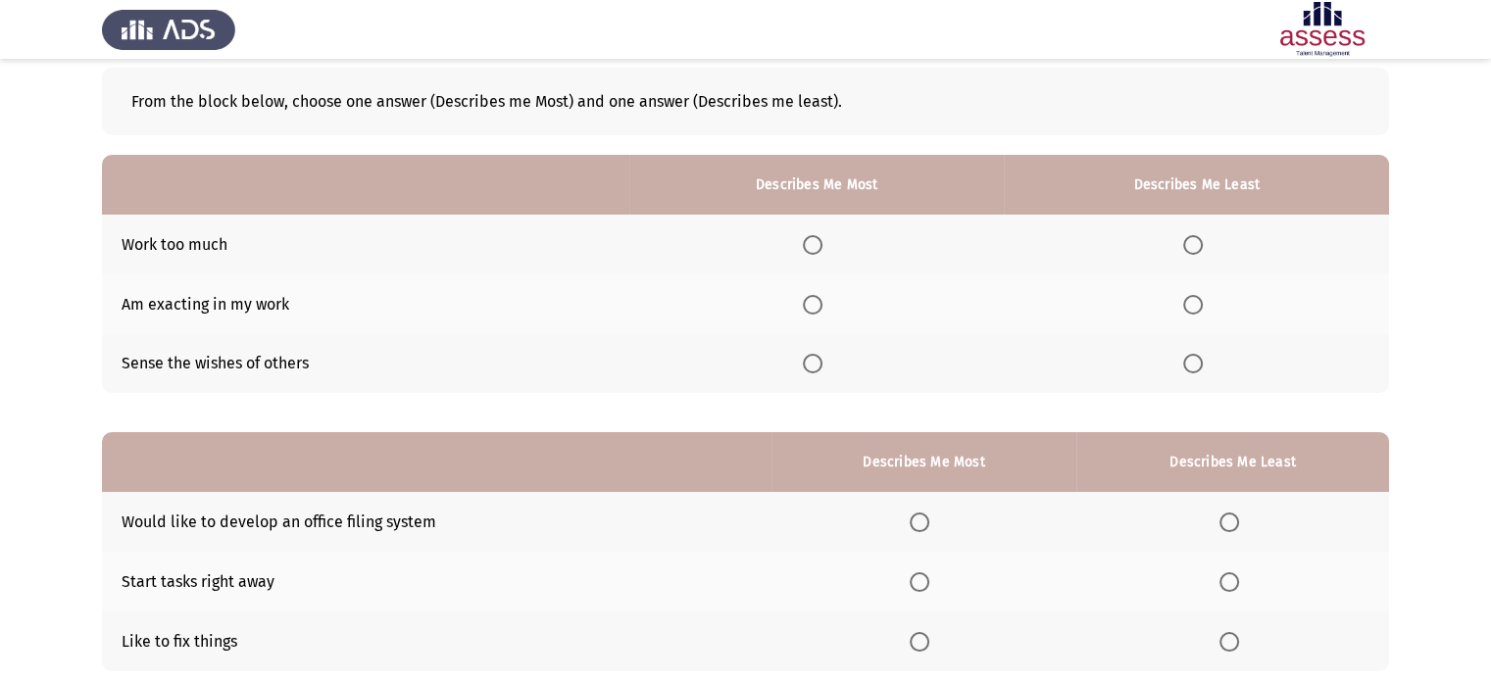
scroll to position [98, 0]
click at [1203, 248] on span "Select an option" at bounding box center [1193, 244] width 20 height 20
click at [1203, 248] on input "Select an option" at bounding box center [1193, 244] width 20 height 20
click at [836, 314] on th at bounding box center [816, 303] width 375 height 60
click at [822, 302] on span "Select an option" at bounding box center [813, 304] width 20 height 20
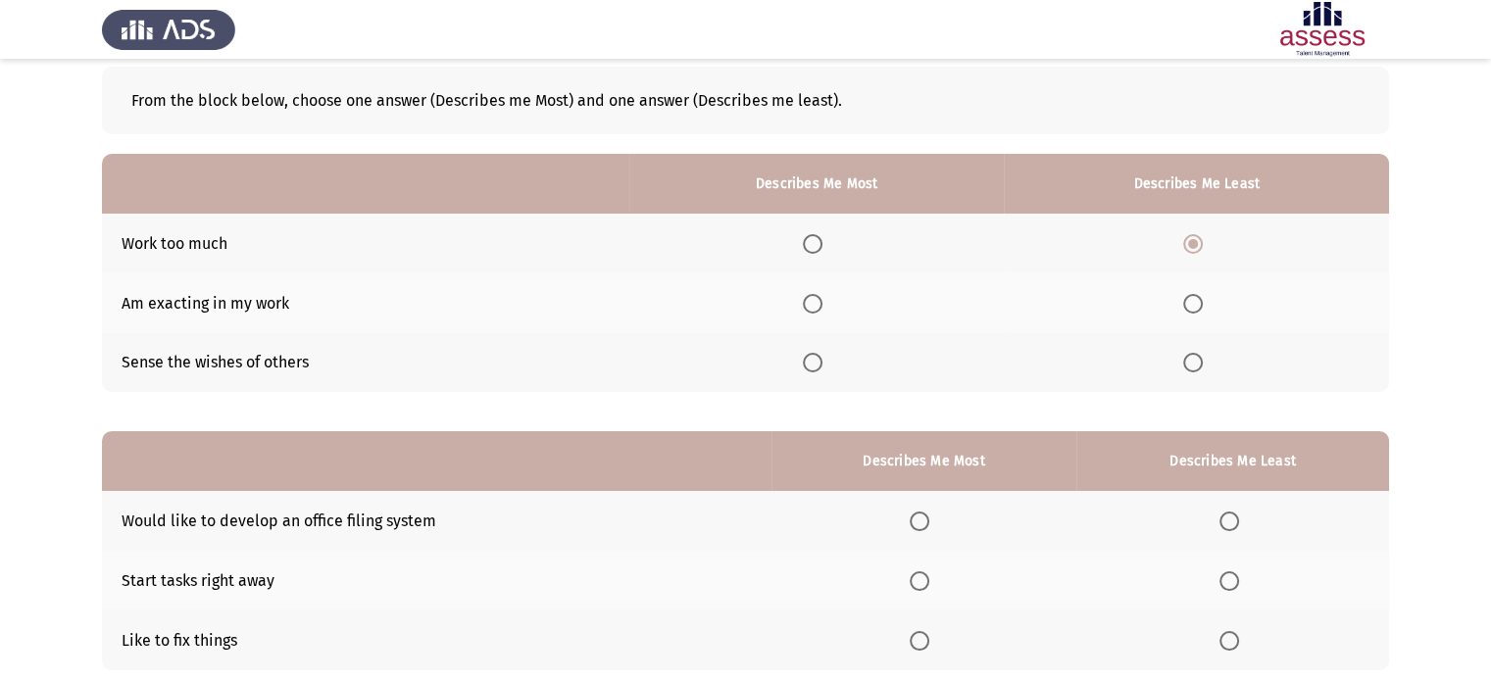
click at [822, 302] on input "Select an option" at bounding box center [813, 304] width 20 height 20
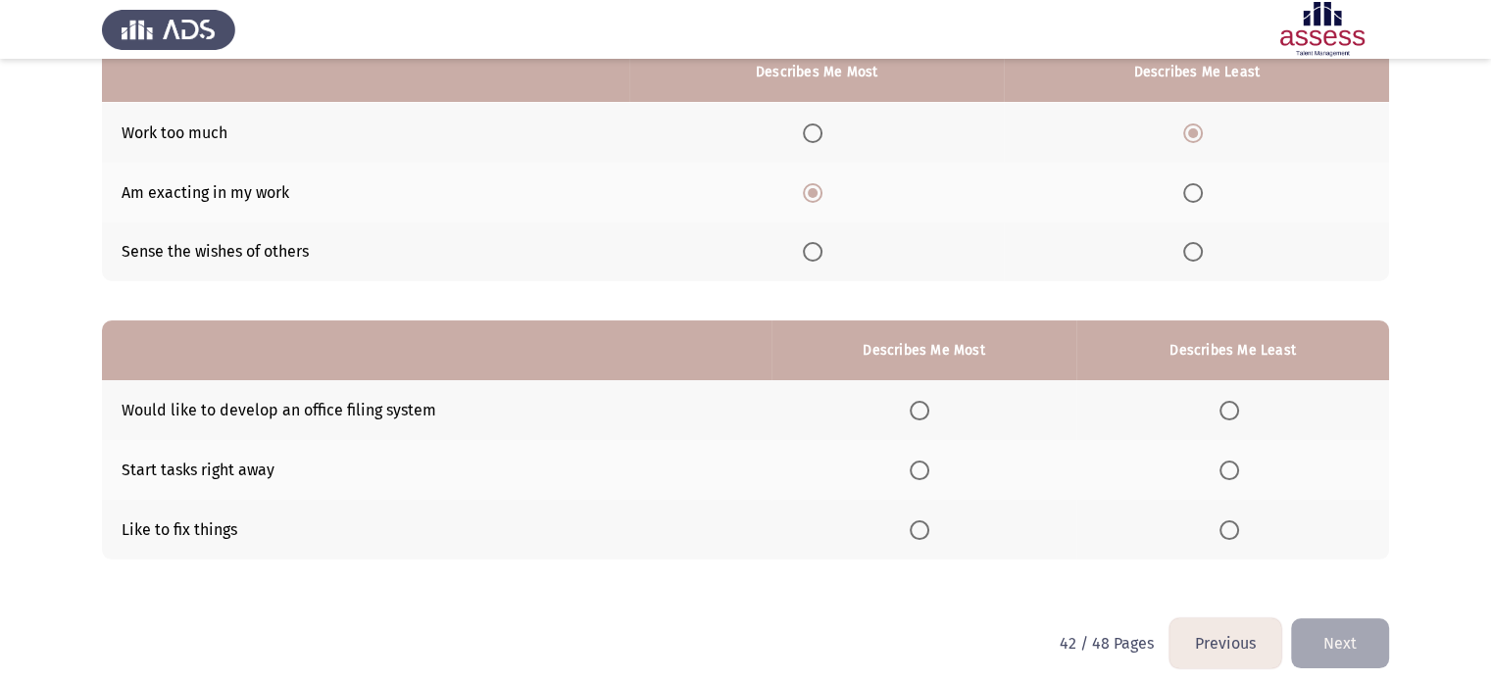
scroll to position [224, 0]
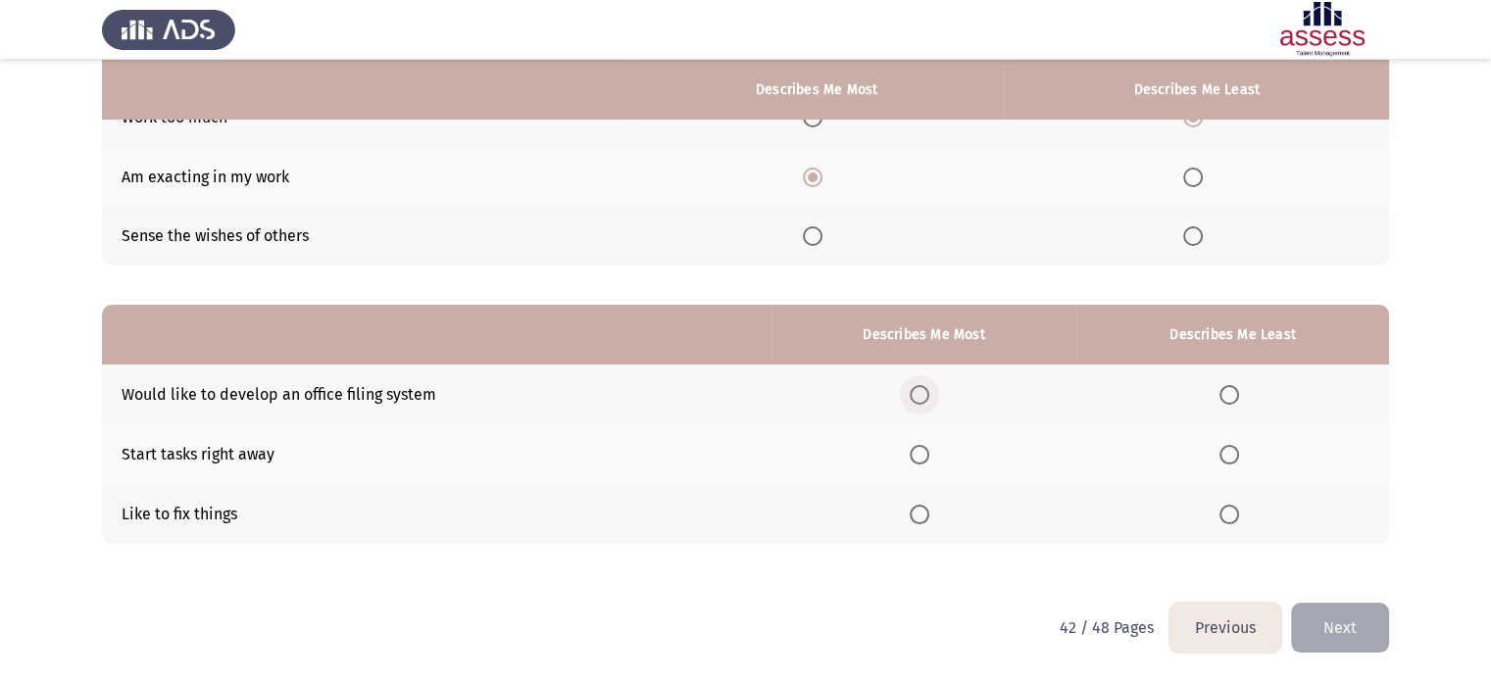
click at [923, 392] on span "Select an option" at bounding box center [920, 395] width 20 height 20
click at [923, 392] on input "Select an option" at bounding box center [920, 395] width 20 height 20
click at [1229, 456] on span "Select an option" at bounding box center [1229, 455] width 20 height 20
click at [1229, 456] on input "Select an option" at bounding box center [1229, 455] width 20 height 20
click at [1345, 624] on button "Next" at bounding box center [1340, 628] width 98 height 50
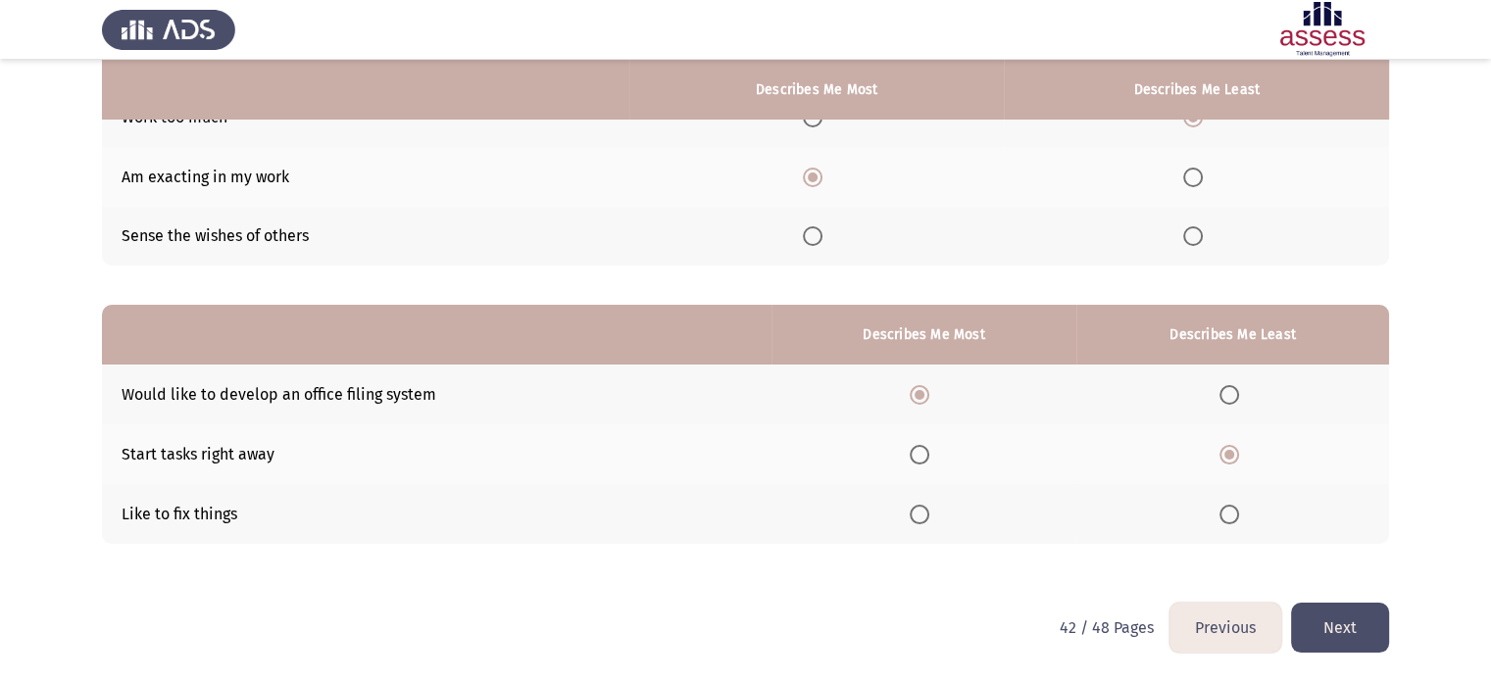
scroll to position [0, 0]
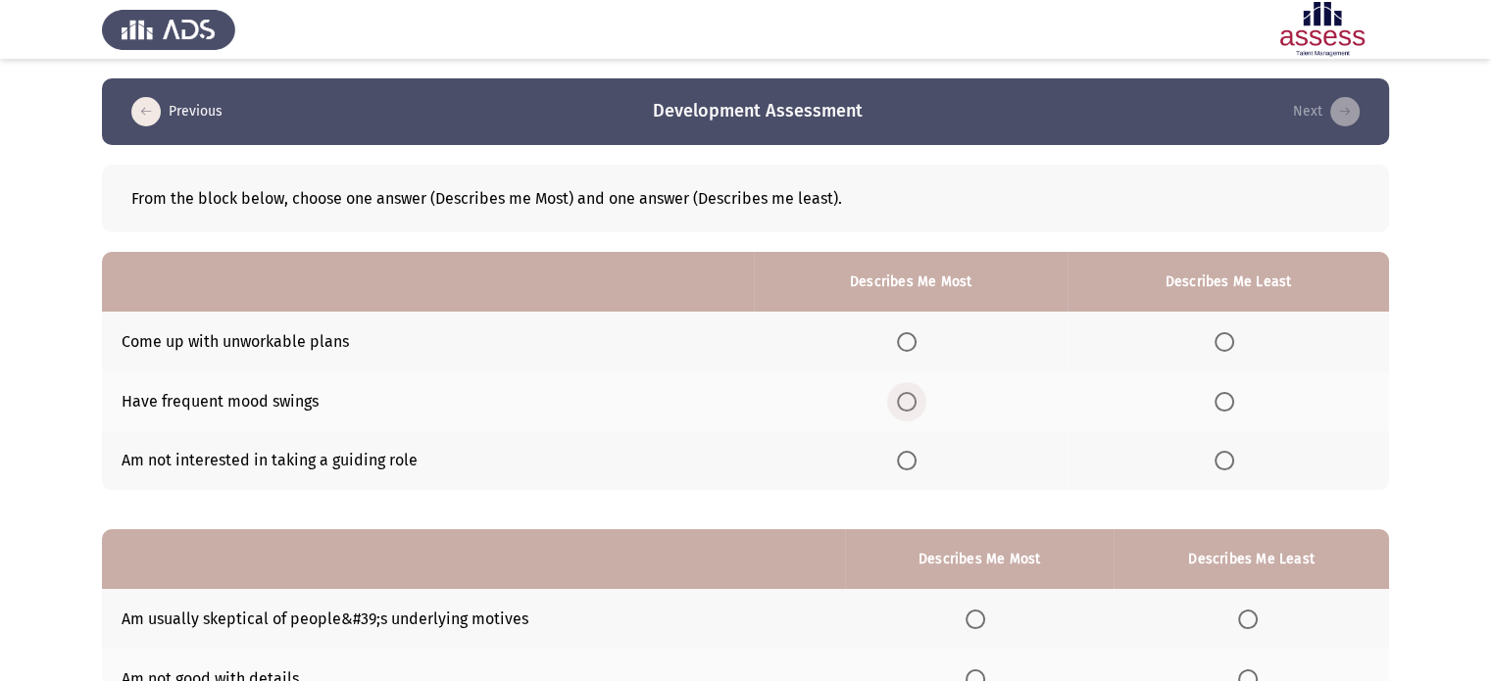
click at [912, 394] on span "Select an option" at bounding box center [907, 402] width 20 height 20
click at [912, 394] on input "Select an option" at bounding box center [907, 402] width 20 height 20
click at [1228, 465] on span "Select an option" at bounding box center [1224, 461] width 20 height 20
click at [1228, 465] on input "Select an option" at bounding box center [1224, 461] width 20 height 20
click at [1231, 367] on th at bounding box center [1228, 342] width 322 height 60
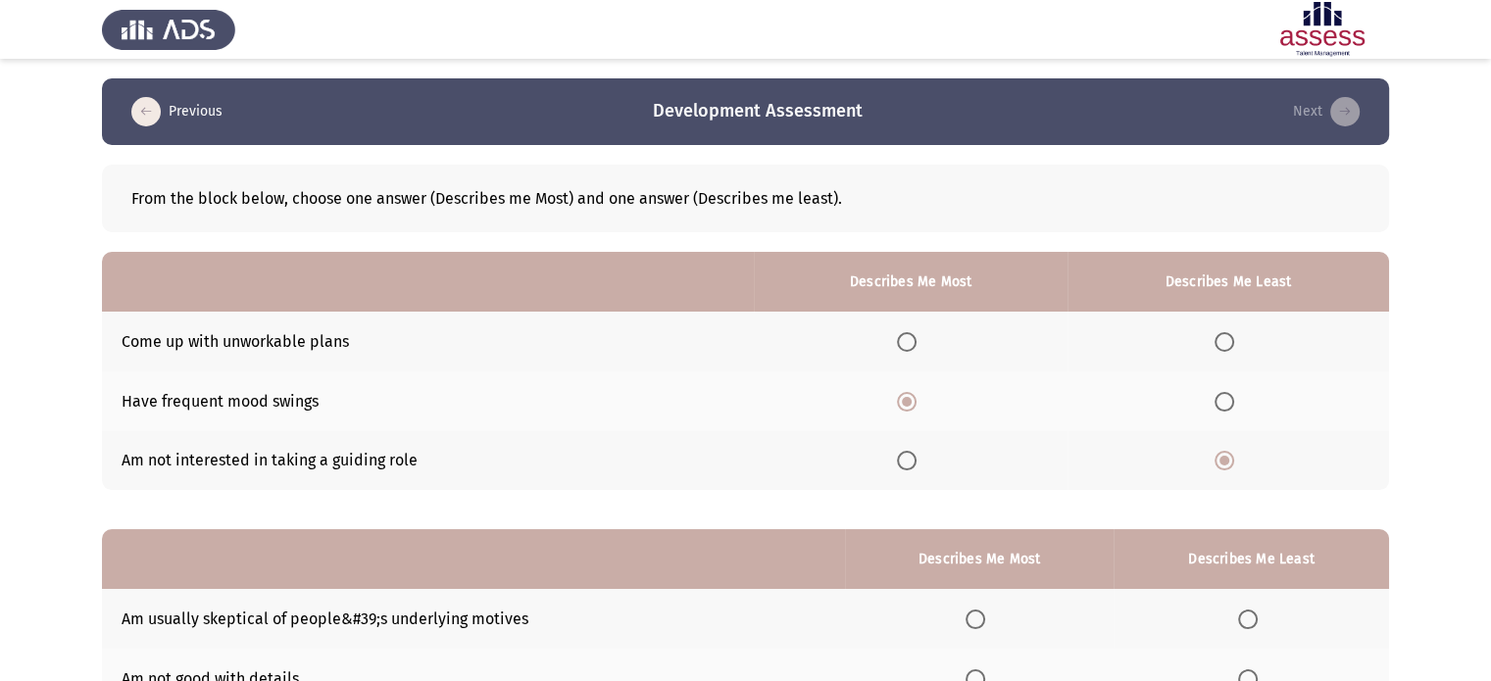
click at [1227, 344] on span "Select an option" at bounding box center [1224, 342] width 20 height 20
click at [1227, 344] on input "Select an option" at bounding box center [1224, 342] width 20 height 20
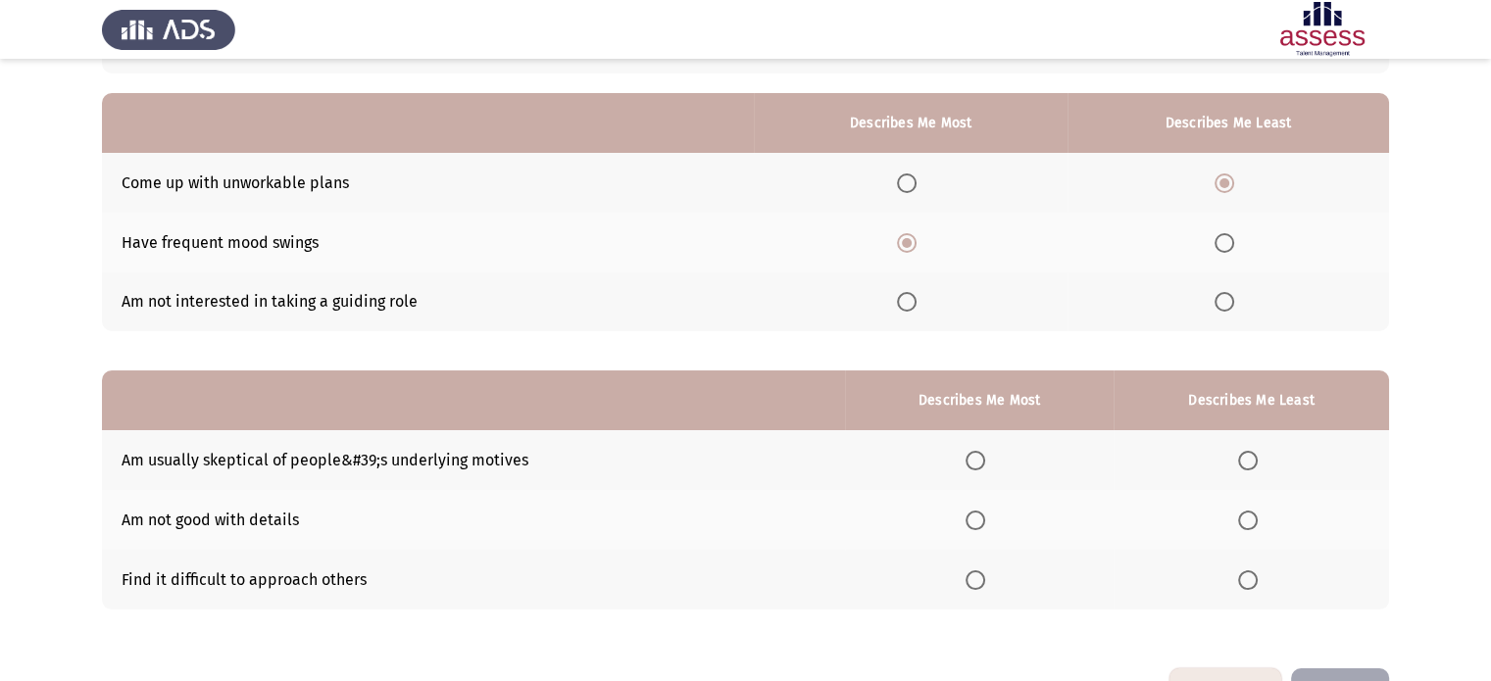
scroll to position [224, 0]
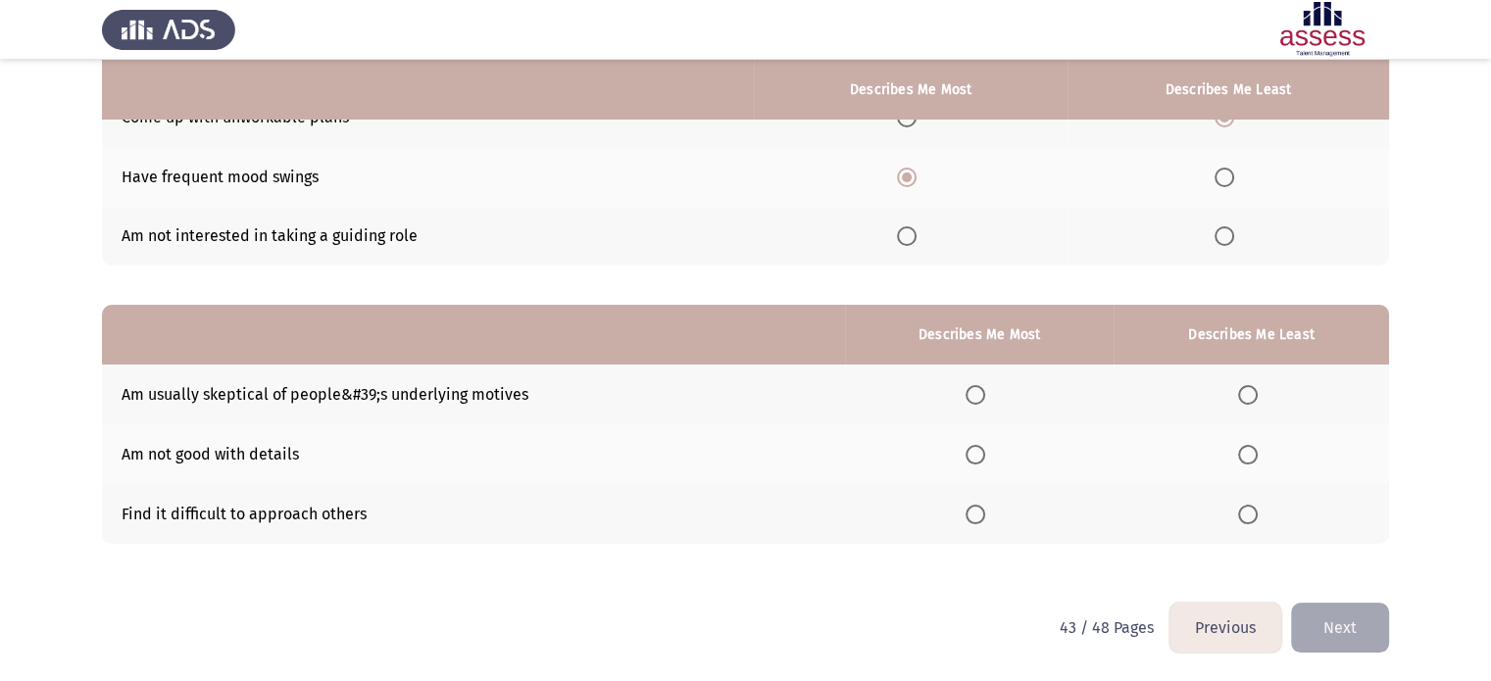
click at [1251, 459] on span "Select an option" at bounding box center [1248, 455] width 20 height 20
click at [1251, 459] on input "Select an option" at bounding box center [1248, 455] width 20 height 20
click at [973, 516] on span "Select an option" at bounding box center [976, 515] width 20 height 20
click at [973, 516] on input "Select an option" at bounding box center [976, 515] width 20 height 20
click at [1373, 619] on button "Next" at bounding box center [1340, 628] width 98 height 50
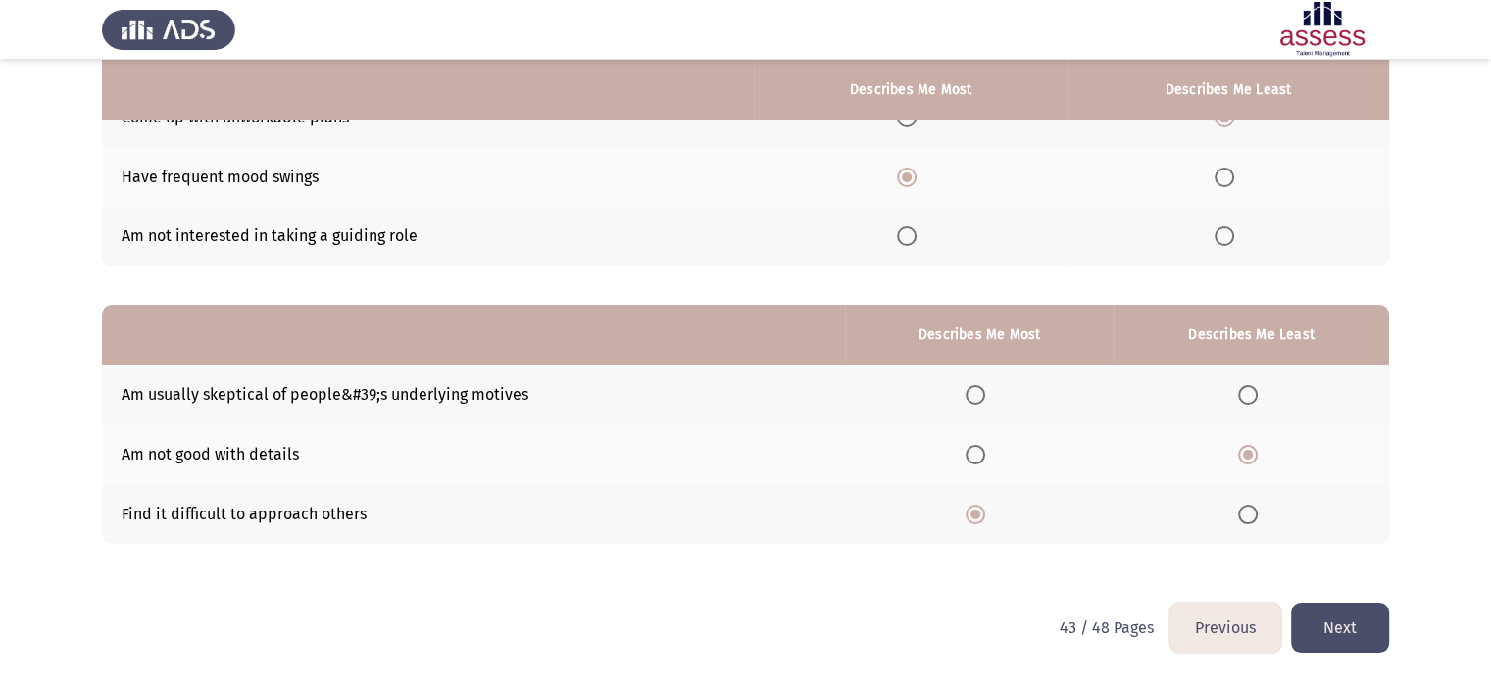
scroll to position [0, 0]
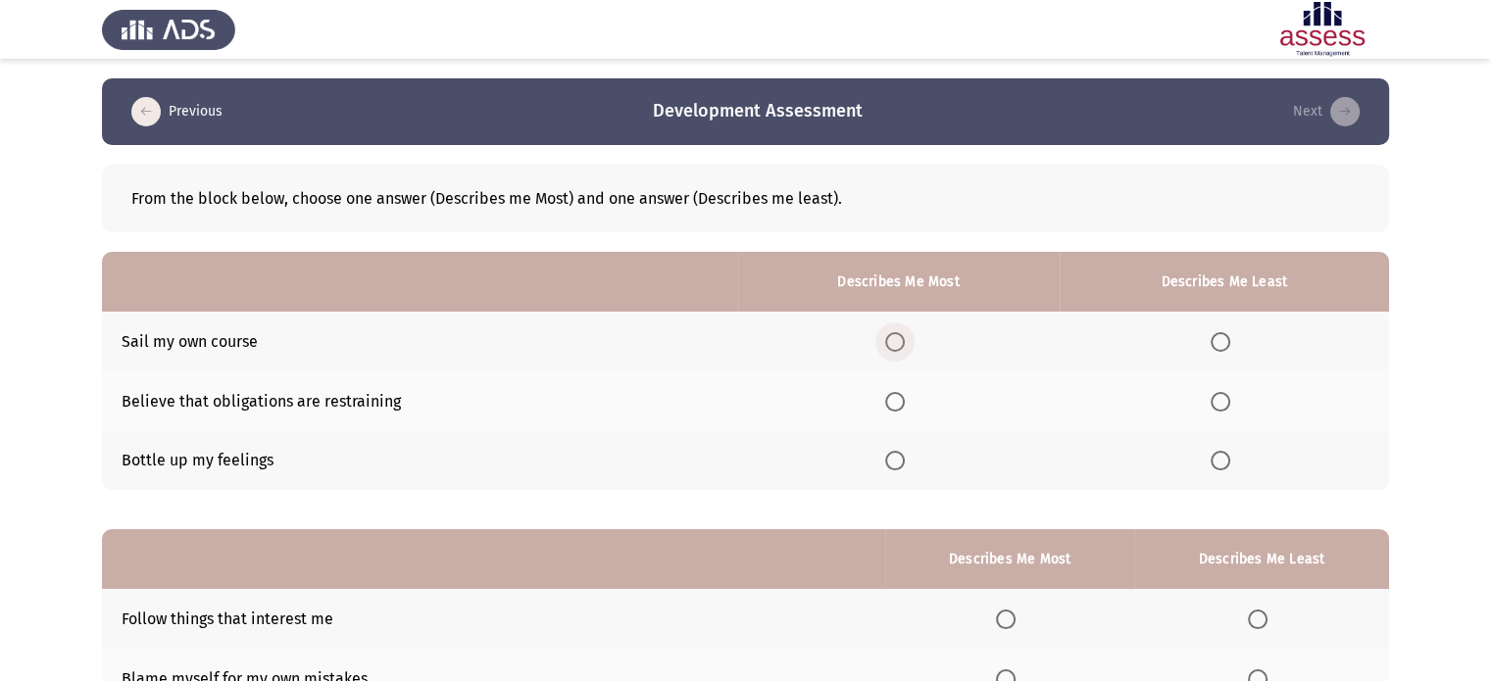
click at [905, 342] on span "Select an option" at bounding box center [895, 342] width 20 height 20
click at [905, 342] on input "Select an option" at bounding box center [895, 342] width 20 height 20
click at [1215, 451] on span "Select an option" at bounding box center [1221, 461] width 20 height 20
click at [1215, 451] on input "Select an option" at bounding box center [1221, 461] width 20 height 20
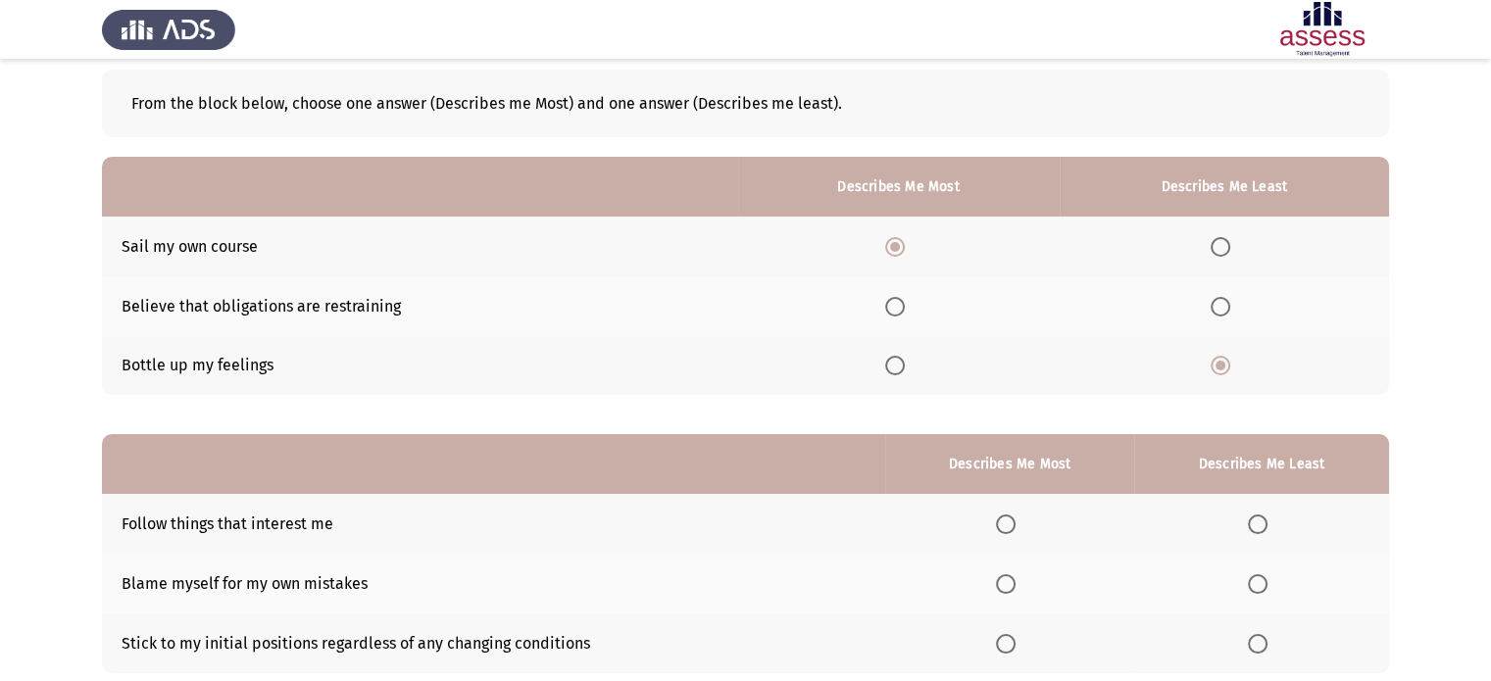
scroll to position [98, 0]
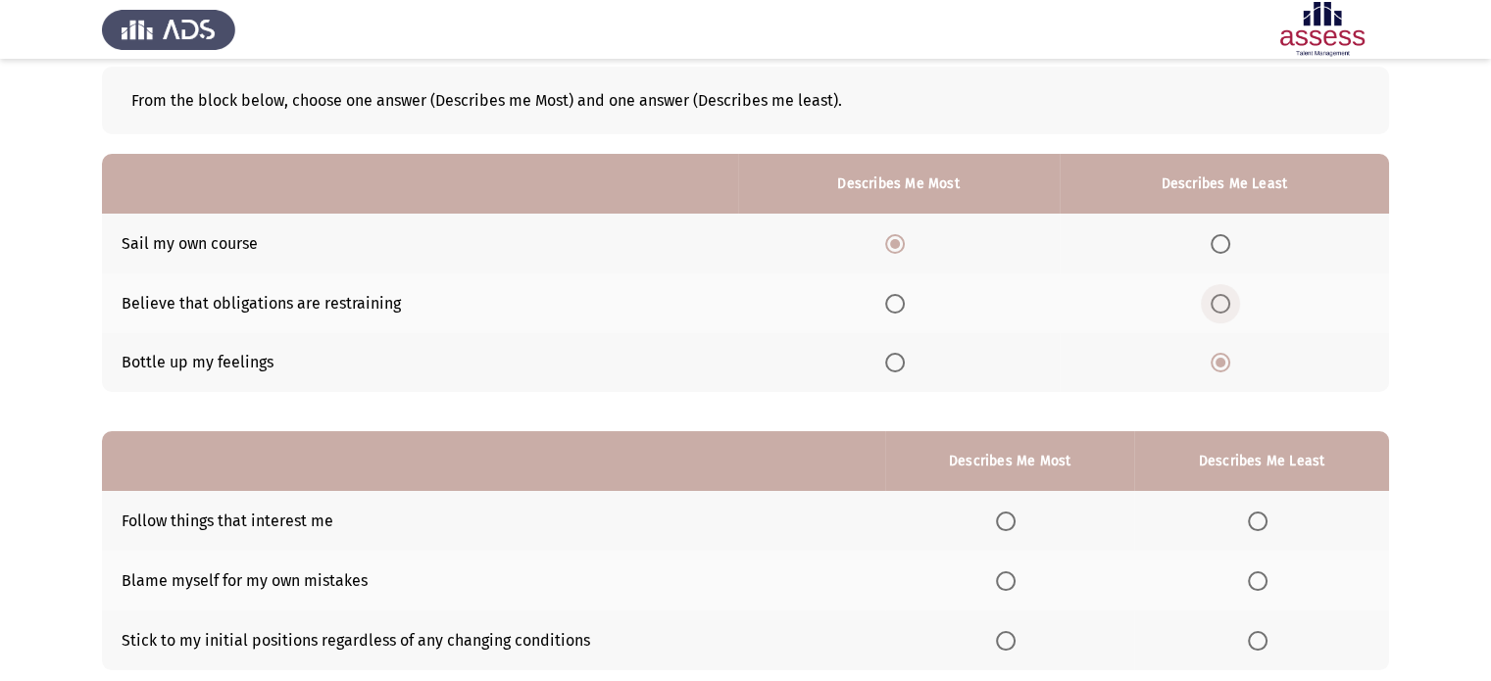
click at [1215, 307] on span "Select an option" at bounding box center [1221, 304] width 20 height 20
click at [1215, 307] on input "Select an option" at bounding box center [1221, 304] width 20 height 20
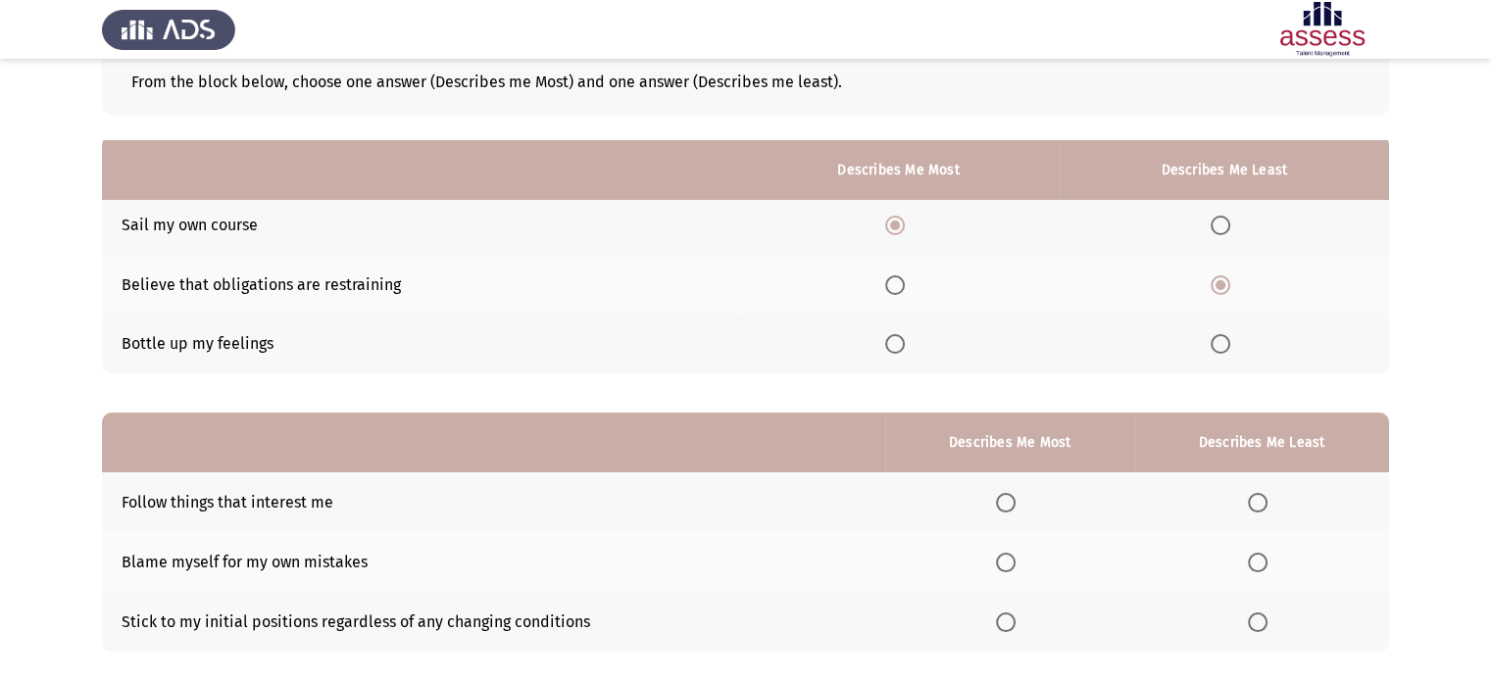
scroll to position [224, 0]
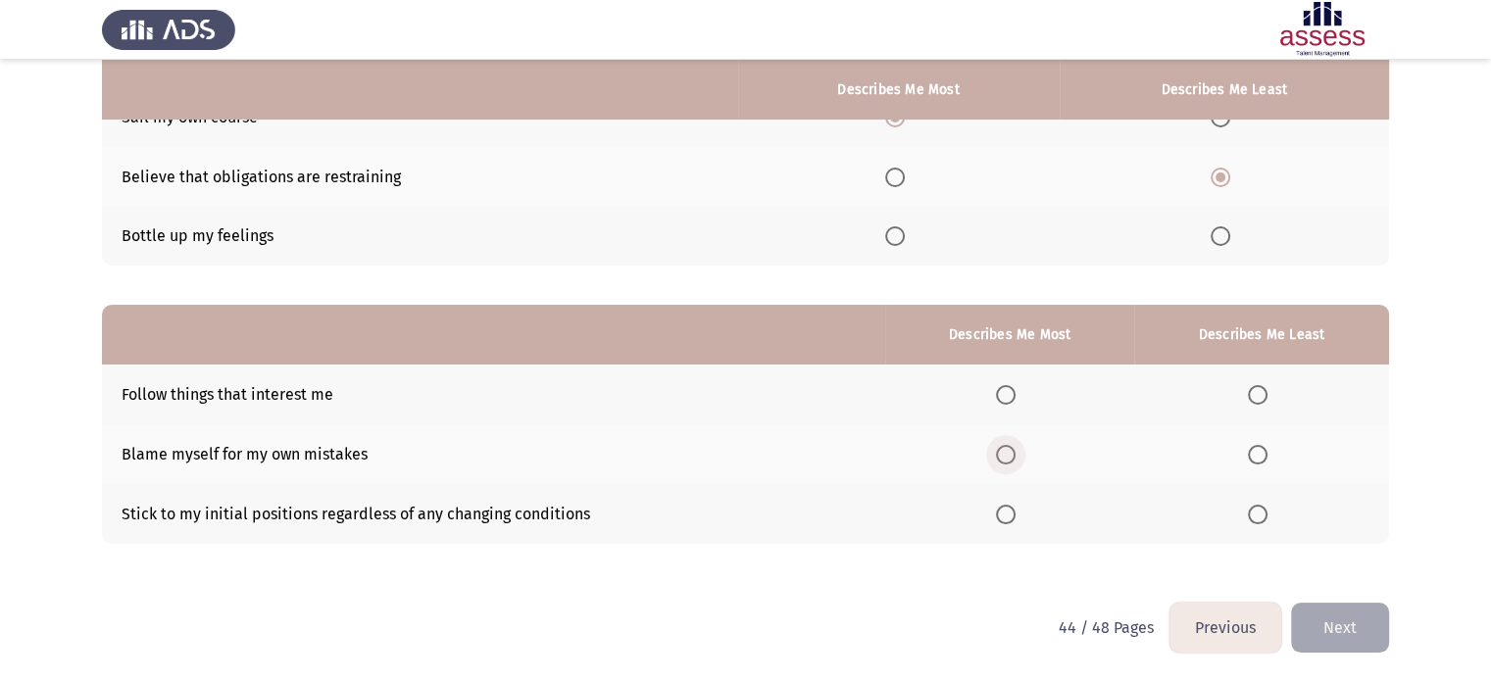
click at [1006, 454] on span "Select an option" at bounding box center [1006, 455] width 20 height 20
click at [1006, 454] on input "Select an option" at bounding box center [1006, 455] width 20 height 20
drag, startPoint x: 1258, startPoint y: 514, endPoint x: 1249, endPoint y: 422, distance: 91.6
click at [1247, 423] on tbody "Follow things that interest me Blame myself for my own mistakes Stick to my ini…" at bounding box center [745, 454] width 1287 height 178
click at [1255, 395] on span "Select an option" at bounding box center [1258, 395] width 20 height 20
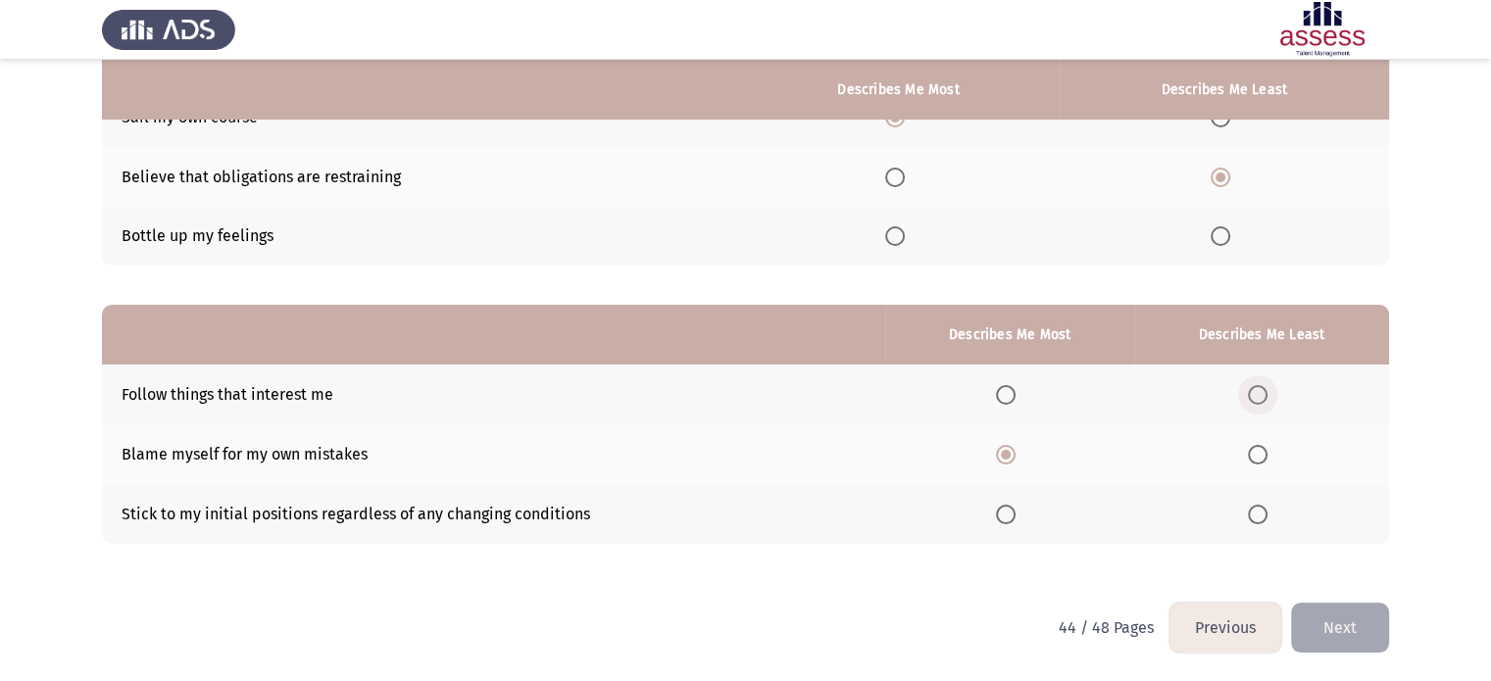
click at [1255, 395] on input "Select an option" at bounding box center [1258, 395] width 20 height 20
click at [1348, 626] on button "Next" at bounding box center [1340, 628] width 98 height 50
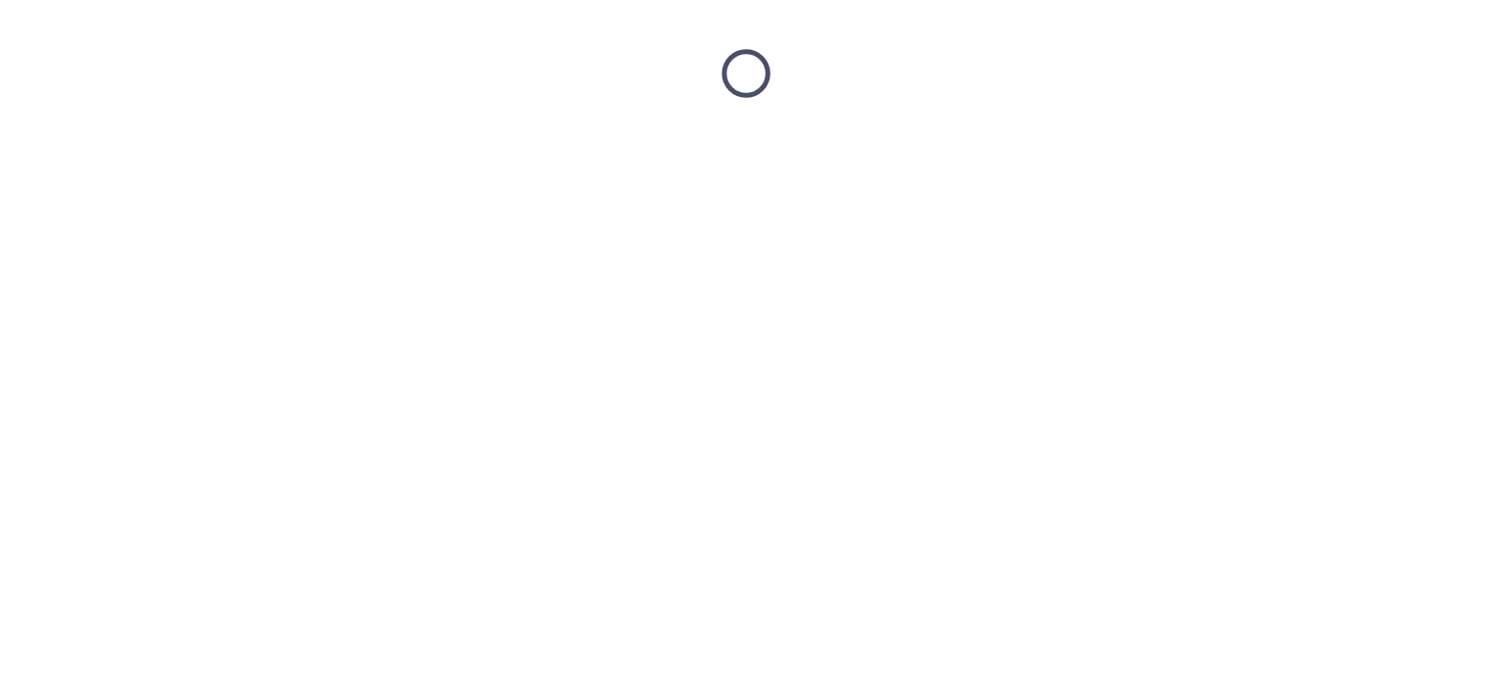
scroll to position [0, 0]
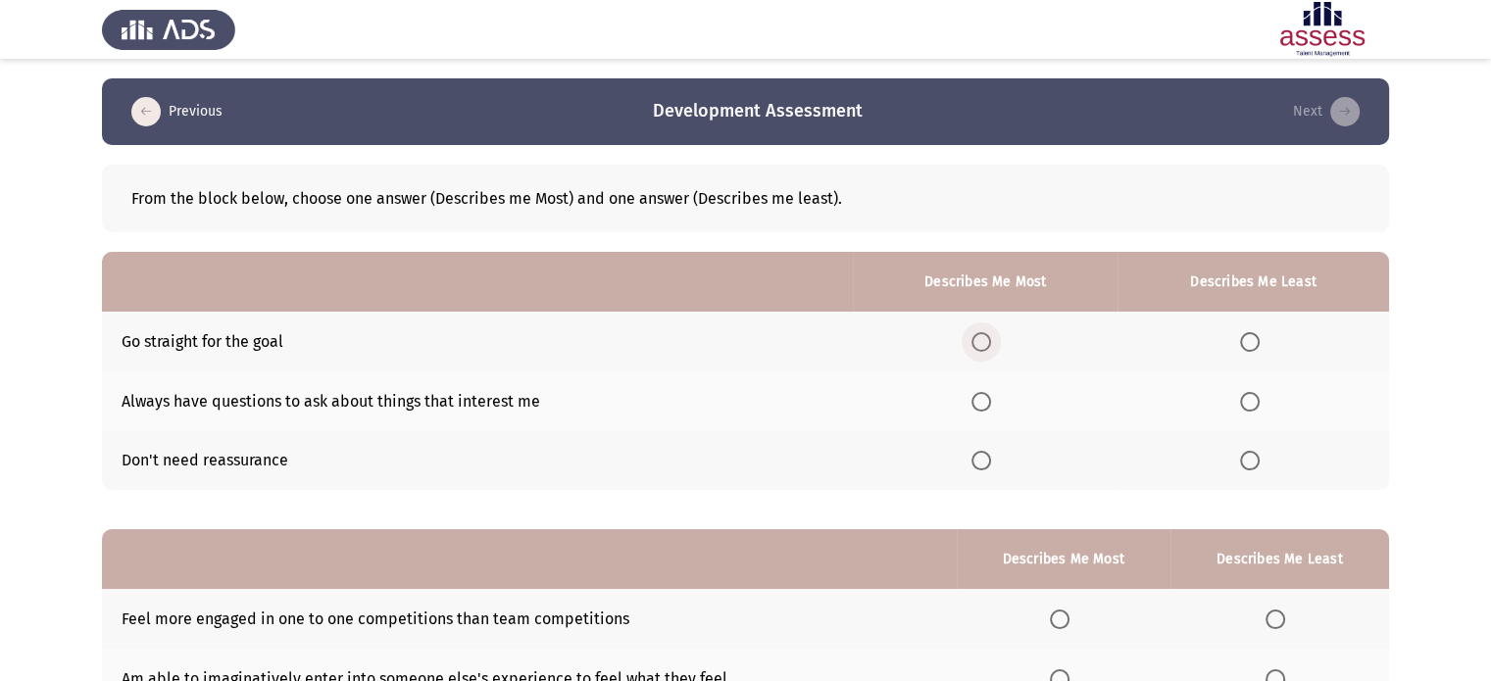
click at [981, 340] on span "Select an option" at bounding box center [981, 342] width 20 height 20
click at [981, 340] on input "Select an option" at bounding box center [981, 342] width 20 height 20
click at [988, 458] on span "Select an option" at bounding box center [981, 461] width 20 height 20
click at [988, 458] on input "Select an option" at bounding box center [981, 461] width 20 height 20
click at [1248, 466] on span "Select an option" at bounding box center [1250, 461] width 20 height 20
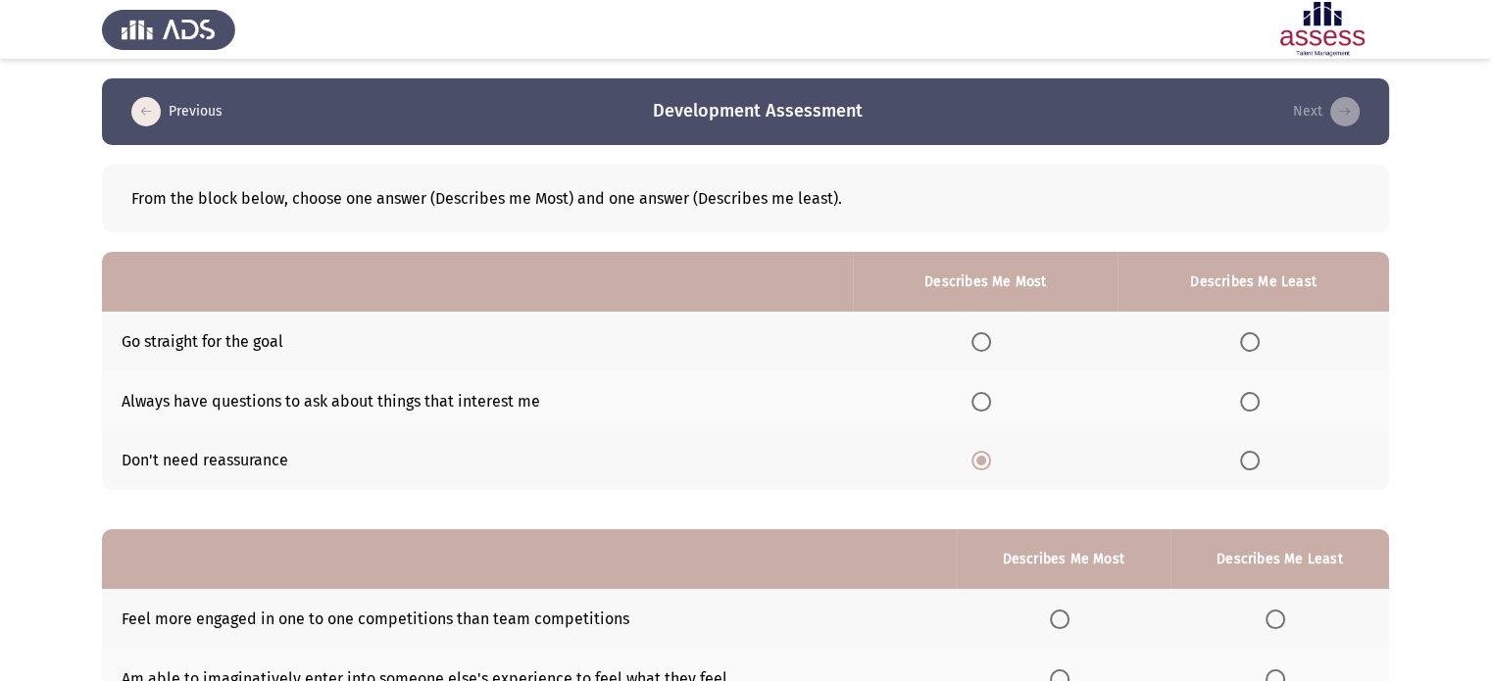
click at [1248, 466] on input "Select an option" at bounding box center [1250, 461] width 20 height 20
click at [998, 349] on label "Select an option" at bounding box center [984, 342] width 27 height 20
click at [991, 349] on input "Select an option" at bounding box center [981, 342] width 20 height 20
click at [985, 345] on span "Select an option" at bounding box center [981, 342] width 10 height 10
click at [985, 345] on input "Select an option" at bounding box center [981, 342] width 20 height 20
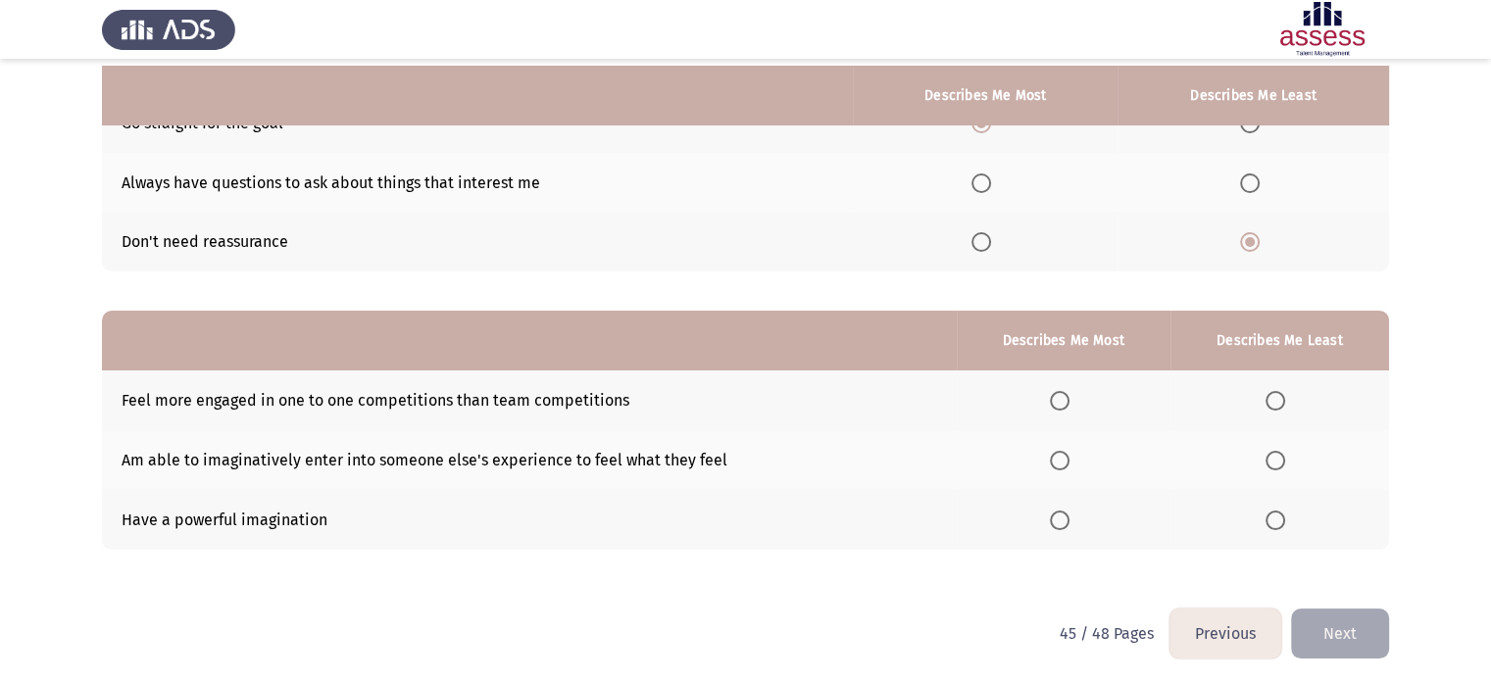
scroll to position [224, 0]
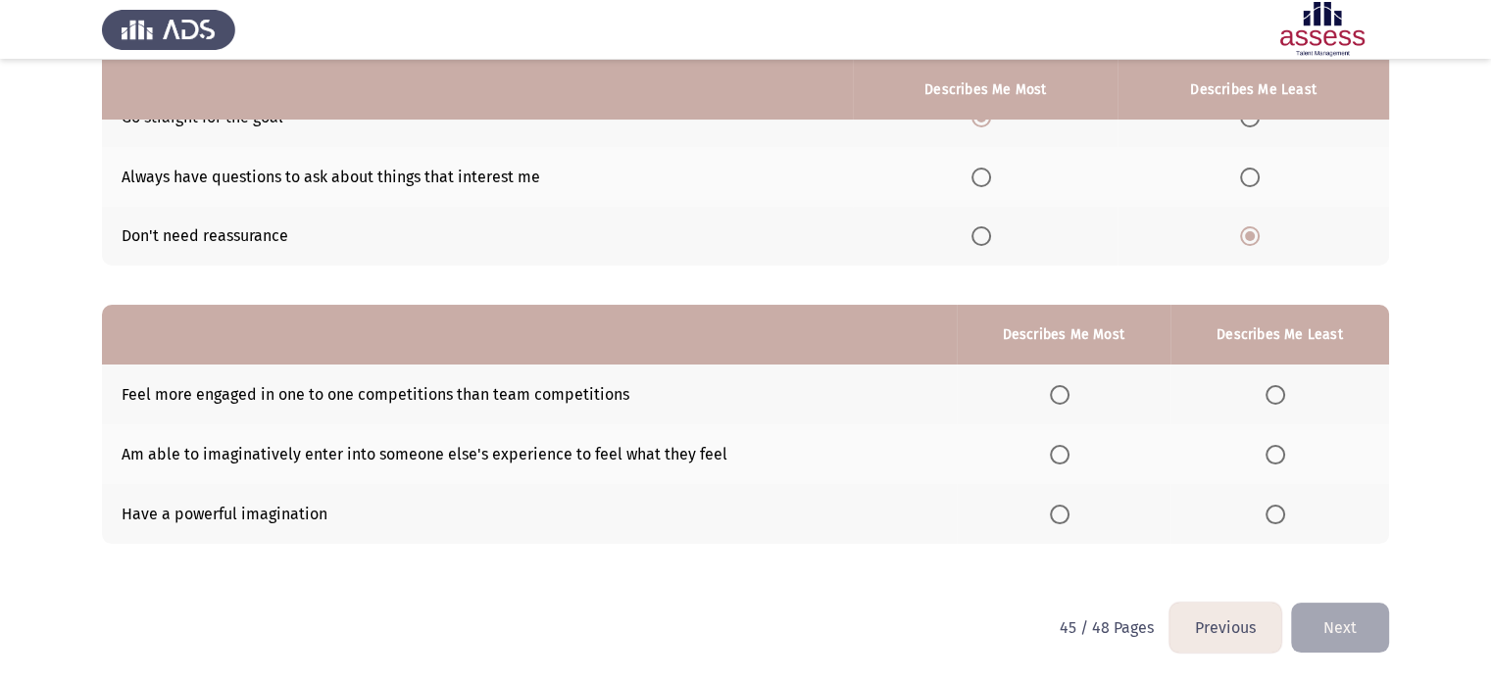
click at [1058, 391] on span "Select an option" at bounding box center [1060, 395] width 20 height 20
click at [1058, 391] on input "Select an option" at bounding box center [1060, 395] width 20 height 20
click at [1278, 514] on span "Select an option" at bounding box center [1275, 515] width 20 height 20
click at [1278, 514] on input "Select an option" at bounding box center [1275, 515] width 20 height 20
click at [1279, 461] on span "Select an option" at bounding box center [1275, 455] width 20 height 20
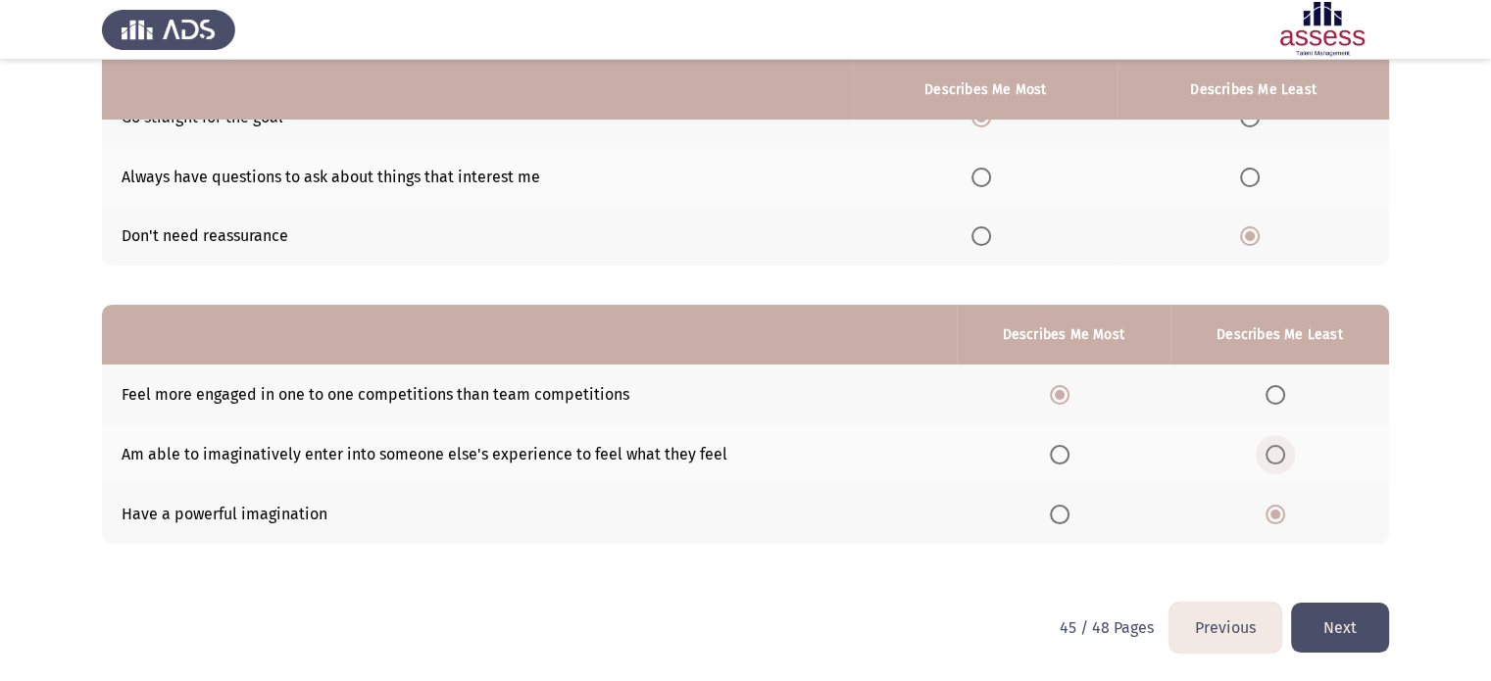
click at [1279, 461] on input "Select an option" at bounding box center [1275, 455] width 20 height 20
drag, startPoint x: 1294, startPoint y: 628, endPoint x: 1324, endPoint y: 630, distance: 30.4
click at [1324, 630] on button "Next" at bounding box center [1340, 628] width 98 height 50
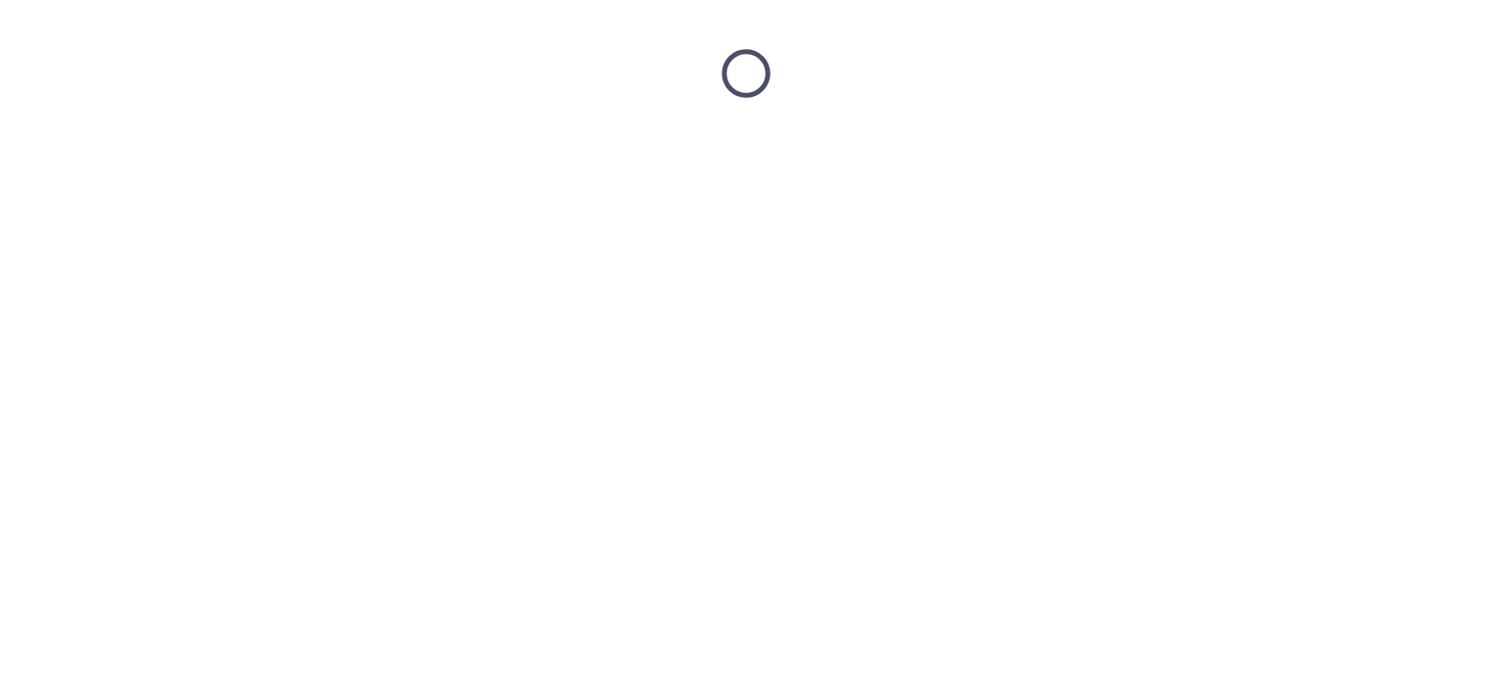
scroll to position [0, 0]
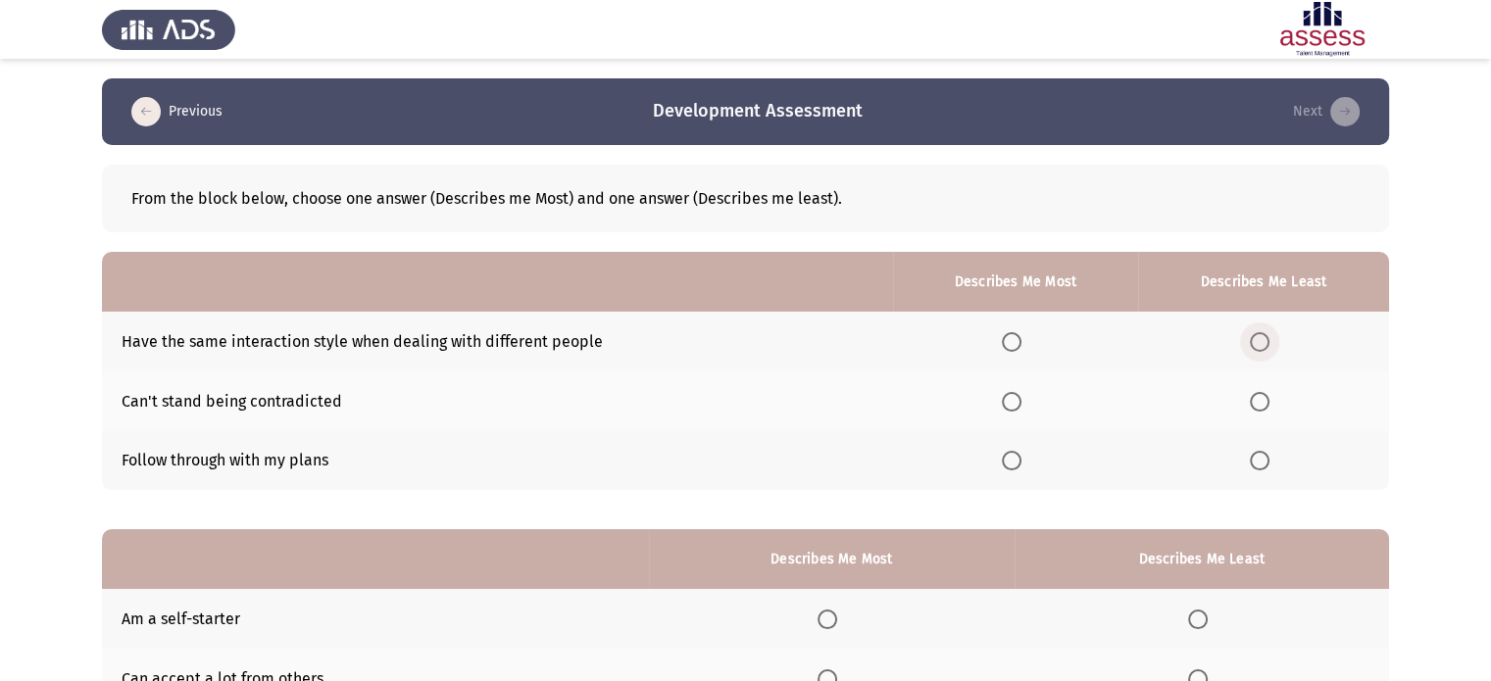
click at [1262, 347] on span "Select an option" at bounding box center [1260, 342] width 20 height 20
click at [1262, 347] on input "Select an option" at bounding box center [1260, 342] width 20 height 20
click at [1255, 461] on span "Select an option" at bounding box center [1260, 461] width 20 height 20
click at [1255, 461] on input "Select an option" at bounding box center [1260, 461] width 20 height 20
click at [1019, 384] on th at bounding box center [1015, 401] width 245 height 60
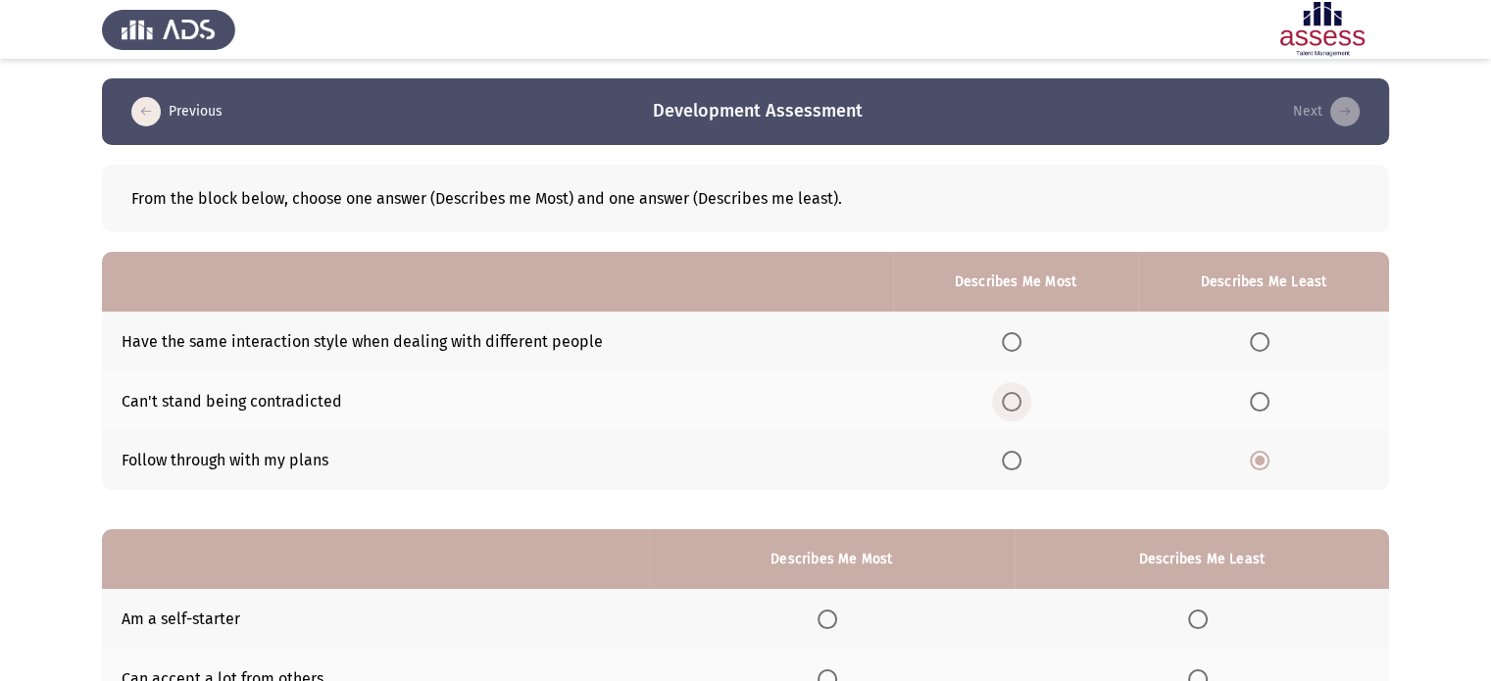
click at [1018, 396] on span "Select an option" at bounding box center [1012, 402] width 20 height 20
click at [1018, 396] on input "Select an option" at bounding box center [1012, 402] width 20 height 20
click at [1013, 348] on span "Select an option" at bounding box center [1012, 342] width 20 height 20
click at [1013, 348] on input "Select an option" at bounding box center [1012, 342] width 20 height 20
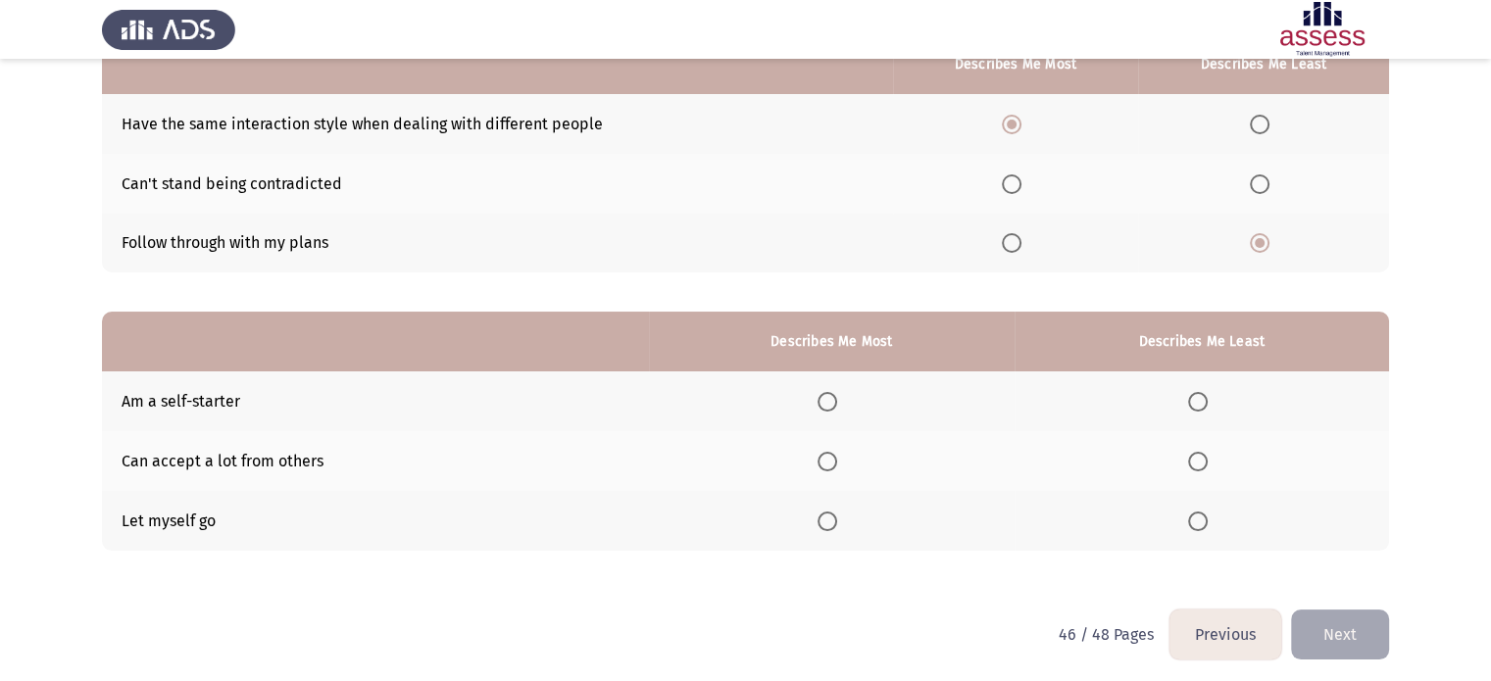
scroll to position [224, 0]
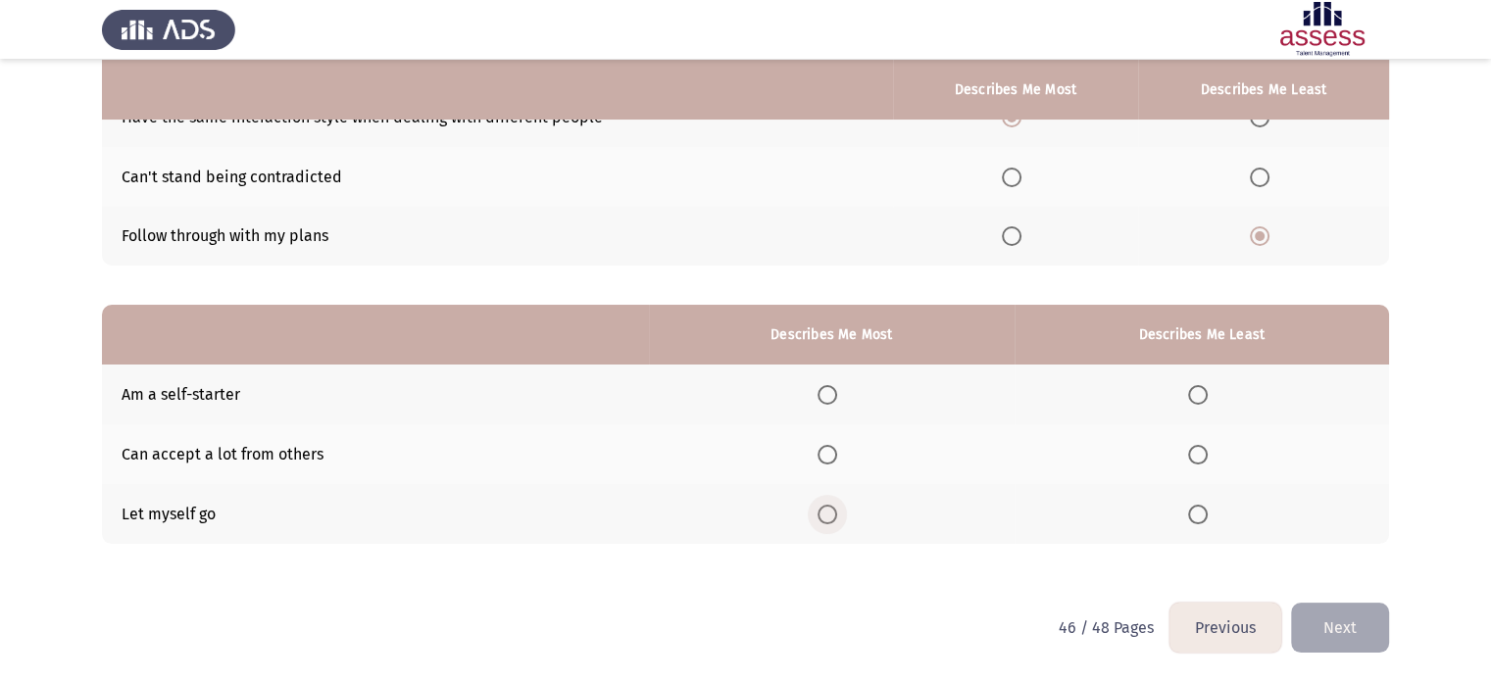
click at [833, 509] on span "Select an option" at bounding box center [827, 515] width 20 height 20
click at [833, 509] on input "Select an option" at bounding box center [827, 515] width 20 height 20
click at [1200, 403] on span "Select an option" at bounding box center [1198, 395] width 20 height 20
click at [1200, 403] on input "Select an option" at bounding box center [1198, 395] width 20 height 20
click at [1350, 622] on button "Next" at bounding box center [1340, 628] width 98 height 50
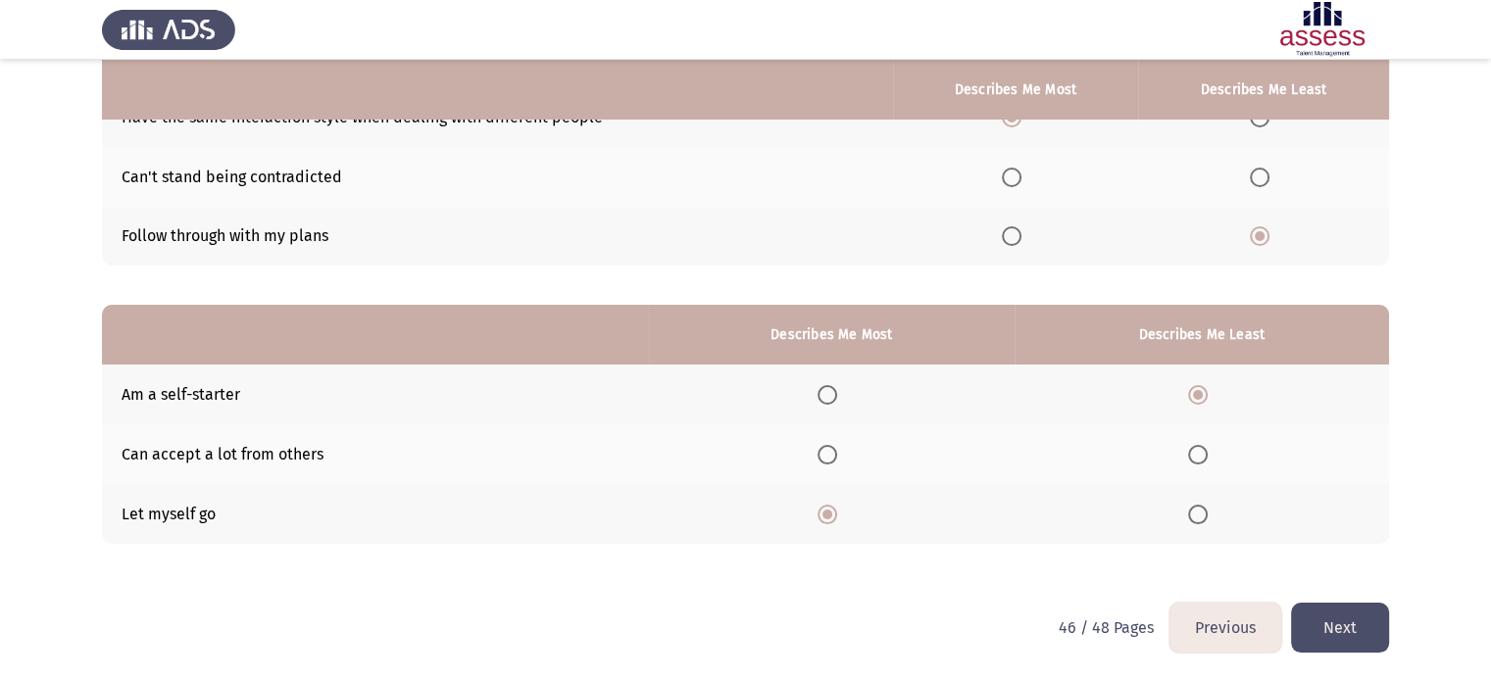
scroll to position [0, 0]
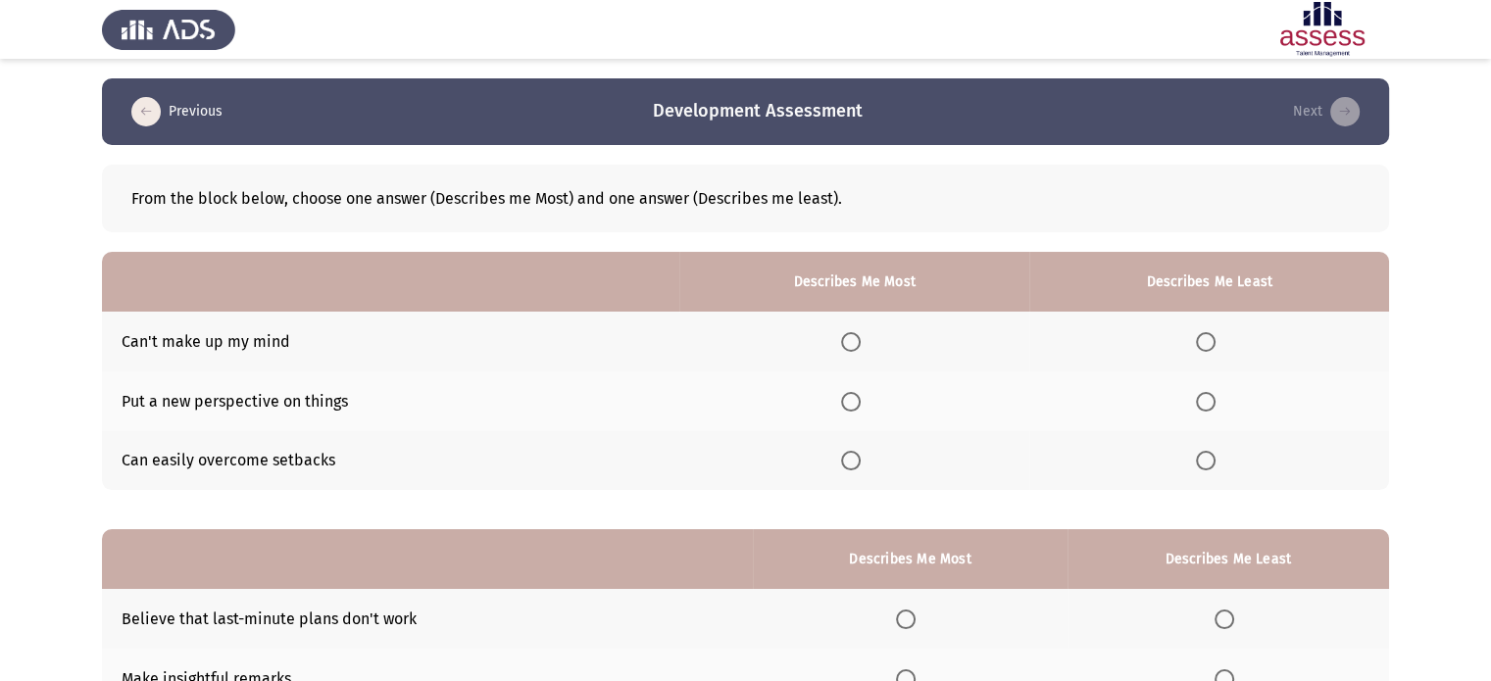
drag, startPoint x: 1205, startPoint y: 337, endPoint x: 823, endPoint y: 337, distance: 381.3
click at [823, 337] on tr "Can't make up my mind" at bounding box center [745, 342] width 1287 height 60
click at [853, 346] on span "Select an option" at bounding box center [851, 342] width 20 height 20
click at [853, 346] on input "Select an option" at bounding box center [851, 342] width 20 height 20
click at [1207, 462] on span "Select an option" at bounding box center [1206, 461] width 20 height 20
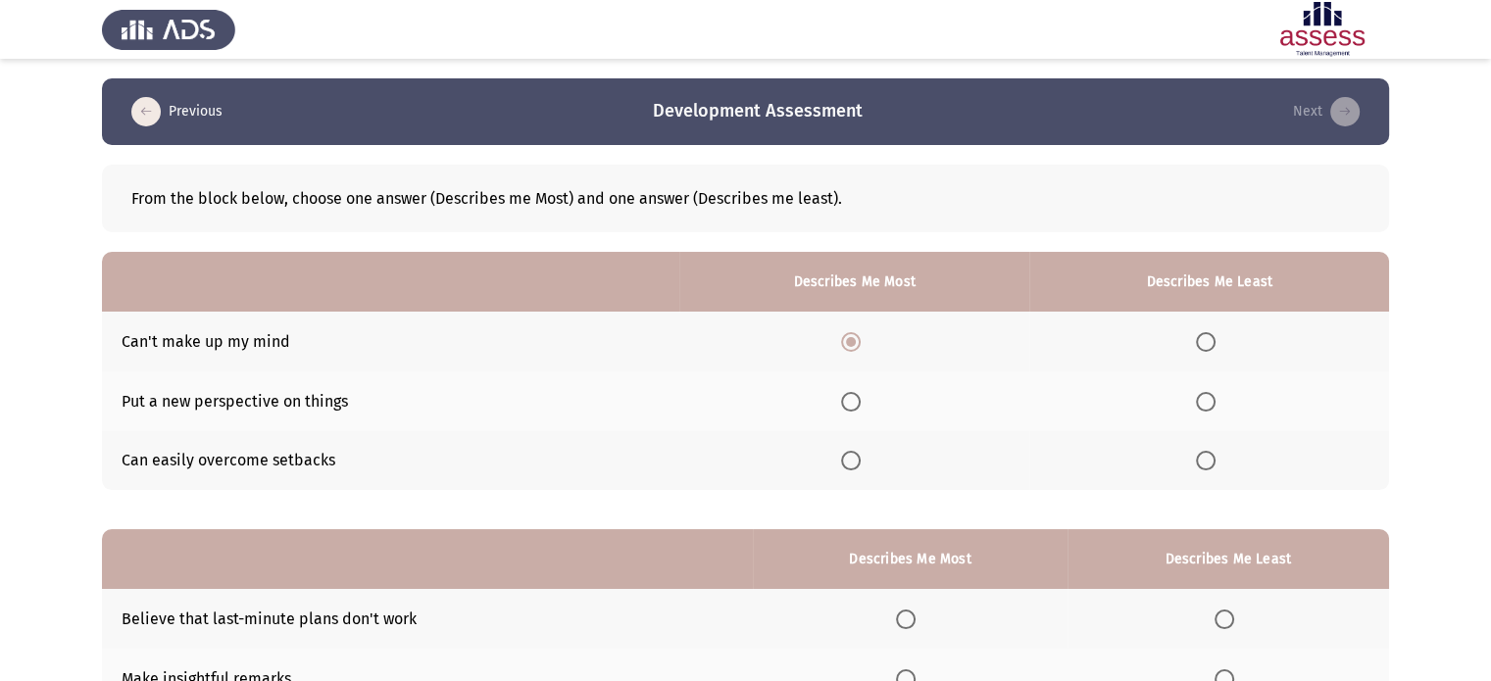
click at [1207, 462] on input "Select an option" at bounding box center [1206, 461] width 20 height 20
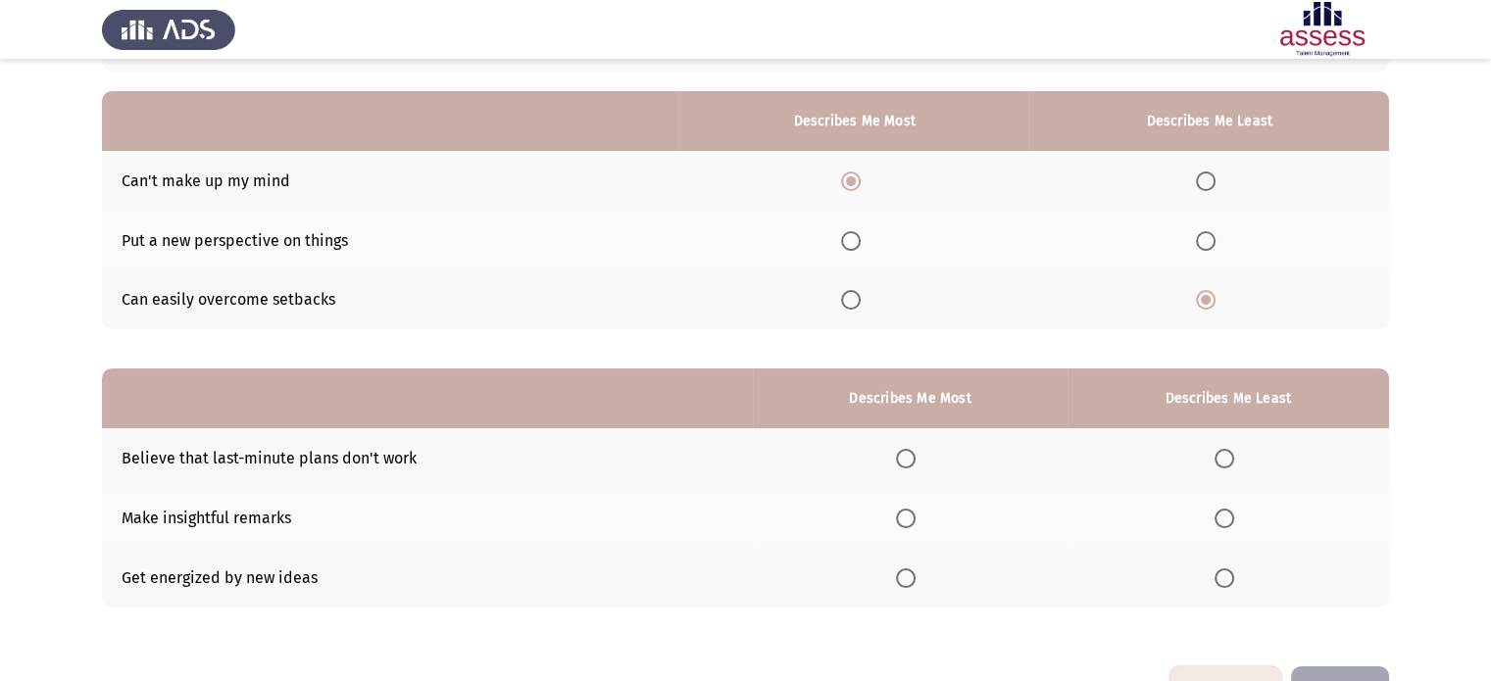
scroll to position [224, 0]
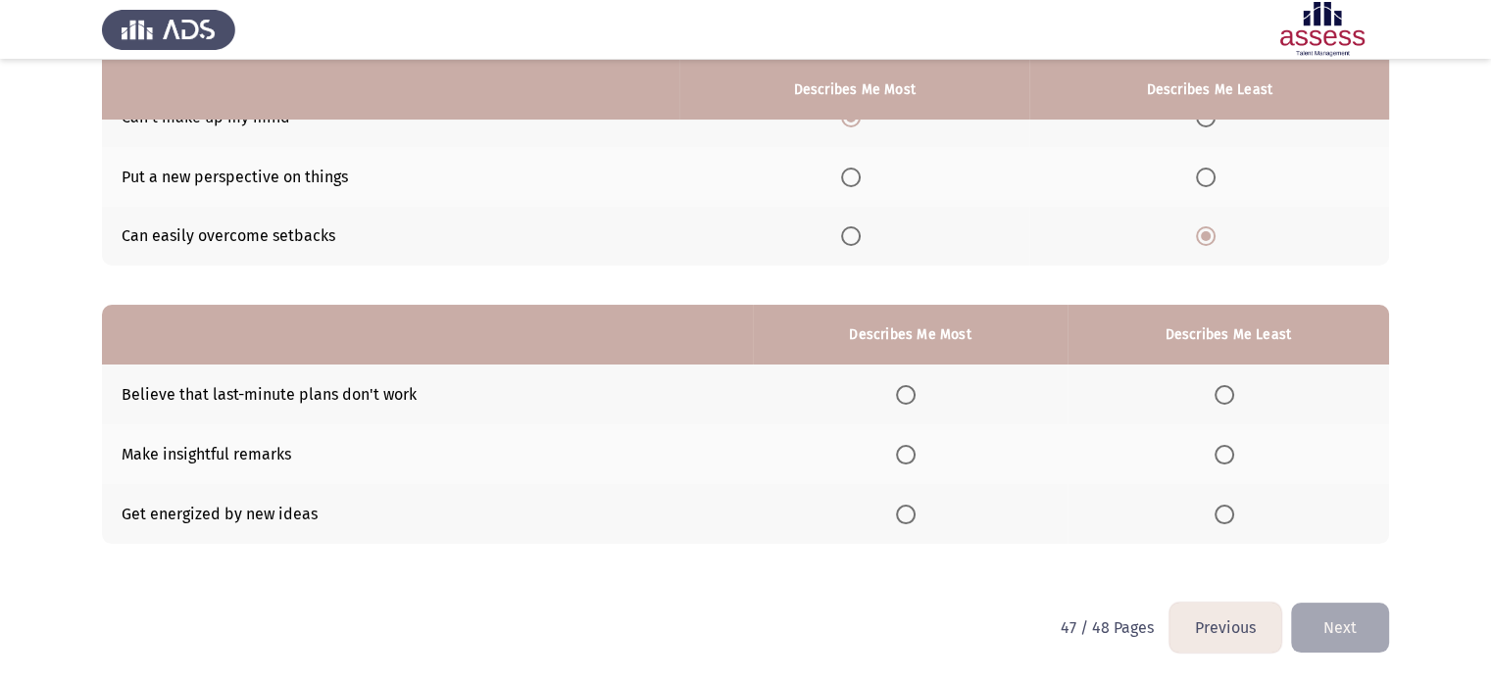
click at [912, 399] on span "Select an option" at bounding box center [906, 395] width 20 height 20
click at [912, 399] on input "Select an option" at bounding box center [906, 395] width 20 height 20
click at [1236, 398] on label "Select an option" at bounding box center [1227, 395] width 27 height 20
click at [1234, 398] on input "Select an option" at bounding box center [1224, 395] width 20 height 20
drag, startPoint x: 916, startPoint y: 458, endPoint x: 909, endPoint y: 612, distance: 154.1
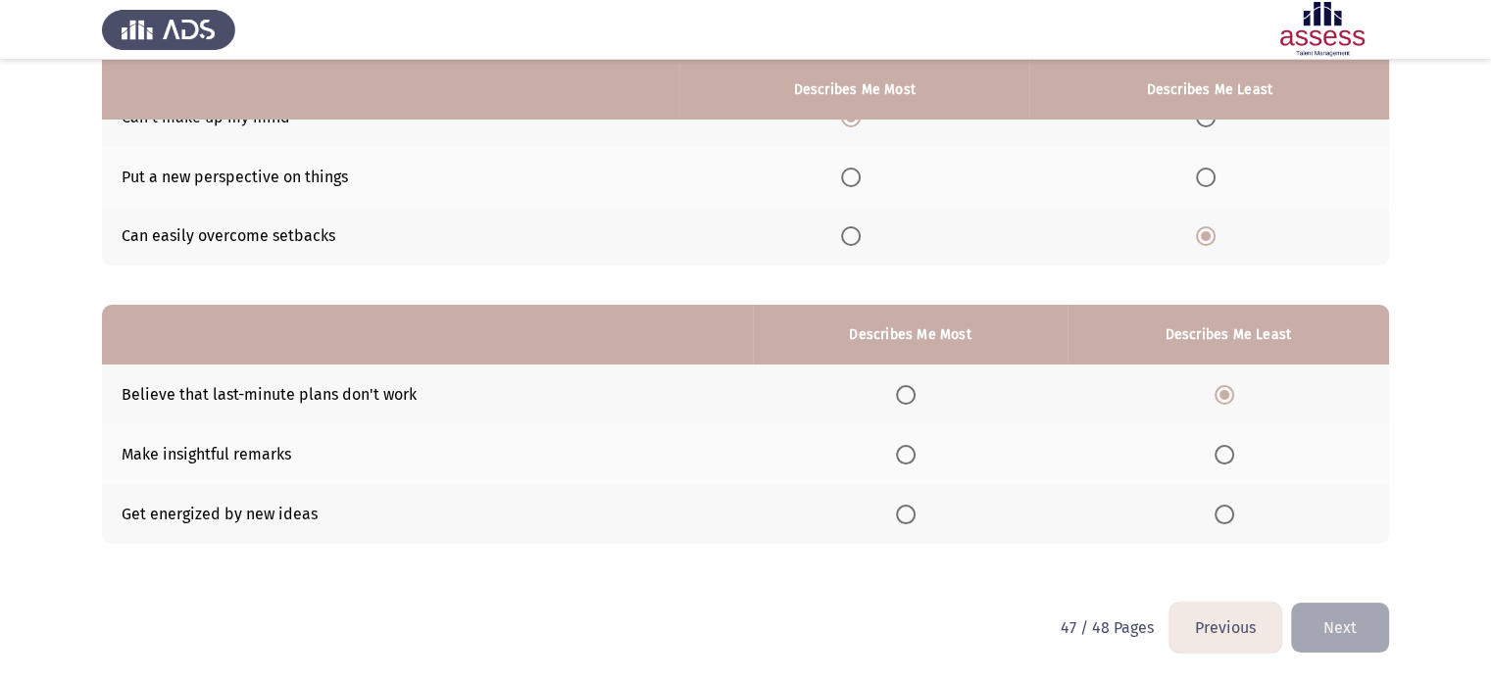
click at [909, 615] on html "Previous Development Assessment Next From the block below, choose one answer (D…" at bounding box center [745, 229] width 1491 height 906
click at [910, 577] on div "From the block below, choose one answer (Describes me Most) and one answer (Des…" at bounding box center [745, 252] width 1287 height 663
click at [911, 451] on span "Select an option" at bounding box center [906, 455] width 20 height 20
click at [911, 451] on input "Select an option" at bounding box center [906, 455] width 20 height 20
click at [1333, 631] on button "Next" at bounding box center [1340, 628] width 98 height 50
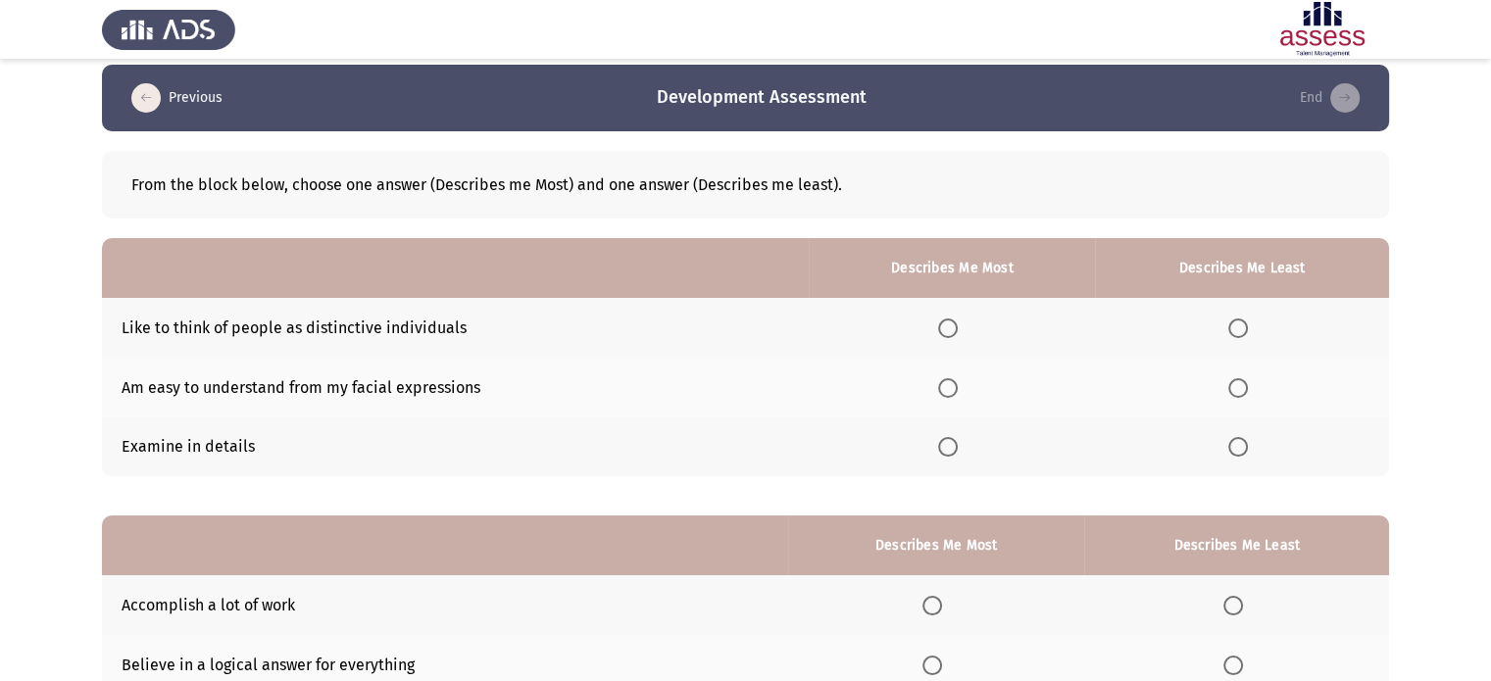
scroll to position [0, 0]
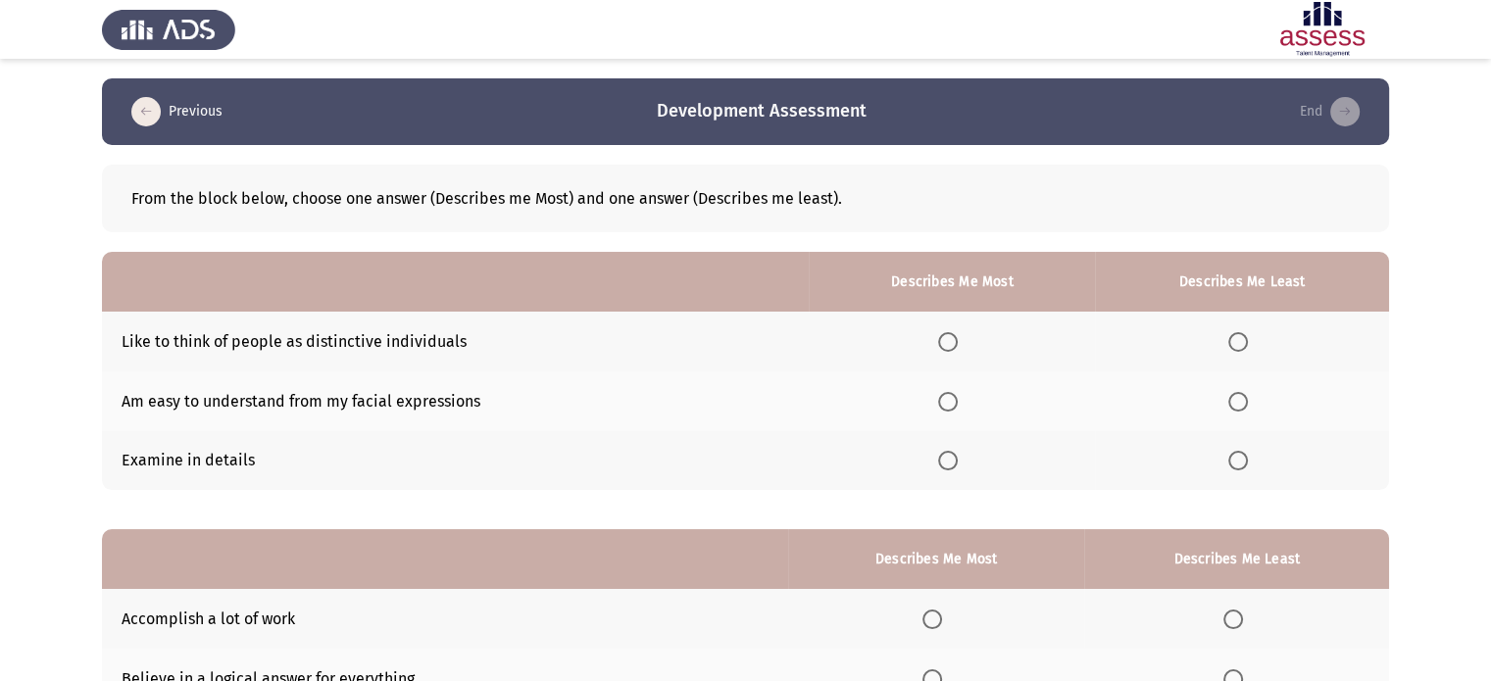
click at [954, 337] on span "Select an option" at bounding box center [948, 342] width 20 height 20
click at [954, 337] on input "Select an option" at bounding box center [948, 342] width 20 height 20
click at [1243, 400] on span "Select an option" at bounding box center [1238, 402] width 20 height 20
click at [1243, 400] on input "Select an option" at bounding box center [1238, 402] width 20 height 20
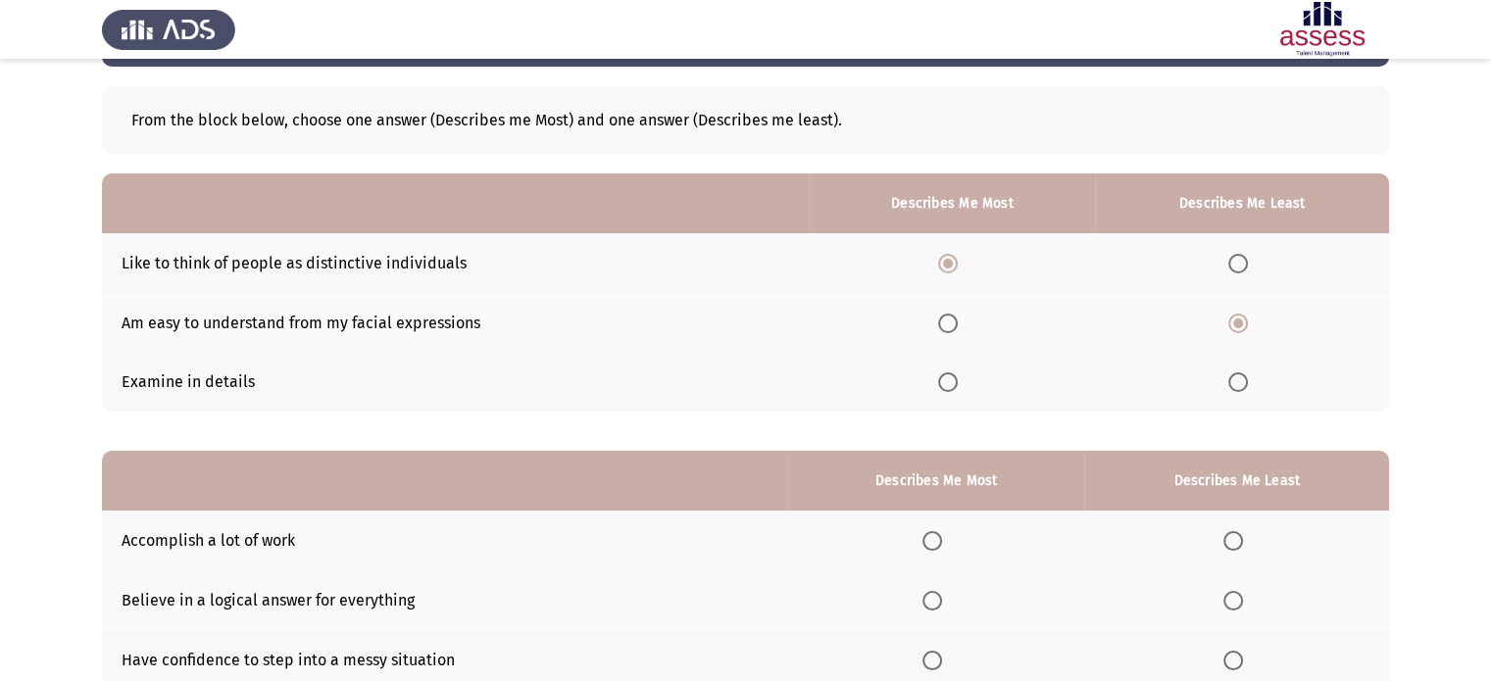
scroll to position [224, 0]
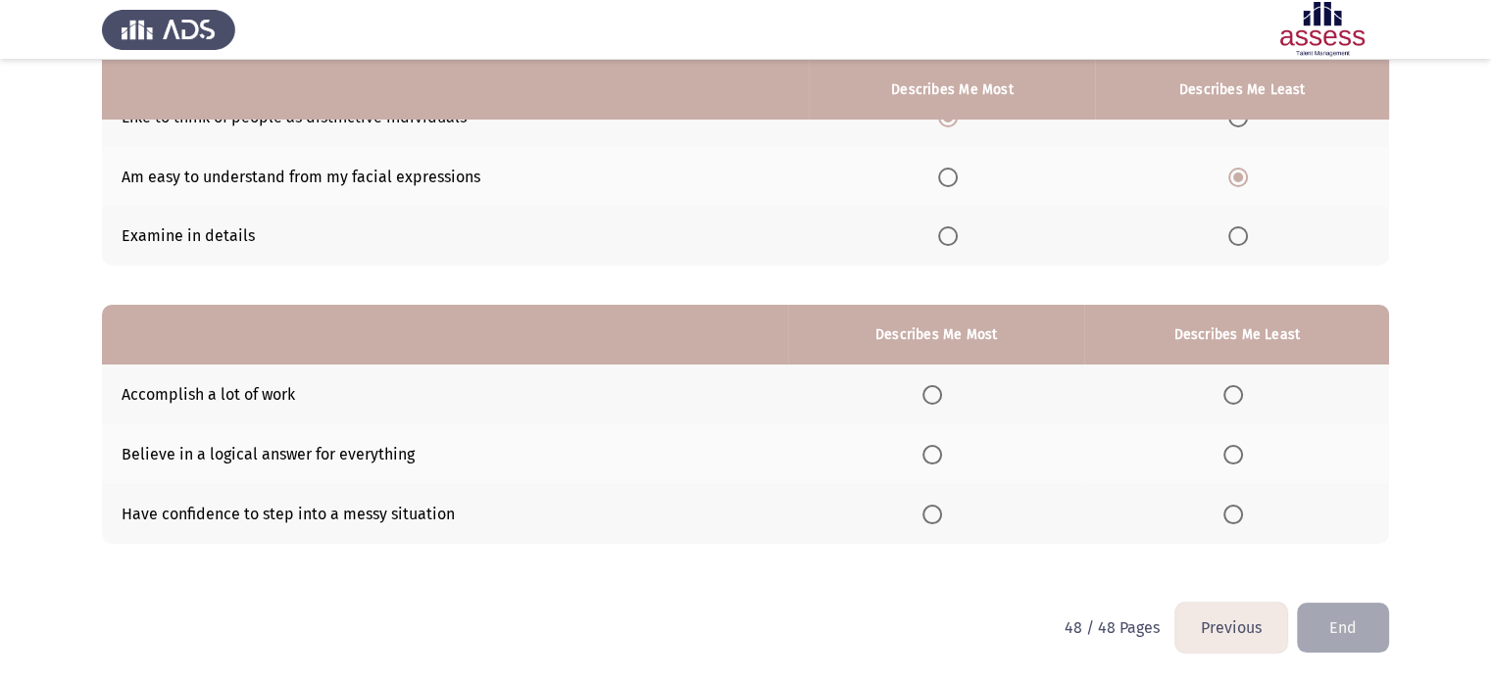
click at [942, 402] on span "Select an option" at bounding box center [932, 395] width 20 height 20
click at [942, 402] on input "Select an option" at bounding box center [932, 395] width 20 height 20
click at [1229, 519] on span "Select an option" at bounding box center [1233, 515] width 20 height 20
click at [1229, 519] on input "Select an option" at bounding box center [1233, 515] width 20 height 20
click at [1350, 619] on button "End" at bounding box center [1343, 628] width 92 height 50
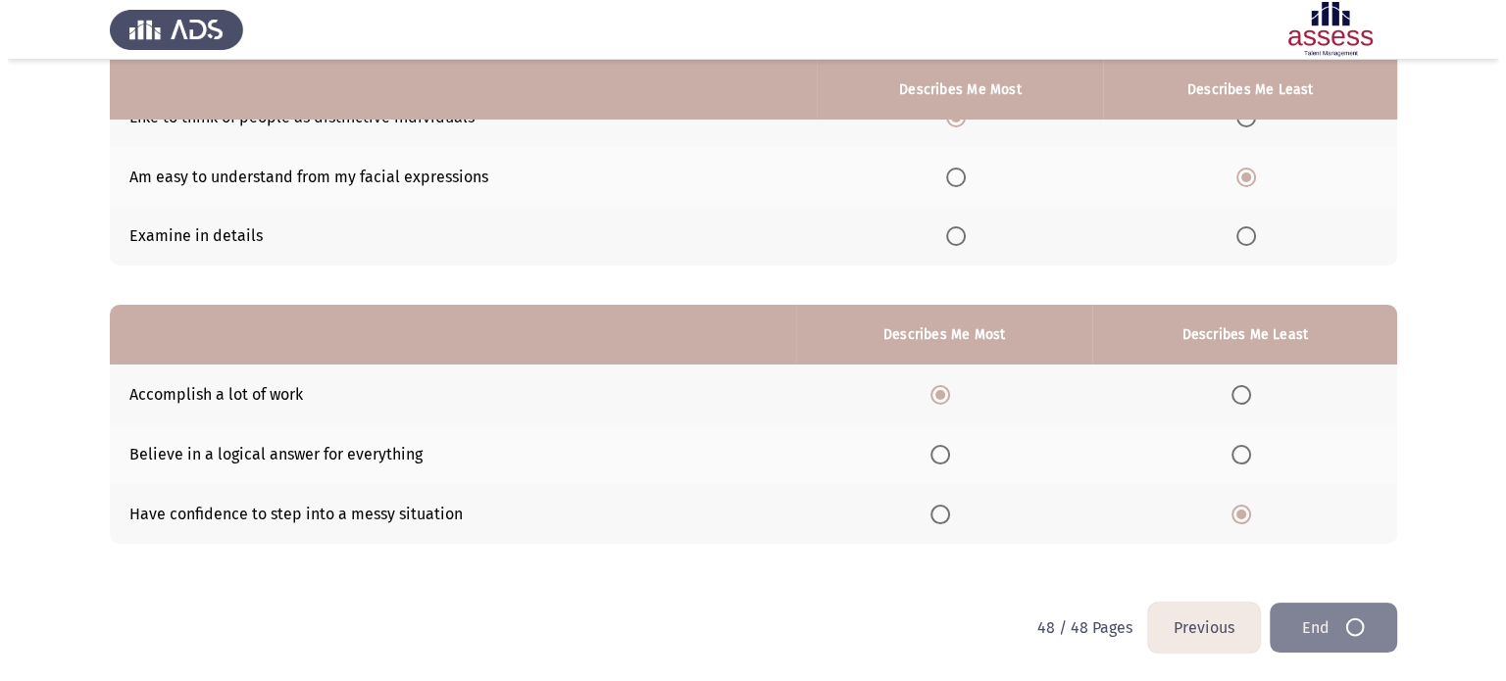
scroll to position [0, 0]
